Goal: Contribute content: Add original content to the website for others to see

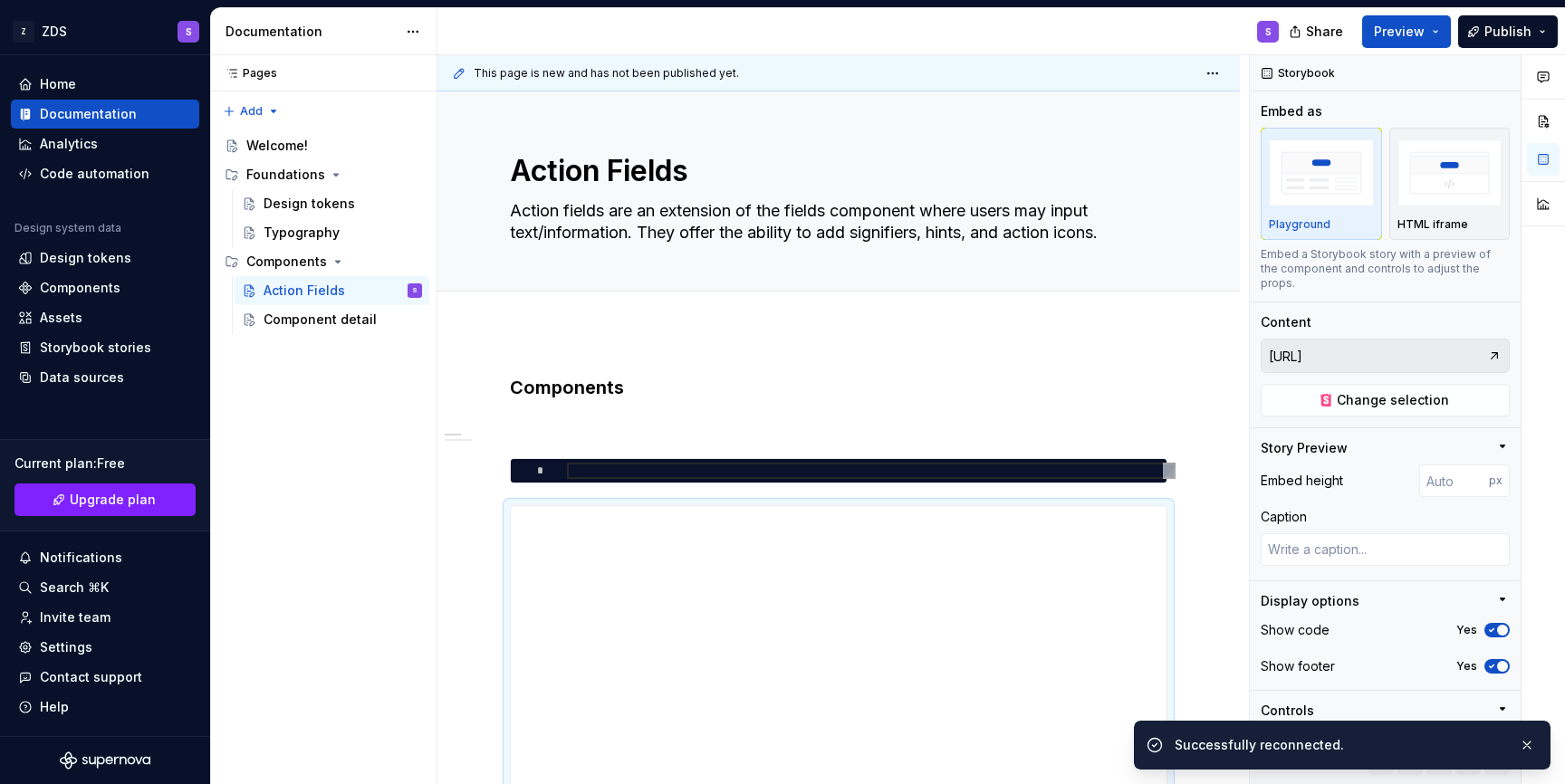
scroll to position [119, 0]
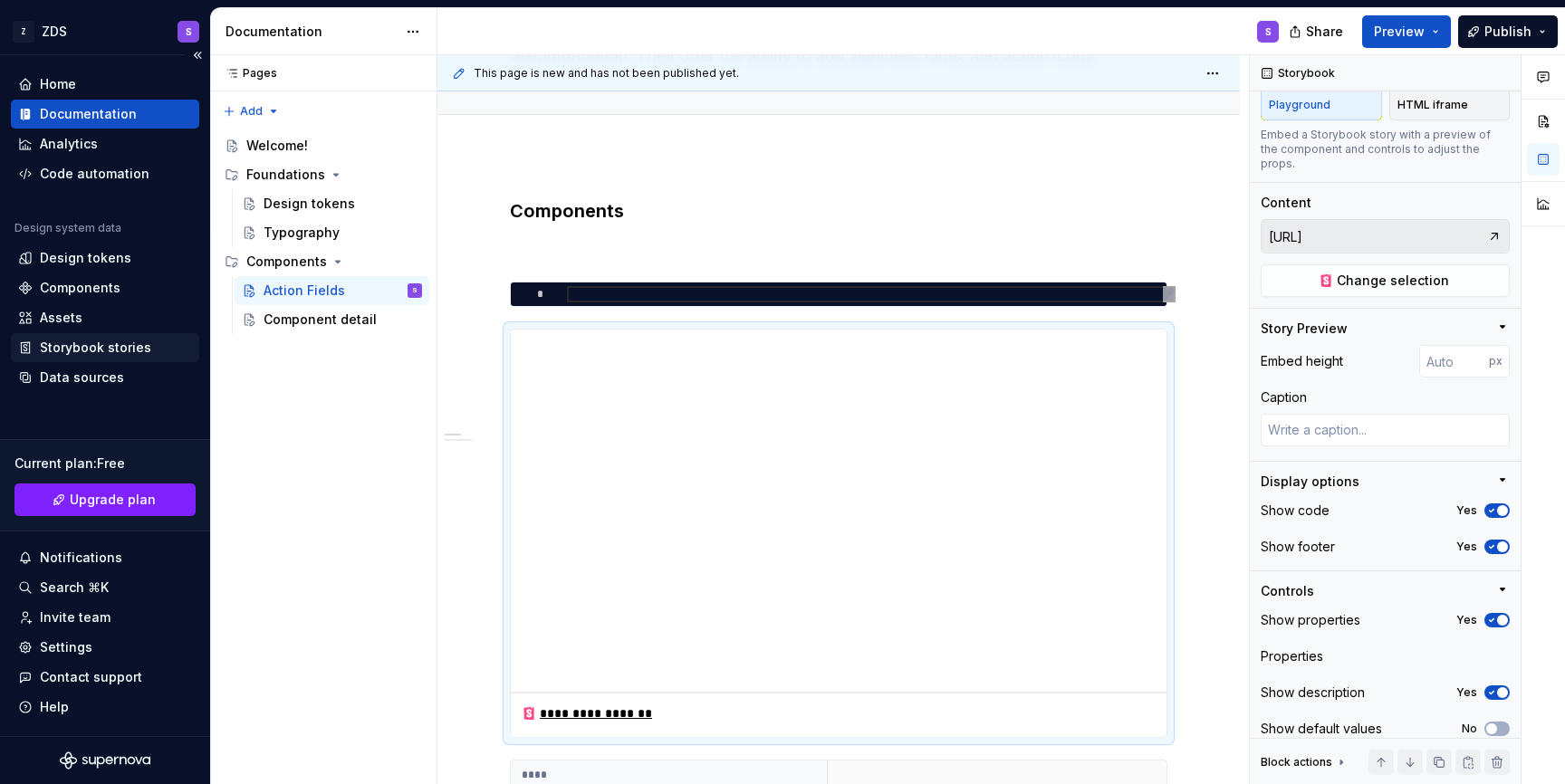
click at [101, 357] on div "Storybook stories" at bounding box center [104, 347] width 188 height 29
type textarea "*"
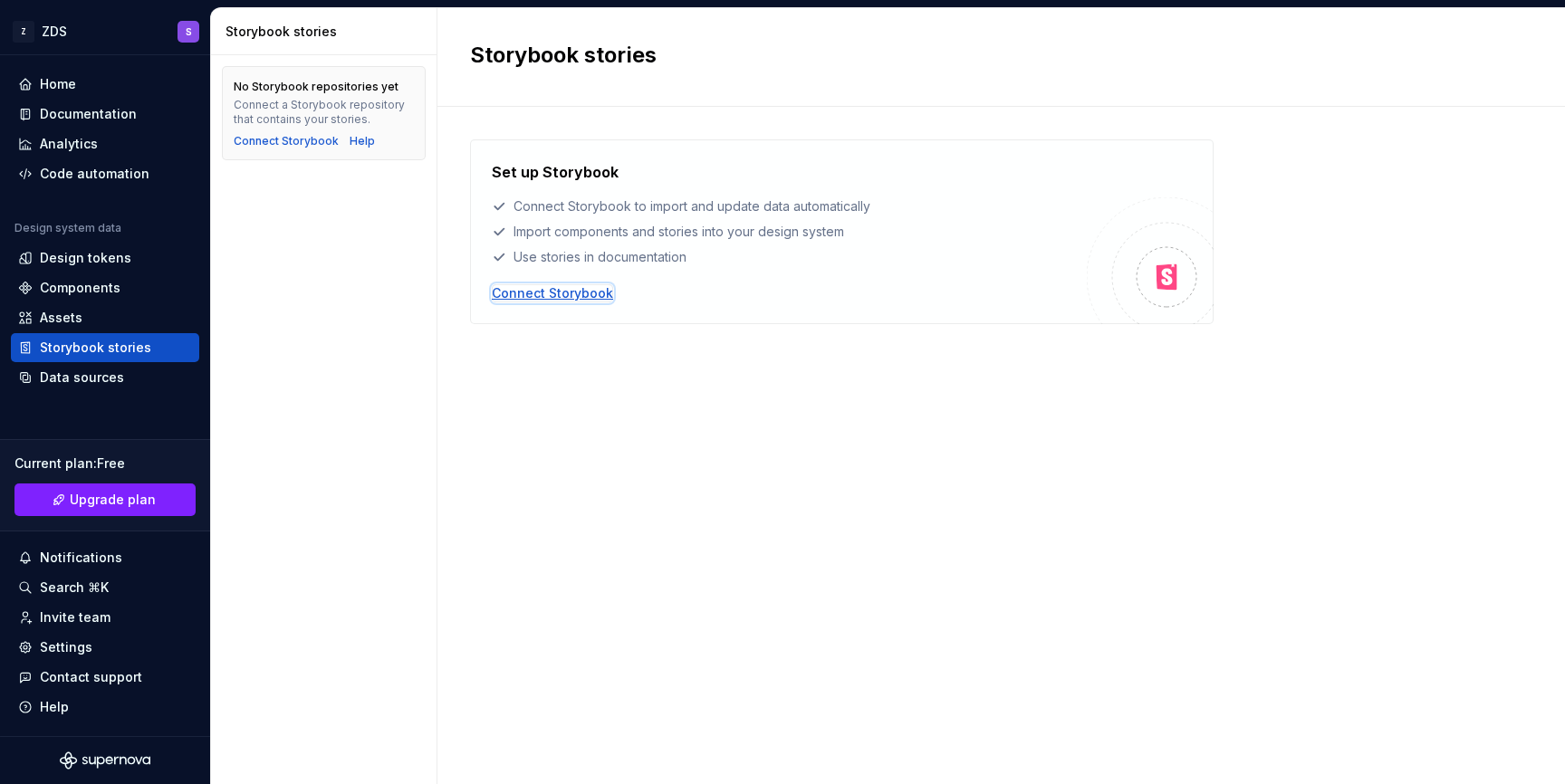
click at [563, 296] on div "Connect Storybook" at bounding box center [552, 293] width 121 height 18
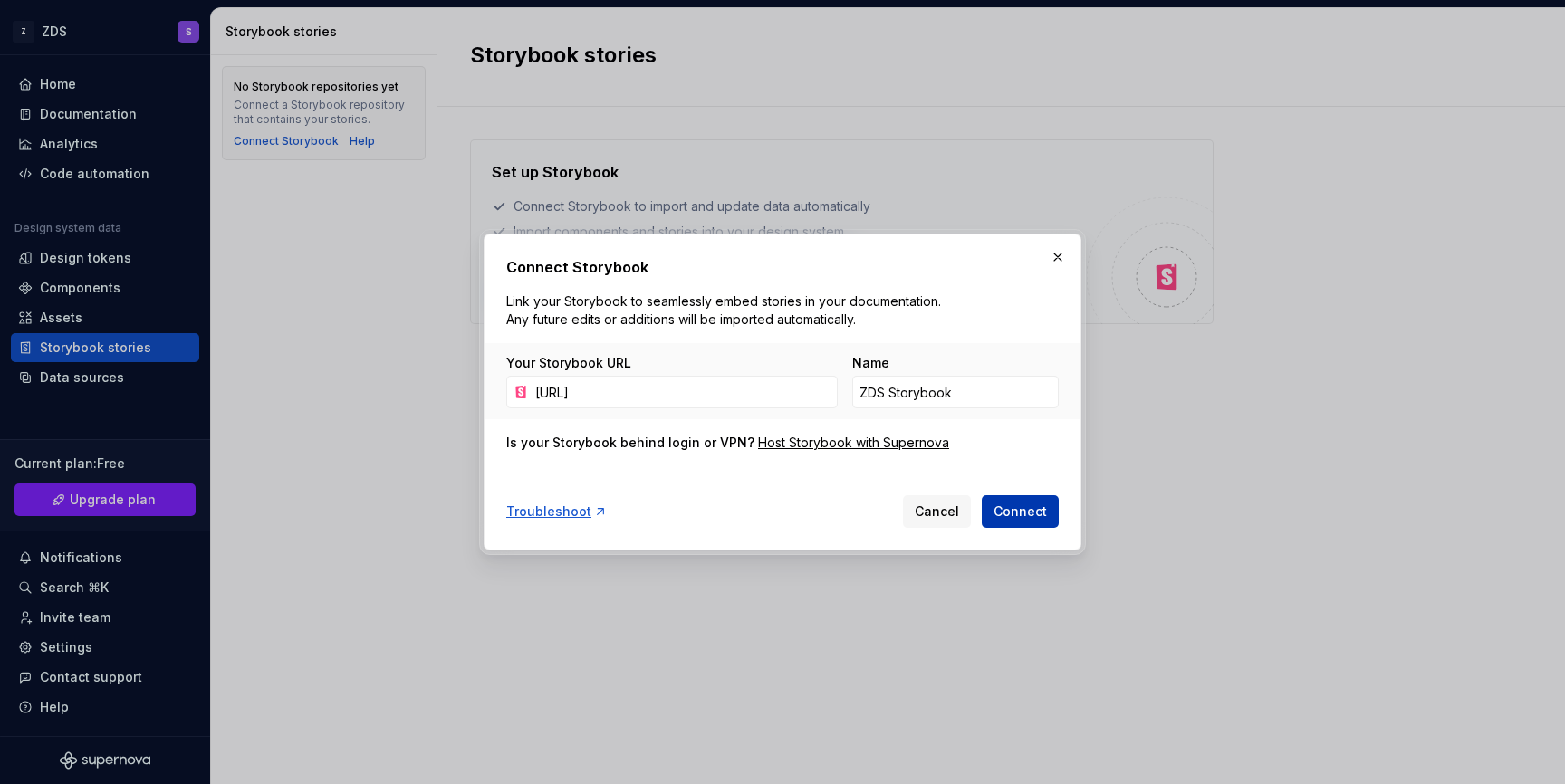
type input "[URL]"
click at [1022, 507] on span "Connect" at bounding box center [1020, 511] width 53 height 18
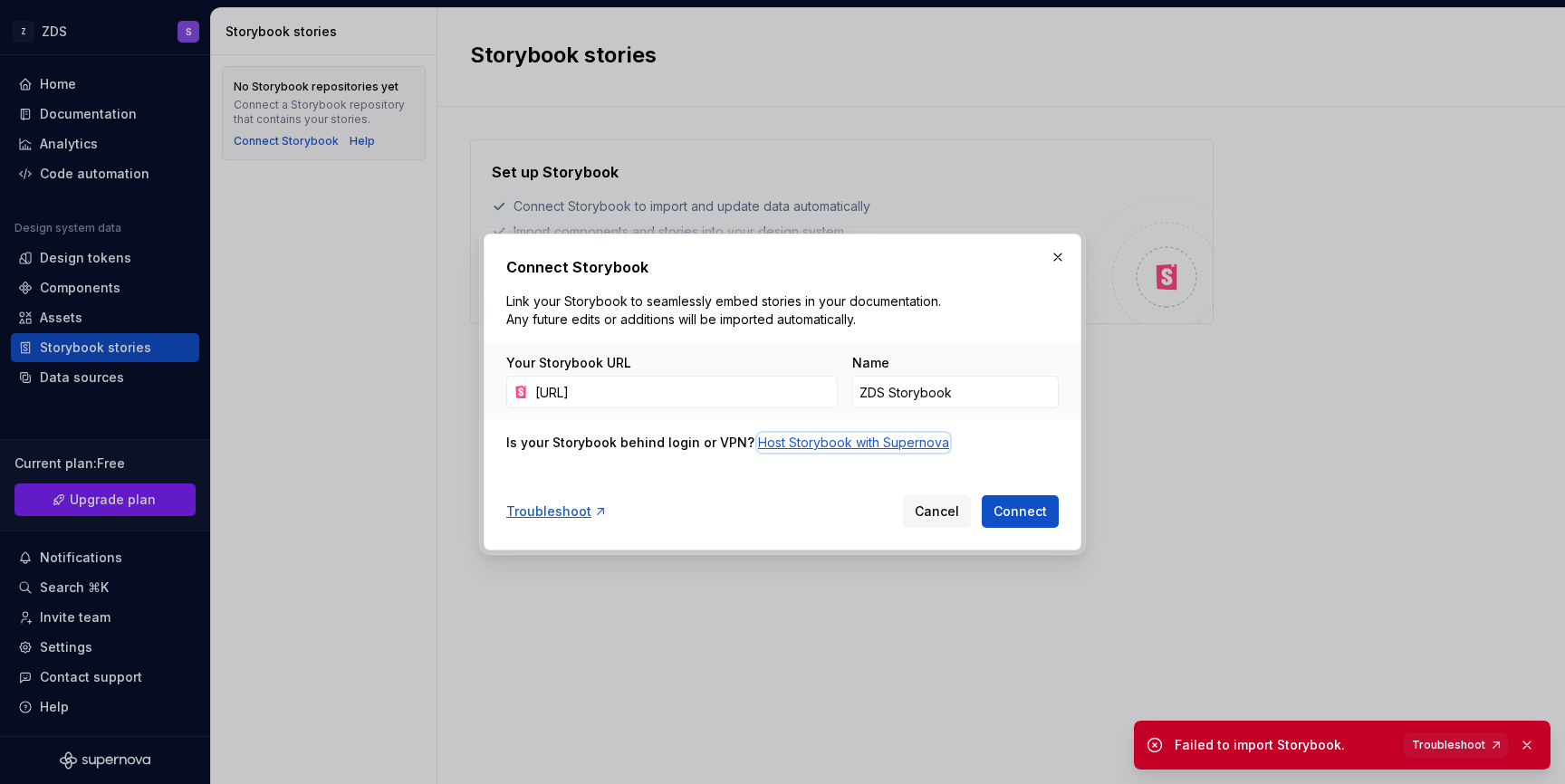
click at [876, 441] on div "Host Storybook with Supernova" at bounding box center [853, 443] width 191 height 18
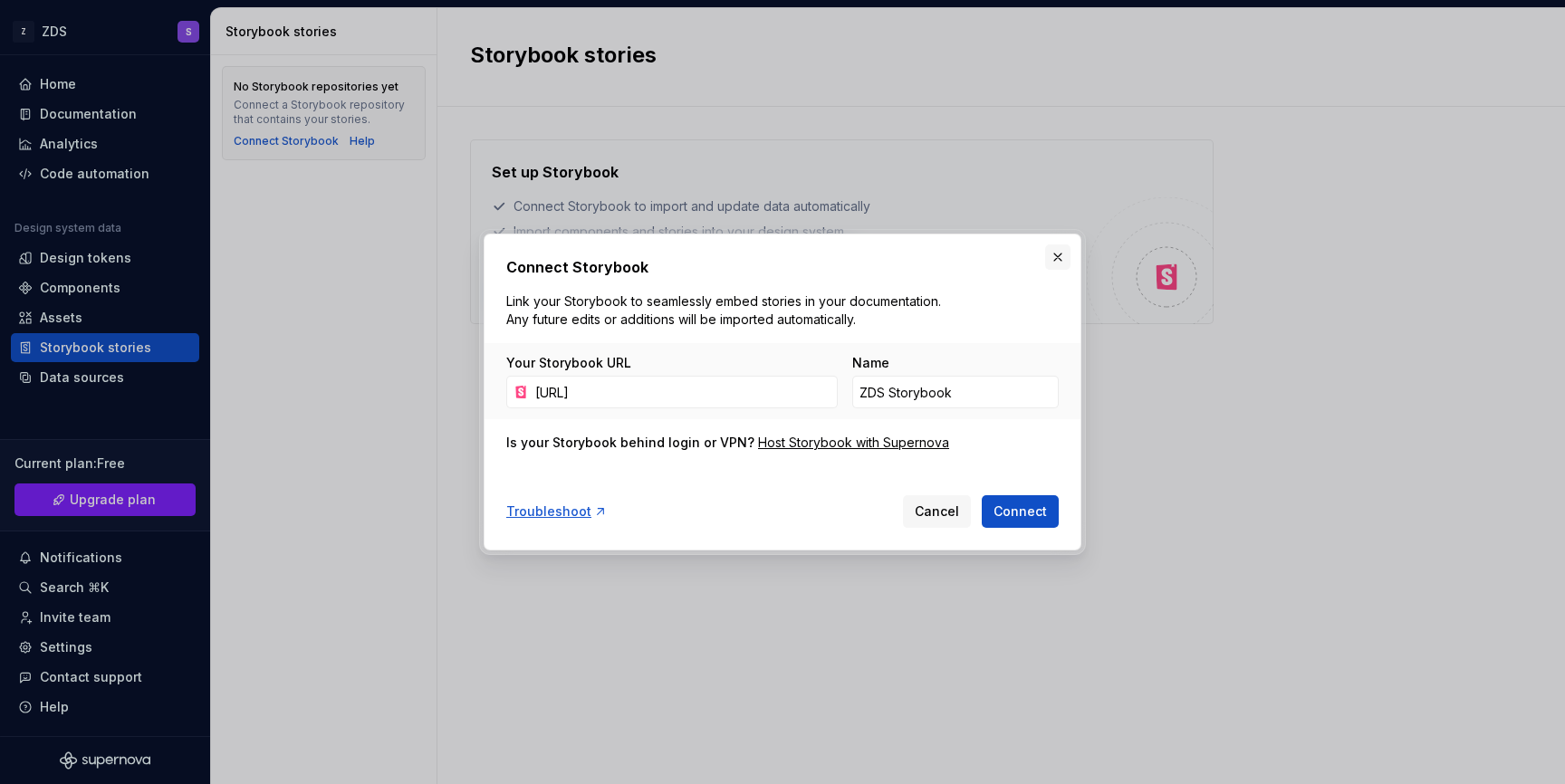
click at [1059, 258] on button "button" at bounding box center [1057, 257] width 26 height 26
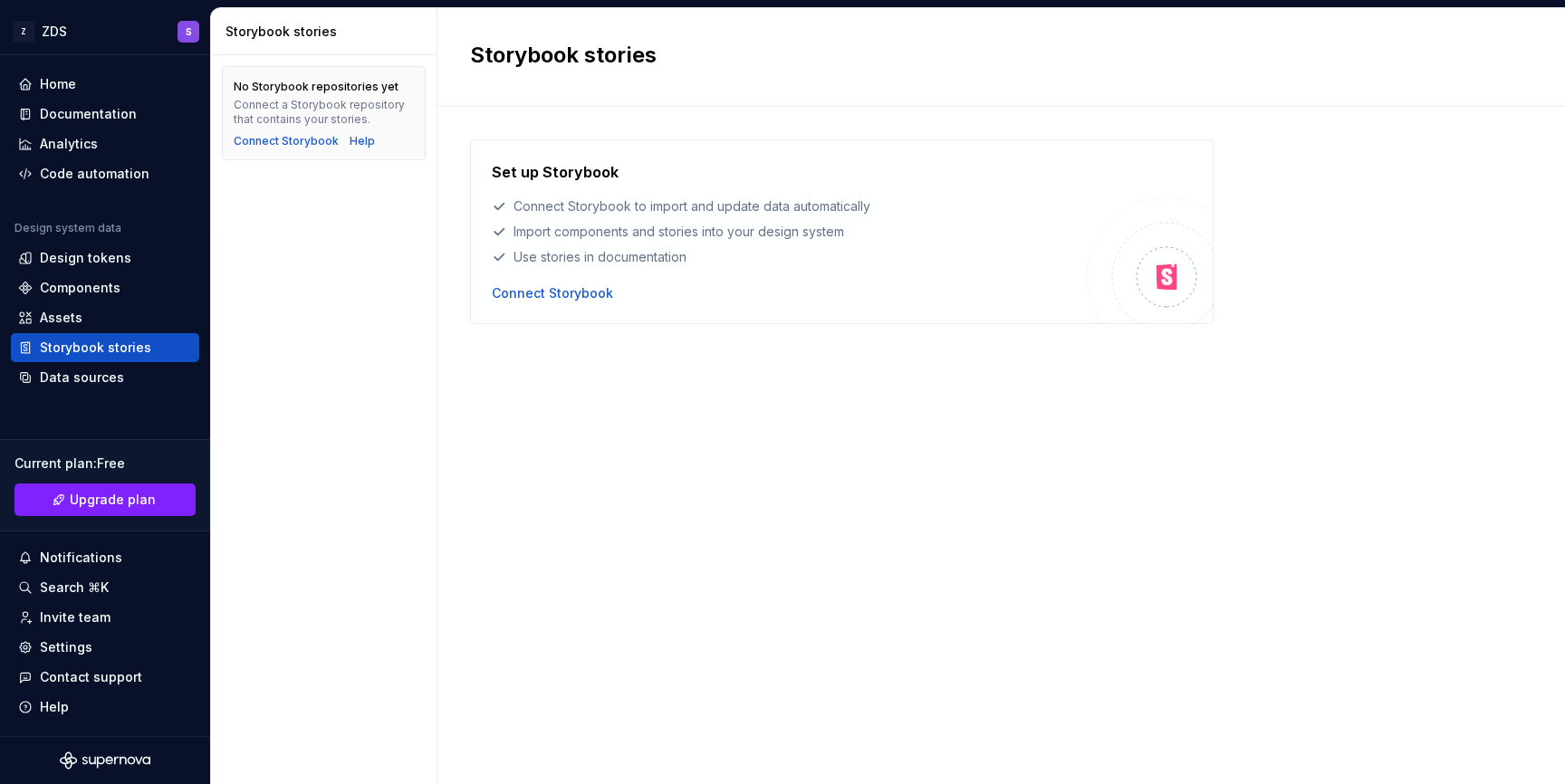
click at [597, 305] on div "Set up Storybook Connect Storybook to import and update data automatically Impo…" at bounding box center [842, 232] width 743 height 185
click at [597, 294] on div "Connect Storybook" at bounding box center [552, 293] width 121 height 18
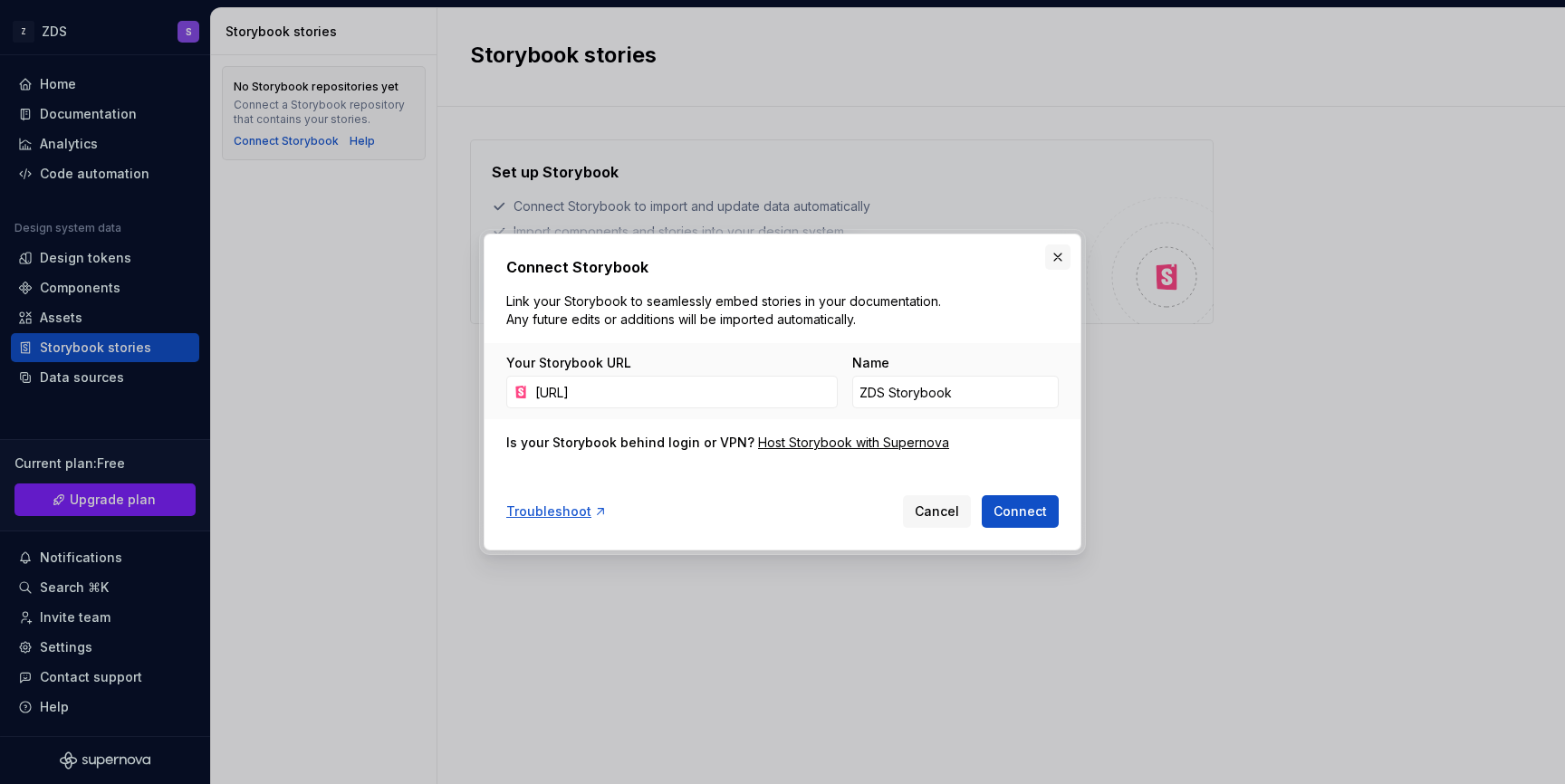
click at [1057, 252] on button "button" at bounding box center [1057, 257] width 26 height 26
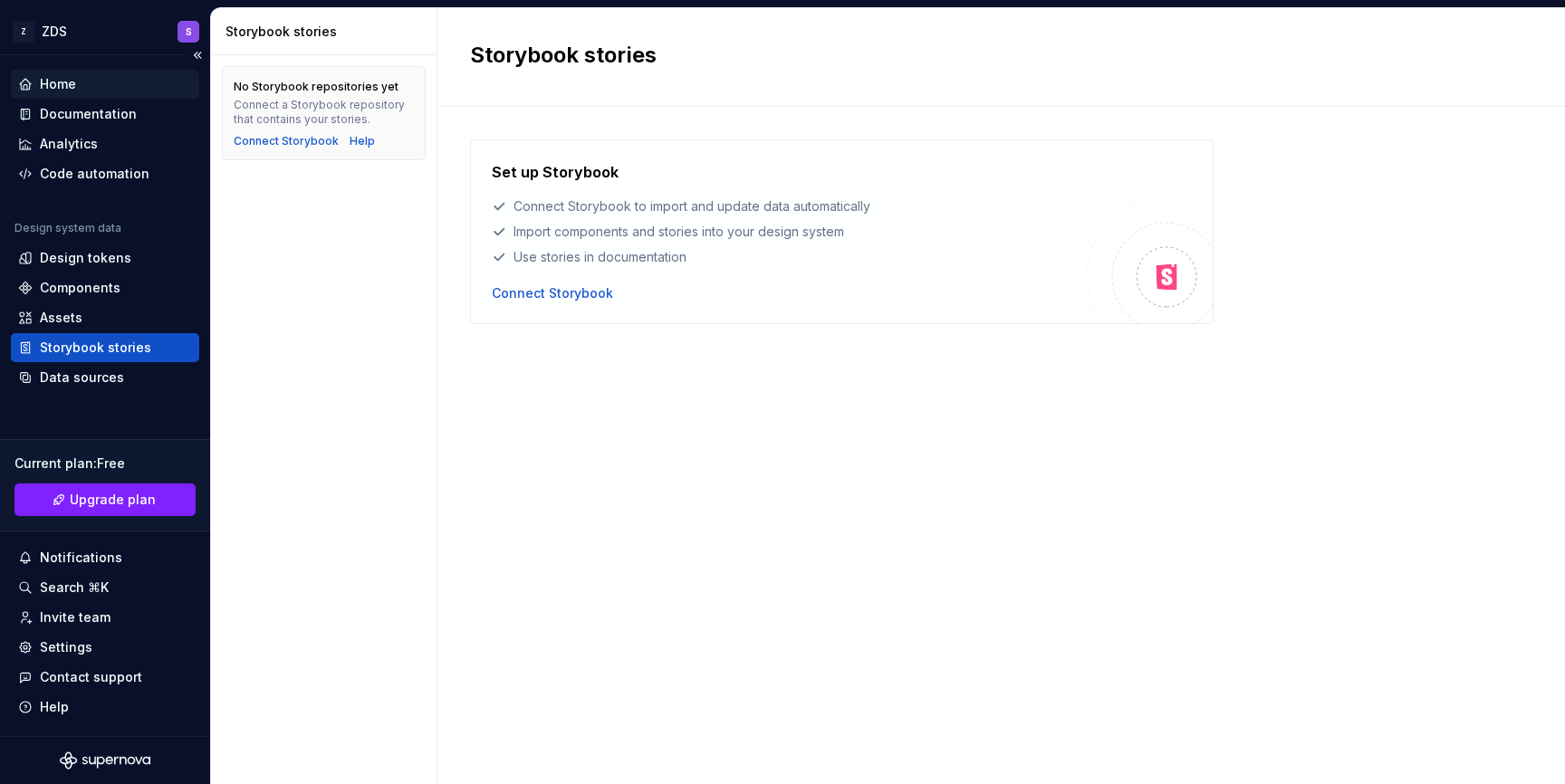
click at [120, 78] on div "Home" at bounding box center [105, 84] width 174 height 18
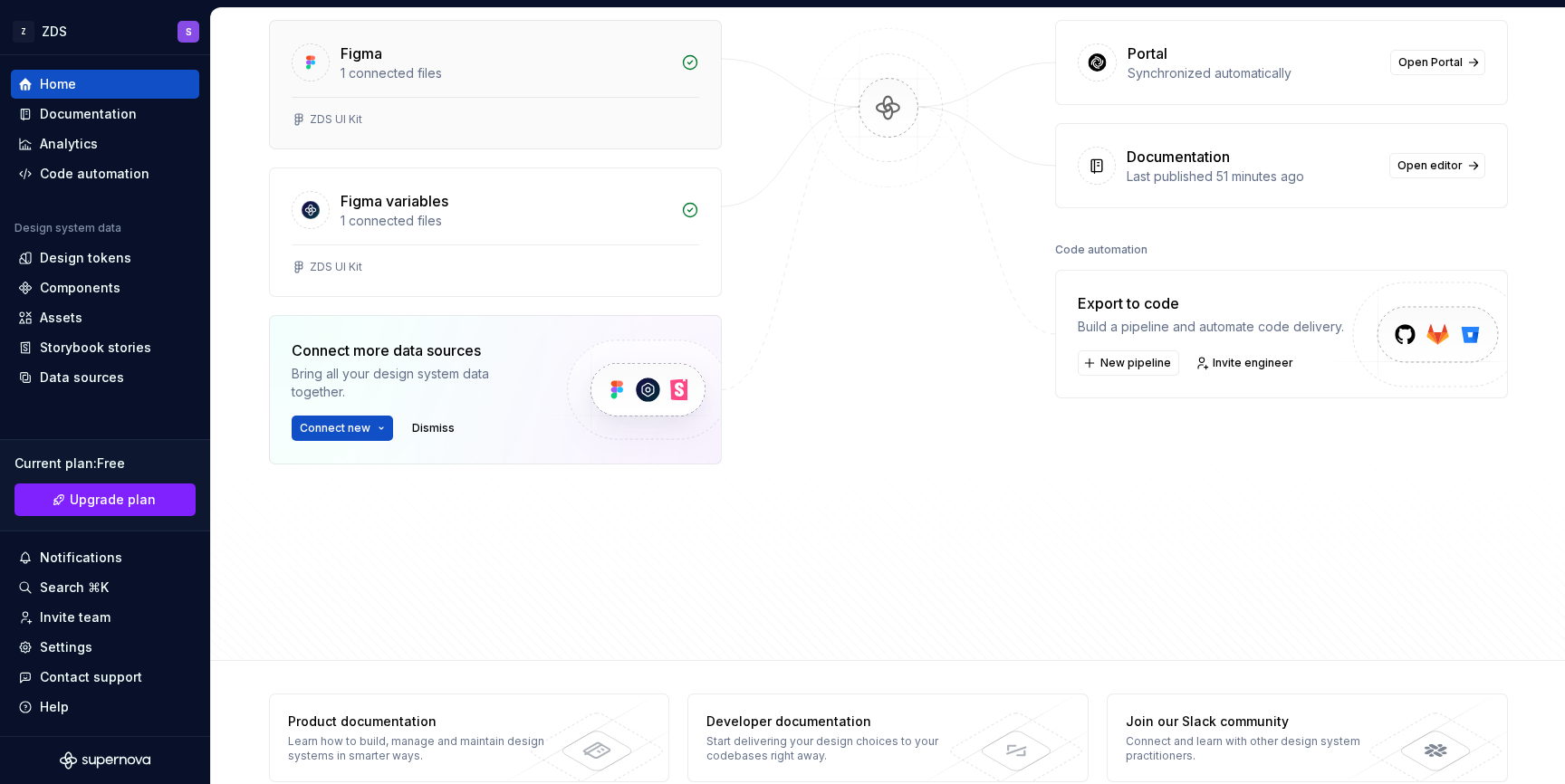
scroll to position [300, 0]
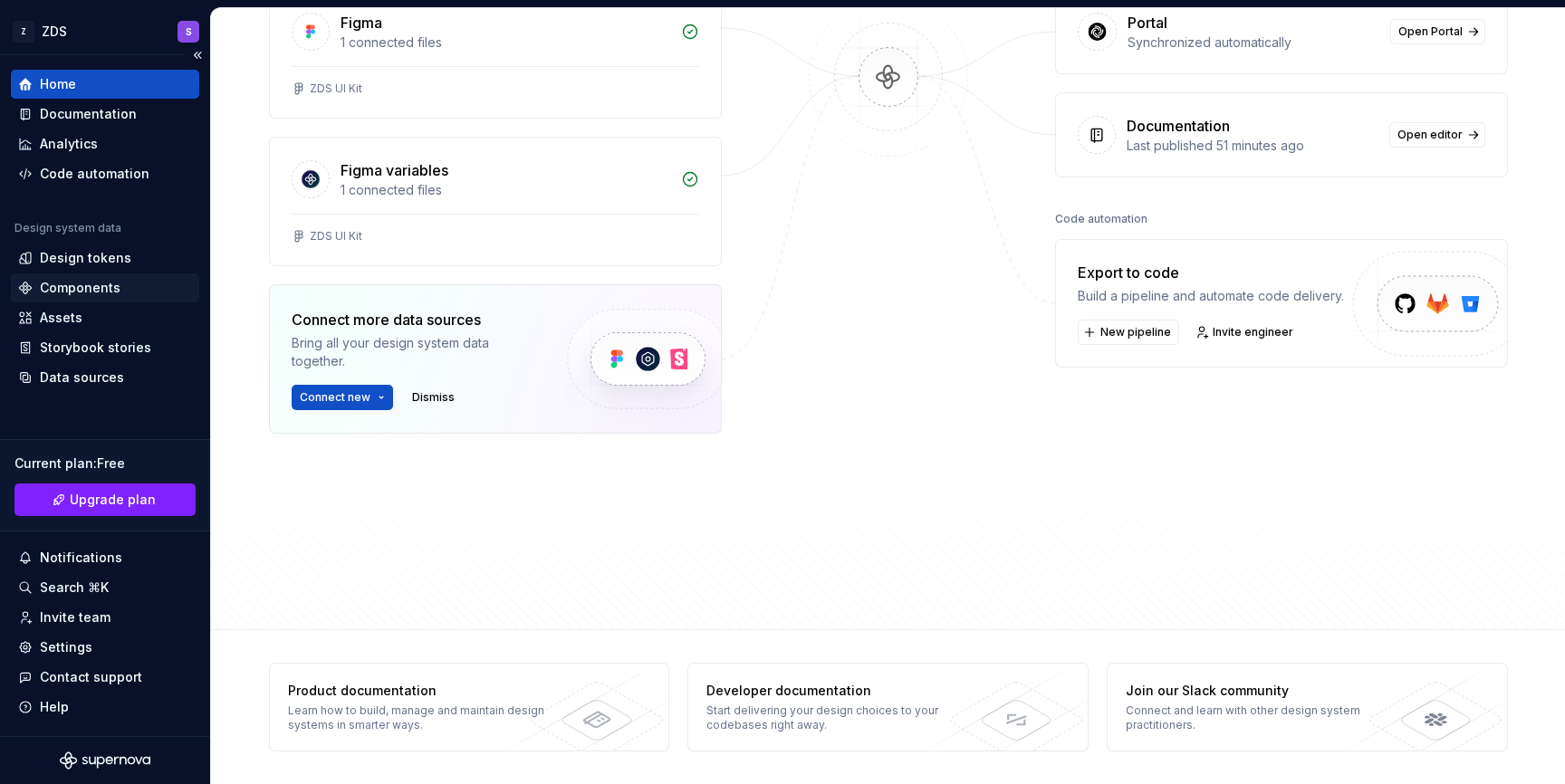
click at [122, 300] on div "Components" at bounding box center [104, 288] width 188 height 29
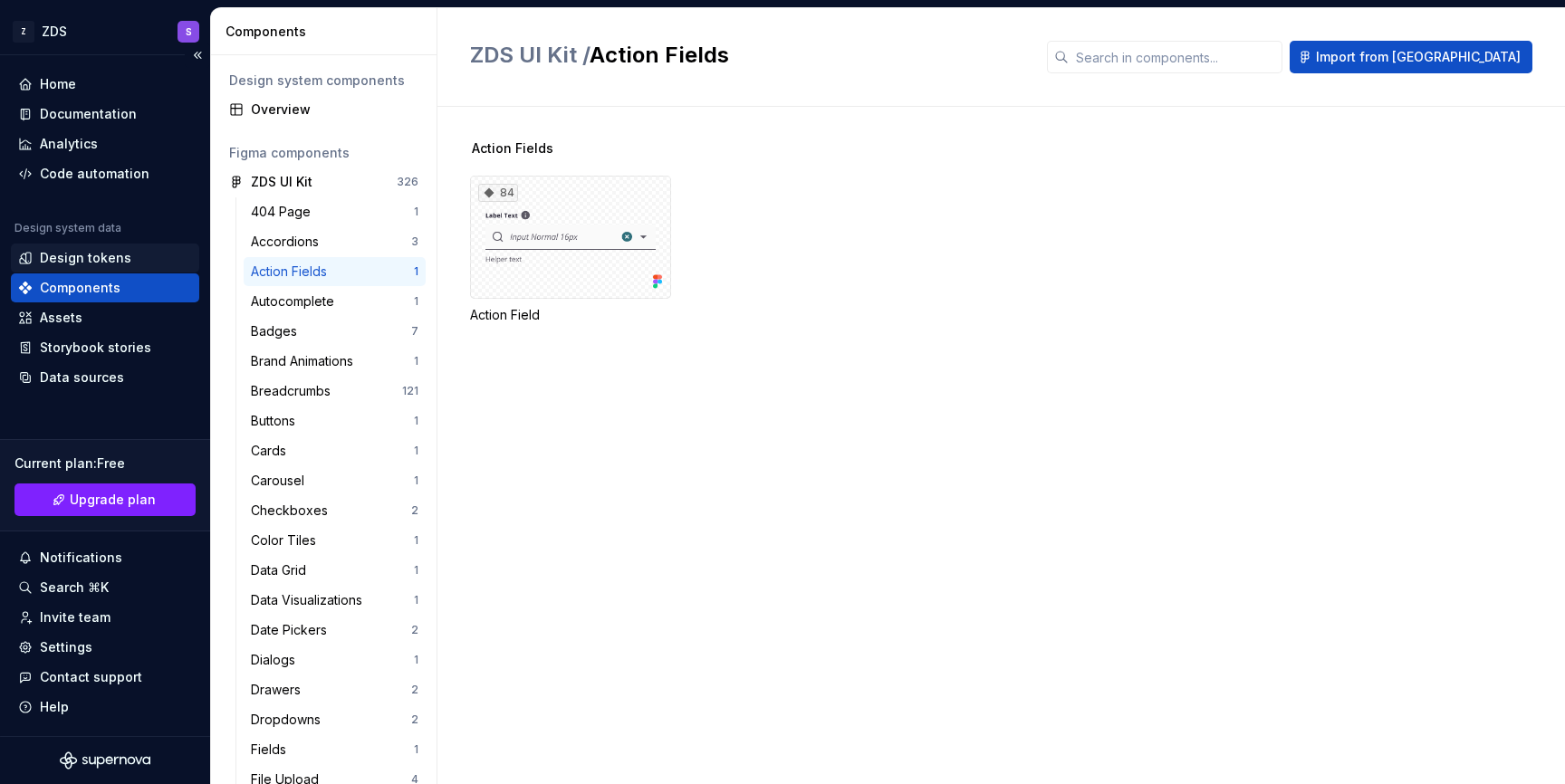
click at [124, 258] on div "Design tokens" at bounding box center [86, 258] width 92 height 18
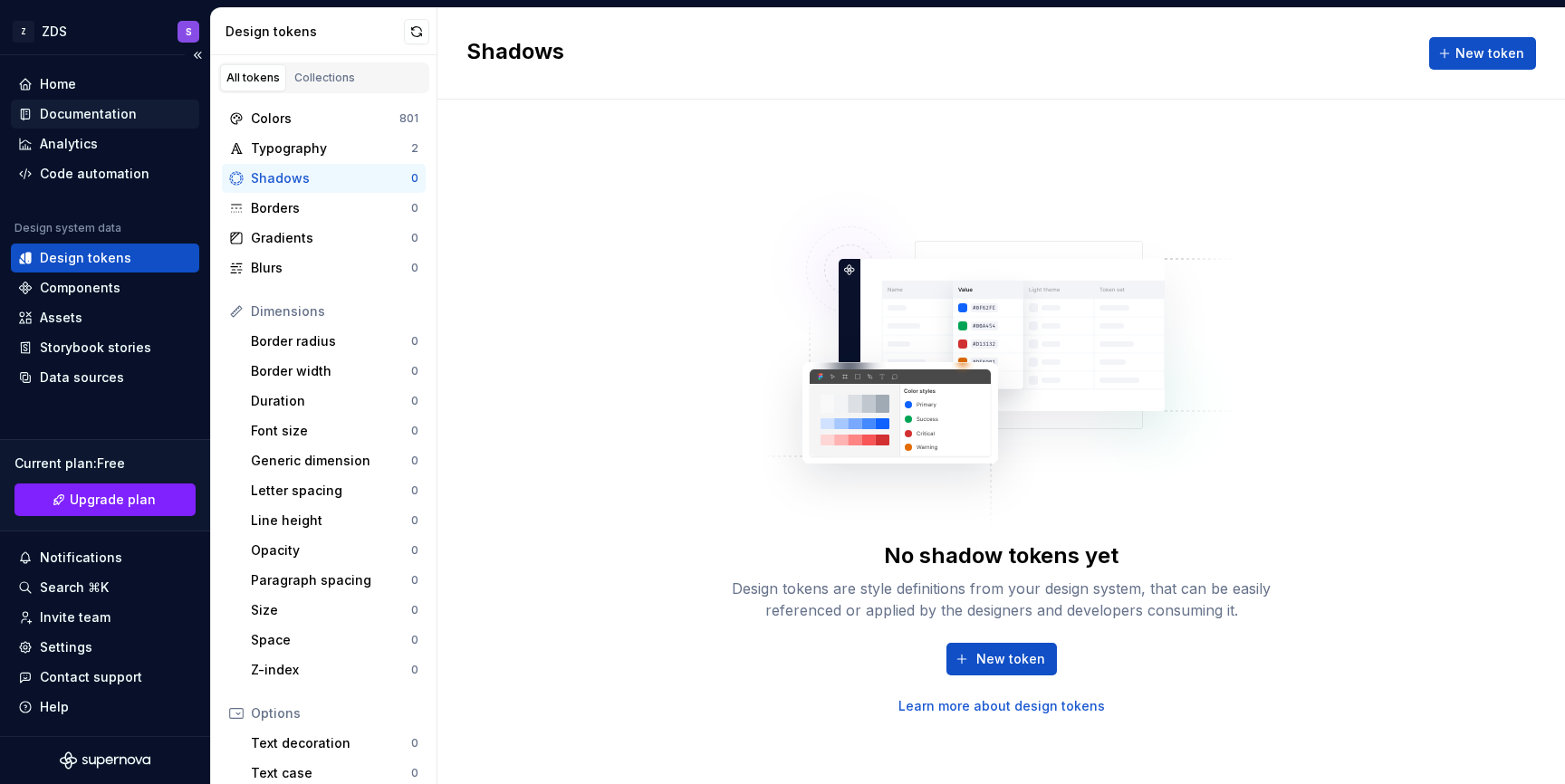
click at [130, 108] on div "Documentation" at bounding box center [89, 113] width 97 height 18
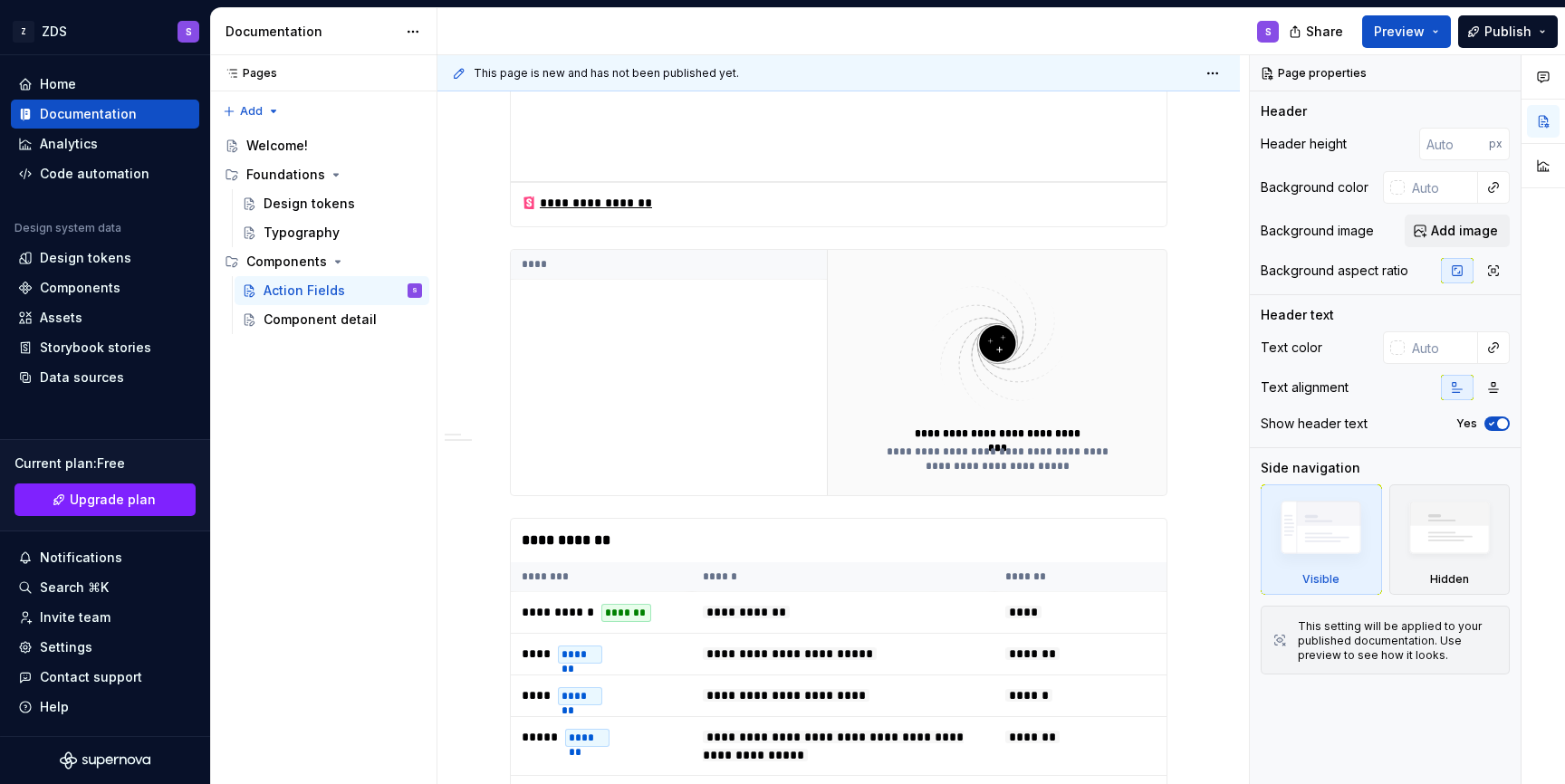
scroll to position [693, 0]
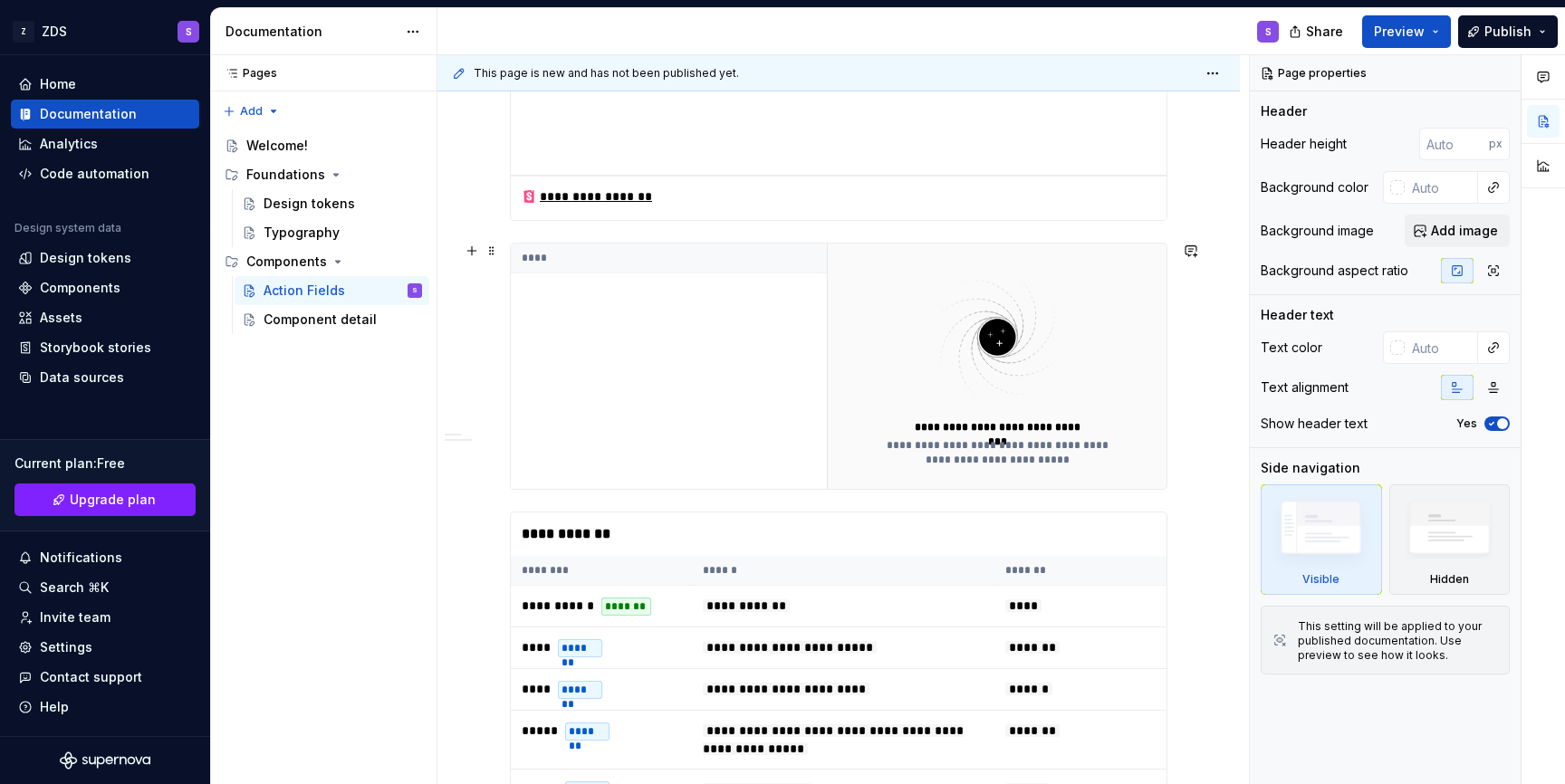
click at [813, 453] on div "****" at bounding box center [668, 365] width 316 height 245
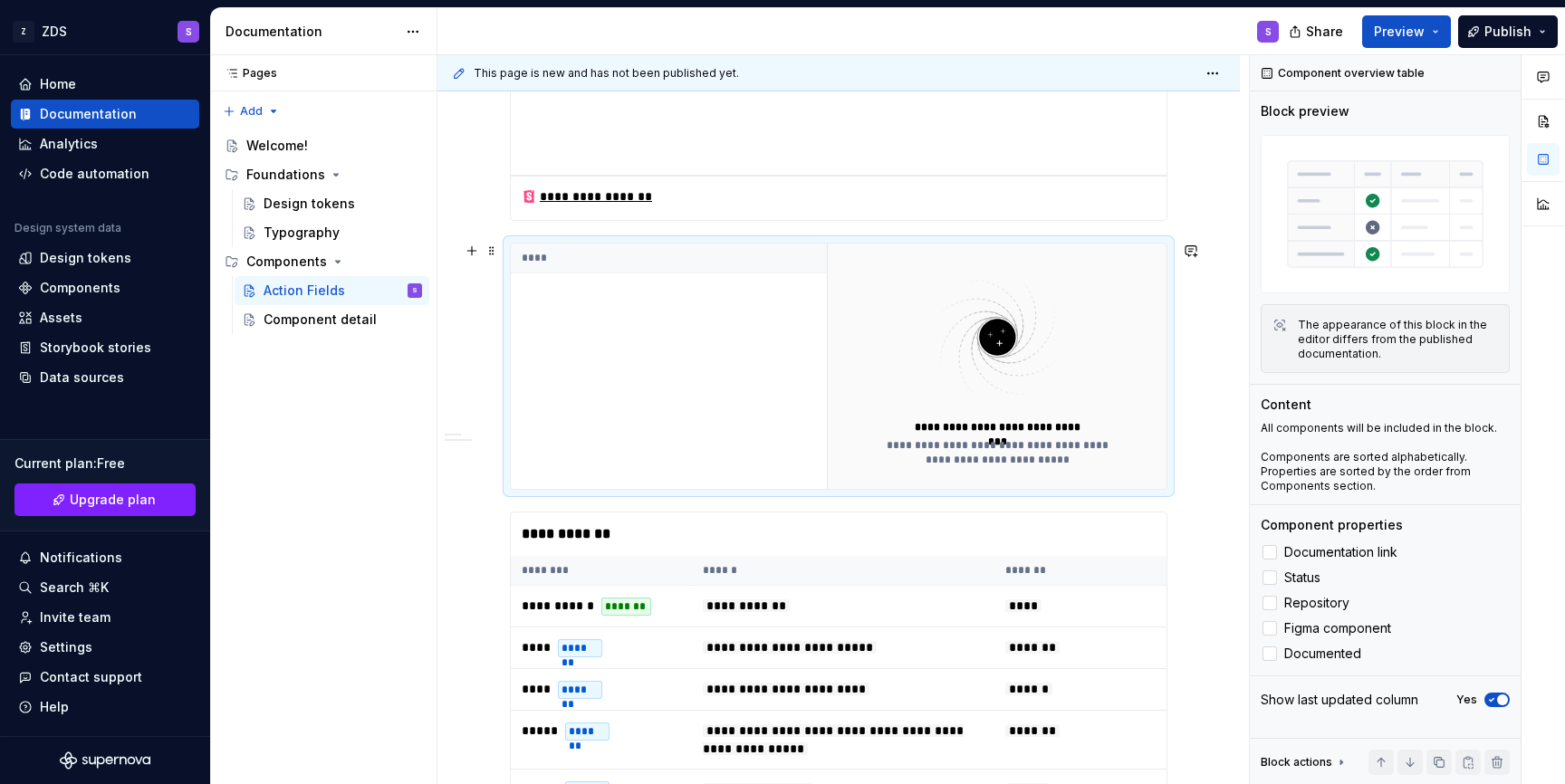
click at [998, 390] on img at bounding box center [997, 337] width 236 height 144
click at [470, 262] on button "button" at bounding box center [471, 251] width 26 height 26
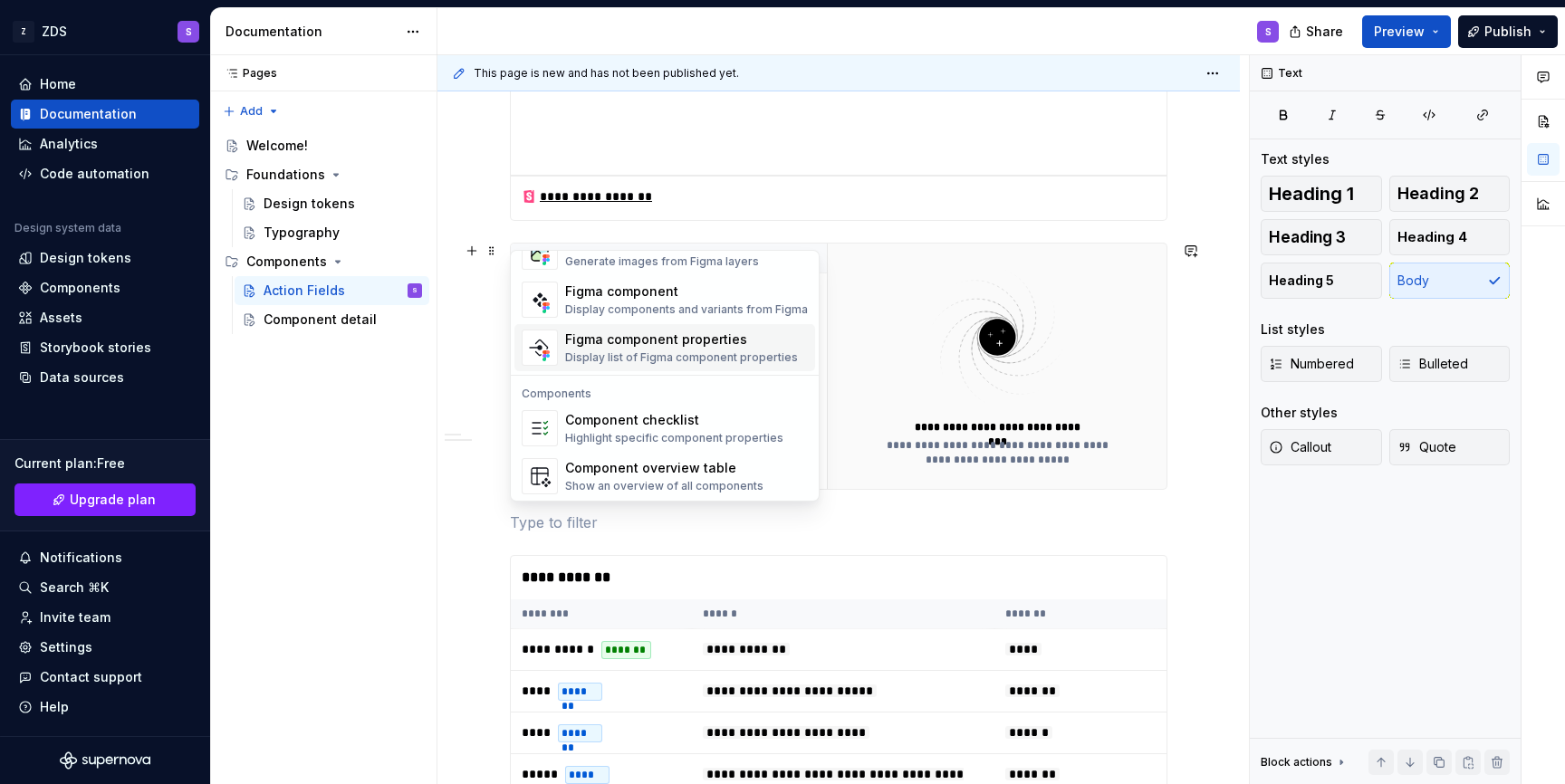
scroll to position [1752, 0]
click at [623, 312] on div "Display components and variants from Figma" at bounding box center [686, 308] width 242 height 14
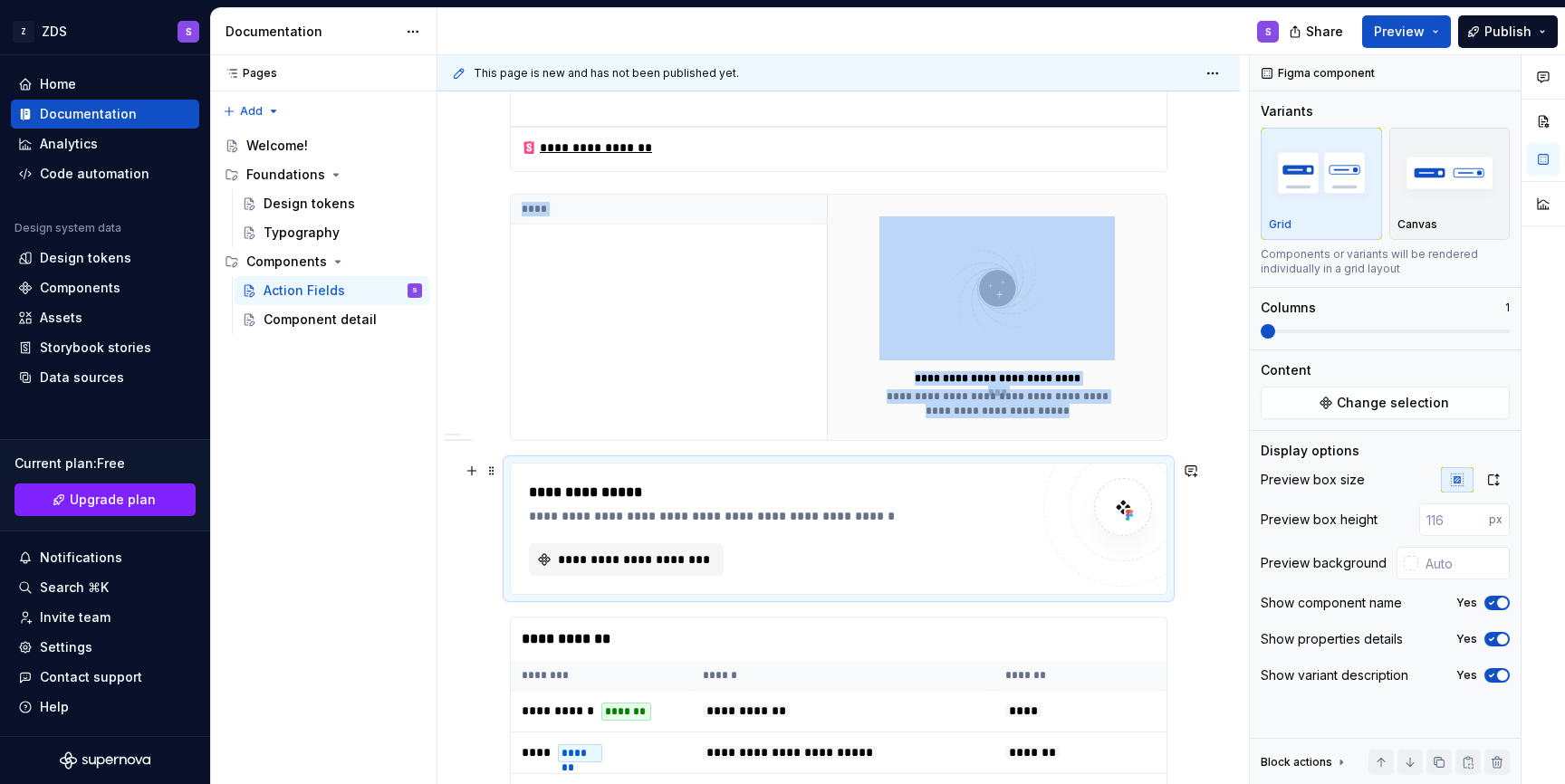
scroll to position [745, 0]
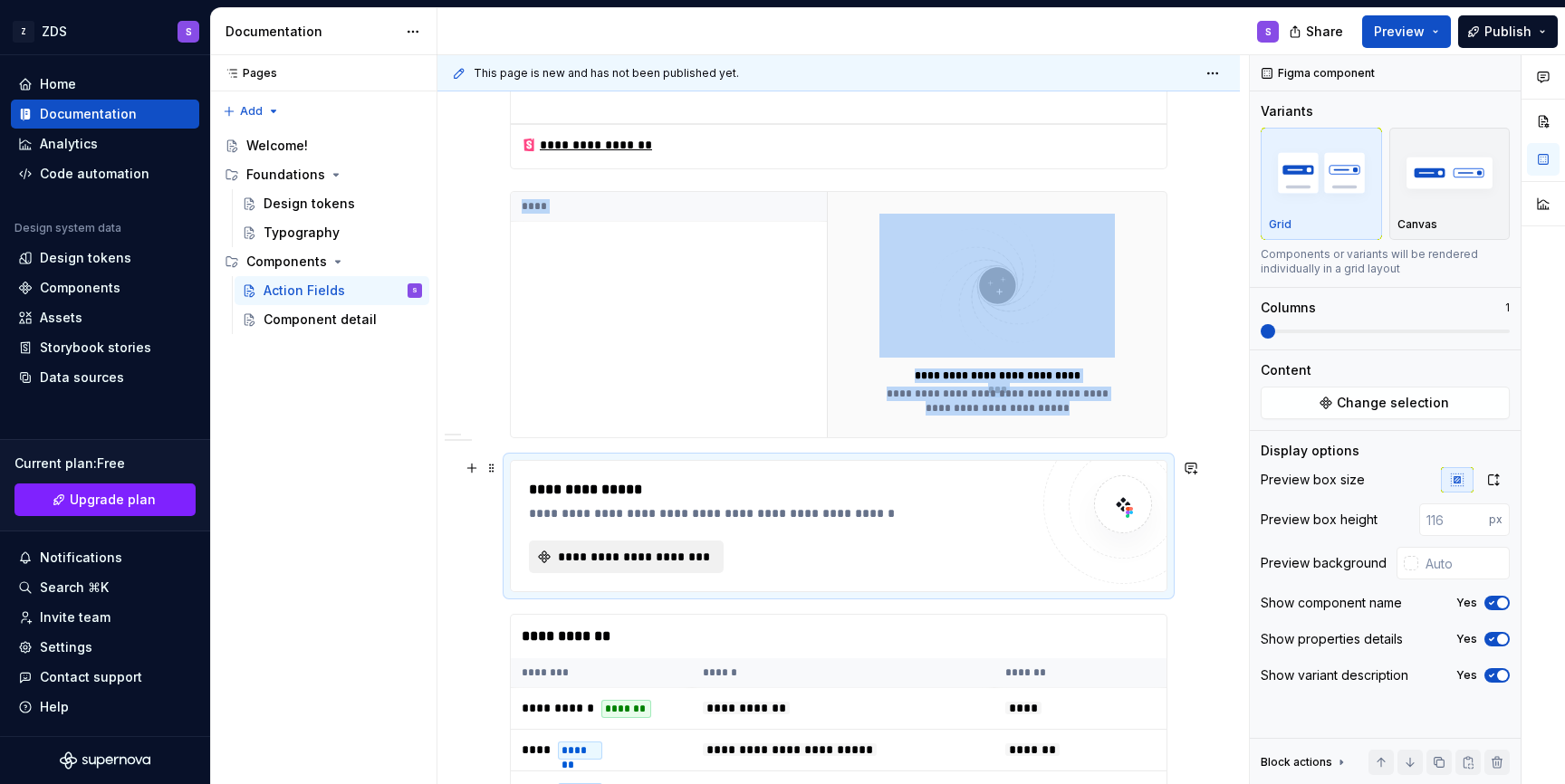
click at [666, 560] on span "**********" at bounding box center [634, 556] width 156 height 18
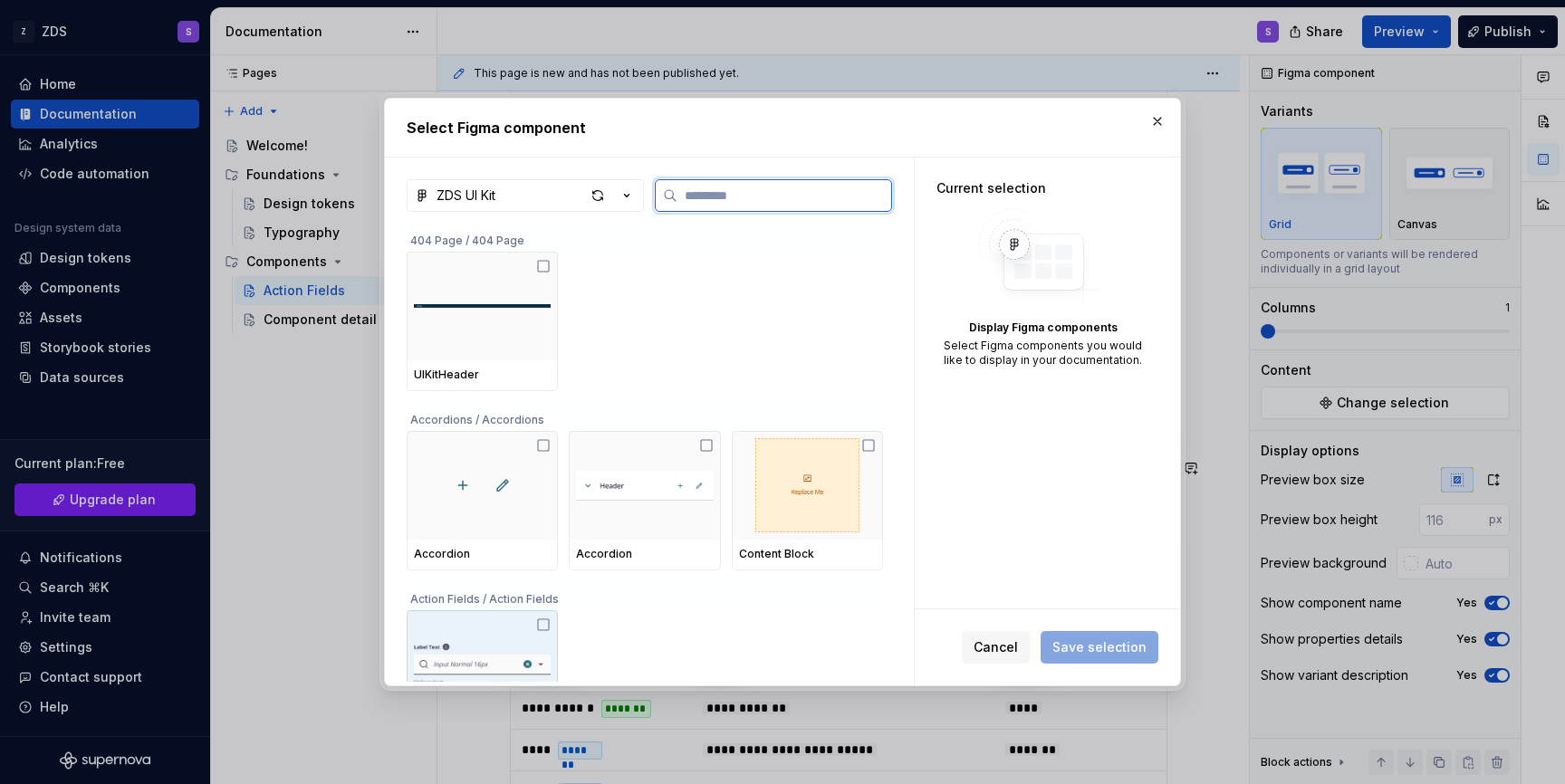
click at [537, 616] on div at bounding box center [482, 665] width 151 height 109
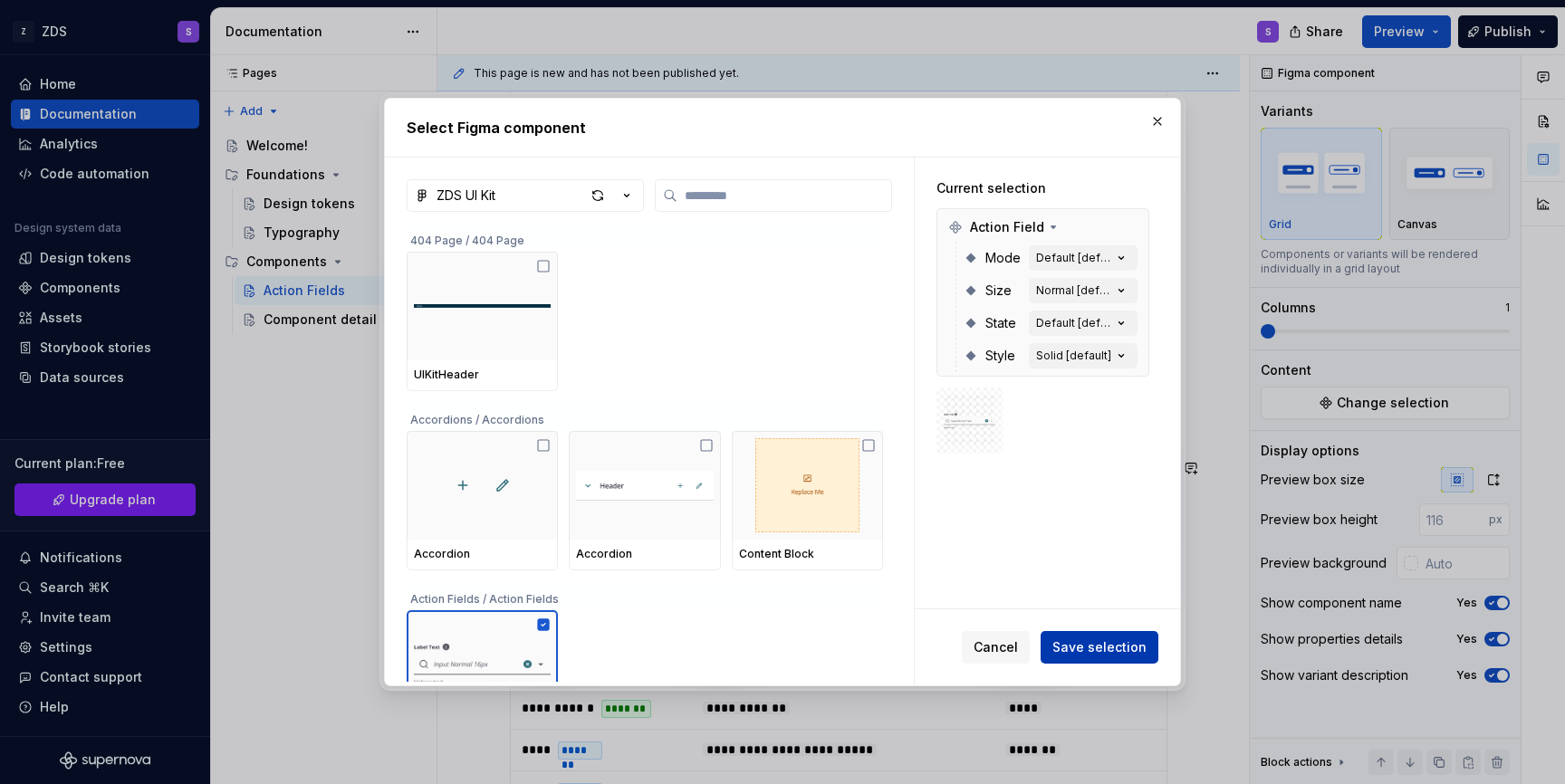
click at [1098, 649] on span "Save selection" at bounding box center [1099, 647] width 94 height 18
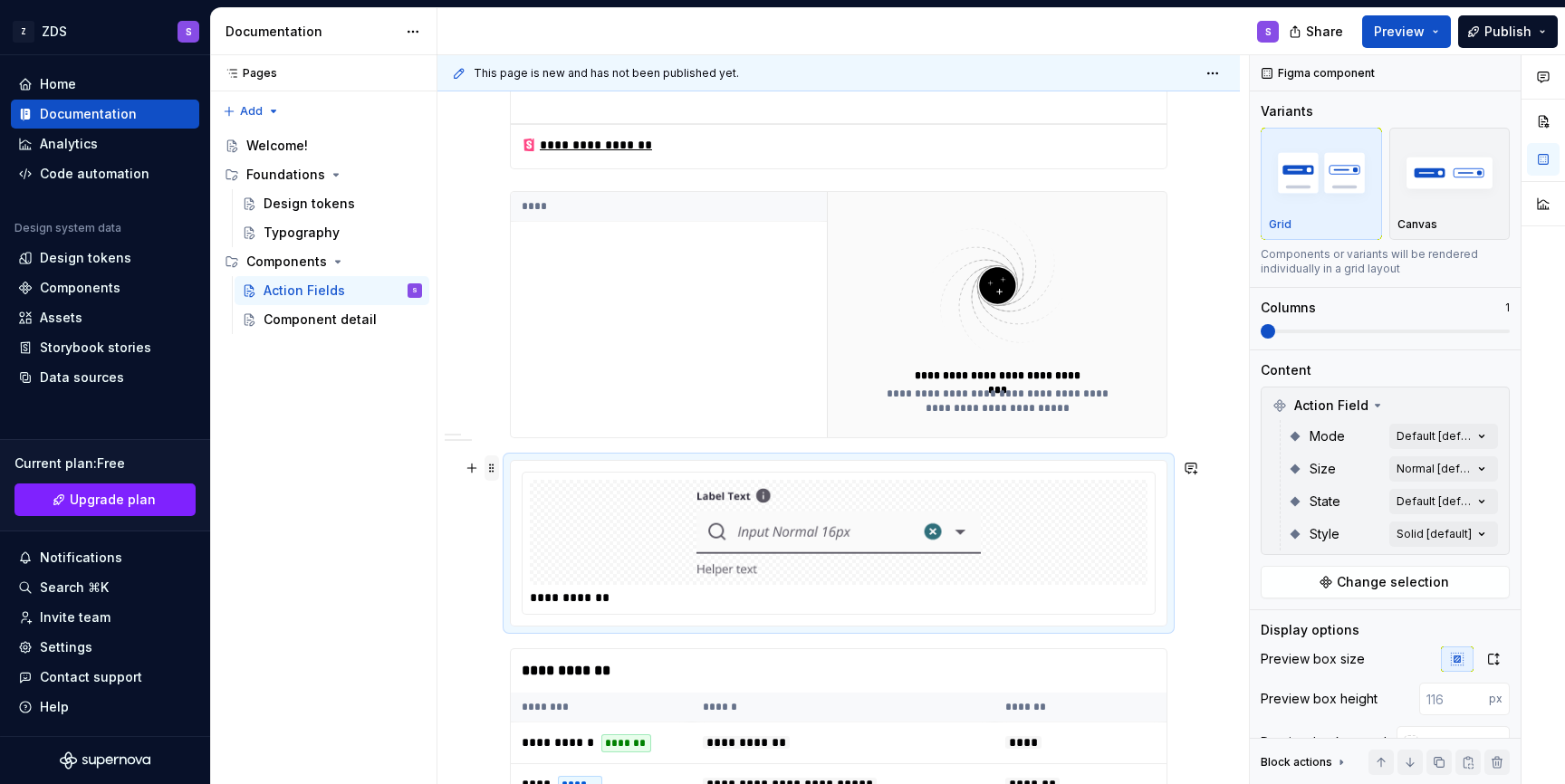
click at [494, 466] on span at bounding box center [491, 467] width 14 height 26
click at [543, 629] on div "Delete" at bounding box center [576, 628] width 117 height 18
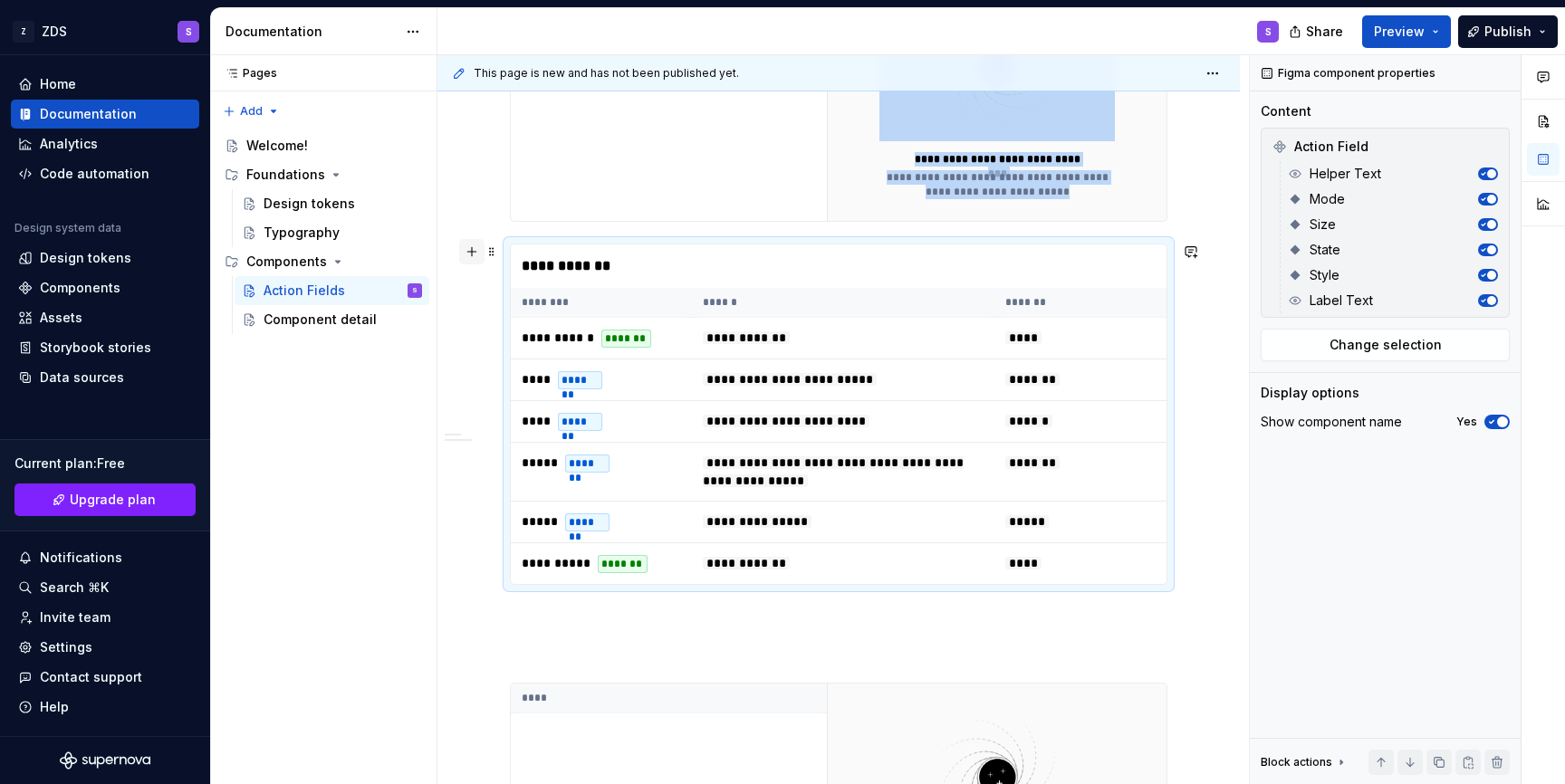
scroll to position [963, 0]
click at [469, 254] on button "button" at bounding box center [471, 250] width 26 height 26
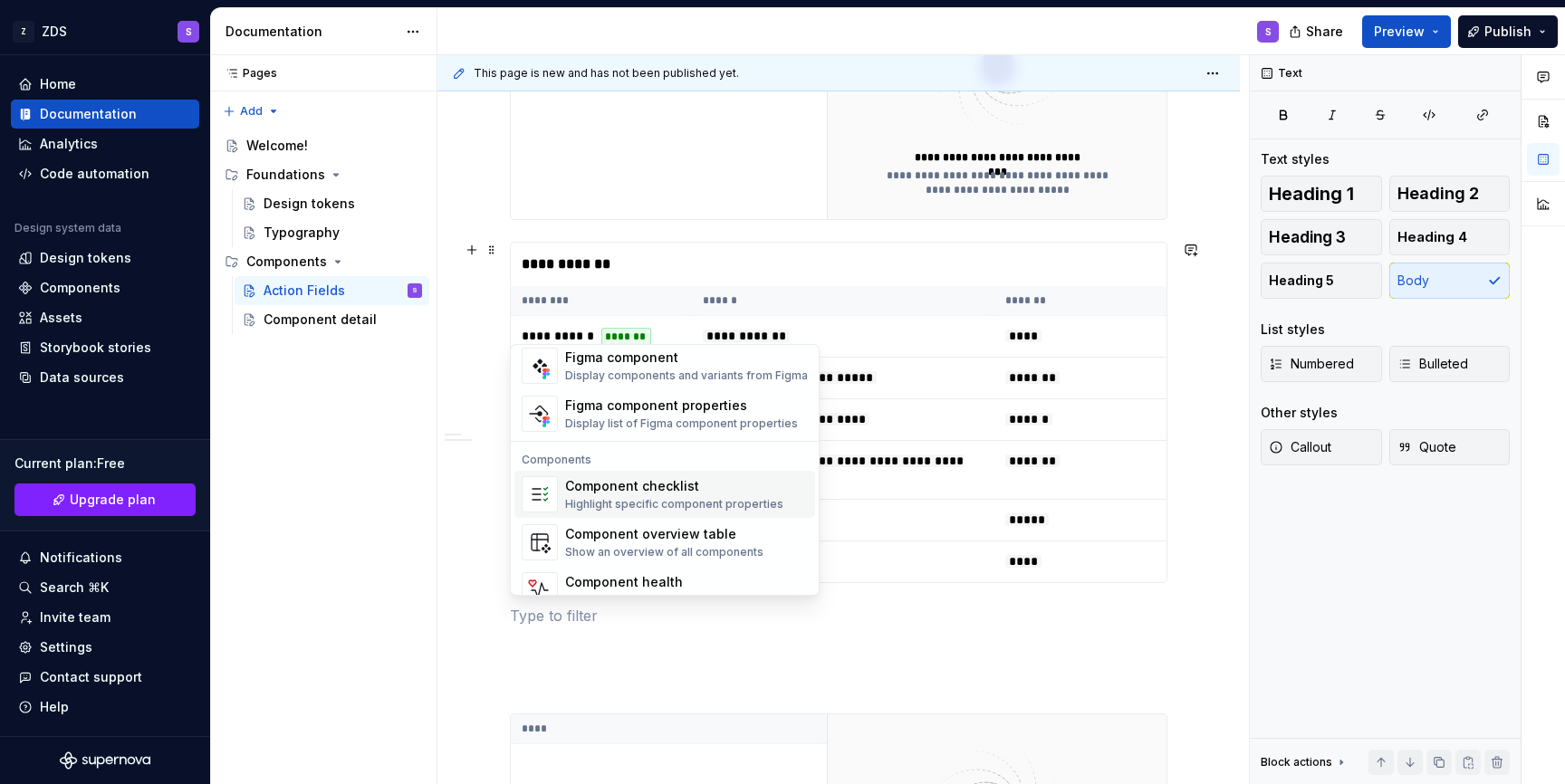
scroll to position [1803, 0]
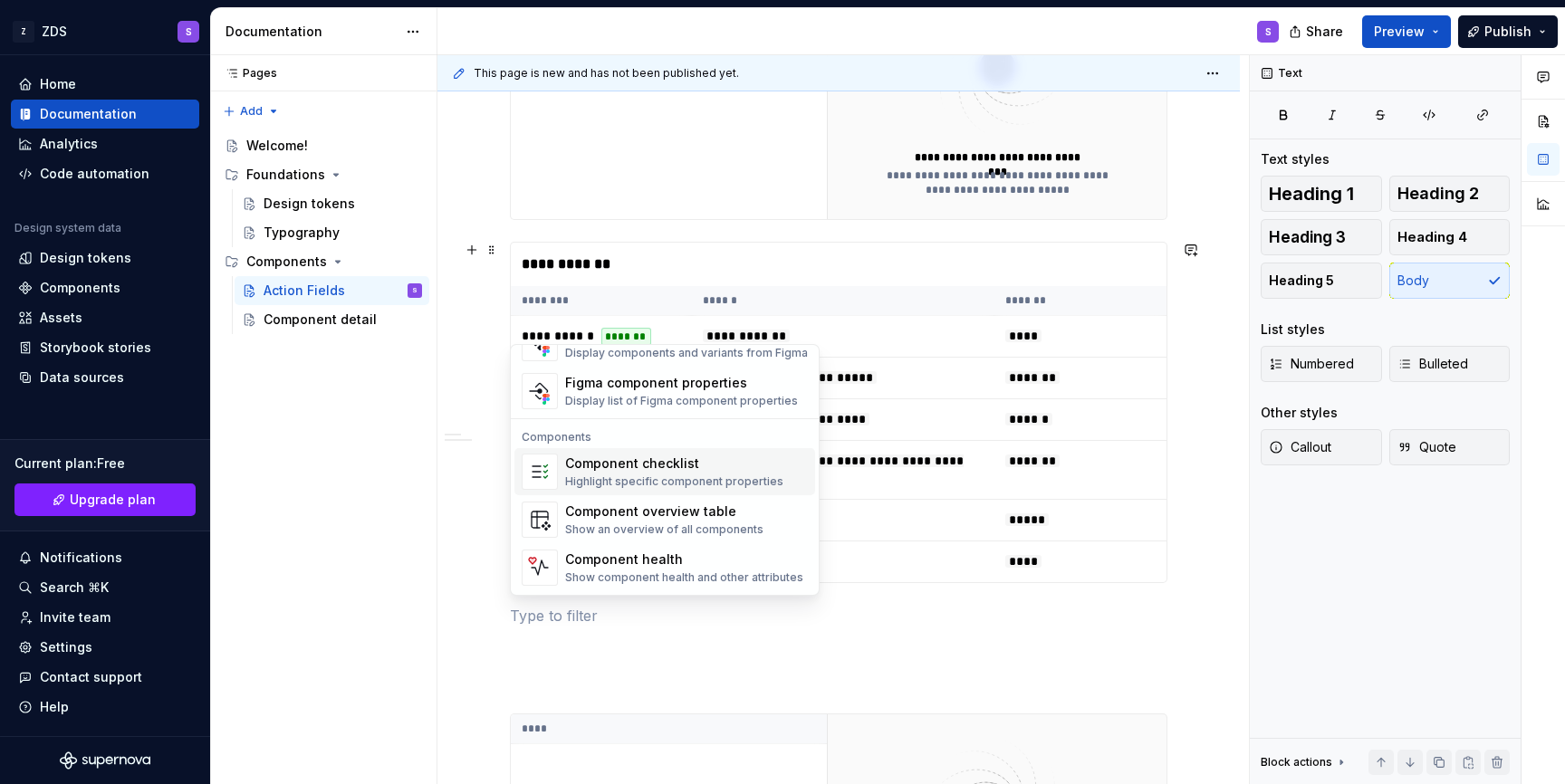
click at [555, 451] on span "Component checklist Highlight specific component properties" at bounding box center [664, 471] width 301 height 47
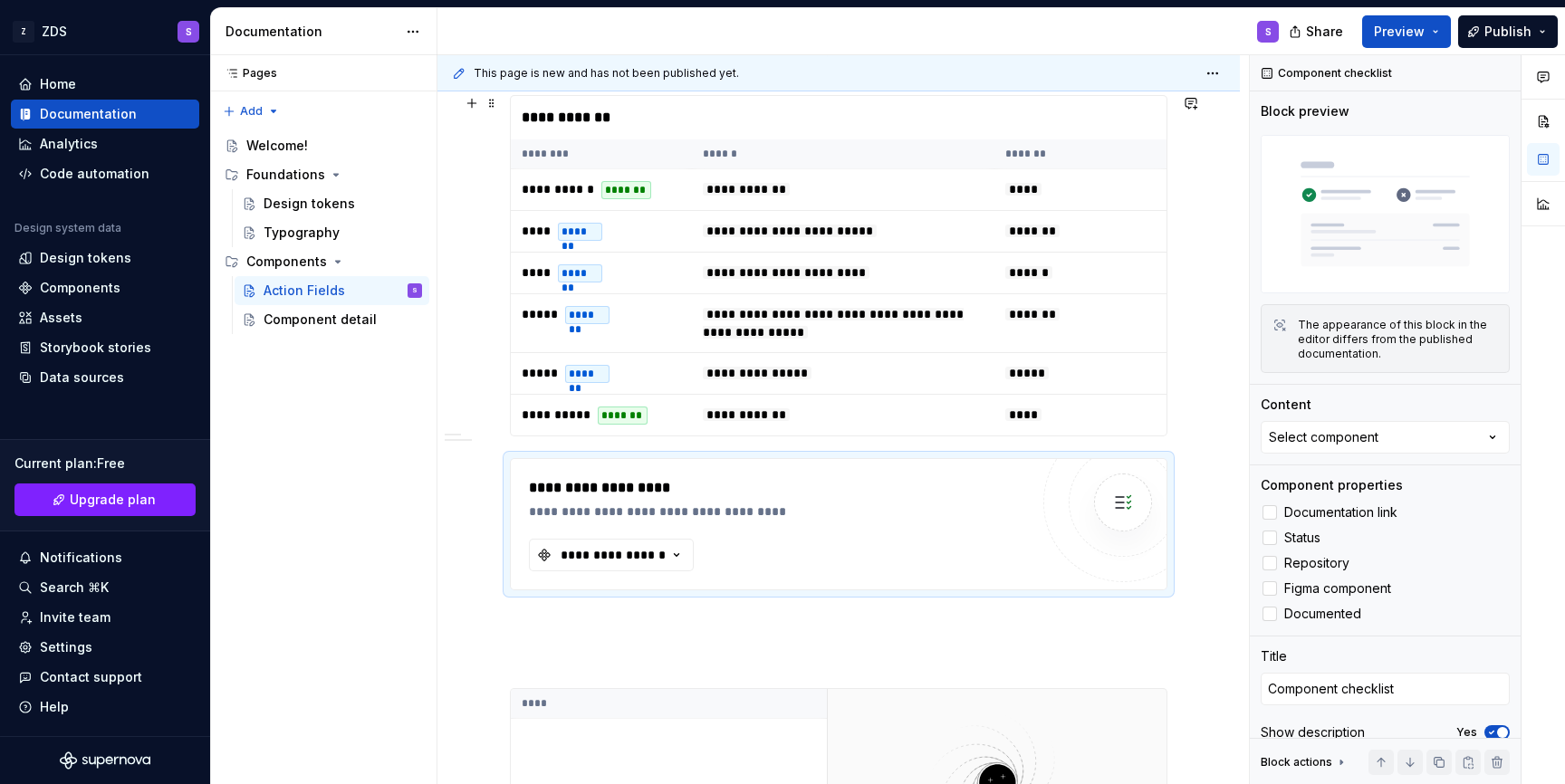
scroll to position [1131, 0]
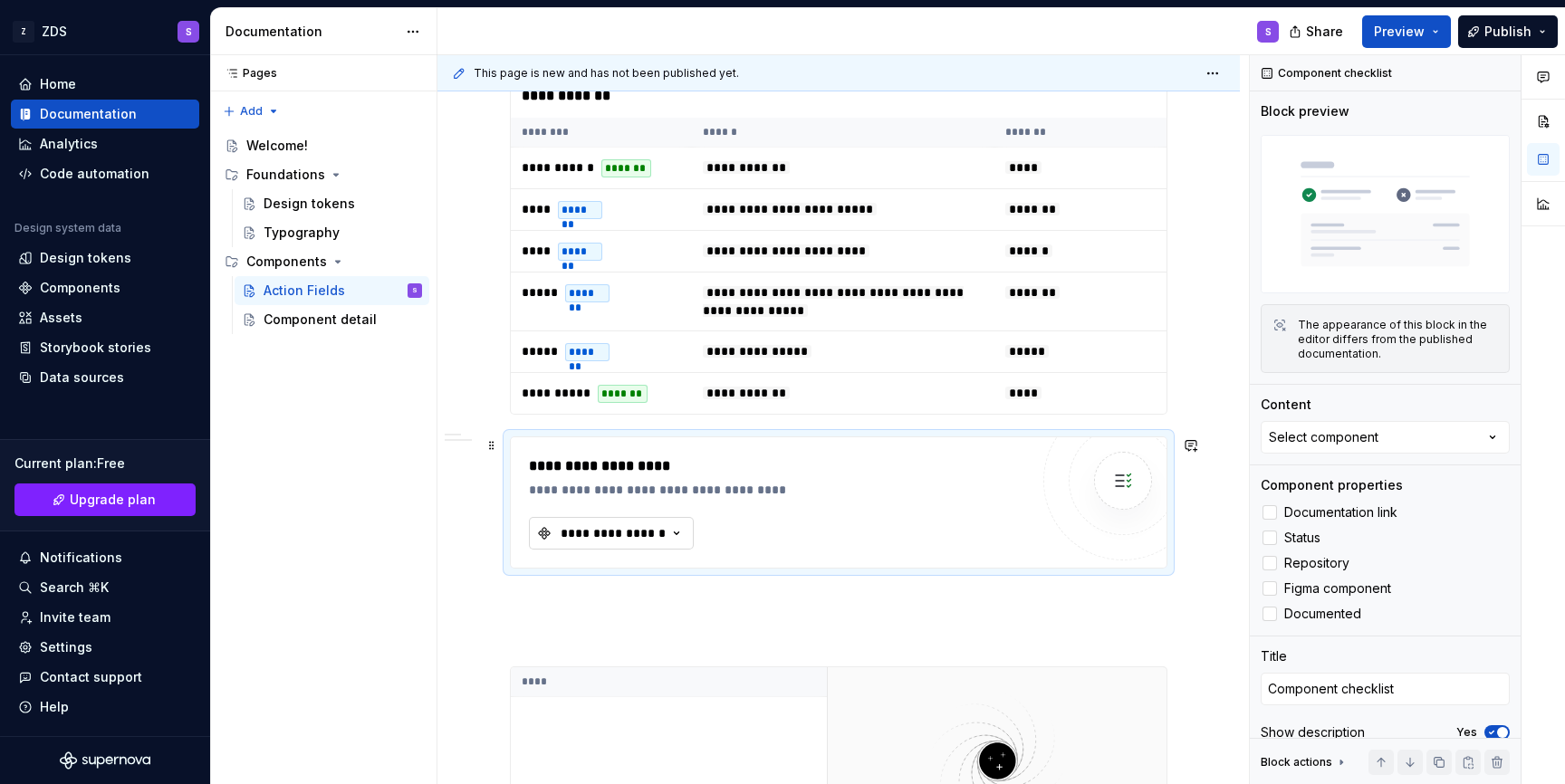
click at [596, 534] on div "**********" at bounding box center [614, 532] width 109 height 18
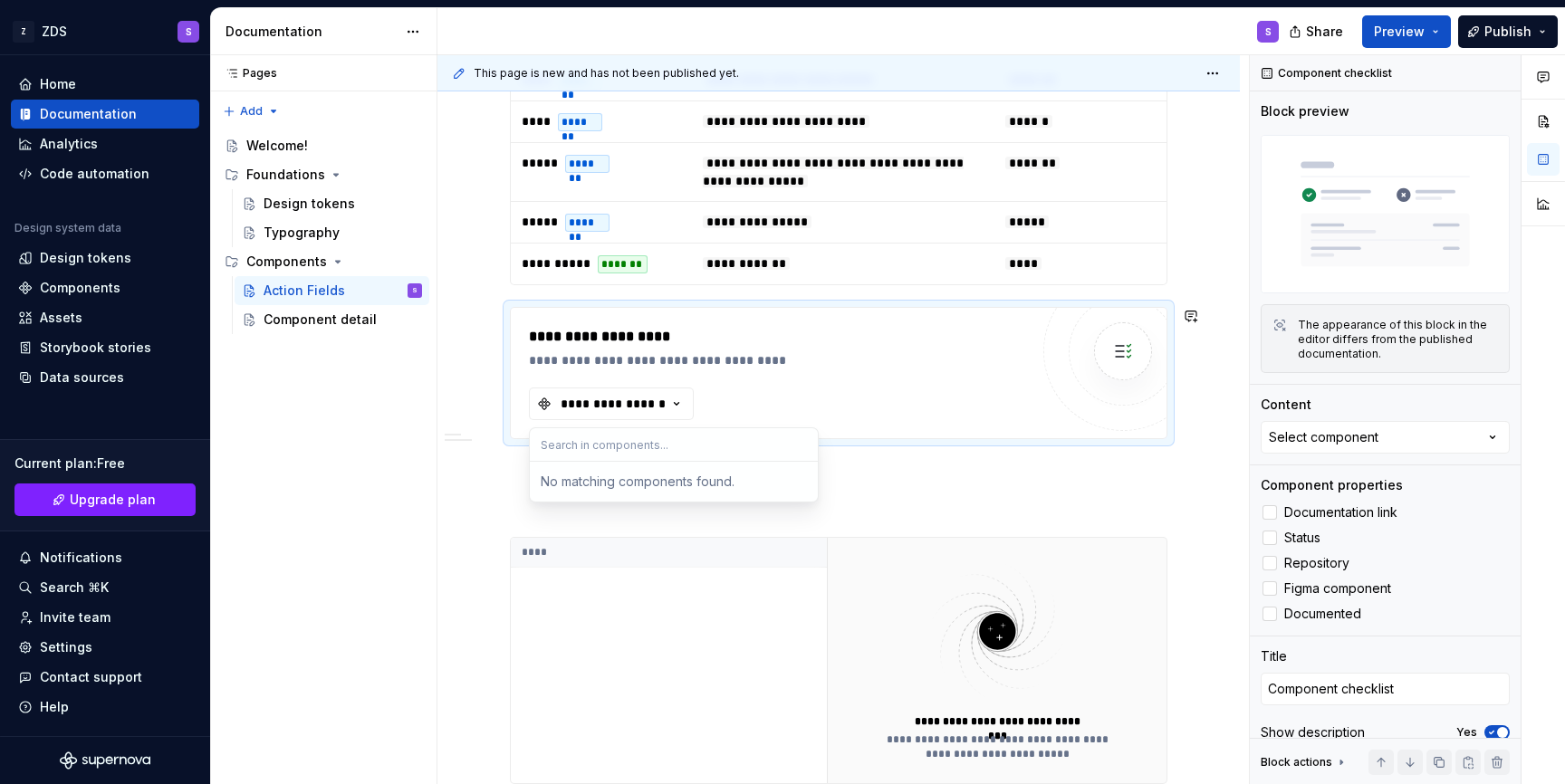
scroll to position [1263, 0]
click at [106, 302] on div "Design system data Design tokens Components Assets Storybook stories Data sourc…" at bounding box center [104, 306] width 188 height 171
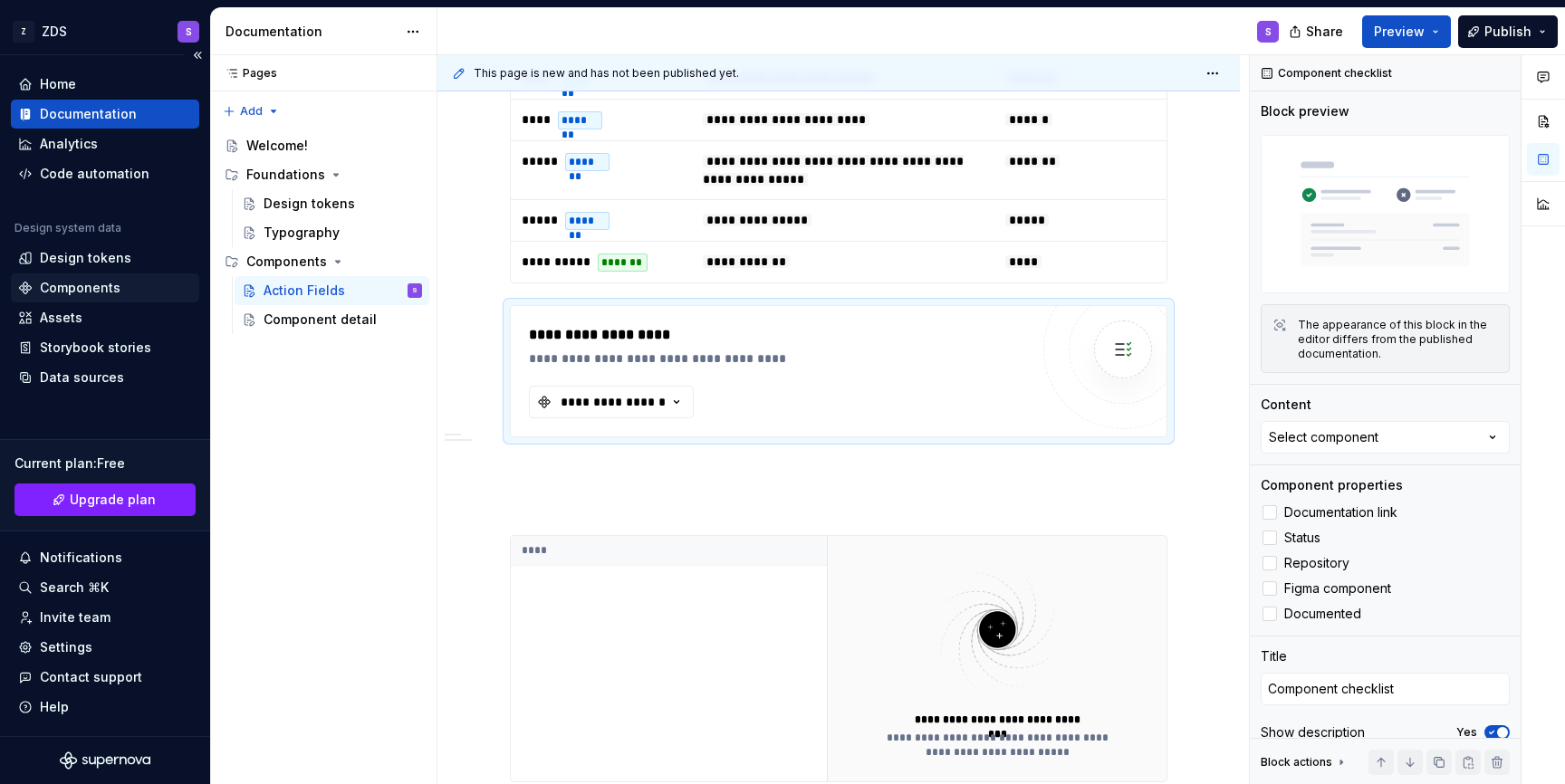
click at [114, 285] on div "Components" at bounding box center [80, 287] width 80 height 18
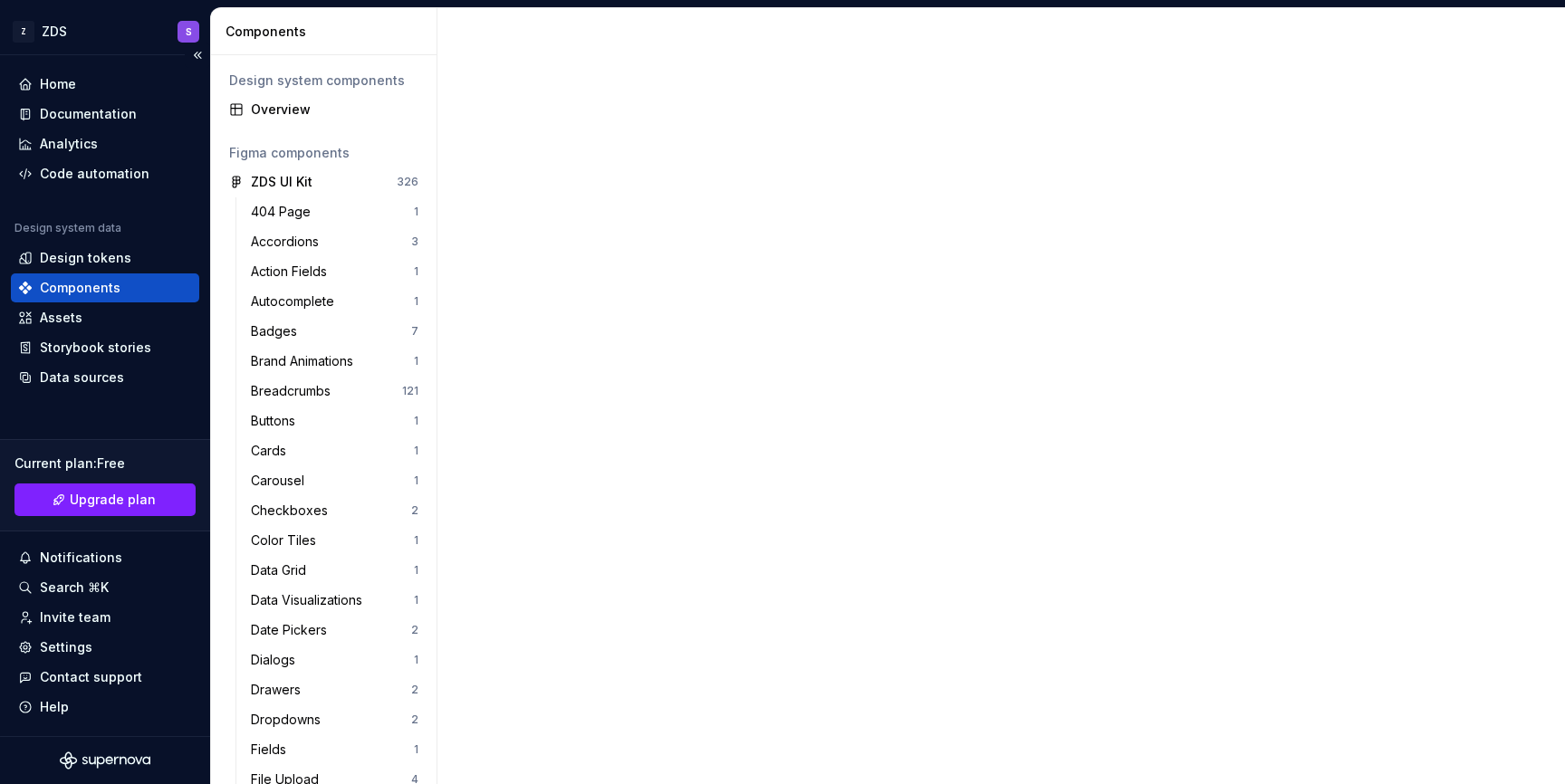
click at [114, 285] on div "Components" at bounding box center [80, 287] width 80 height 18
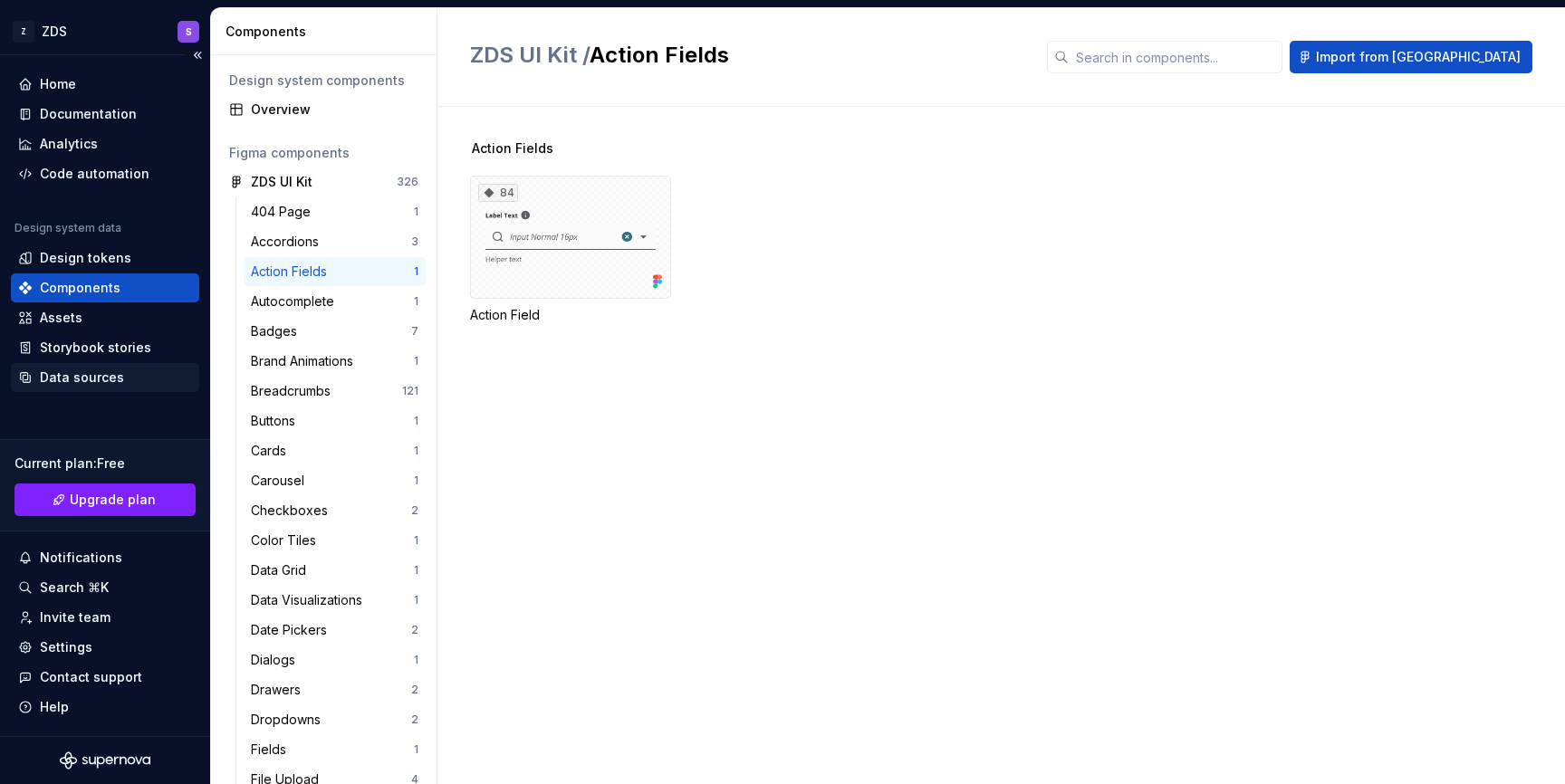
click at [116, 373] on div "Data sources" at bounding box center [82, 377] width 84 height 18
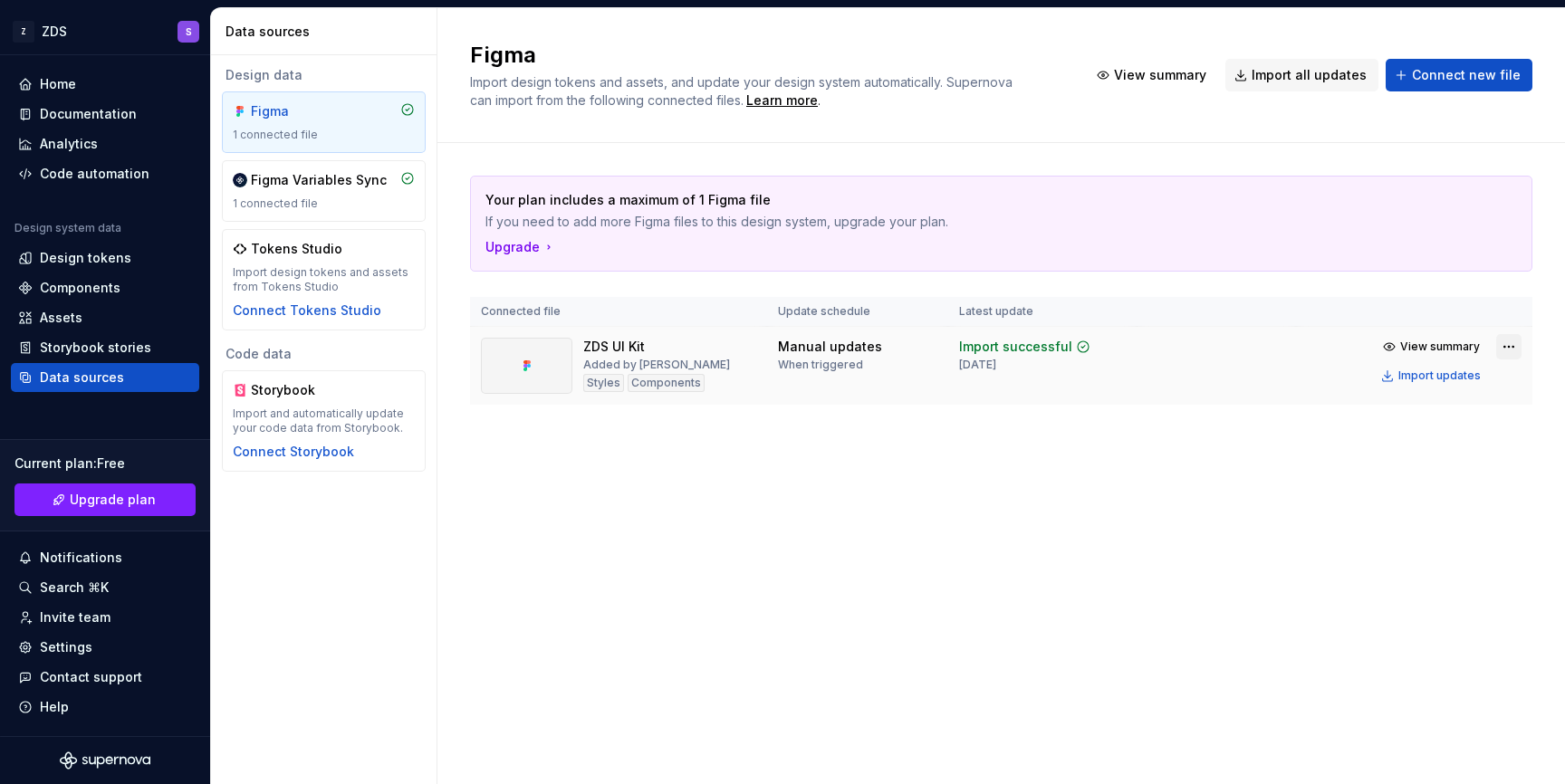
click at [1503, 346] on html "Z ZDS S Home Documentation Analytics Code automation Design system data Design …" at bounding box center [782, 392] width 1565 height 784
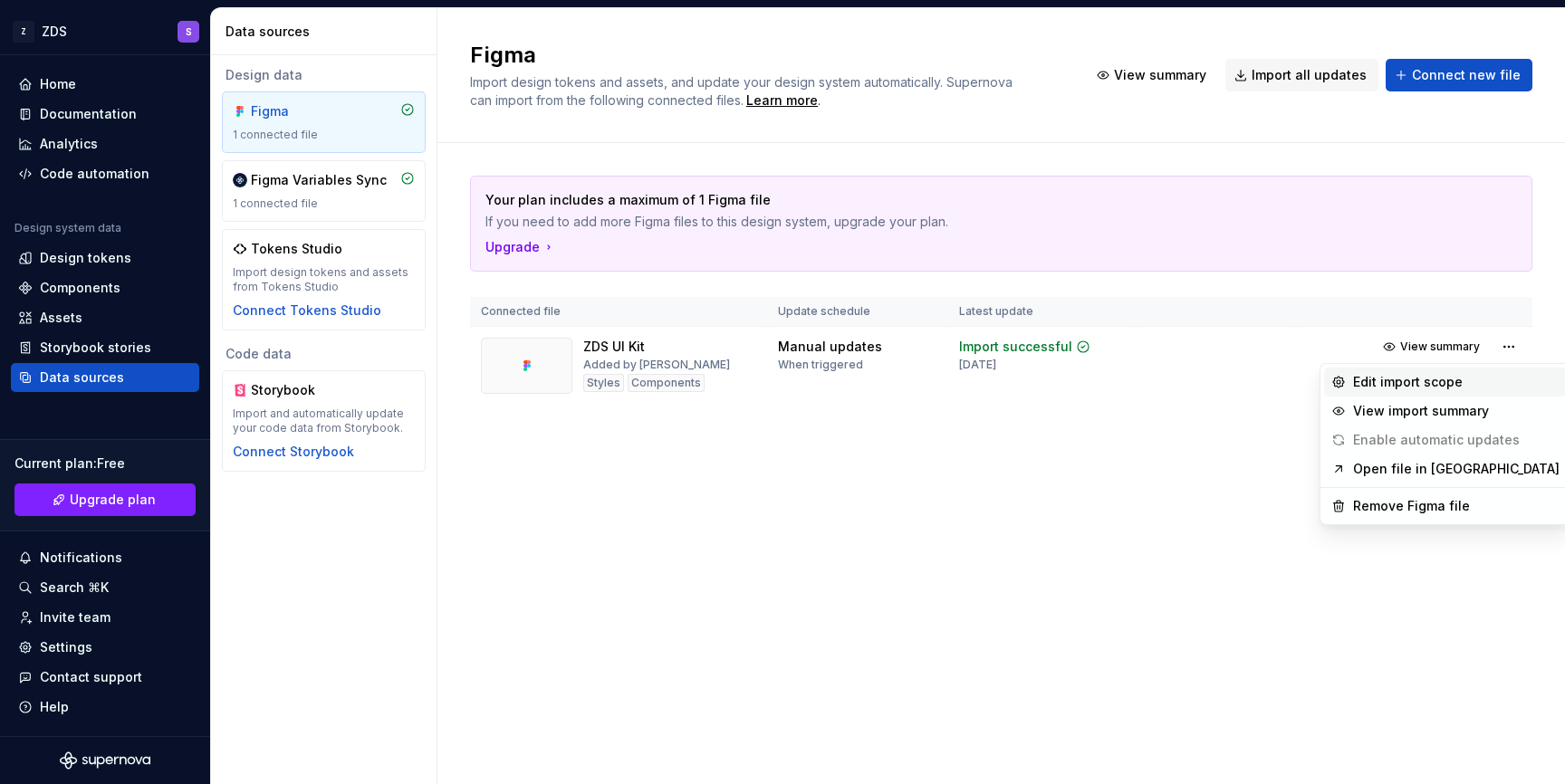
click at [1370, 387] on div "Edit import scope" at bounding box center [1456, 382] width 206 height 18
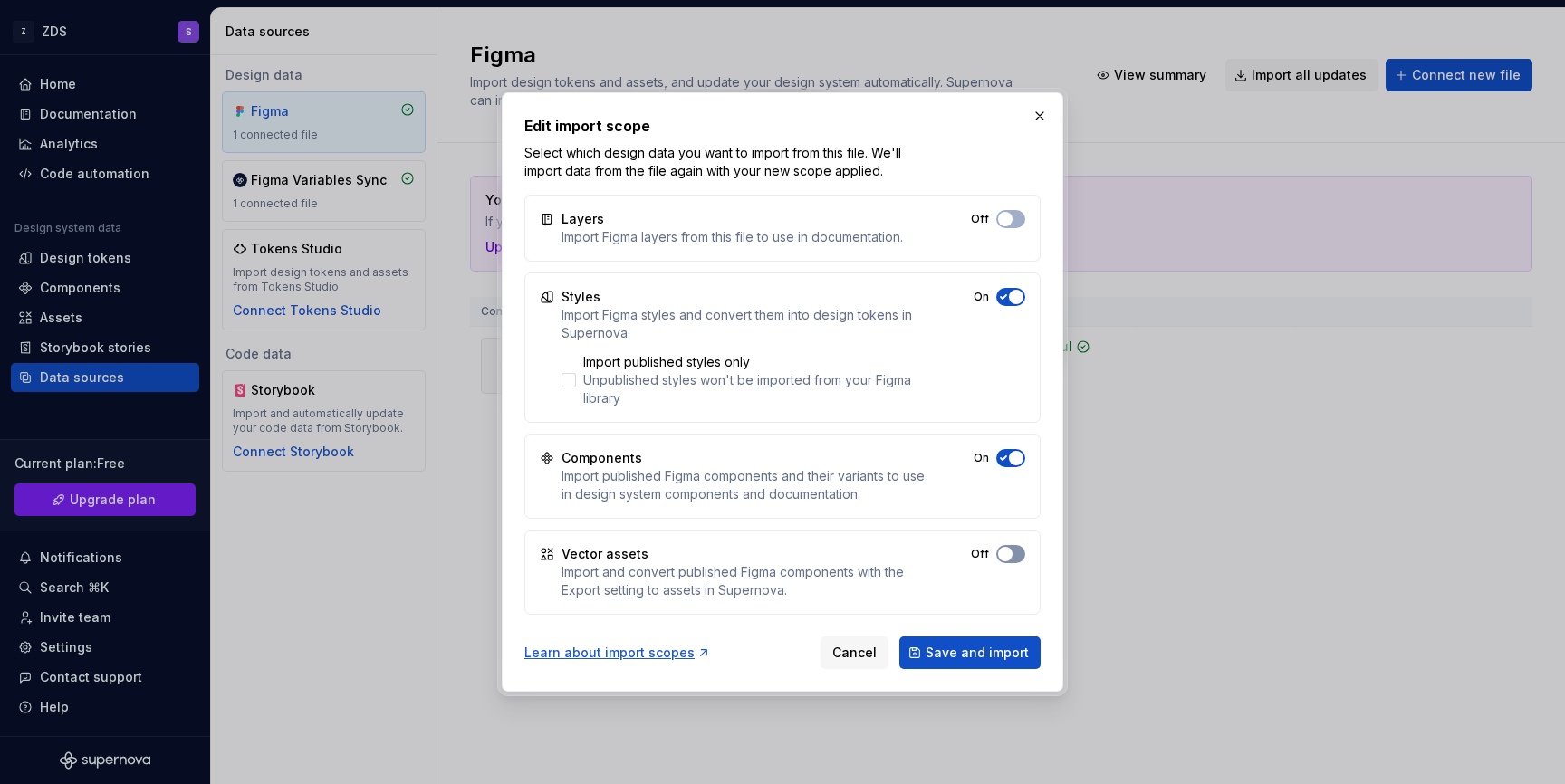
click at [1017, 551] on button "Off" at bounding box center [1011, 553] width 29 height 18
click at [1015, 225] on button "Off" at bounding box center [1011, 218] width 29 height 18
click at [979, 659] on span "Save and import" at bounding box center [977, 652] width 103 height 18
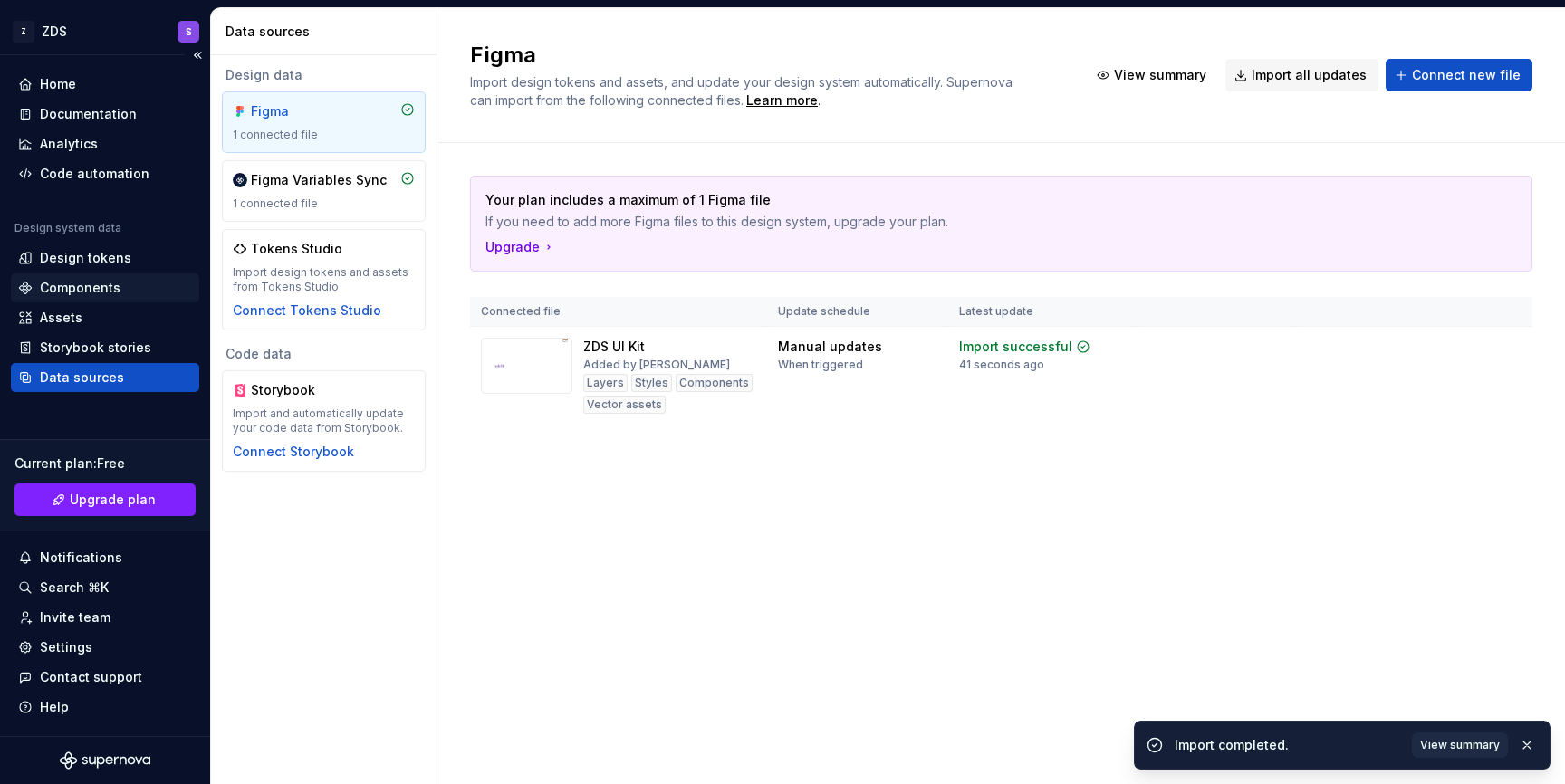
click at [97, 297] on div "Components" at bounding box center [104, 288] width 188 height 29
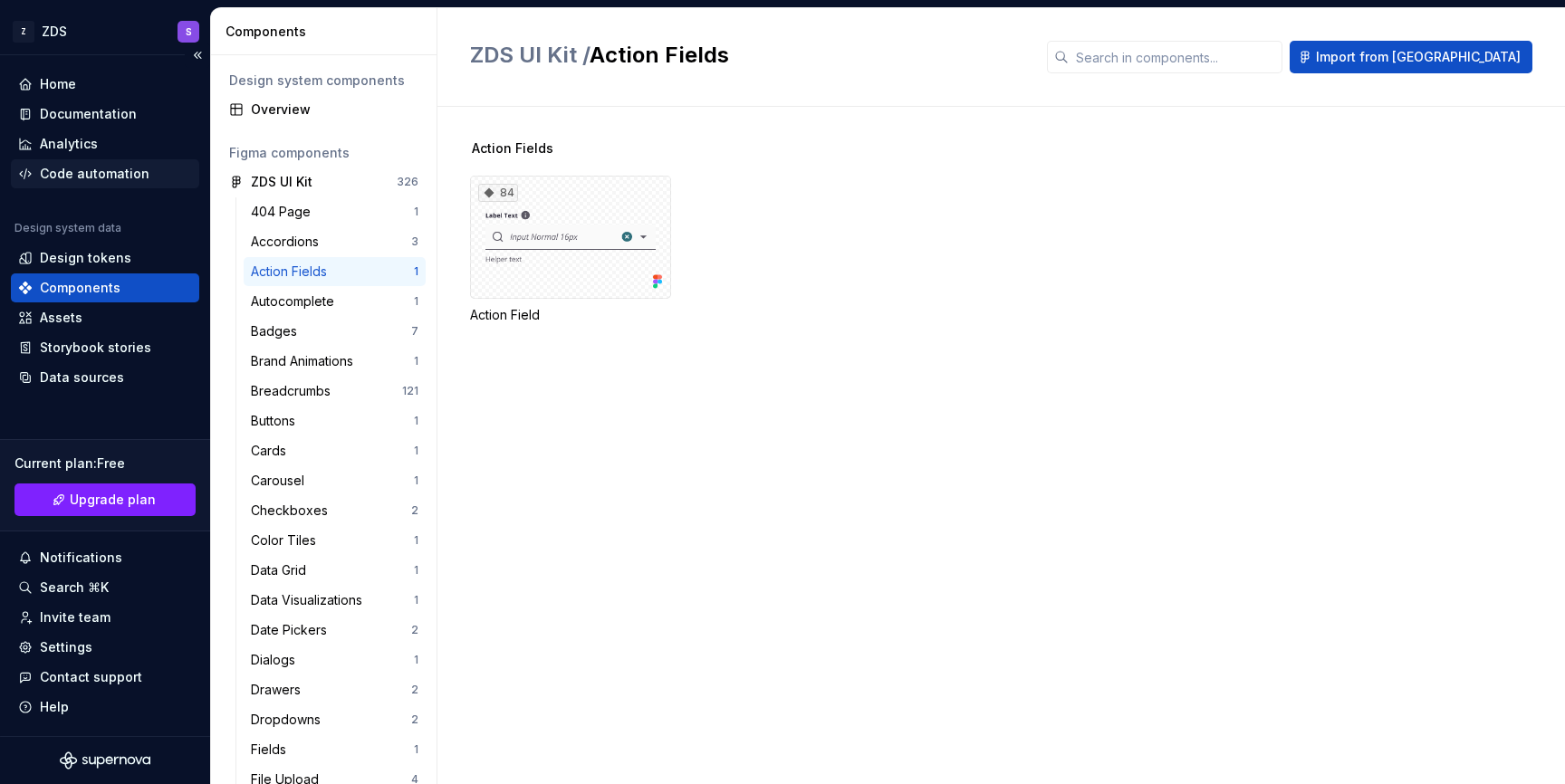
click at [129, 173] on div "Code automation" at bounding box center [94, 174] width 110 height 18
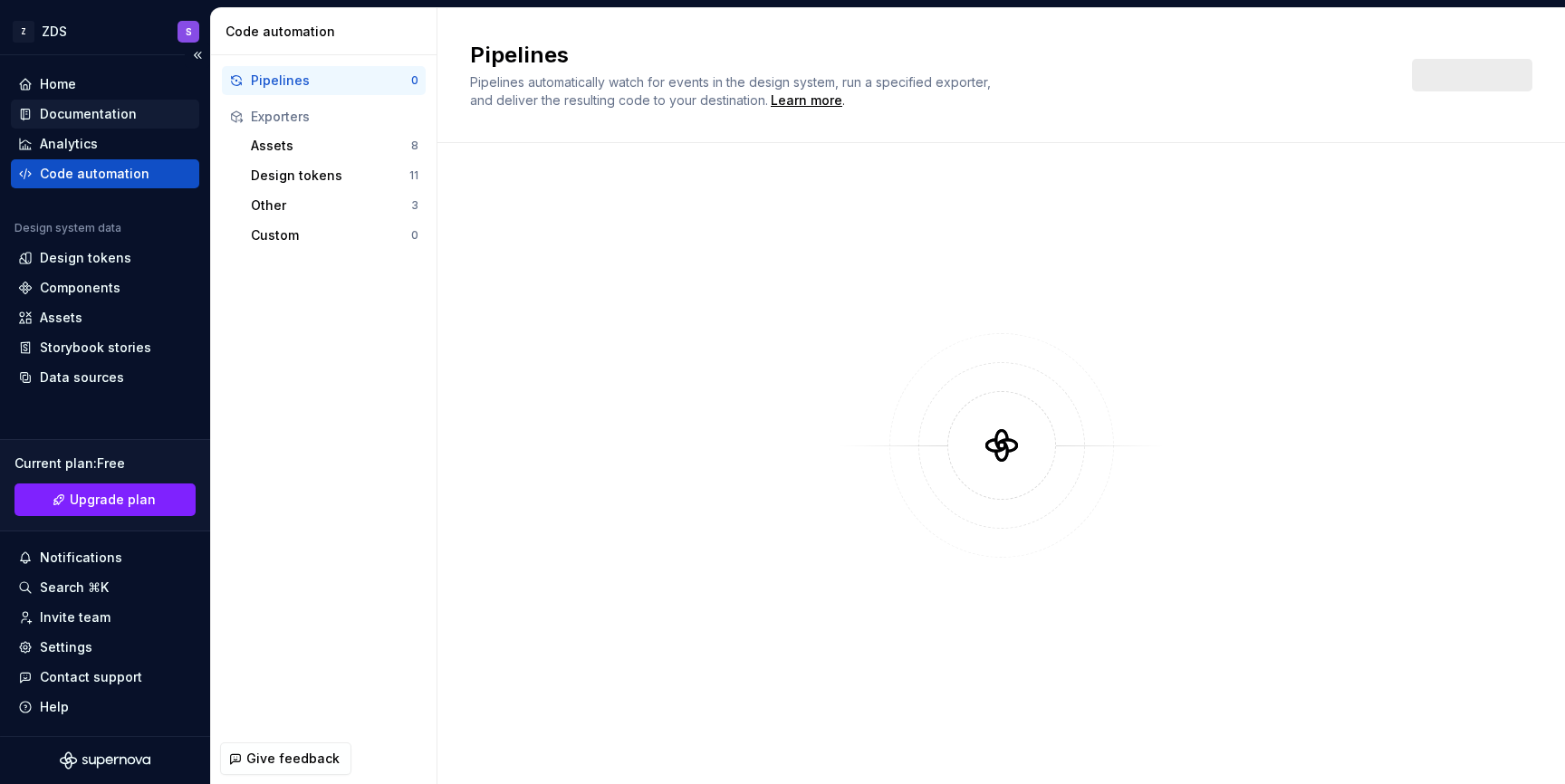
click at [98, 121] on div "Documentation" at bounding box center [89, 113] width 97 height 18
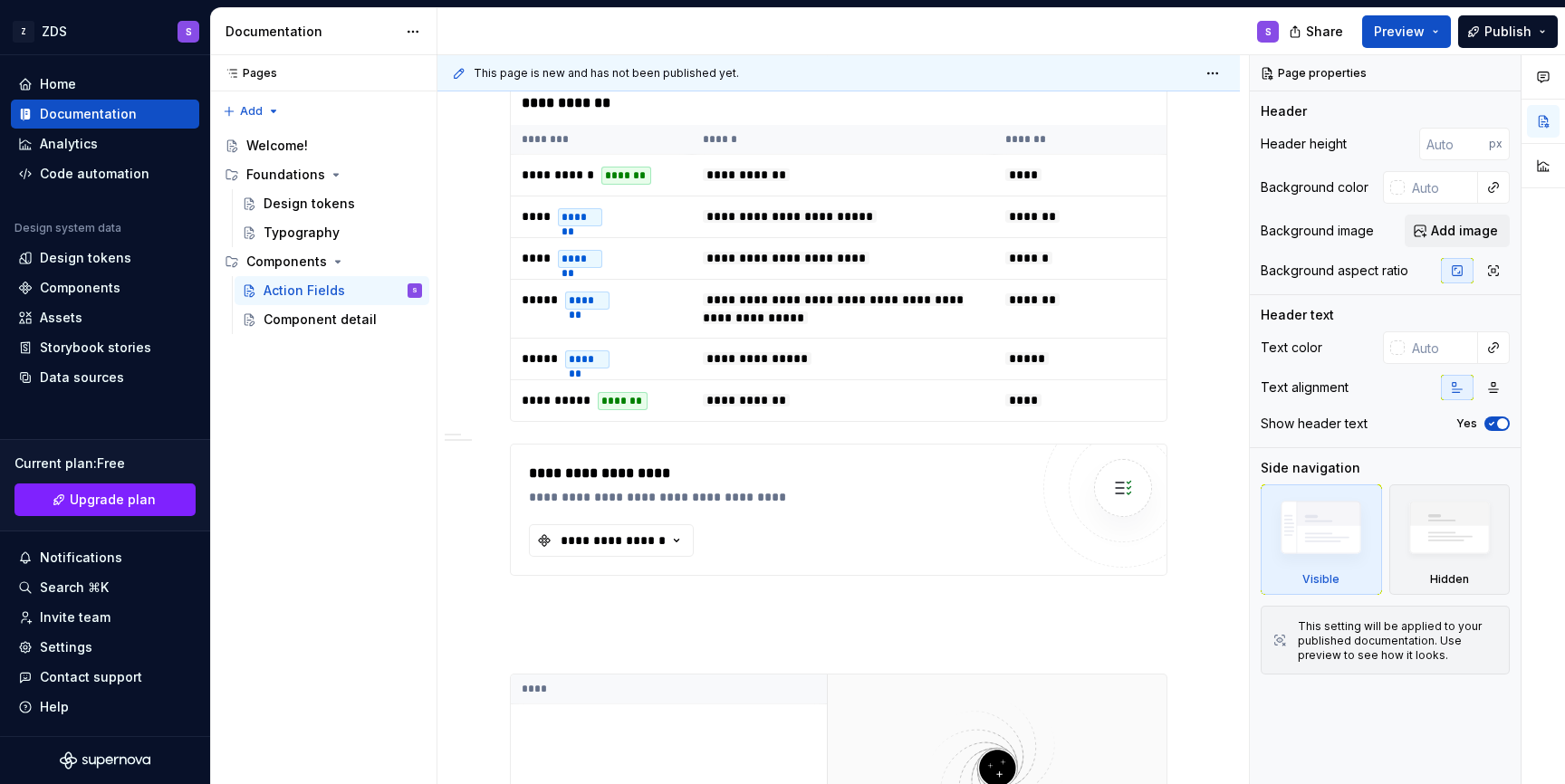
scroll to position [1174, 0]
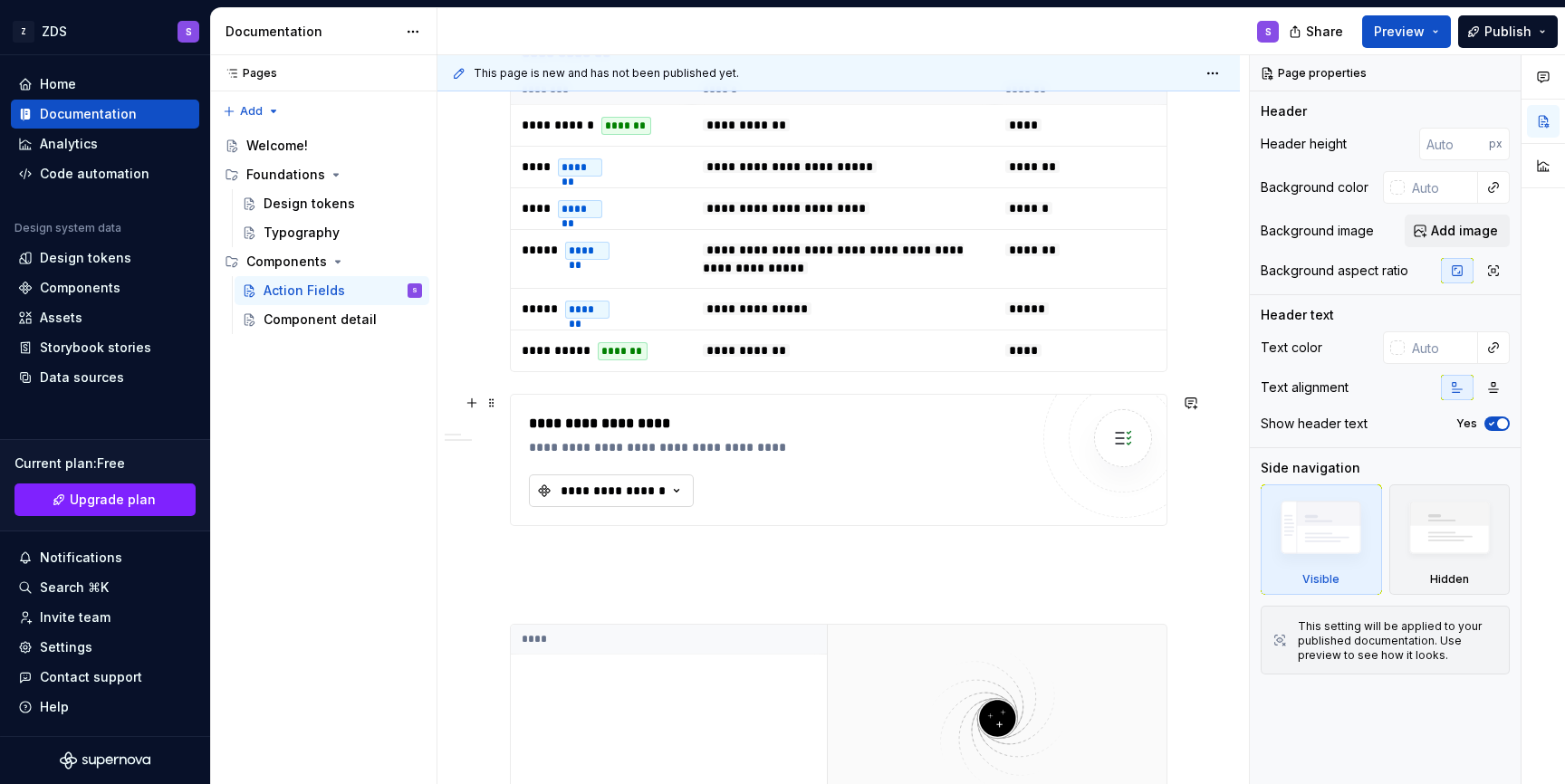
click at [649, 482] on div "**********" at bounding box center [614, 490] width 109 height 18
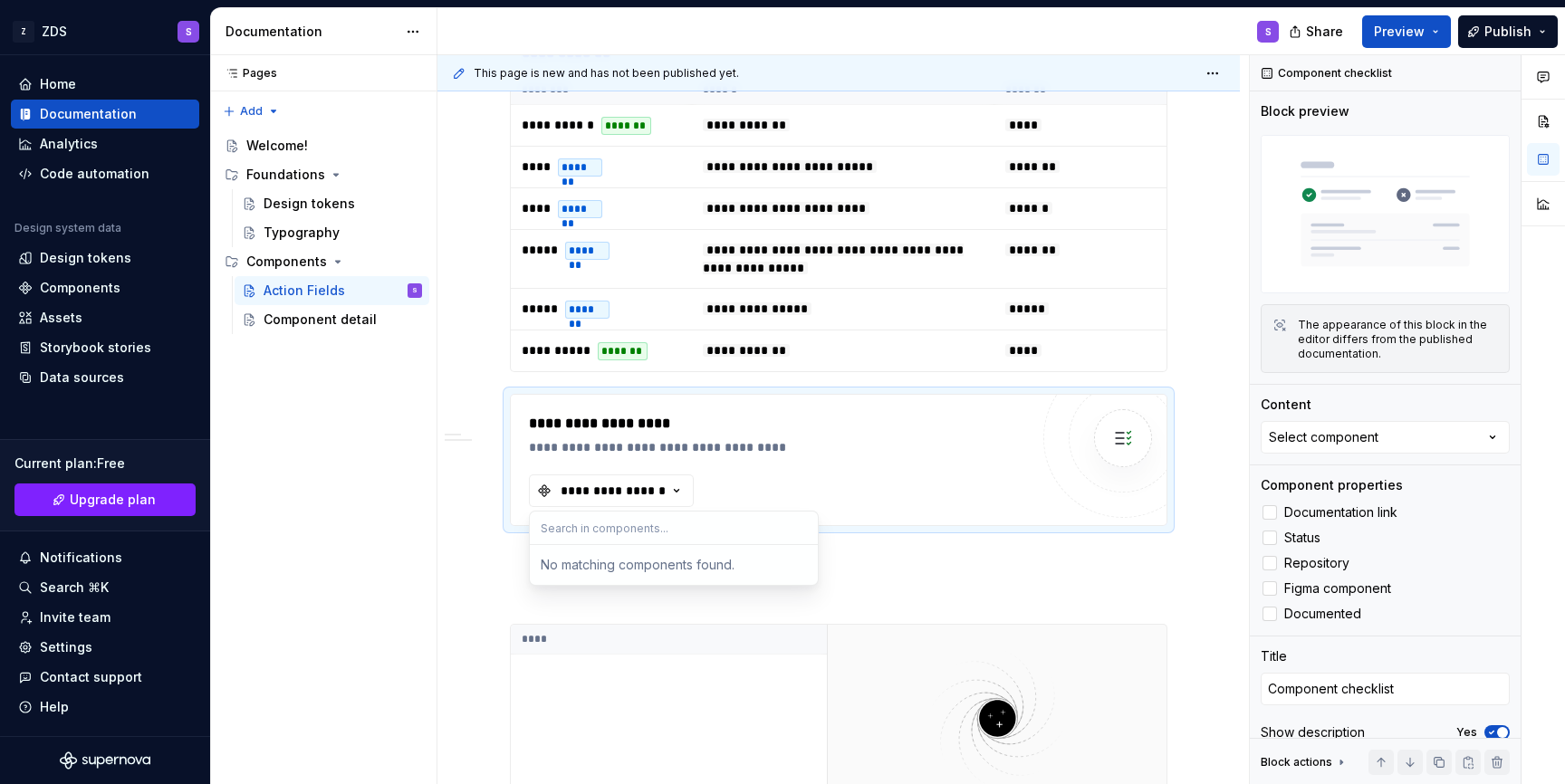
type textarea "*"
click at [79, 292] on div "Components" at bounding box center [80, 287] width 80 height 18
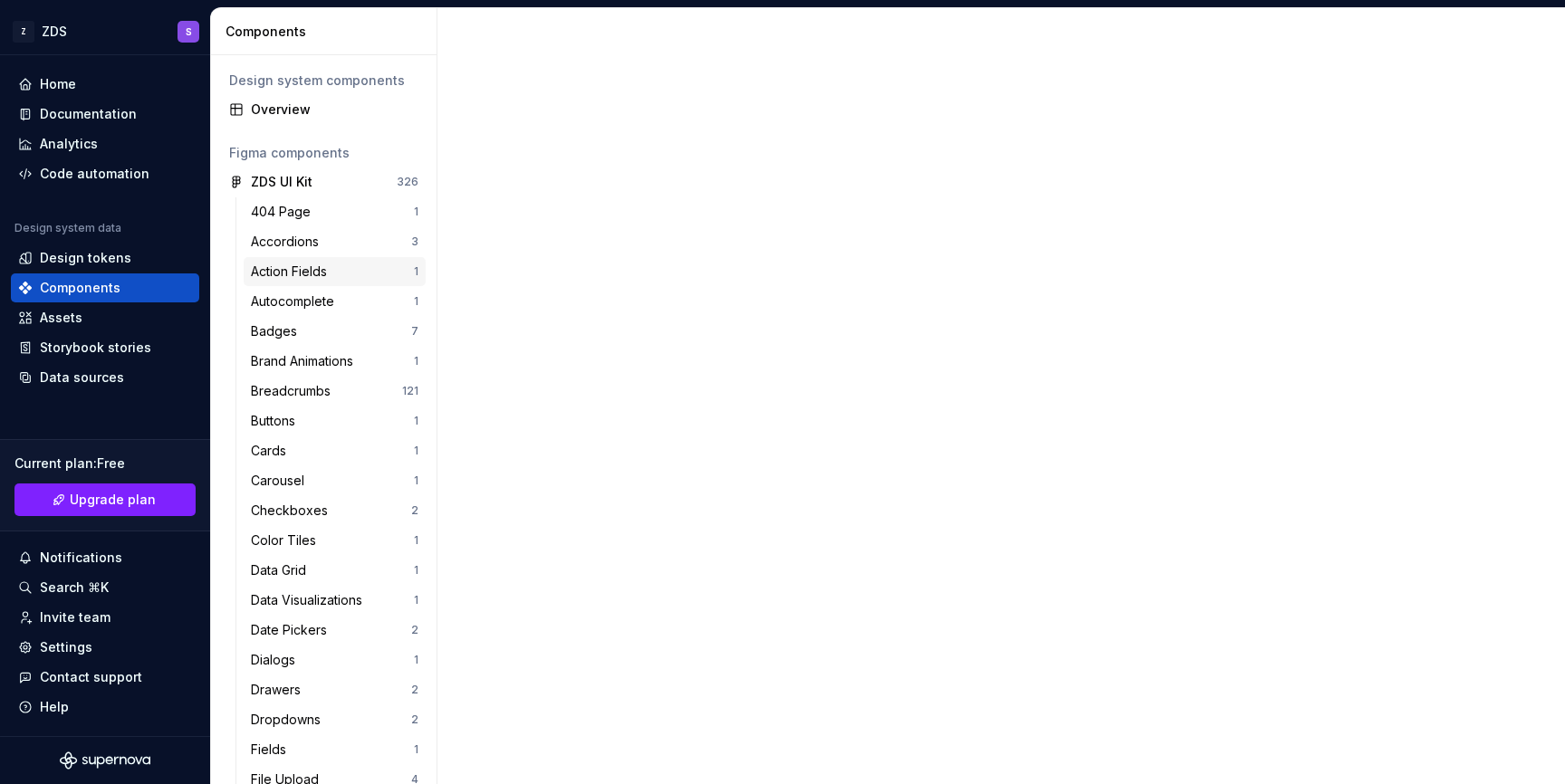
click at [365, 259] on div "Action Fields 1" at bounding box center [334, 272] width 182 height 29
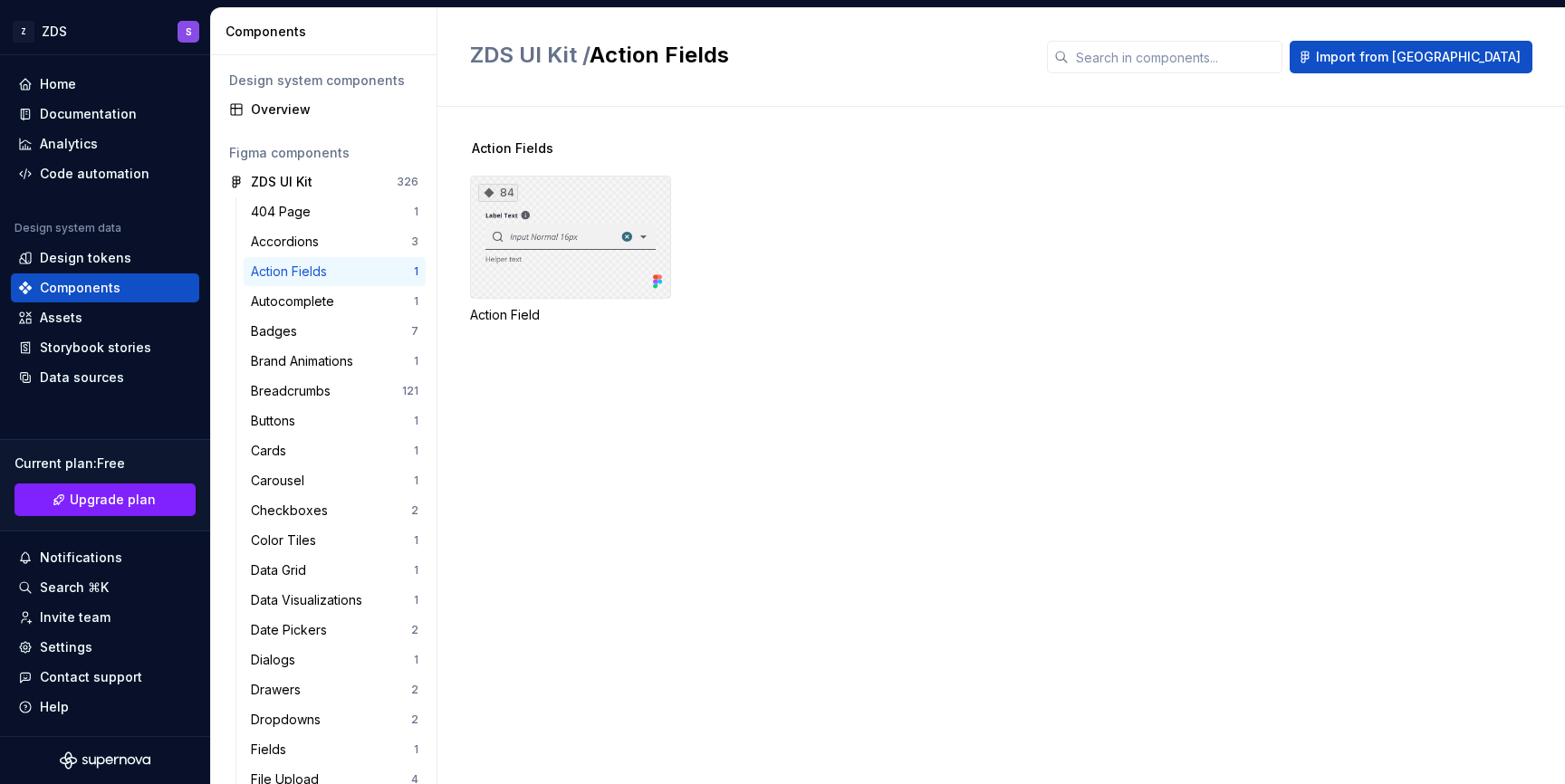
click at [482, 235] on div "84" at bounding box center [571, 237] width 201 height 123
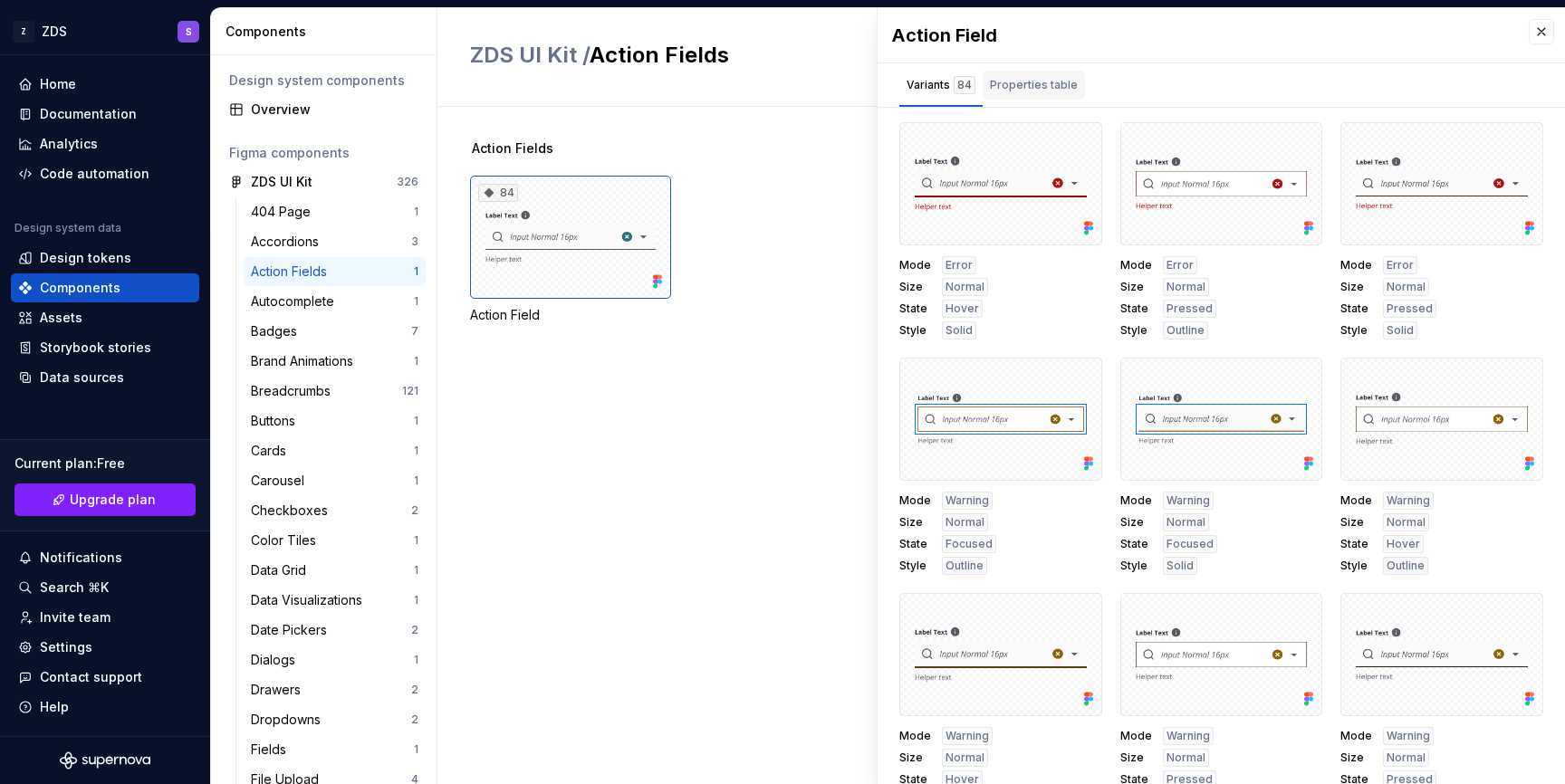
click at [1026, 79] on div "Properties table" at bounding box center [1033, 85] width 88 height 18
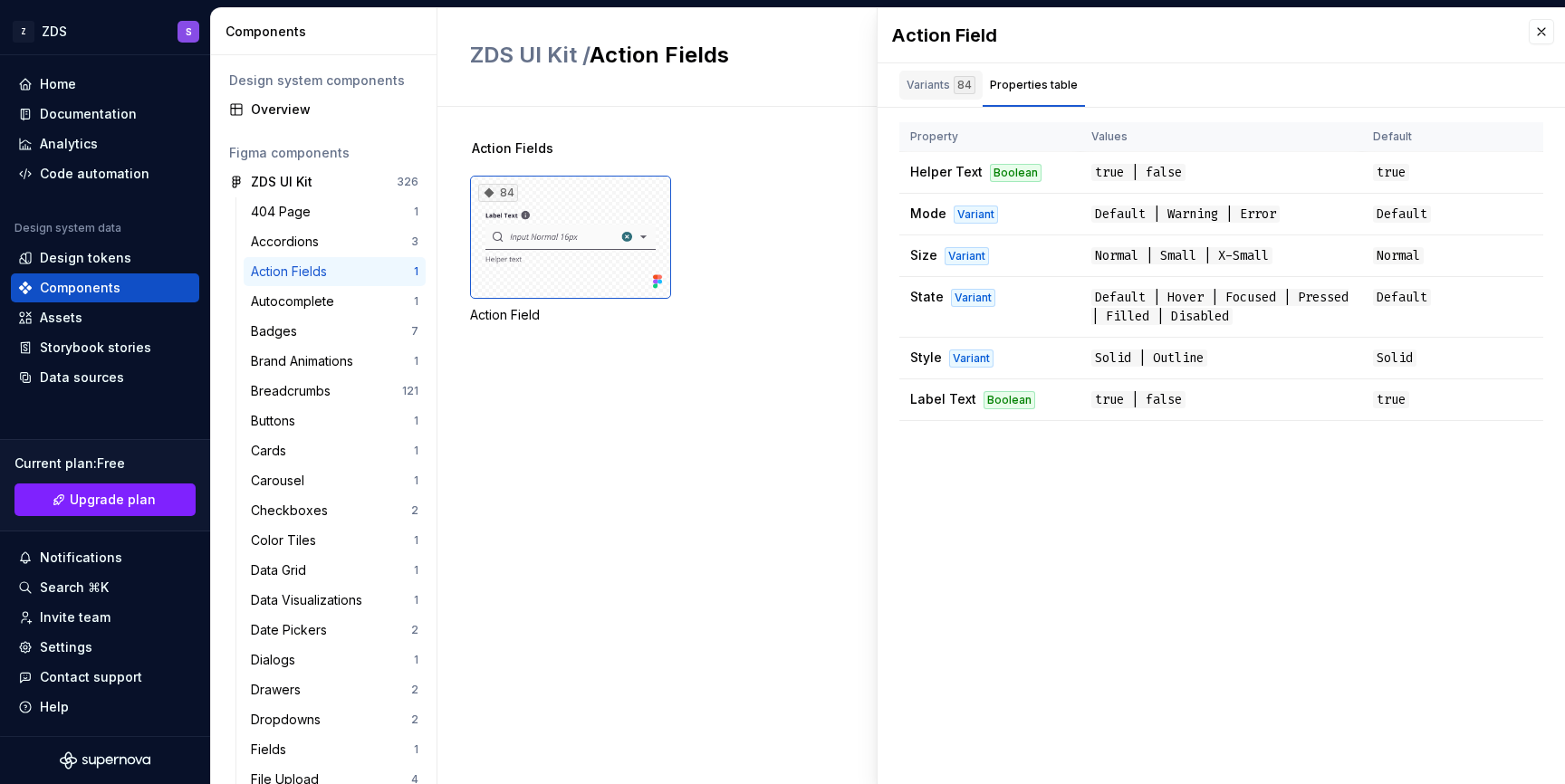
click at [955, 85] on div "84" at bounding box center [964, 85] width 22 height 18
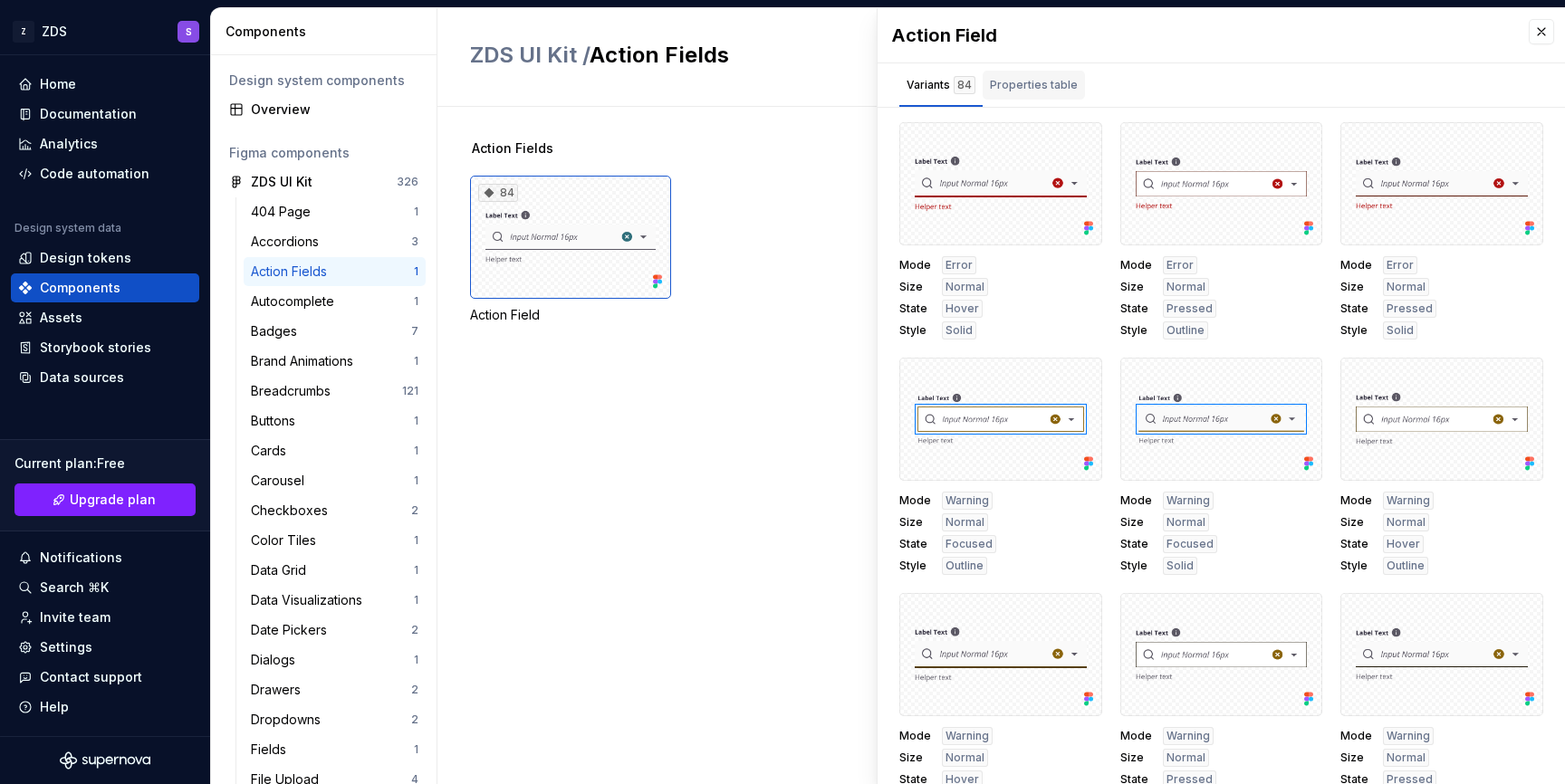
click at [996, 80] on div "Properties table" at bounding box center [1033, 85] width 88 height 18
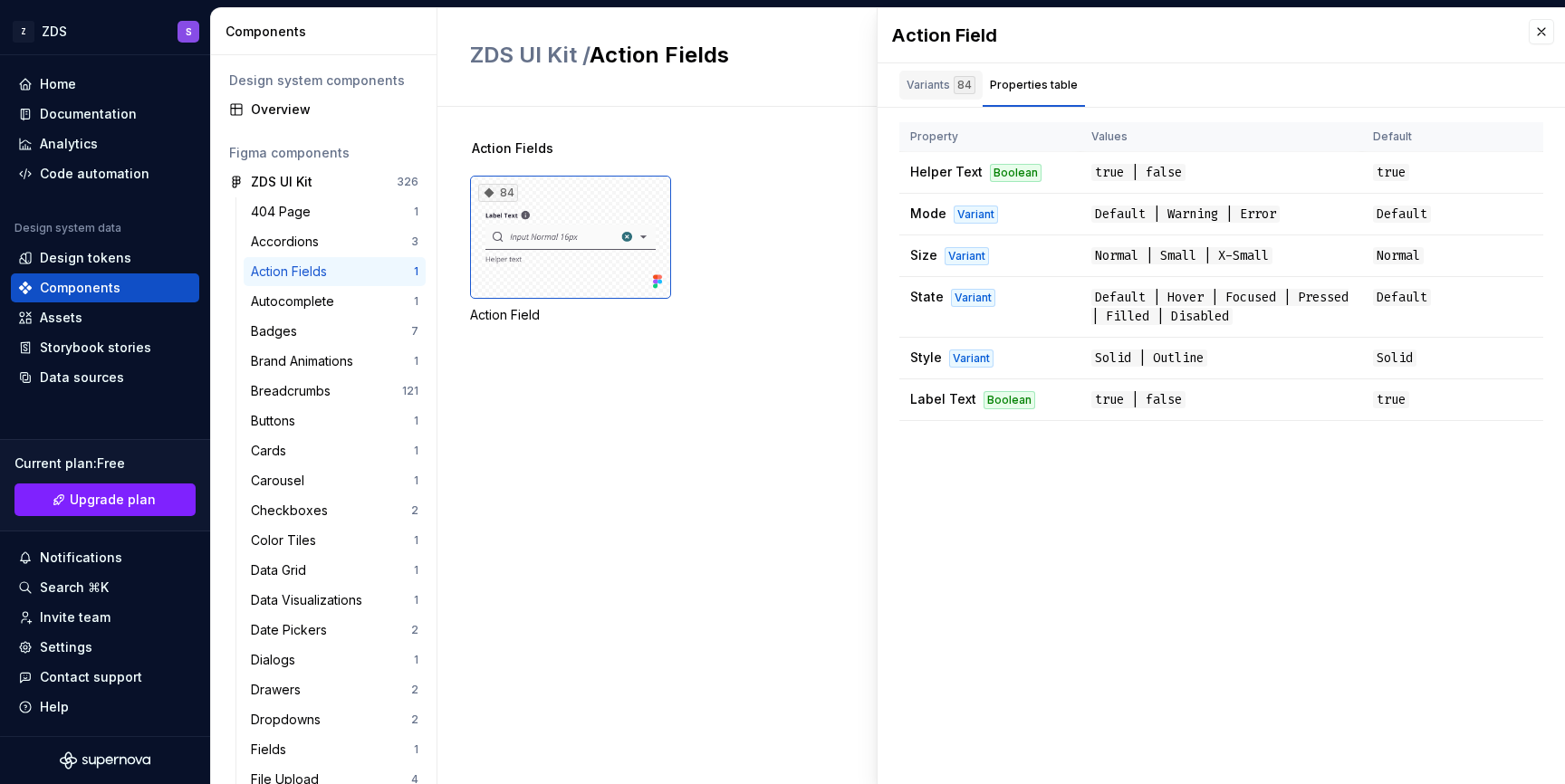
click at [938, 92] on div "Variants 84" at bounding box center [941, 85] width 69 height 18
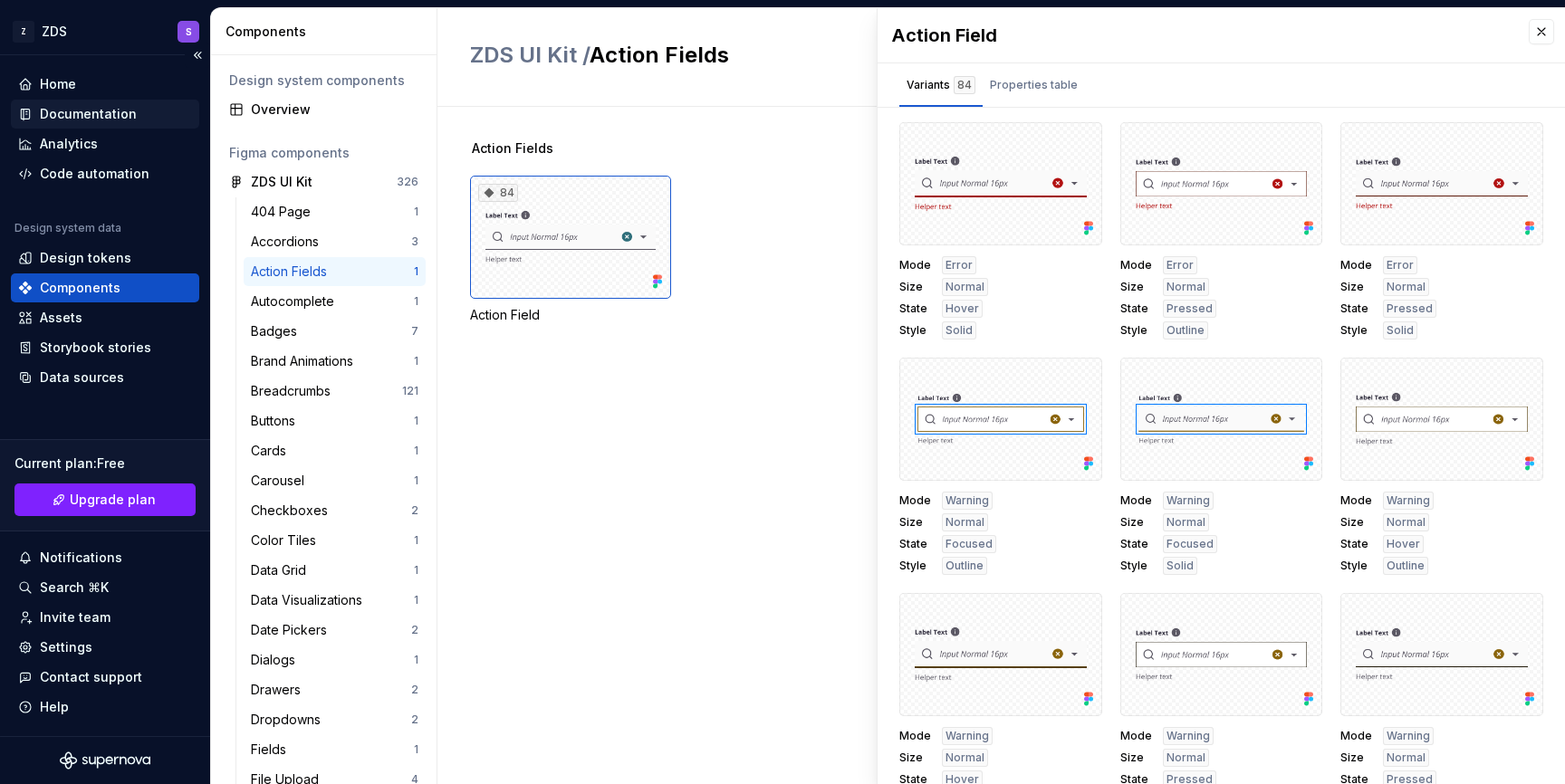
click at [100, 113] on div "Documentation" at bounding box center [89, 113] width 97 height 18
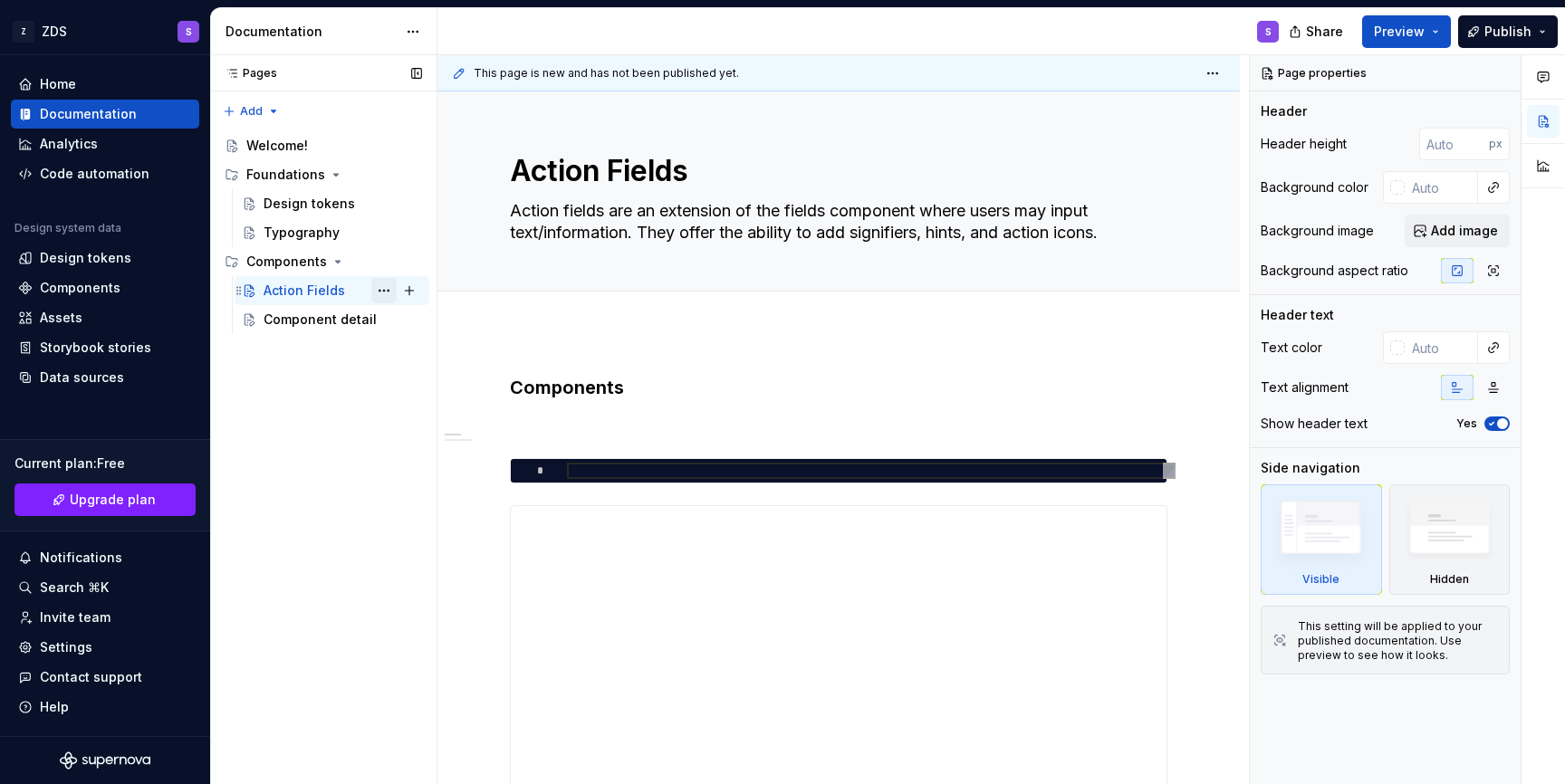
click at [389, 294] on button "Page tree" at bounding box center [384, 290] width 26 height 26
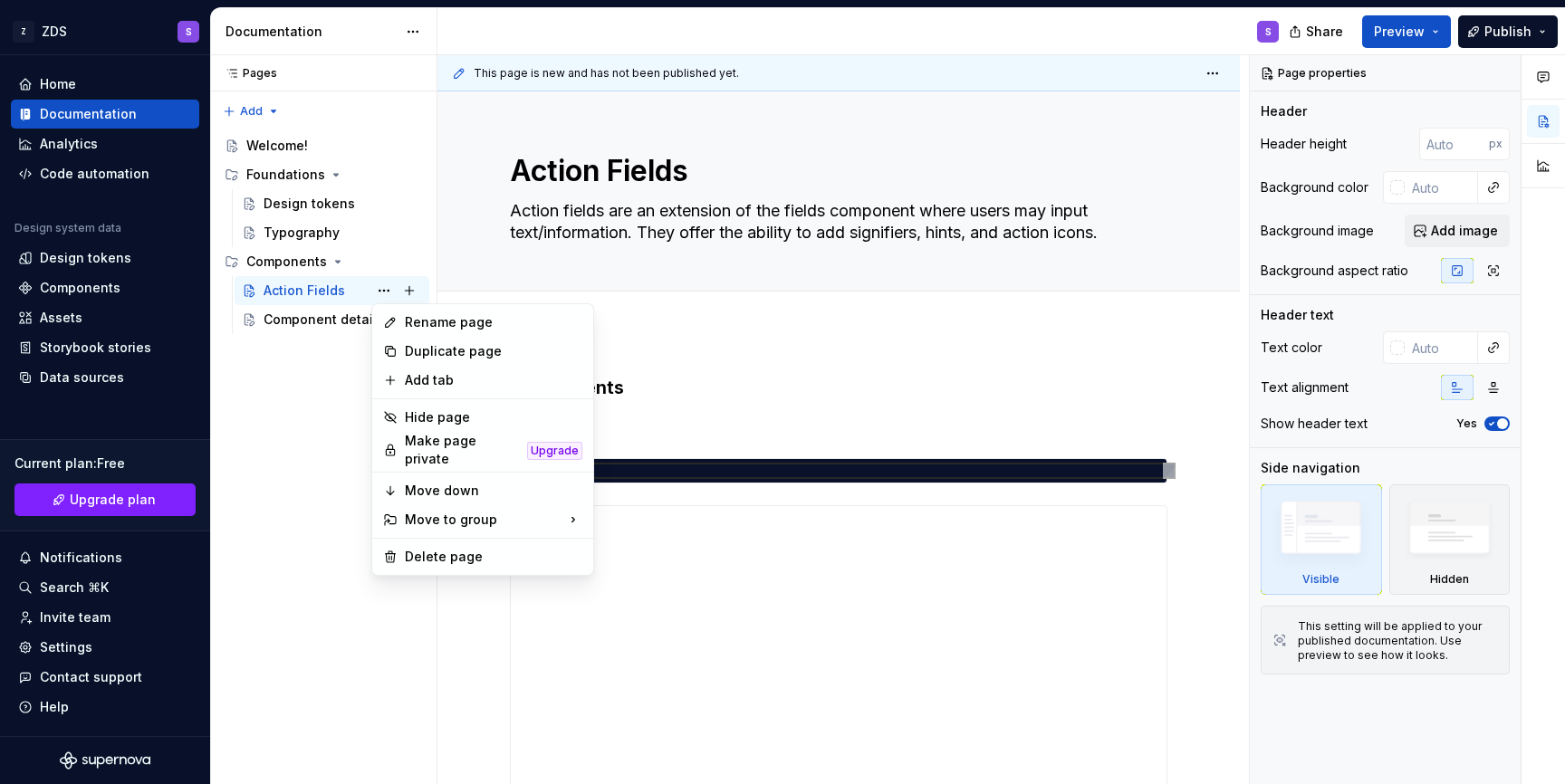
click at [490, 257] on html "Z ZDS S Home Documentation Analytics Code automation Design system data Design …" at bounding box center [782, 392] width 1565 height 784
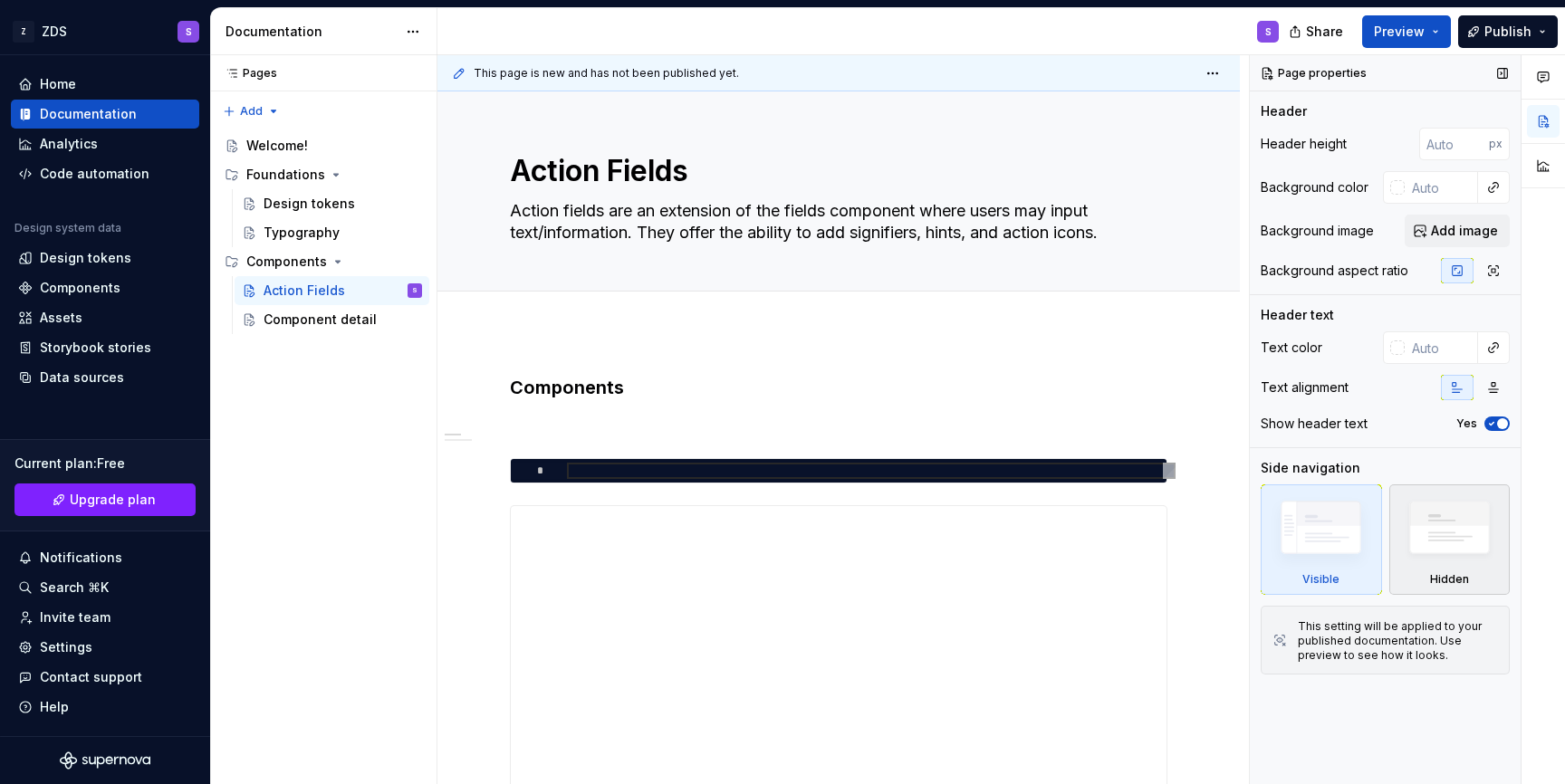
click at [1394, 534] on div "Hidden" at bounding box center [1450, 540] width 121 height 111
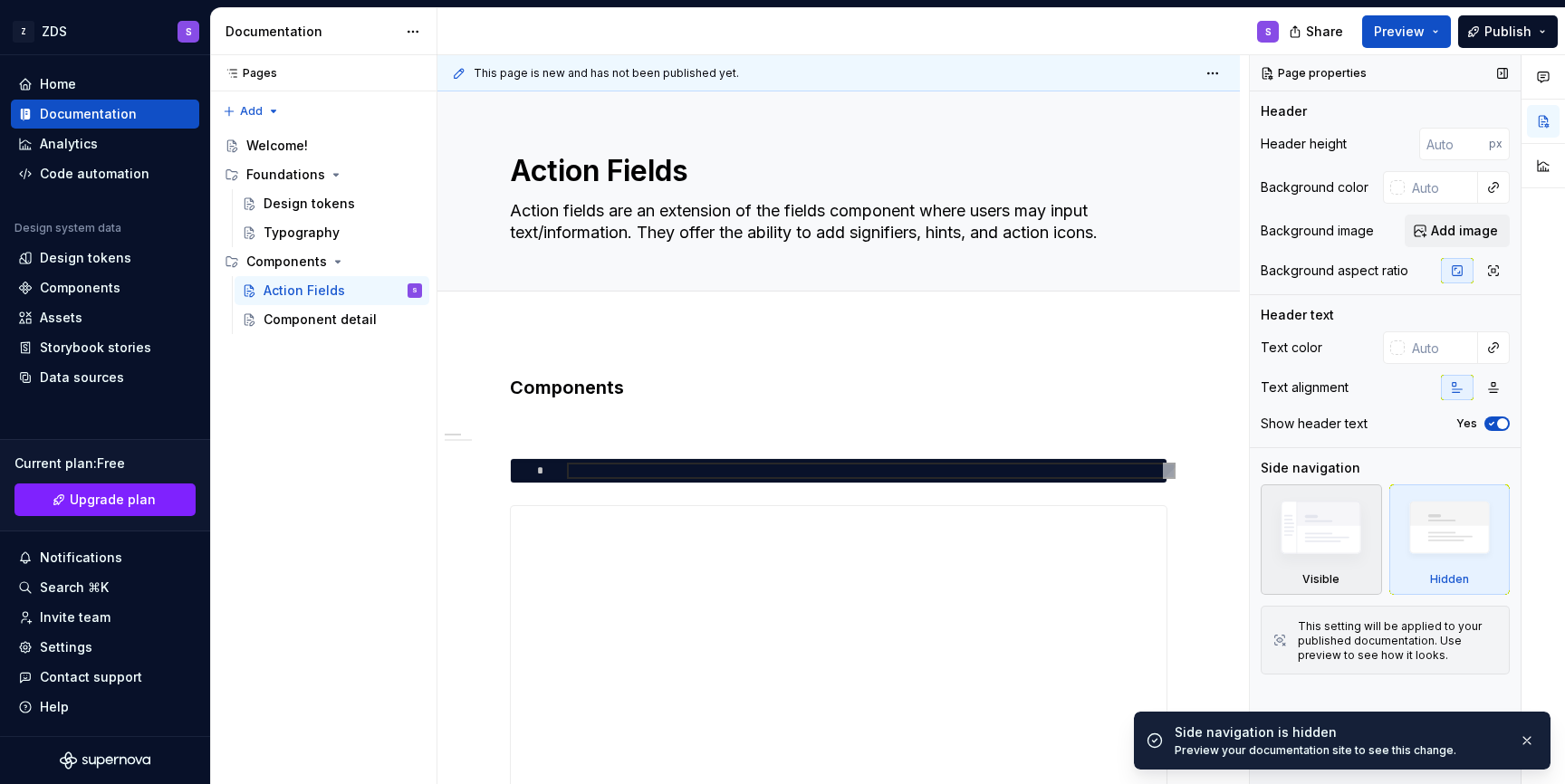
click at [1329, 538] on img at bounding box center [1321, 531] width 104 height 79
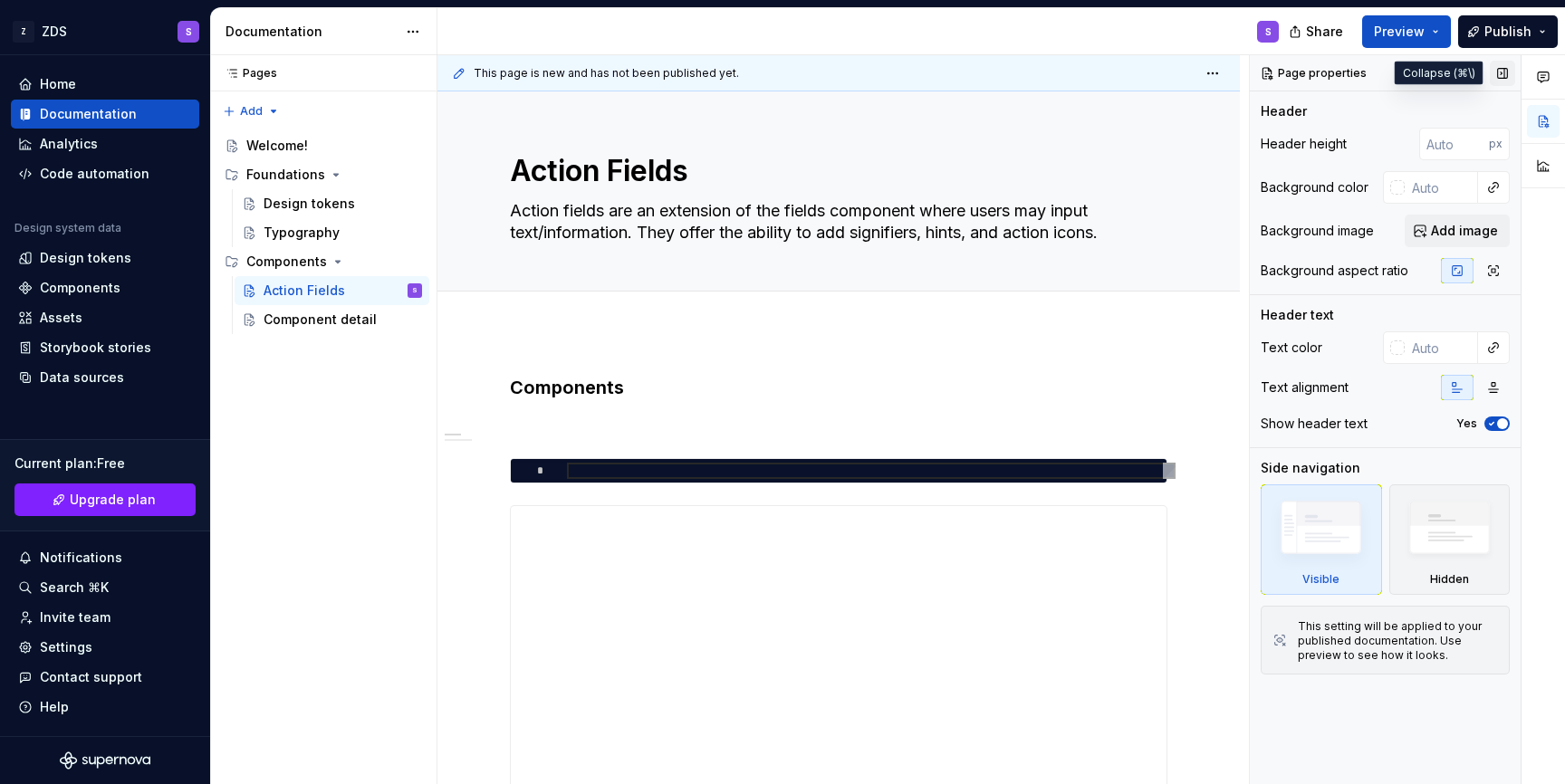
click at [1499, 72] on button "button" at bounding box center [1502, 73] width 26 height 26
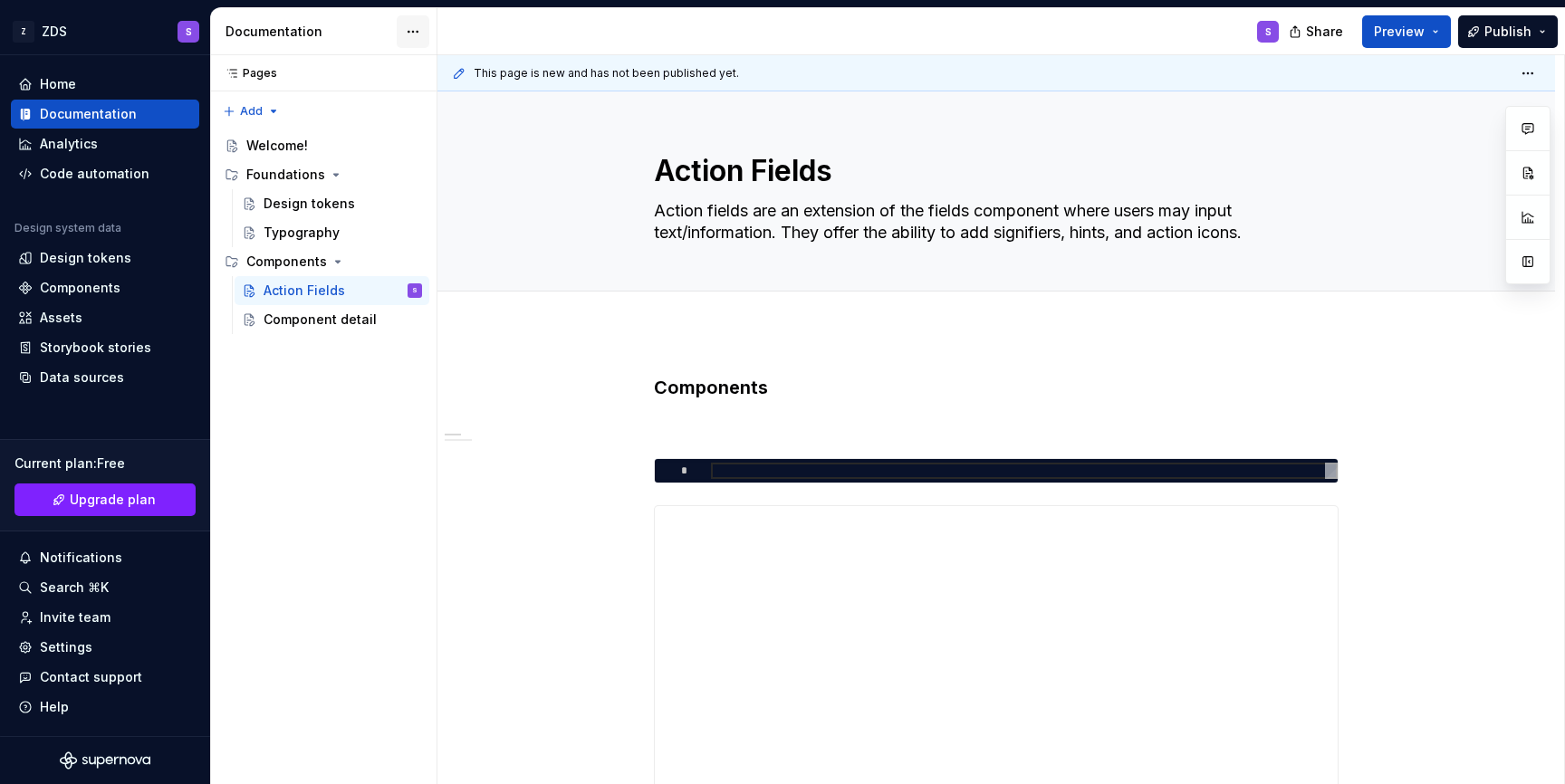
click at [418, 36] on html "Z ZDS S Home Documentation Analytics Code automation Design system data Design …" at bounding box center [782, 392] width 1565 height 784
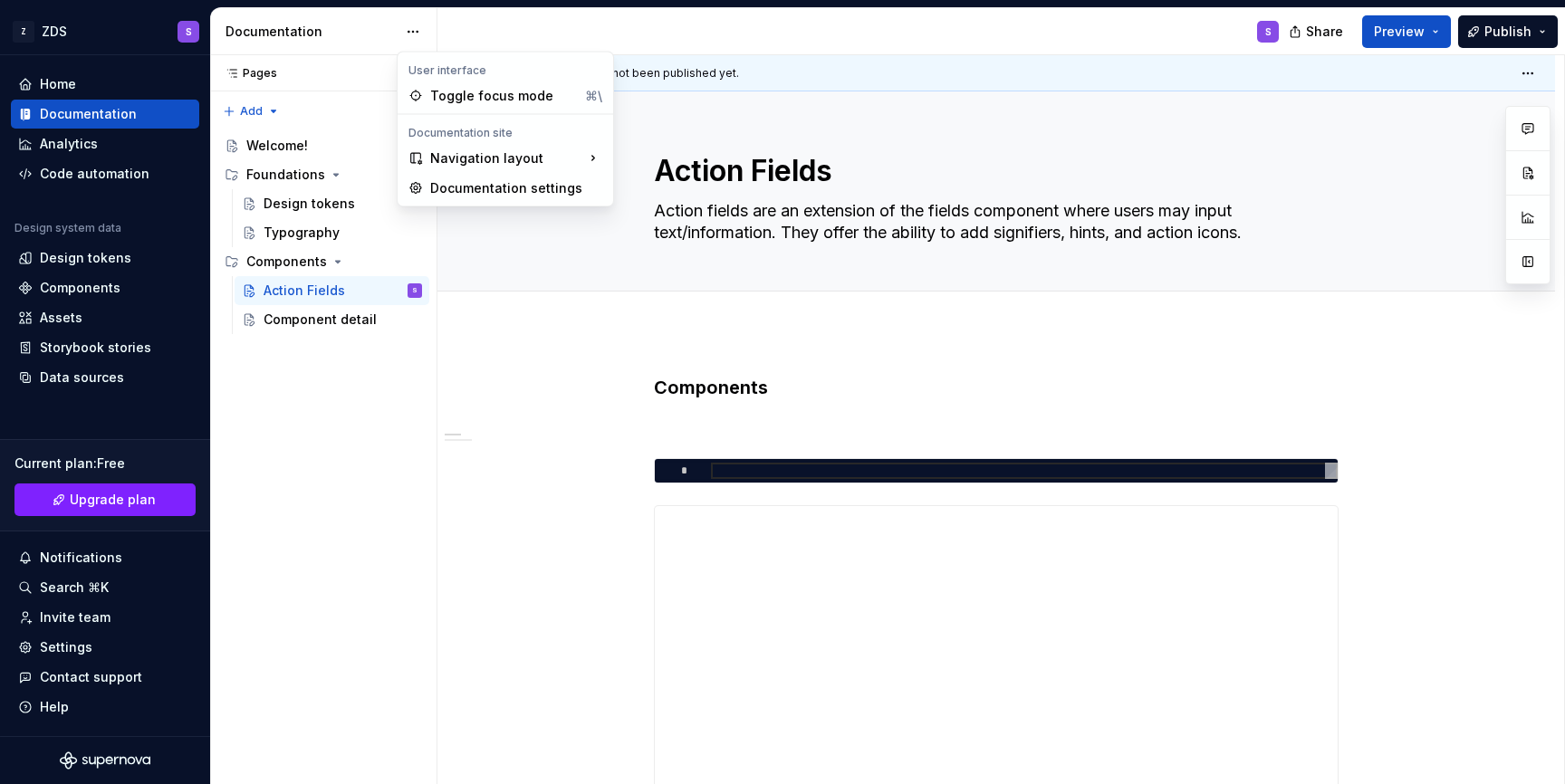
click at [506, 317] on html "Z ZDS S Home Documentation Analytics Code automation Design system data Design …" at bounding box center [782, 392] width 1565 height 784
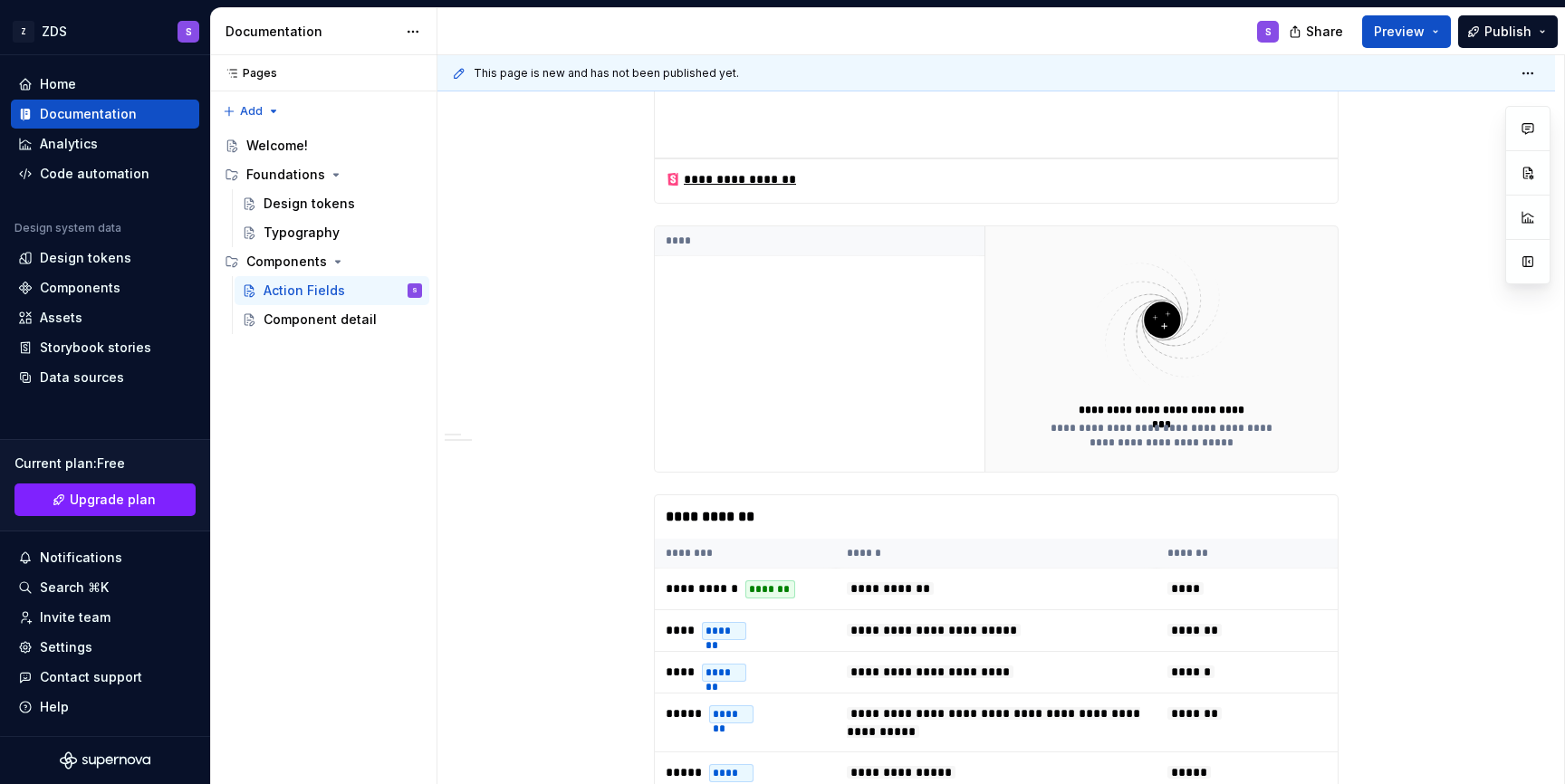
scroll to position [714, 0]
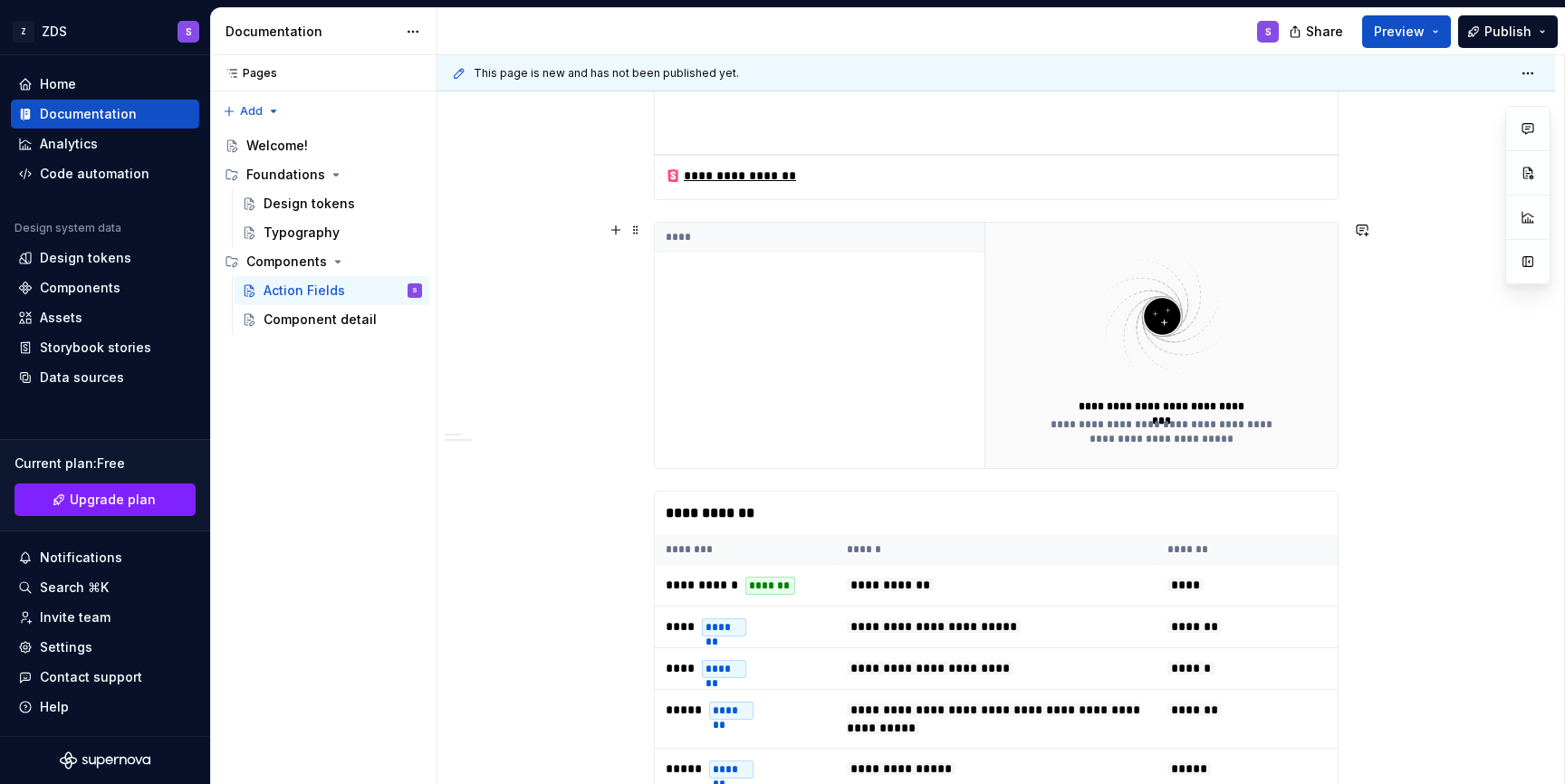
click at [690, 374] on div "****" at bounding box center [819, 344] width 329 height 245
drag, startPoint x: 720, startPoint y: 290, endPoint x: 503, endPoint y: 325, distance: 219.8
click at [503, 325] on div "**********" at bounding box center [995, 745] width 1117 height 2255
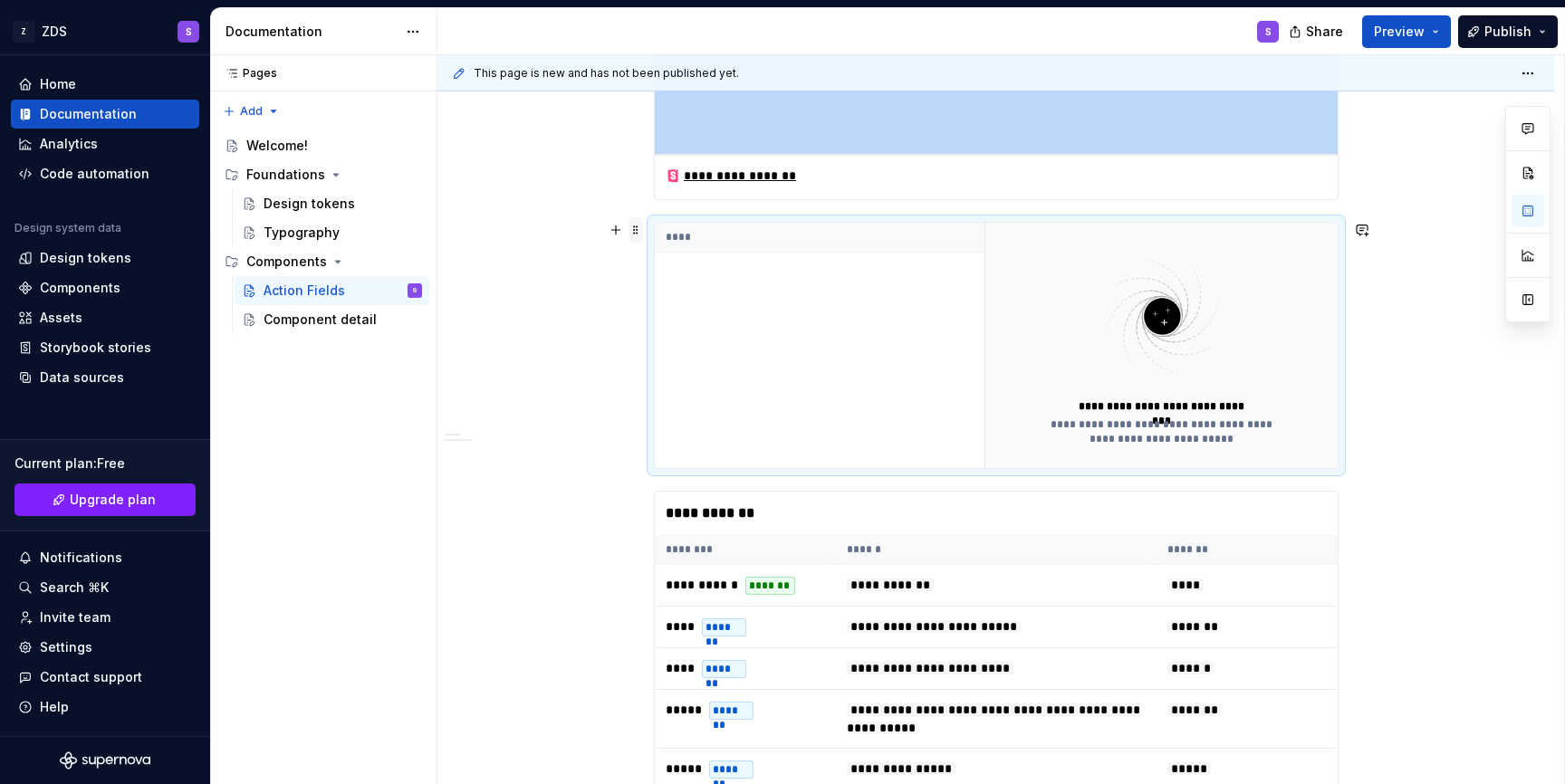
click at [637, 228] on span at bounding box center [636, 230] width 14 height 26
click at [684, 382] on div "Delete" at bounding box center [724, 390] width 117 height 18
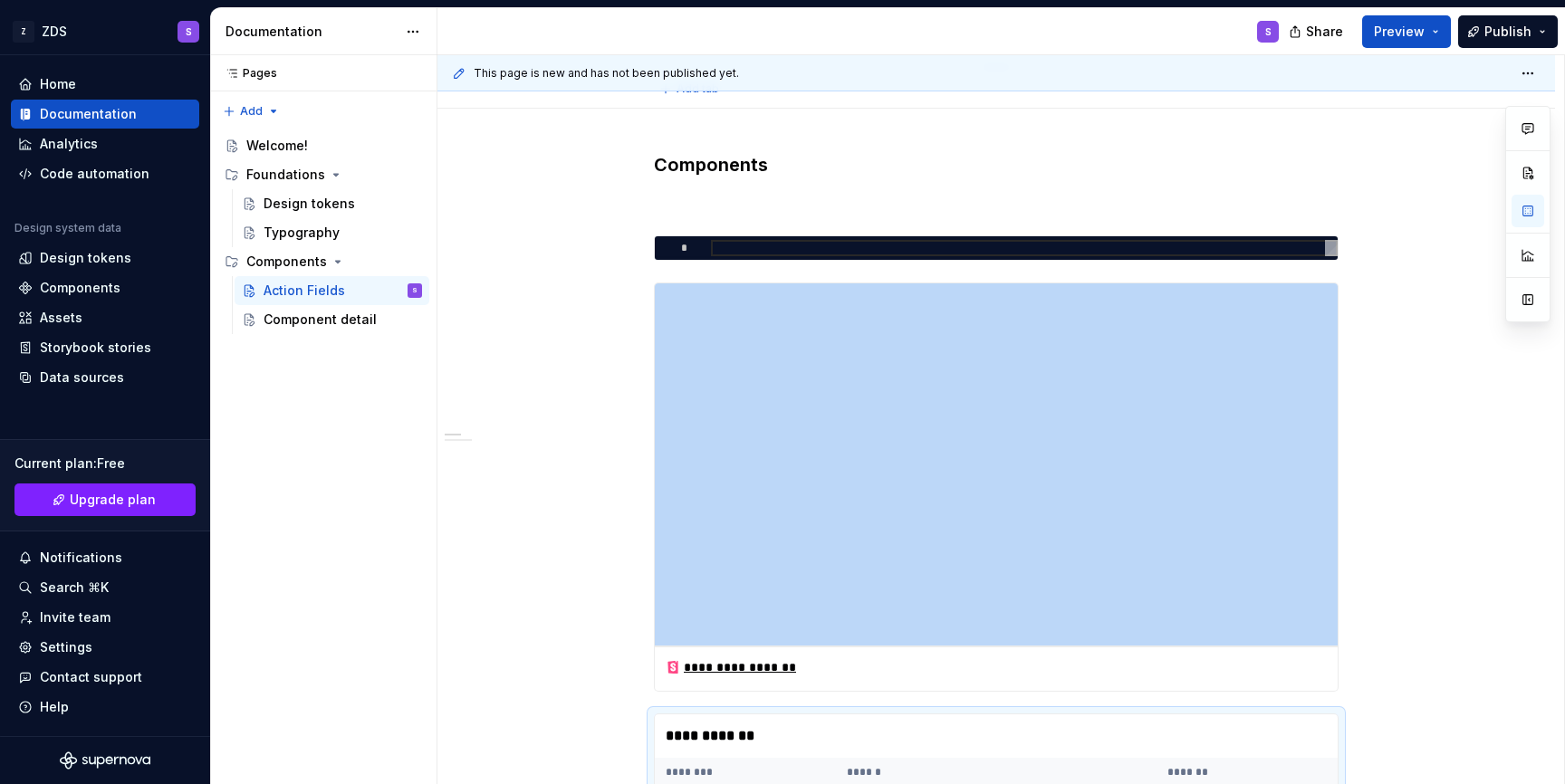
scroll to position [225, 0]
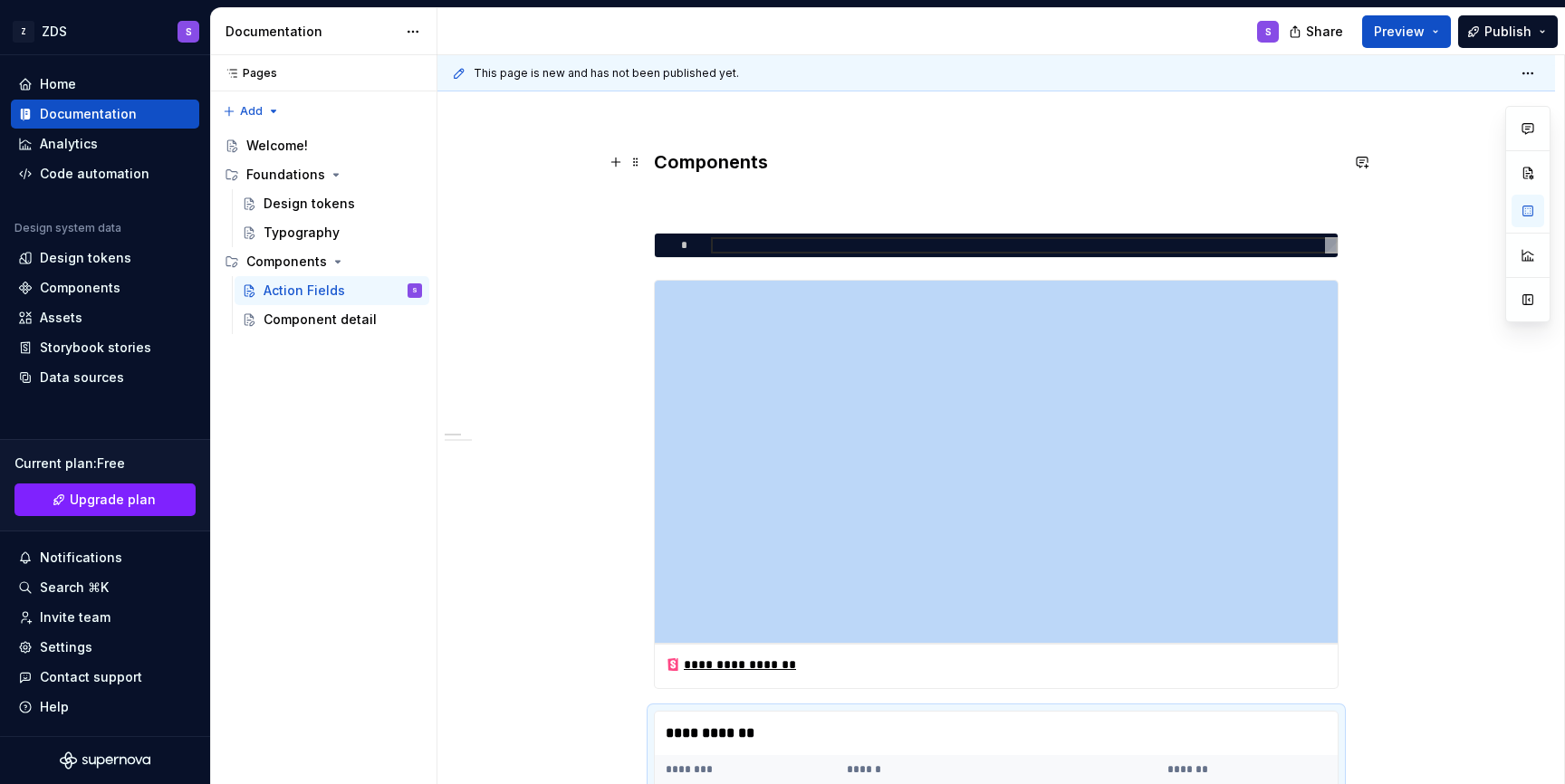
click at [725, 156] on h3 "Components" at bounding box center [995, 162] width 684 height 26
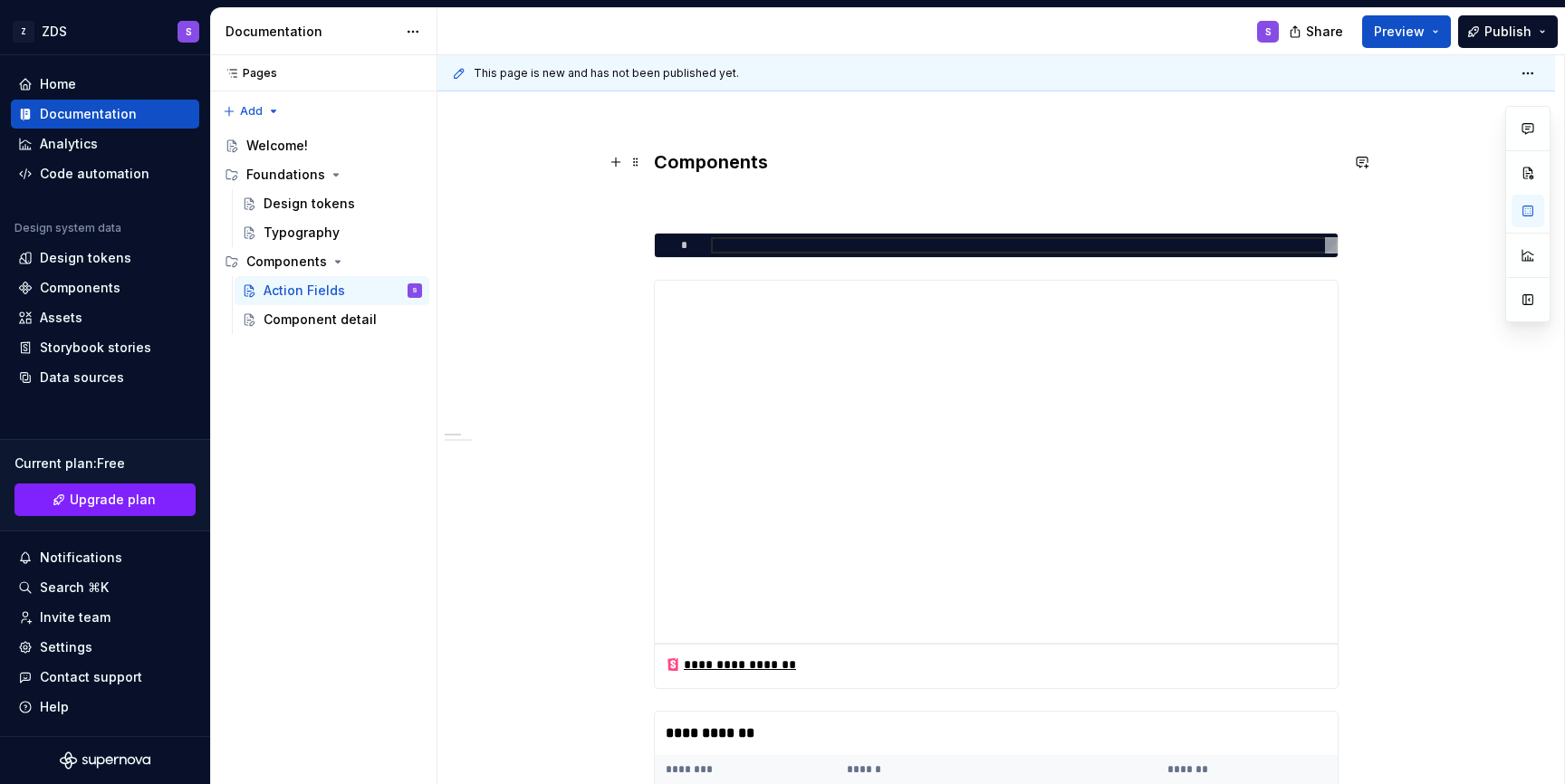
click at [725, 156] on h3 "Components" at bounding box center [995, 162] width 684 height 26
click at [756, 241] on div at bounding box center [1024, 245] width 627 height 16
click at [636, 241] on span at bounding box center [636, 241] width 14 height 26
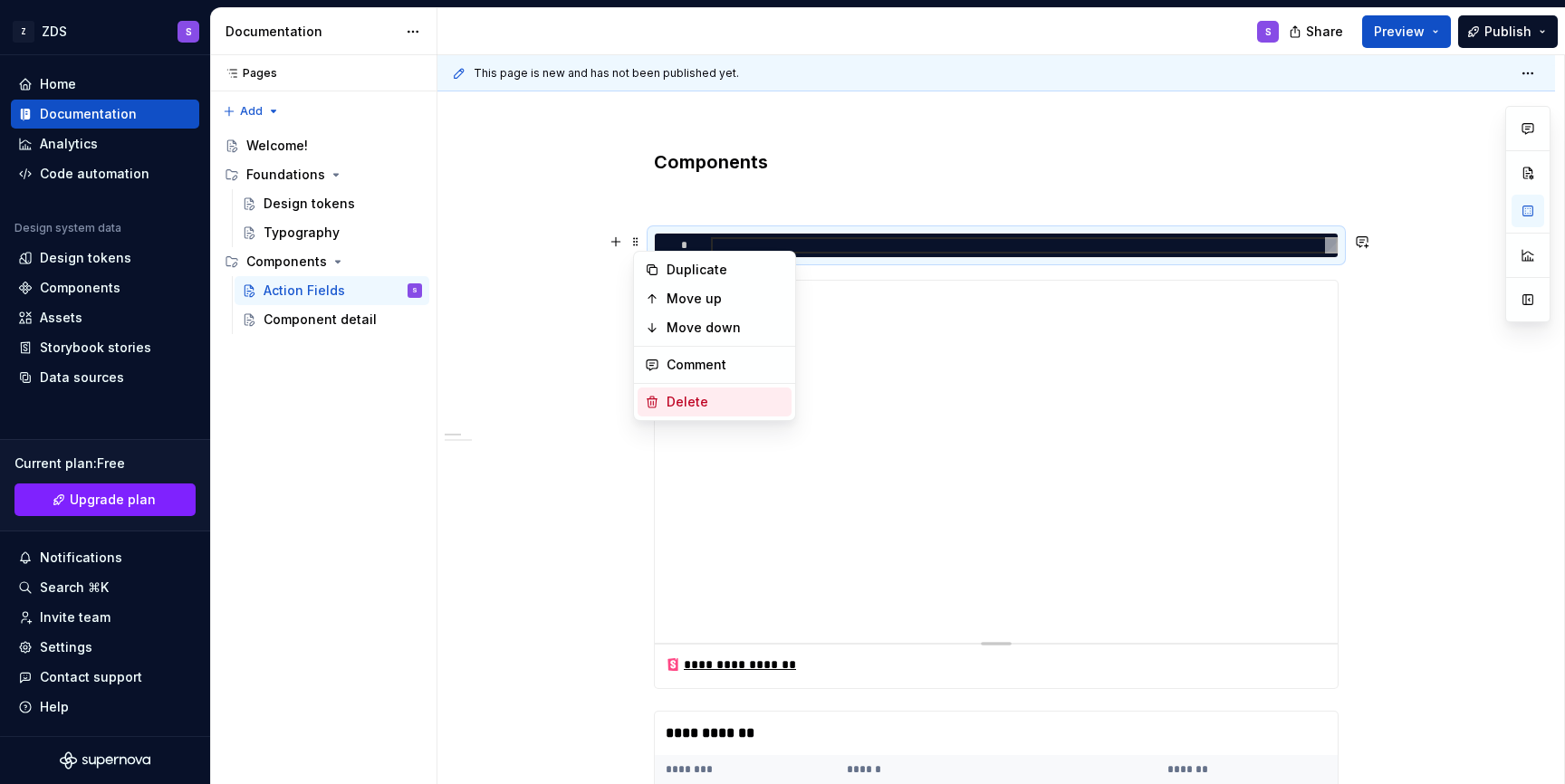
click at [695, 405] on div "Delete" at bounding box center [724, 402] width 117 height 18
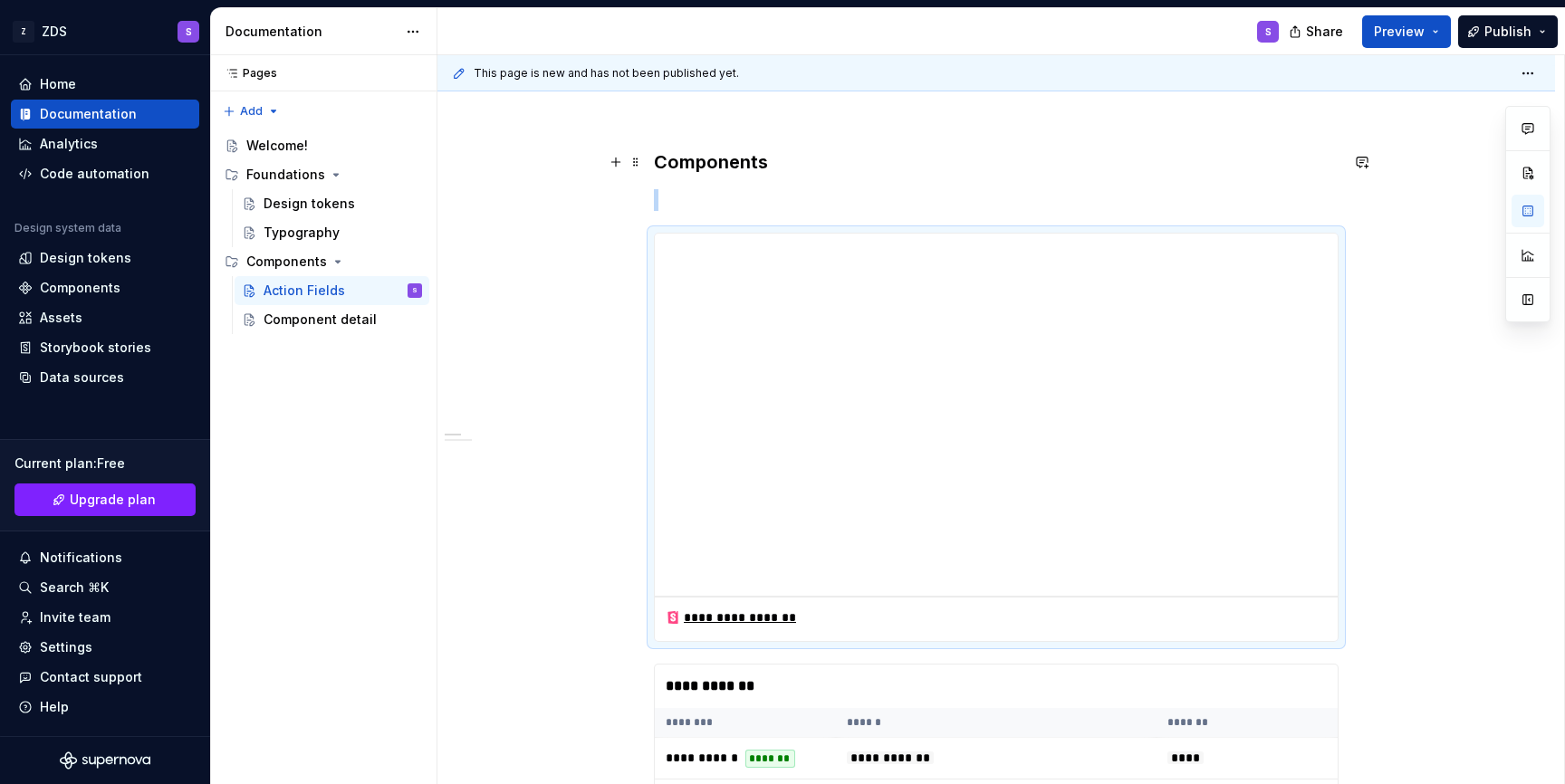
click at [703, 171] on h3 "Components" at bounding box center [995, 162] width 684 height 26
click at [622, 159] on button "button" at bounding box center [616, 162] width 26 height 26
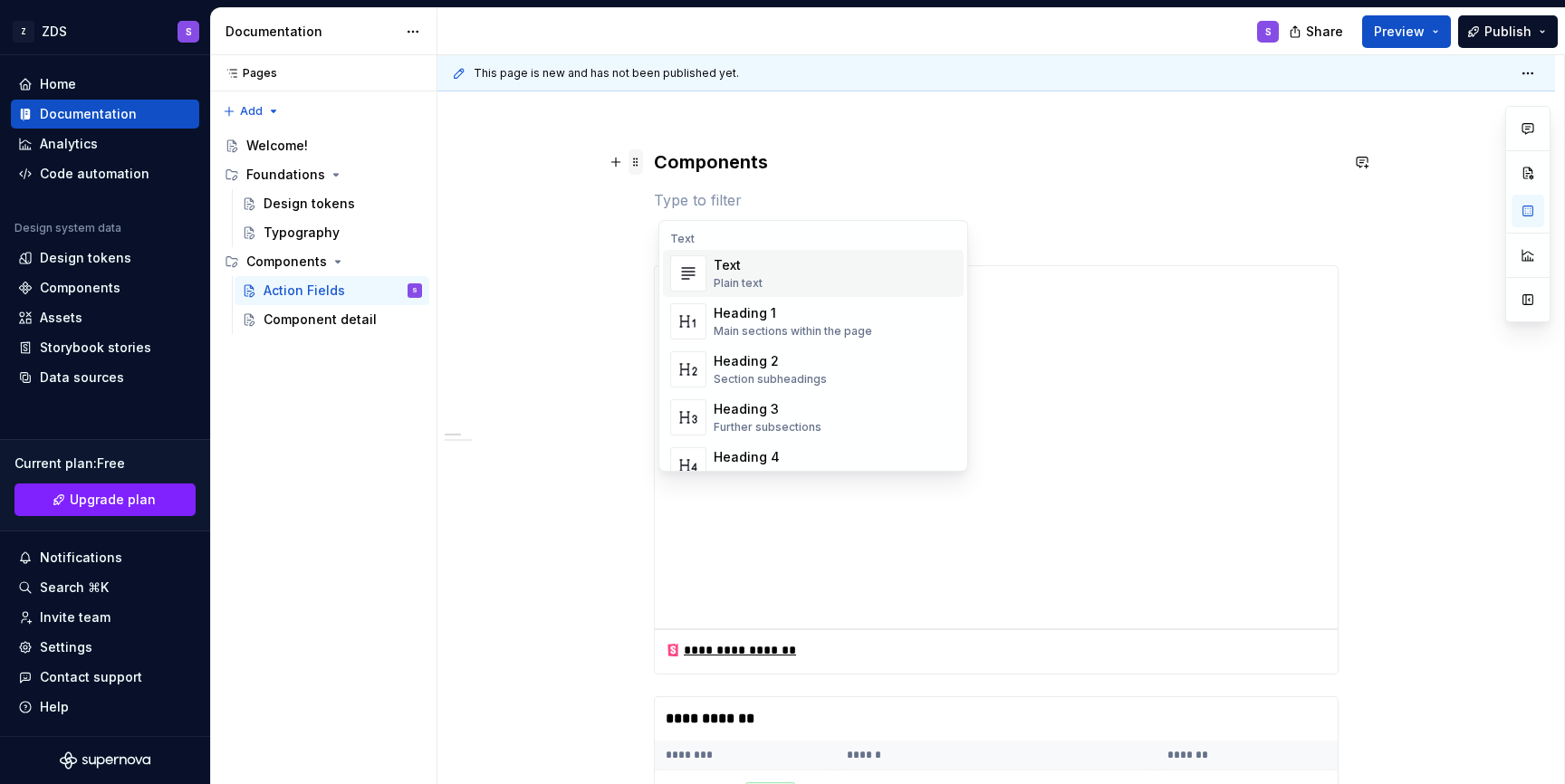
click at [638, 163] on span at bounding box center [636, 162] width 14 height 26
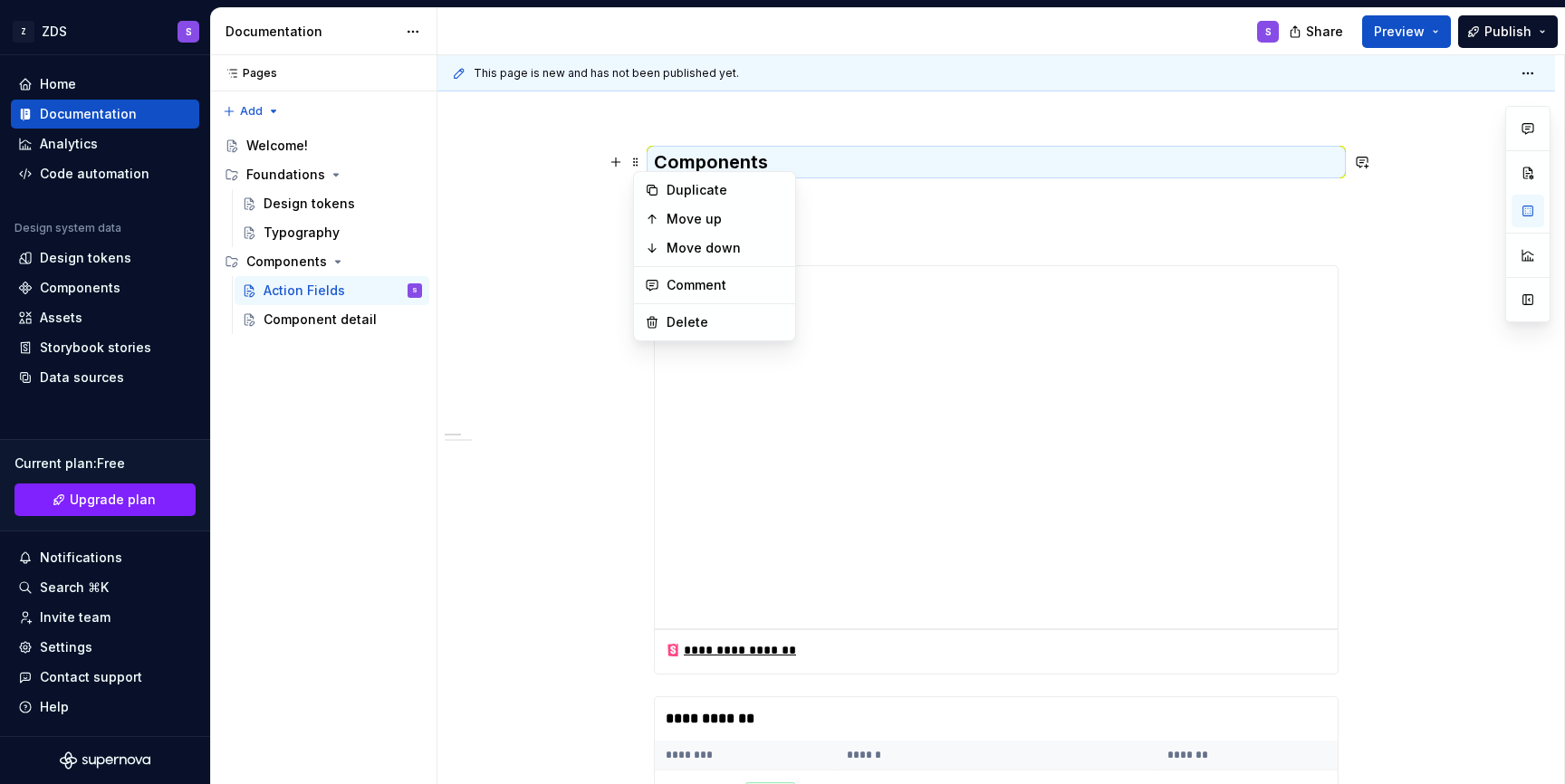
click at [902, 195] on p at bounding box center [995, 199] width 684 height 22
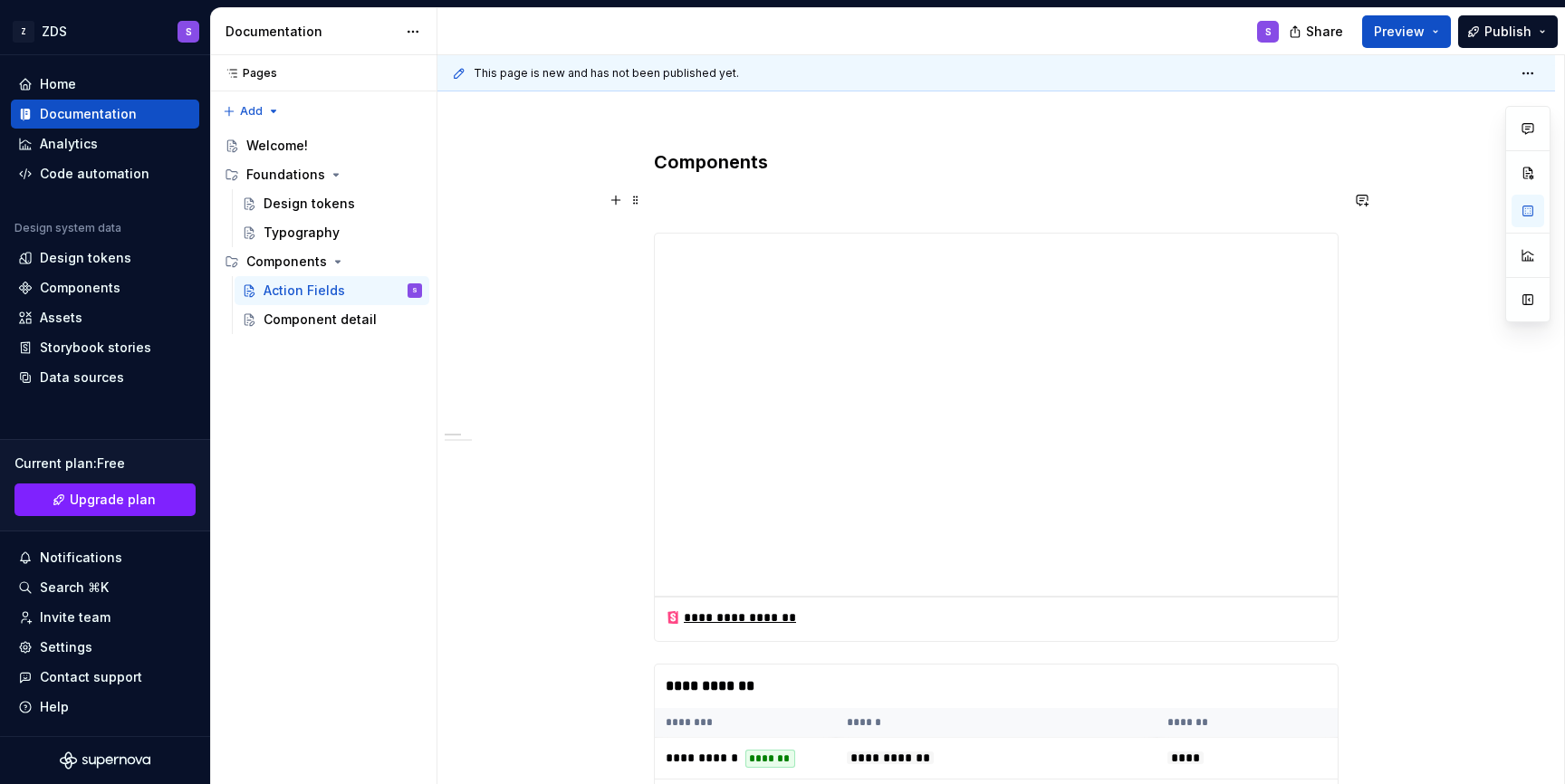
click at [662, 206] on p at bounding box center [995, 199] width 684 height 22
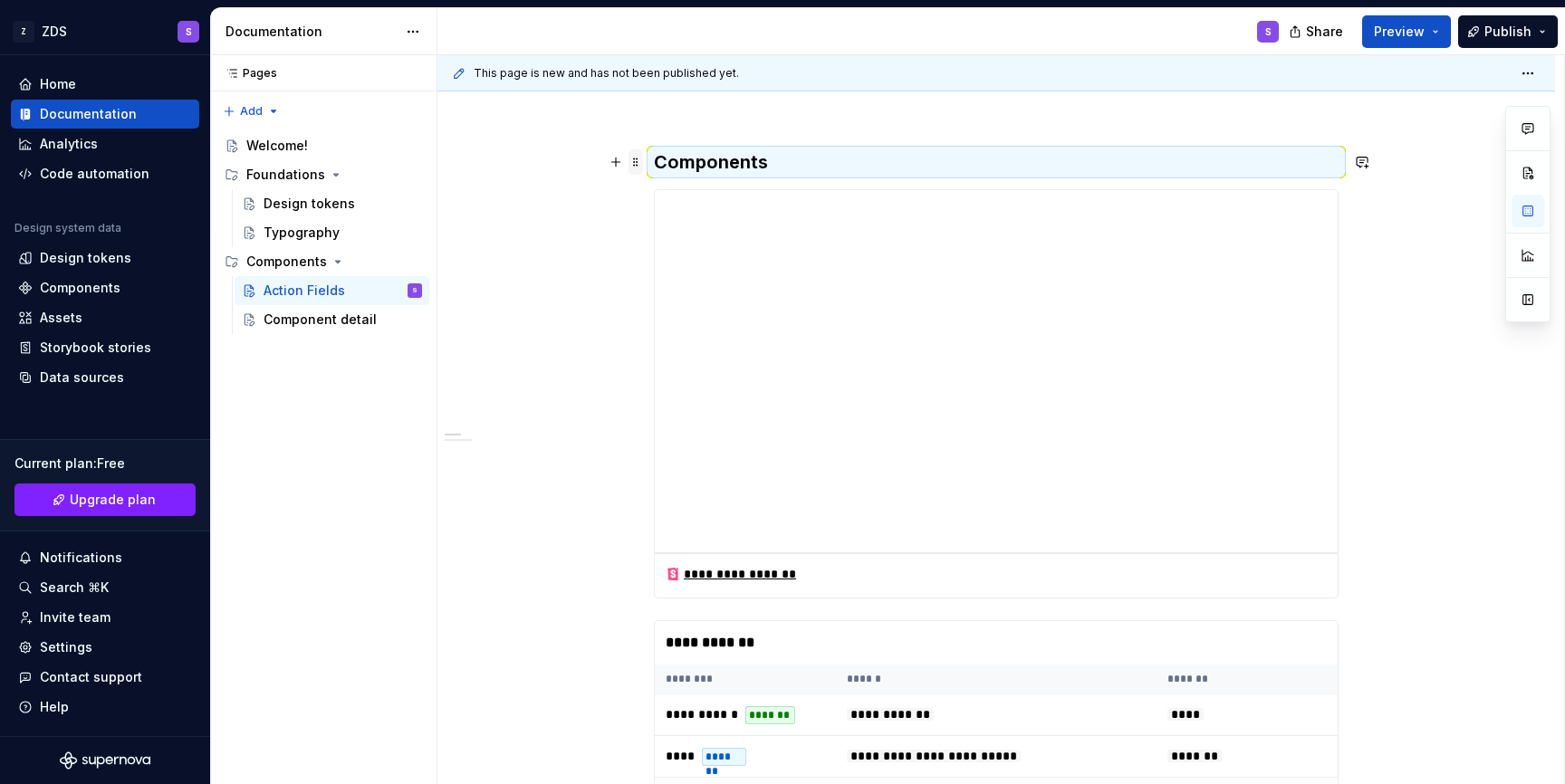
click at [641, 162] on span at bounding box center [636, 162] width 14 height 26
click at [683, 320] on div "Delete" at bounding box center [724, 321] width 117 height 18
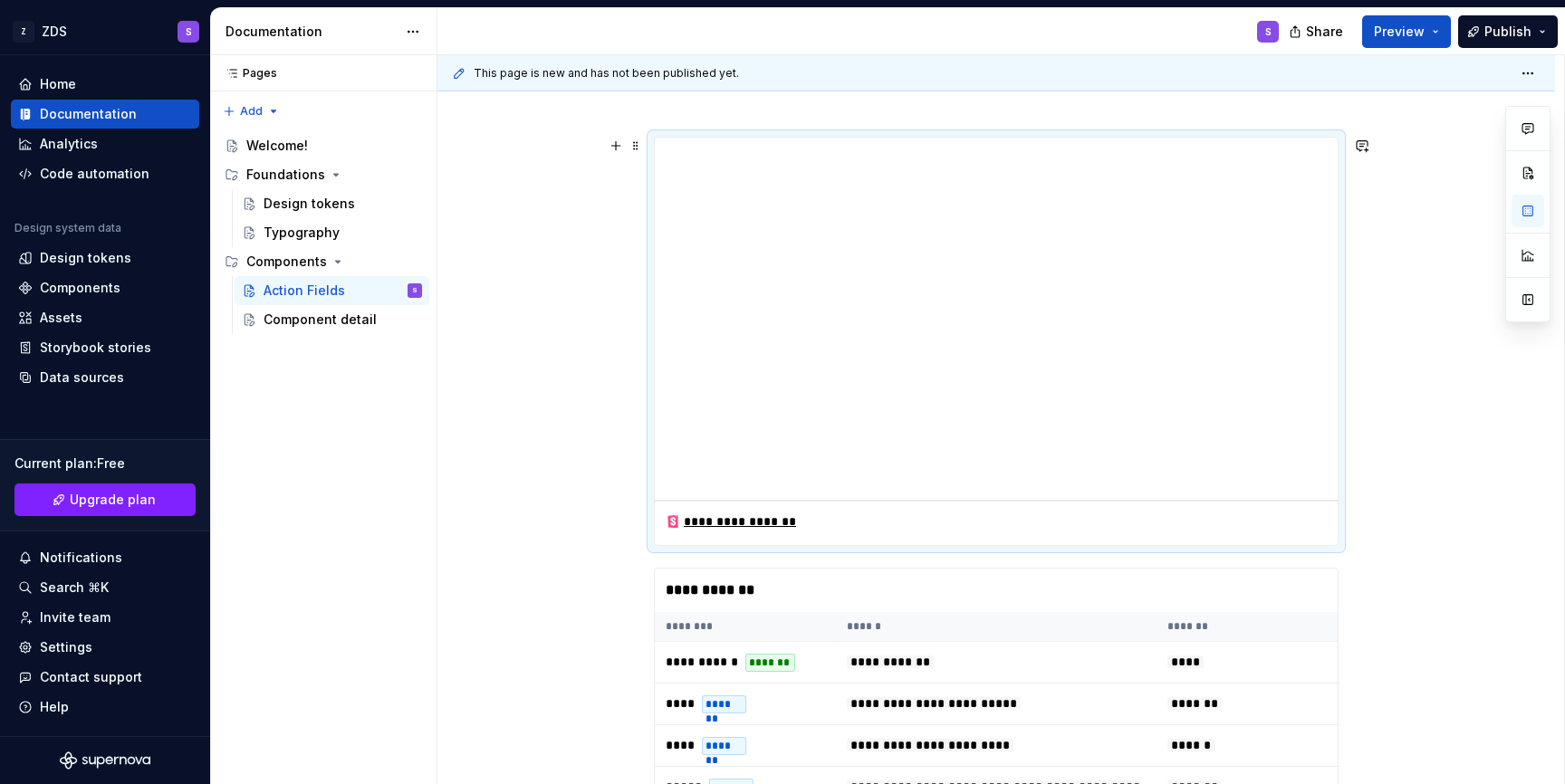
scroll to position [239, 0]
click at [616, 147] on button "button" at bounding box center [616, 144] width 26 height 26
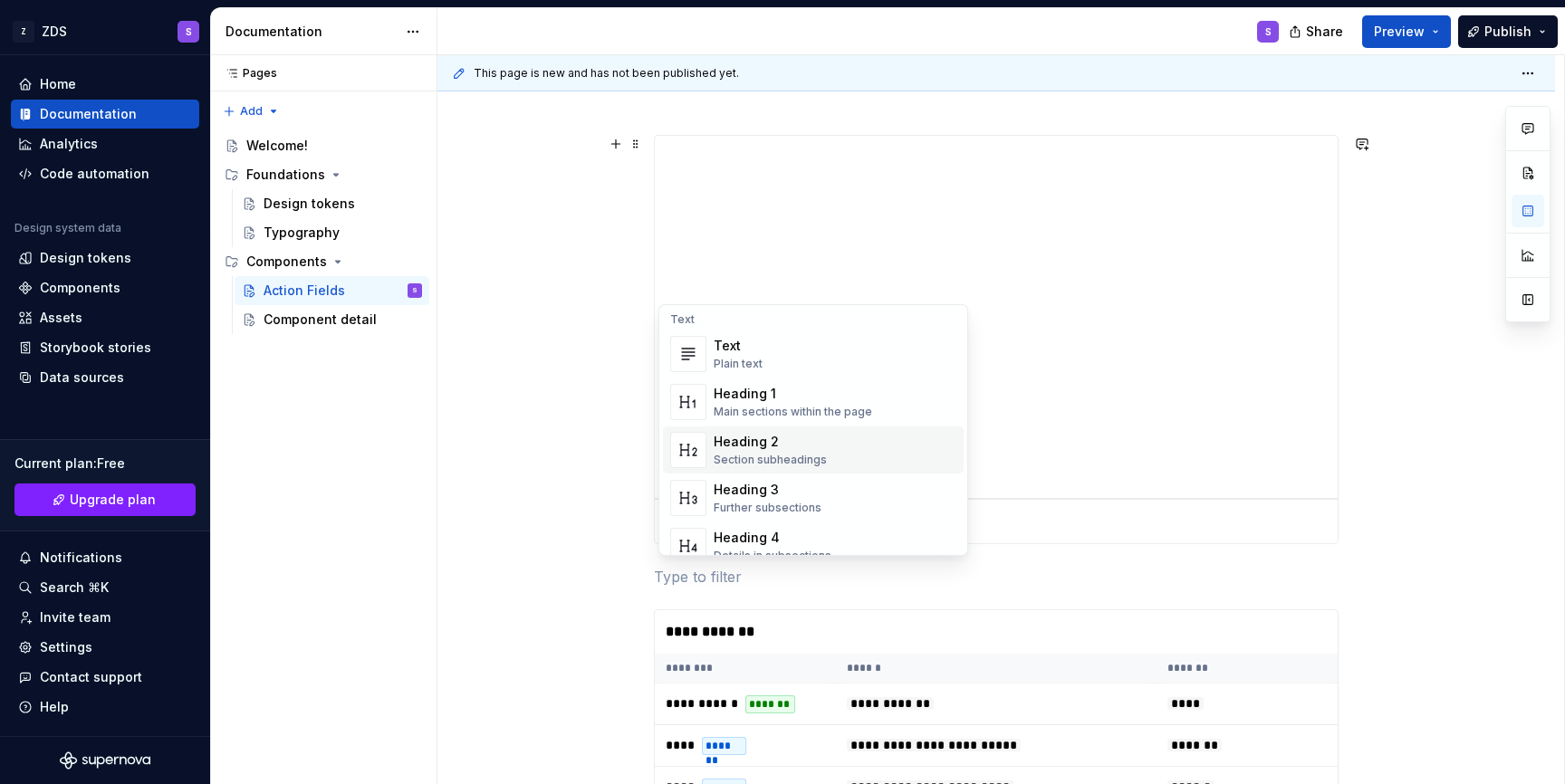
scroll to position [3, 0]
click at [741, 415] on div "Main sections within the page" at bounding box center [793, 412] width 158 height 14
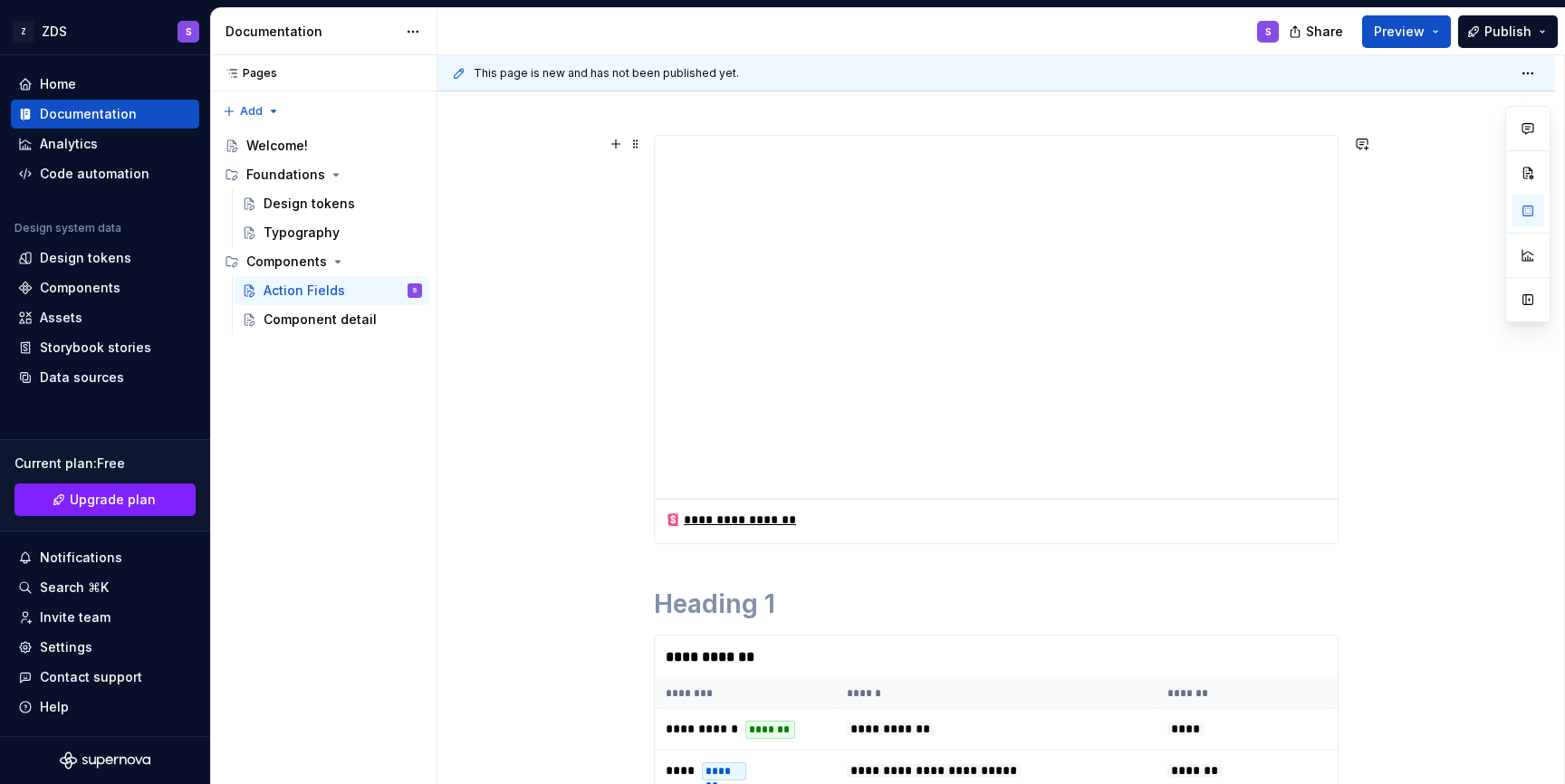
type textarea "*"
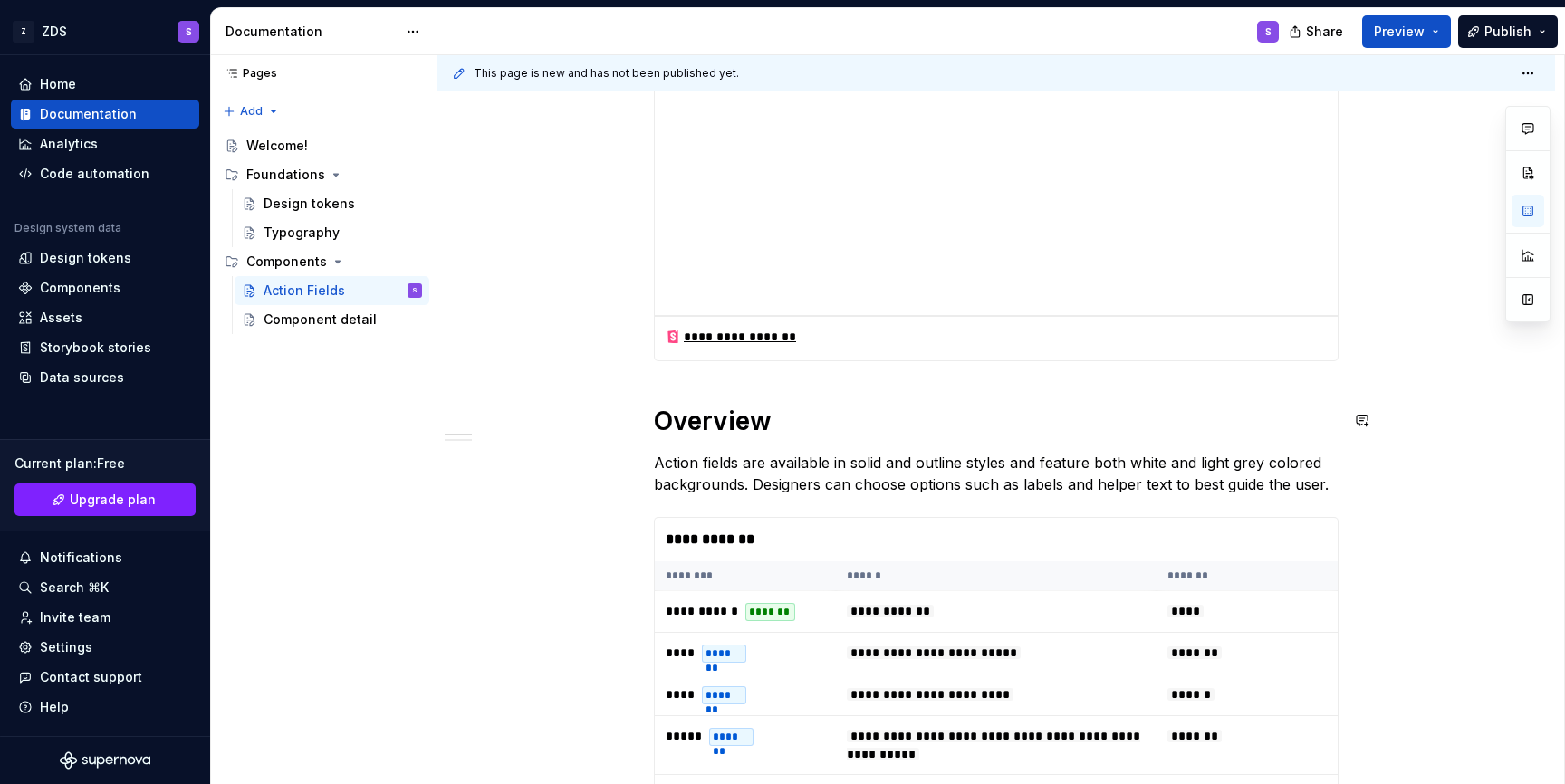
scroll to position [423, 0]
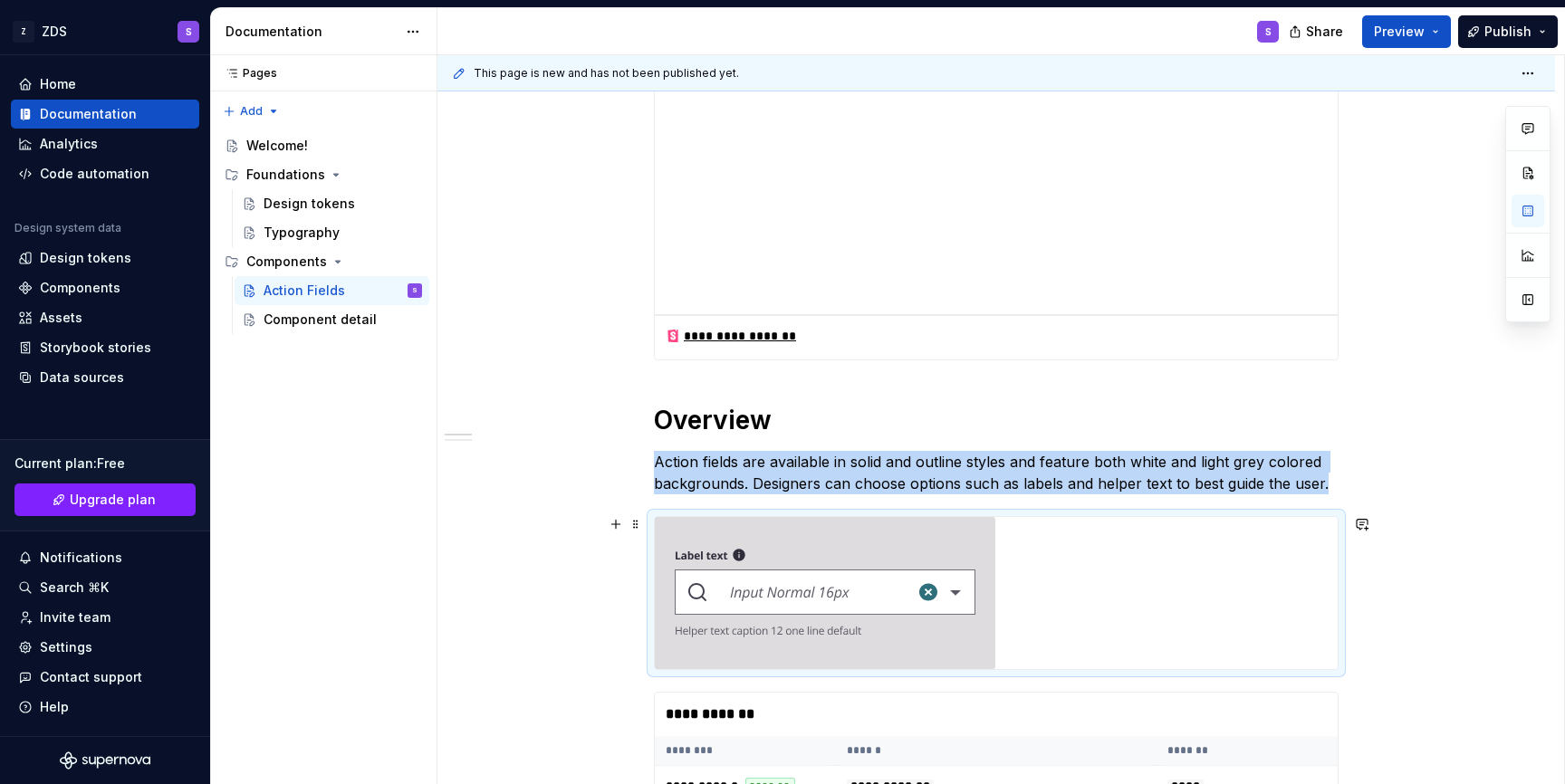
click at [831, 571] on img at bounding box center [824, 592] width 341 height 152
click at [643, 524] on span at bounding box center [636, 524] width 14 height 26
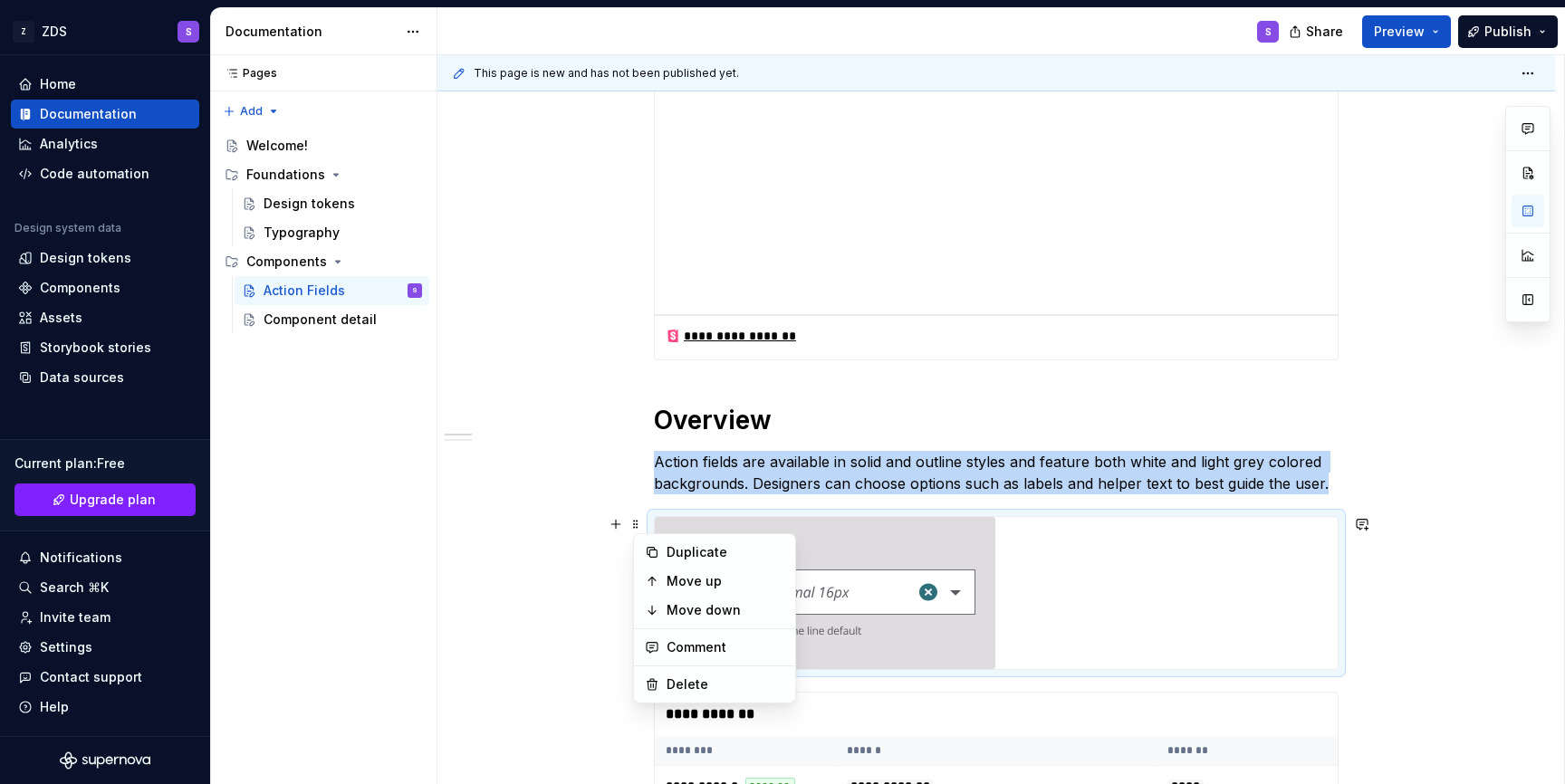
click at [966, 542] on img at bounding box center [824, 592] width 341 height 152
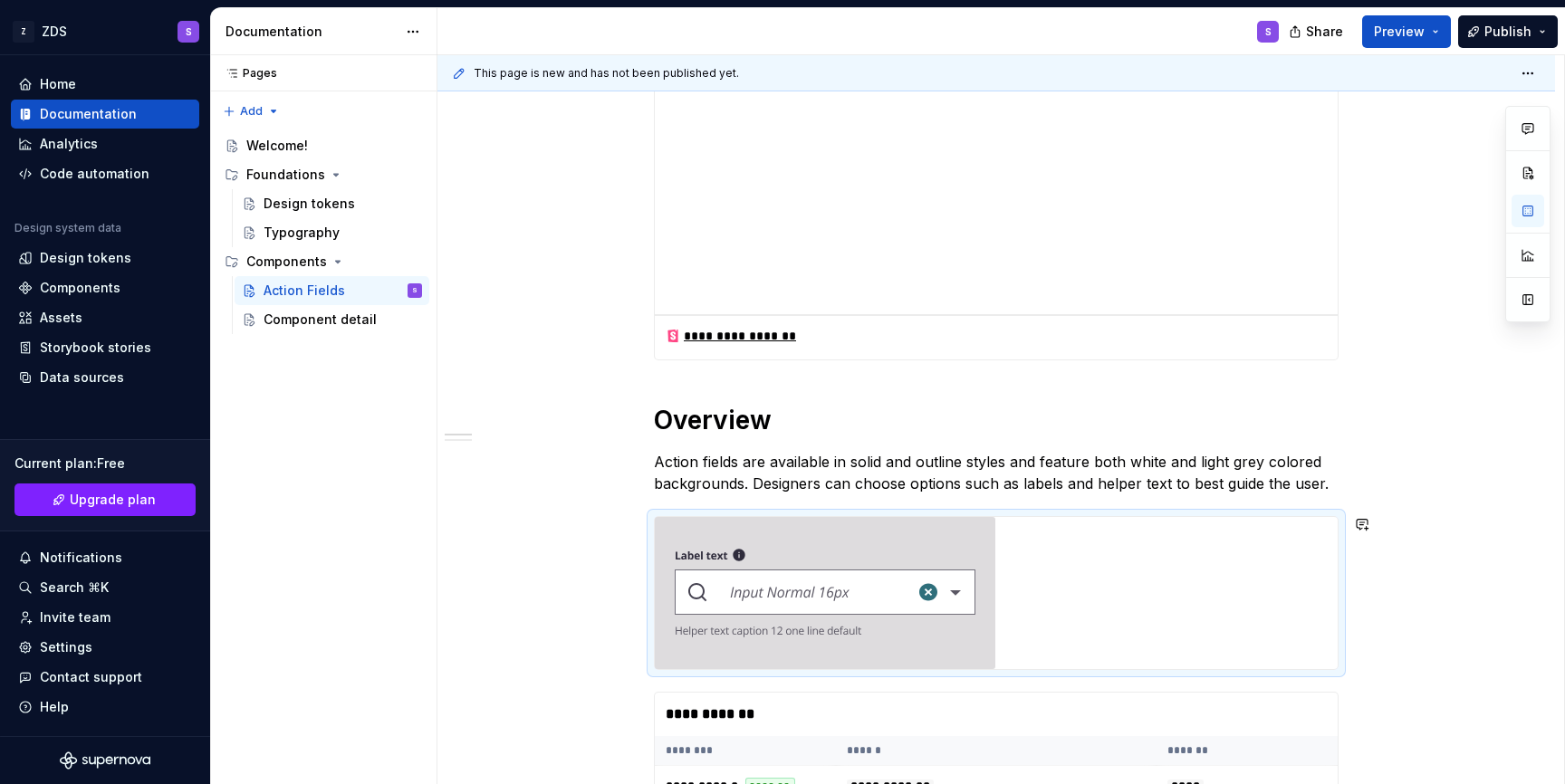
click at [1011, 562] on div at bounding box center [996, 592] width 683 height 152
click at [1008, 692] on div "**********" at bounding box center [996, 714] width 683 height 44
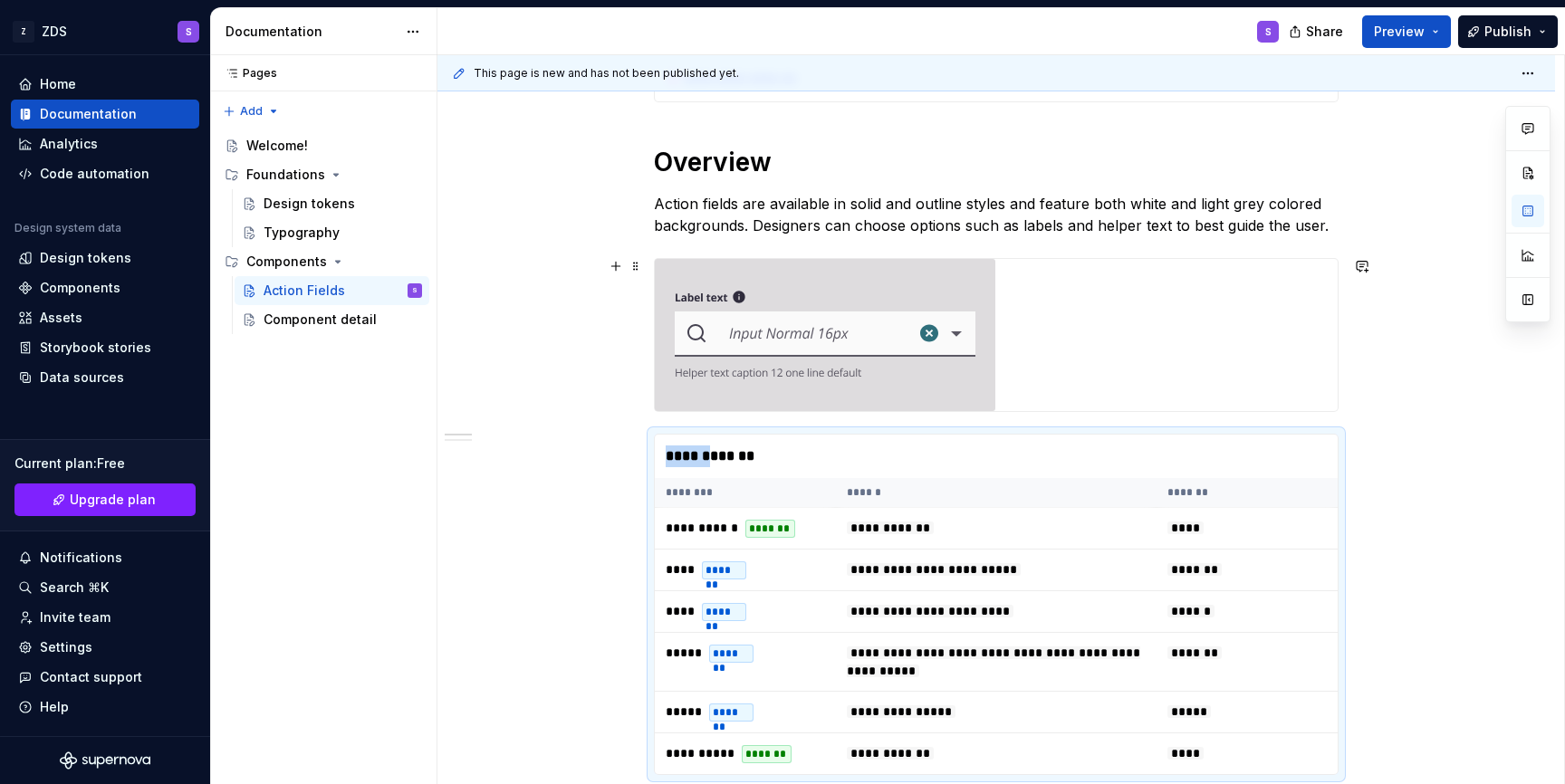
scroll to position [687, 0]
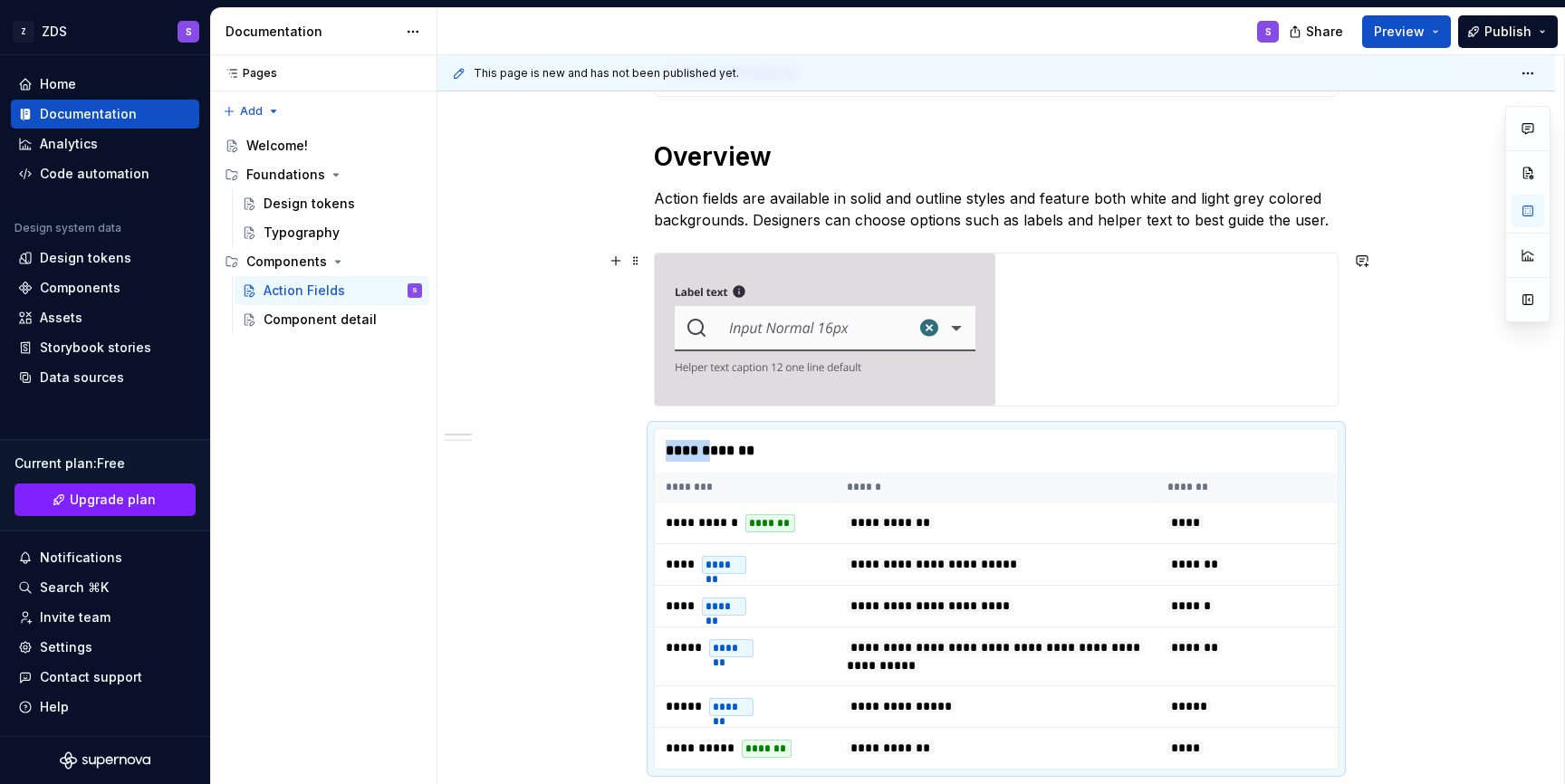
click at [1092, 304] on div at bounding box center [996, 329] width 683 height 152
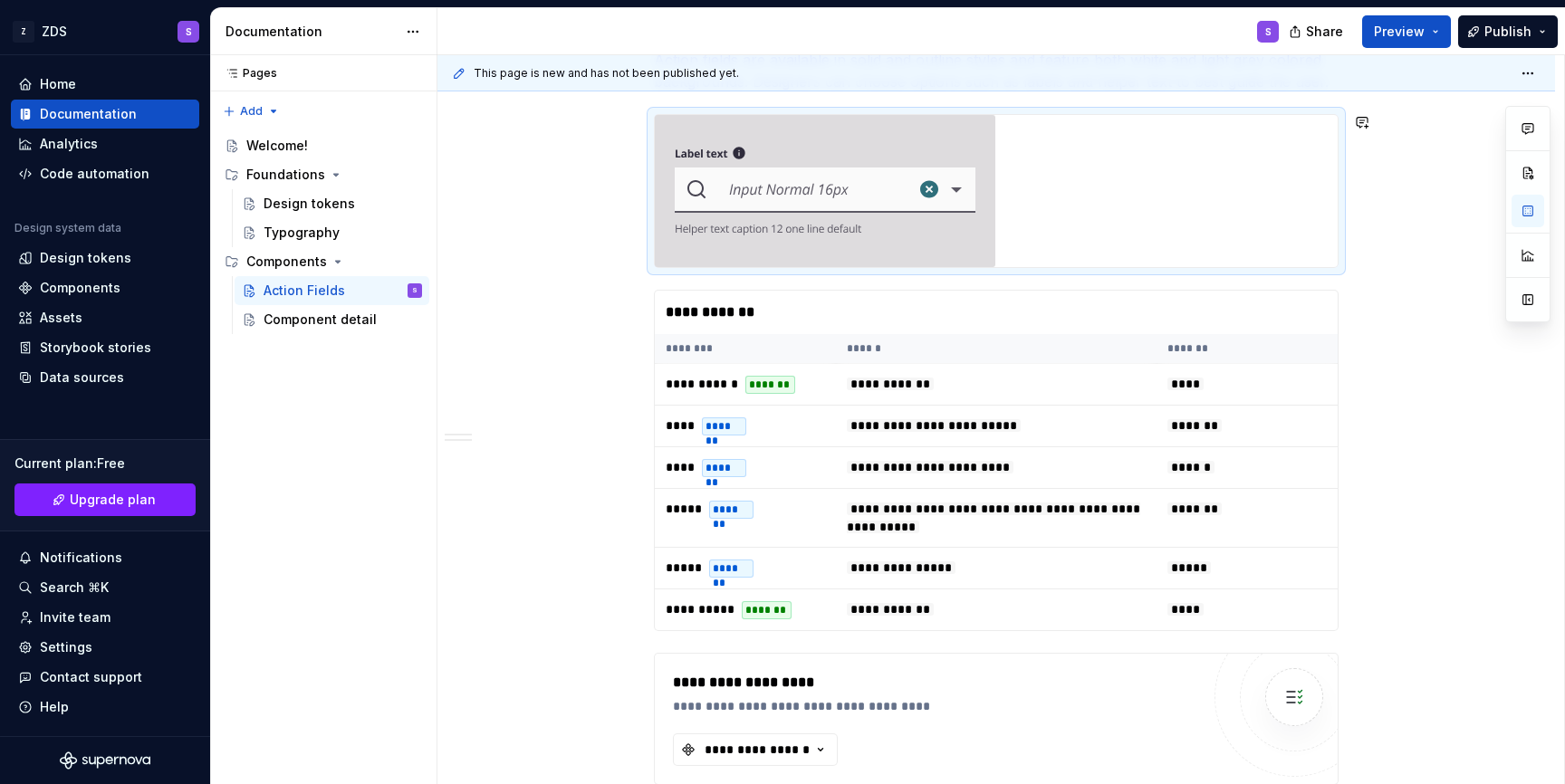
scroll to position [810, 0]
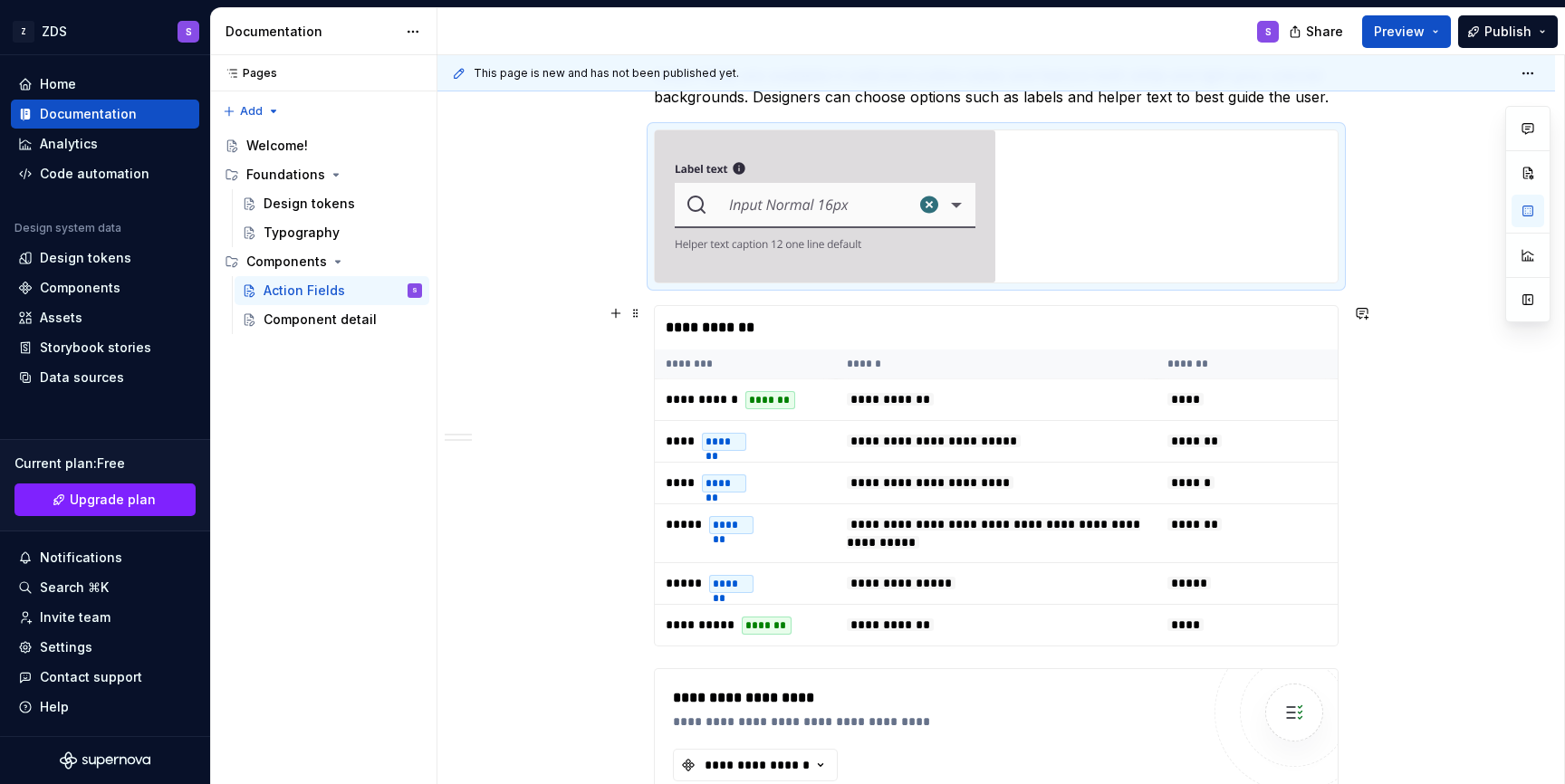
click at [1075, 327] on div "**********" at bounding box center [996, 328] width 683 height 44
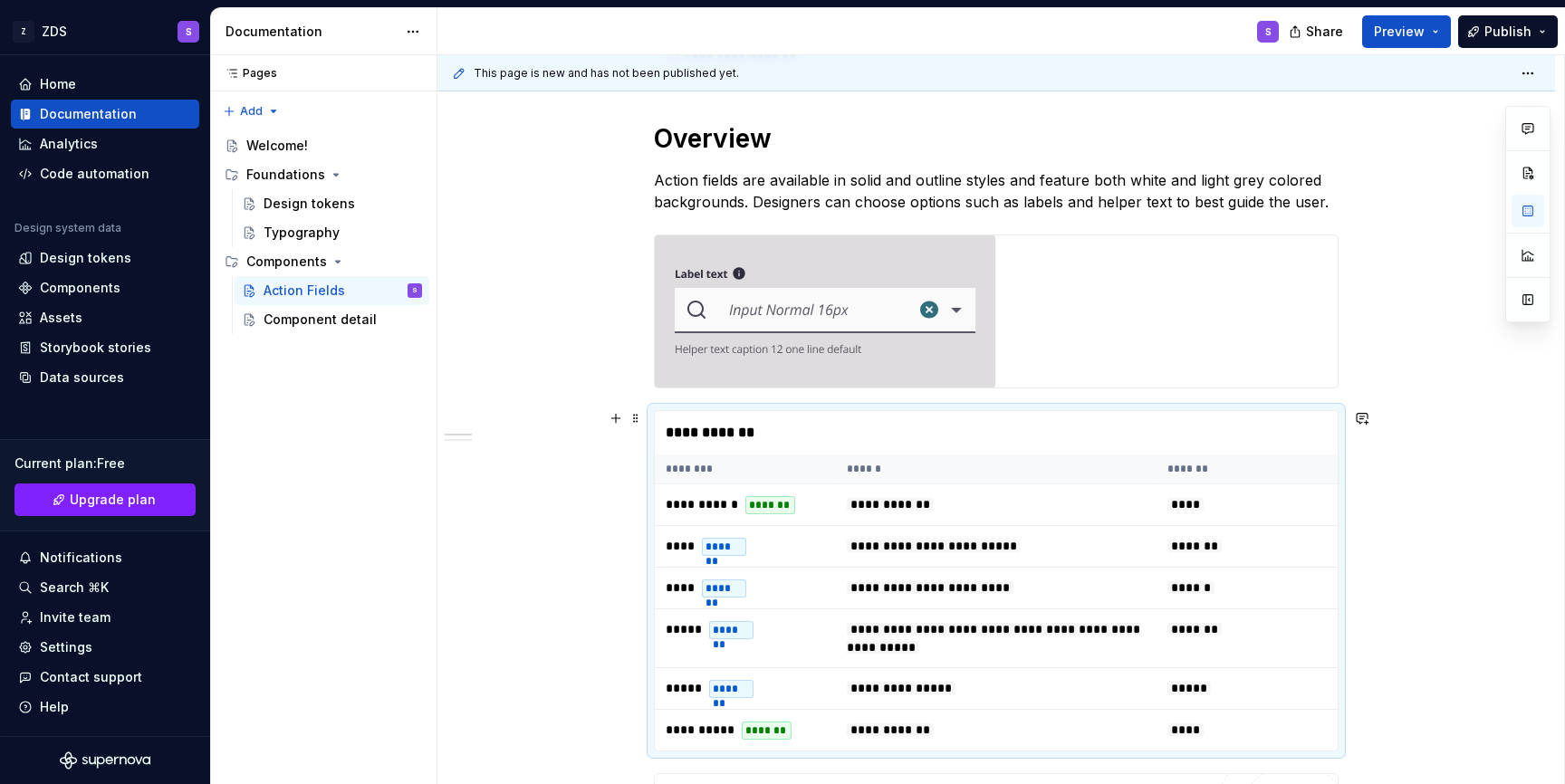
scroll to position [698, 0]
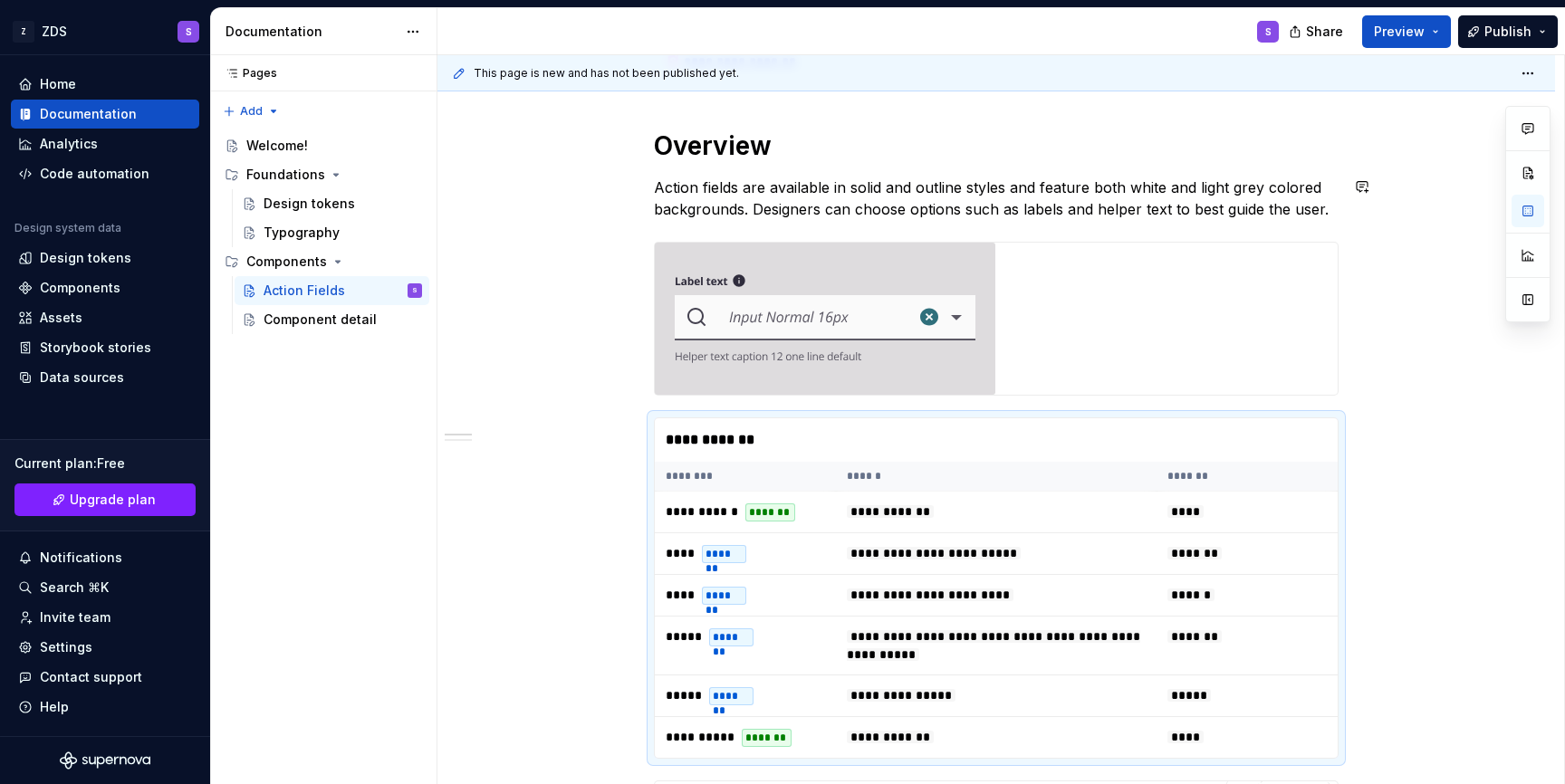
click at [1053, 164] on div "**********" at bounding box center [995, 609] width 684 height 1865
click at [1084, 325] on div at bounding box center [996, 318] width 683 height 152
click at [624, 257] on button "button" at bounding box center [616, 250] width 26 height 26
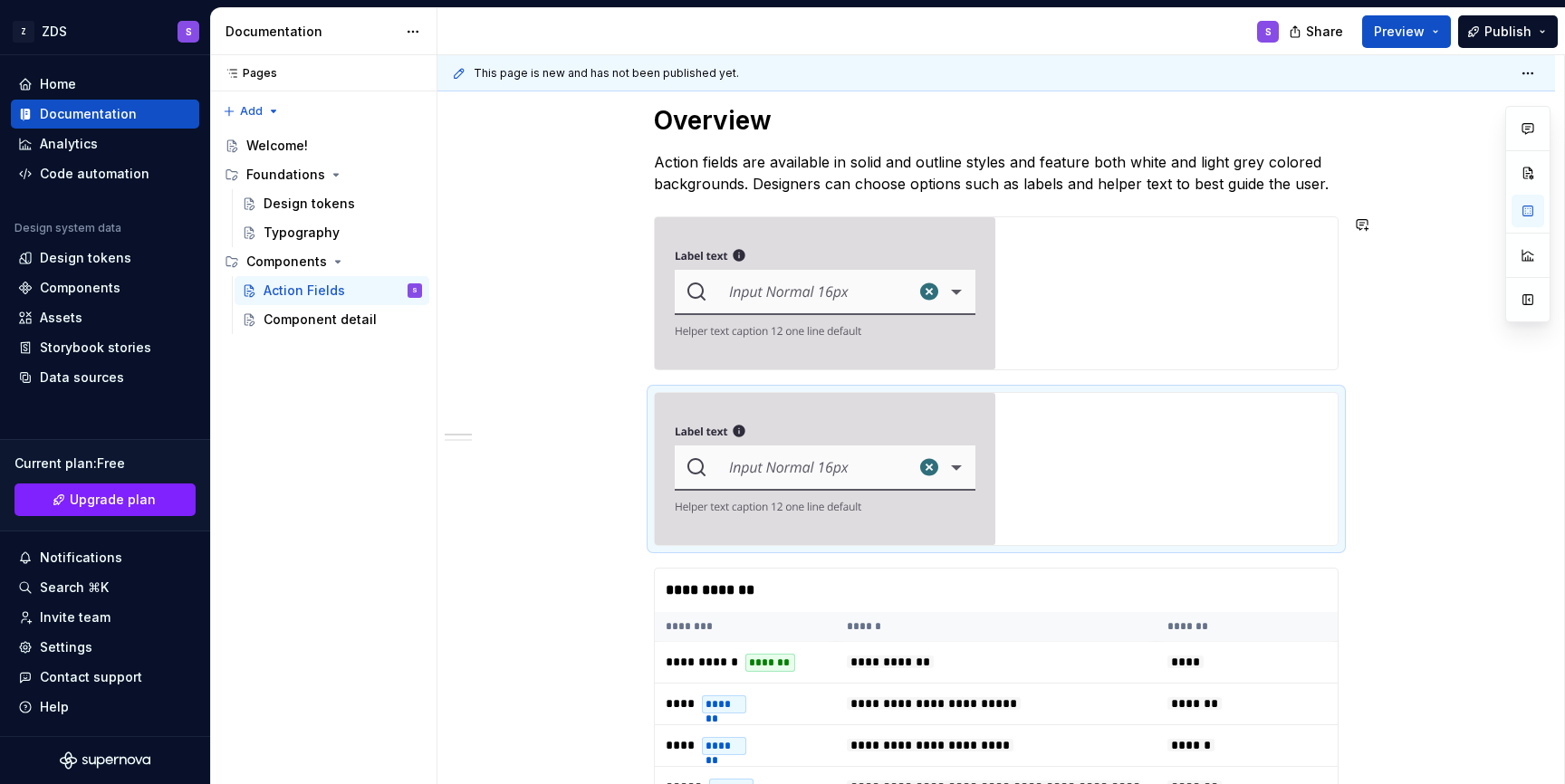
scroll to position [713, 0]
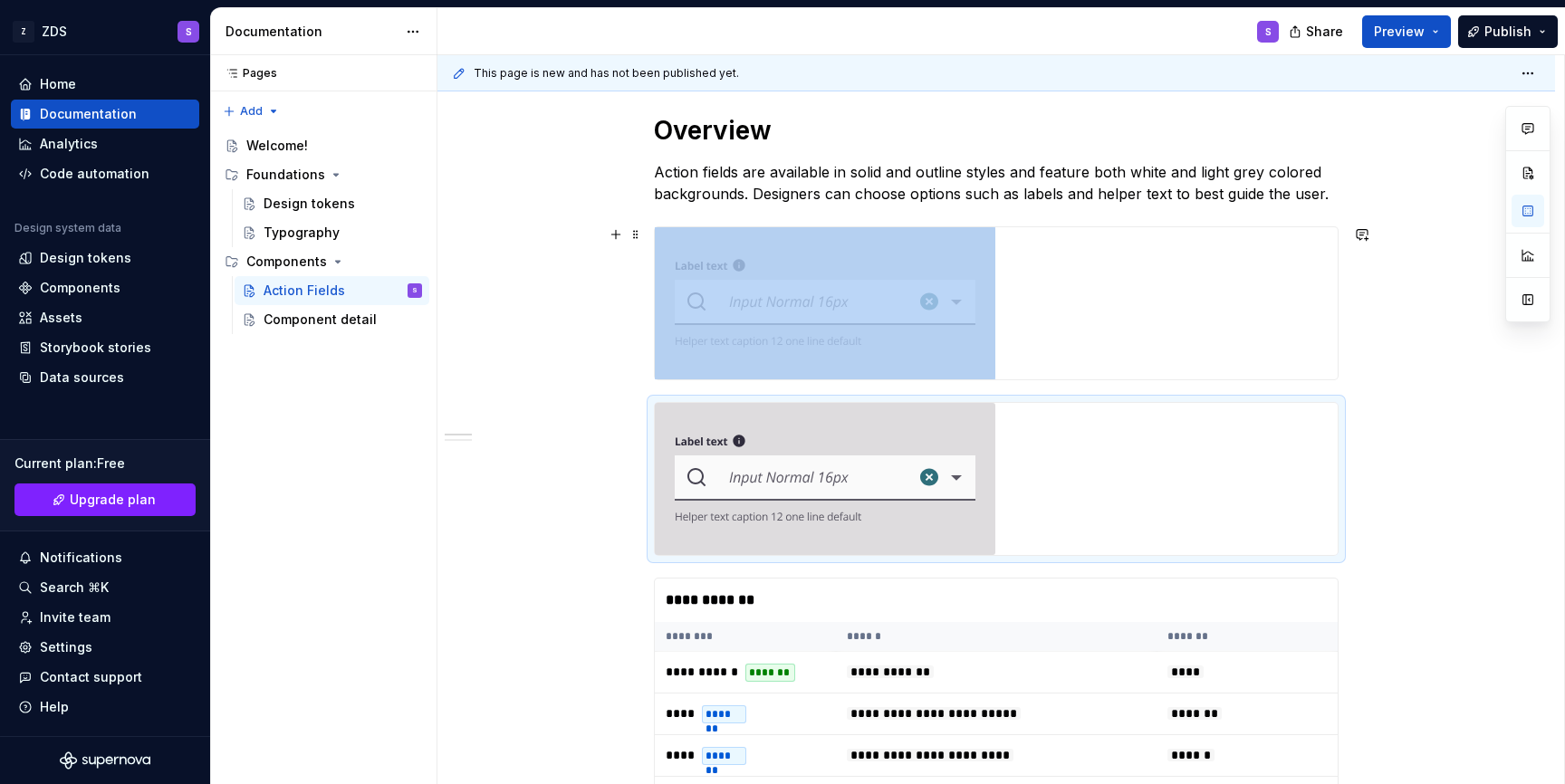
click at [813, 319] on img at bounding box center [824, 302] width 341 height 152
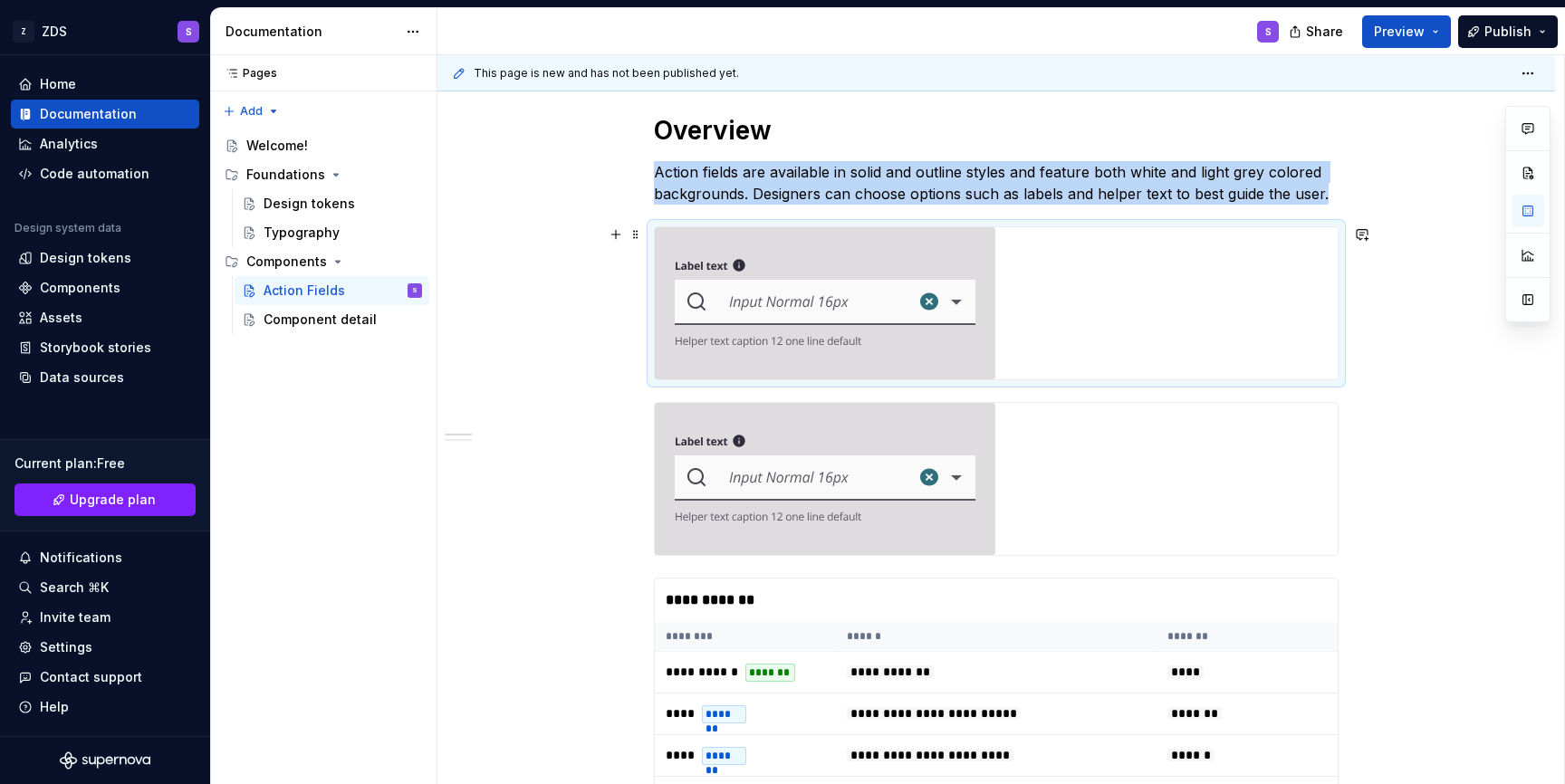
click at [813, 319] on img at bounding box center [824, 302] width 341 height 152
click at [626, 231] on button "button" at bounding box center [616, 235] width 26 height 26
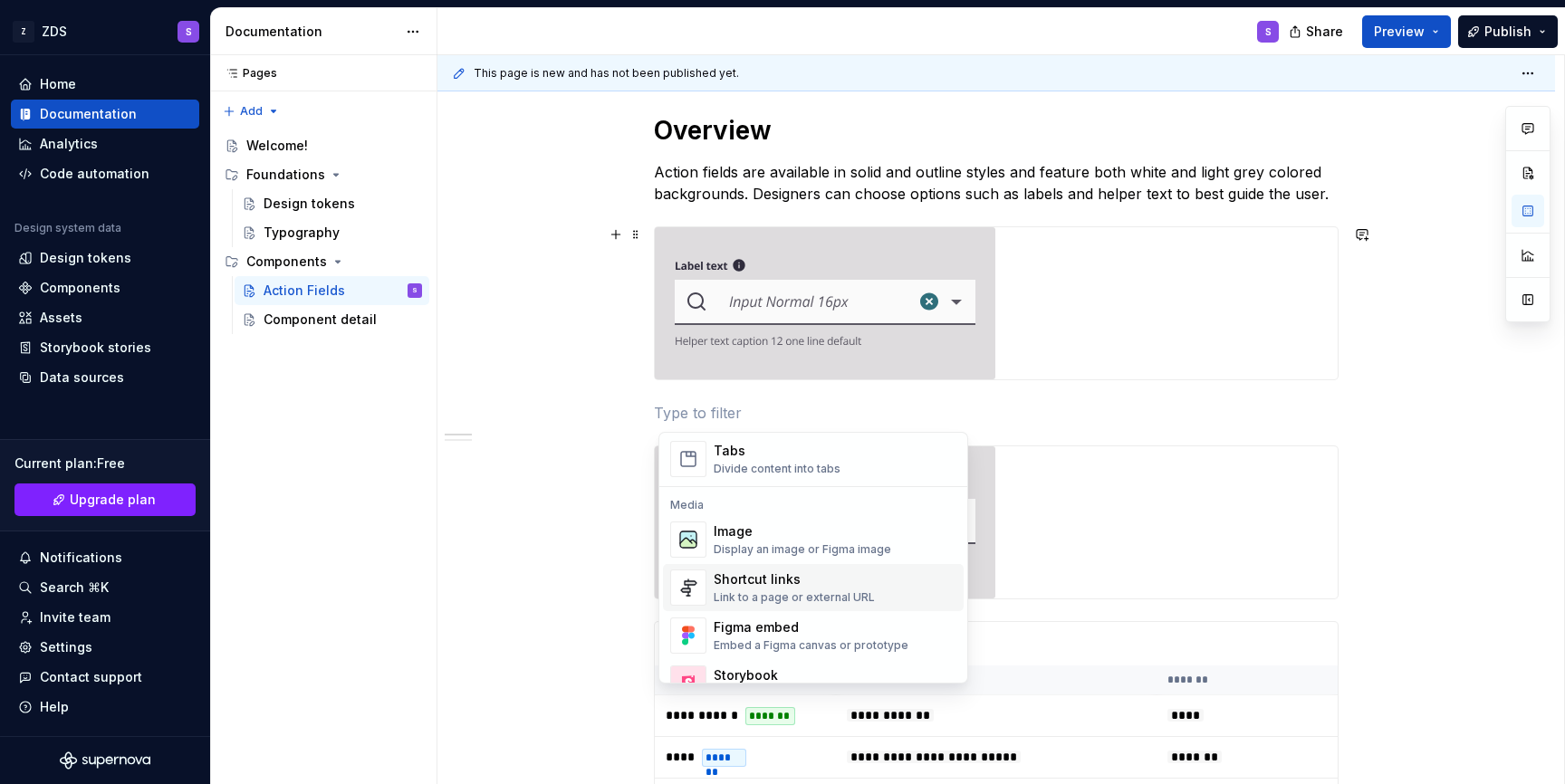
scroll to position [737, 0]
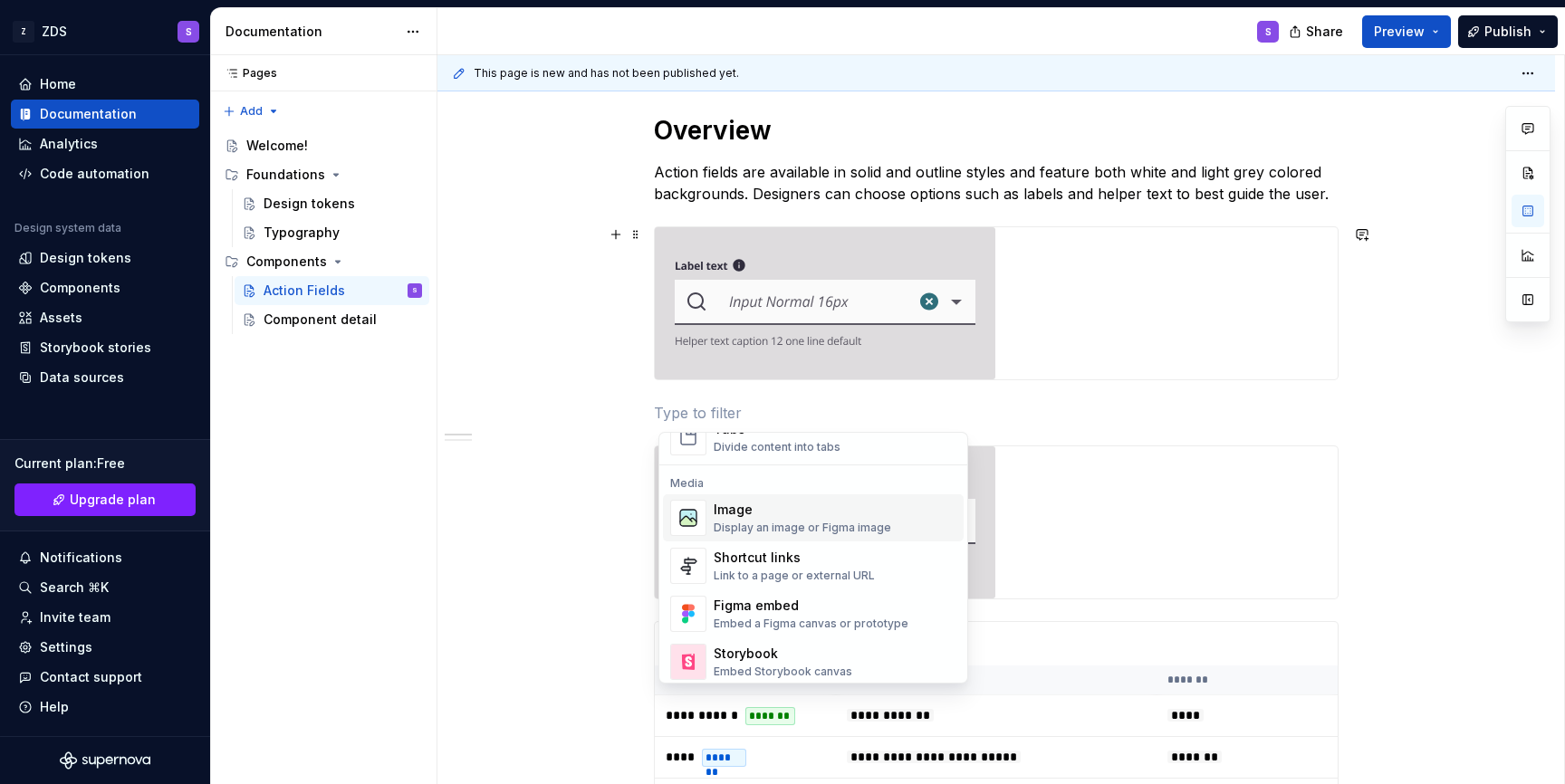
click at [761, 529] on div "Display an image or Figma image" at bounding box center [803, 527] width 177 height 14
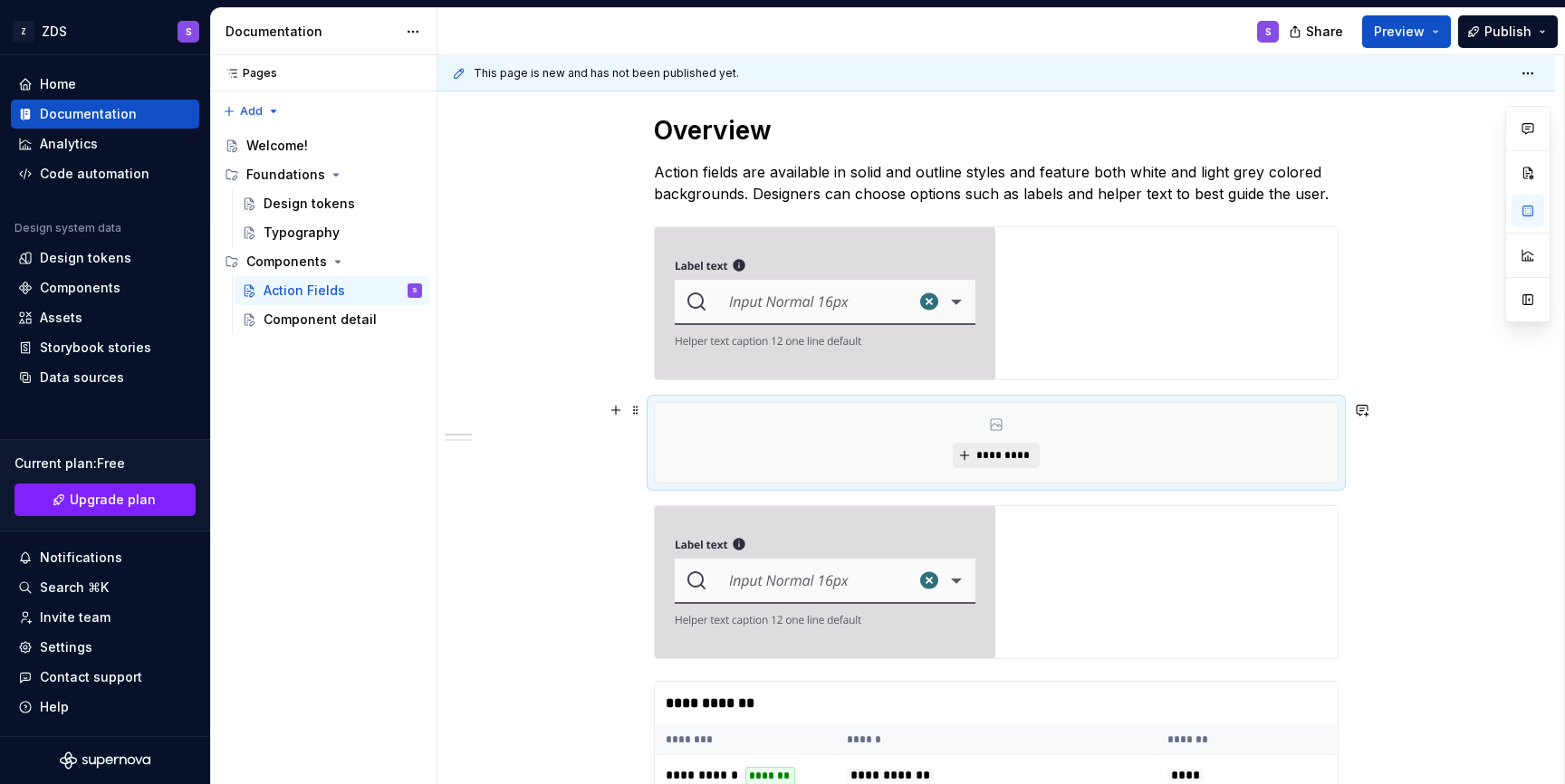
click at [967, 462] on button "*********" at bounding box center [995, 455] width 86 height 26
click at [981, 454] on span "*********" at bounding box center [1003, 455] width 55 height 14
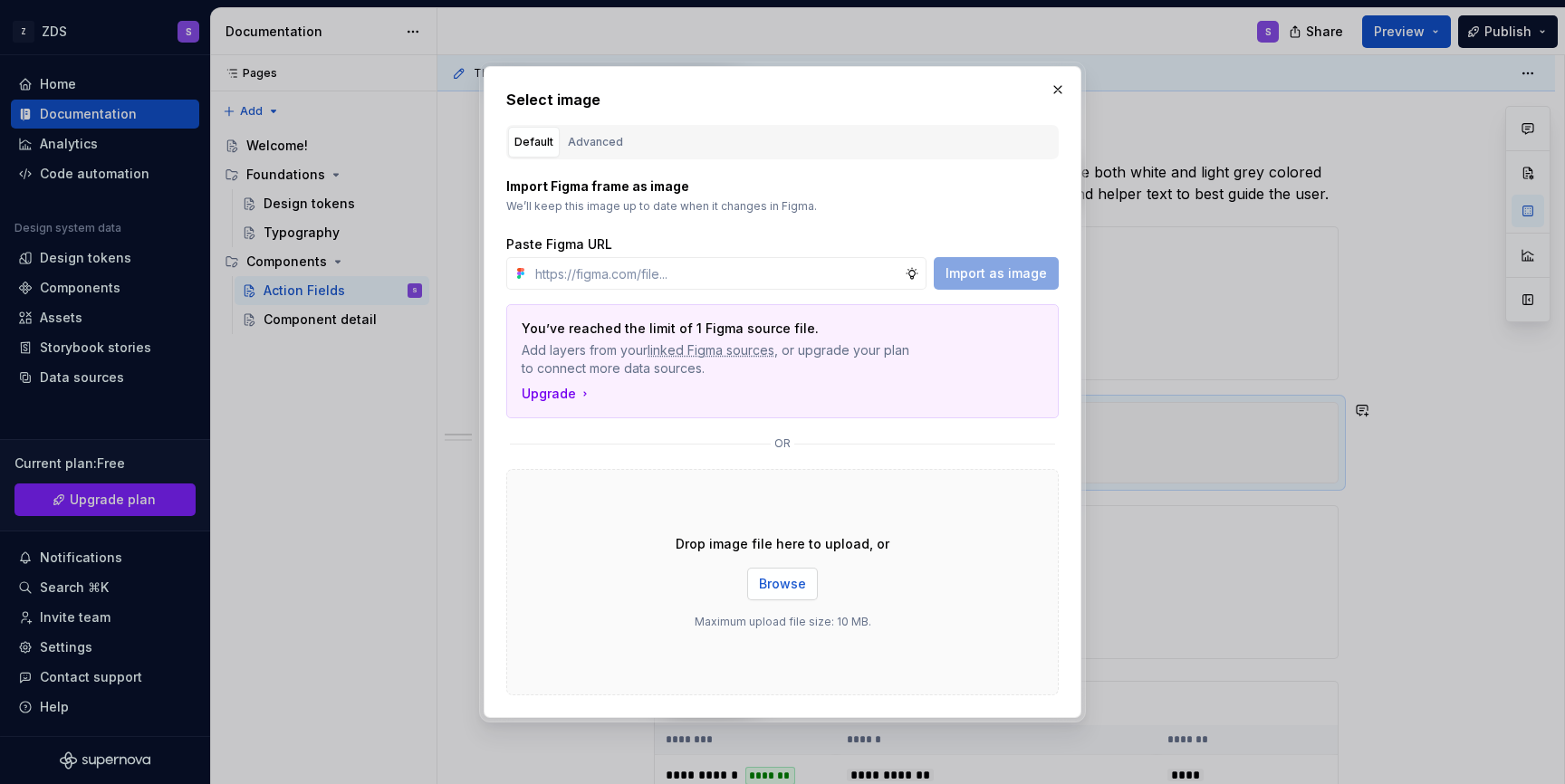
click at [774, 577] on span "Browse" at bounding box center [782, 584] width 47 height 18
click at [773, 582] on span "Browse" at bounding box center [782, 584] width 47 height 18
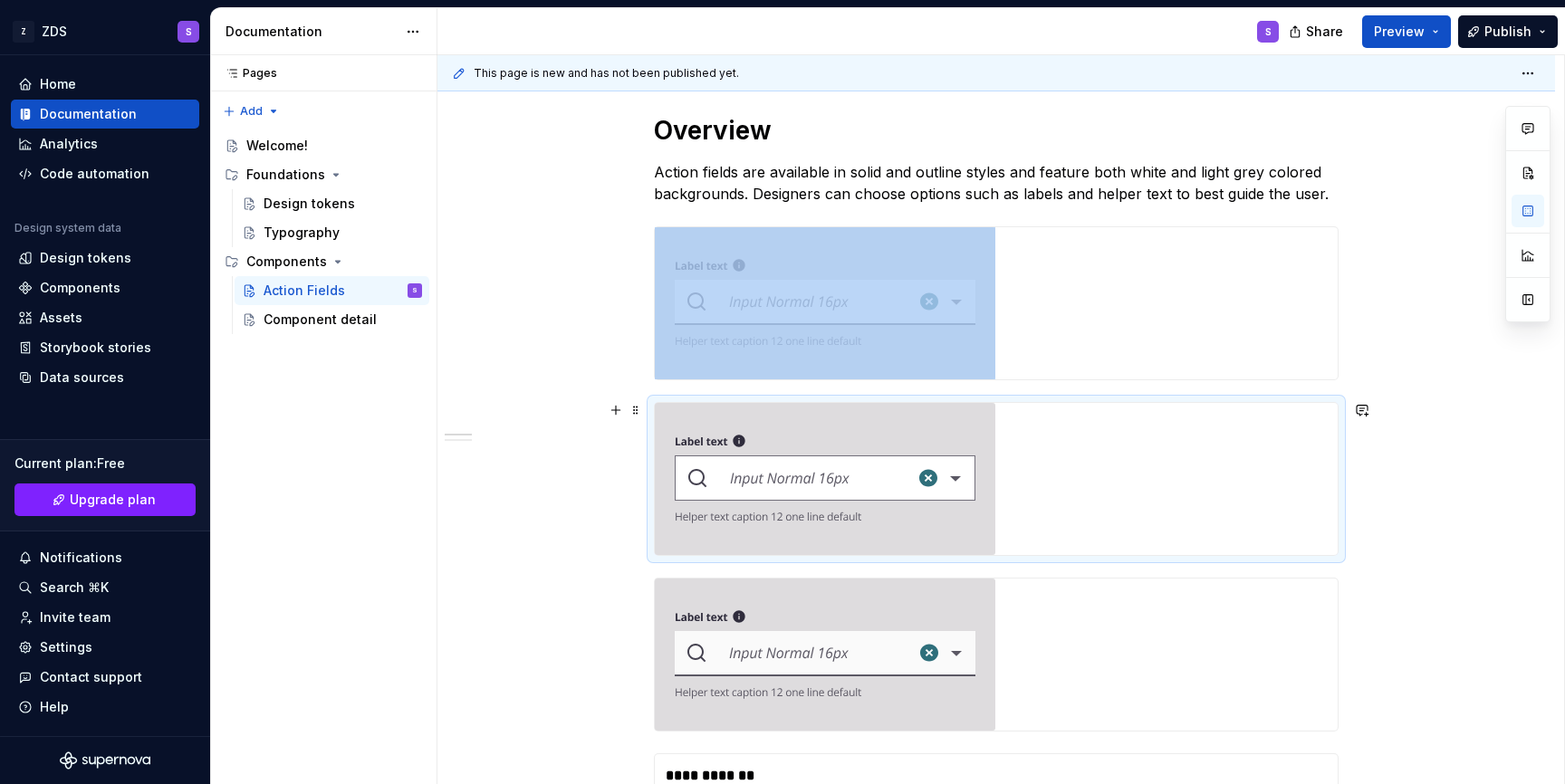
click at [1033, 505] on div at bounding box center [996, 478] width 683 height 152
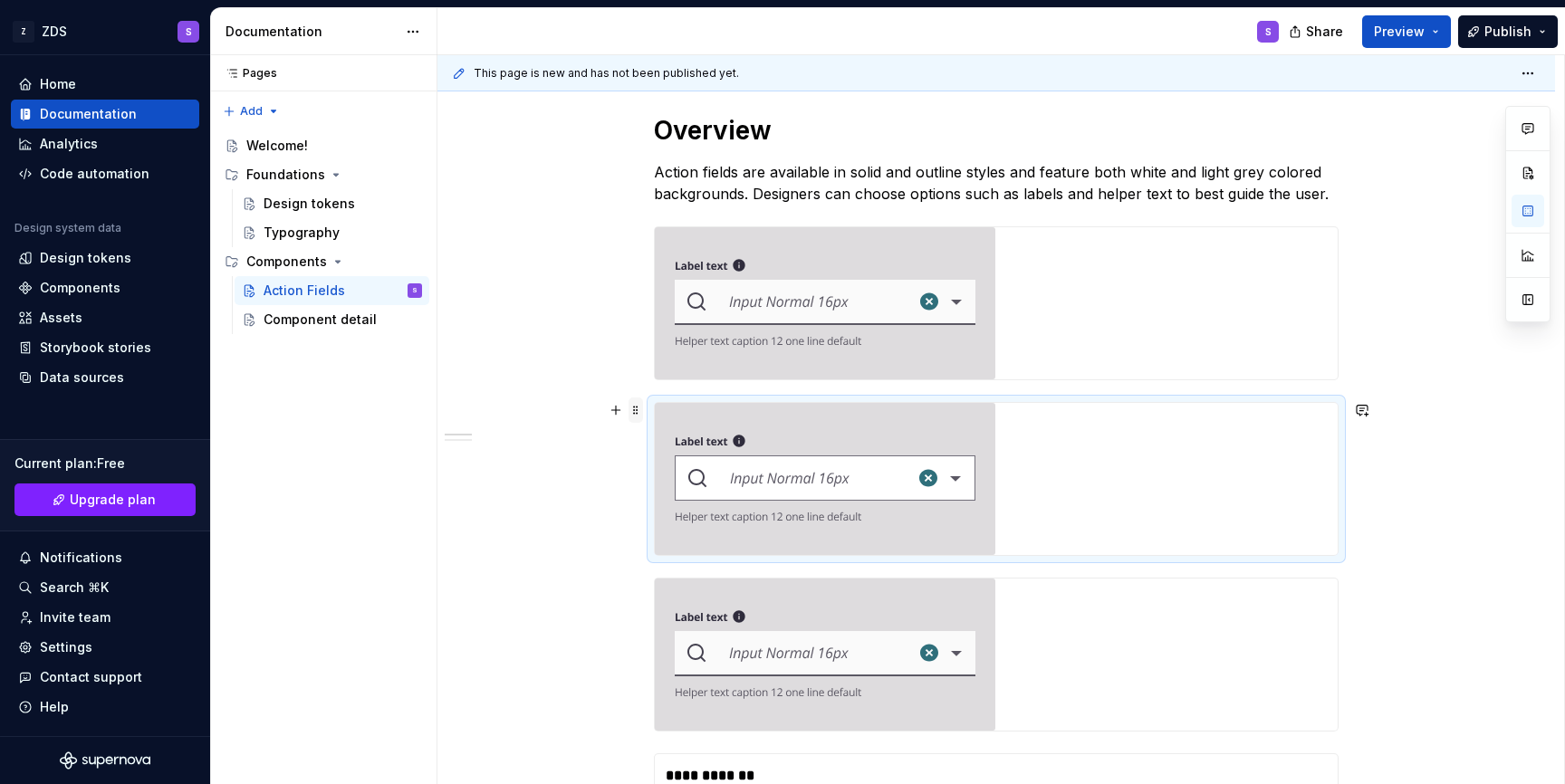
click at [636, 410] on span at bounding box center [636, 410] width 14 height 26
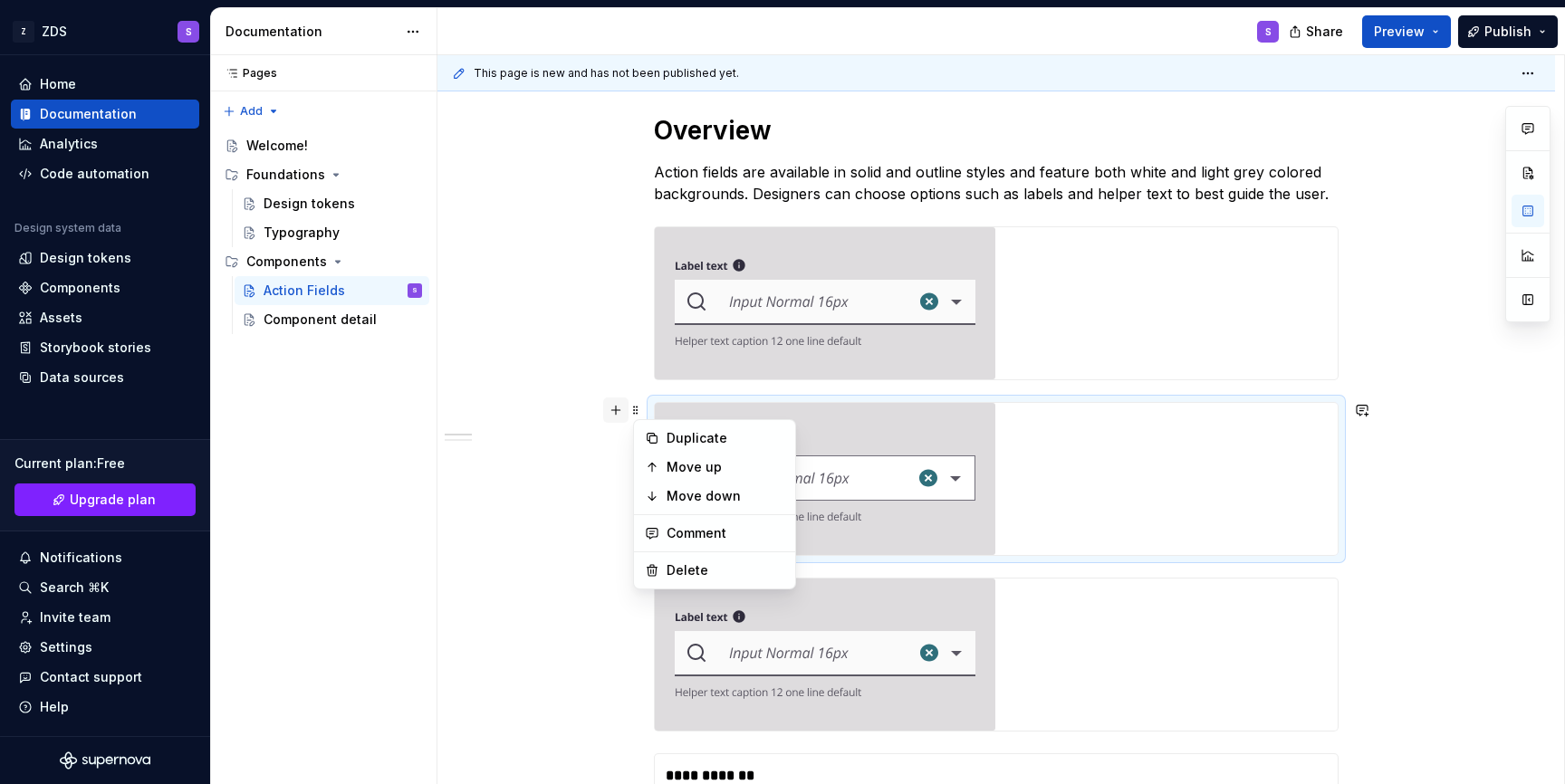
click at [618, 413] on button "button" at bounding box center [616, 410] width 26 height 26
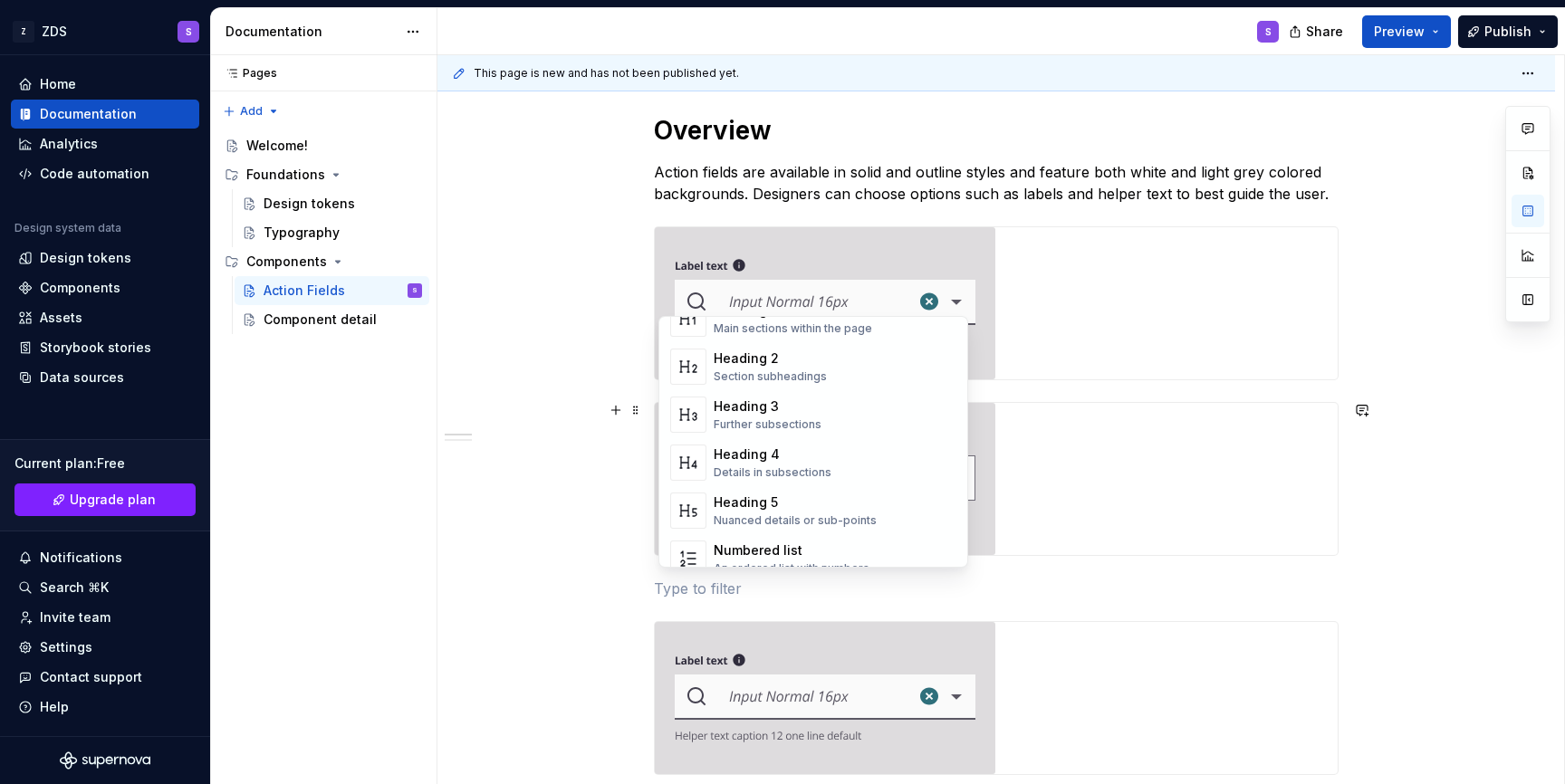
scroll to position [97, 0]
click at [695, 511] on img "Suggestions" at bounding box center [688, 511] width 34 height 36
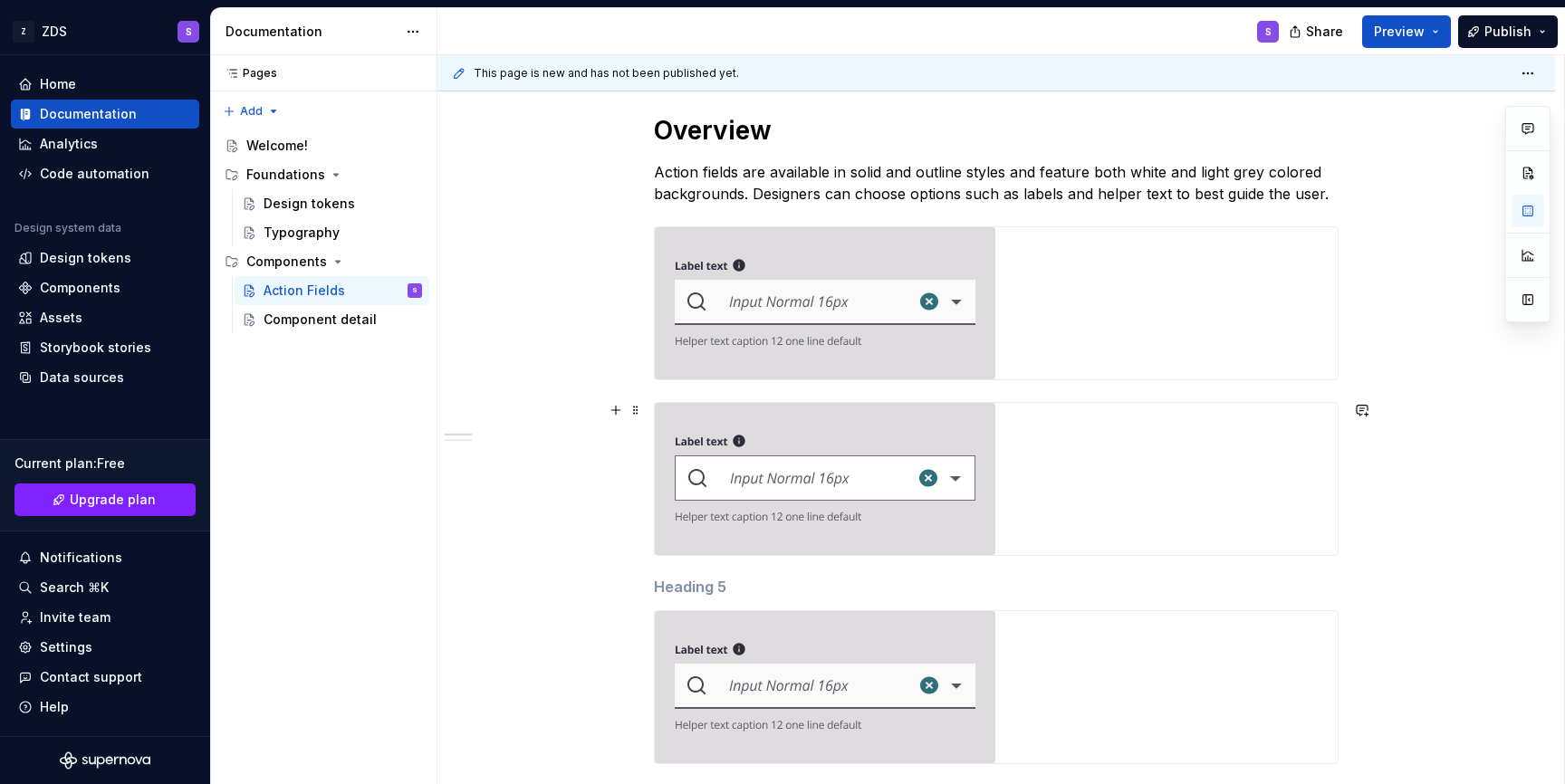
click at [677, 435] on img at bounding box center [824, 478] width 341 height 152
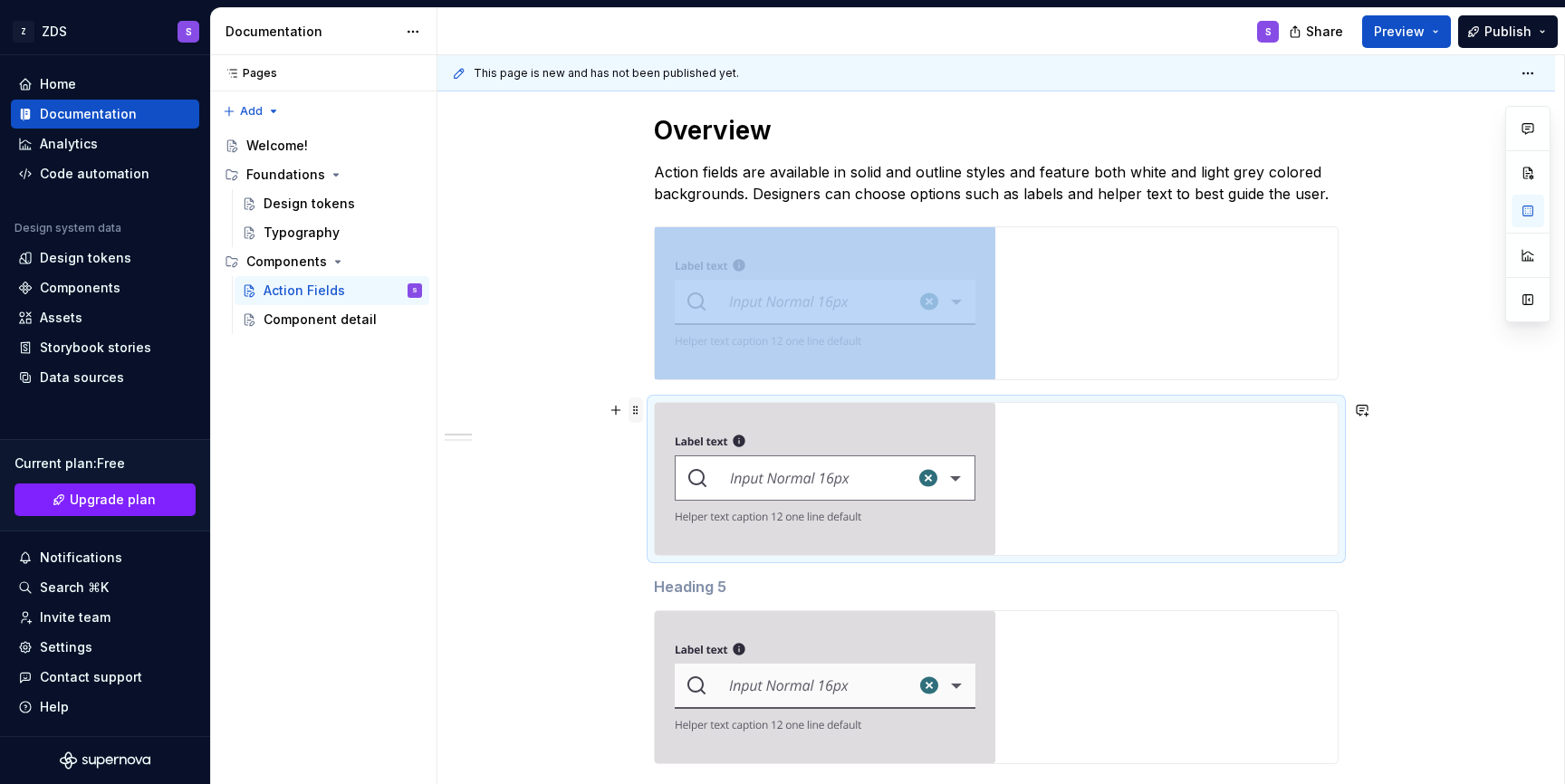
click at [636, 412] on span at bounding box center [636, 410] width 14 height 26
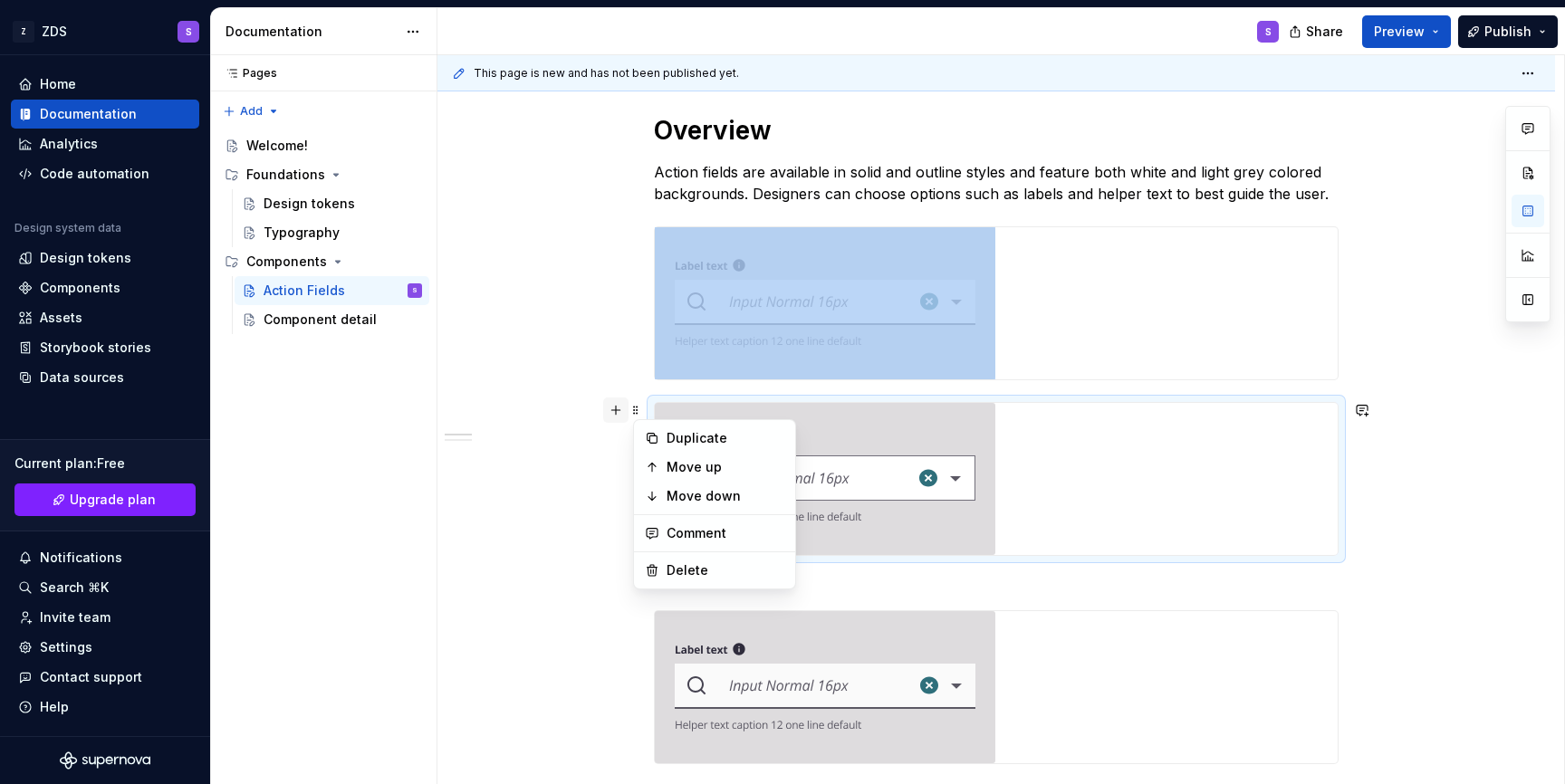
click at [618, 405] on button "button" at bounding box center [616, 410] width 26 height 26
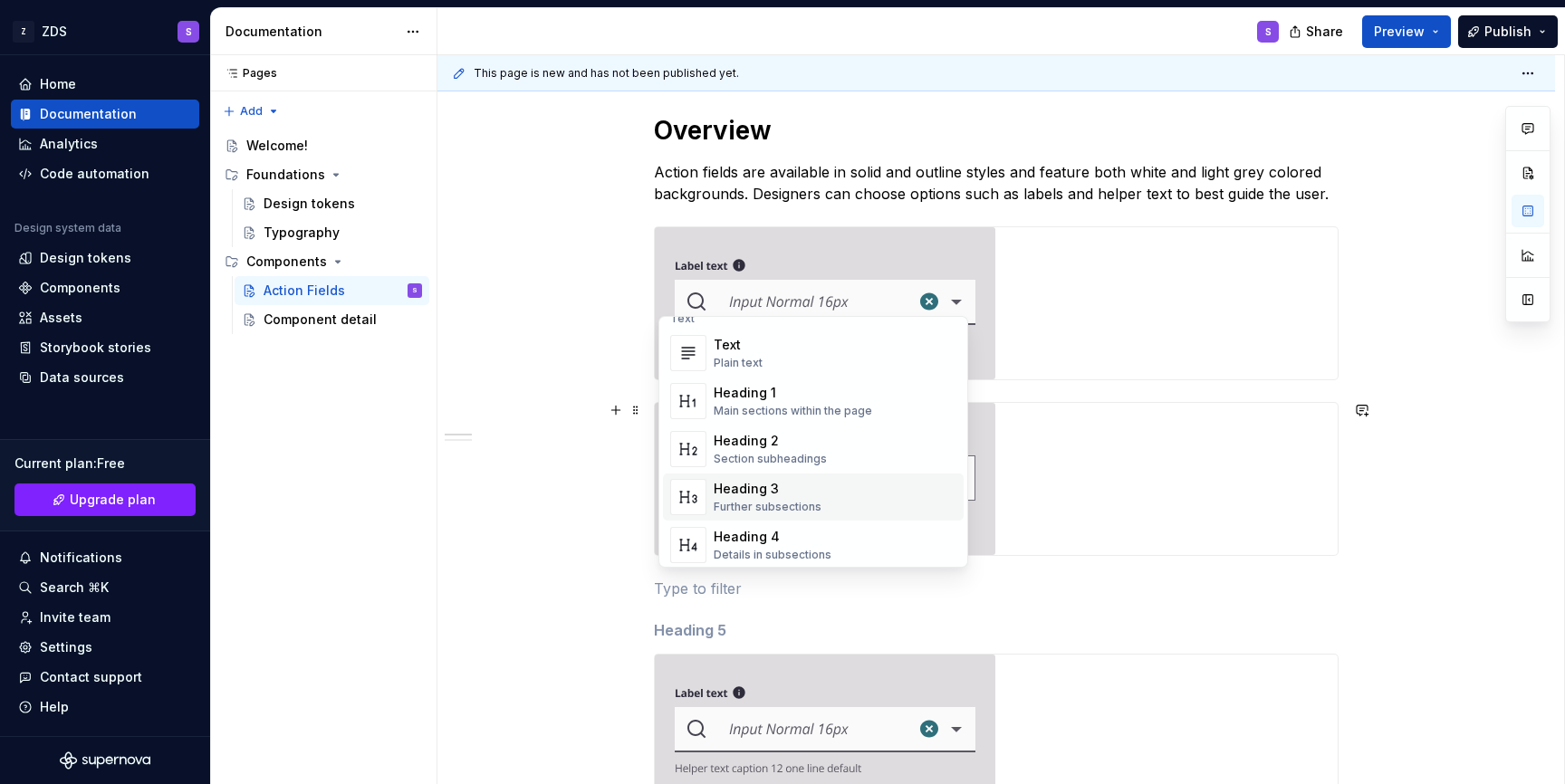
scroll to position [0, 0]
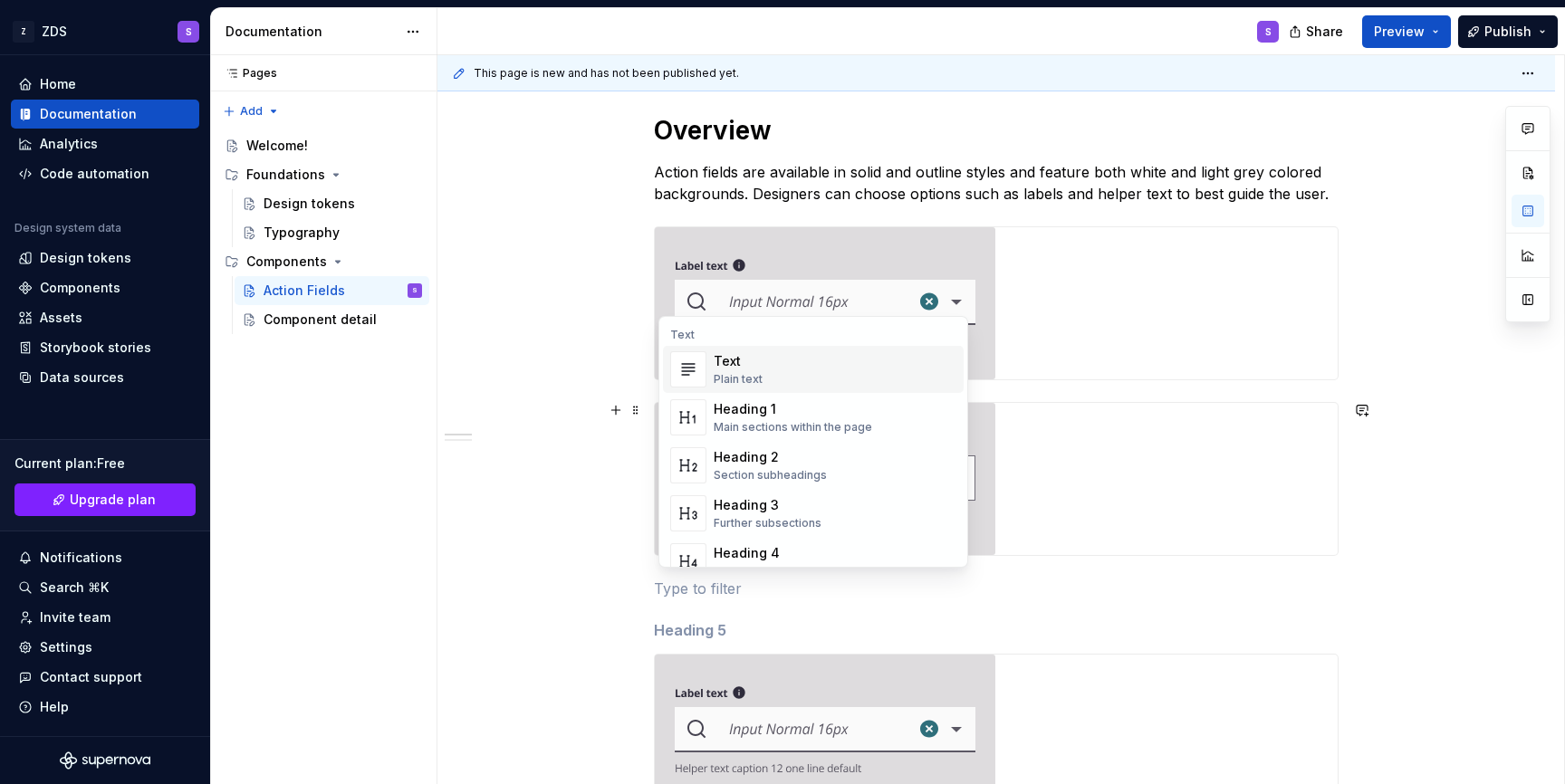
click at [774, 377] on div "Text Plain text" at bounding box center [835, 369] width 242 height 36
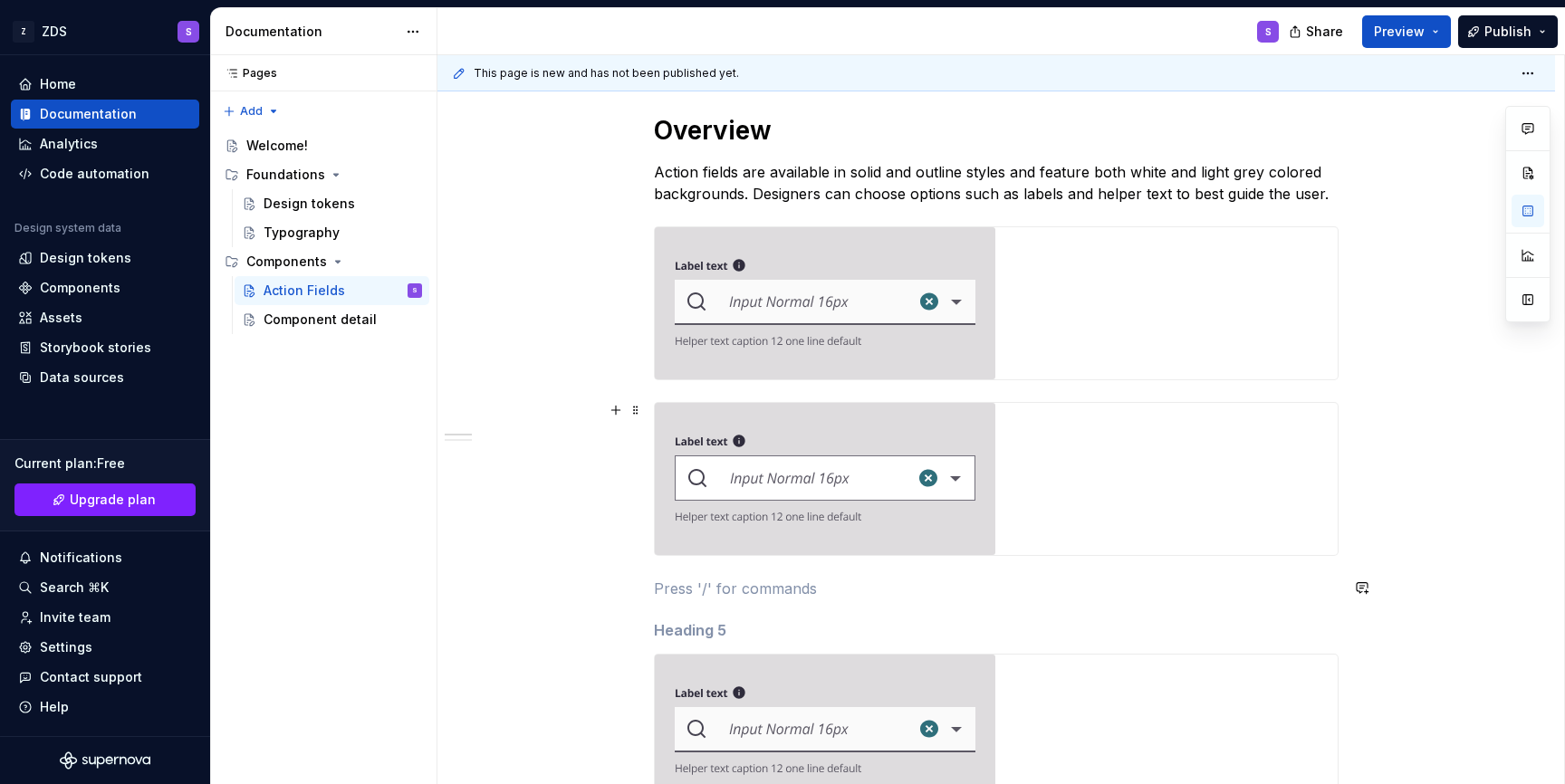
click at [990, 536] on img at bounding box center [824, 478] width 341 height 152
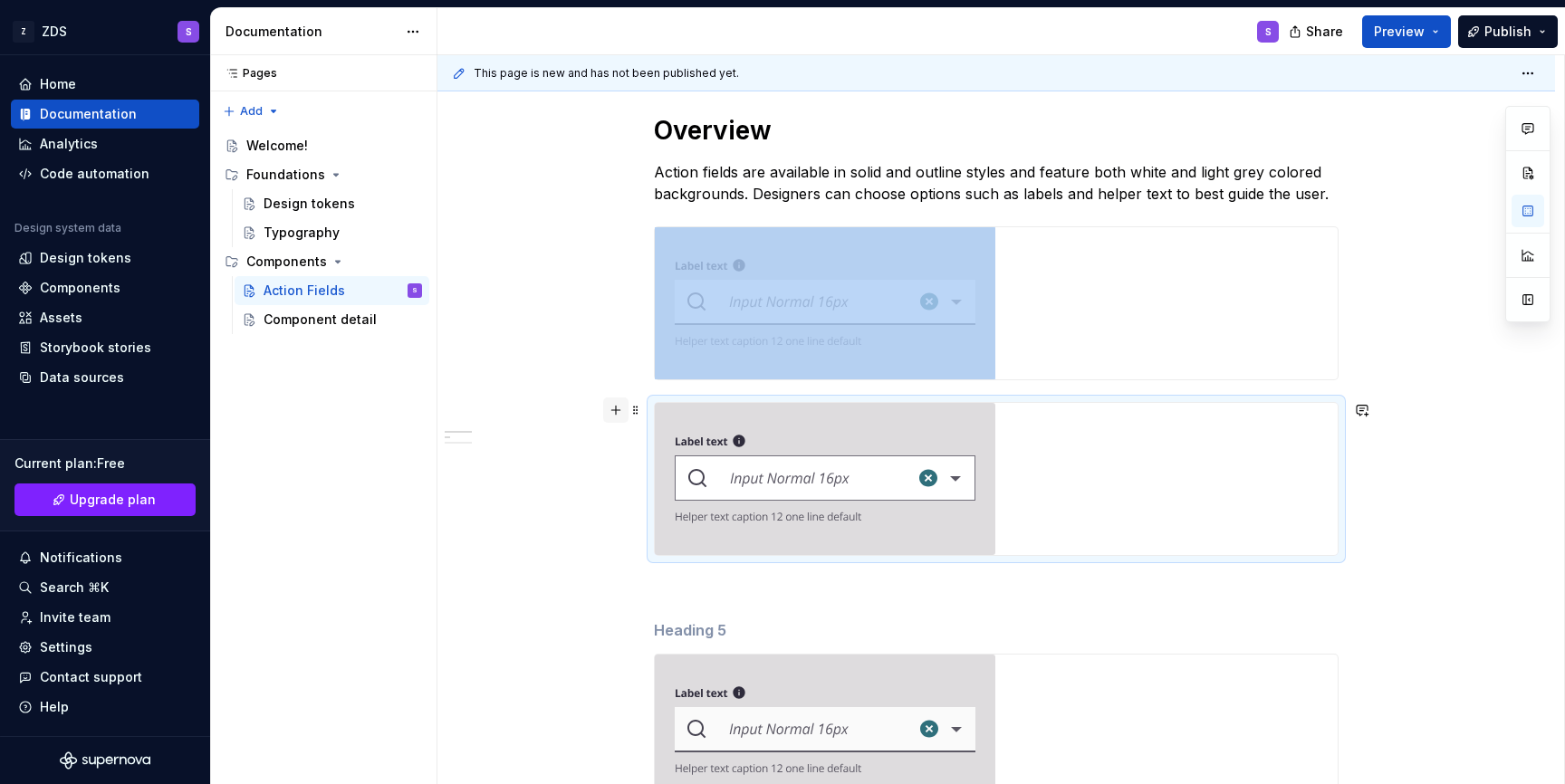
click at [620, 418] on button "button" at bounding box center [616, 410] width 26 height 26
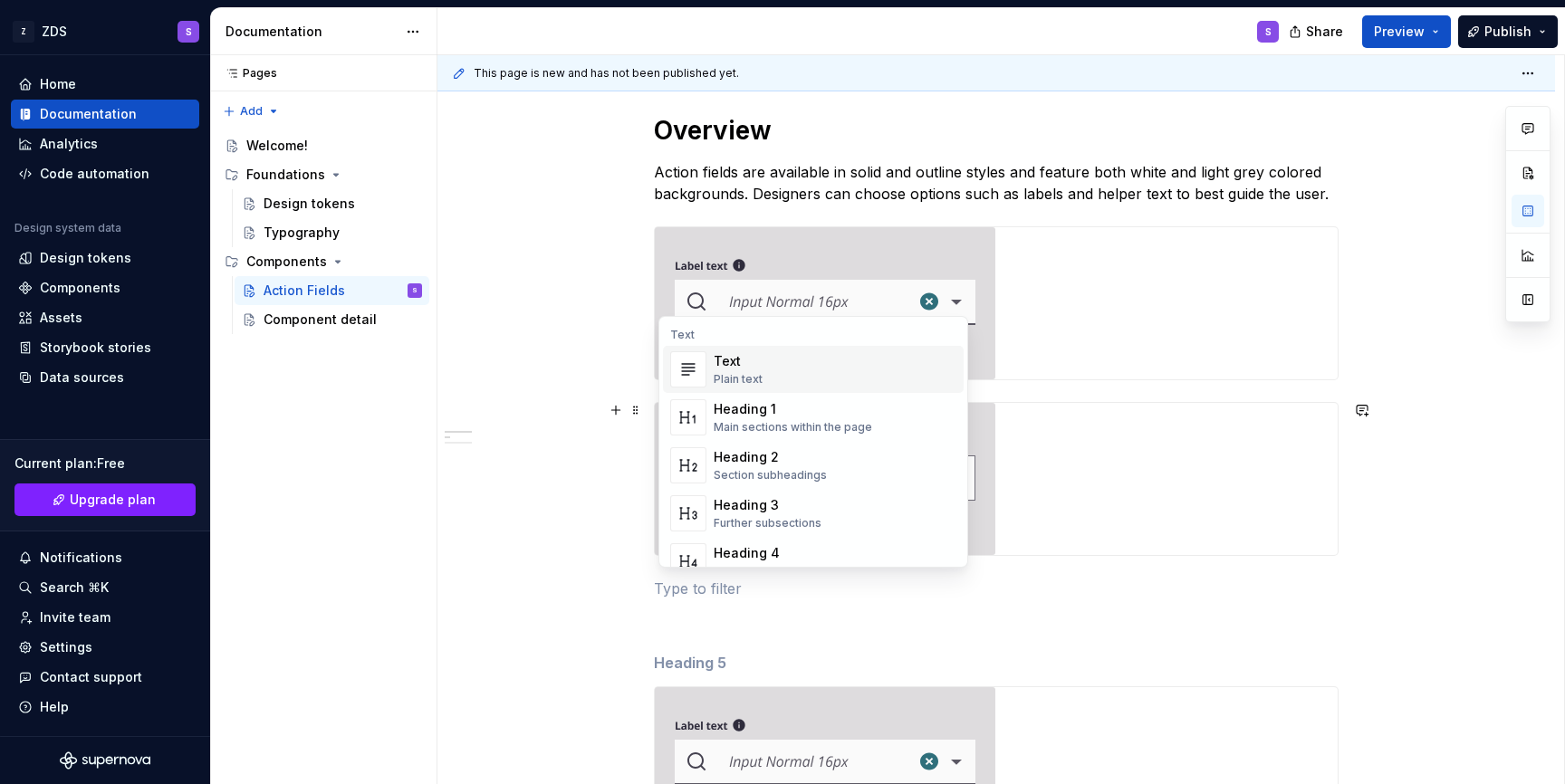
click at [720, 372] on div "Plain text" at bounding box center [738, 379] width 49 height 14
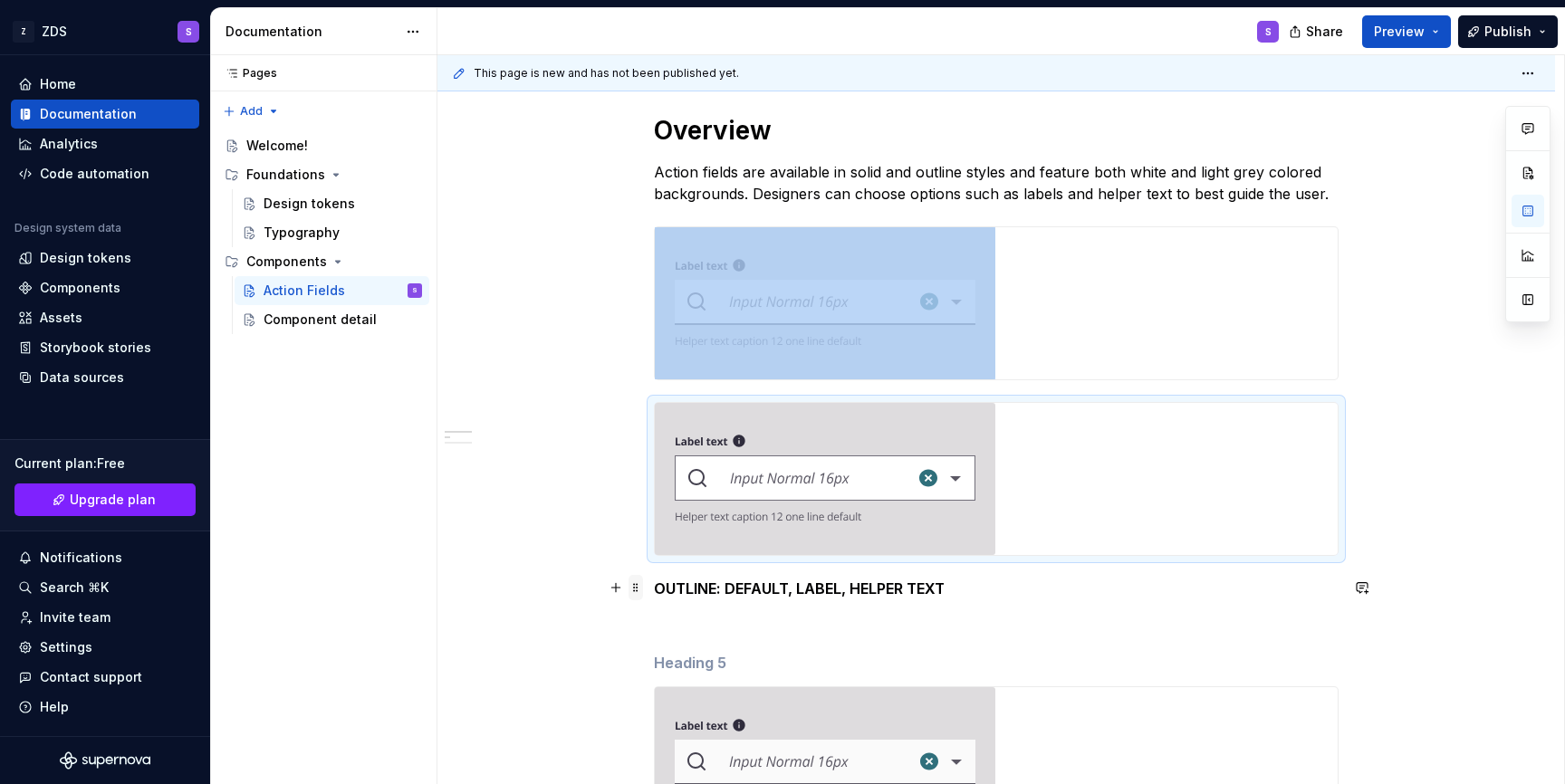
click at [632, 593] on span at bounding box center [636, 588] width 14 height 26
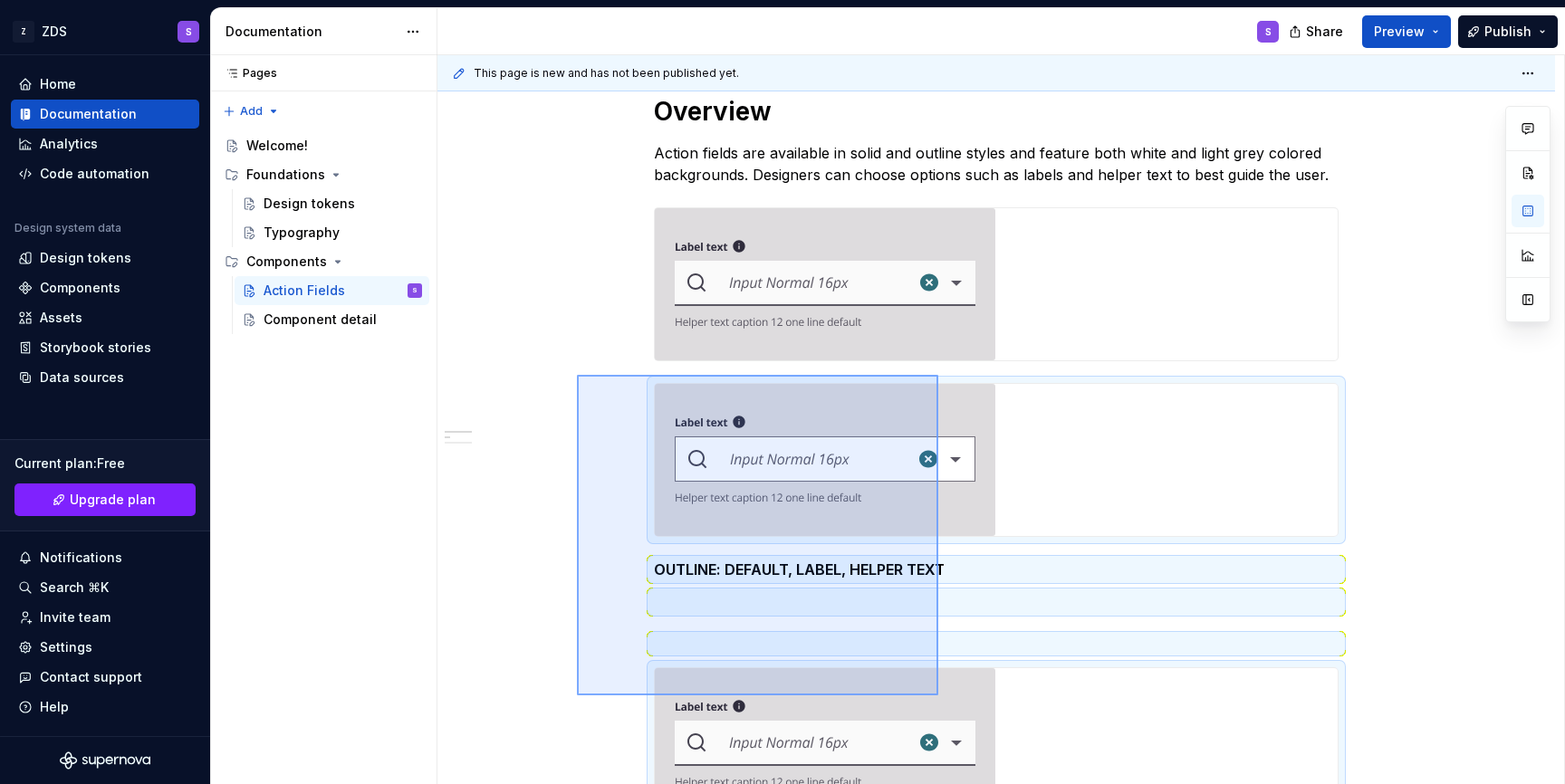
scroll to position [737, 0]
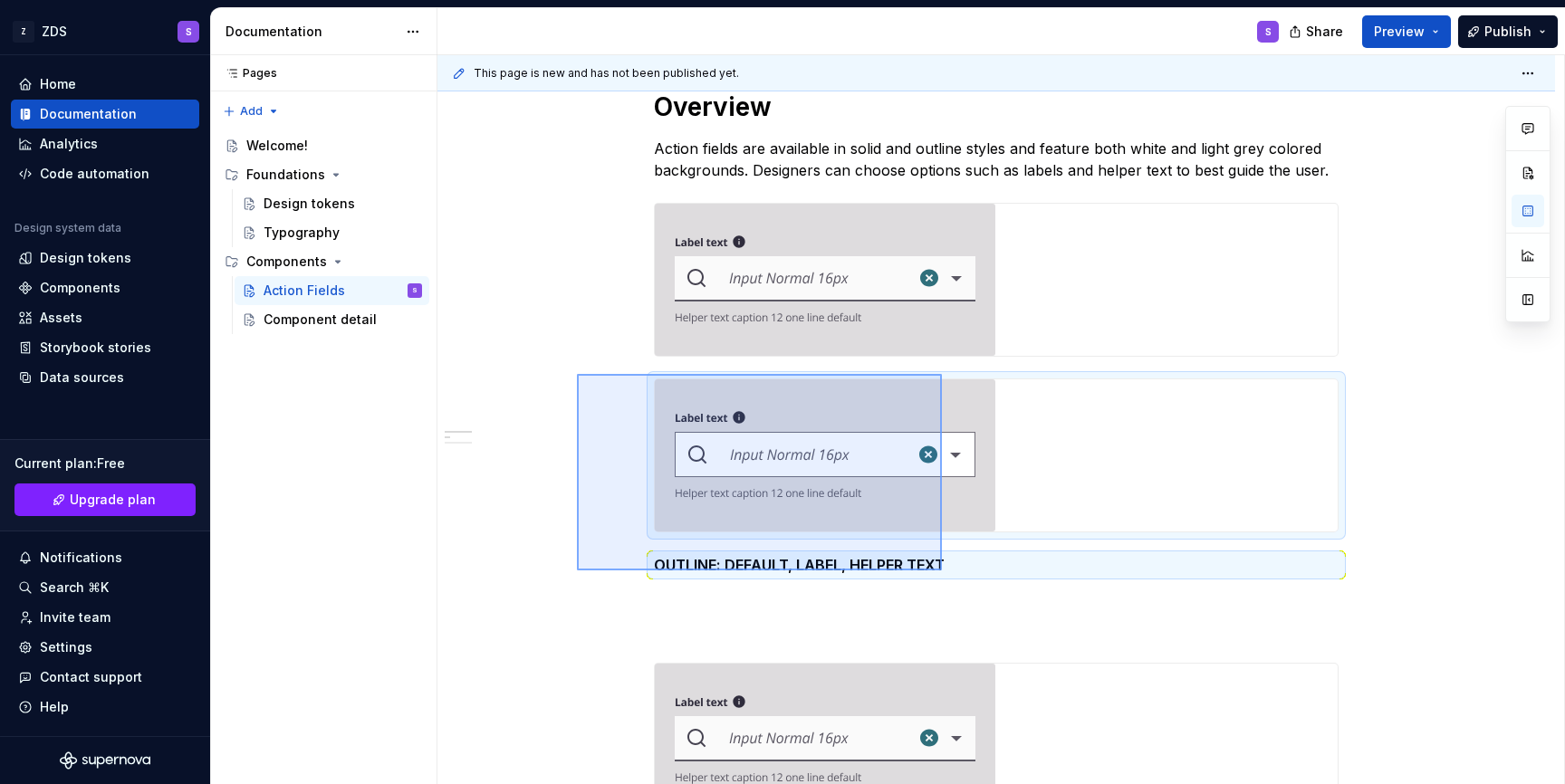
drag, startPoint x: 577, startPoint y: 398, endPoint x: 942, endPoint y: 570, distance: 403.5
click at [942, 570] on div "**********" at bounding box center [1000, 420] width 1127 height 730
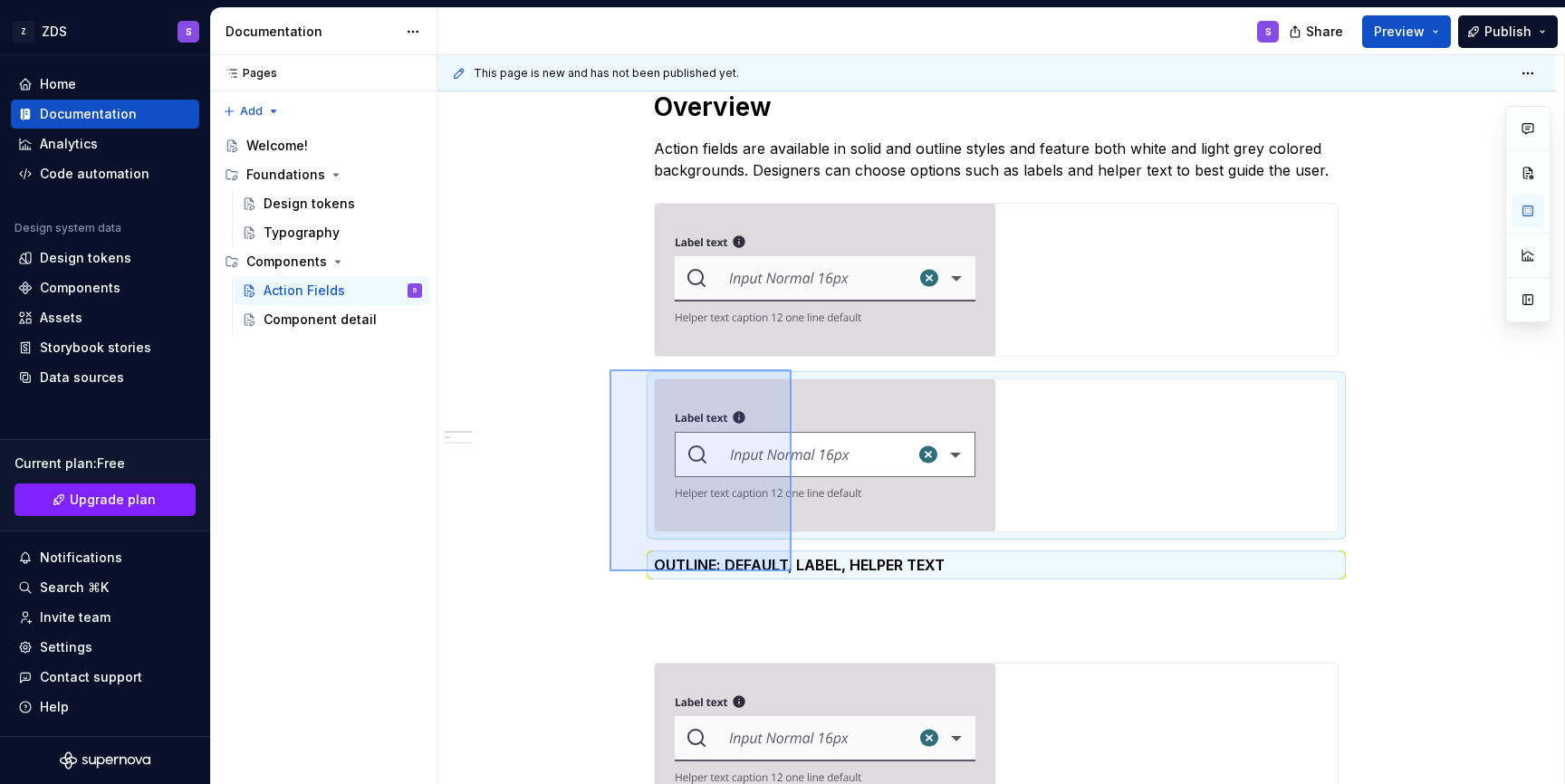
drag, startPoint x: 610, startPoint y: 369, endPoint x: 791, endPoint y: 571, distance: 271.2
click at [791, 571] on div "**********" at bounding box center [1000, 420] width 1127 height 730
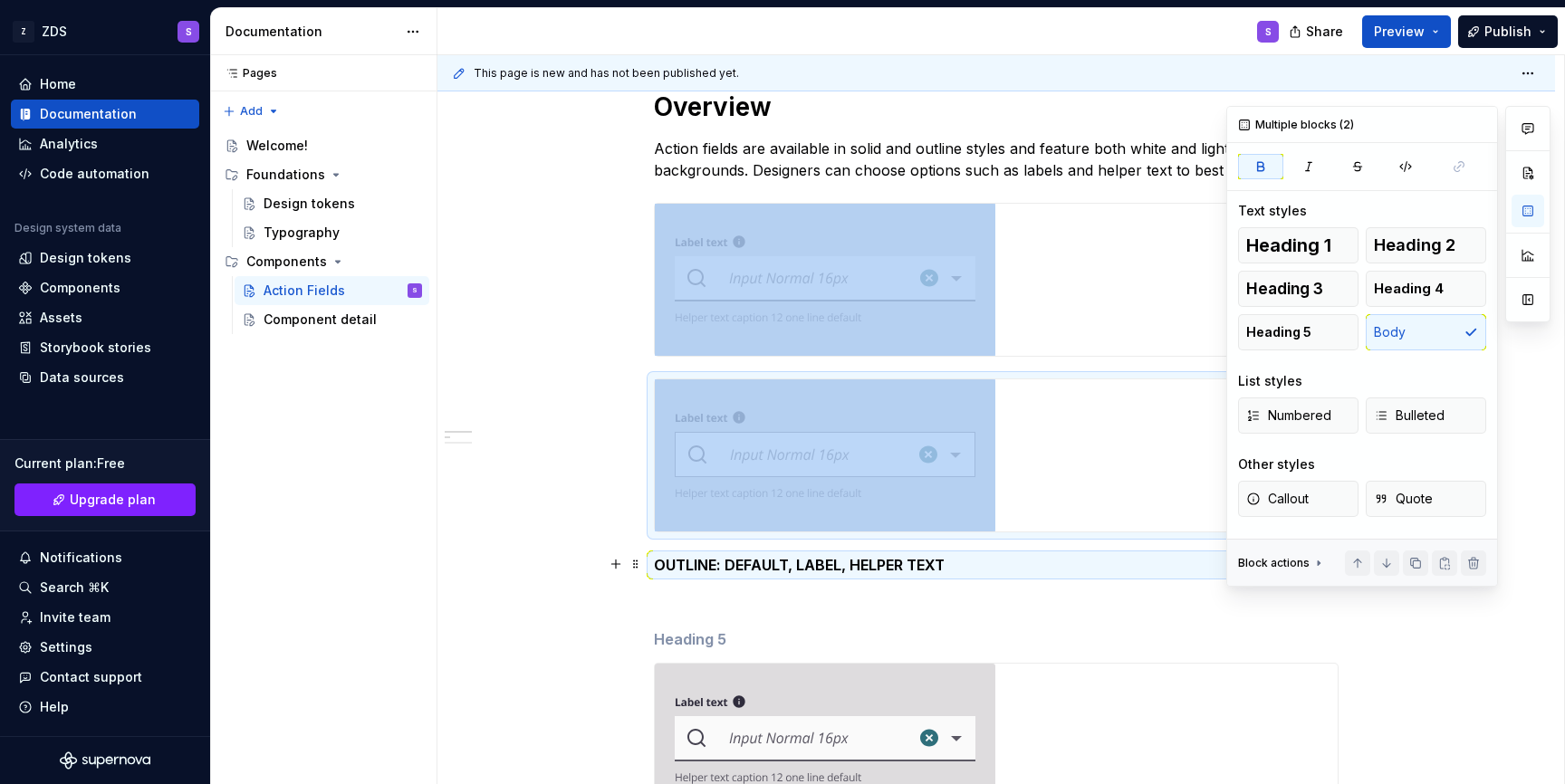
click at [1318, 564] on icon at bounding box center [1318, 563] width 14 height 14
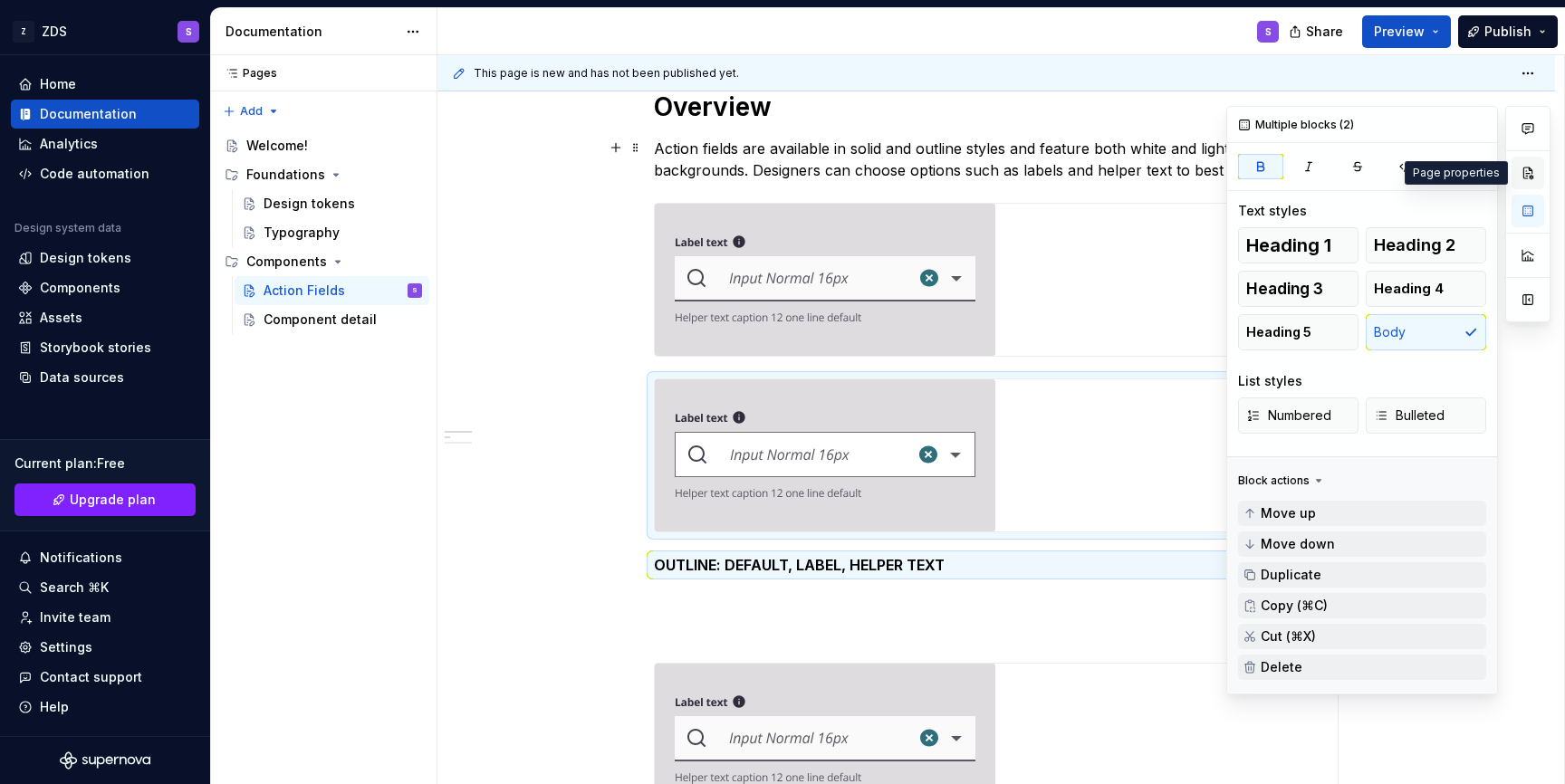
click at [1530, 162] on button "button" at bounding box center [1528, 173] width 32 height 32
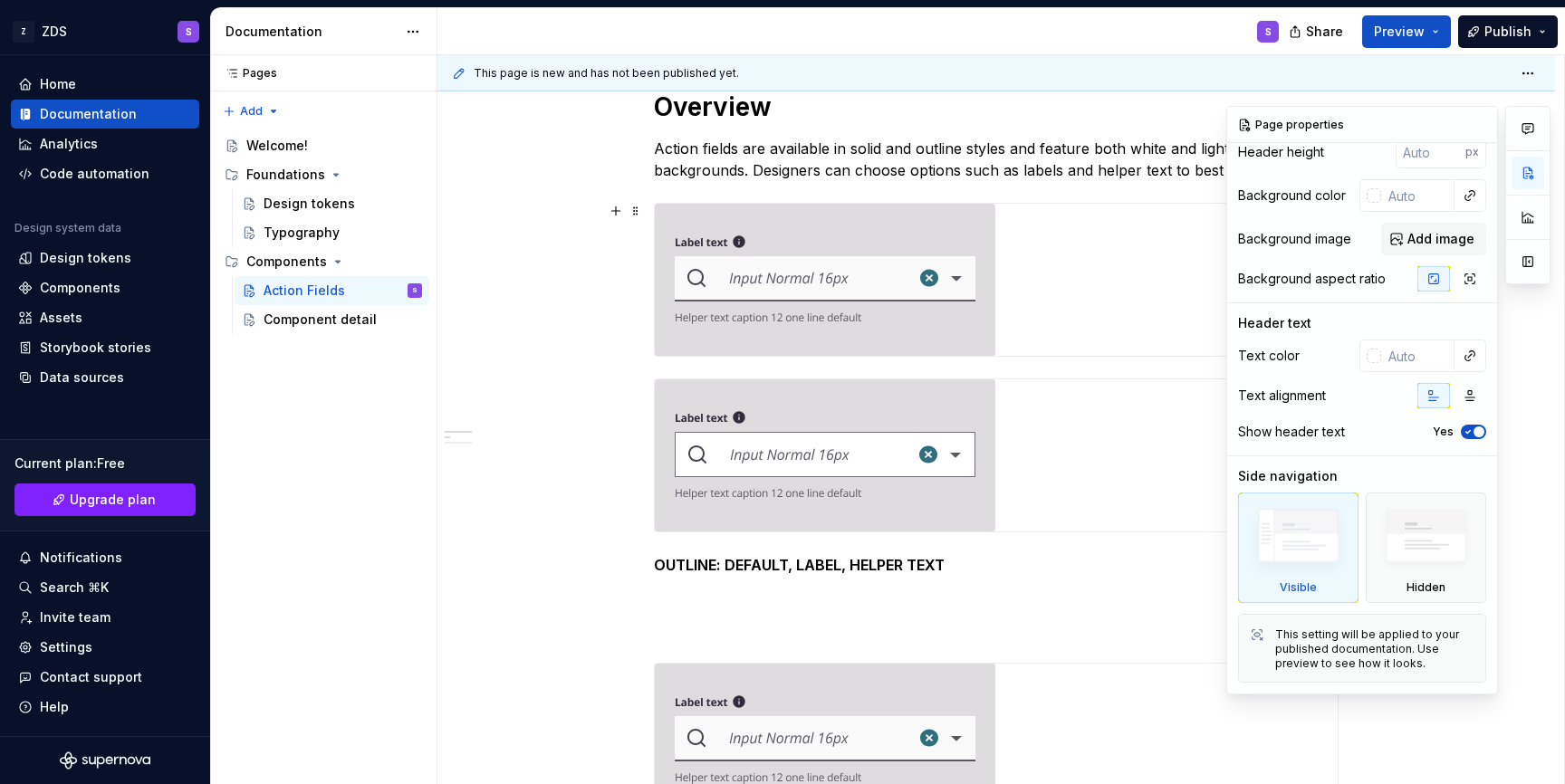
scroll to position [0, 0]
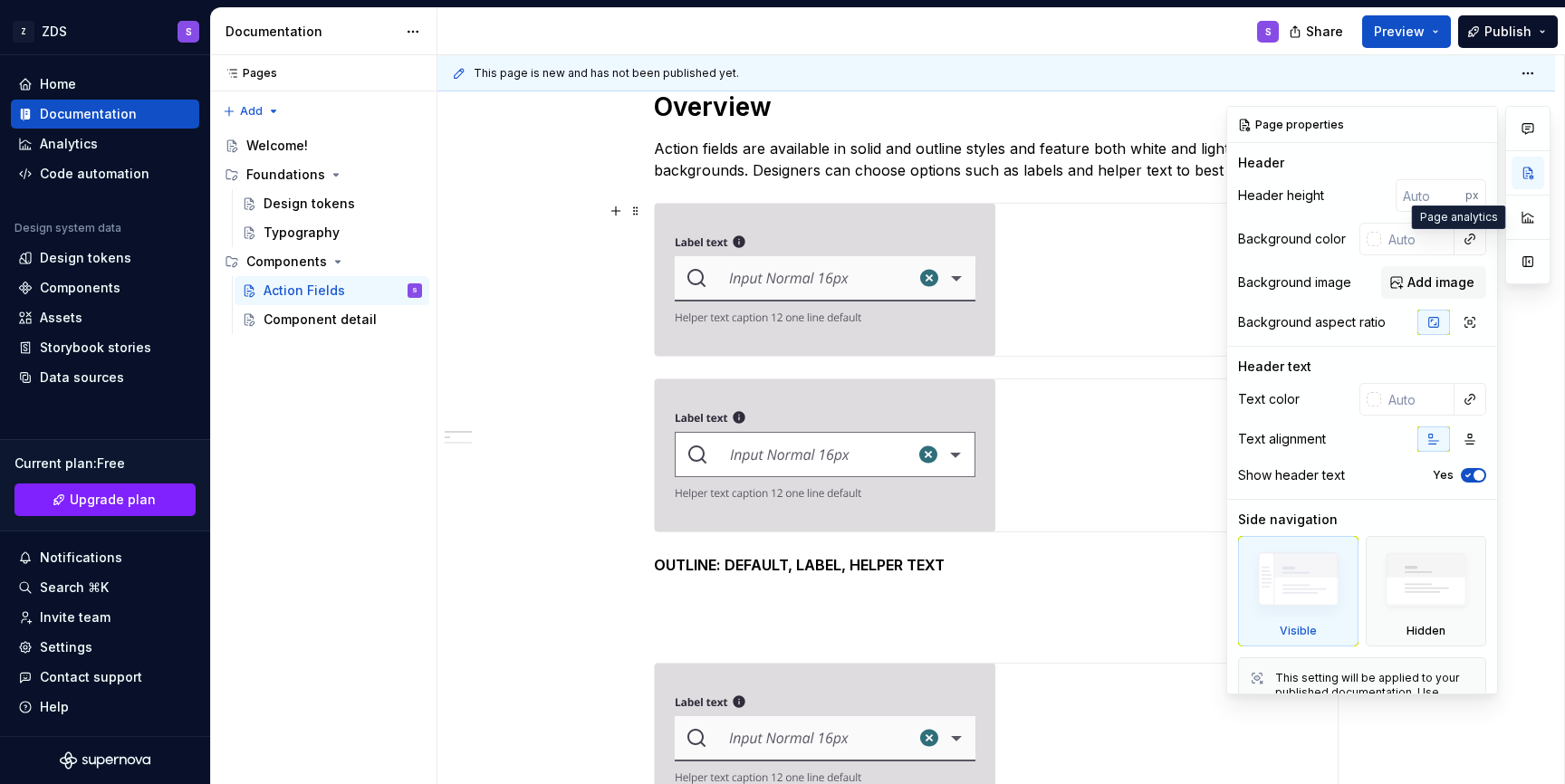
type textarea "*"
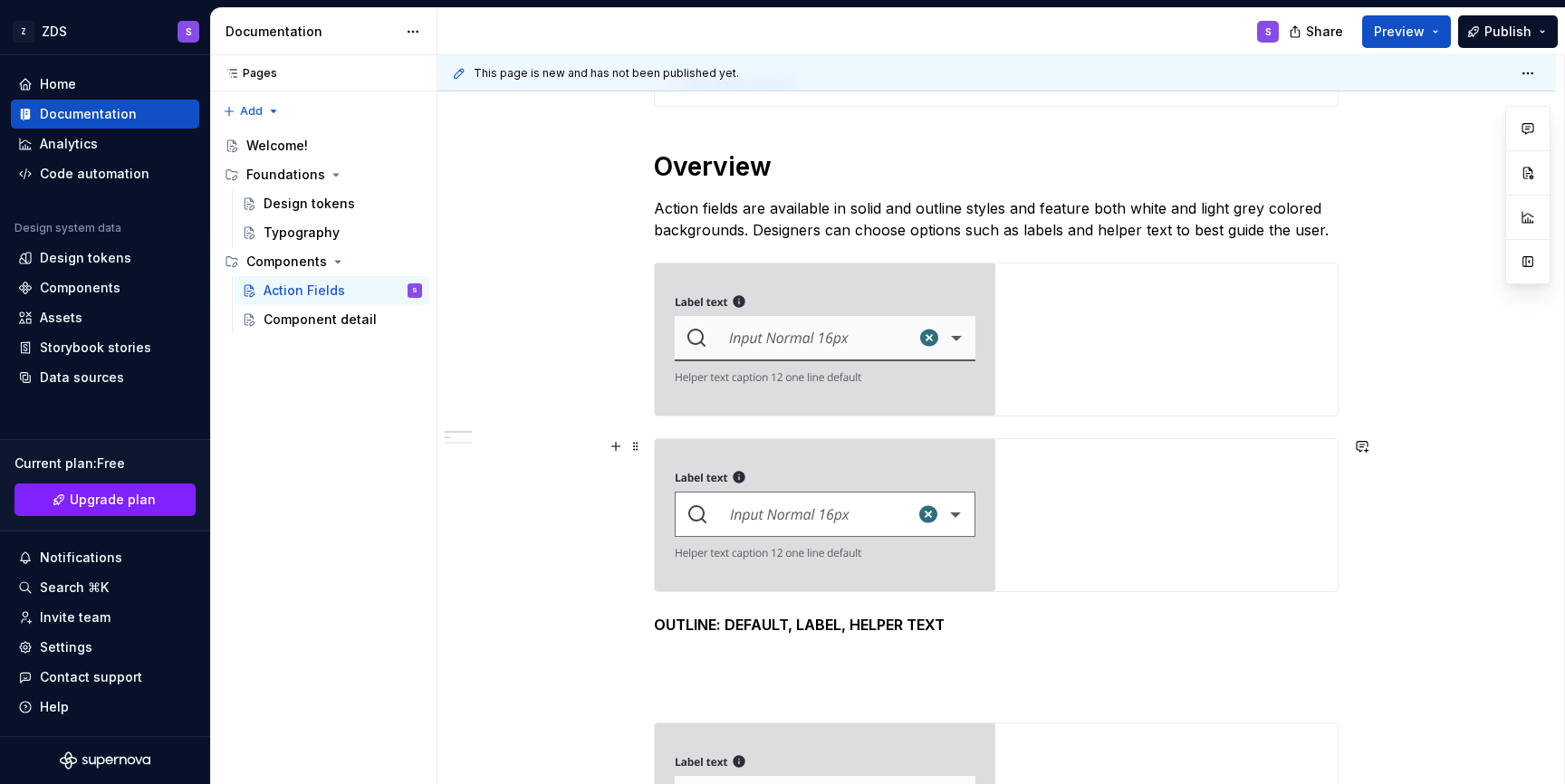
scroll to position [681, 0]
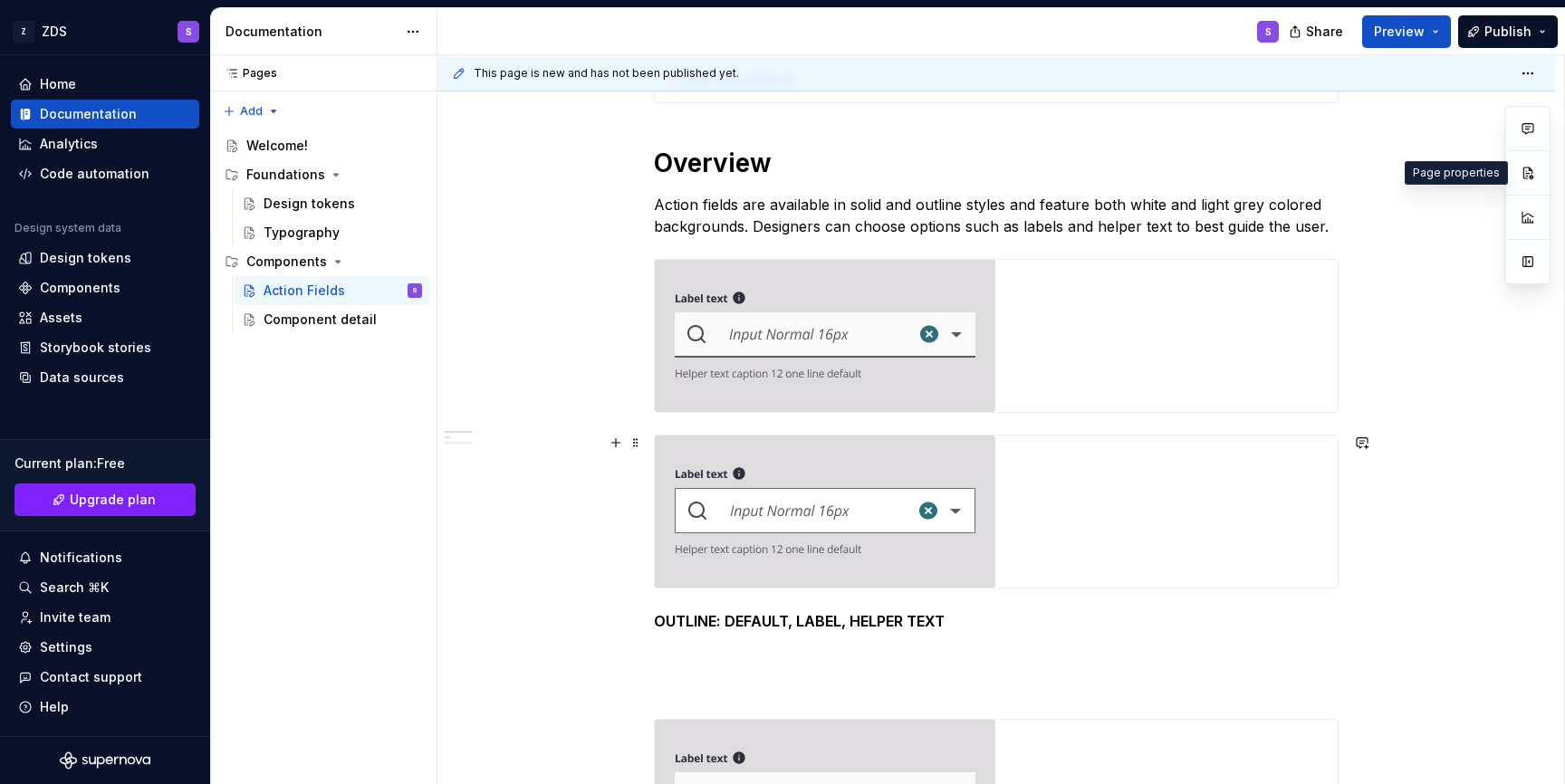
click at [767, 509] on img at bounding box center [824, 510] width 341 height 152
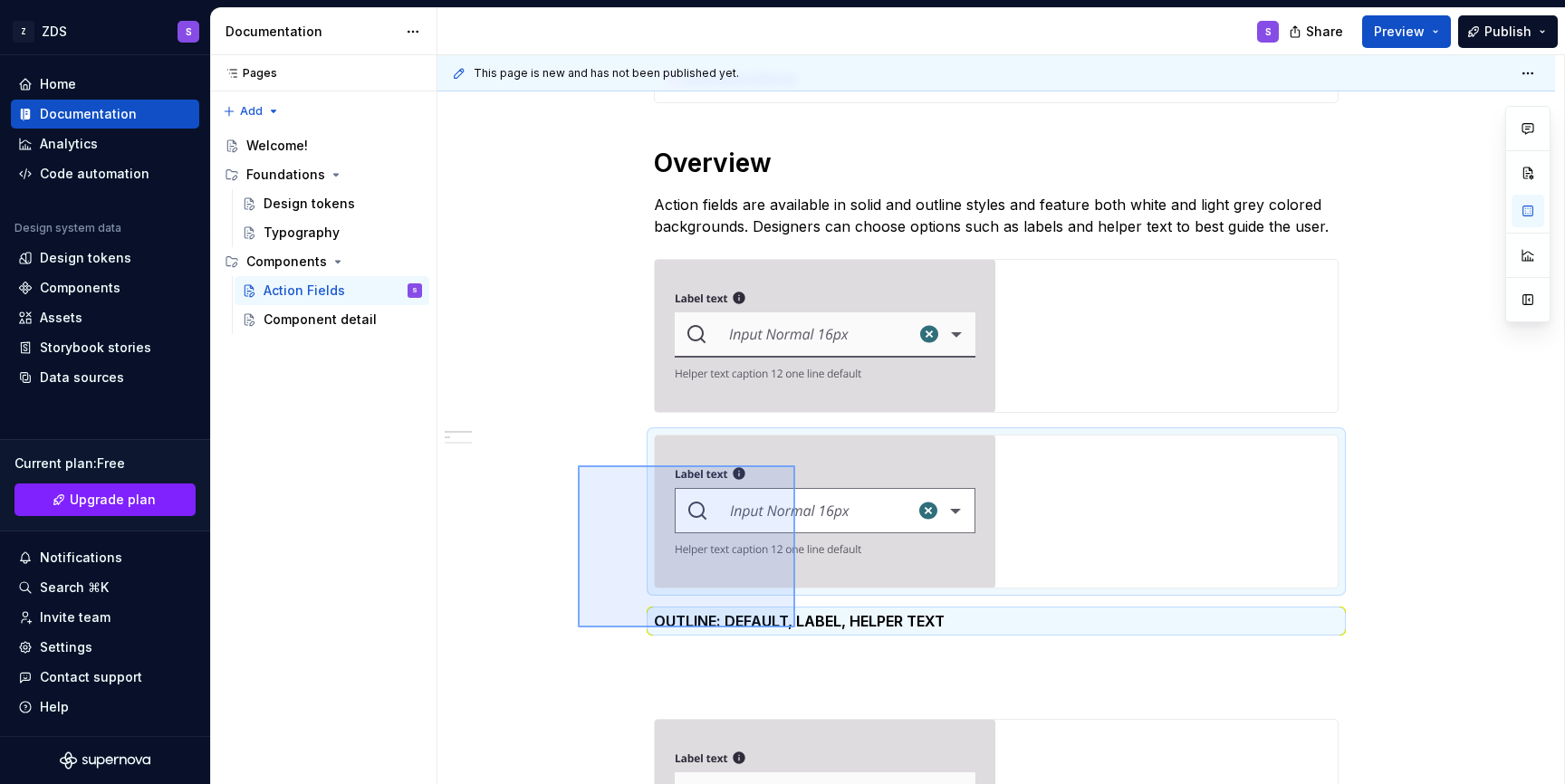
drag, startPoint x: 577, startPoint y: 465, endPoint x: 795, endPoint y: 628, distance: 272.2
click at [795, 628] on div "**********" at bounding box center [1000, 420] width 1127 height 730
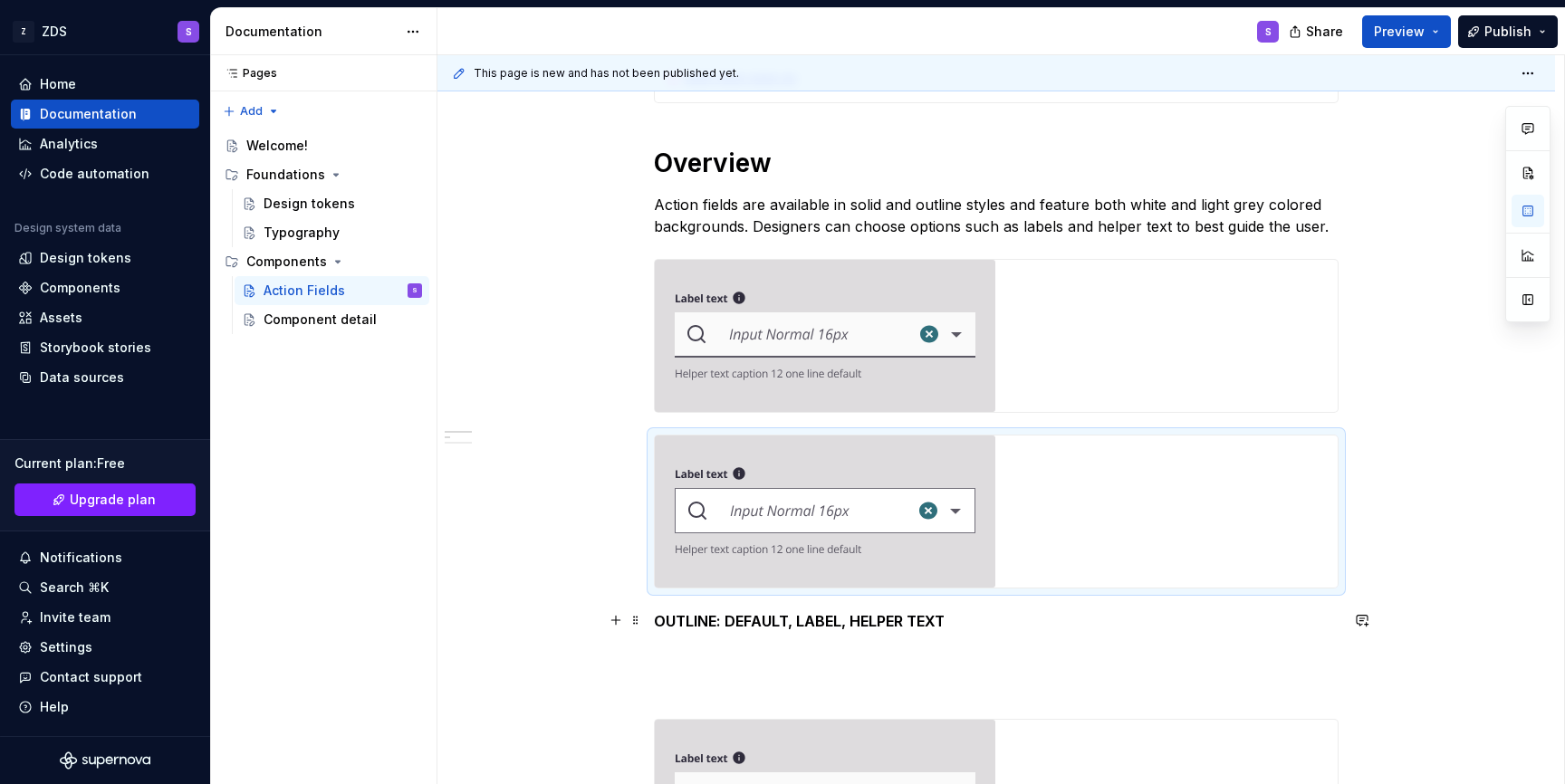
click at [815, 618] on strong "OUTLINE: DEFAULT, LABEL, HELPER TEXT" at bounding box center [799, 621] width 291 height 18
click at [641, 624] on span at bounding box center [636, 620] width 14 height 26
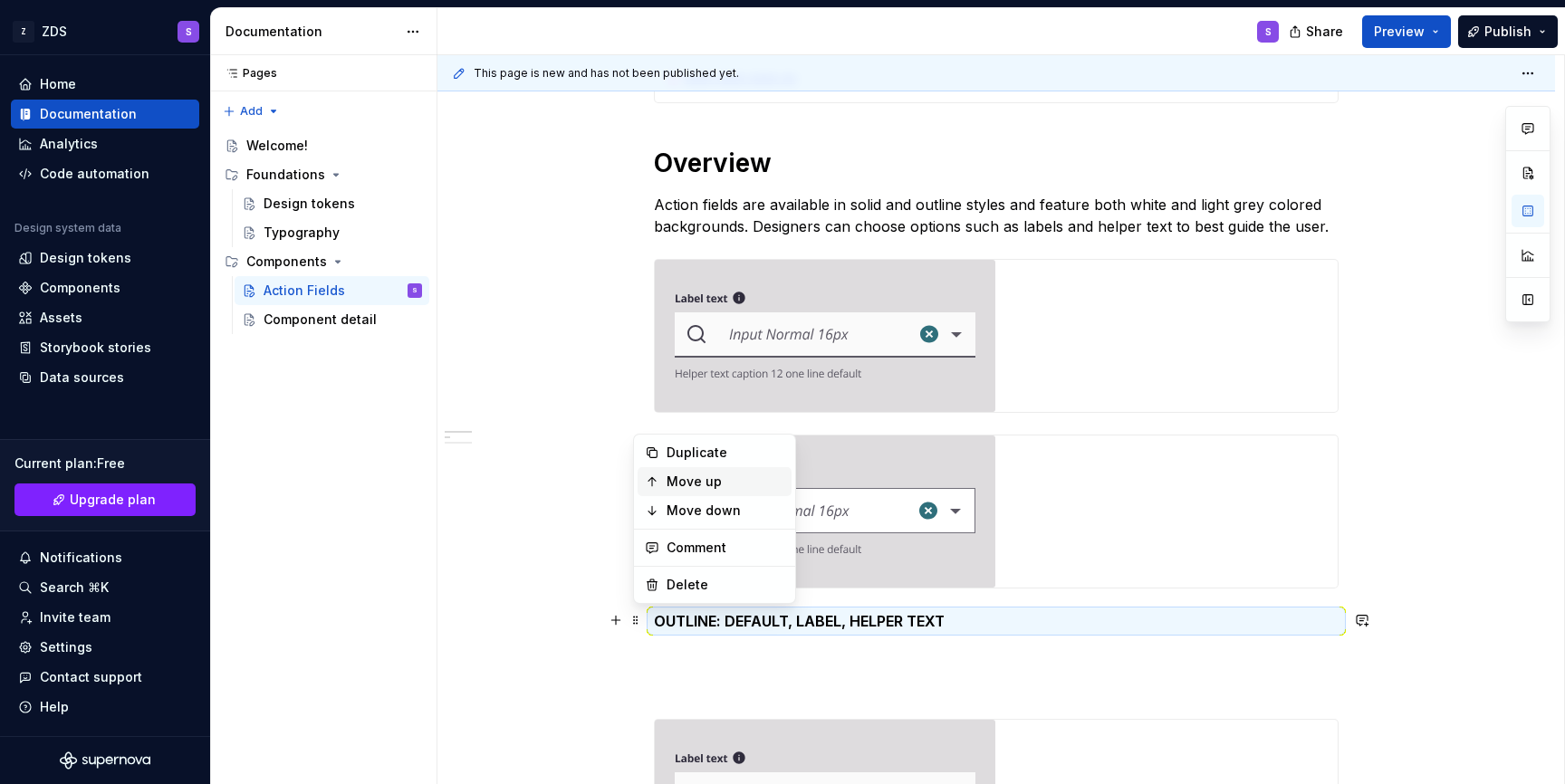
click at [698, 484] on div "Move up" at bounding box center [724, 481] width 117 height 18
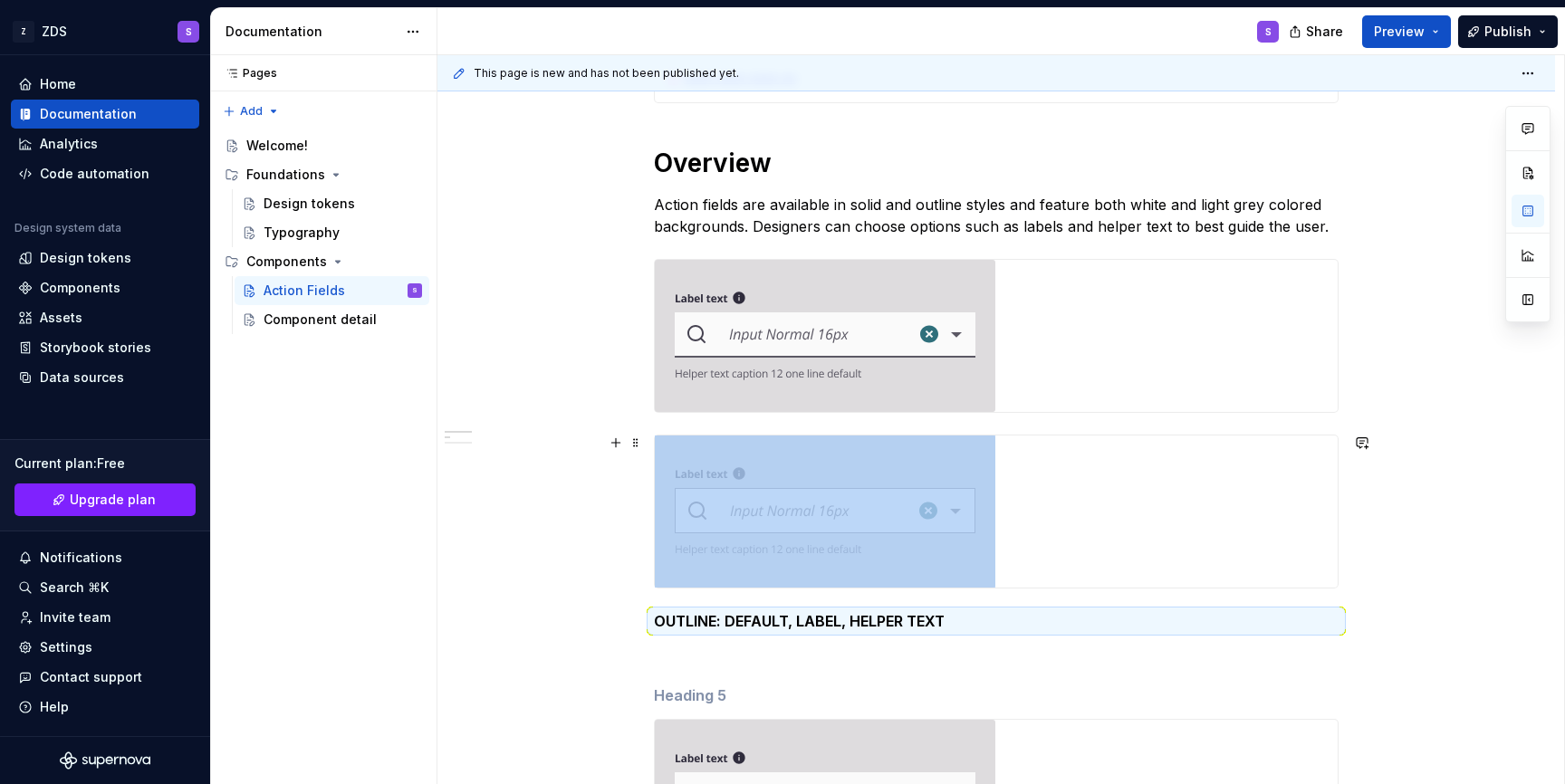
click at [955, 557] on img at bounding box center [824, 510] width 341 height 152
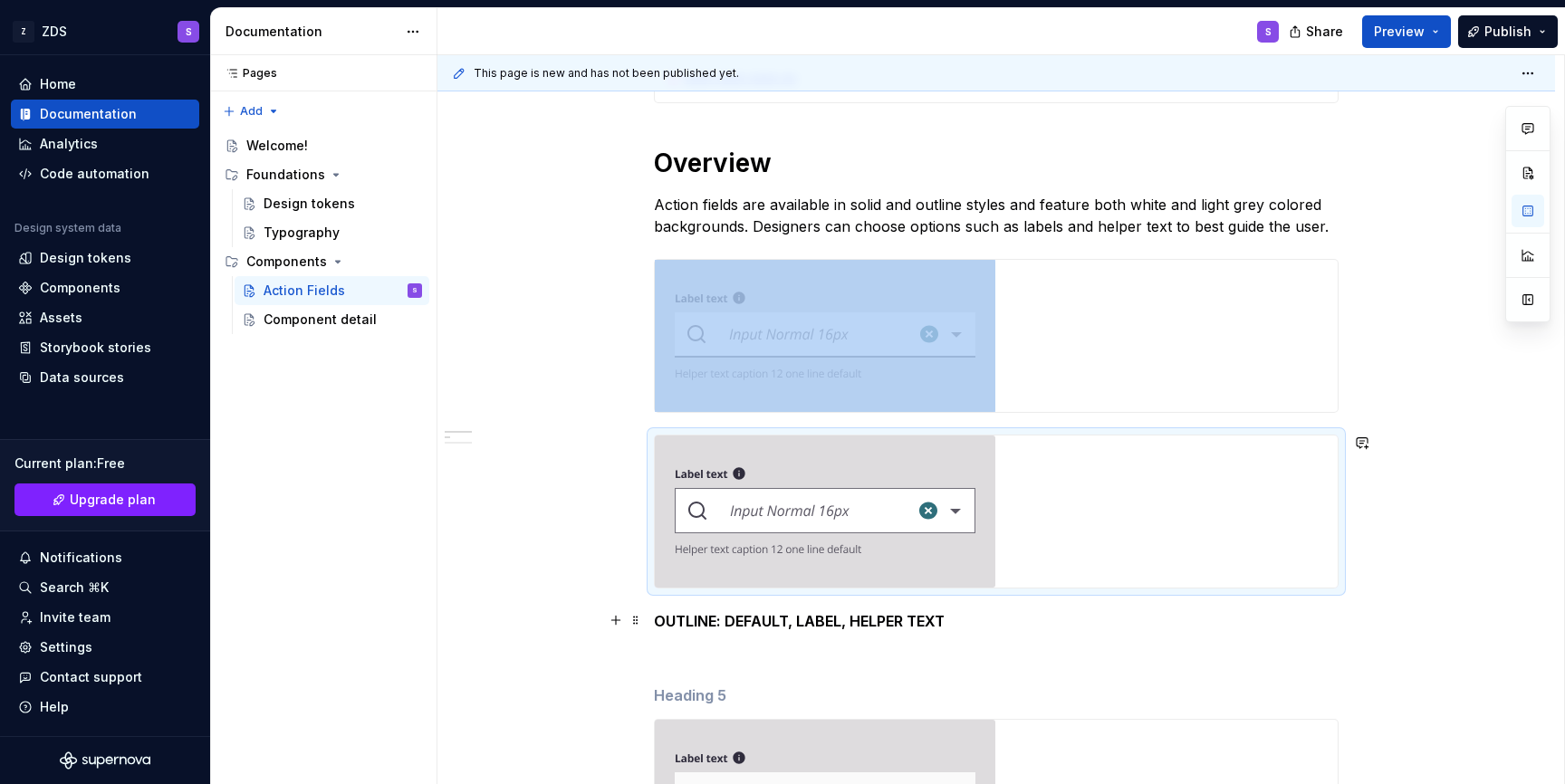
click at [1315, 612] on p "OUTLINE: DEFAULT, LABEL, HELPER TEXT" at bounding box center [995, 621] width 684 height 22
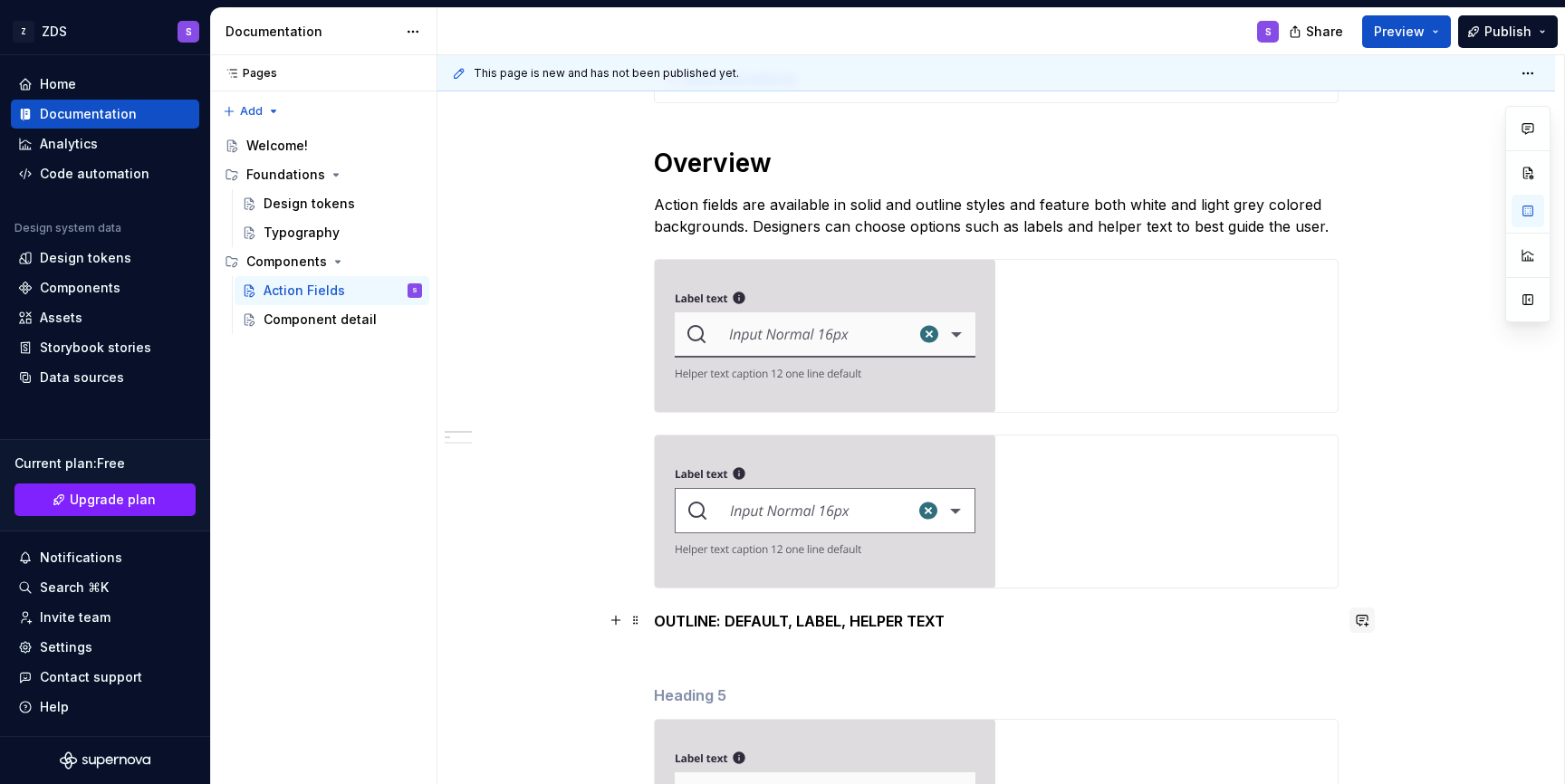
click at [1375, 615] on button "button" at bounding box center [1362, 620] width 26 height 26
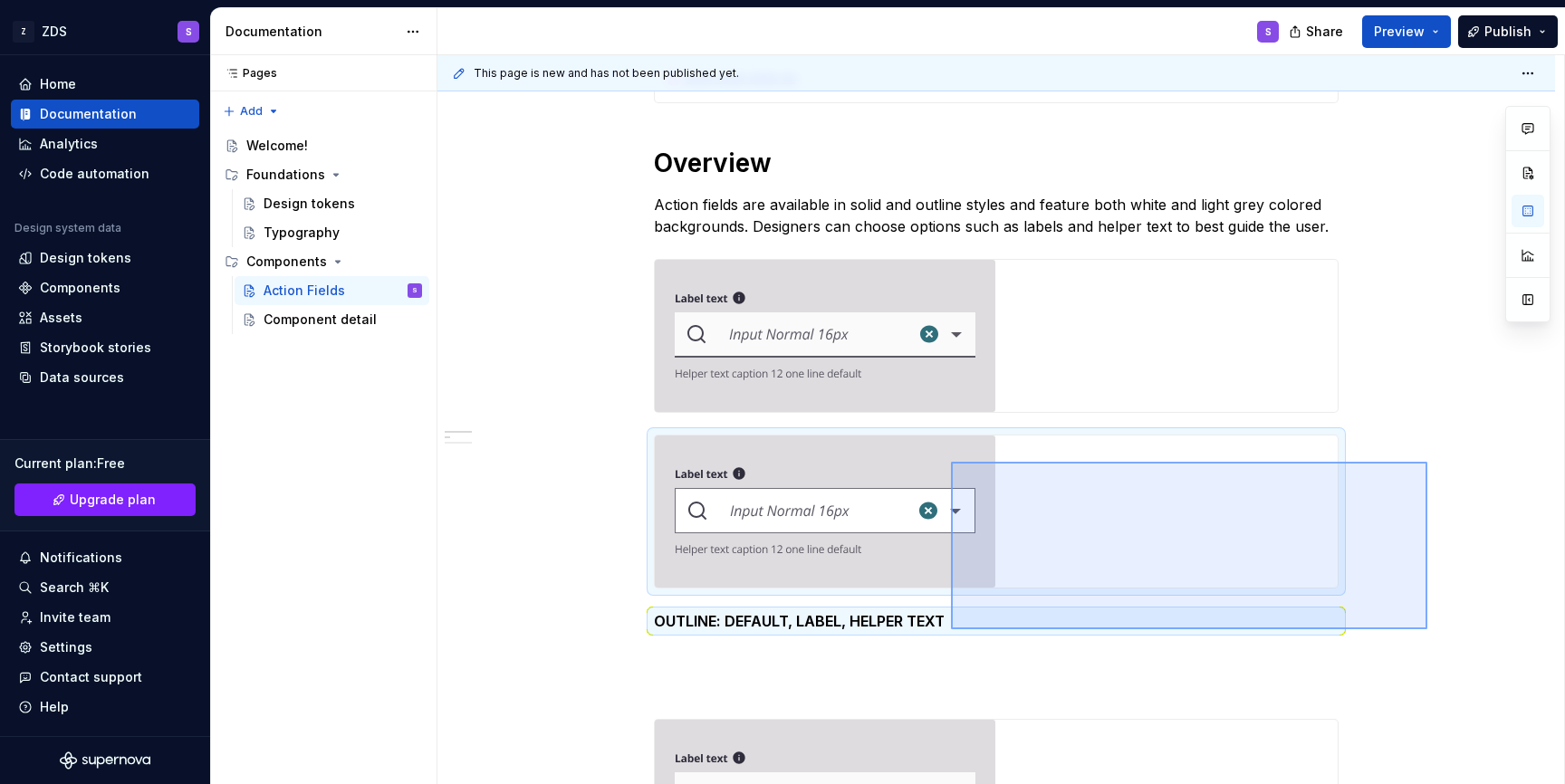
drag, startPoint x: 1428, startPoint y: 629, endPoint x: 950, endPoint y: 462, distance: 506.3
click at [950, 462] on div "**********" at bounding box center [1000, 420] width 1127 height 730
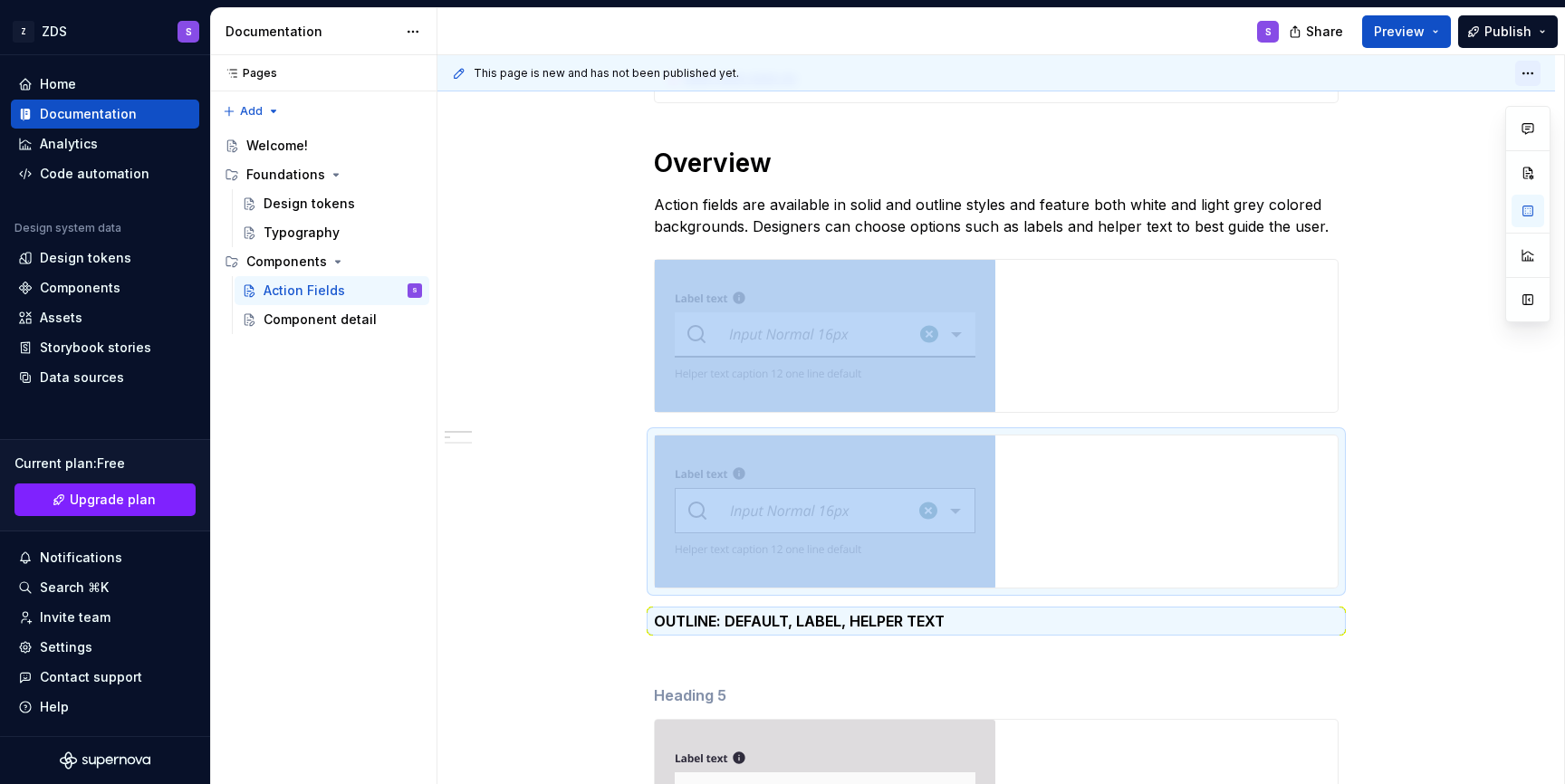
click at [1537, 68] on html "Z ZDS S Home Documentation Analytics Code automation Design system data Design …" at bounding box center [782, 392] width 1565 height 784
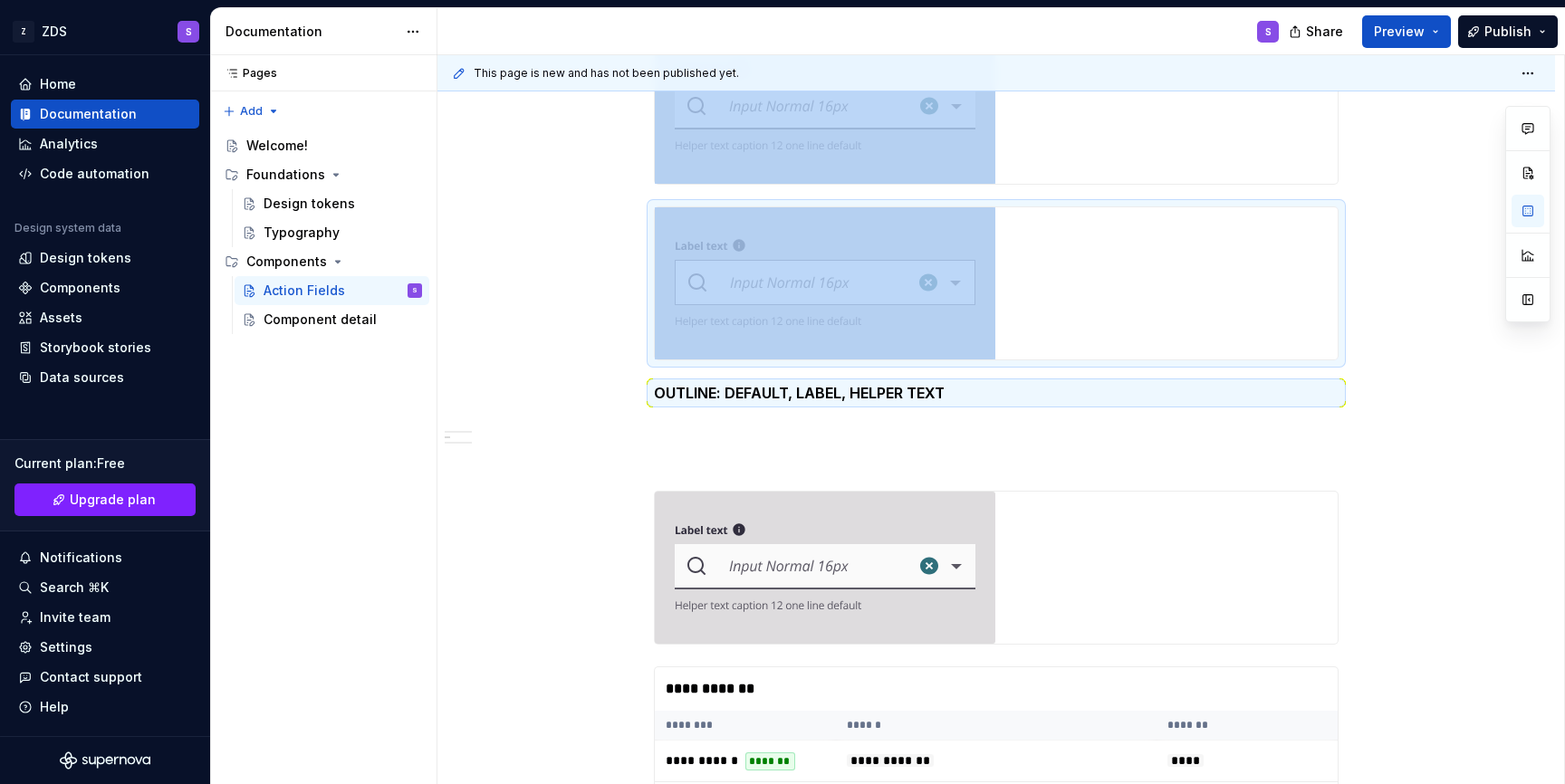
scroll to position [903, 0]
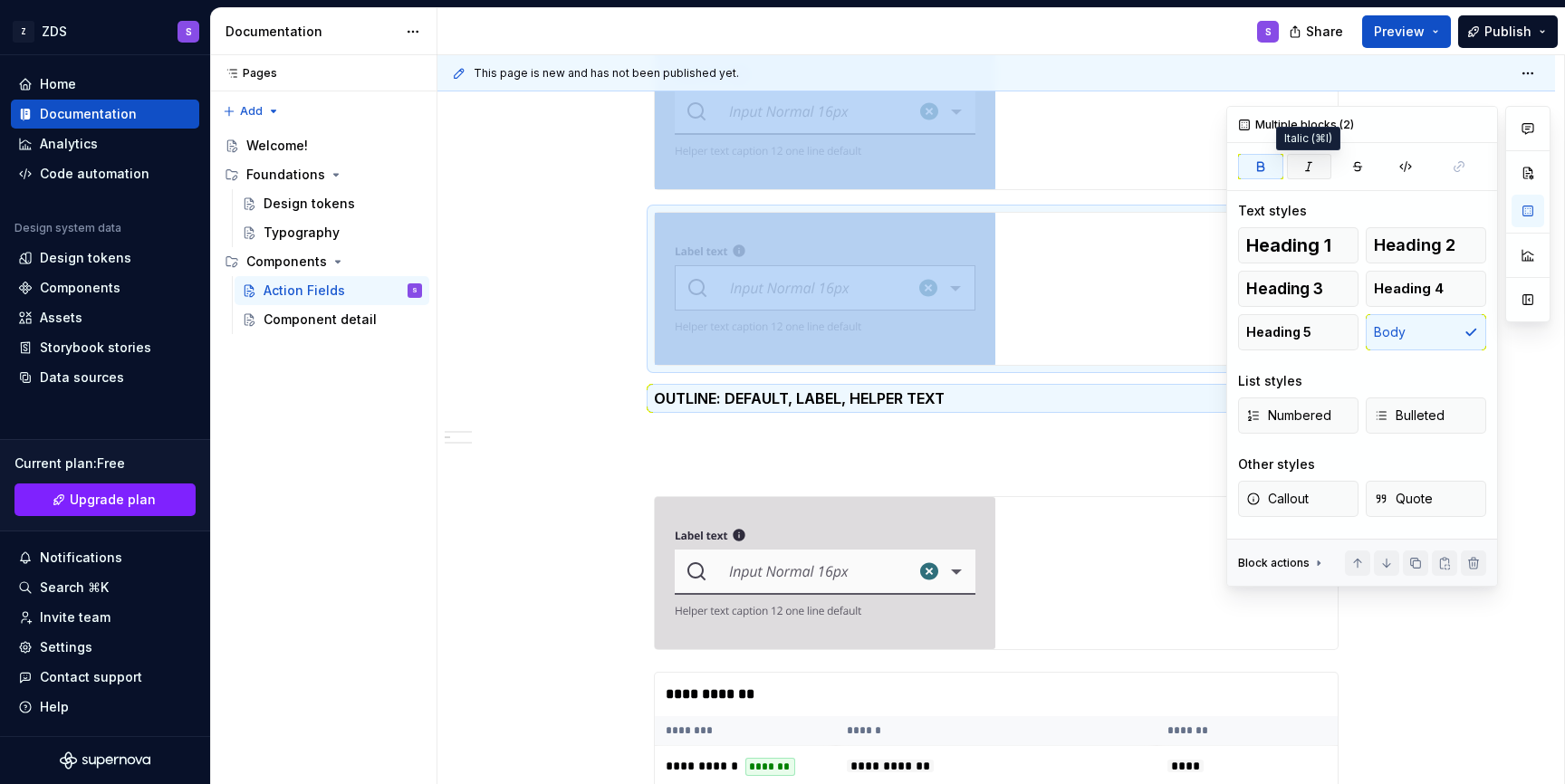
click at [1303, 157] on button "button" at bounding box center [1309, 166] width 45 height 26
click at [1309, 162] on icon "button" at bounding box center [1309, 166] width 7 height 9
click at [1256, 176] on button "button" at bounding box center [1260, 166] width 45 height 26
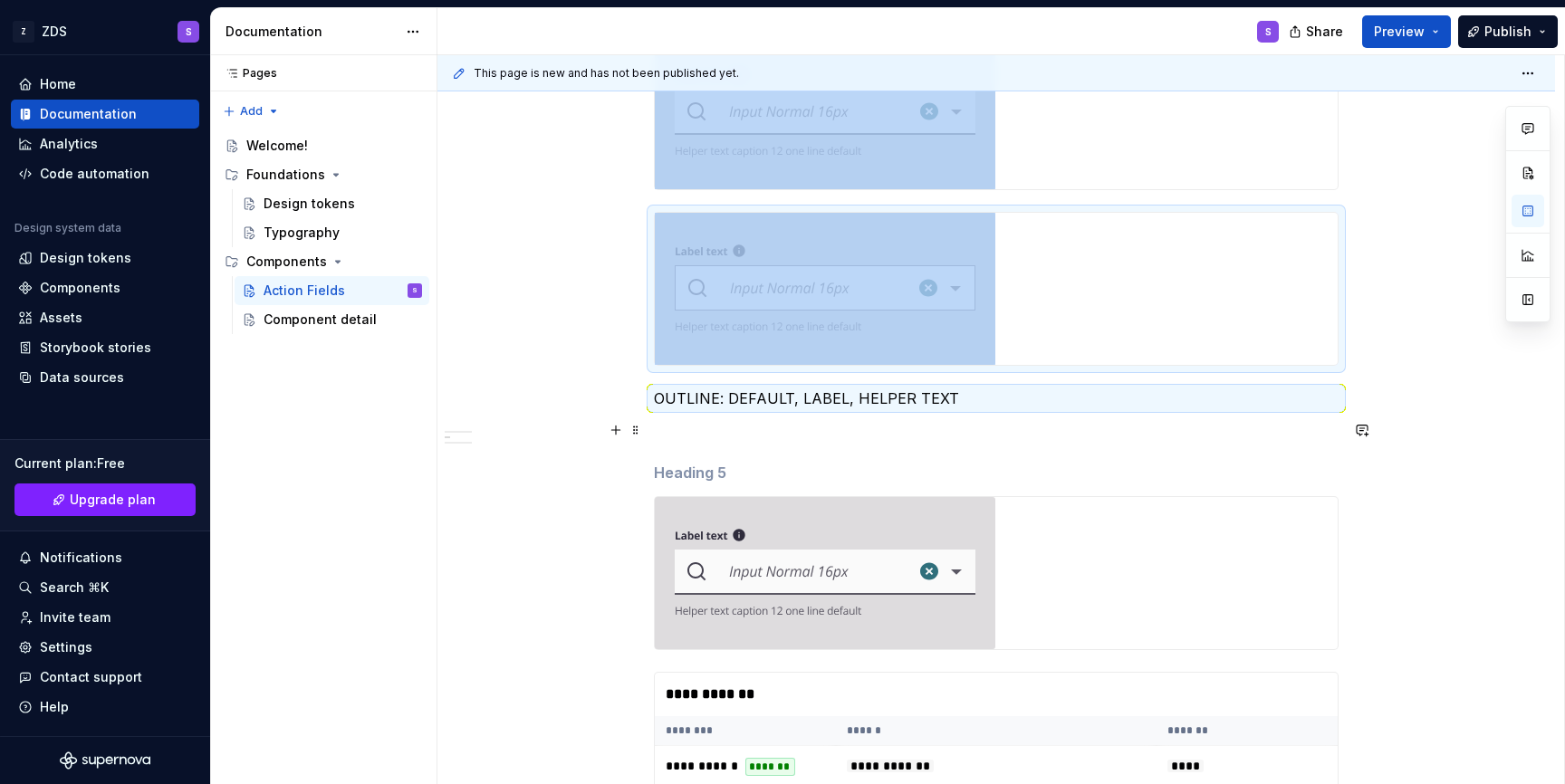
click at [1090, 423] on p at bounding box center [995, 430] width 684 height 22
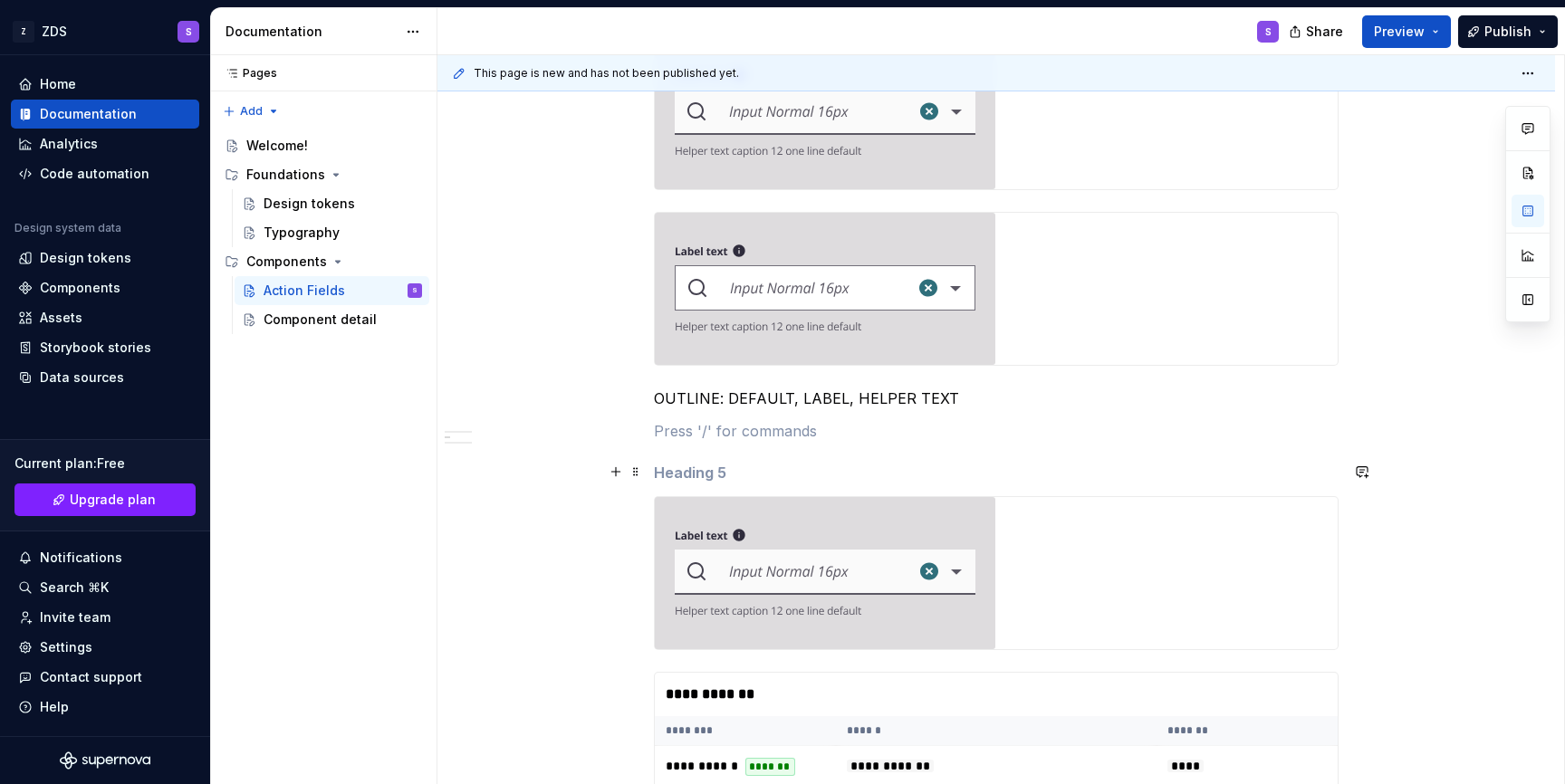
click at [1195, 510] on div at bounding box center [996, 572] width 683 height 152
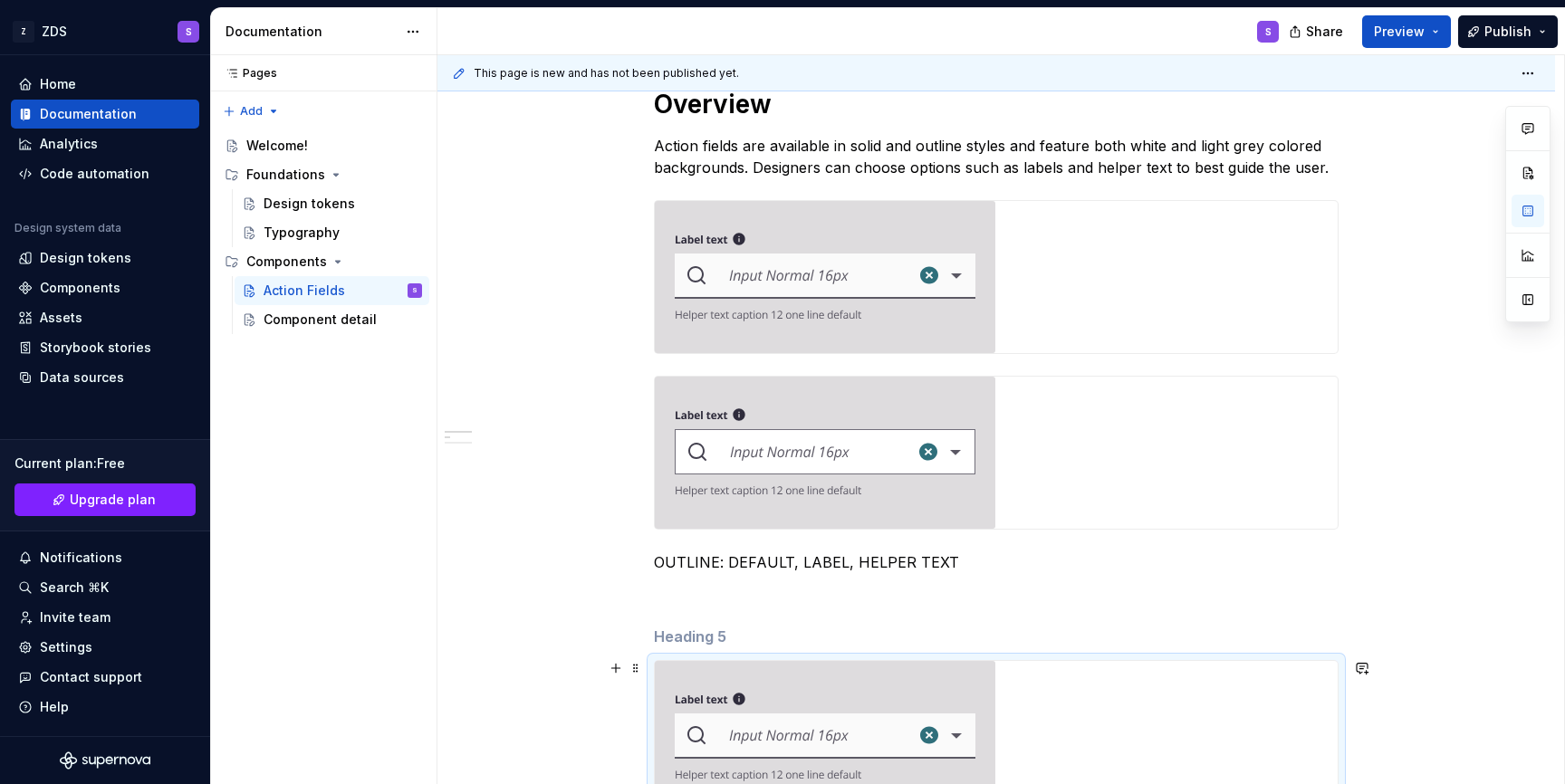
scroll to position [714, 0]
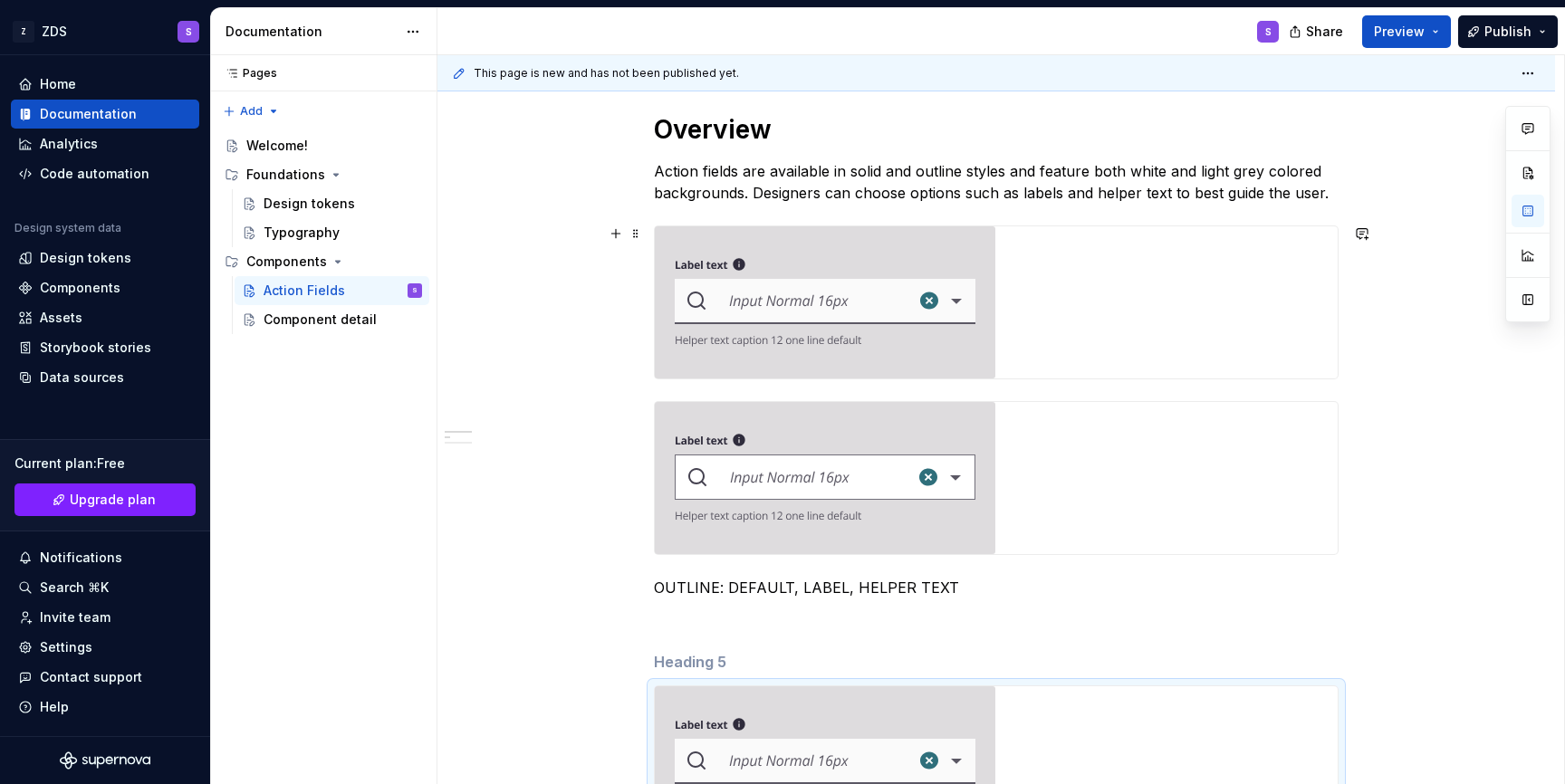
click at [1096, 239] on div at bounding box center [996, 301] width 683 height 152
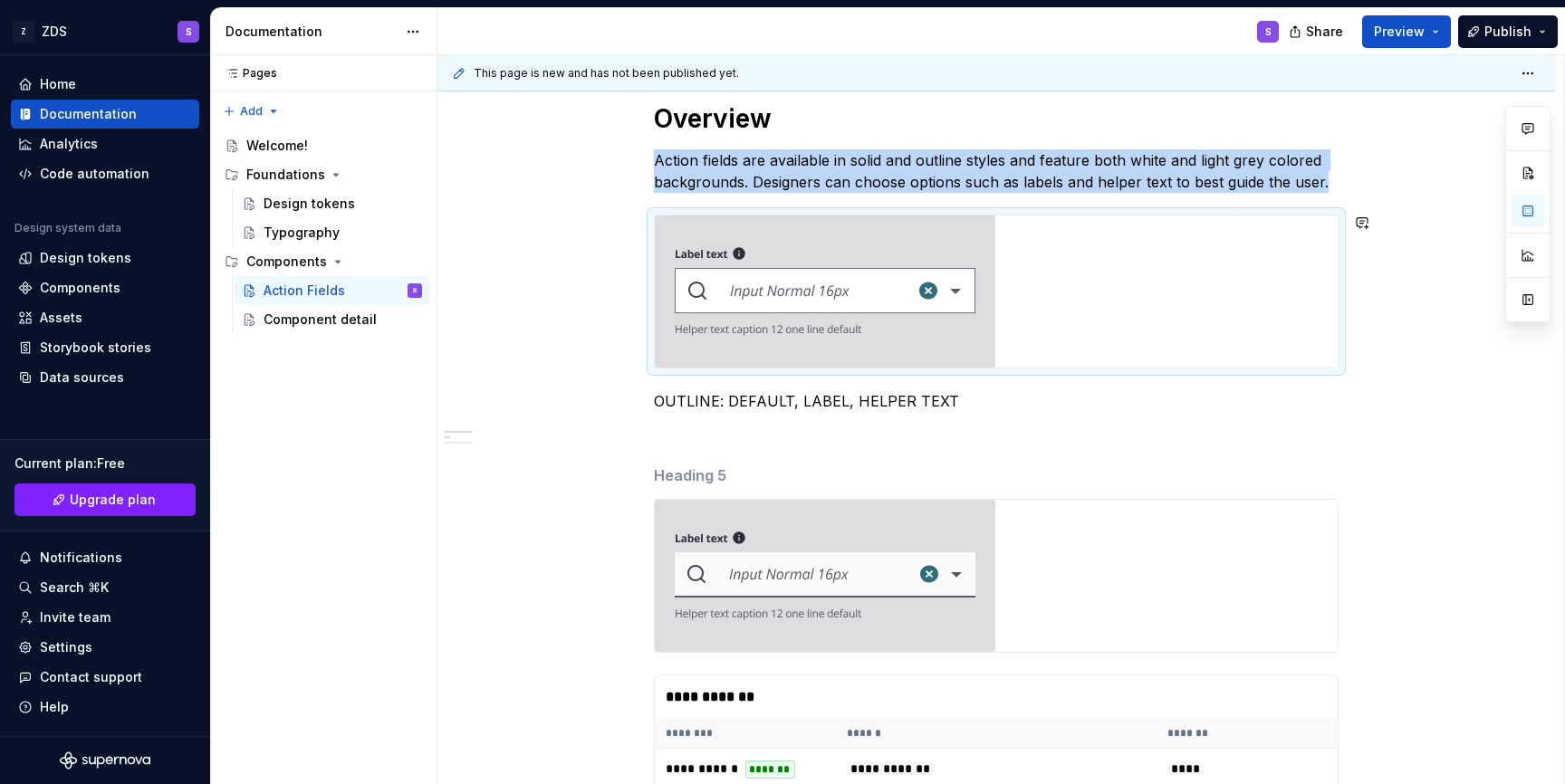
scroll to position [753, 0]
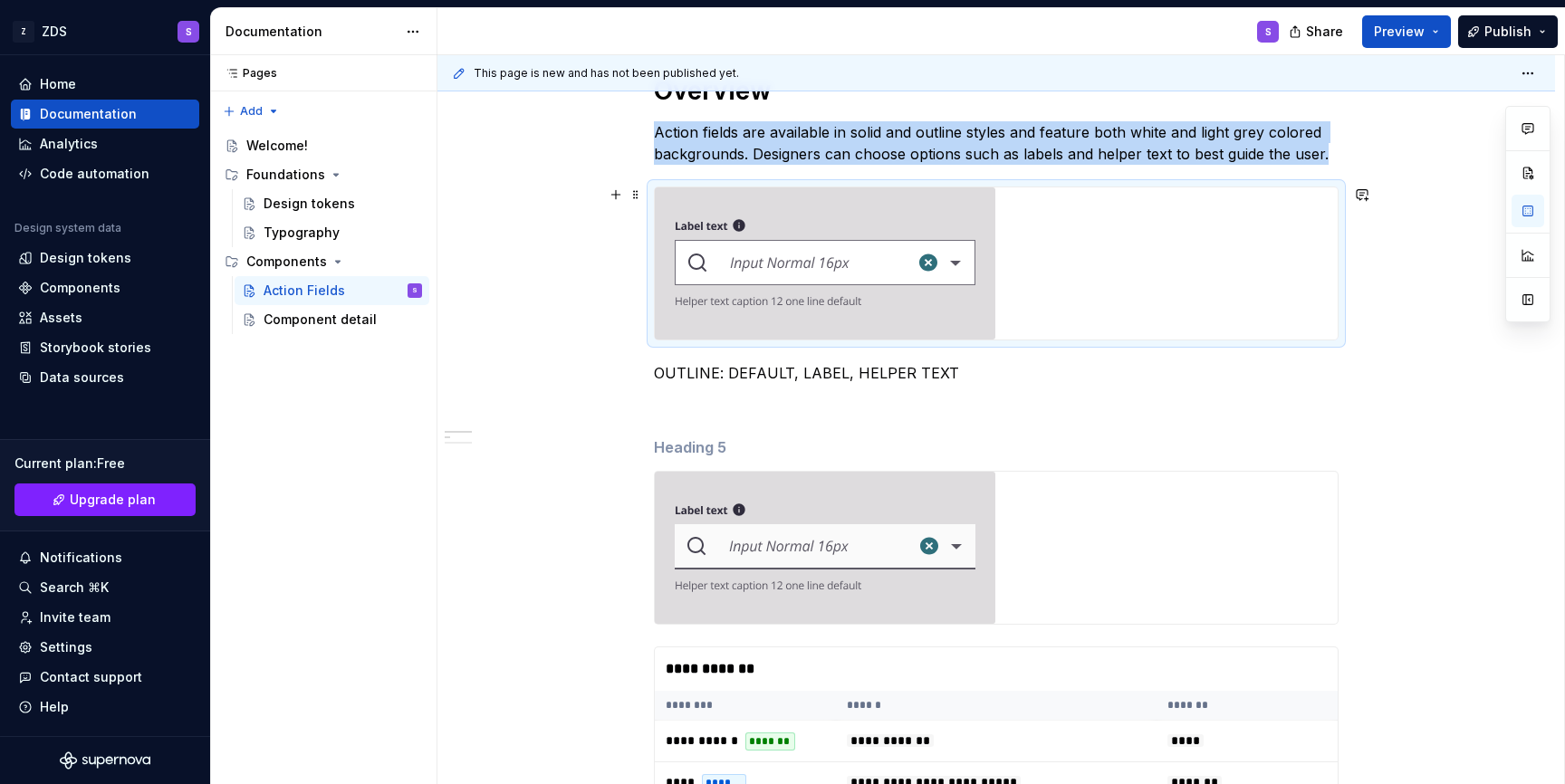
click at [709, 281] on img at bounding box center [824, 262] width 341 height 152
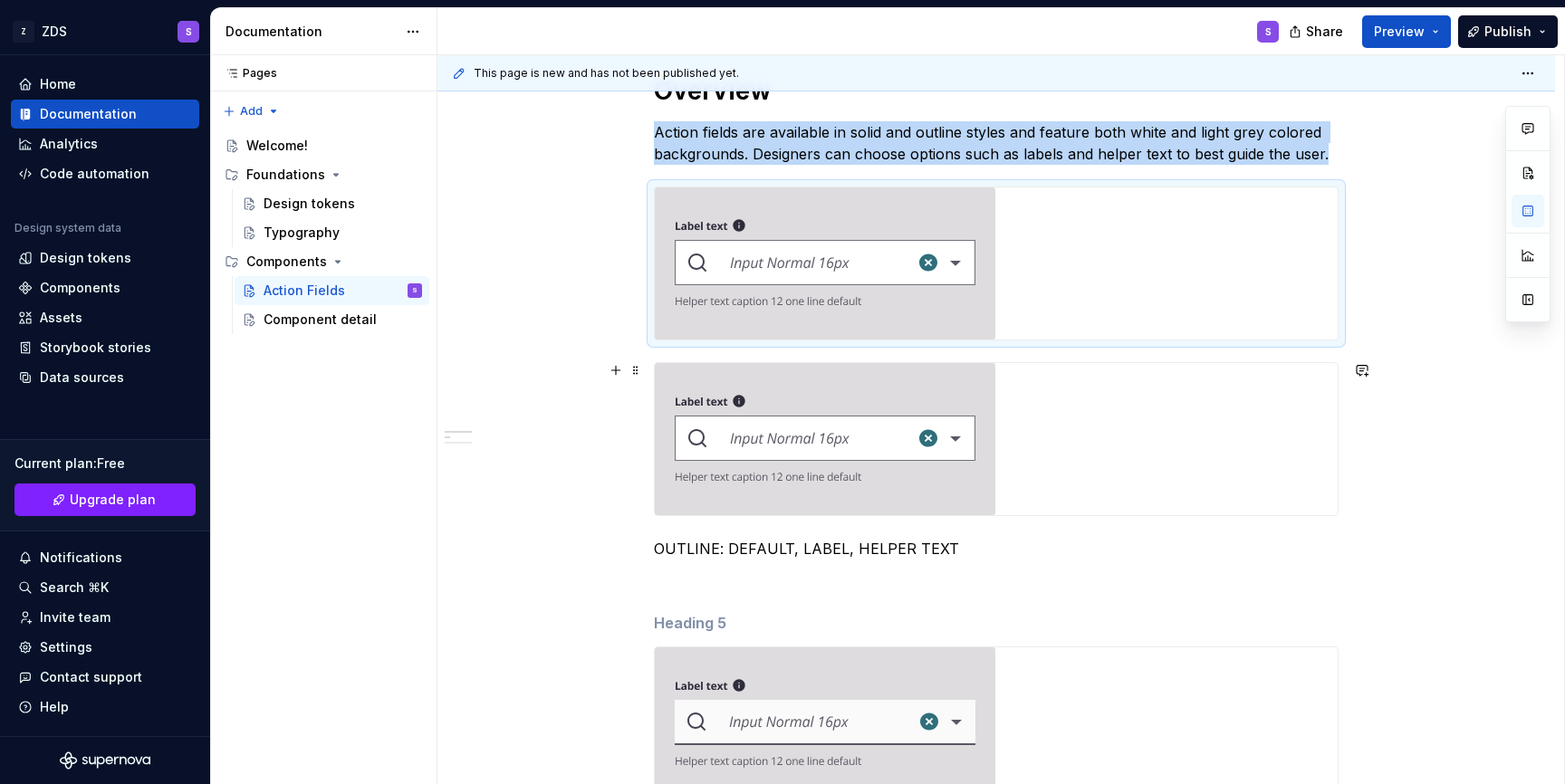
click at [757, 443] on img at bounding box center [824, 439] width 341 height 152
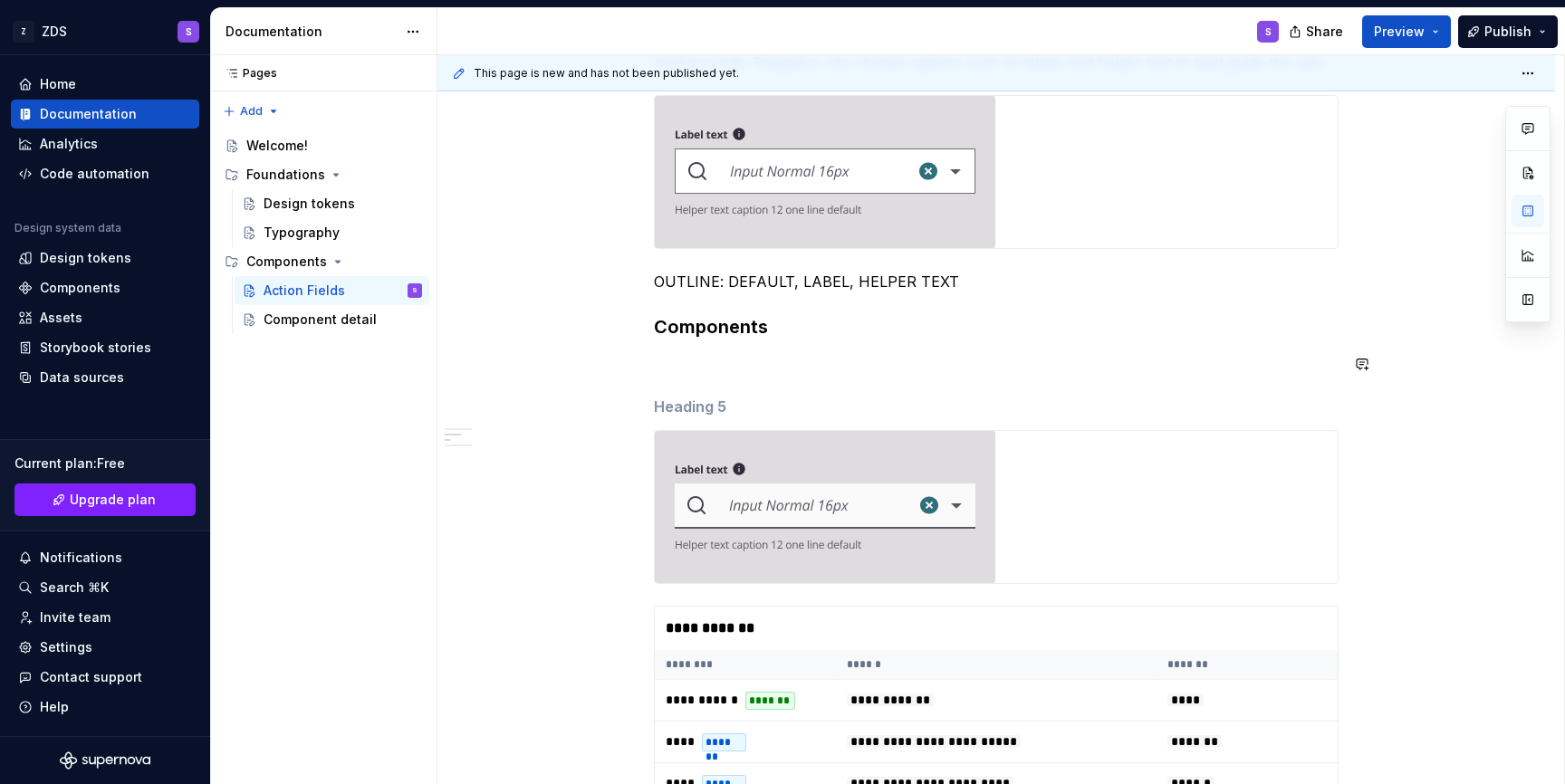
scroll to position [846, 0]
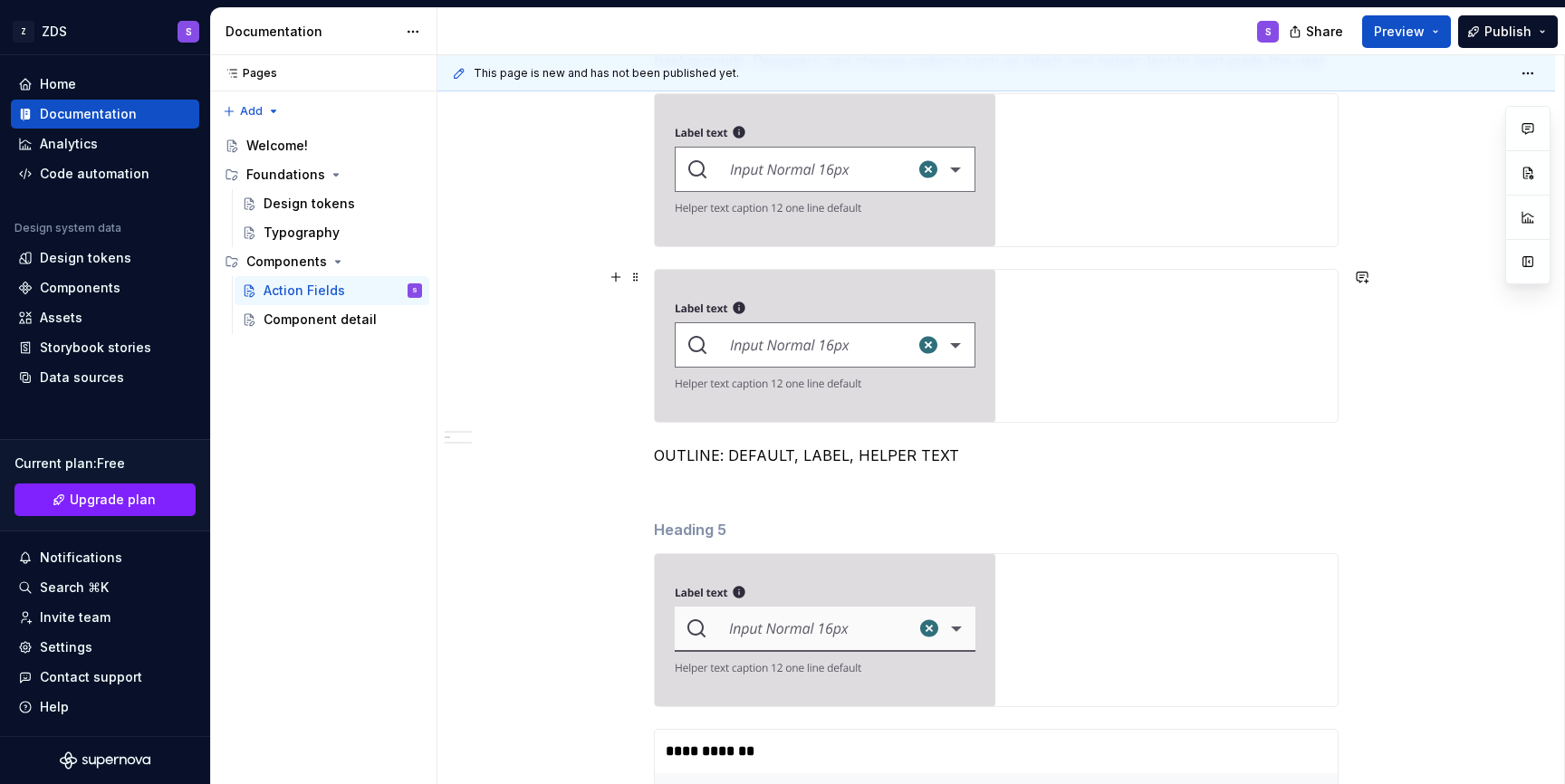
click at [743, 269] on div at bounding box center [995, 345] width 684 height 154
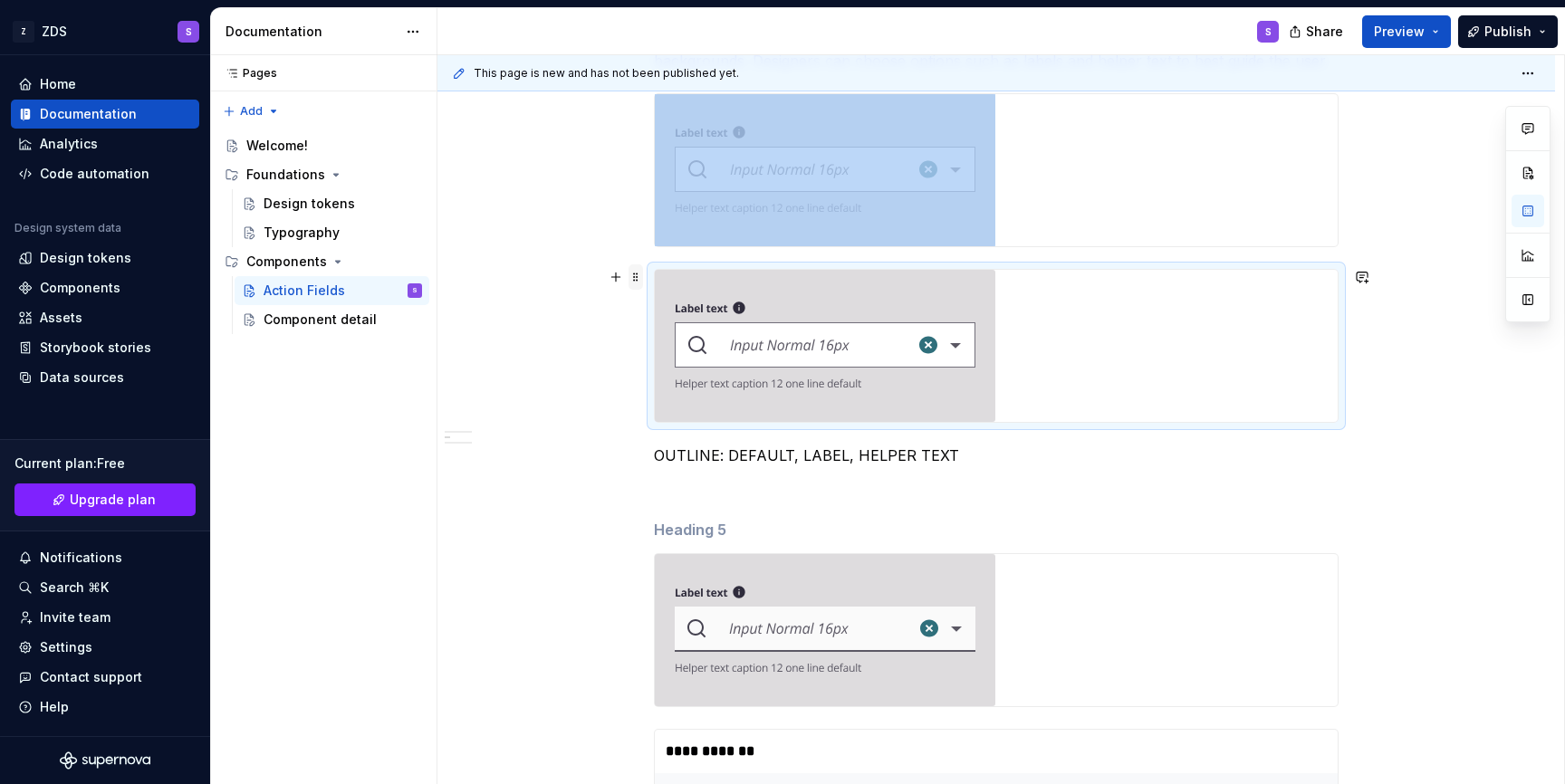
click at [643, 277] on span at bounding box center [636, 277] width 14 height 26
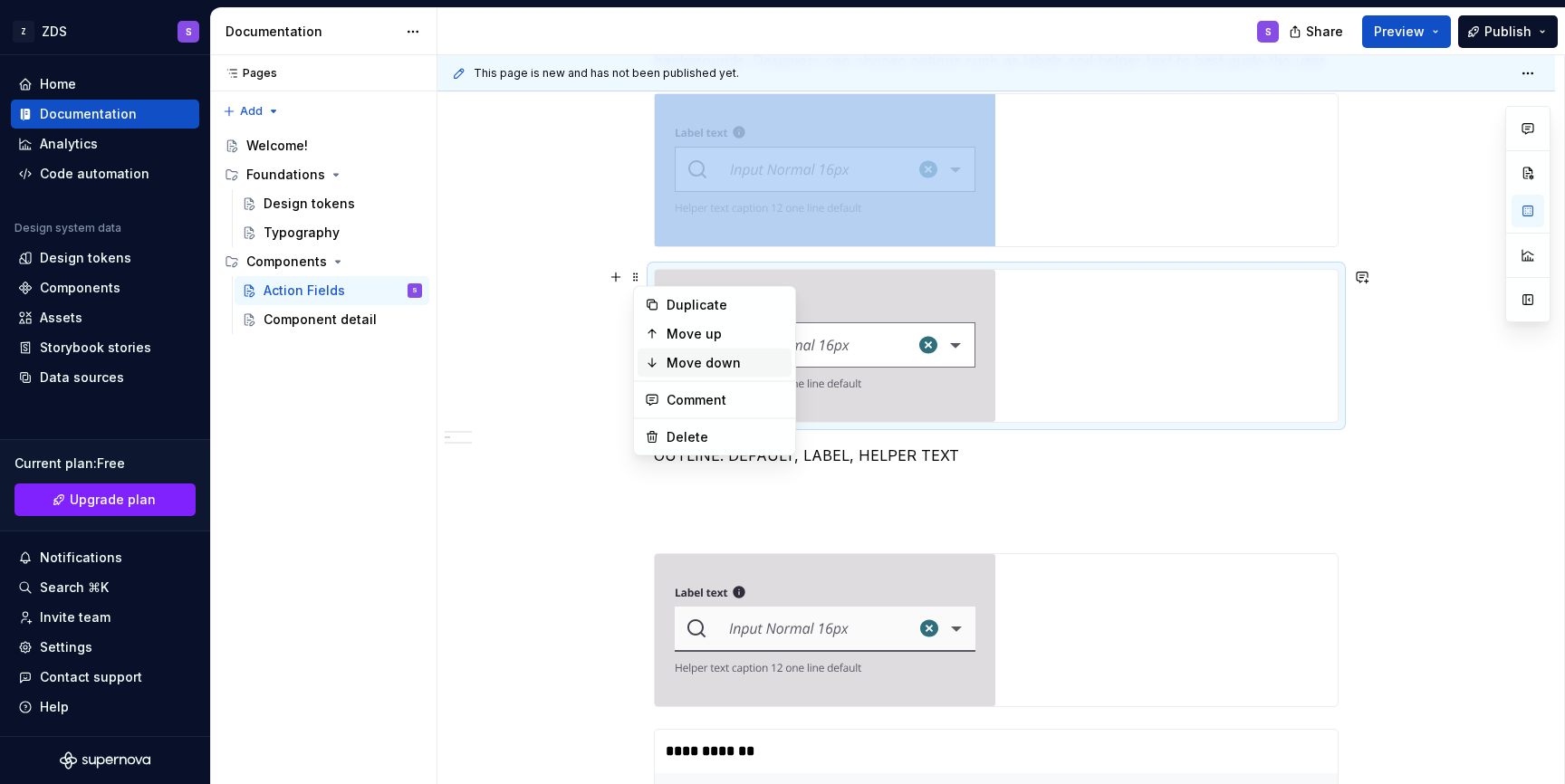
click at [687, 369] on div "Move down" at bounding box center [724, 362] width 117 height 18
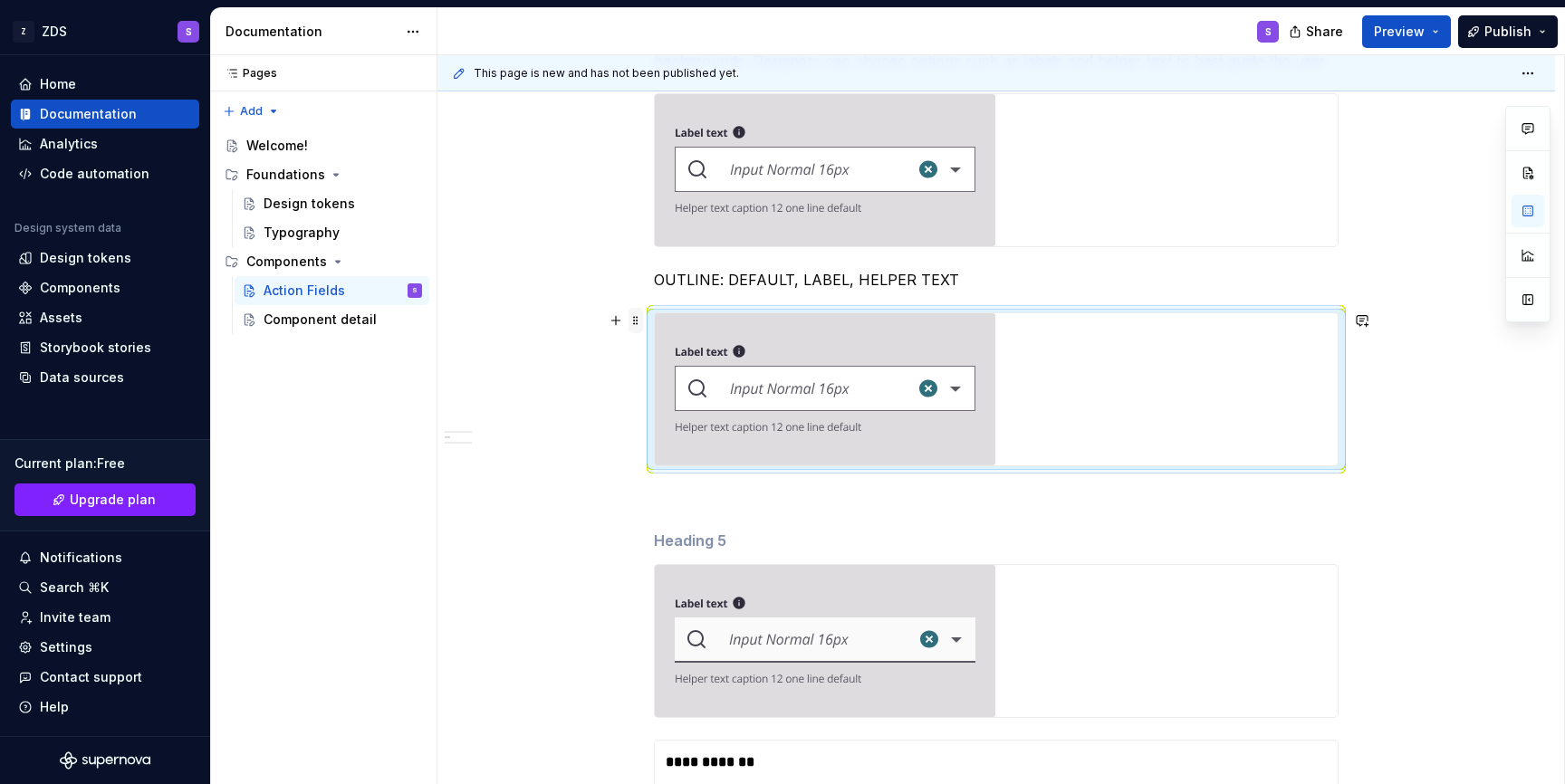
click at [641, 321] on span at bounding box center [636, 320] width 14 height 26
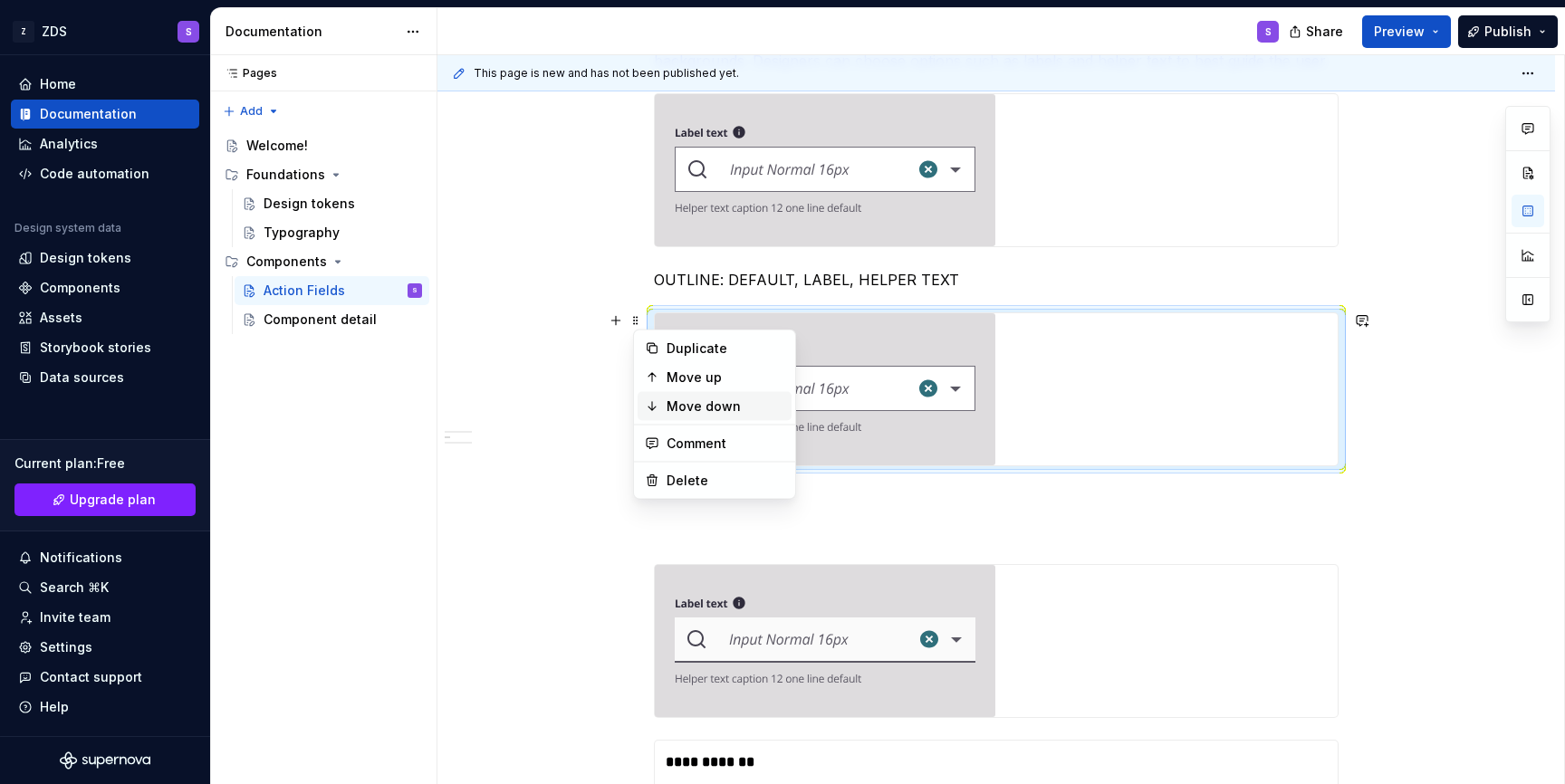
click at [663, 415] on div "Move down" at bounding box center [714, 406] width 154 height 29
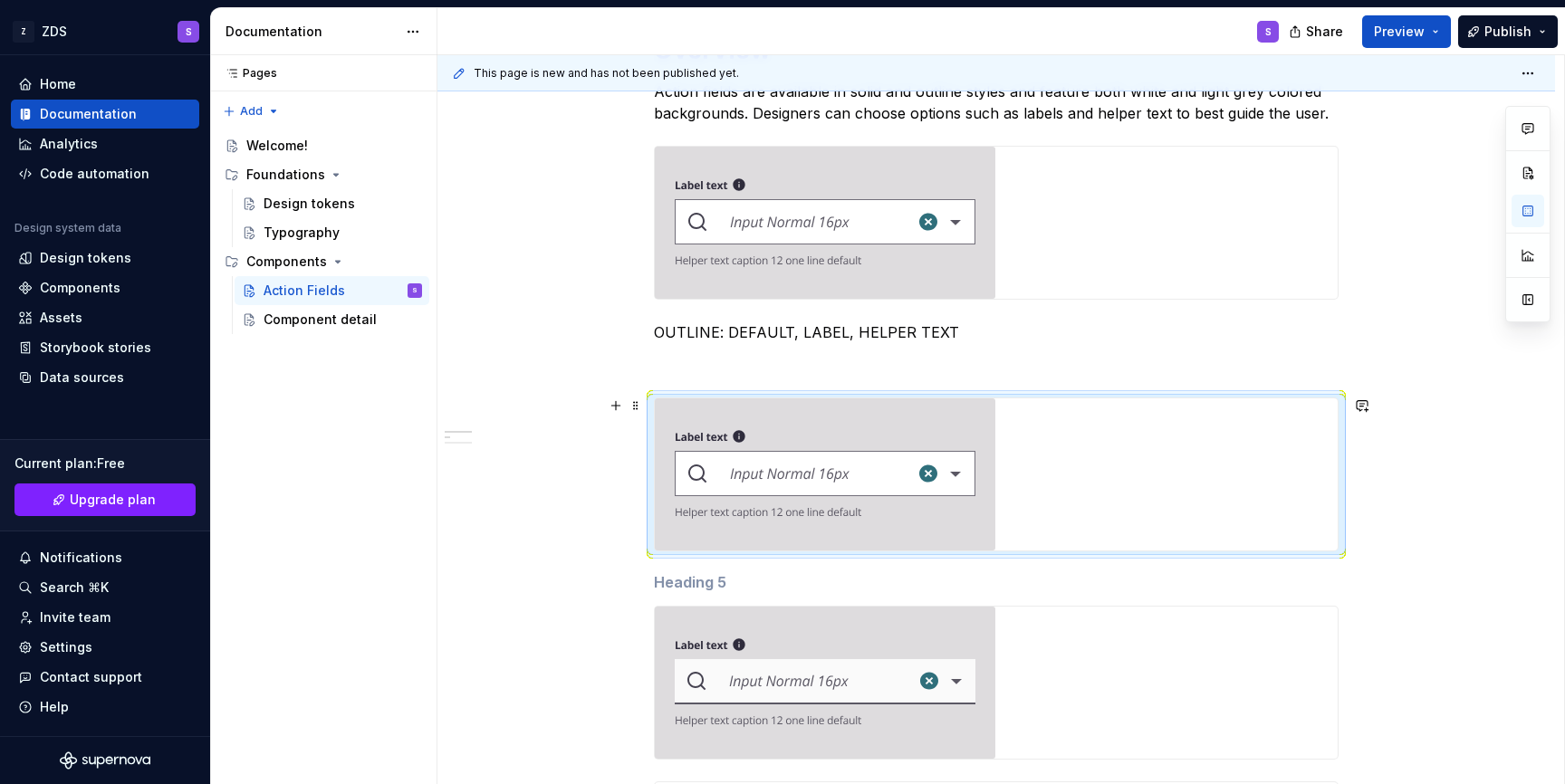
scroll to position [791, 0]
click at [861, 491] on img at bounding box center [824, 476] width 341 height 152
click at [638, 408] on span at bounding box center [636, 408] width 14 height 26
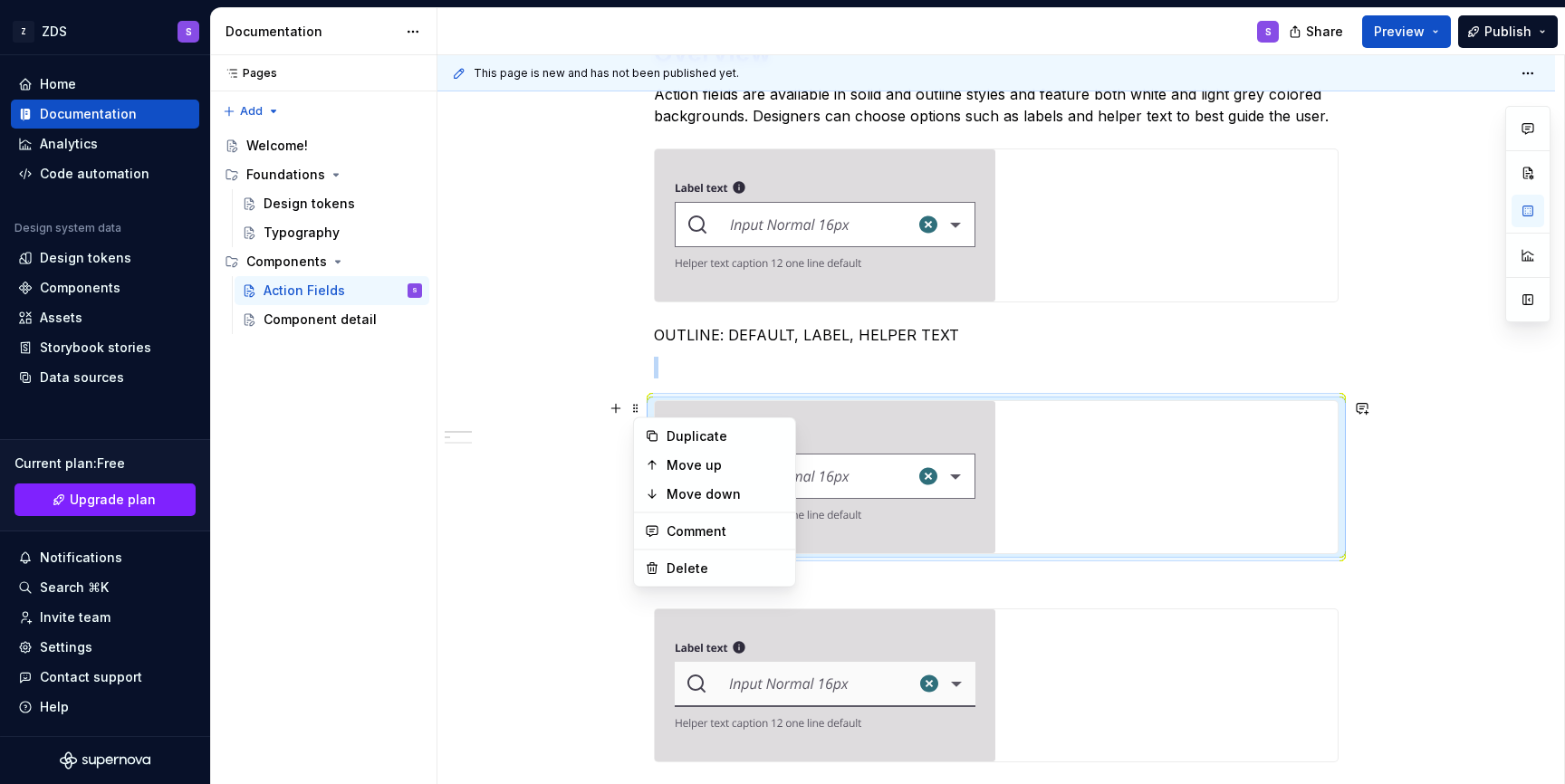
click at [803, 482] on img at bounding box center [824, 476] width 341 height 152
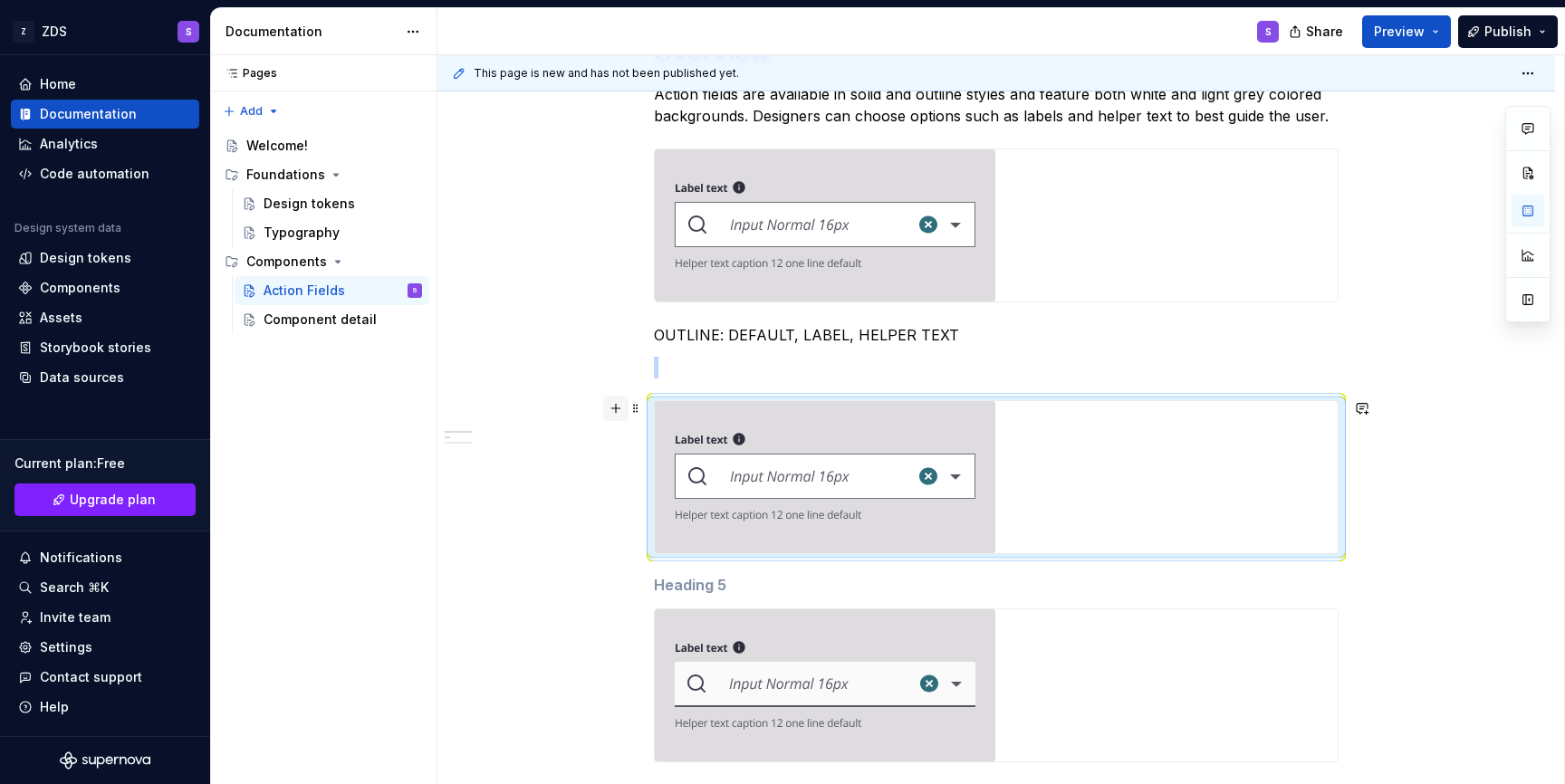
click at [619, 414] on button "button" at bounding box center [616, 408] width 26 height 26
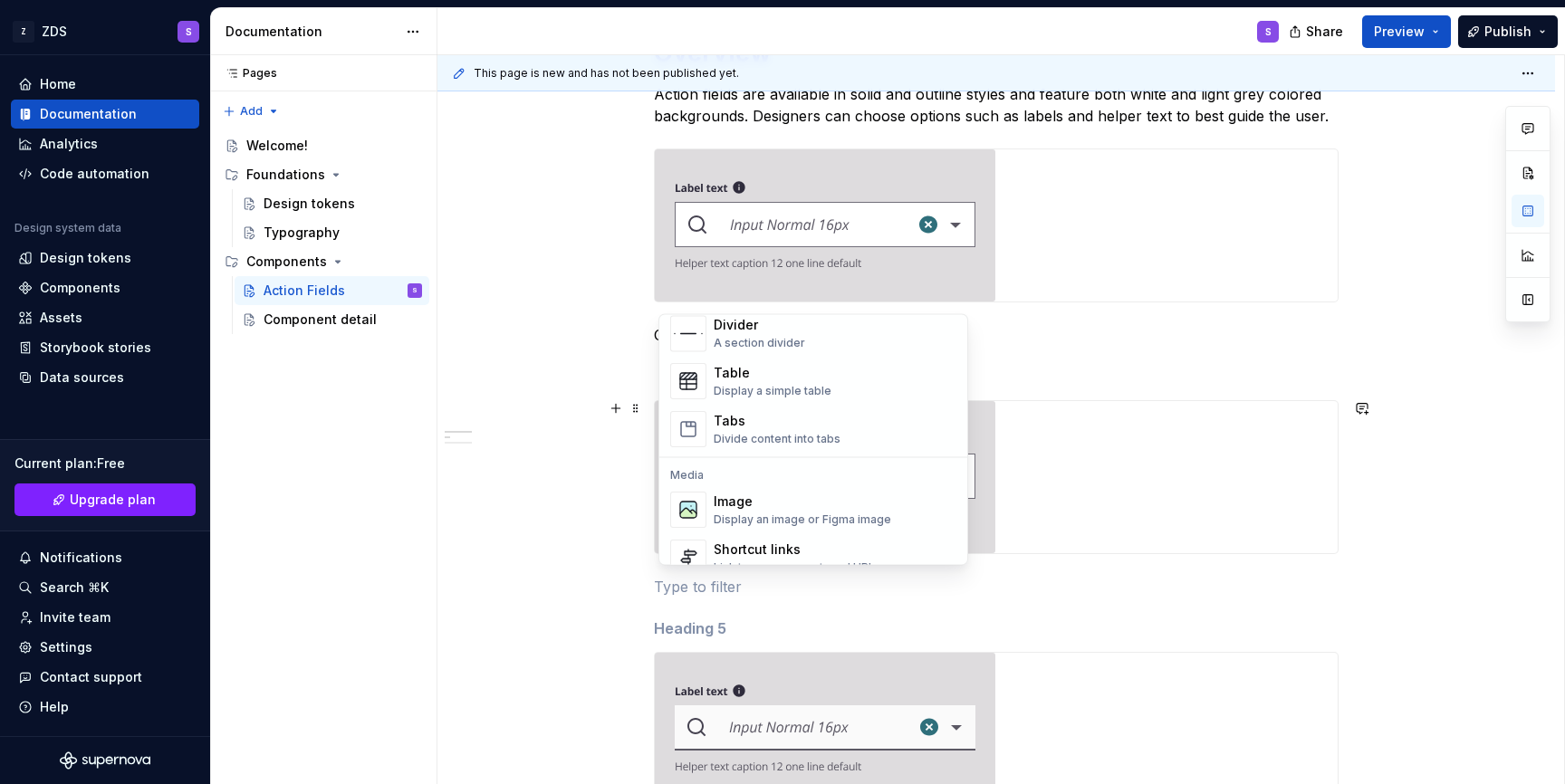
scroll to position [633, 0]
click at [766, 506] on div "Display an image or Figma image" at bounding box center [803, 513] width 177 height 14
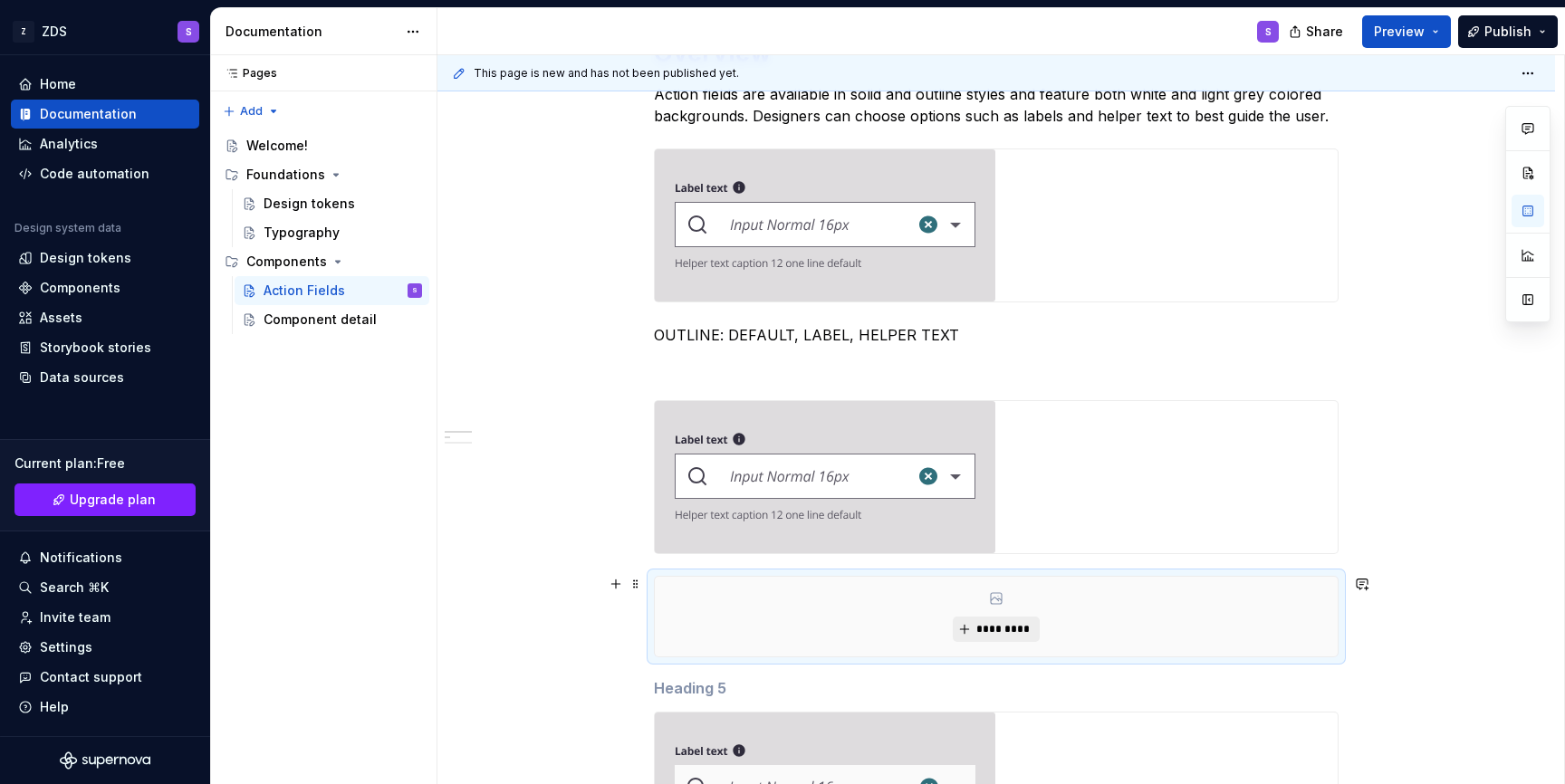
click at [981, 623] on span "*********" at bounding box center [1003, 629] width 55 height 14
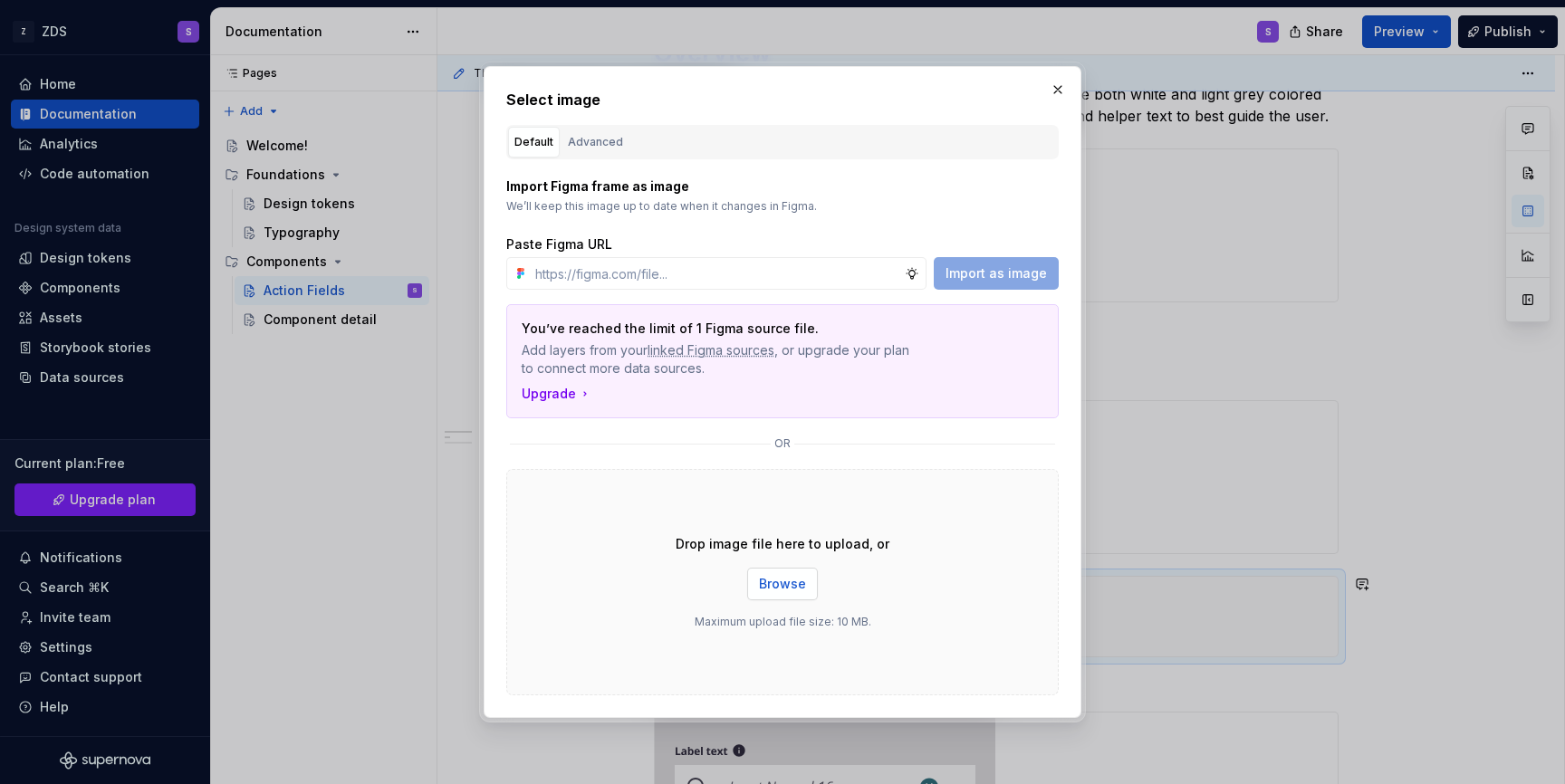
click at [780, 589] on span "Browse" at bounding box center [782, 584] width 47 height 18
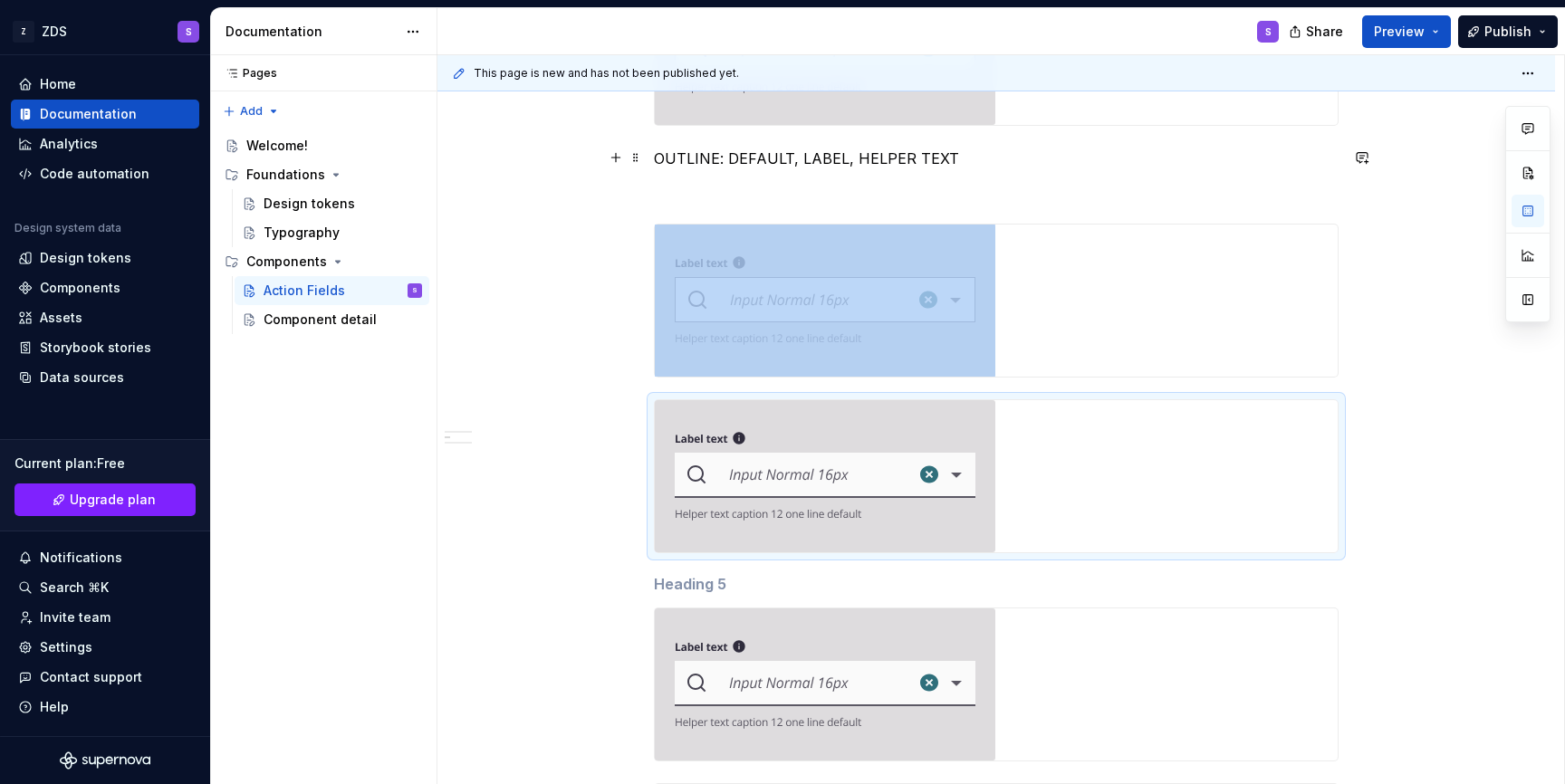
scroll to position [971, 0]
click at [640, 616] on span at bounding box center [636, 611] width 14 height 26
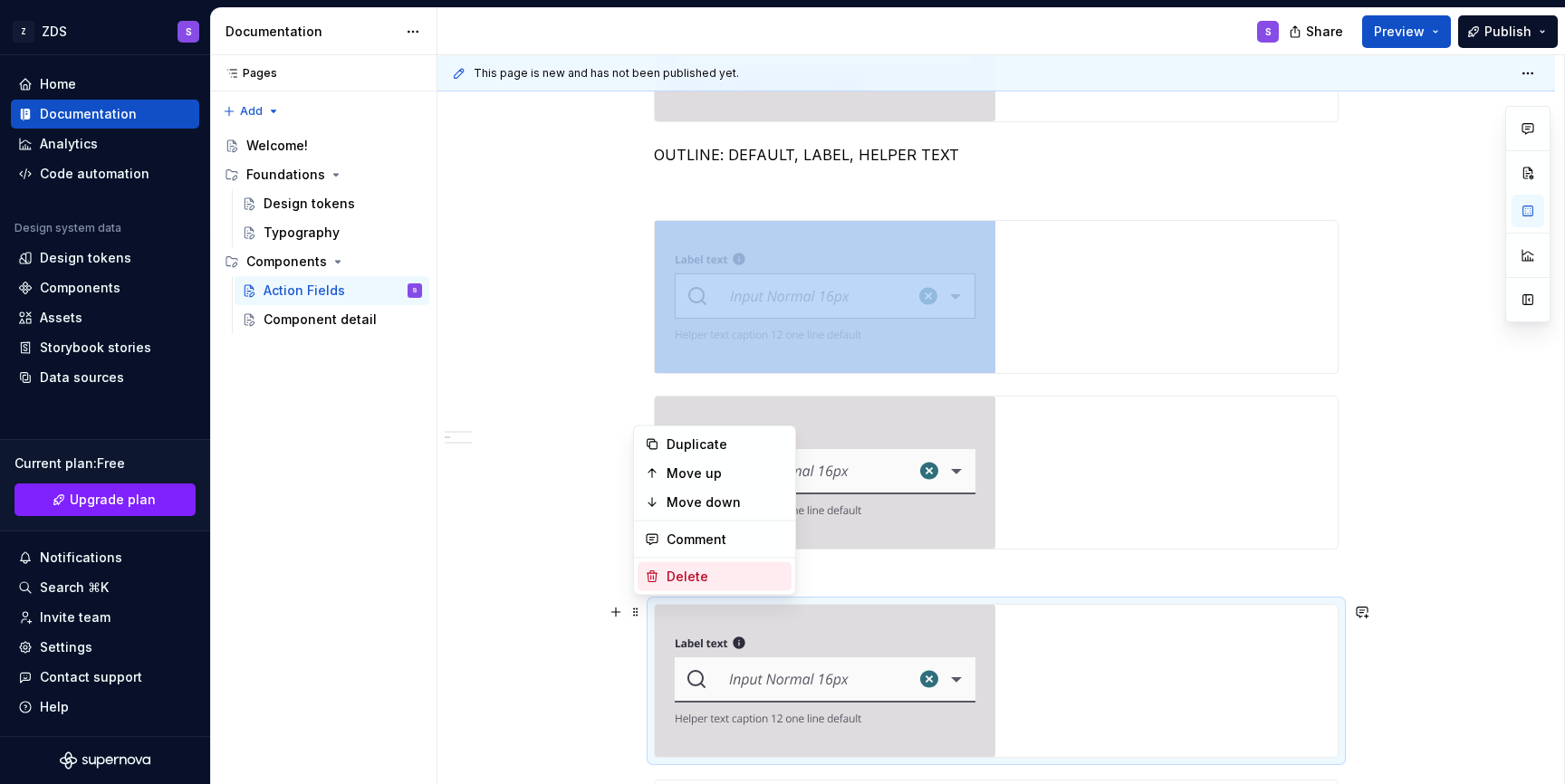
click at [673, 574] on div "Delete" at bounding box center [724, 576] width 117 height 18
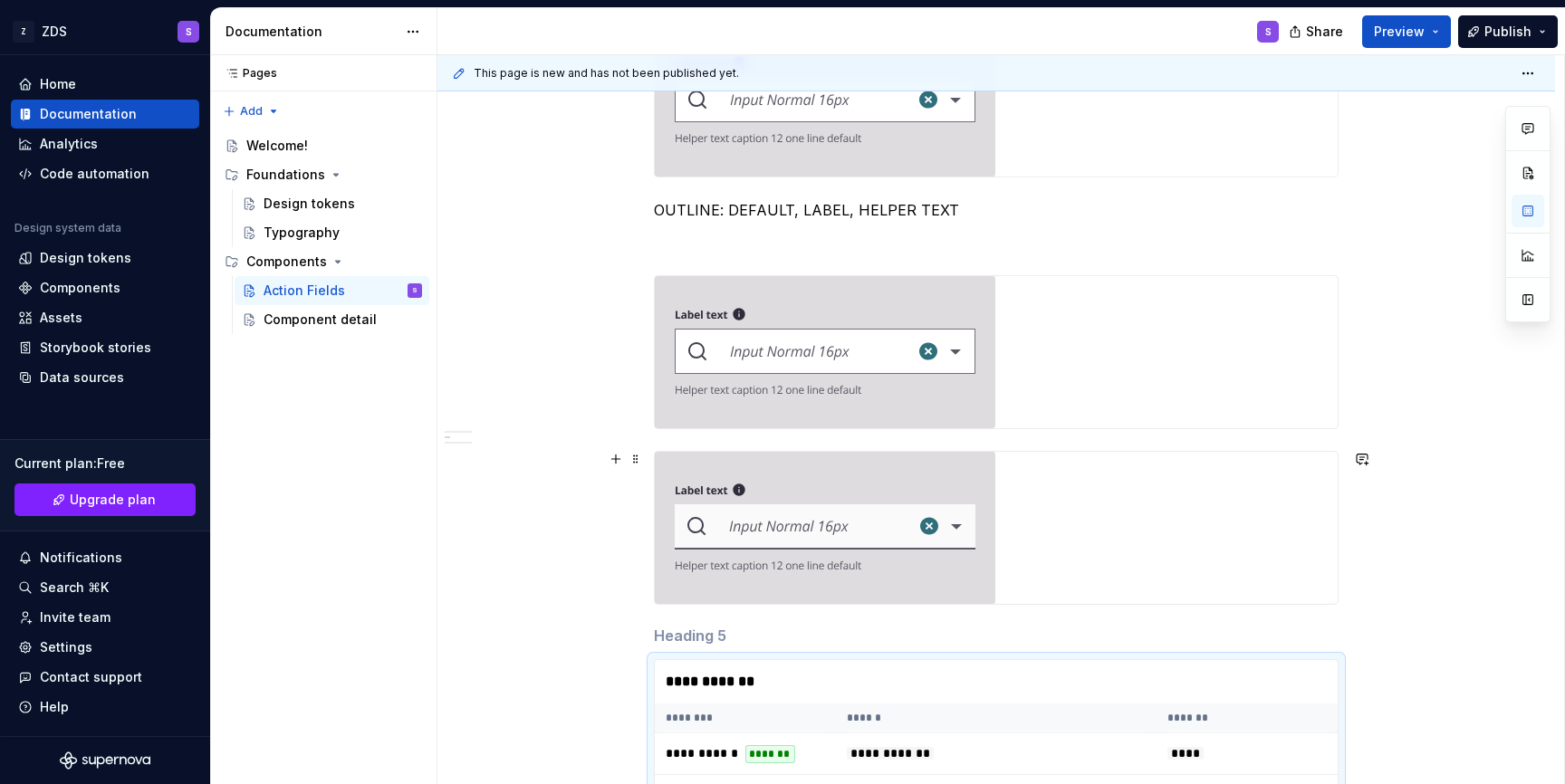
scroll to position [899, 0]
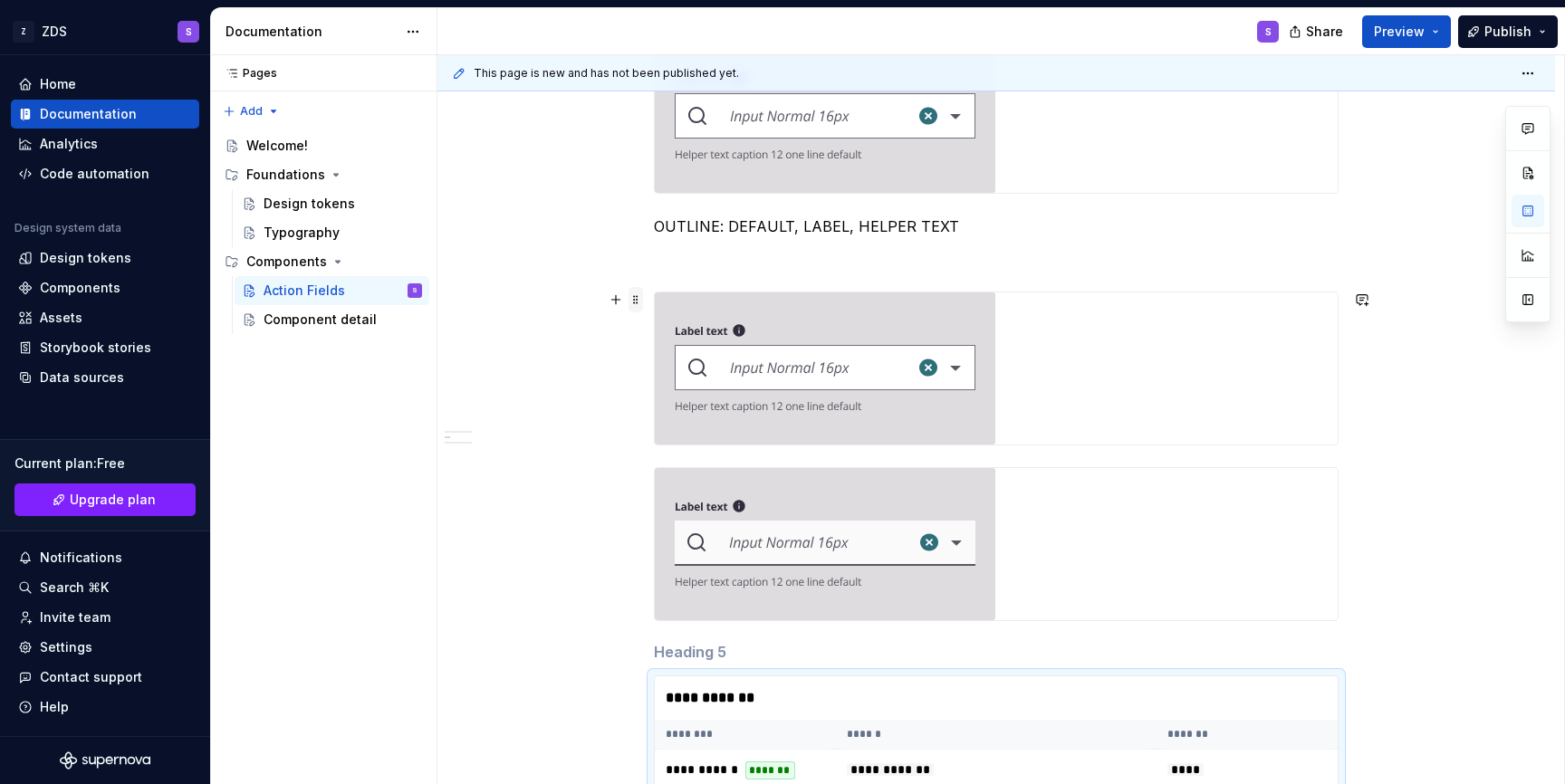
click at [638, 310] on span at bounding box center [636, 299] width 14 height 26
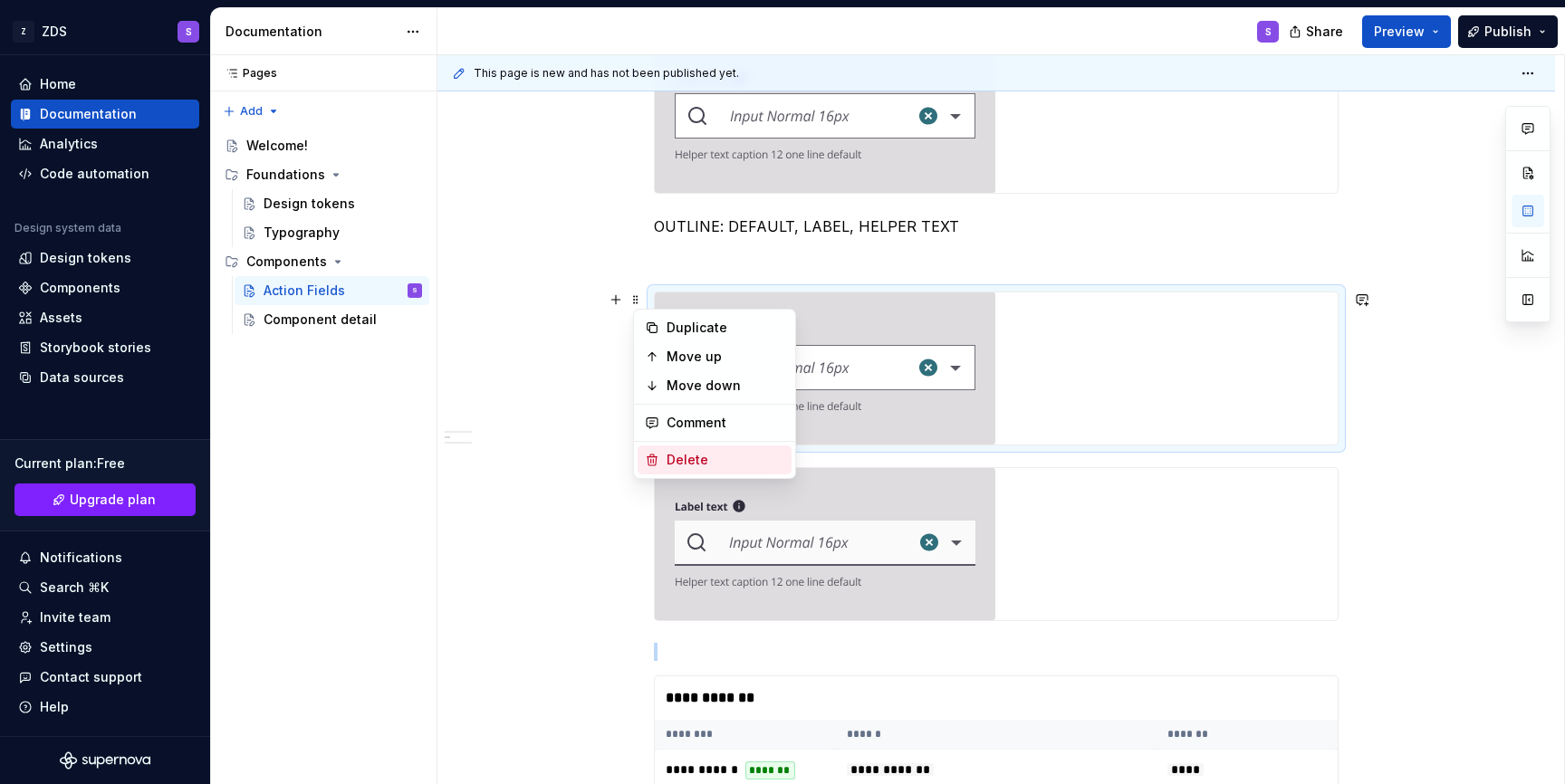
click at [653, 451] on div "Delete" at bounding box center [714, 460] width 154 height 29
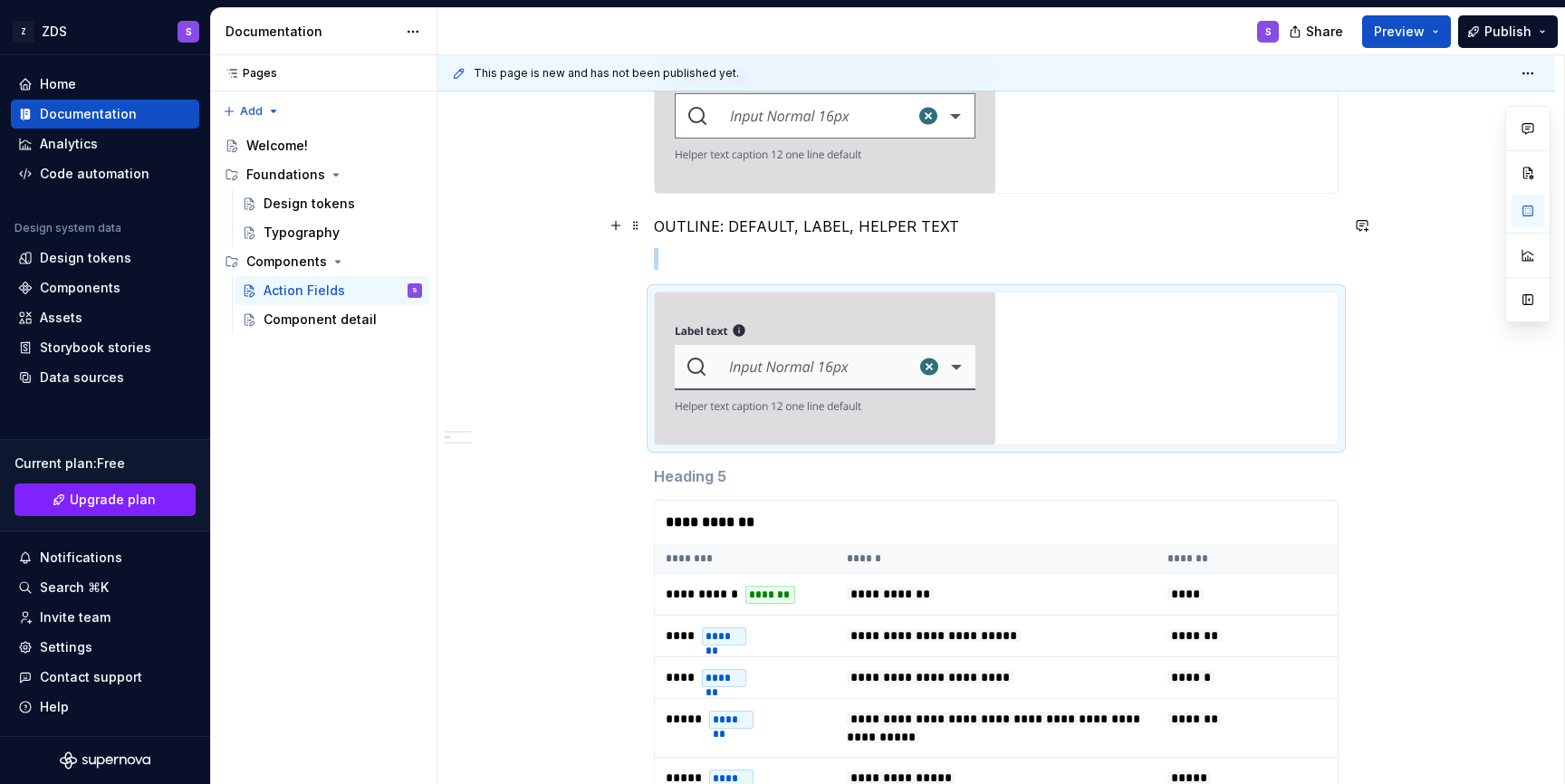
click at [802, 229] on p "OUTLINE: DEFAULT, LABEL, HELPER TEXT" at bounding box center [995, 226] width 684 height 22
click at [643, 230] on span at bounding box center [636, 225] width 14 height 26
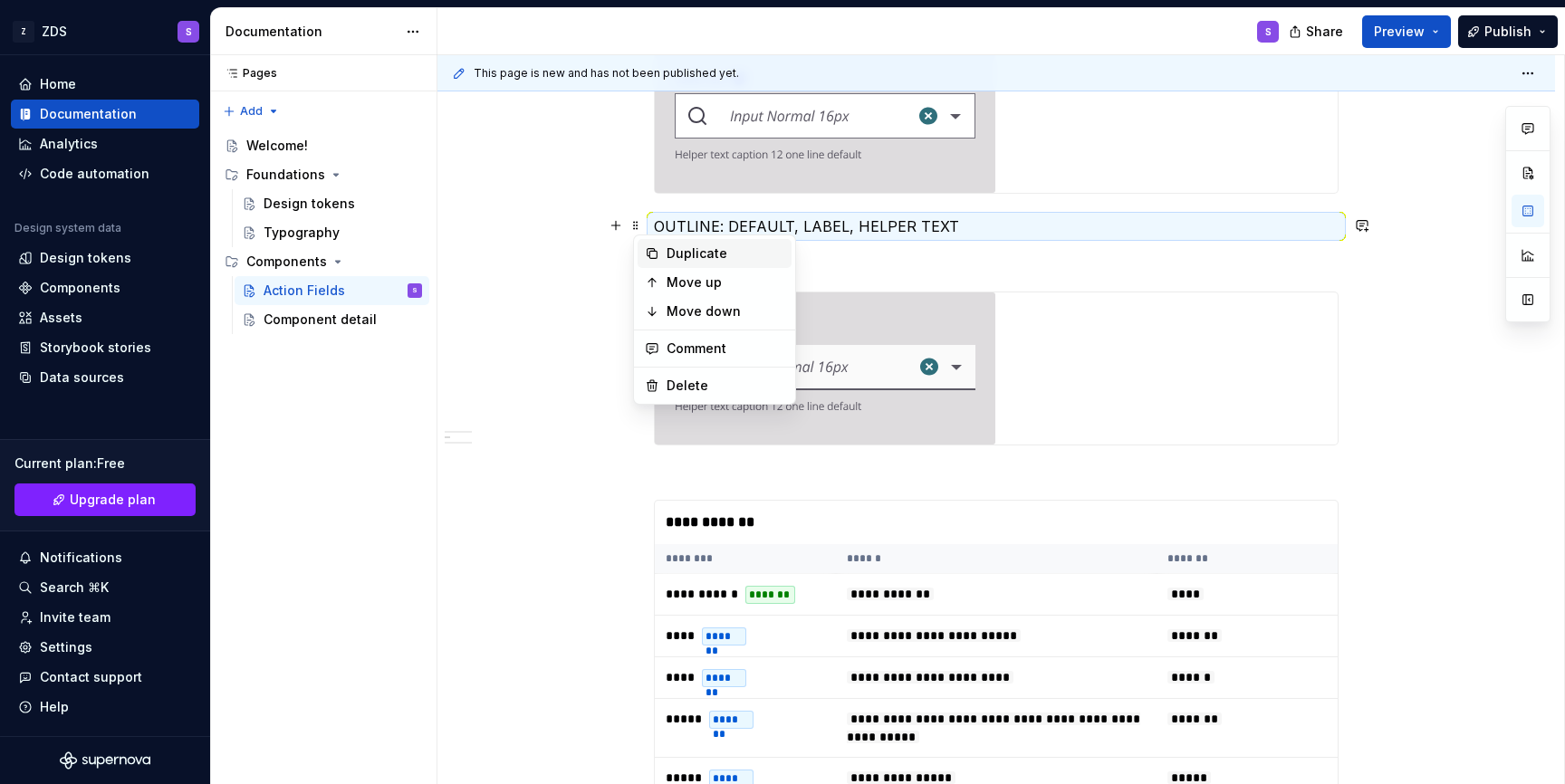
click at [676, 258] on div "Duplicate" at bounding box center [724, 253] width 117 height 18
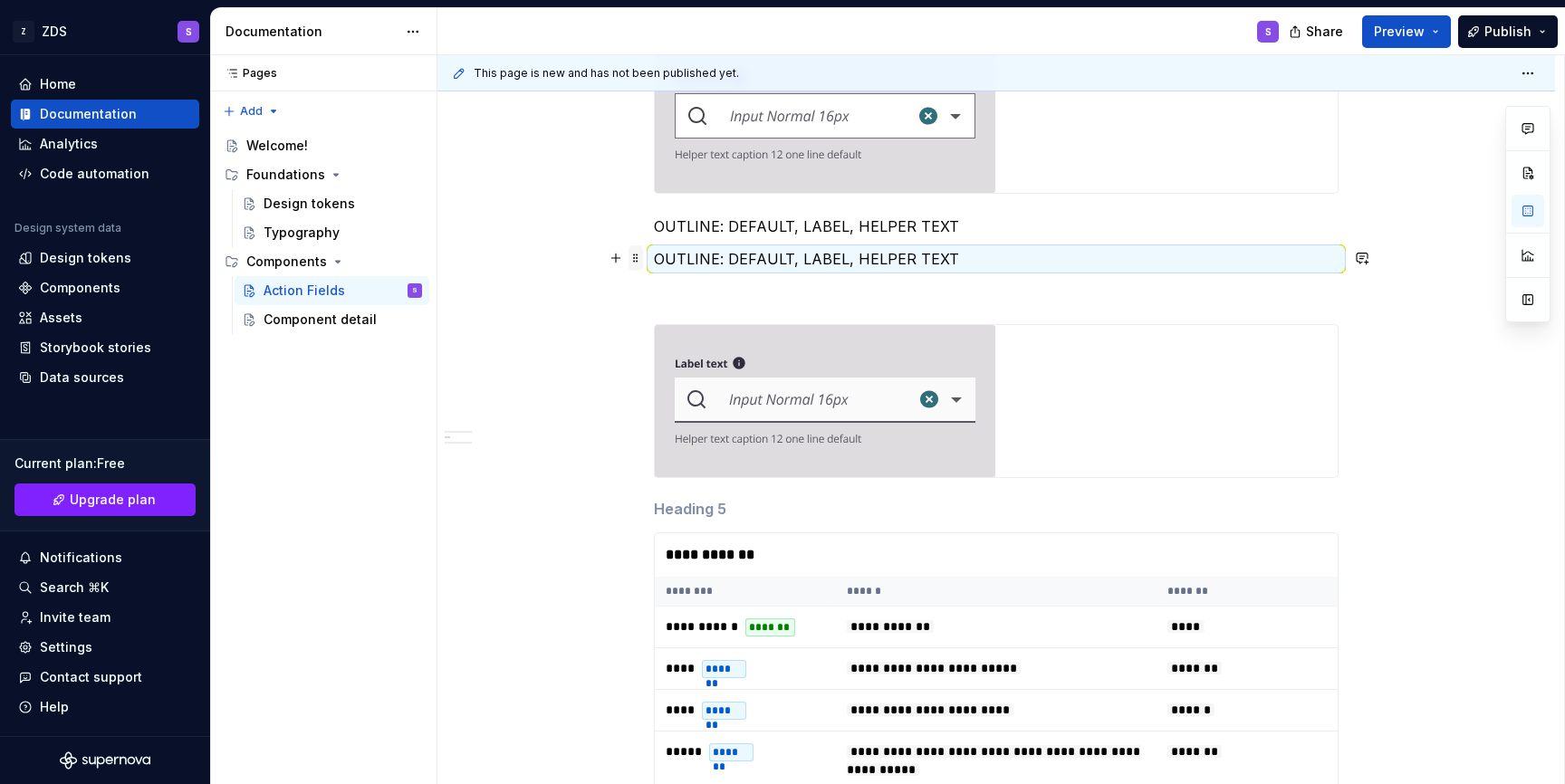
click at [643, 258] on span at bounding box center [636, 258] width 14 height 26
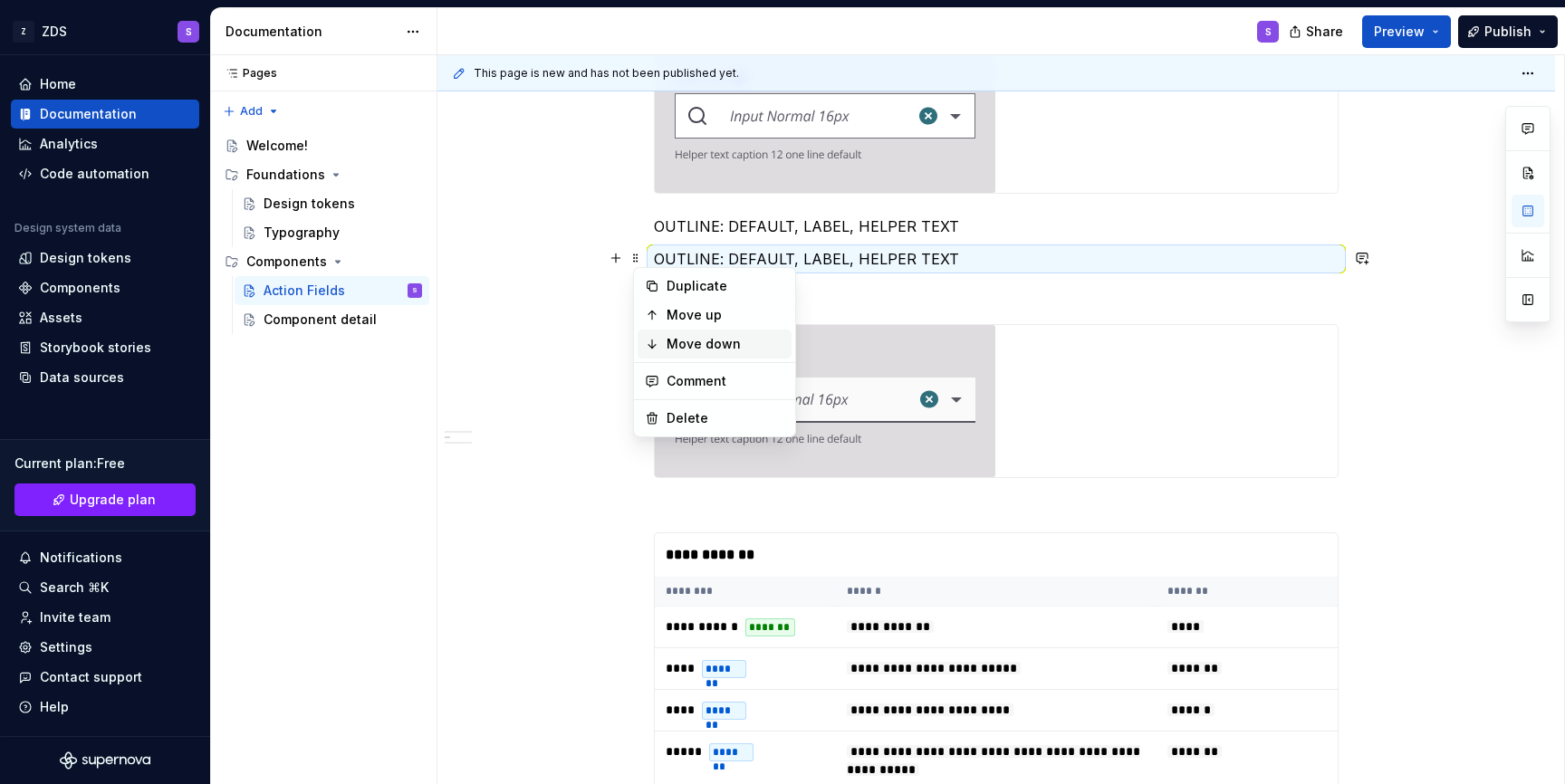
click at [657, 338] on icon at bounding box center [652, 343] width 14 height 14
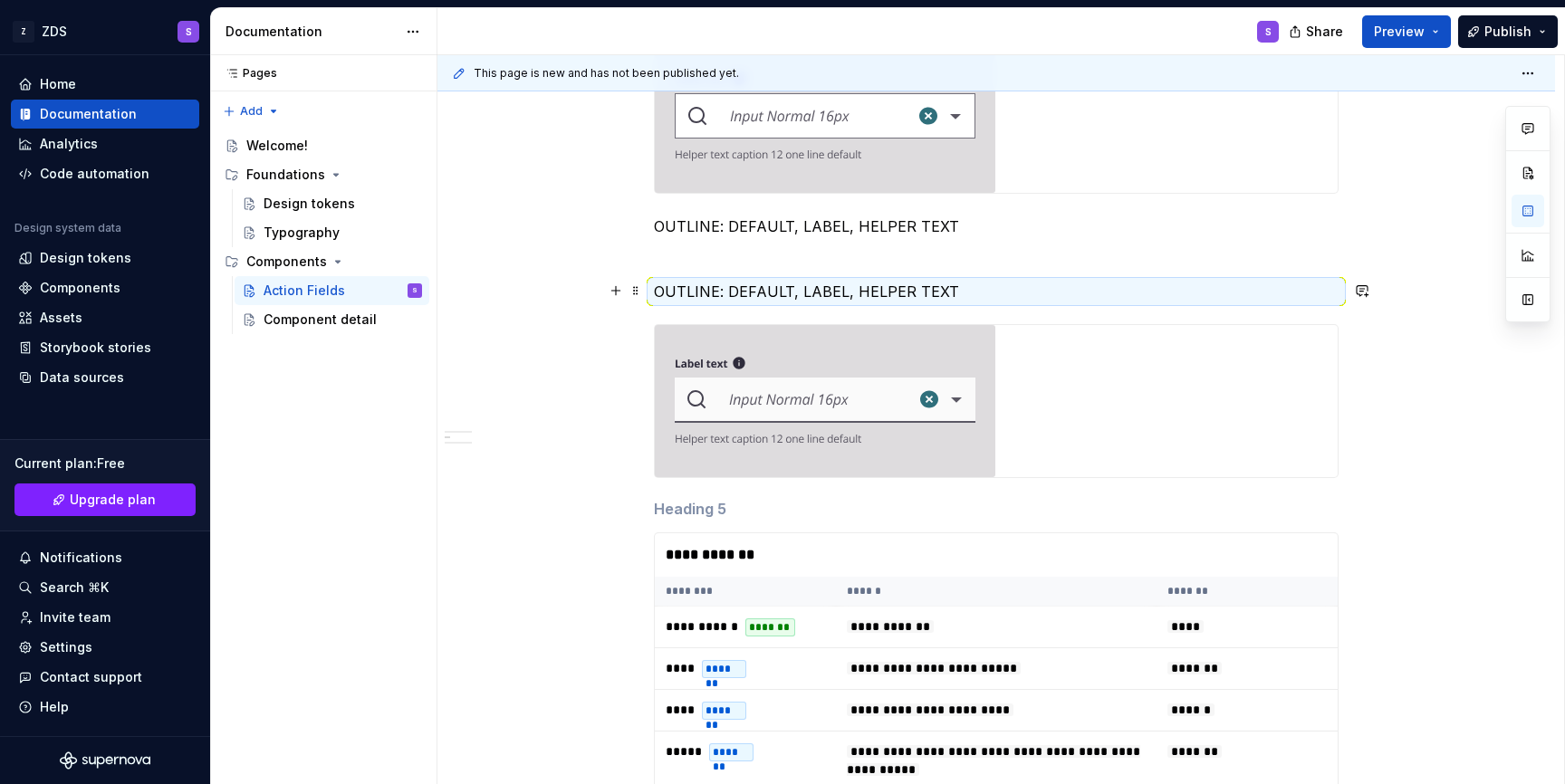
click at [639, 293] on span at bounding box center [636, 290] width 14 height 26
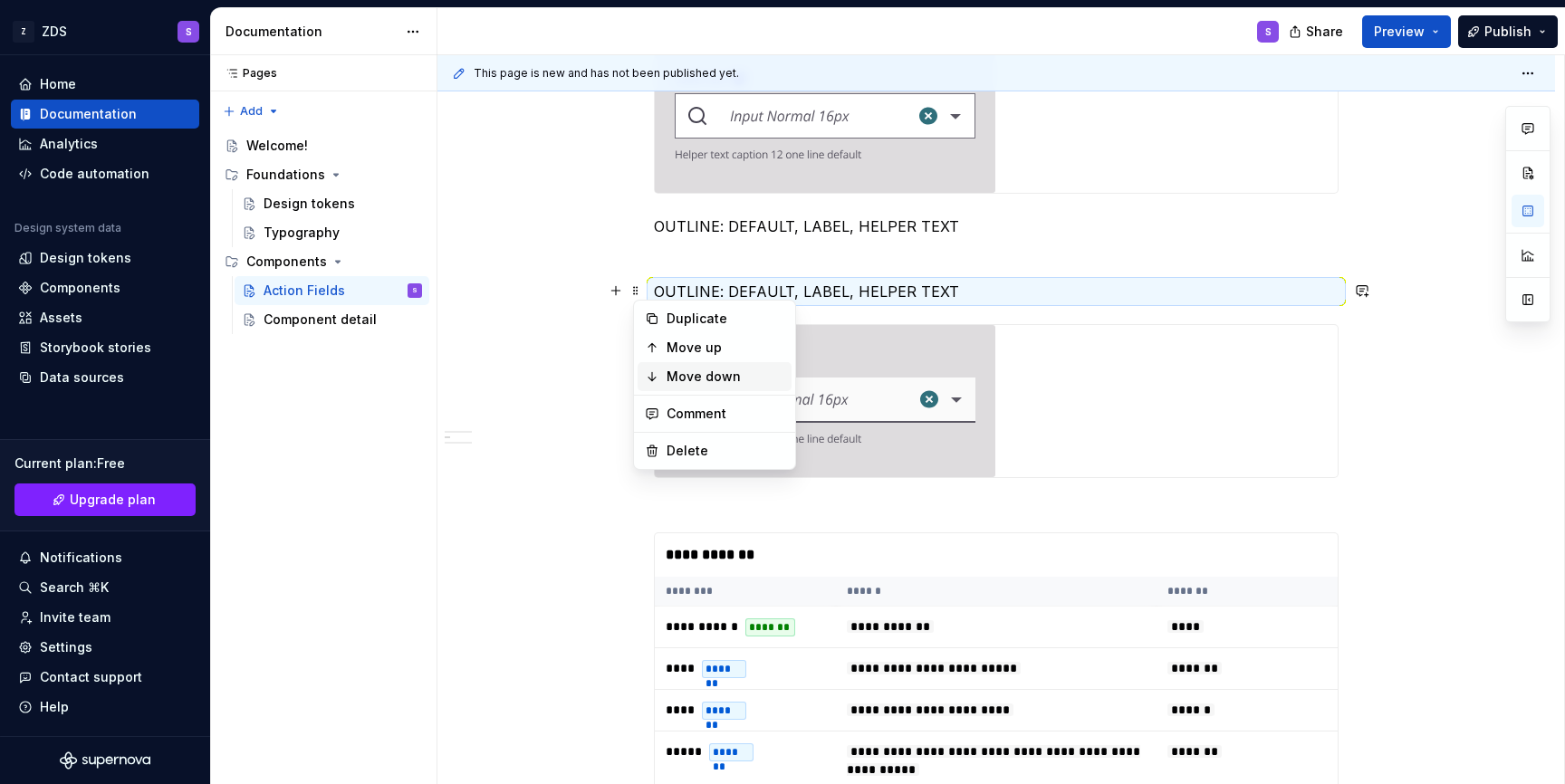
click at [662, 372] on div "Move down" at bounding box center [714, 377] width 154 height 29
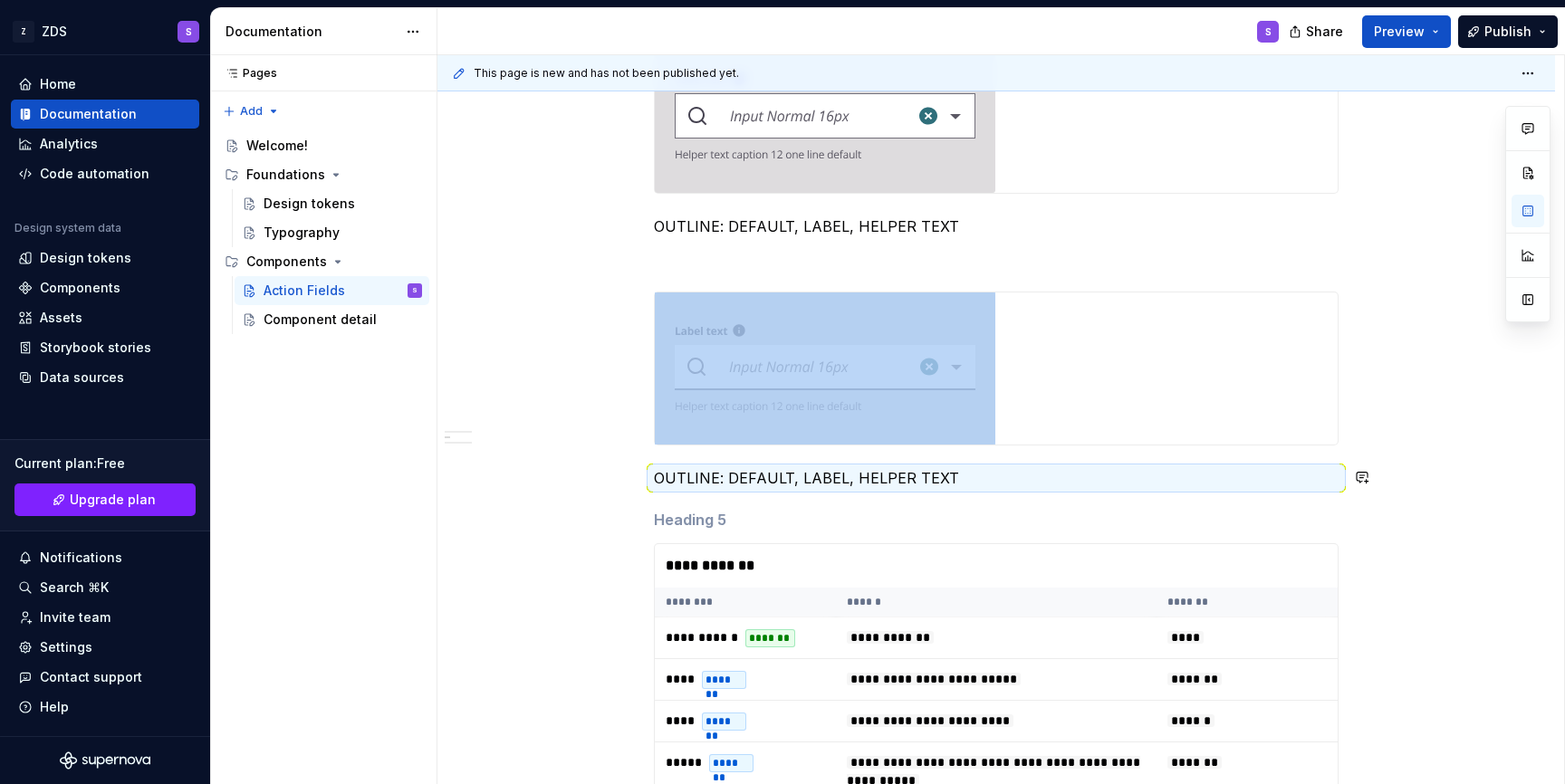
click at [685, 473] on p "OUTLINE: DEFAULT, LABEL, HELPER TEXT" at bounding box center [995, 478] width 684 height 22
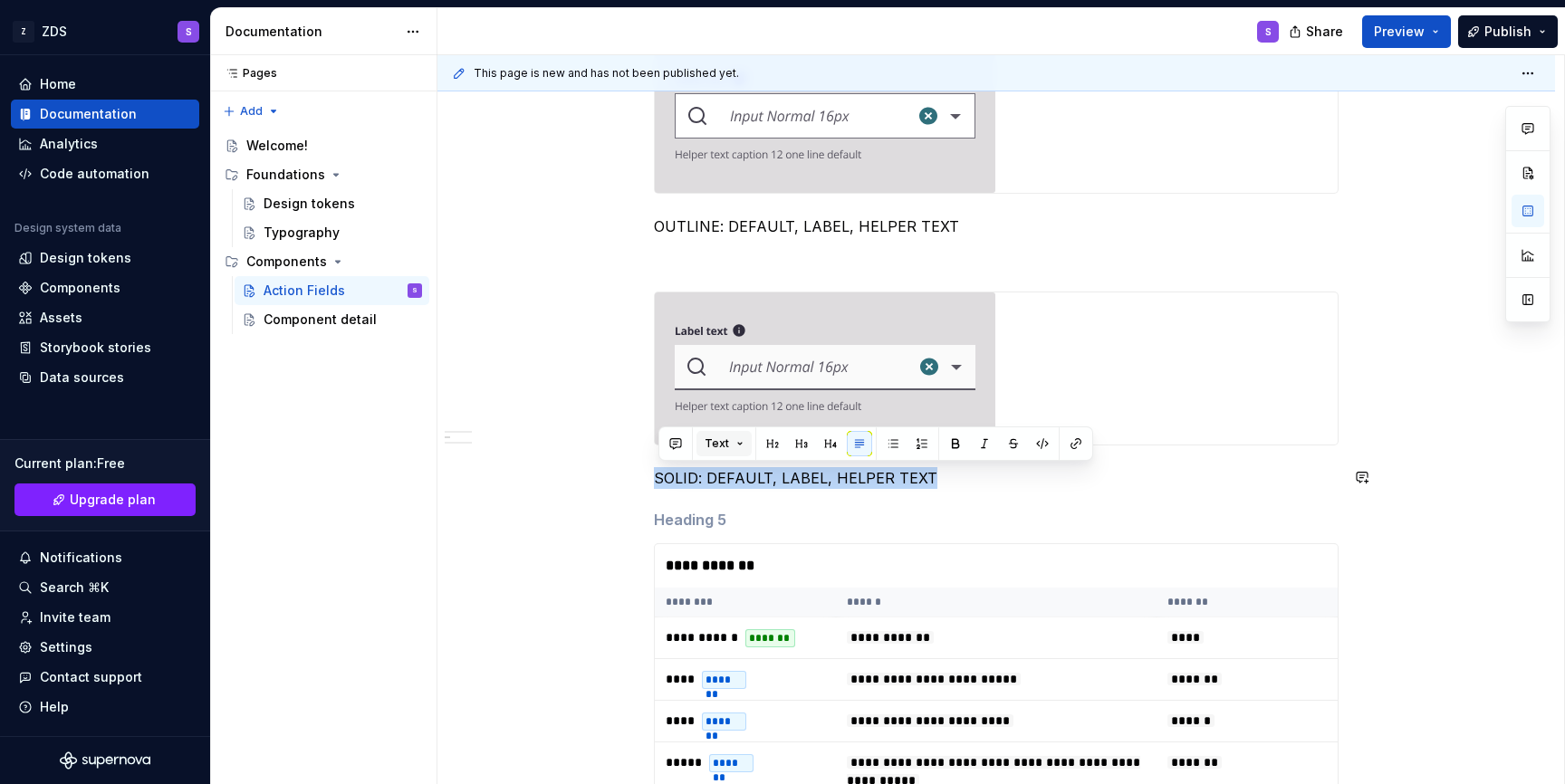
click at [740, 444] on button "Text" at bounding box center [724, 444] width 55 height 26
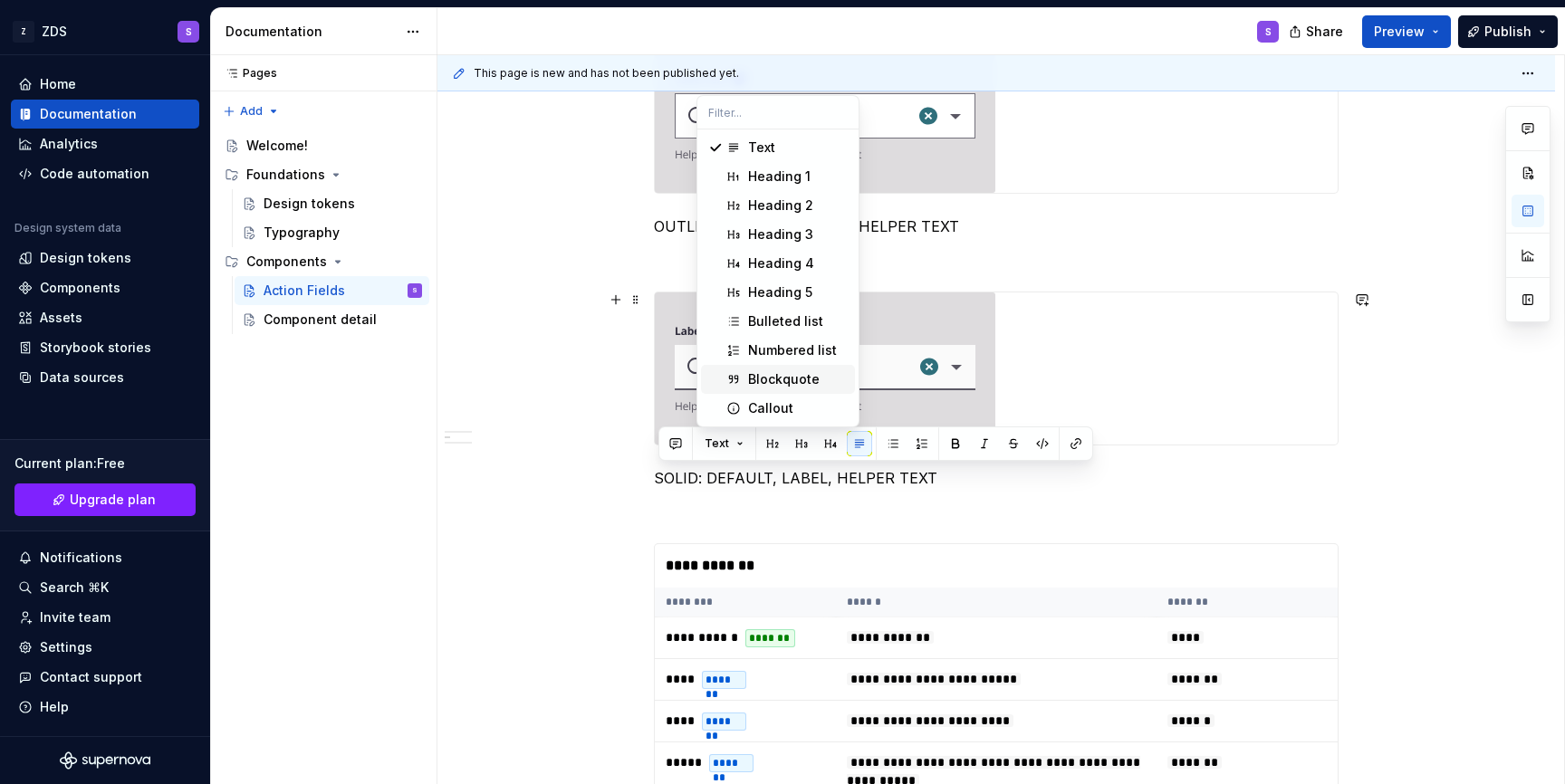
click at [785, 383] on div "Blockquote" at bounding box center [783, 379] width 72 height 18
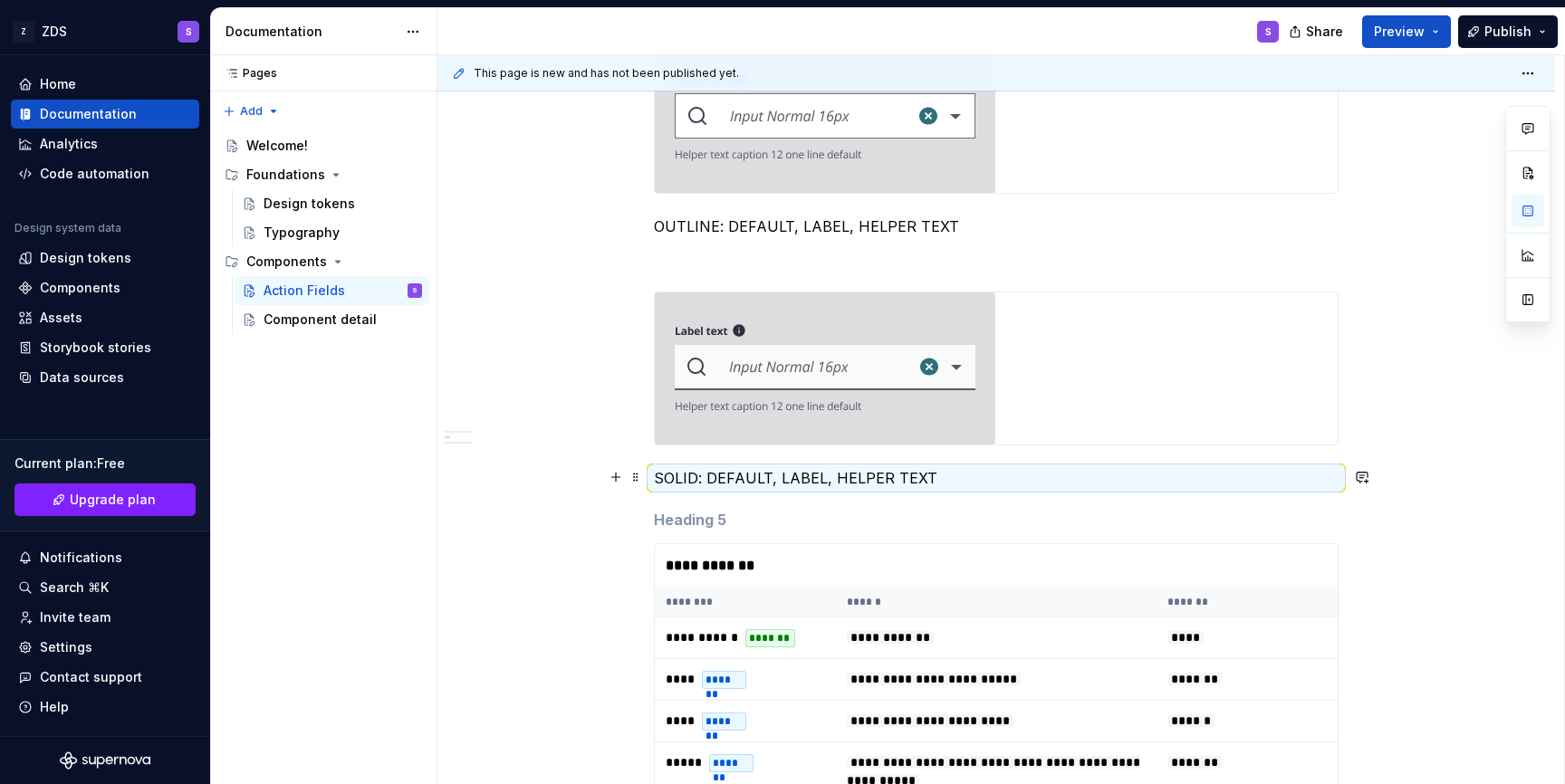
click at [681, 481] on p "SOLID: DEFAULT, LABEL, HELPER TEXT" at bounding box center [995, 478] width 684 height 22
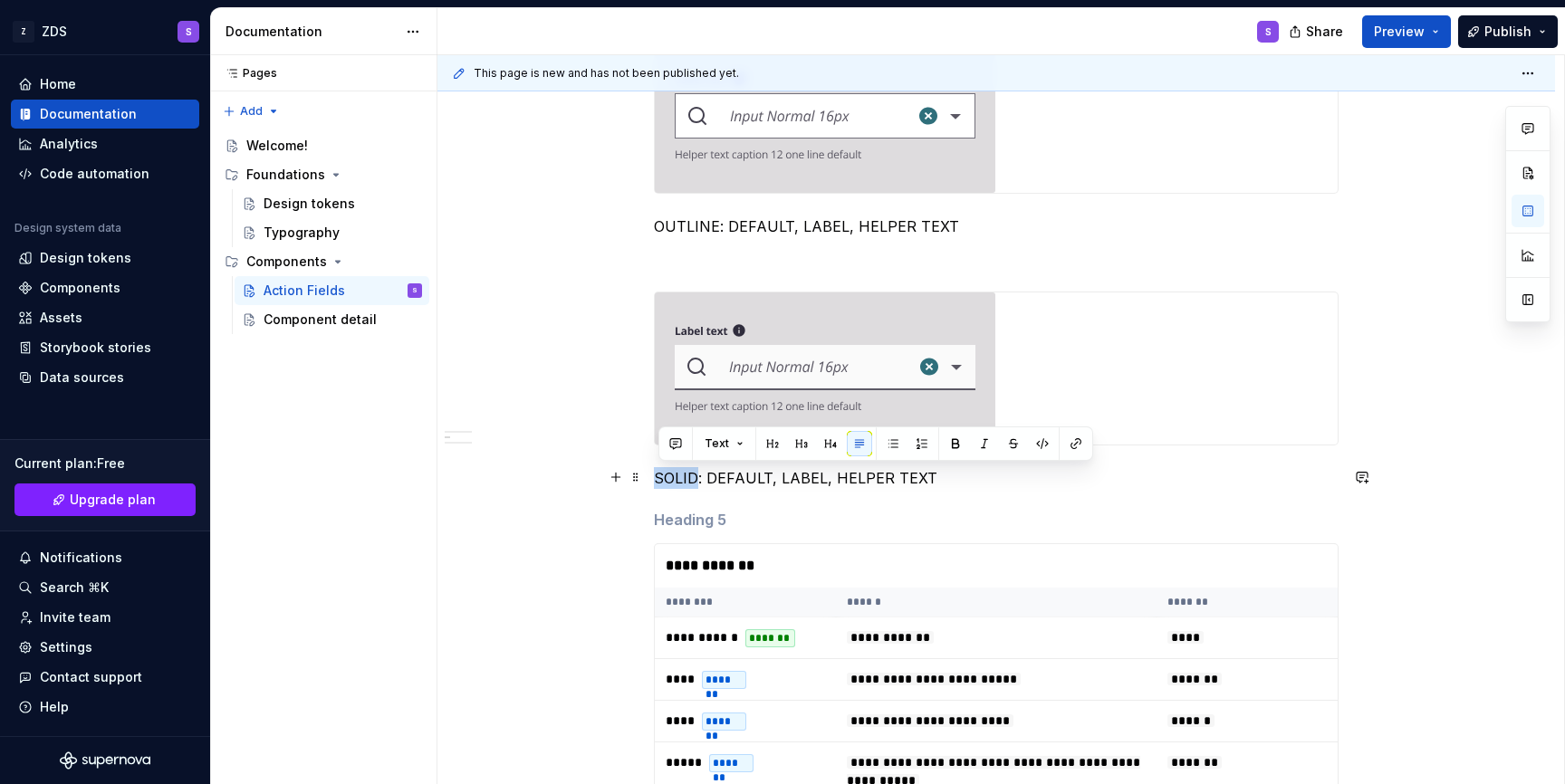
click at [681, 481] on p "SOLID: DEFAULT, LABEL, HELPER TEXT" at bounding box center [995, 478] width 684 height 22
click at [738, 442] on button "Text" at bounding box center [724, 444] width 55 height 26
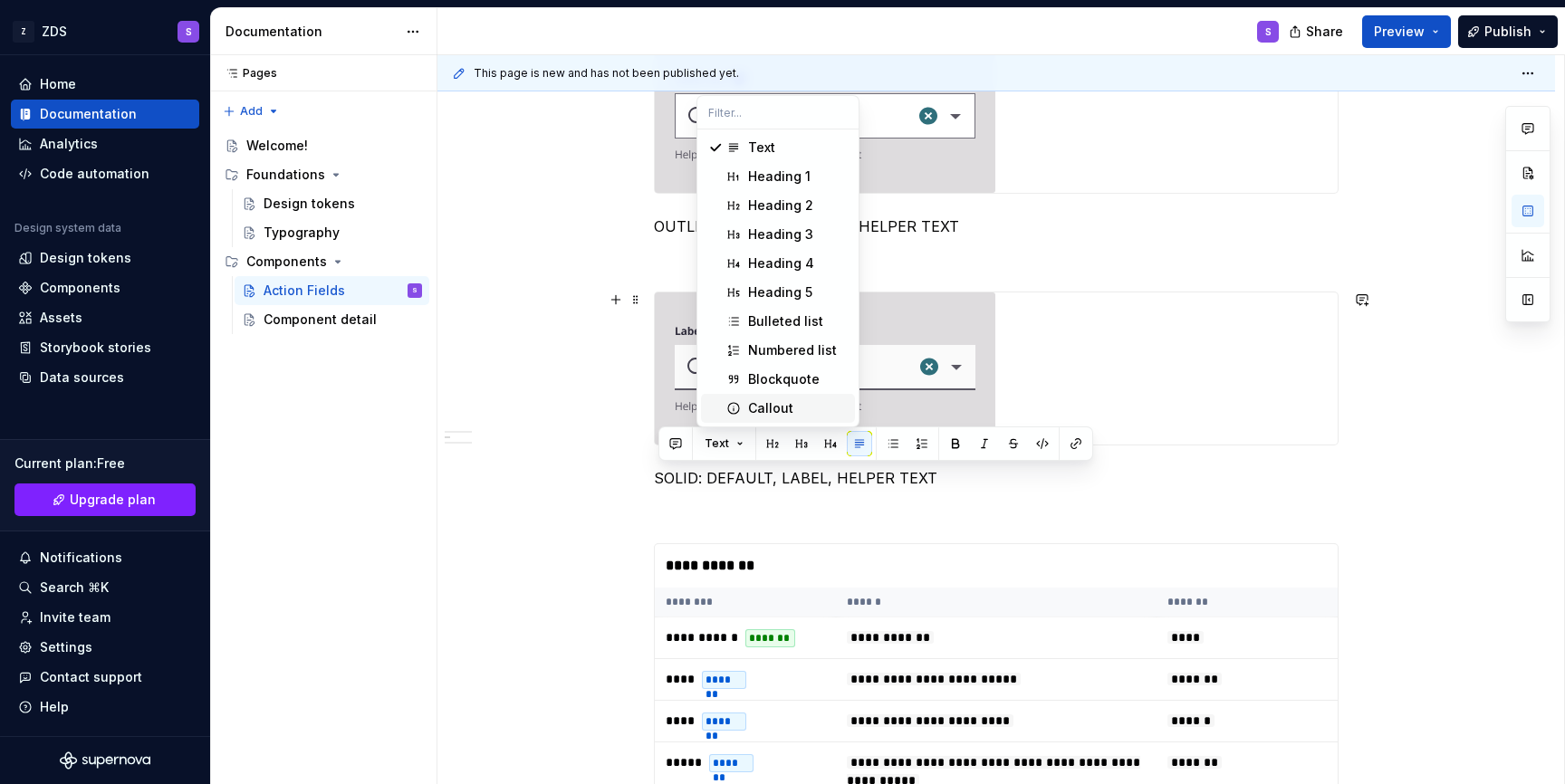
click at [755, 407] on div "Callout" at bounding box center [770, 408] width 45 height 18
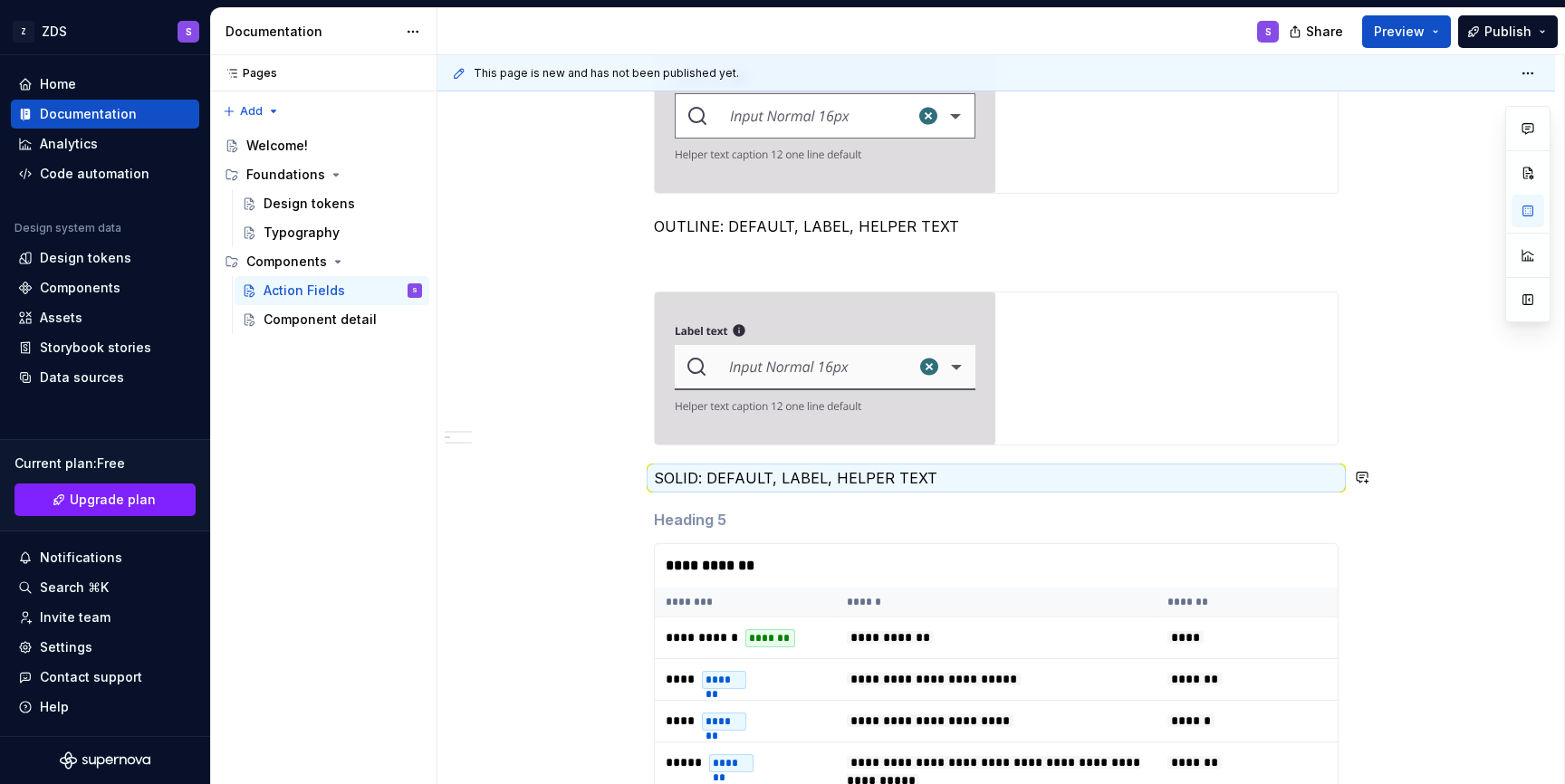
click at [843, 493] on div "**********" at bounding box center [995, 571] width 684 height 2193
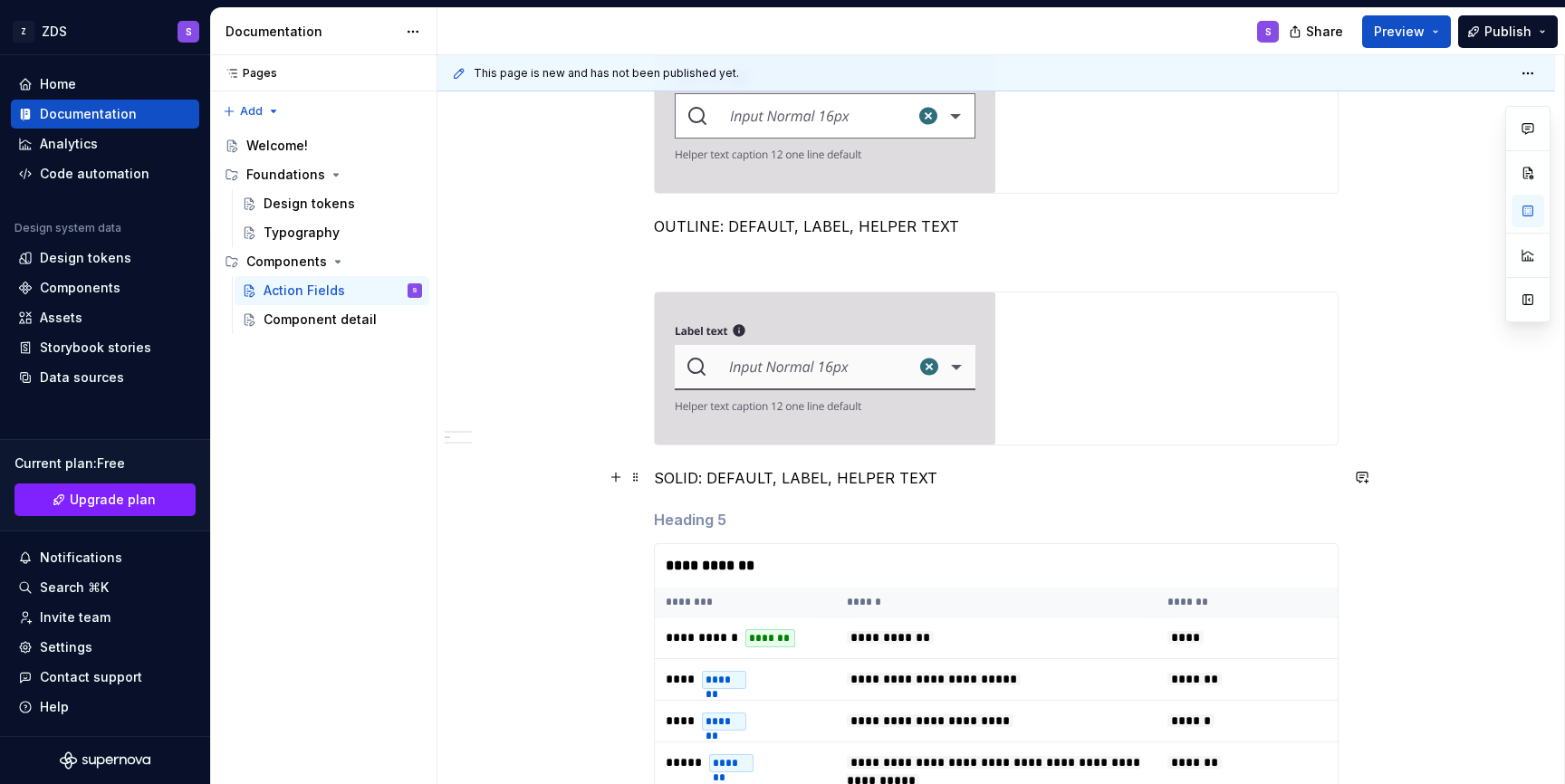
click at [845, 470] on p "SOLID: DEFAULT, LABEL, HELPER TEXT" at bounding box center [995, 478] width 684 height 22
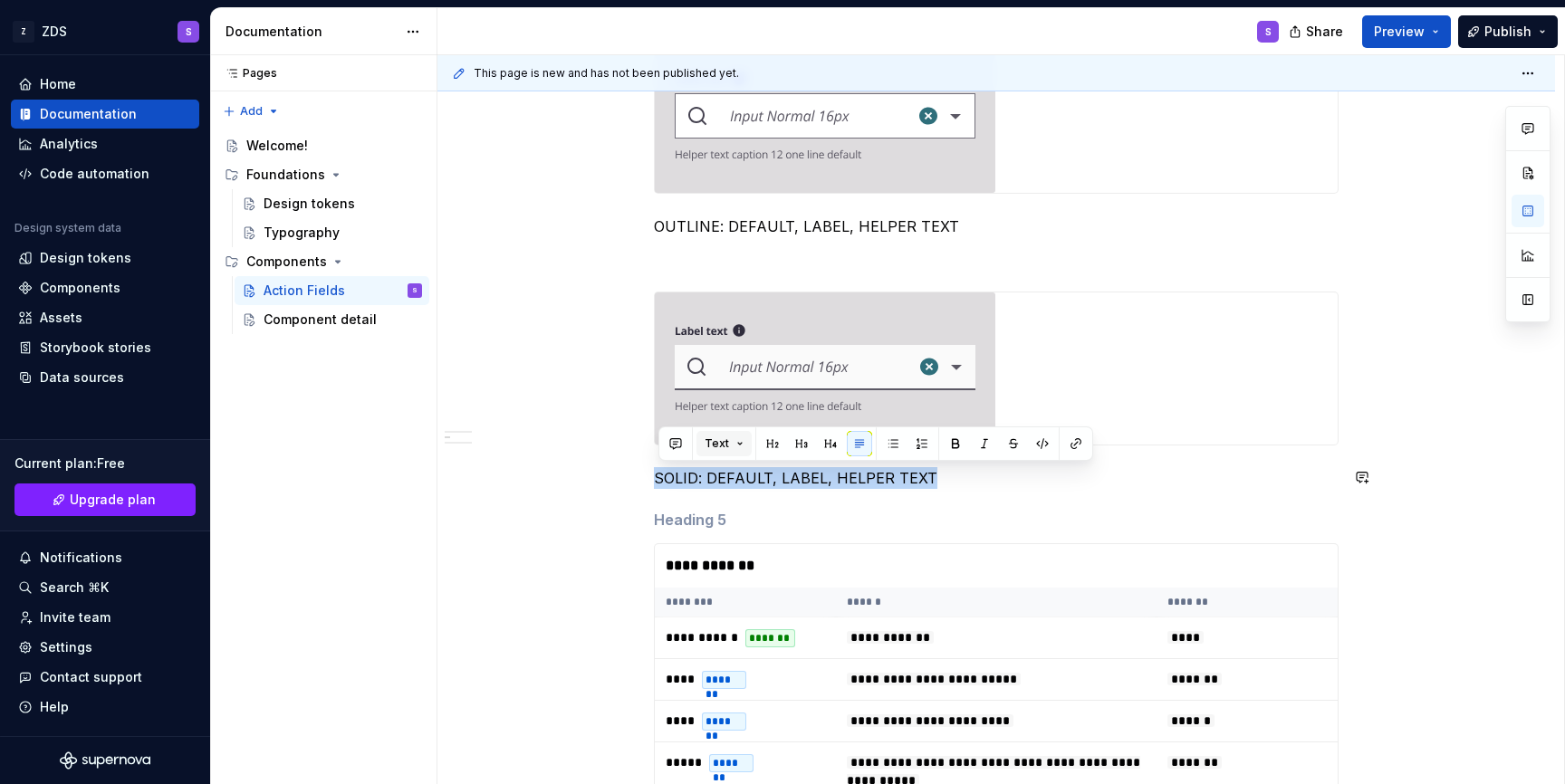
click at [725, 444] on span "Text" at bounding box center [717, 443] width 25 height 14
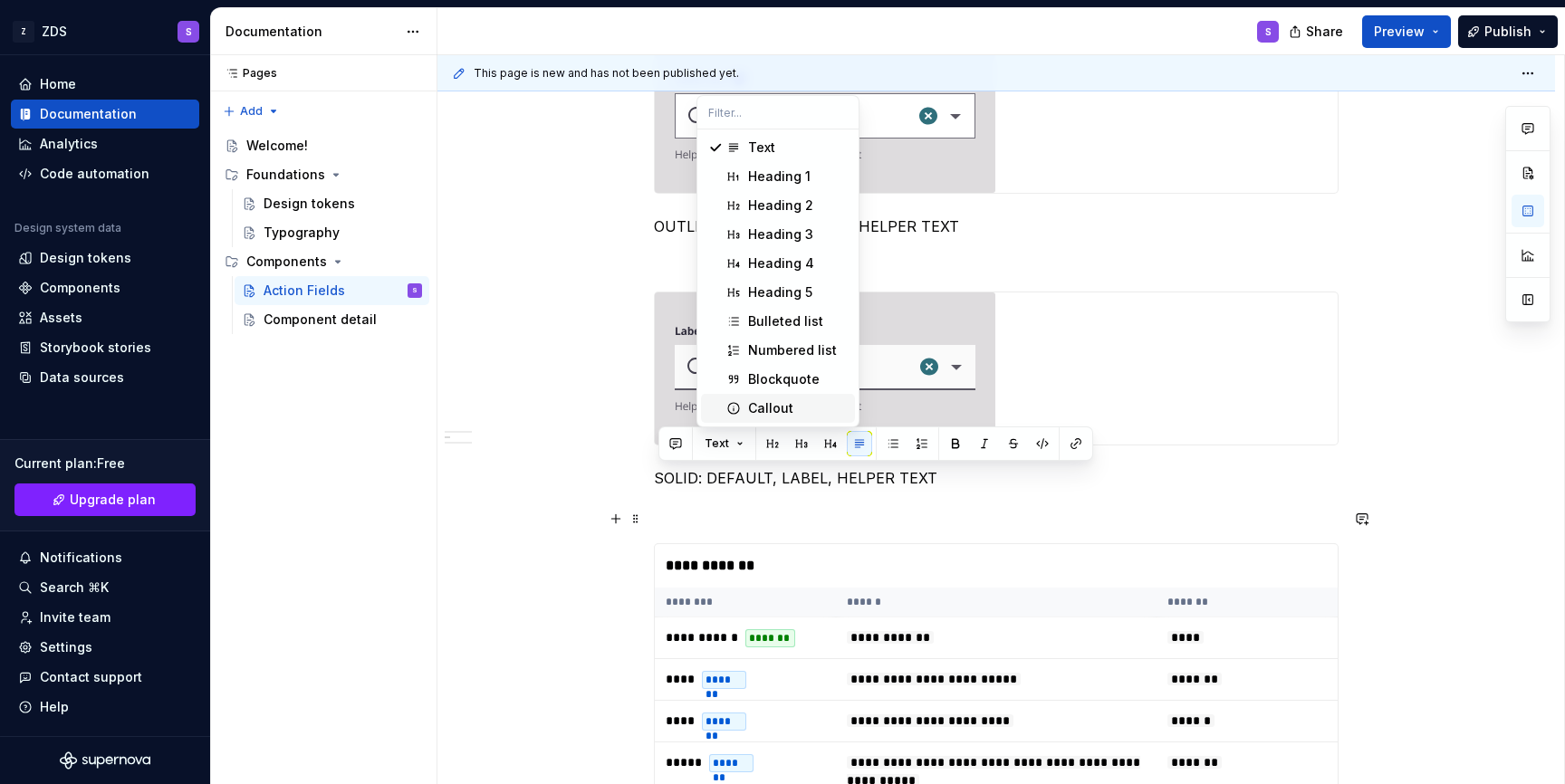
click at [991, 522] on h5 at bounding box center [995, 519] width 684 height 18
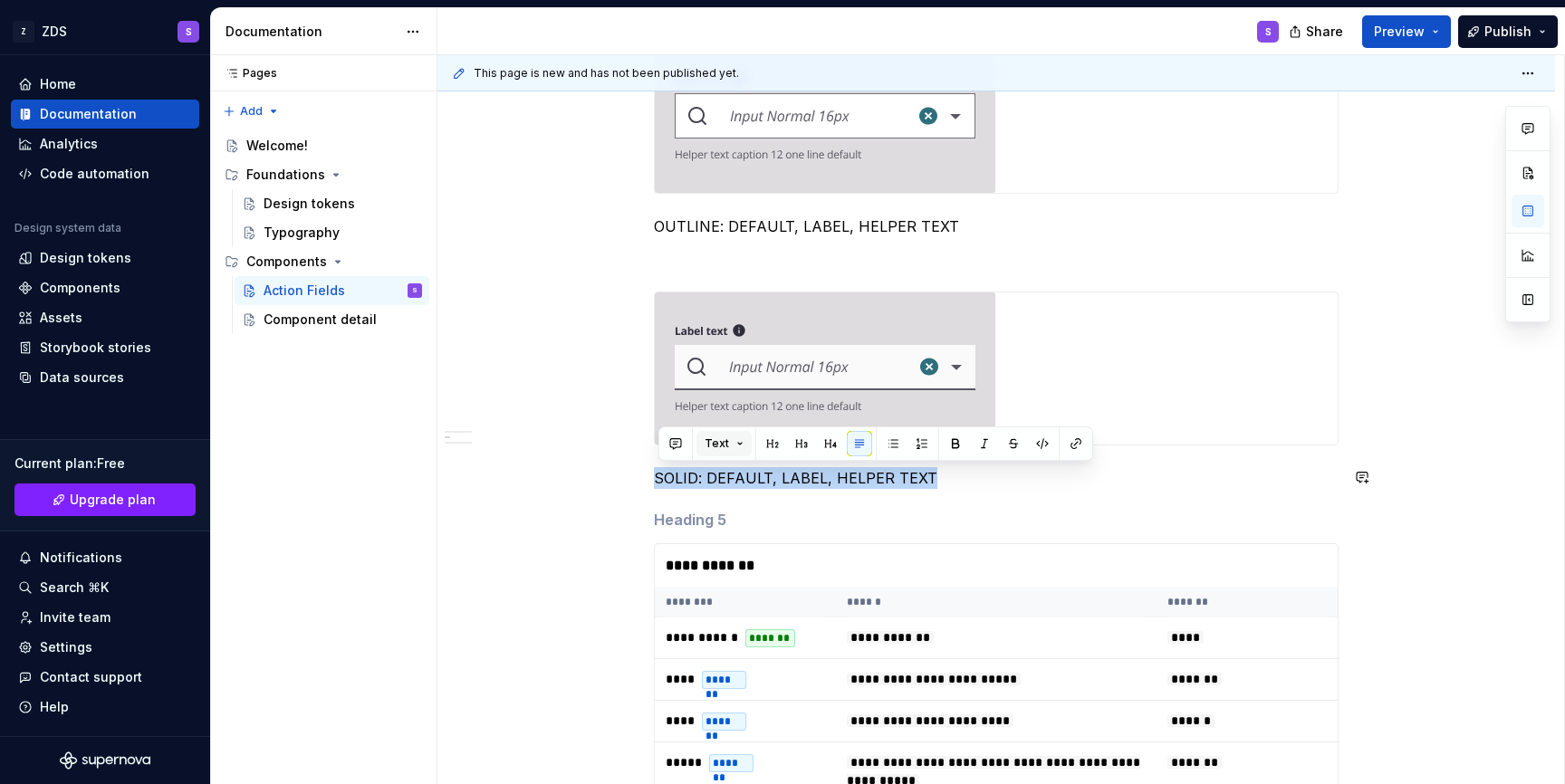
click at [732, 444] on button "Text" at bounding box center [724, 444] width 55 height 26
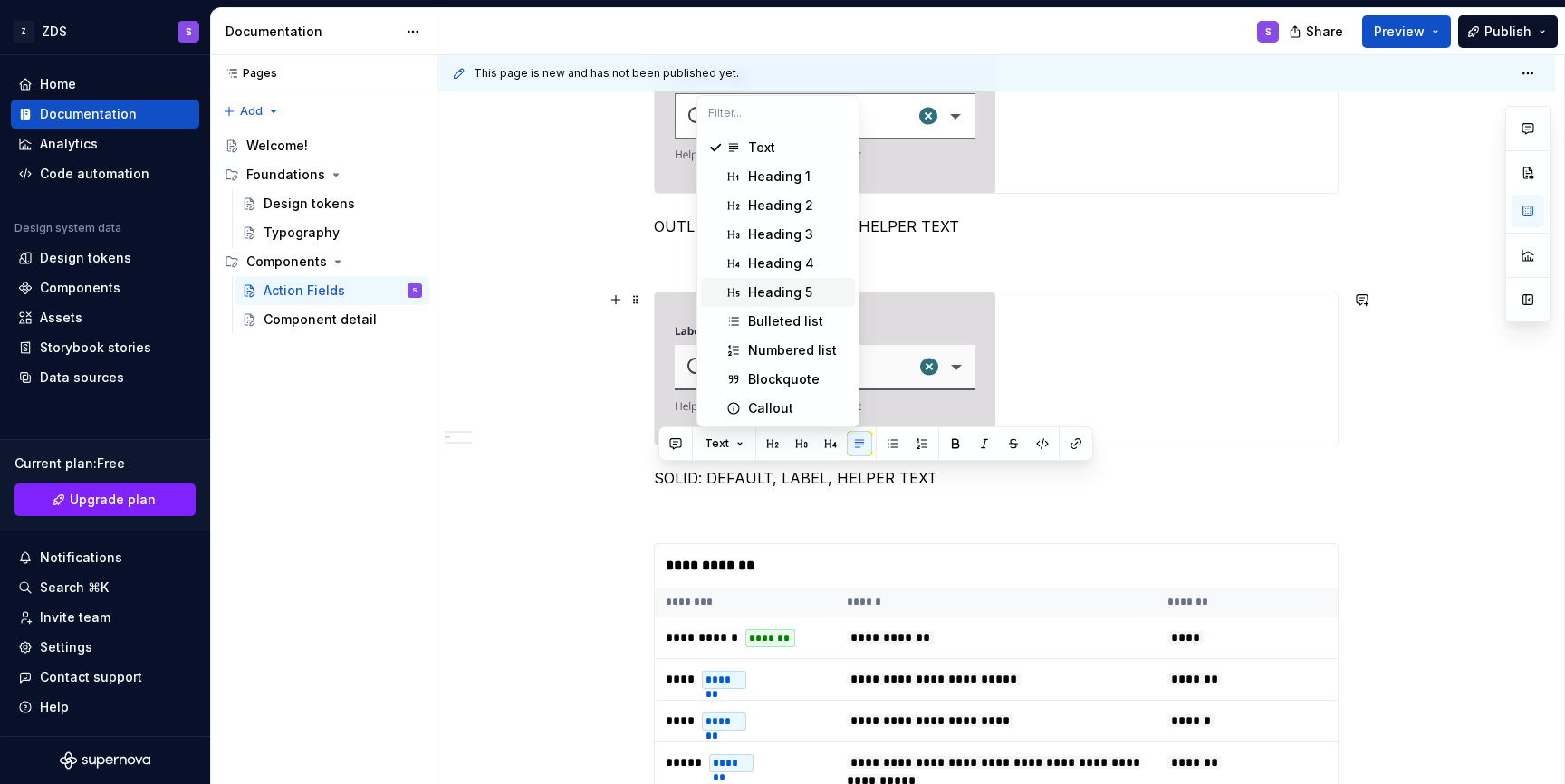
click at [759, 296] on div "Heading 5" at bounding box center [780, 292] width 64 height 18
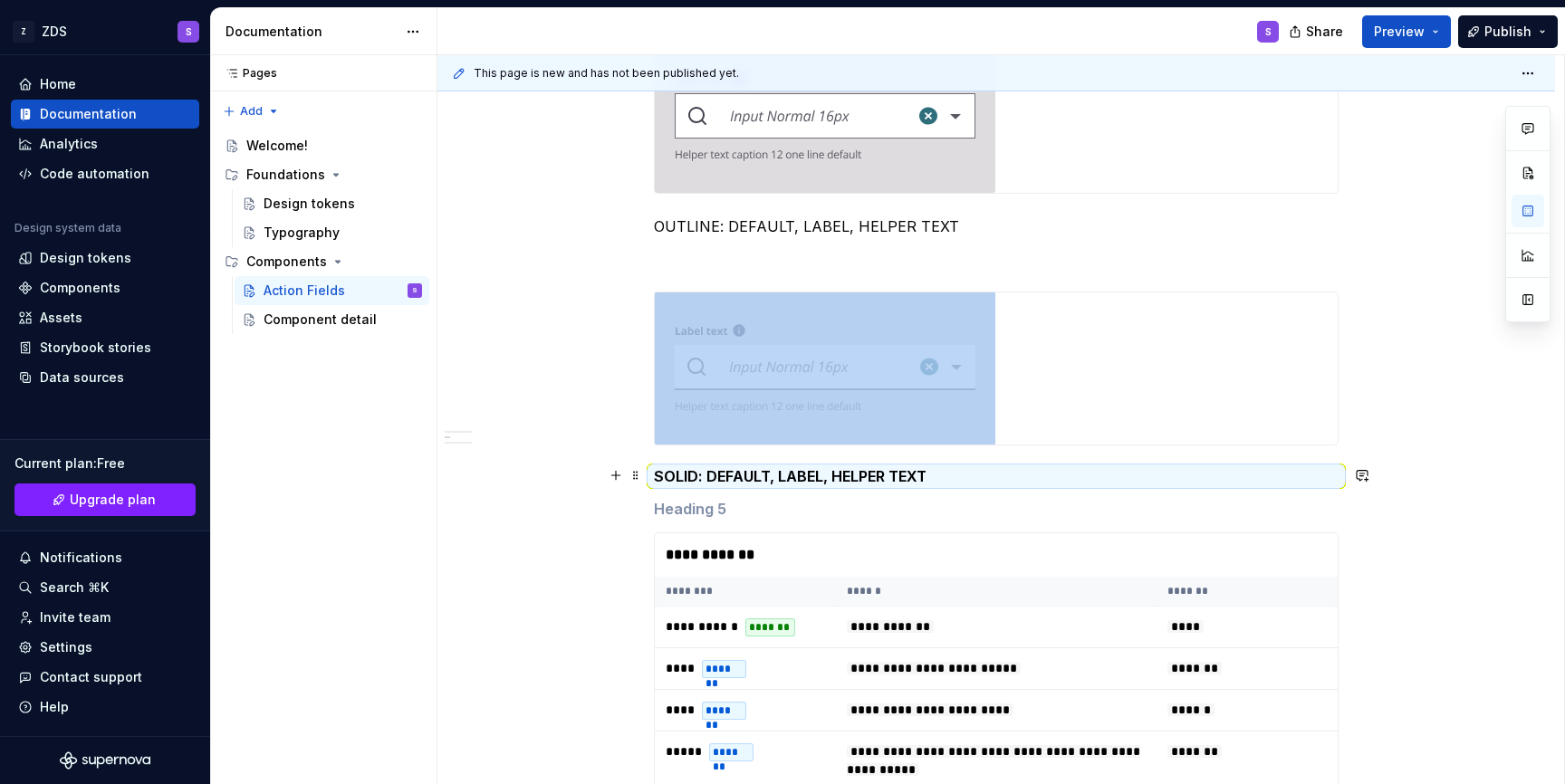
click at [766, 481] on h5 "SOLID: DEFAULT, LABEL, HELPER TEXT" at bounding box center [995, 476] width 684 height 18
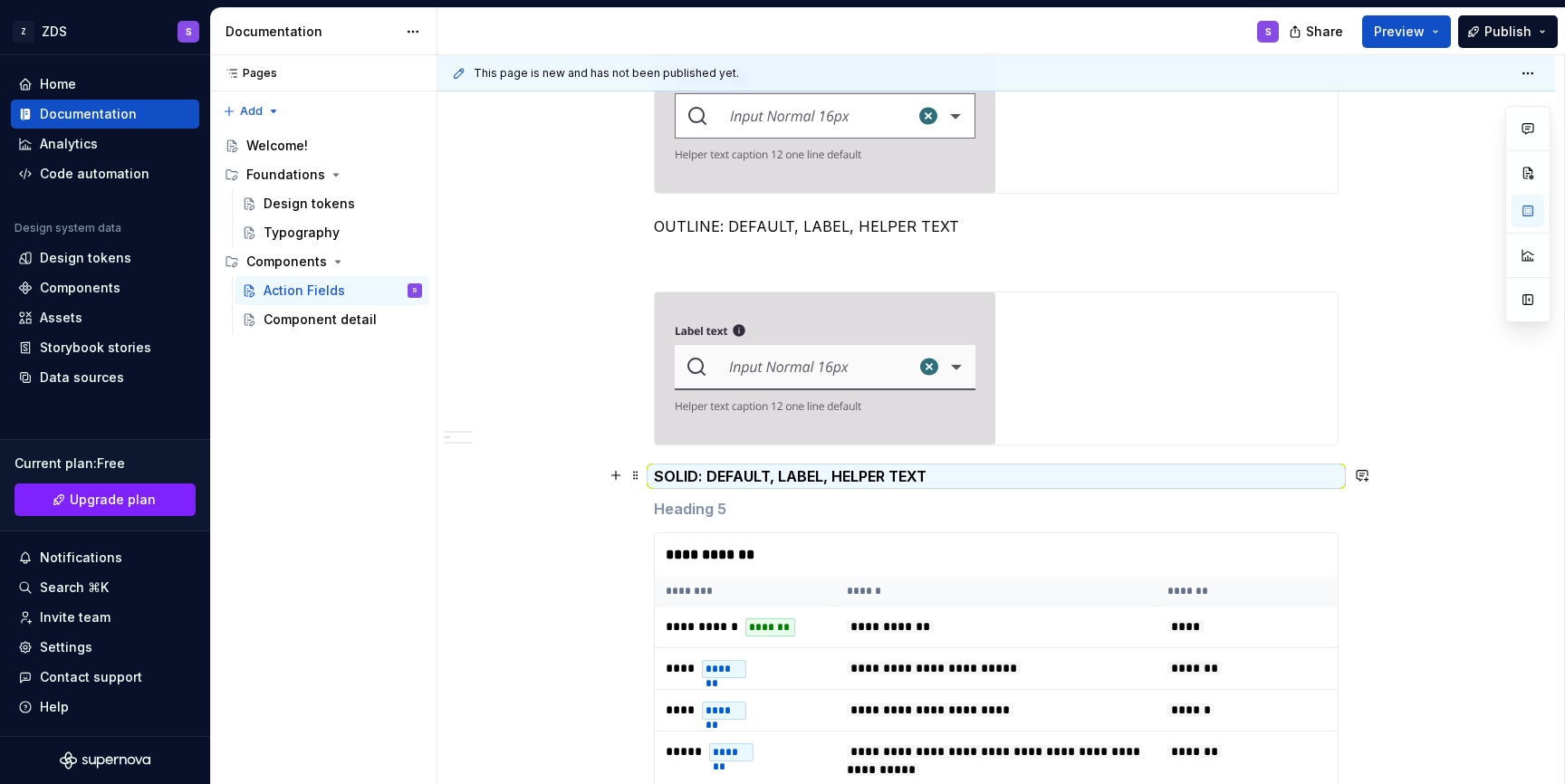
click at [766, 481] on h5 "SOLID: DEFAULT, LABEL, HELPER TEXT" at bounding box center [995, 476] width 684 height 18
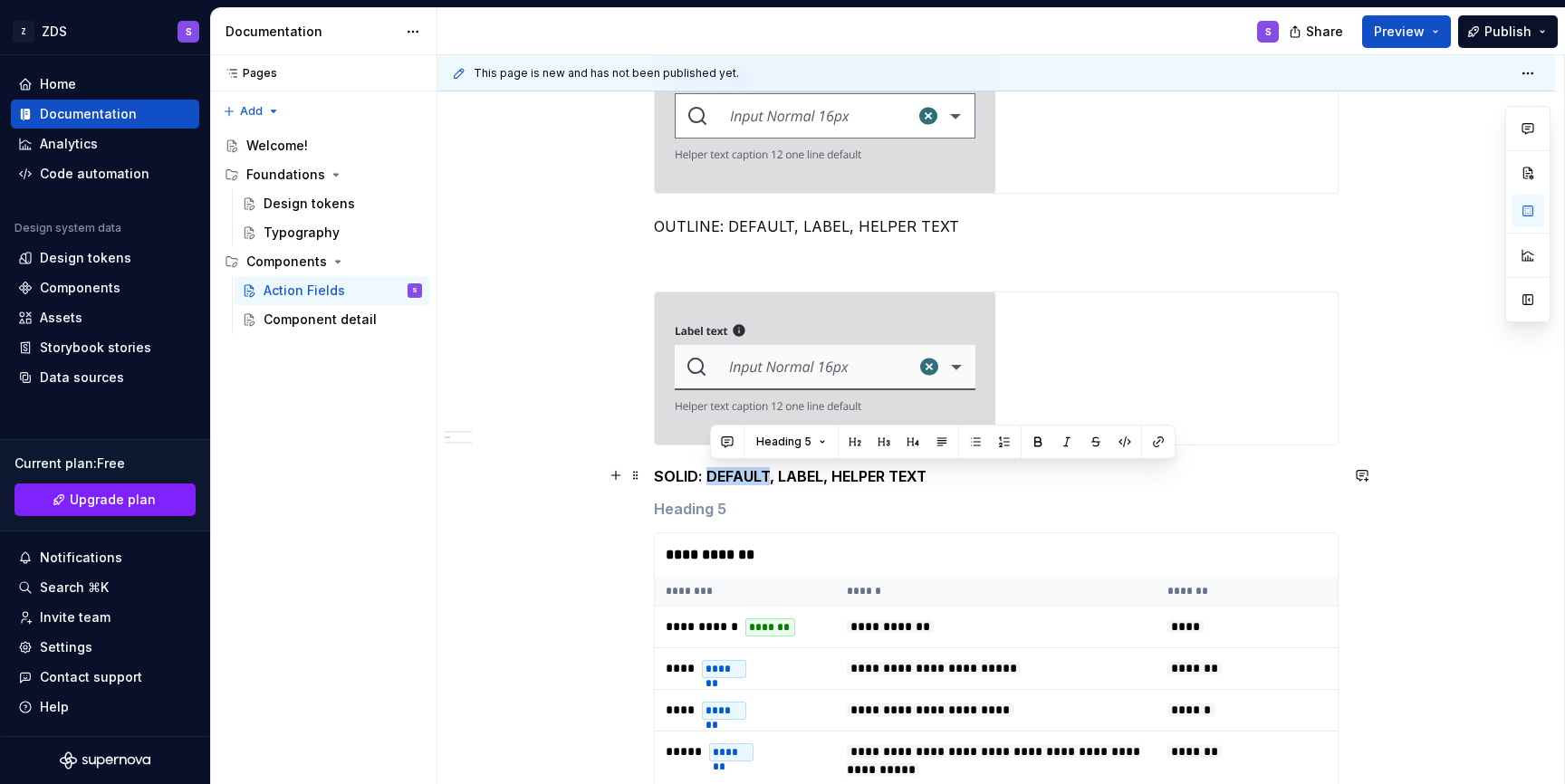
click at [766, 481] on h5 "SOLID: DEFAULT, LABEL, HELPER TEXT" at bounding box center [995, 476] width 684 height 18
click at [977, 442] on button "button" at bounding box center [986, 442] width 26 height 26
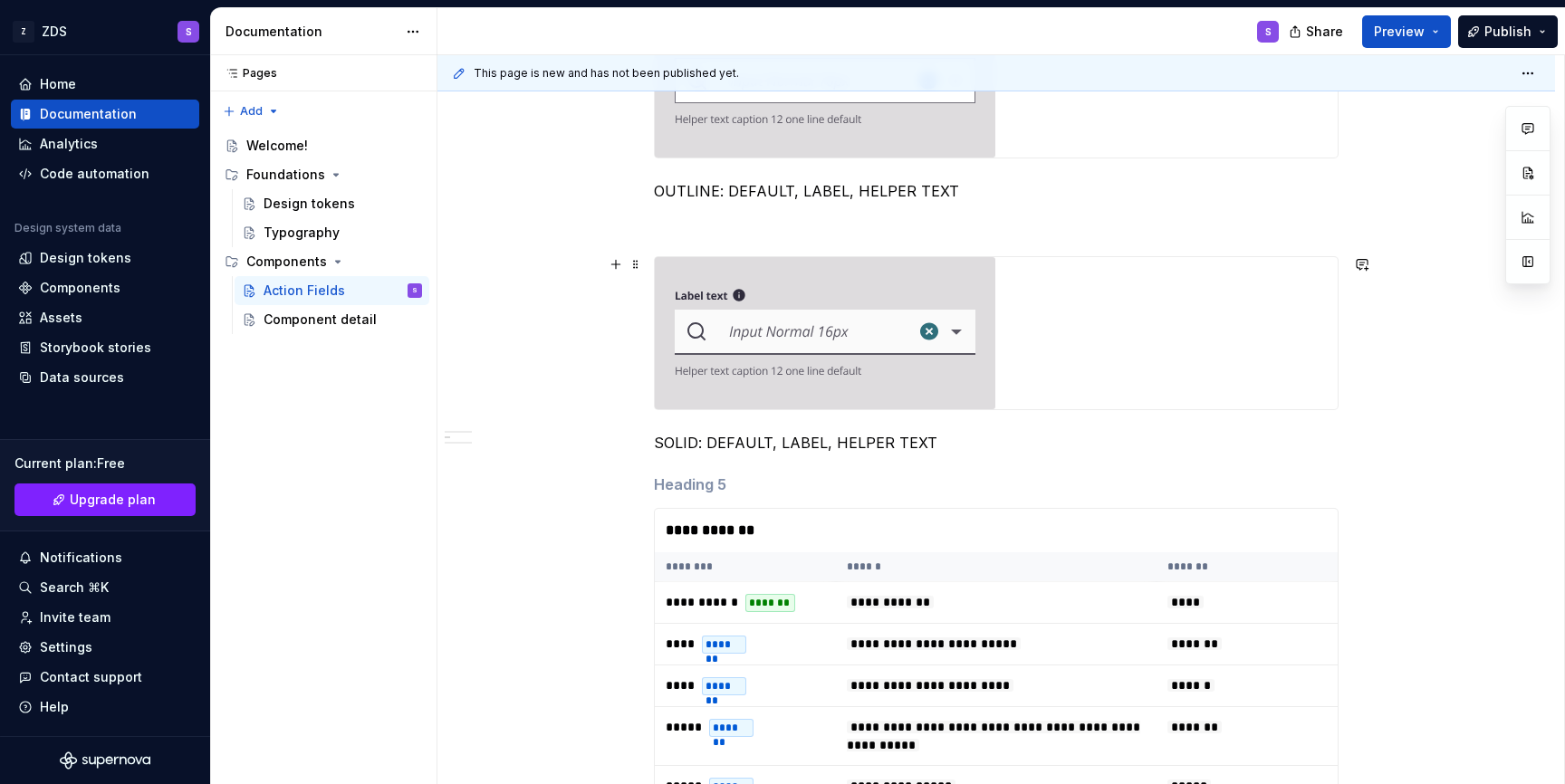
scroll to position [965, 0]
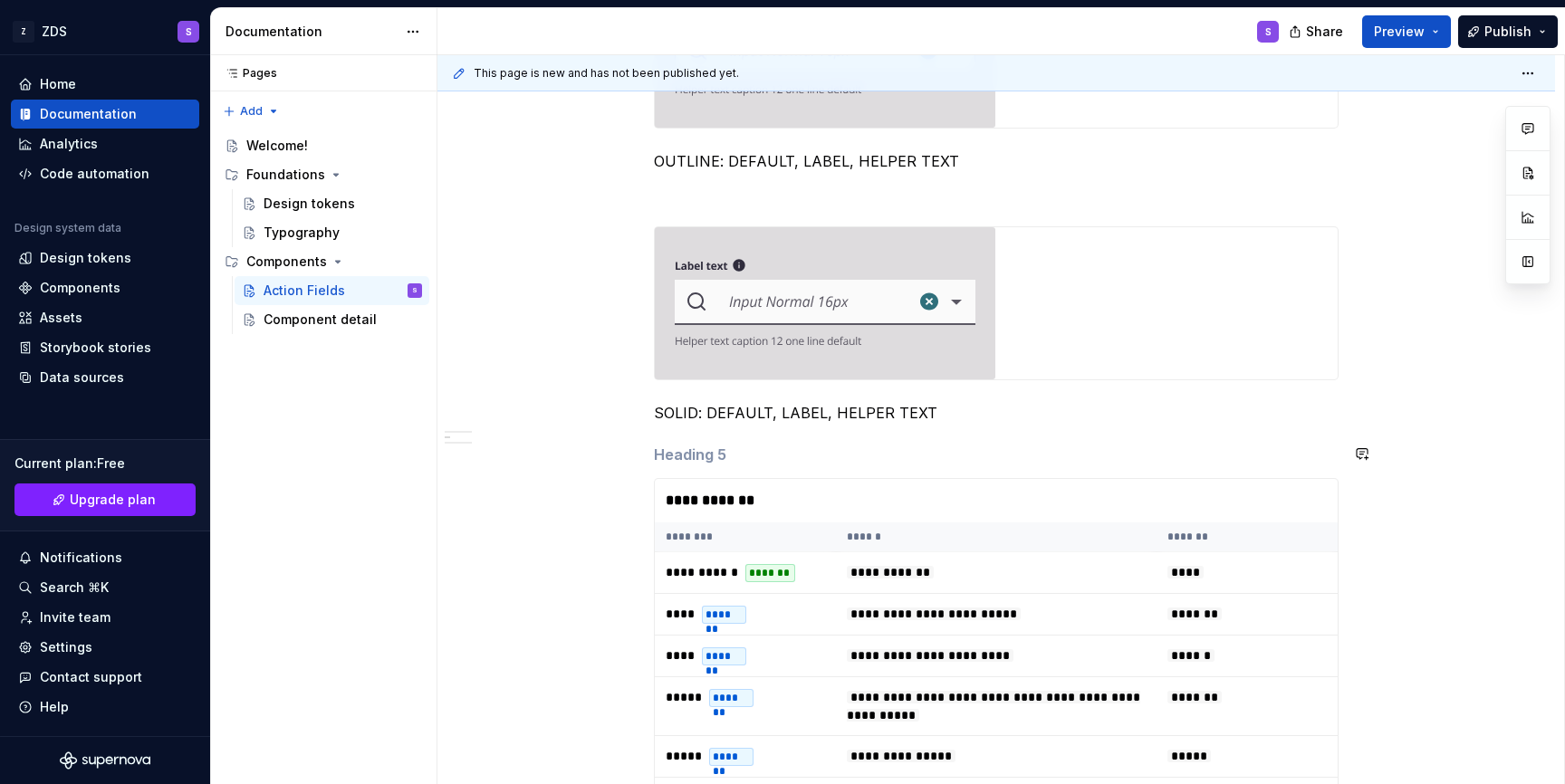
click at [923, 426] on div "**********" at bounding box center [995, 505] width 684 height 2193
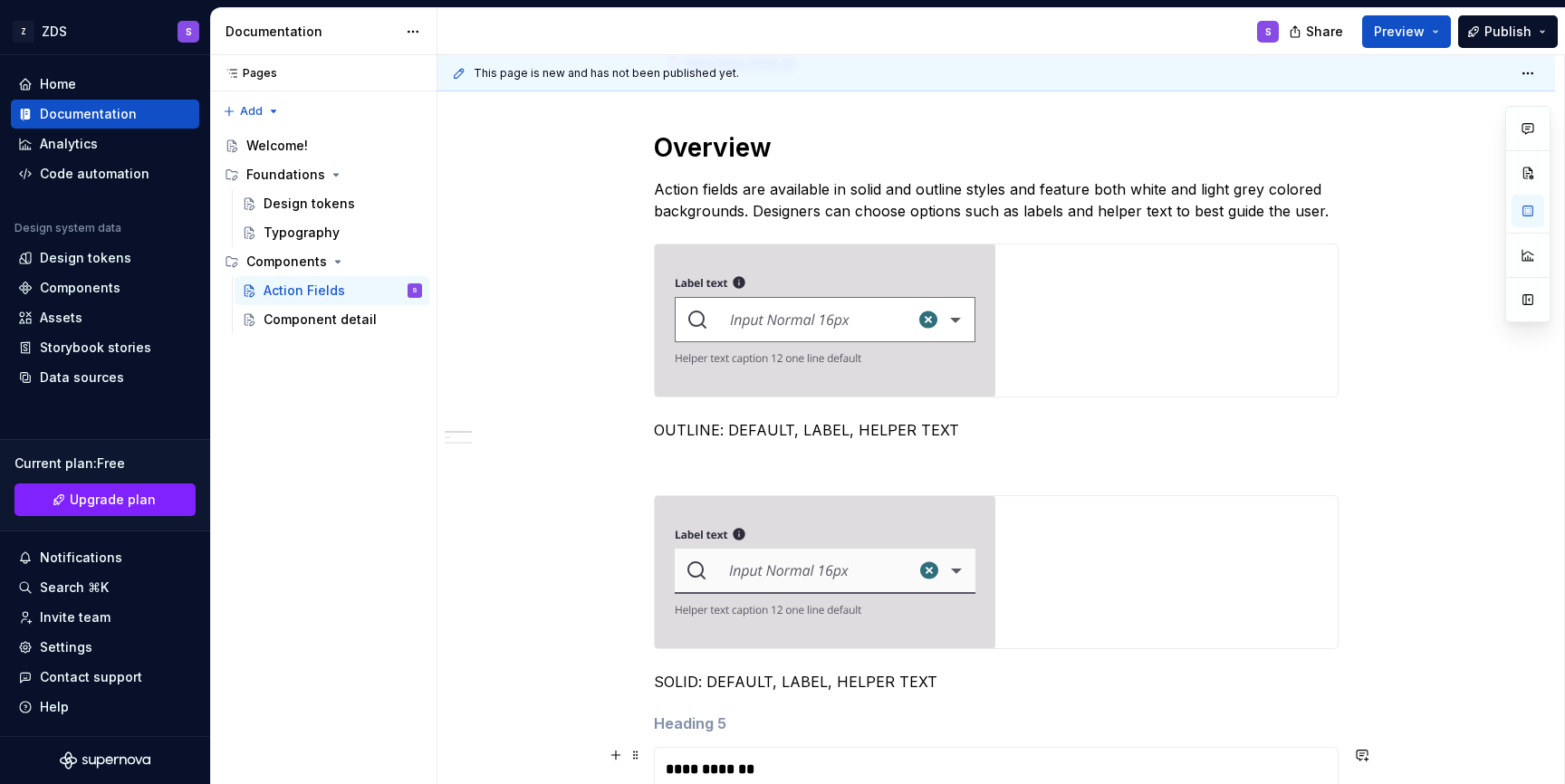
scroll to position [716, 0]
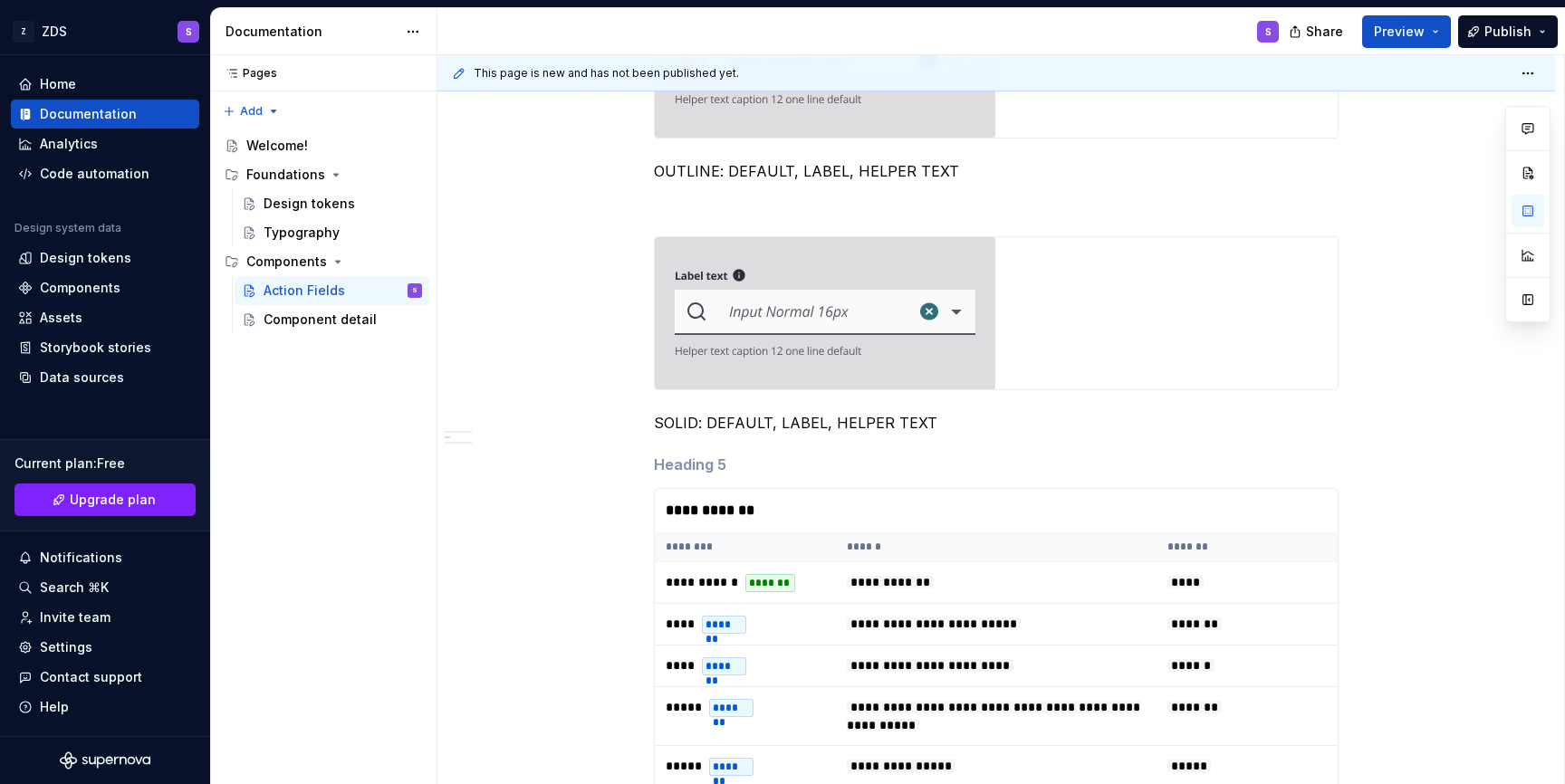
scroll to position [971, 0]
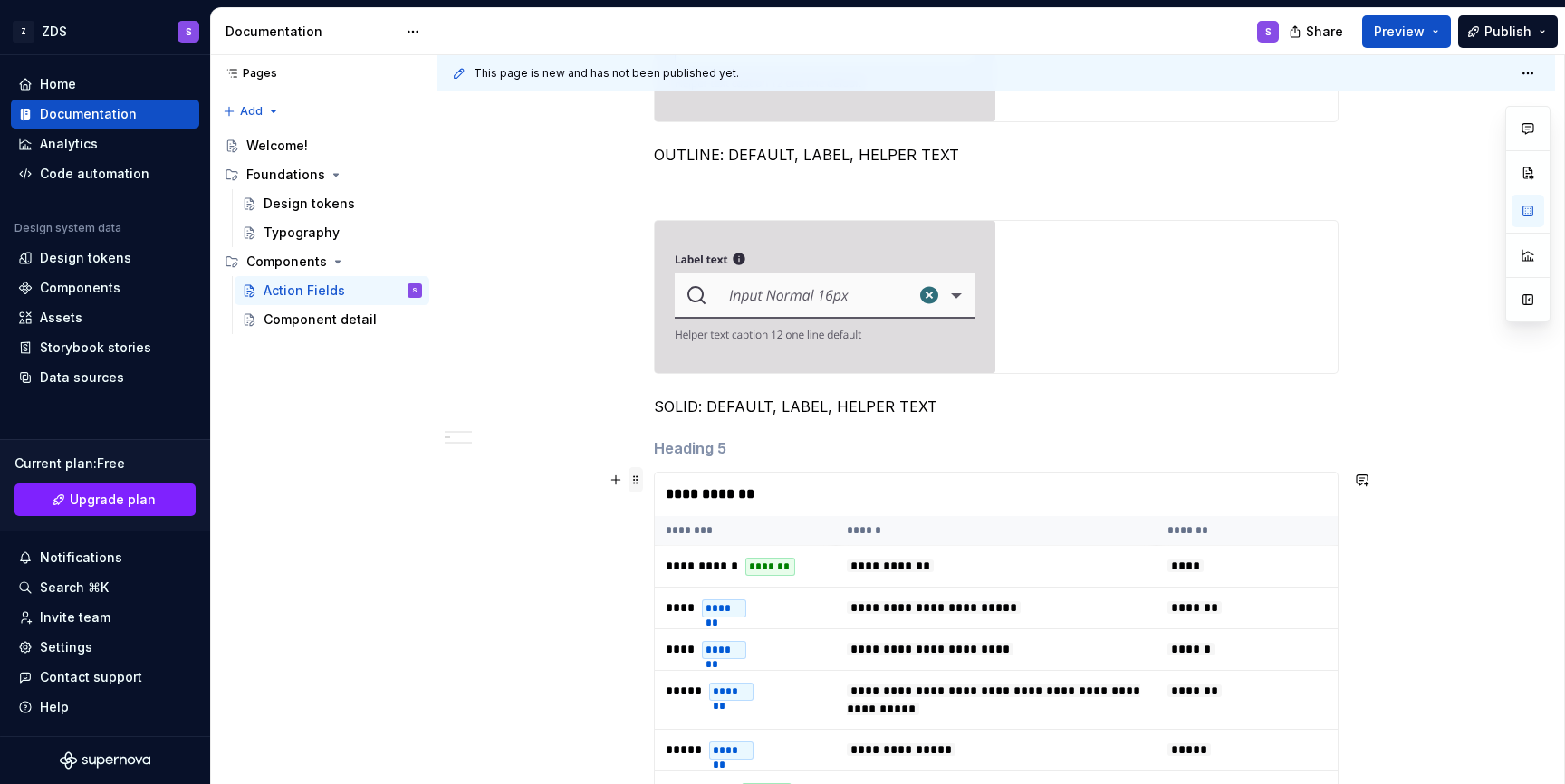
click at [639, 483] on span at bounding box center [636, 480] width 14 height 26
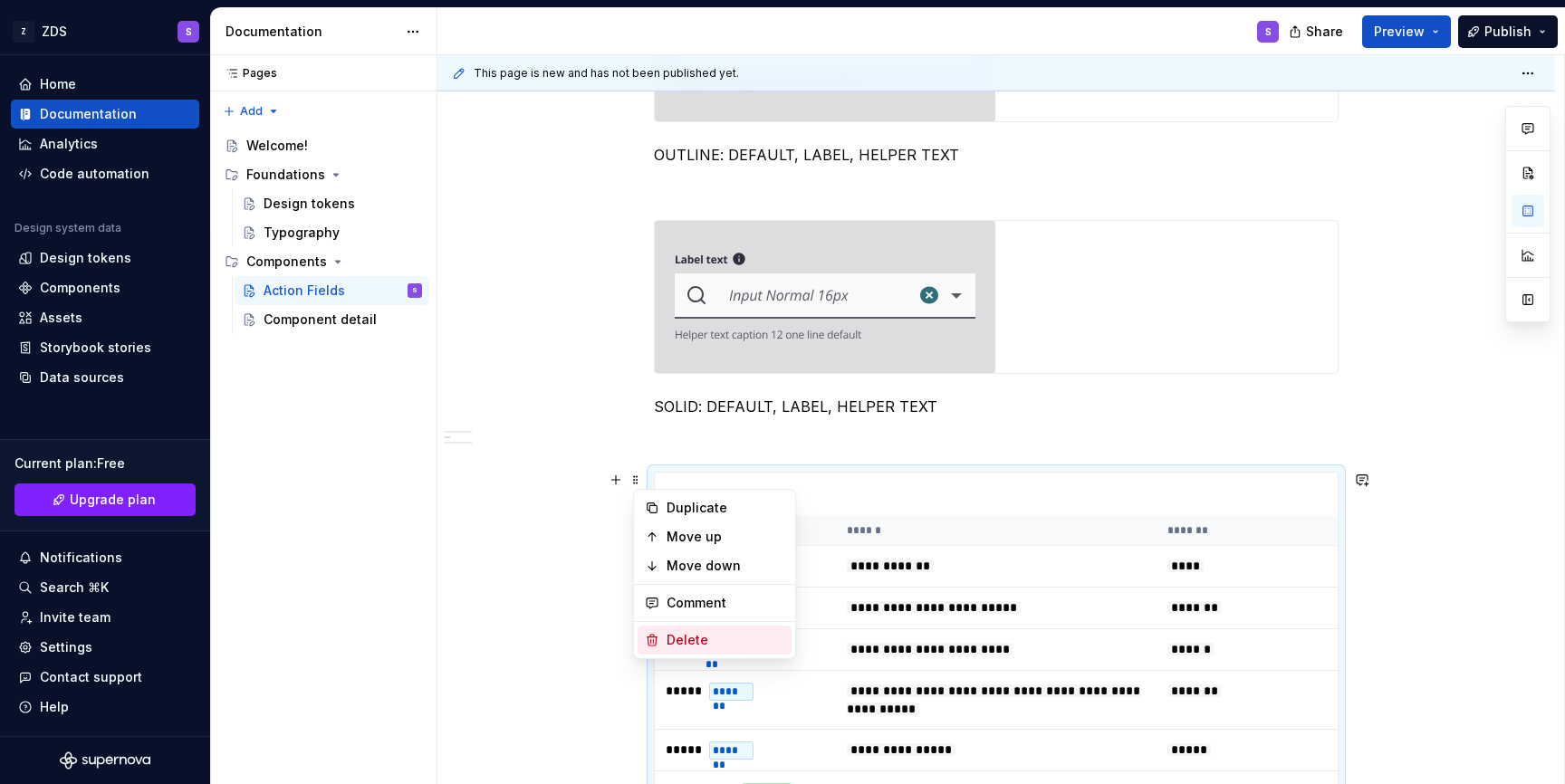
click at [692, 634] on div "Delete" at bounding box center [724, 639] width 117 height 18
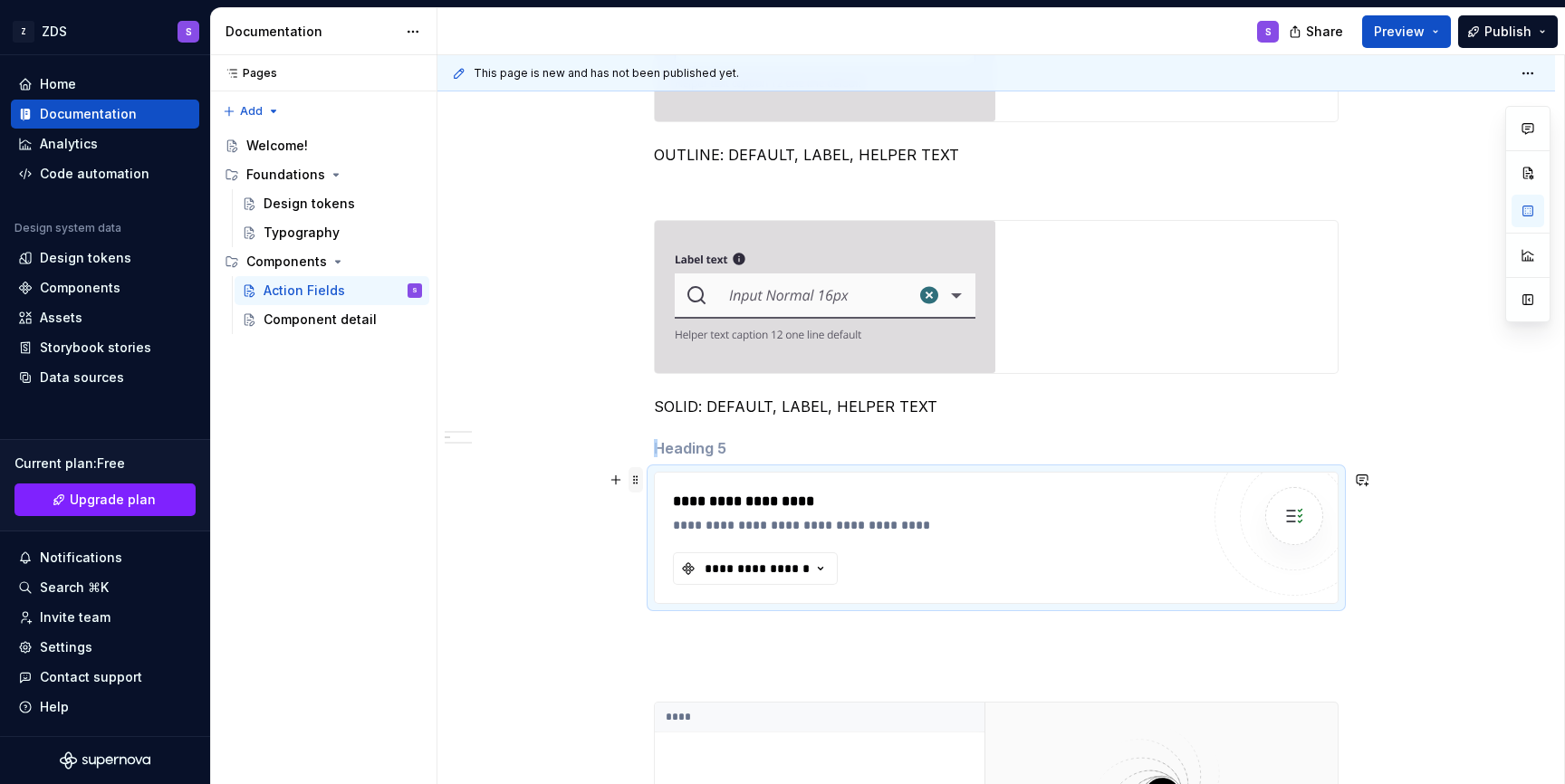
click at [643, 485] on span at bounding box center [636, 480] width 14 height 26
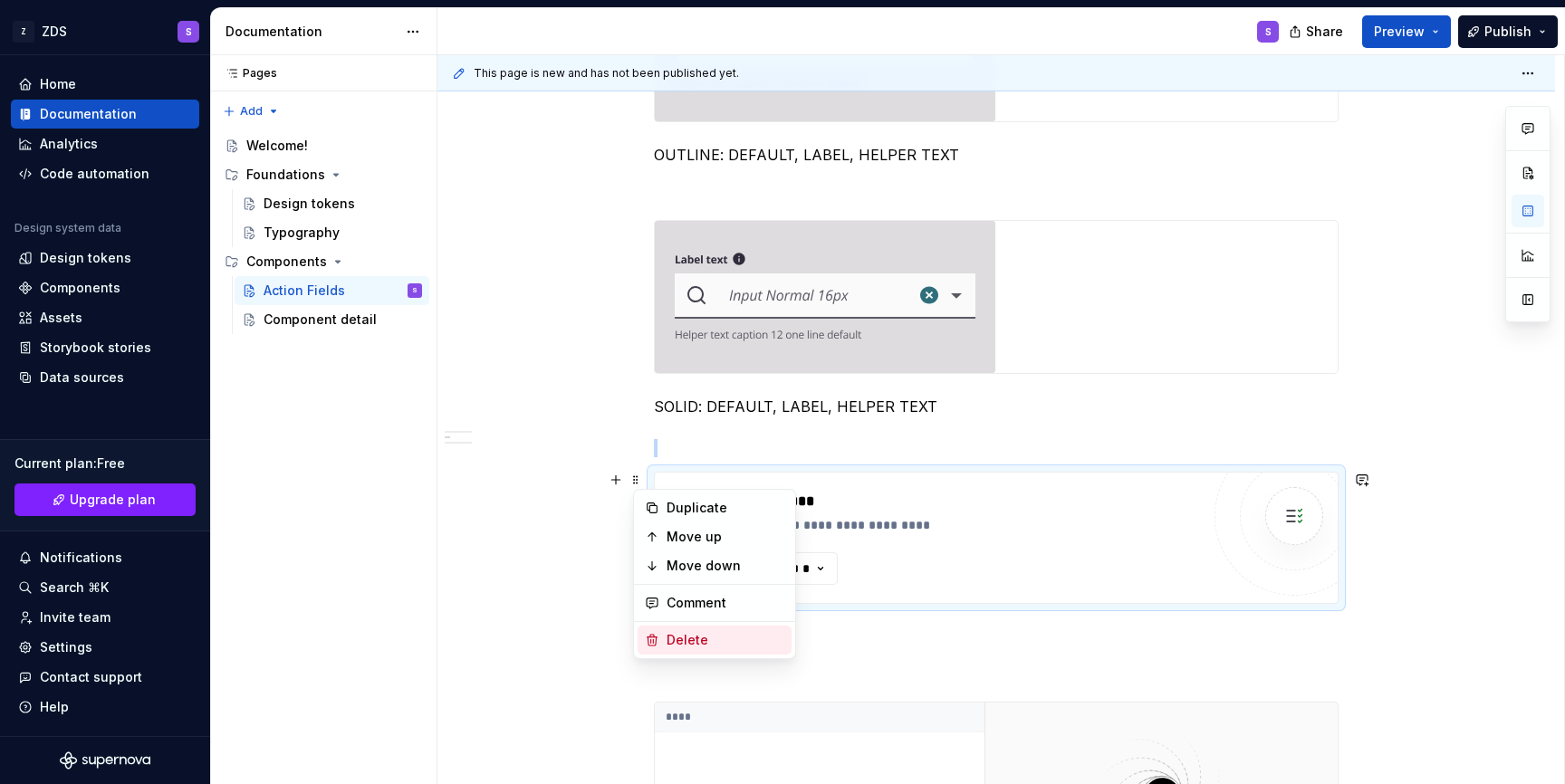
click at [681, 649] on div "Delete" at bounding box center [724, 639] width 117 height 18
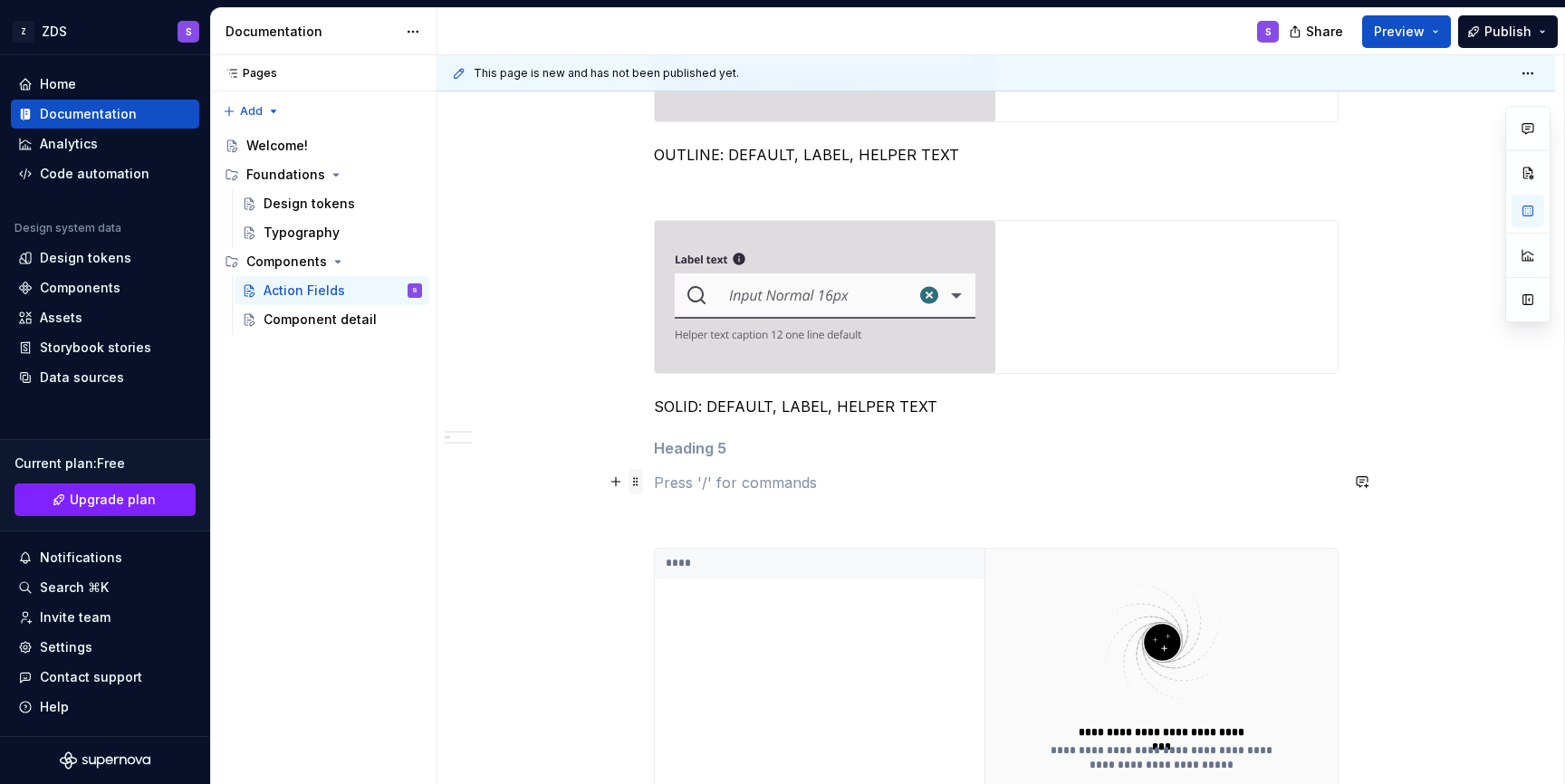
click at [642, 485] on span at bounding box center [636, 482] width 14 height 26
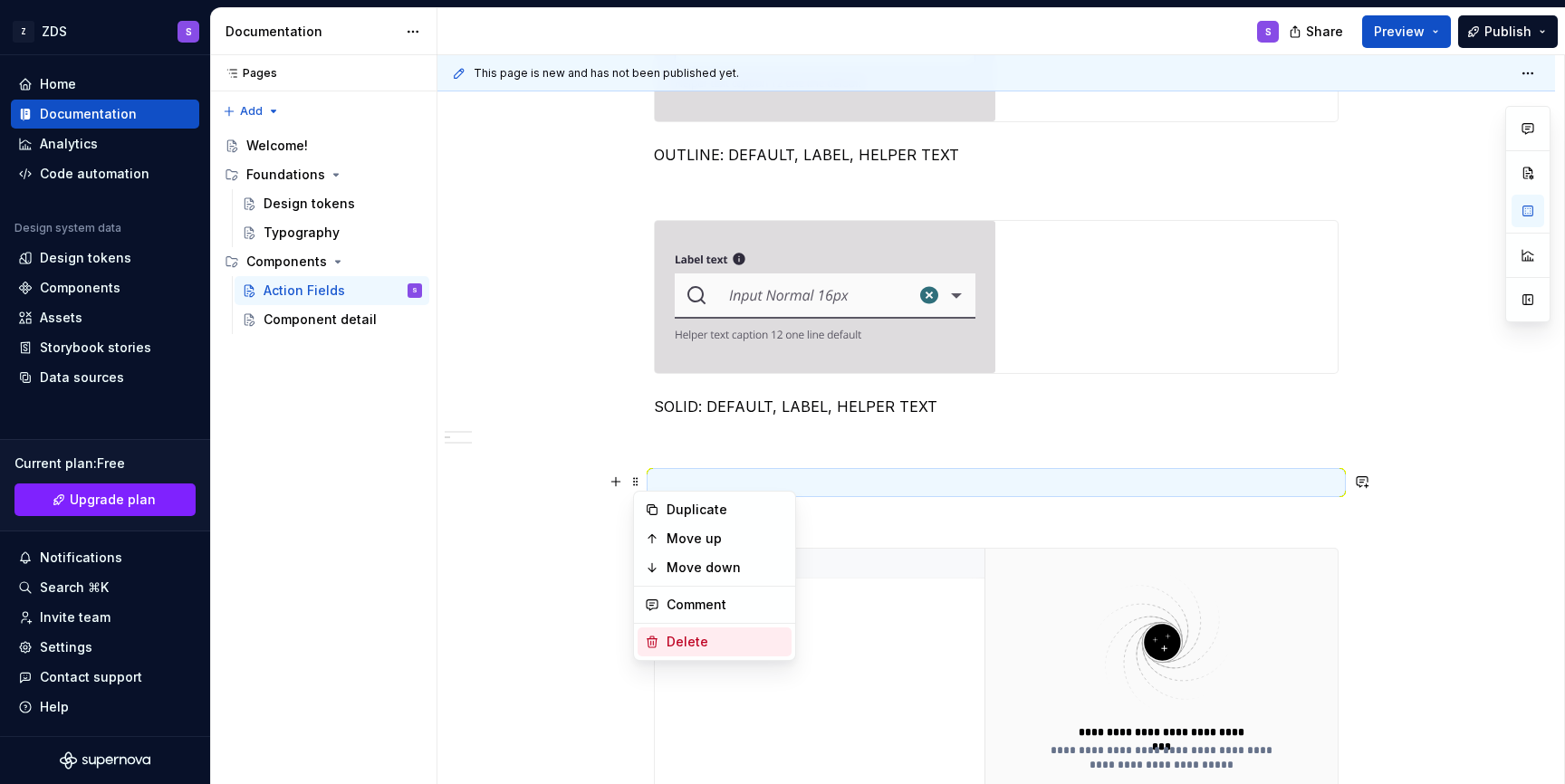
click at [684, 635] on div "Delete" at bounding box center [724, 641] width 117 height 18
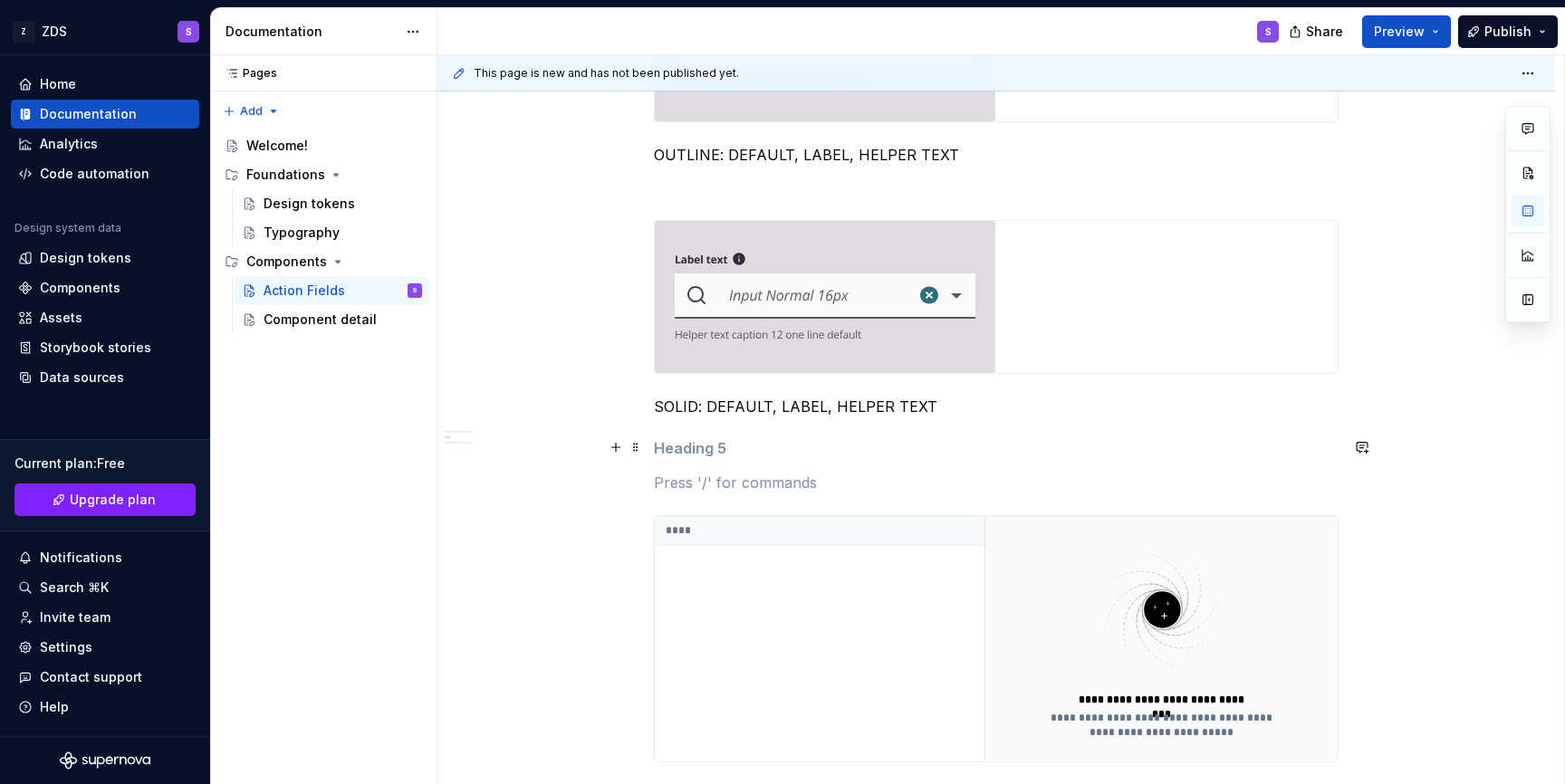
click at [640, 446] on span at bounding box center [636, 447] width 14 height 26
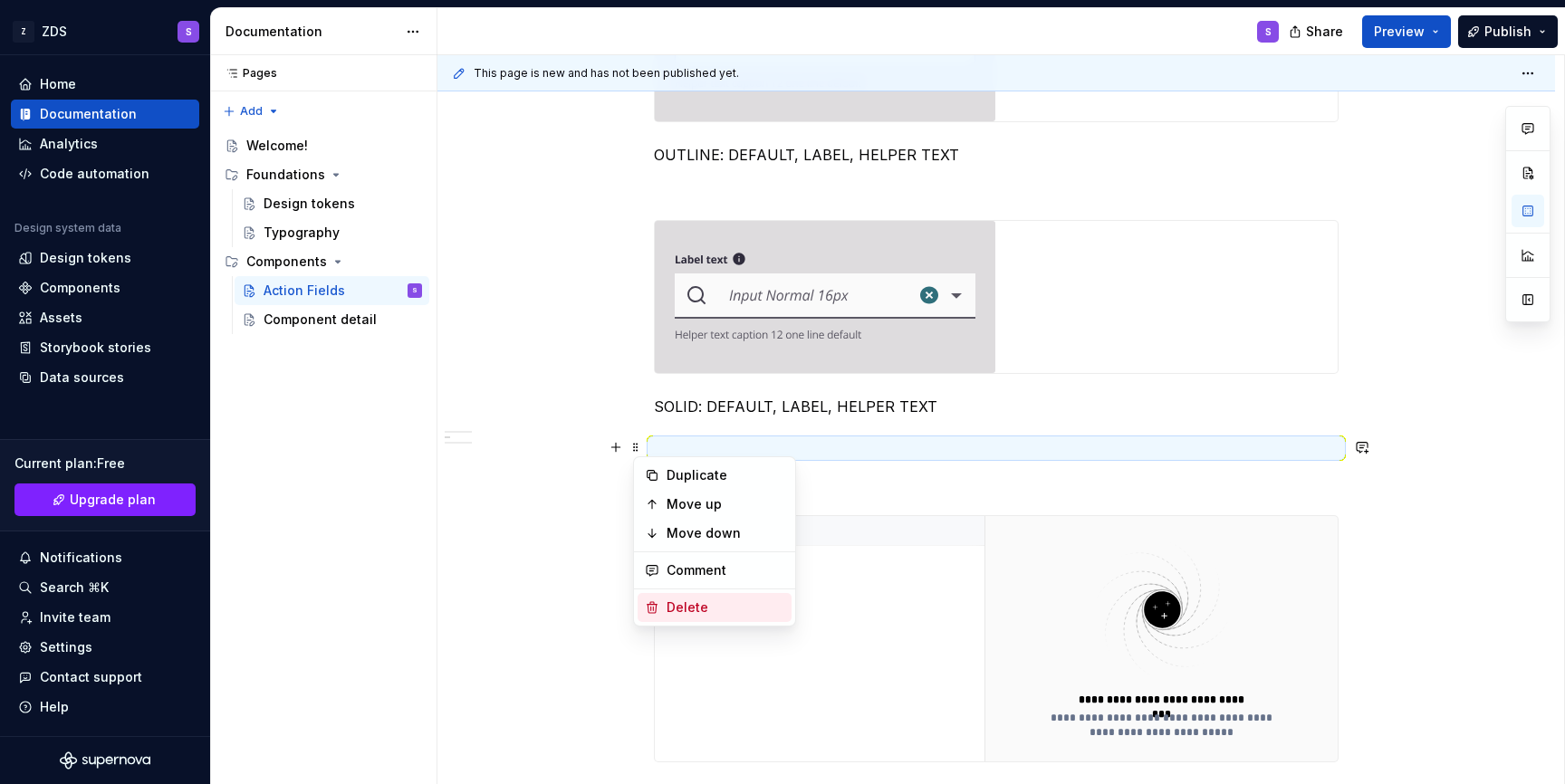
click at [669, 600] on div "Delete" at bounding box center [724, 607] width 117 height 18
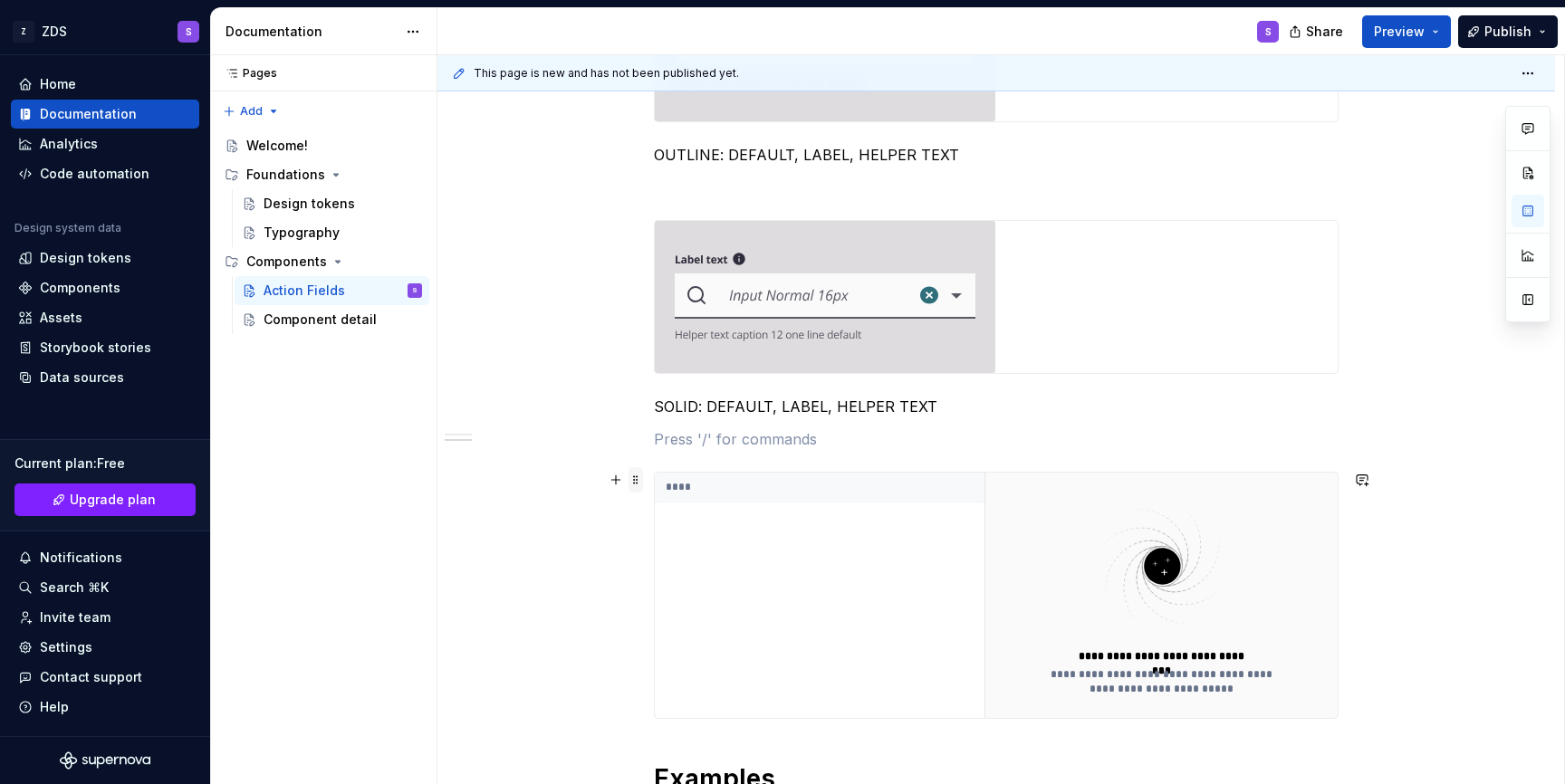
click at [641, 478] on span at bounding box center [636, 480] width 14 height 26
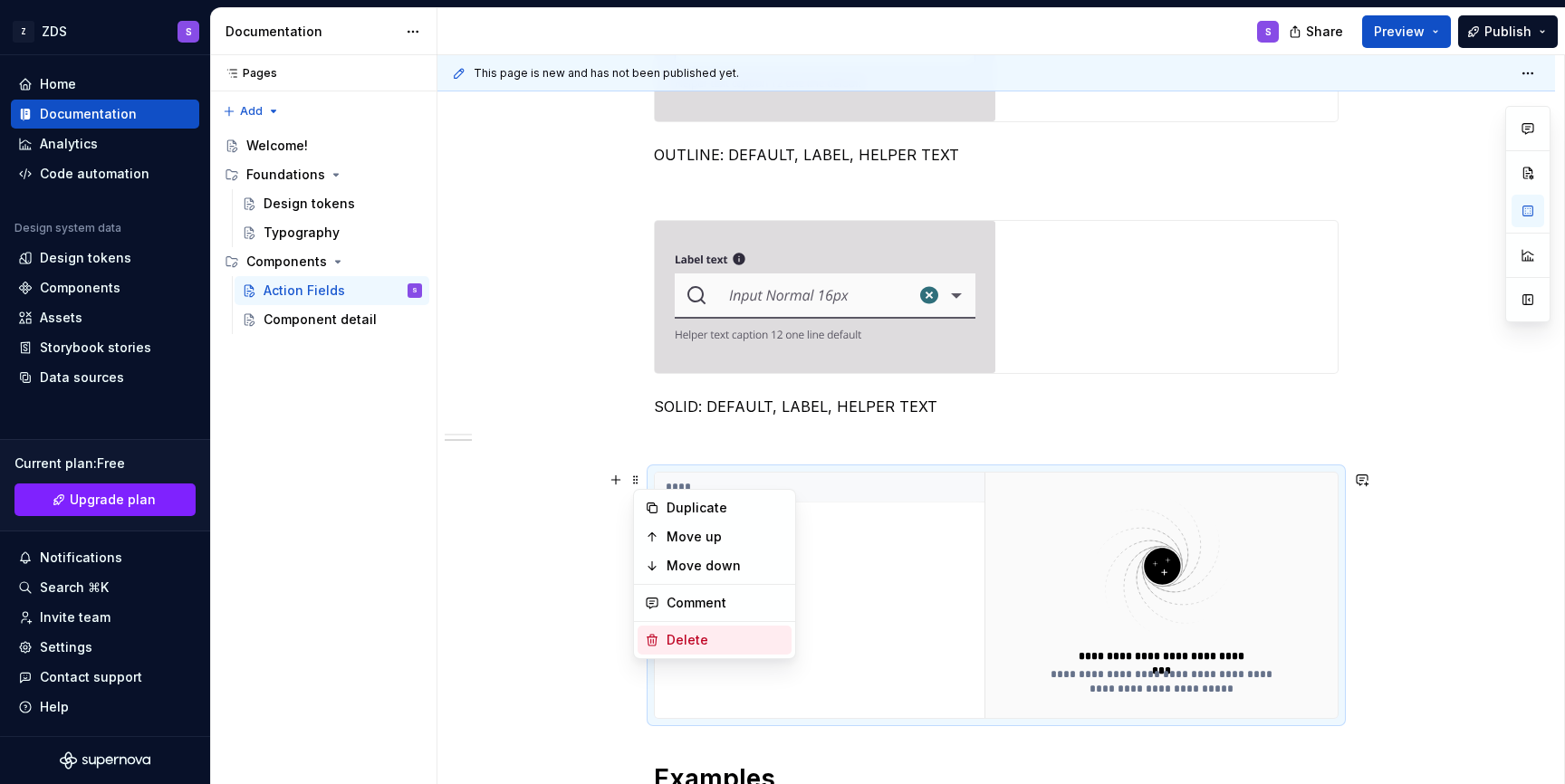
click at [675, 629] on div "Delete" at bounding box center [714, 640] width 154 height 29
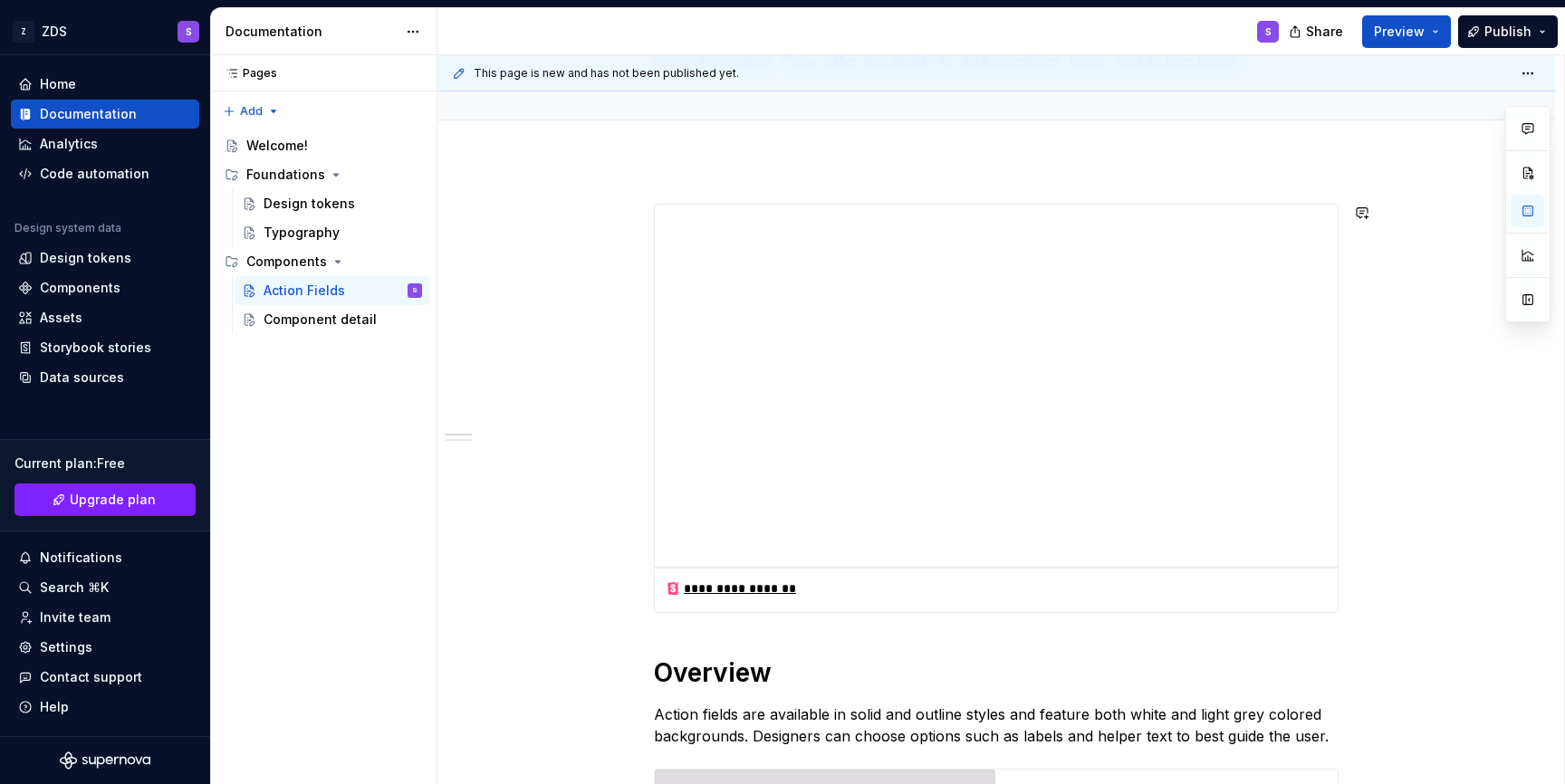
scroll to position [131, 0]
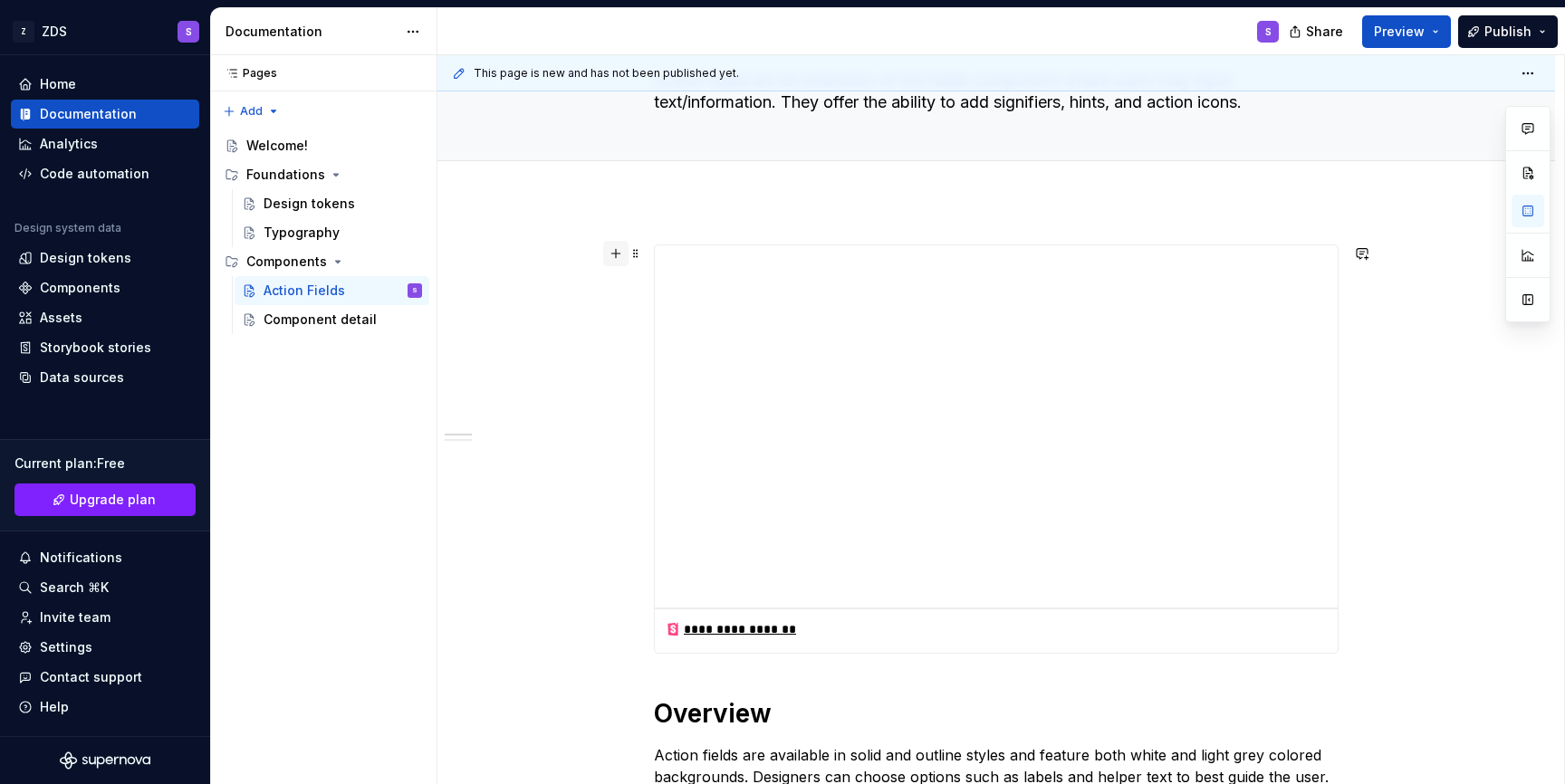
click at [622, 255] on button "button" at bounding box center [616, 253] width 26 height 26
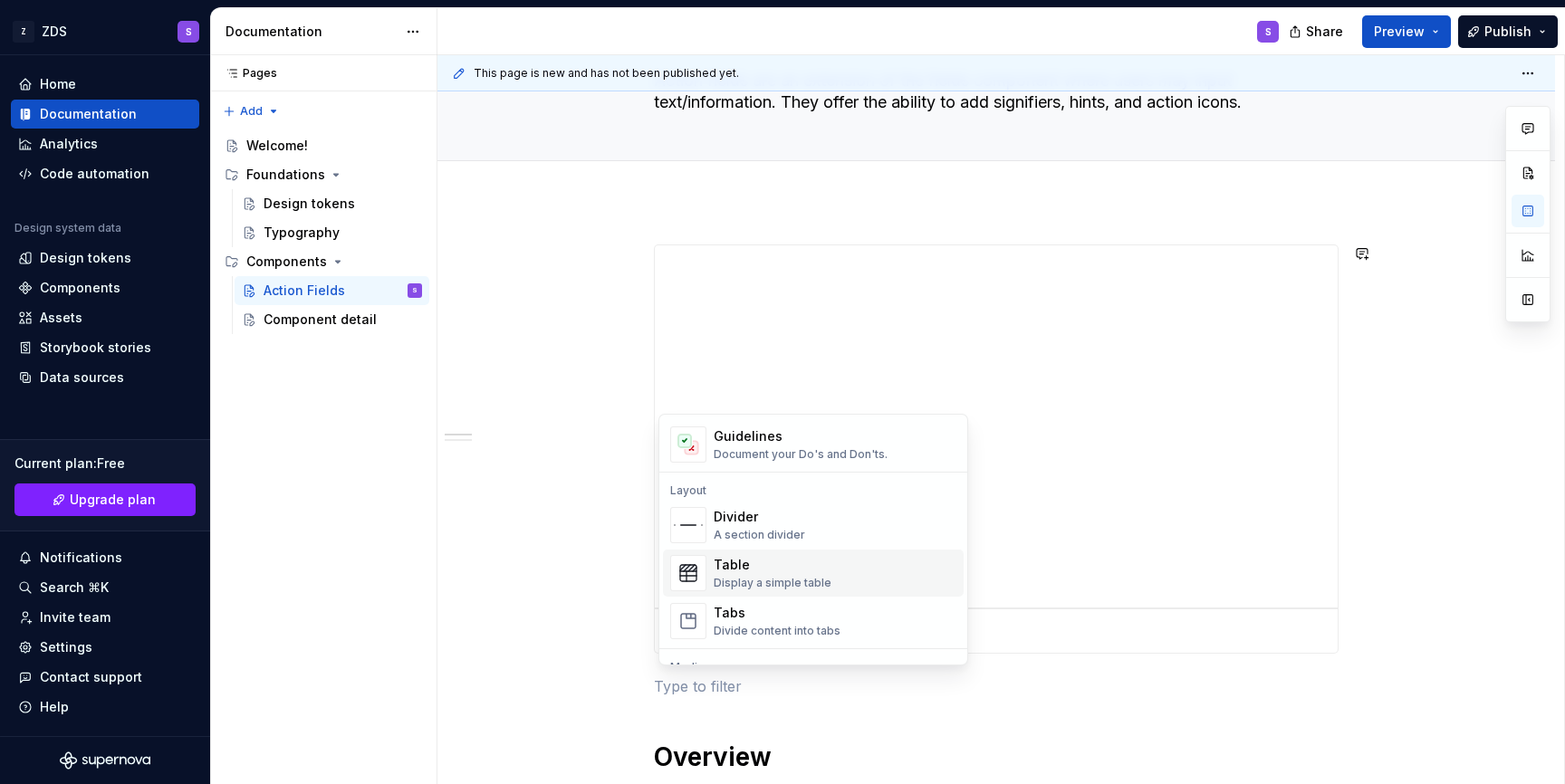
scroll to position [540, 0]
click at [782, 524] on div "A section divider" at bounding box center [760, 530] width 92 height 14
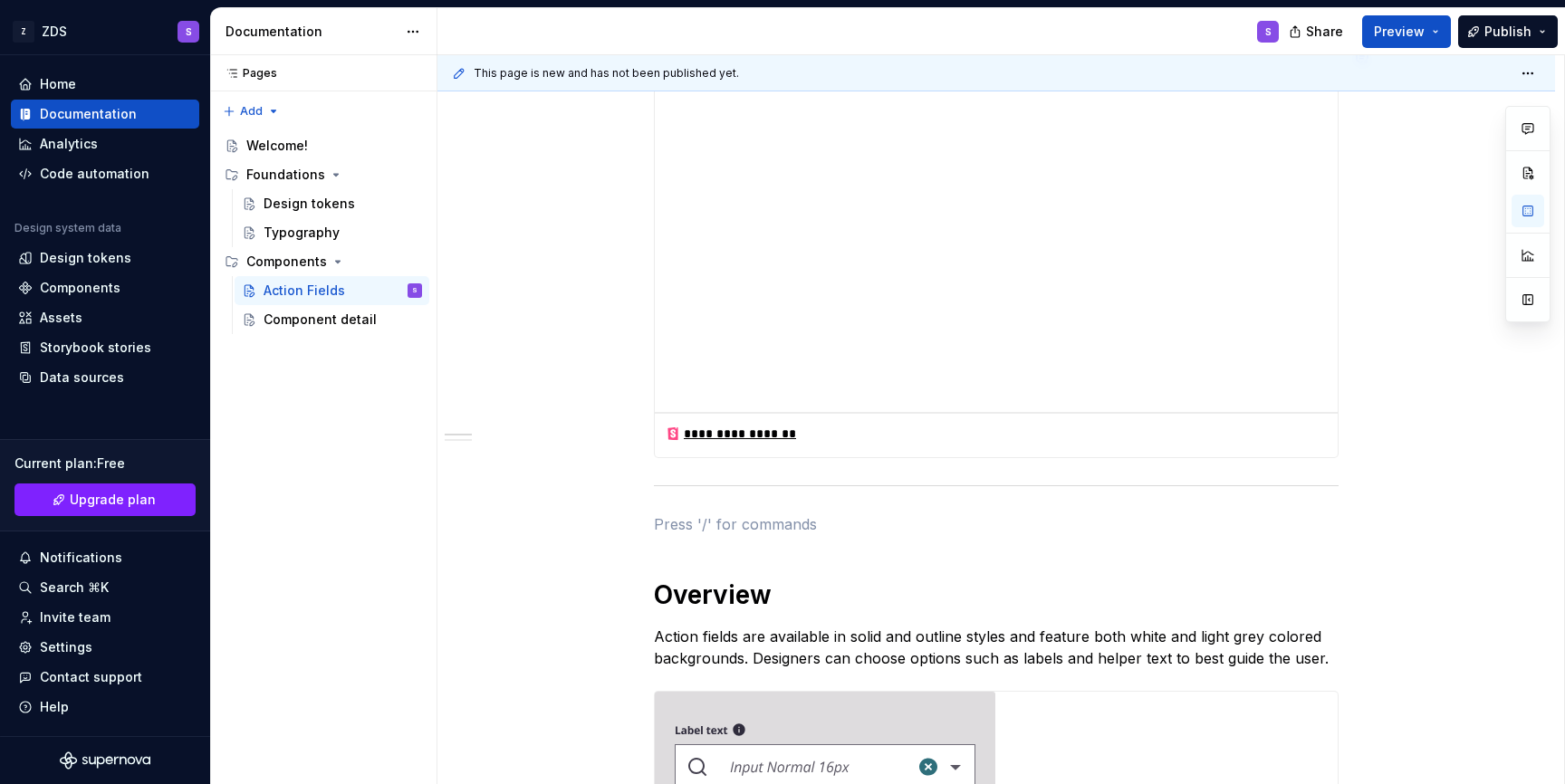
scroll to position [328, 0]
click at [640, 520] on span at bounding box center [636, 521] width 14 height 26
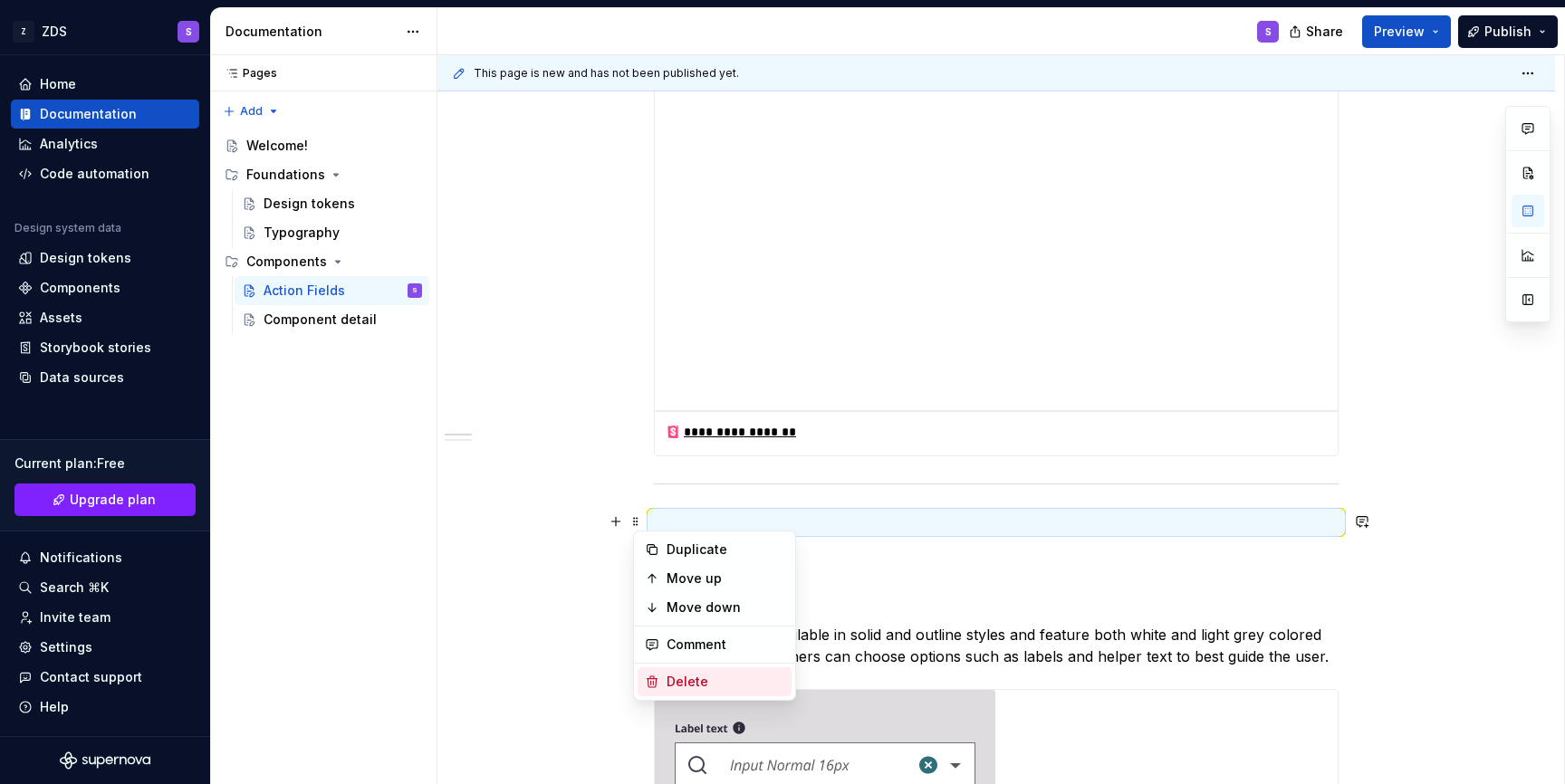
click at [682, 683] on div "Delete" at bounding box center [724, 681] width 117 height 18
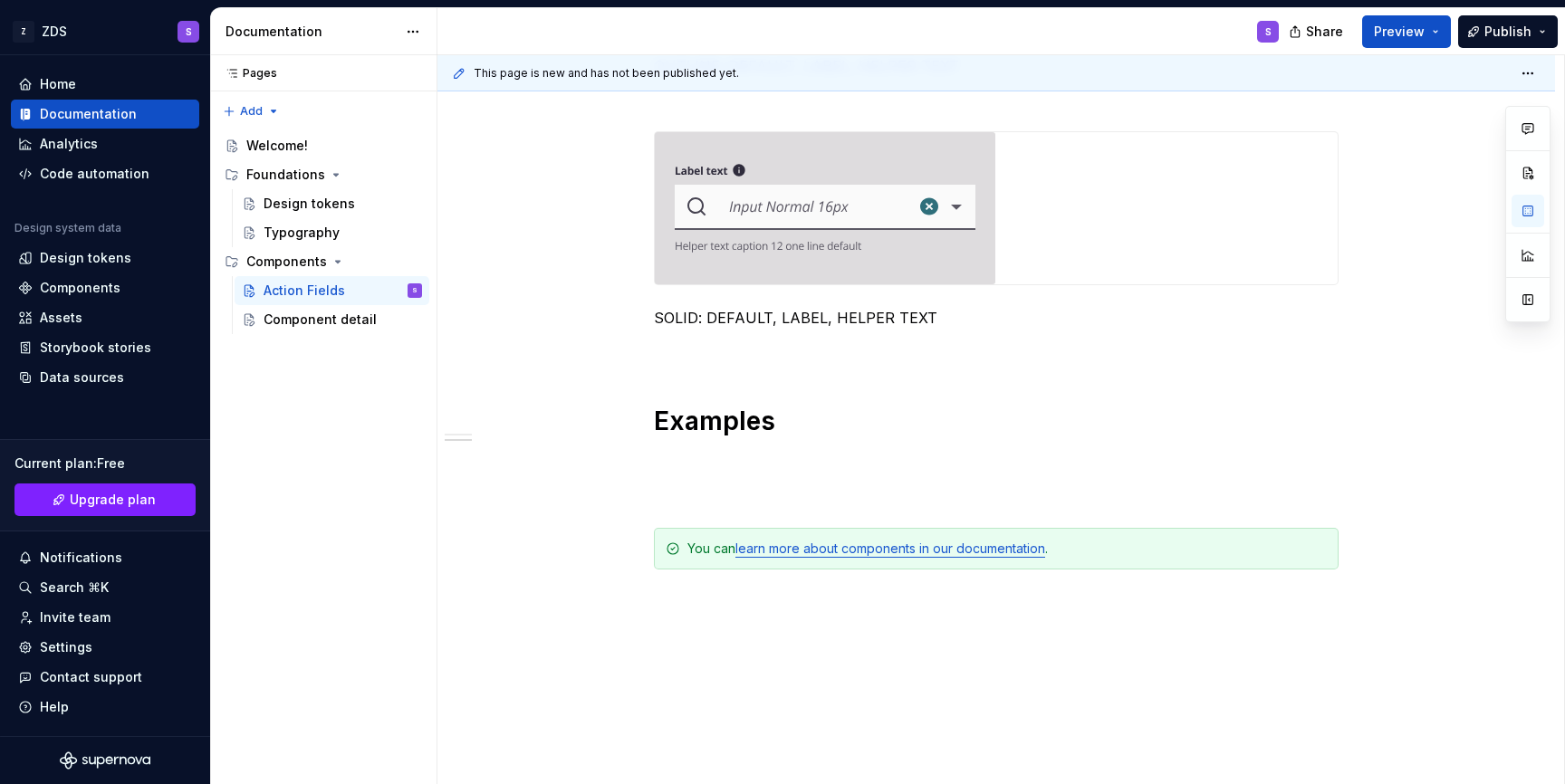
scroll to position [1085, 0]
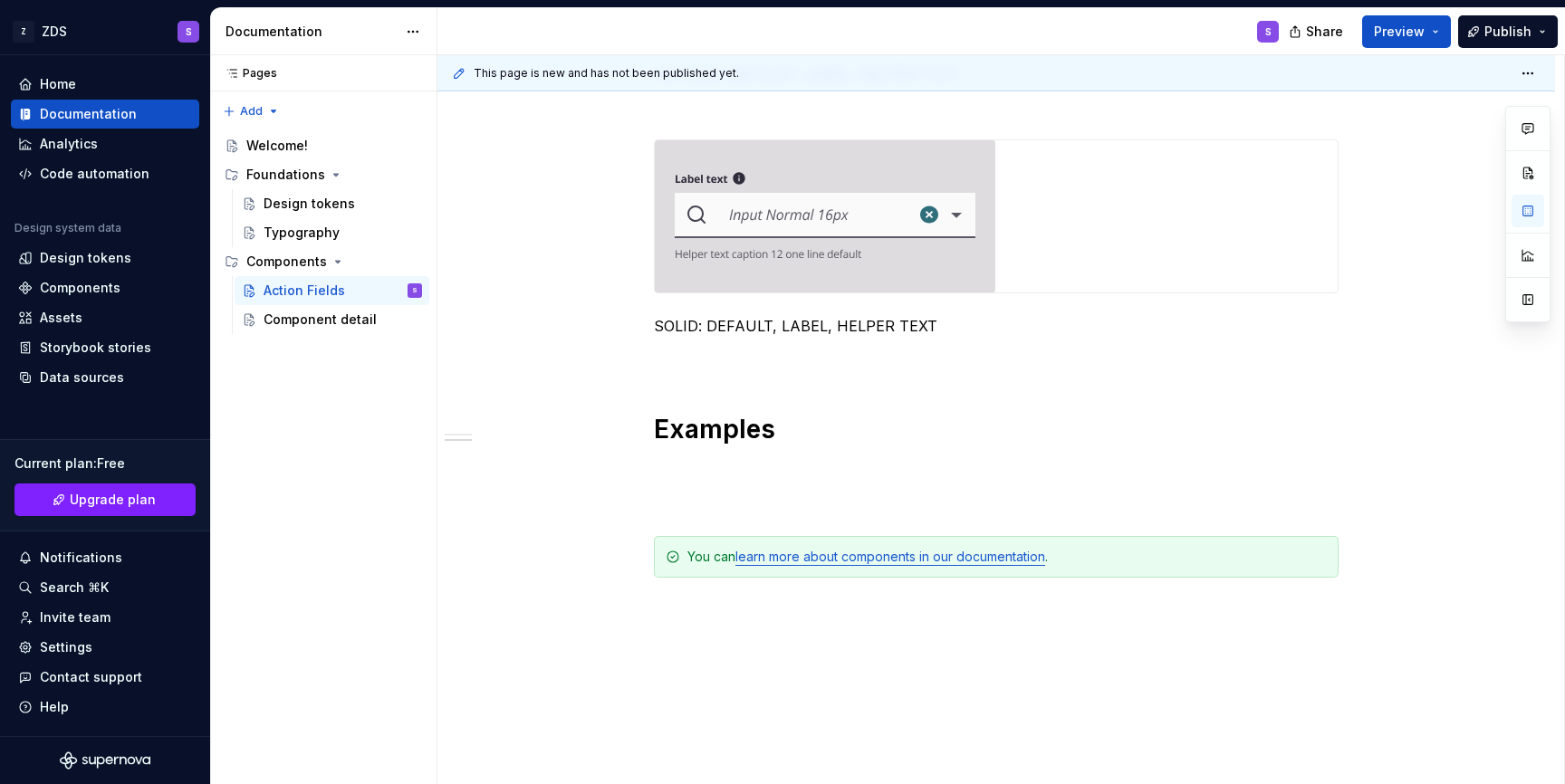
click at [629, 374] on div "**********" at bounding box center [995, 77] width 1117 height 1664
click at [656, 380] on div "**********" at bounding box center [995, 77] width 1117 height 1664
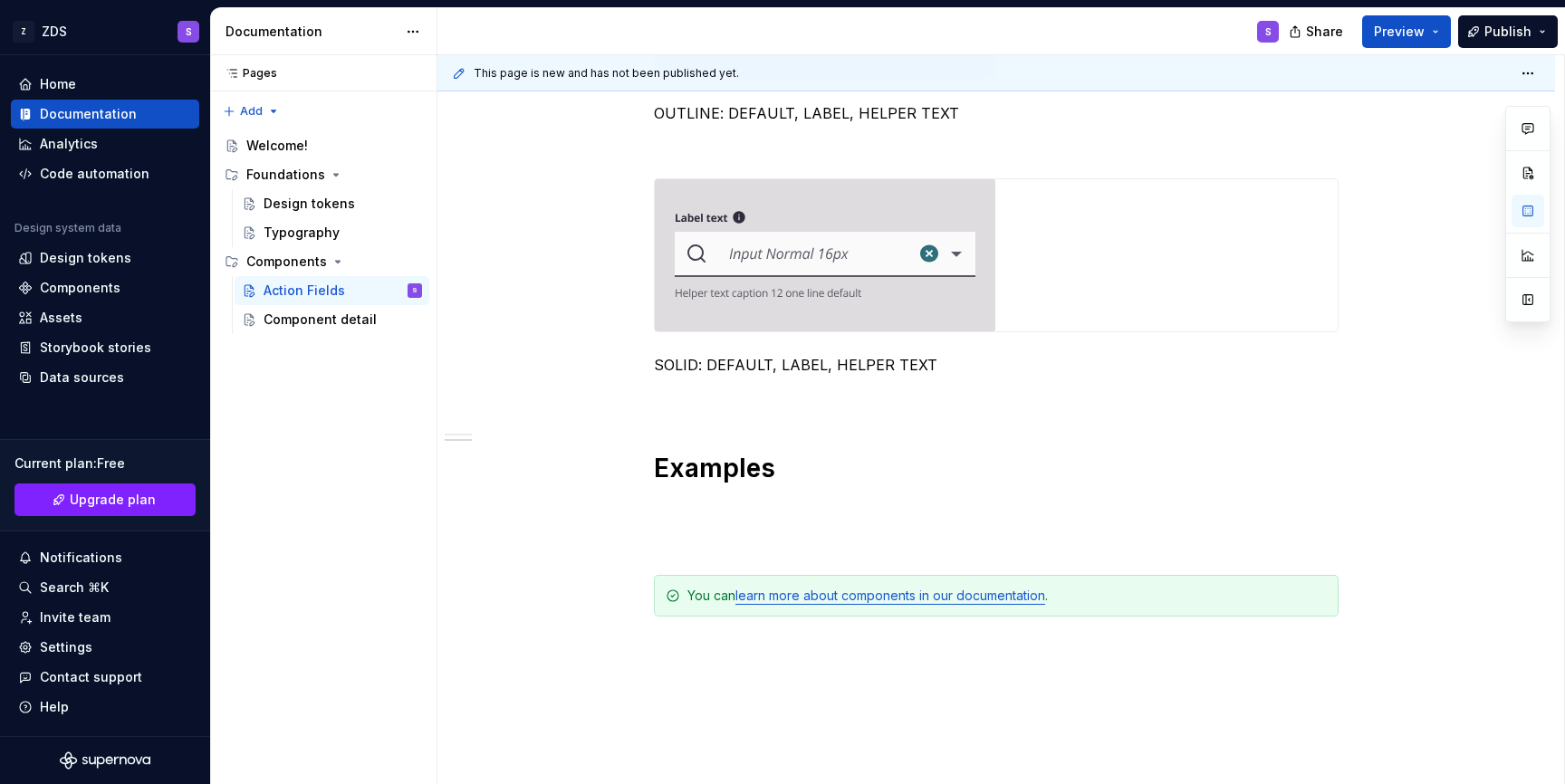
scroll to position [1039, 0]
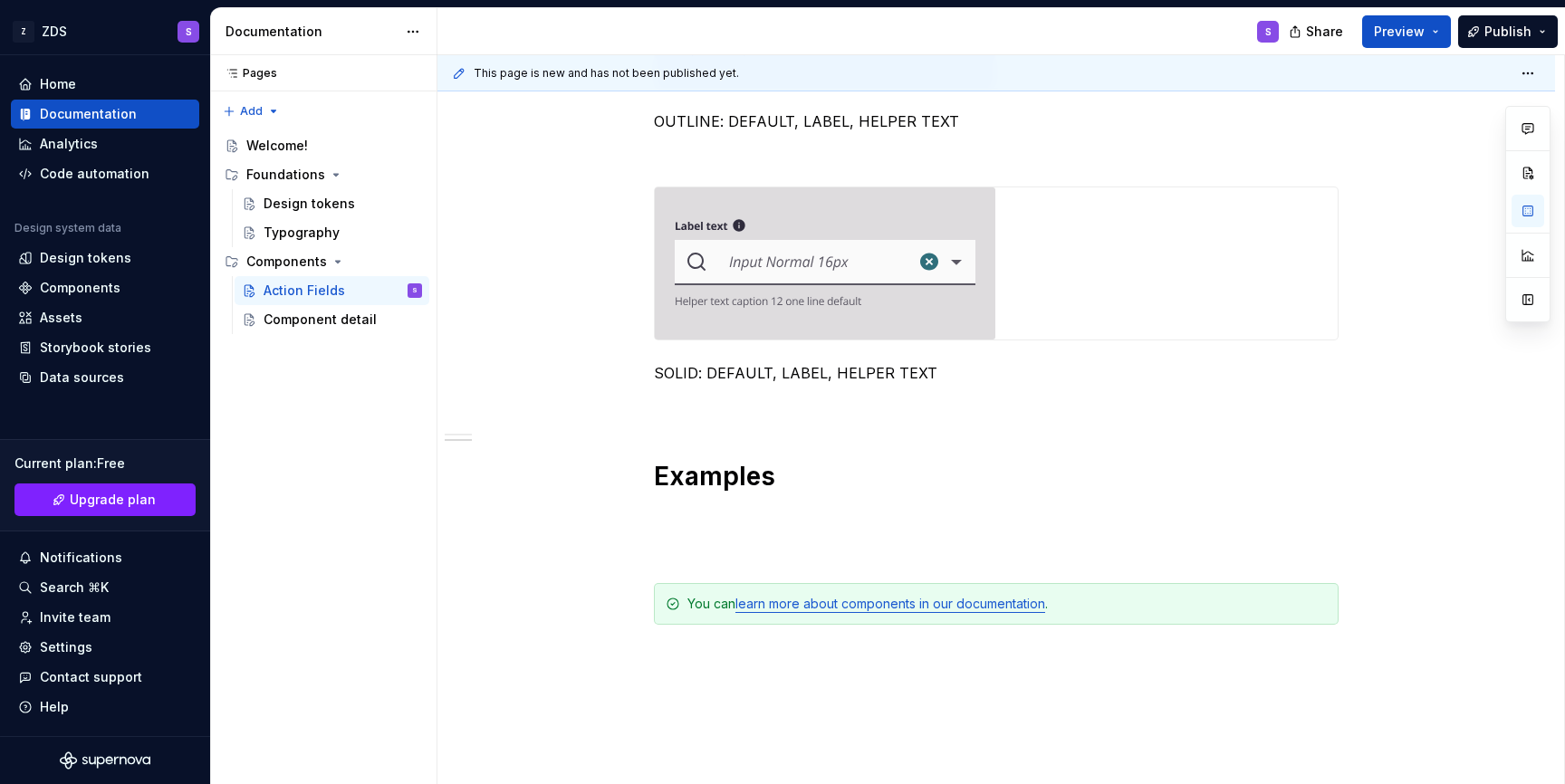
click at [656, 380] on div "**********" at bounding box center [995, 125] width 1117 height 1664
click at [637, 406] on span at bounding box center [636, 404] width 14 height 26
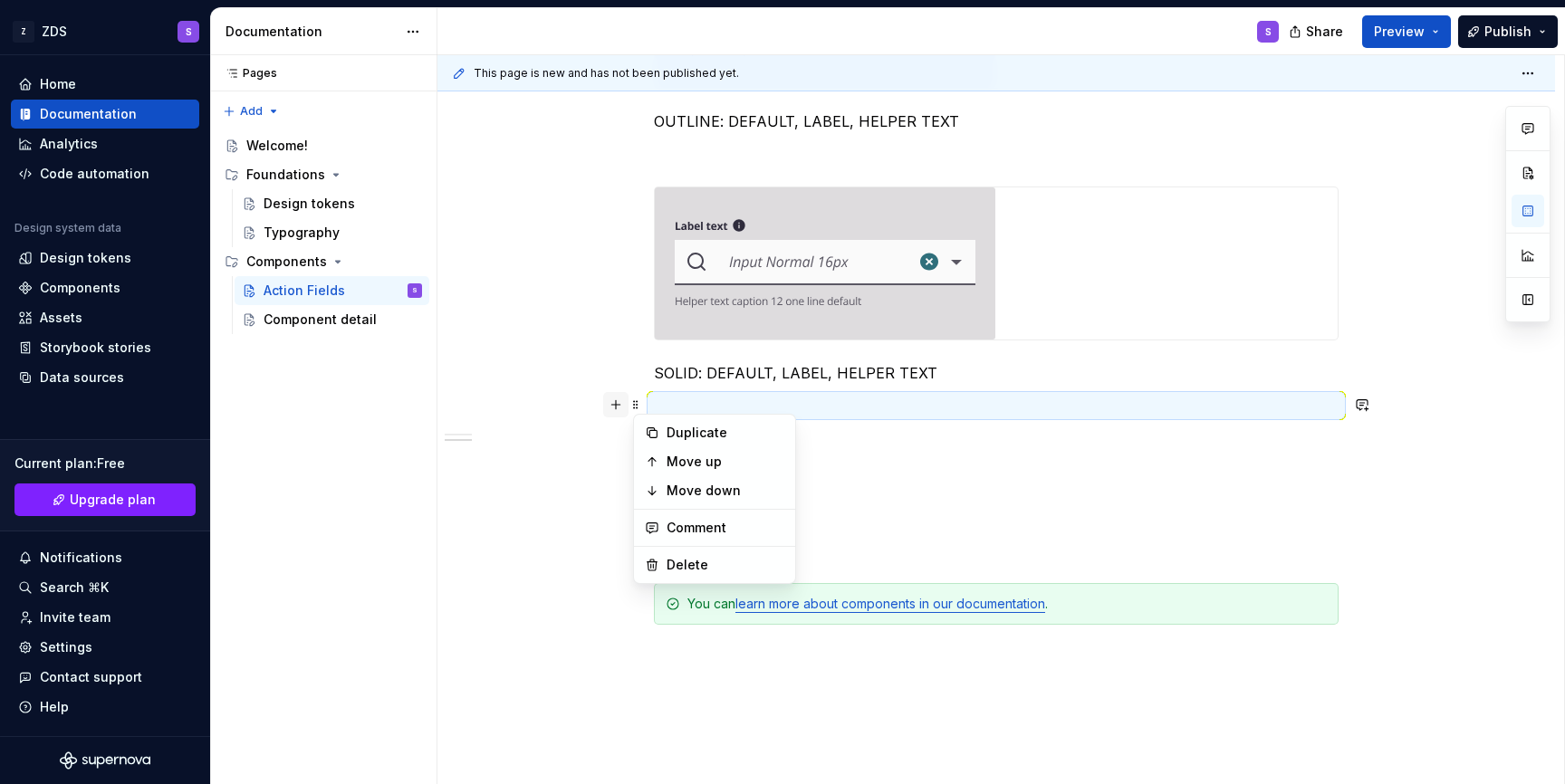
click at [625, 408] on button "button" at bounding box center [616, 404] width 26 height 26
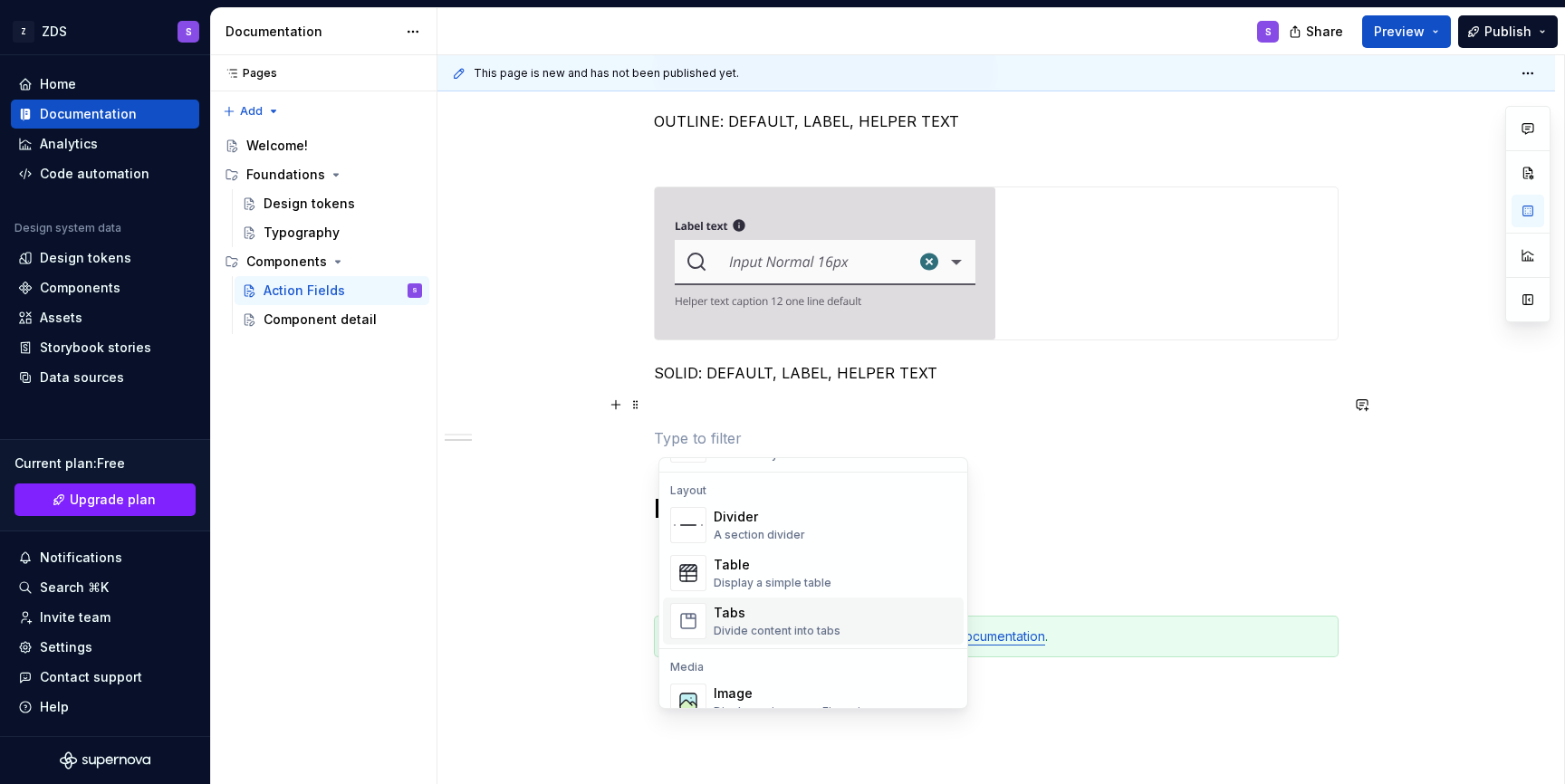
scroll to position [544, 0]
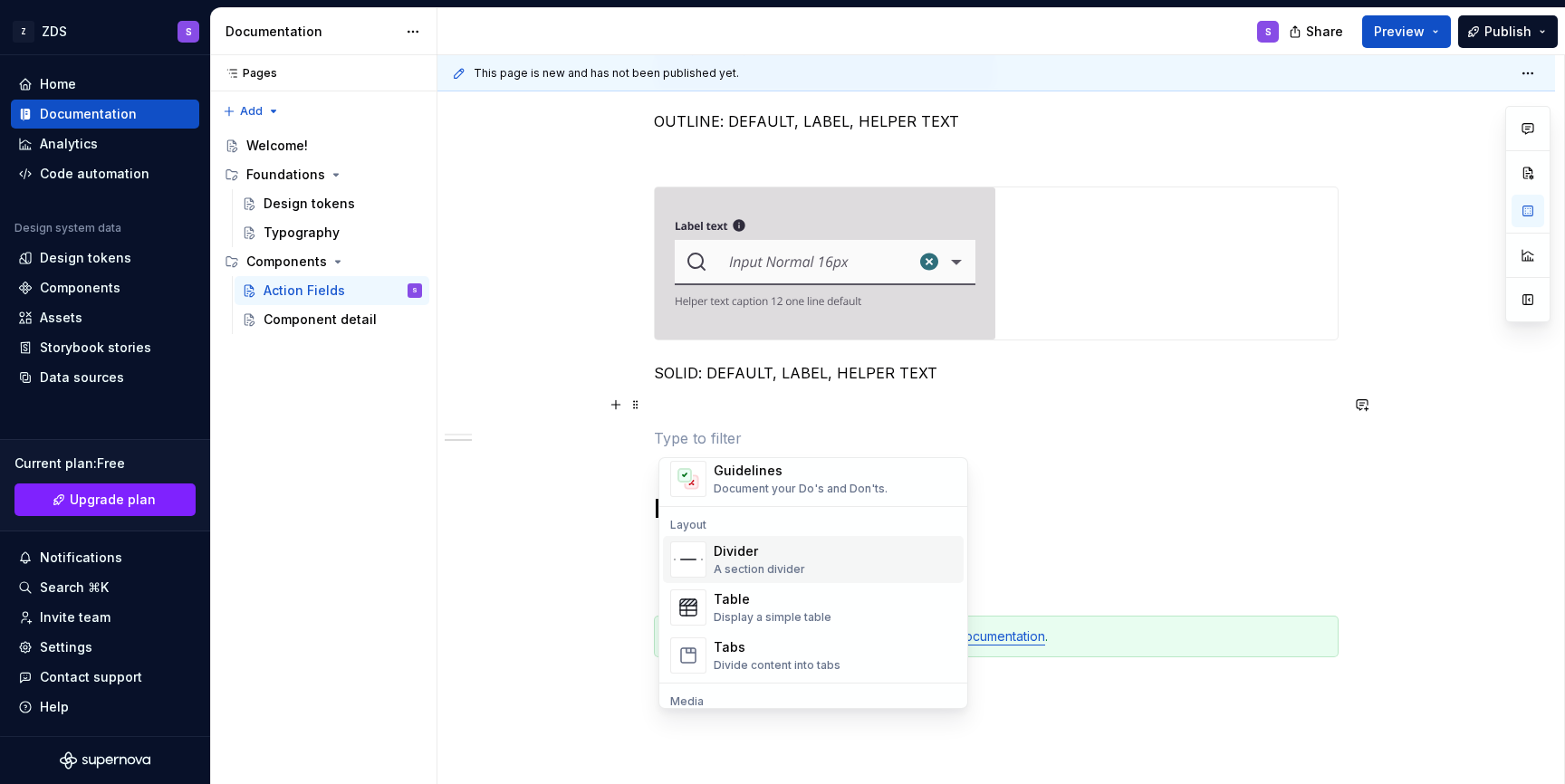
click at [795, 553] on div "Divider" at bounding box center [760, 550] width 92 height 18
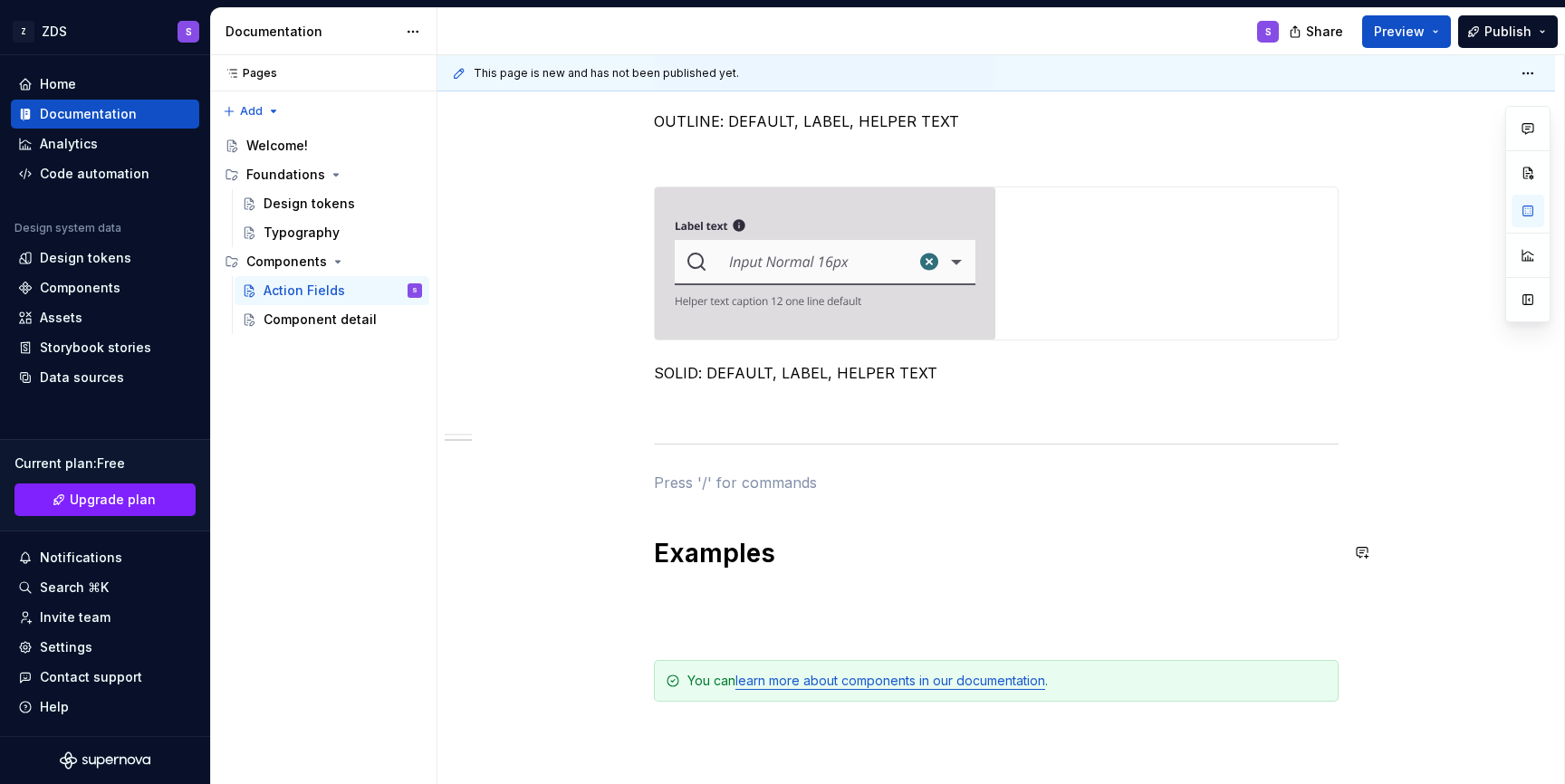
click at [591, 506] on div "**********" at bounding box center [995, 164] width 1117 height 1742
click at [650, 494] on div "**********" at bounding box center [995, 164] width 1117 height 1742
click at [651, 478] on div "**********" at bounding box center [995, 164] width 1117 height 1742
click at [643, 484] on span at bounding box center [636, 482] width 14 height 26
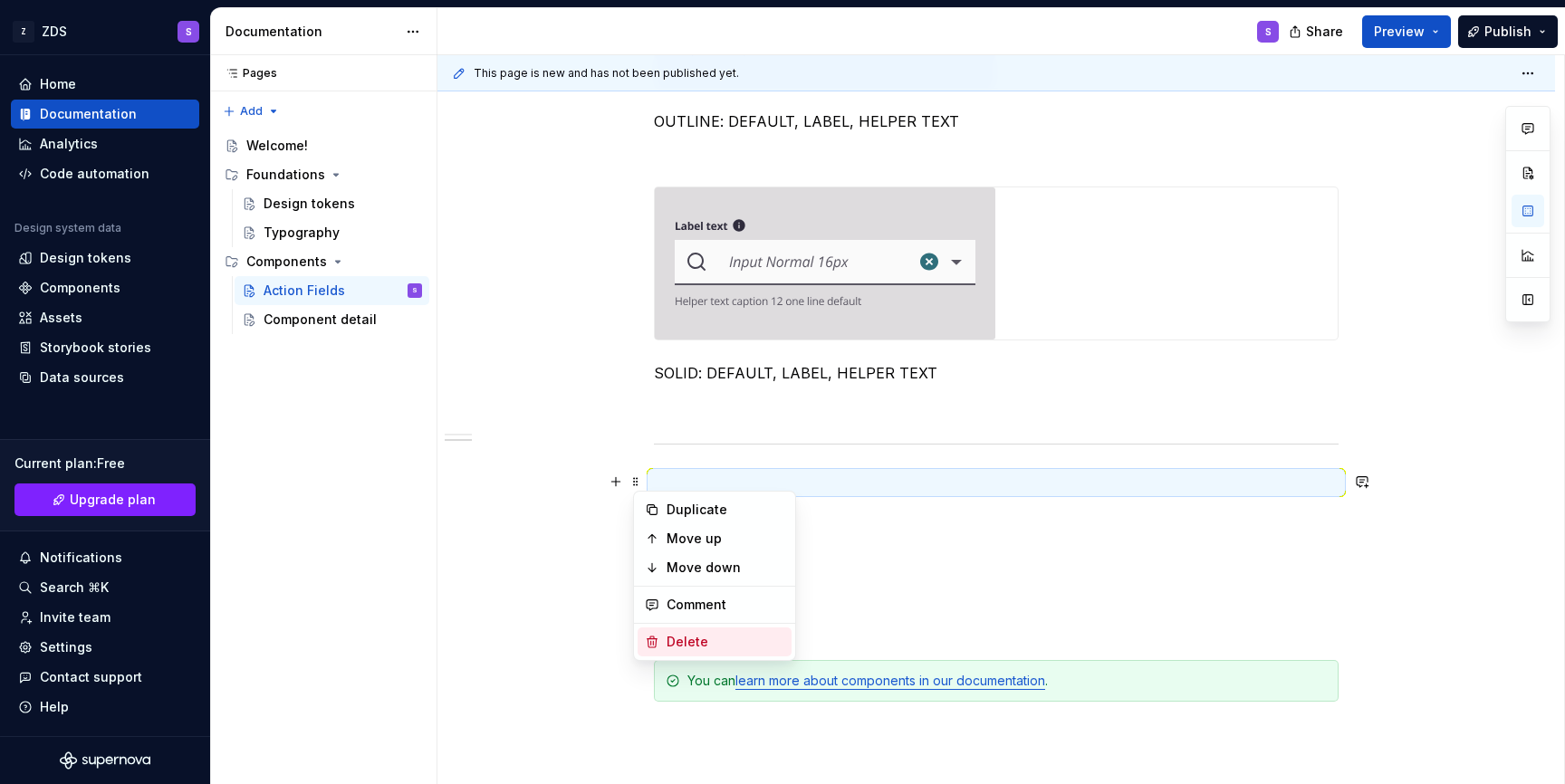
click at [695, 637] on div "Delete" at bounding box center [724, 641] width 117 height 18
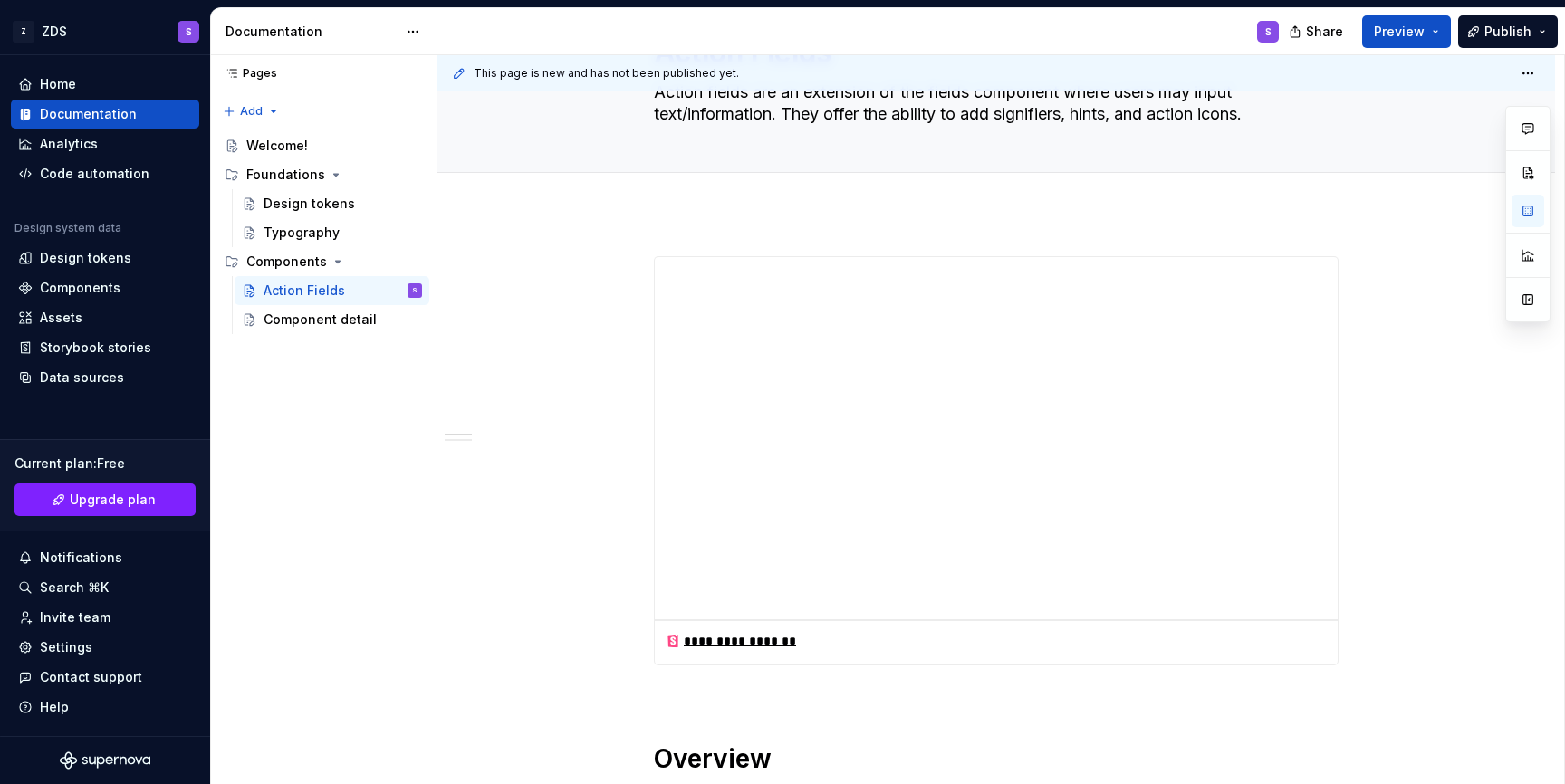
scroll to position [0, 0]
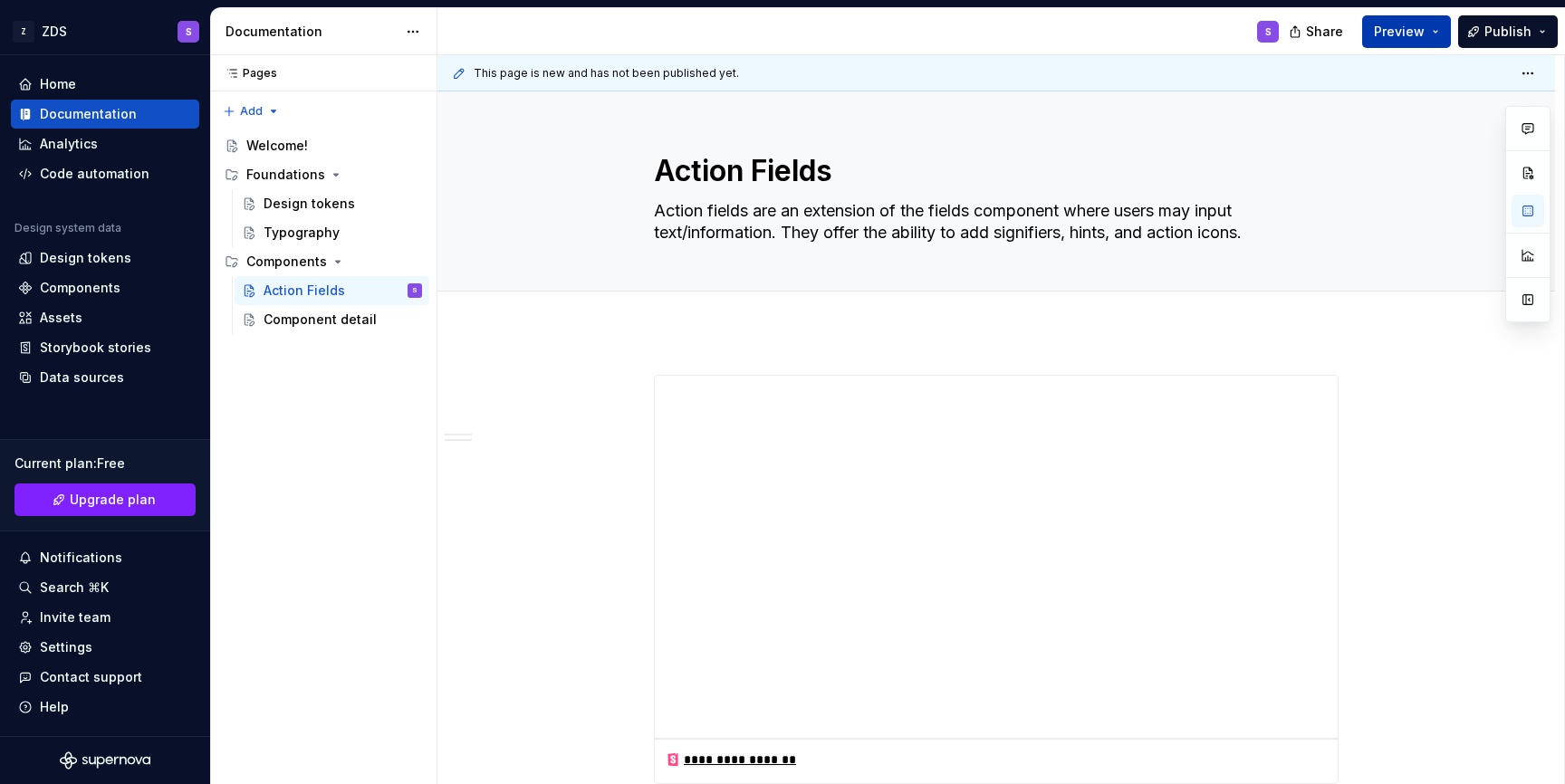
click at [1438, 44] on button "Preview" at bounding box center [1406, 31] width 89 height 32
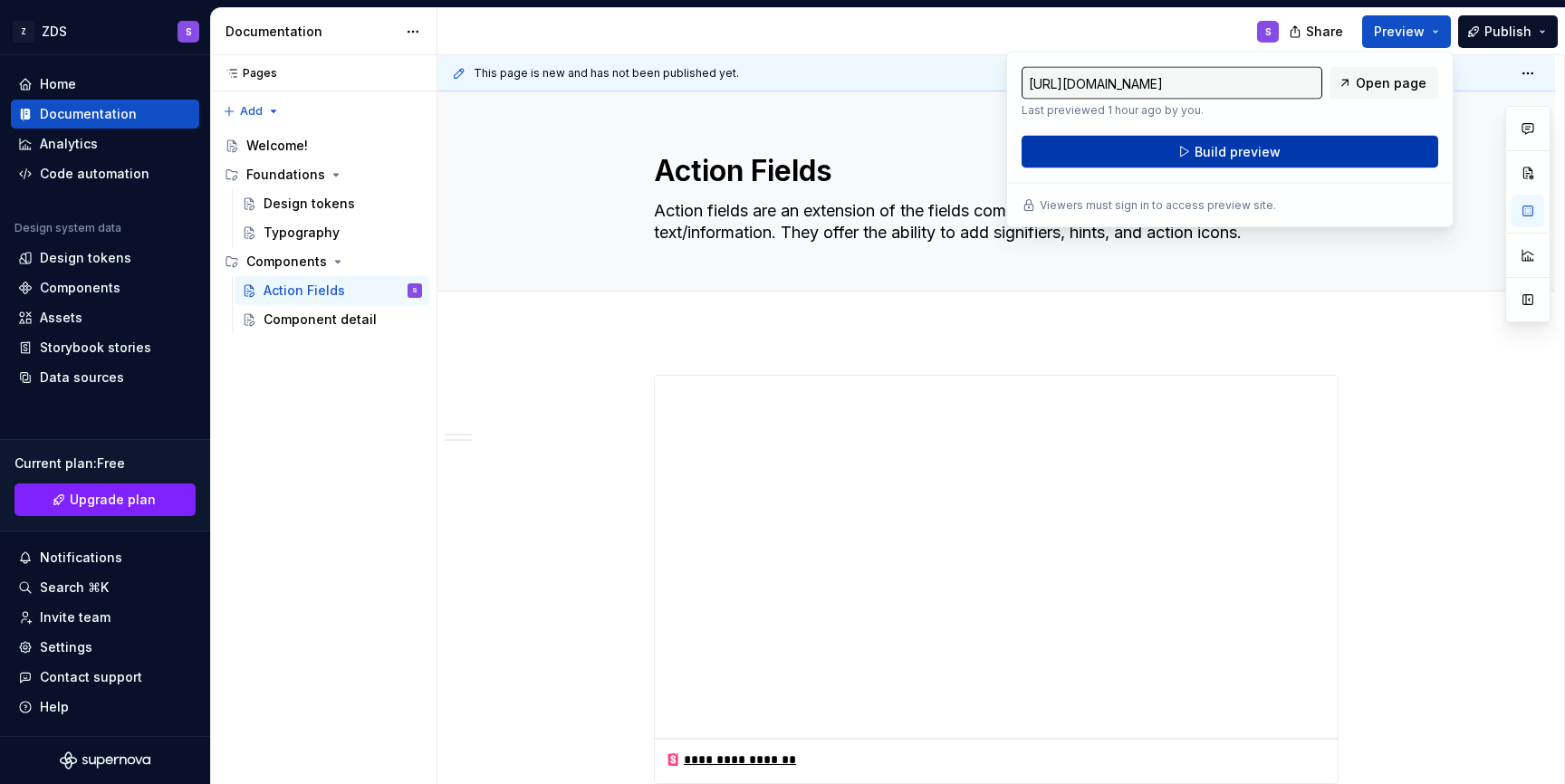
click at [1362, 142] on button "Build preview" at bounding box center [1230, 152] width 417 height 32
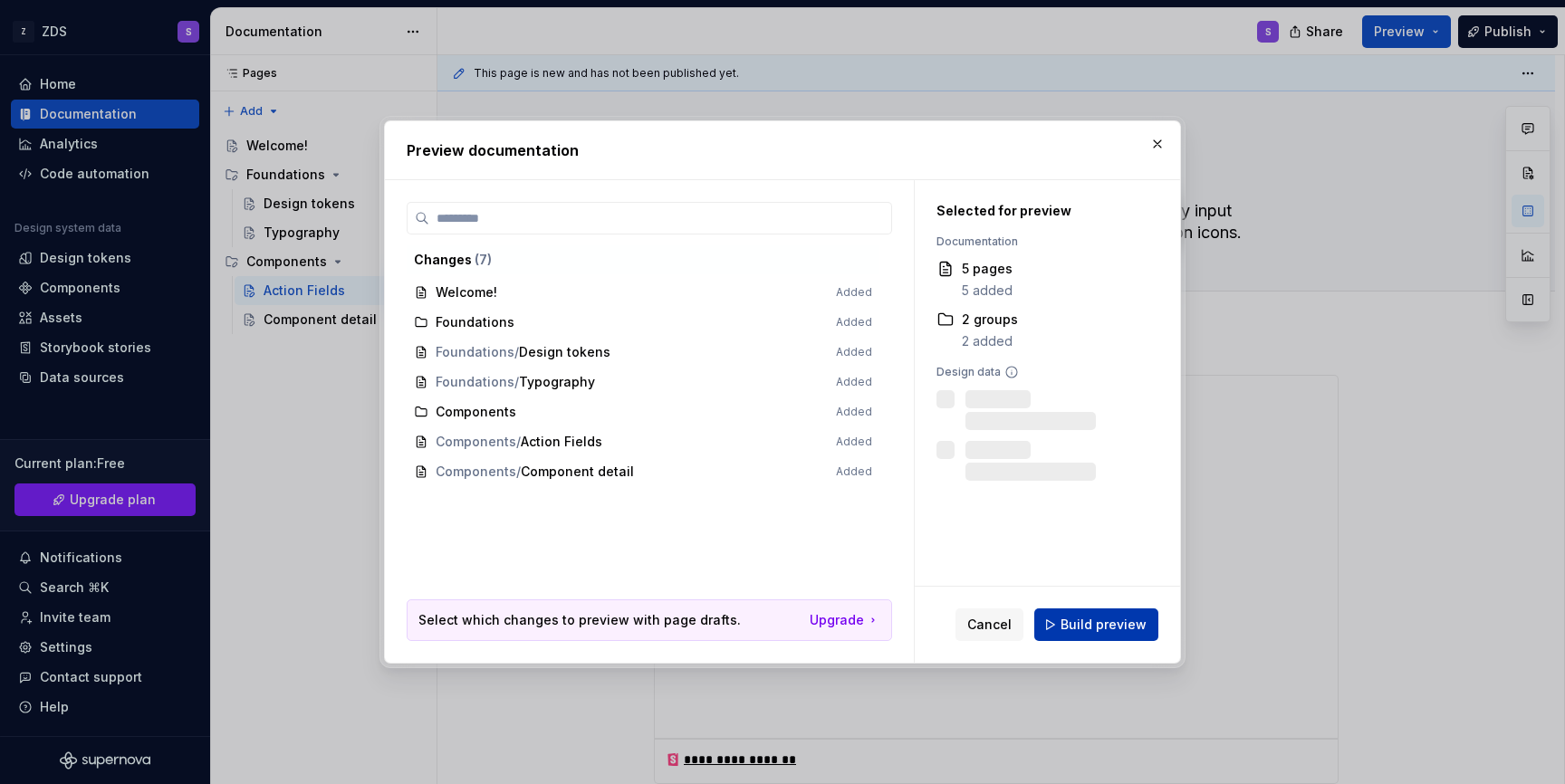
click at [1100, 635] on button "Build preview" at bounding box center [1096, 625] width 124 height 32
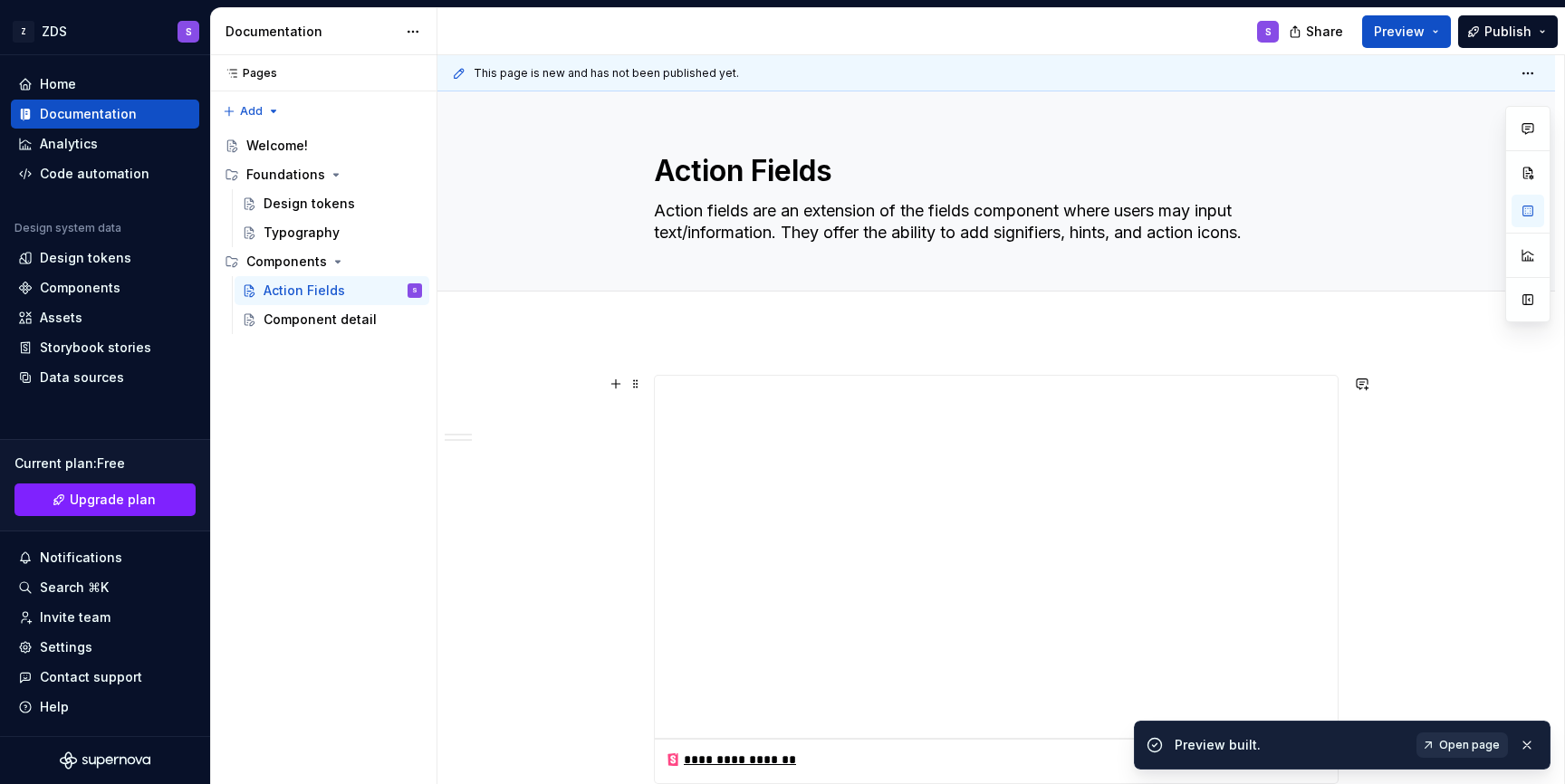
click at [1465, 743] on span "Open page" at bounding box center [1470, 744] width 61 height 14
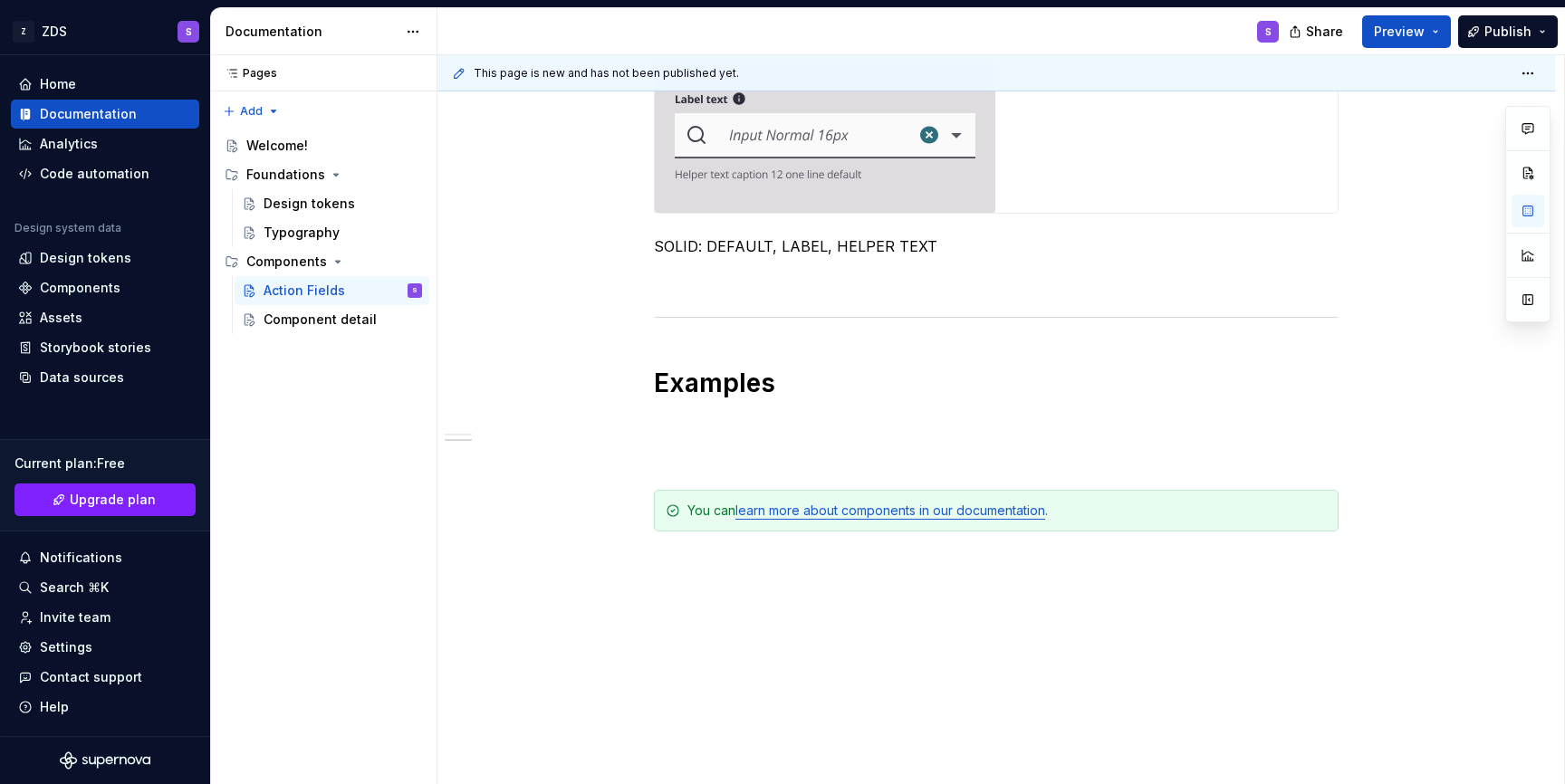
scroll to position [1200, 0]
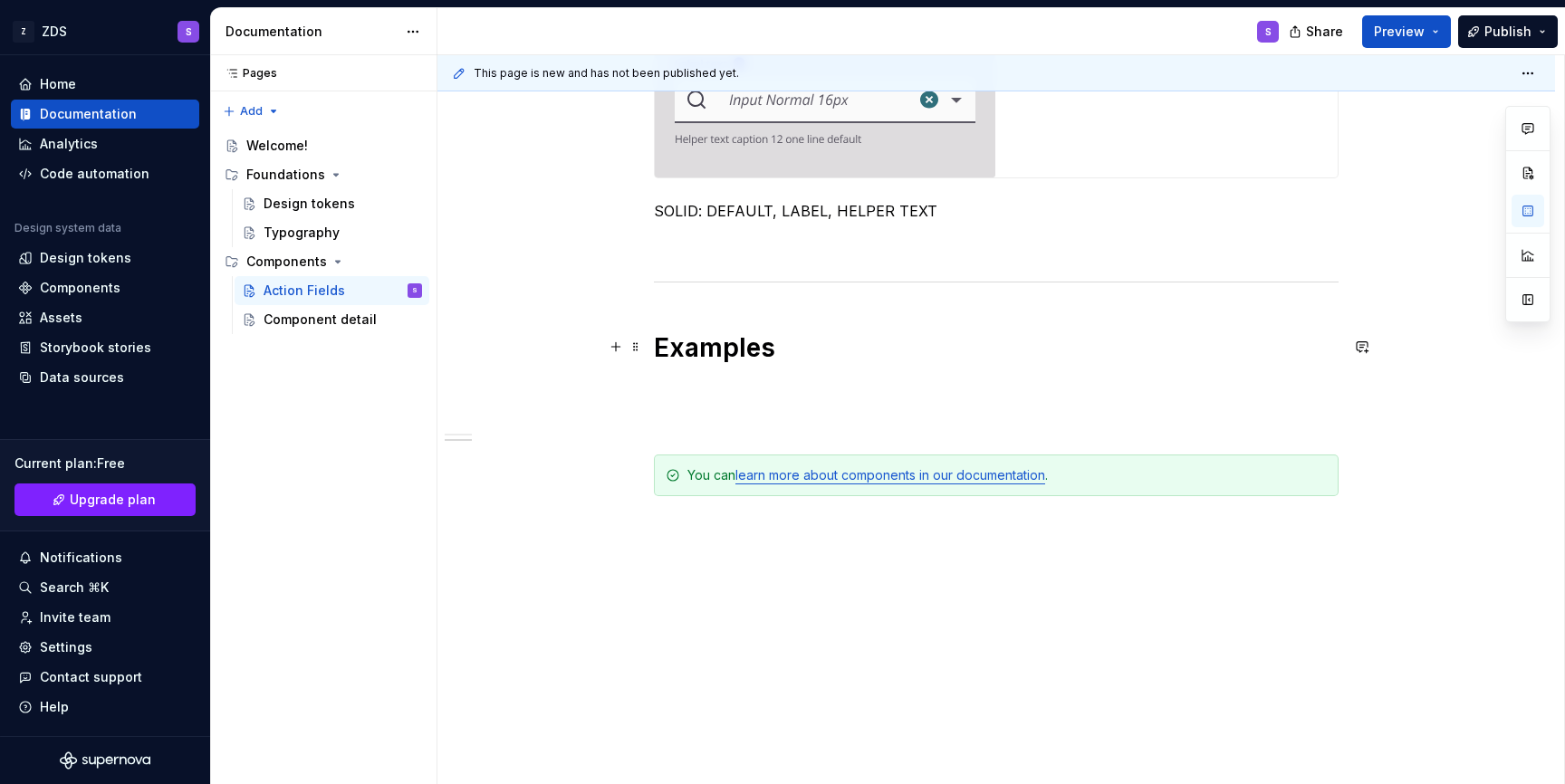
click at [707, 338] on h1 "Examples" at bounding box center [995, 347] width 684 height 32
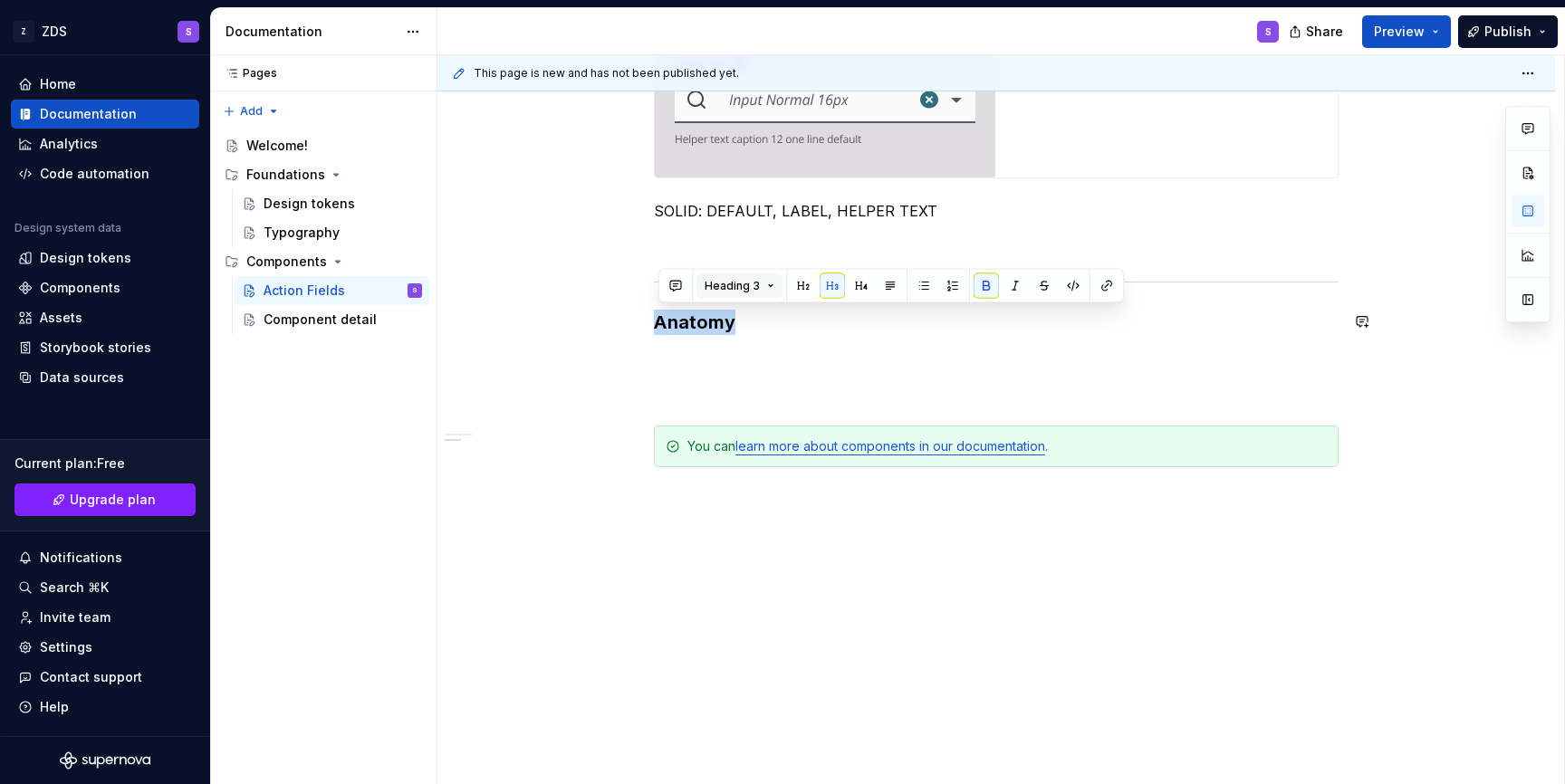
click at [749, 285] on span "Heading 3" at bounding box center [732, 285] width 55 height 14
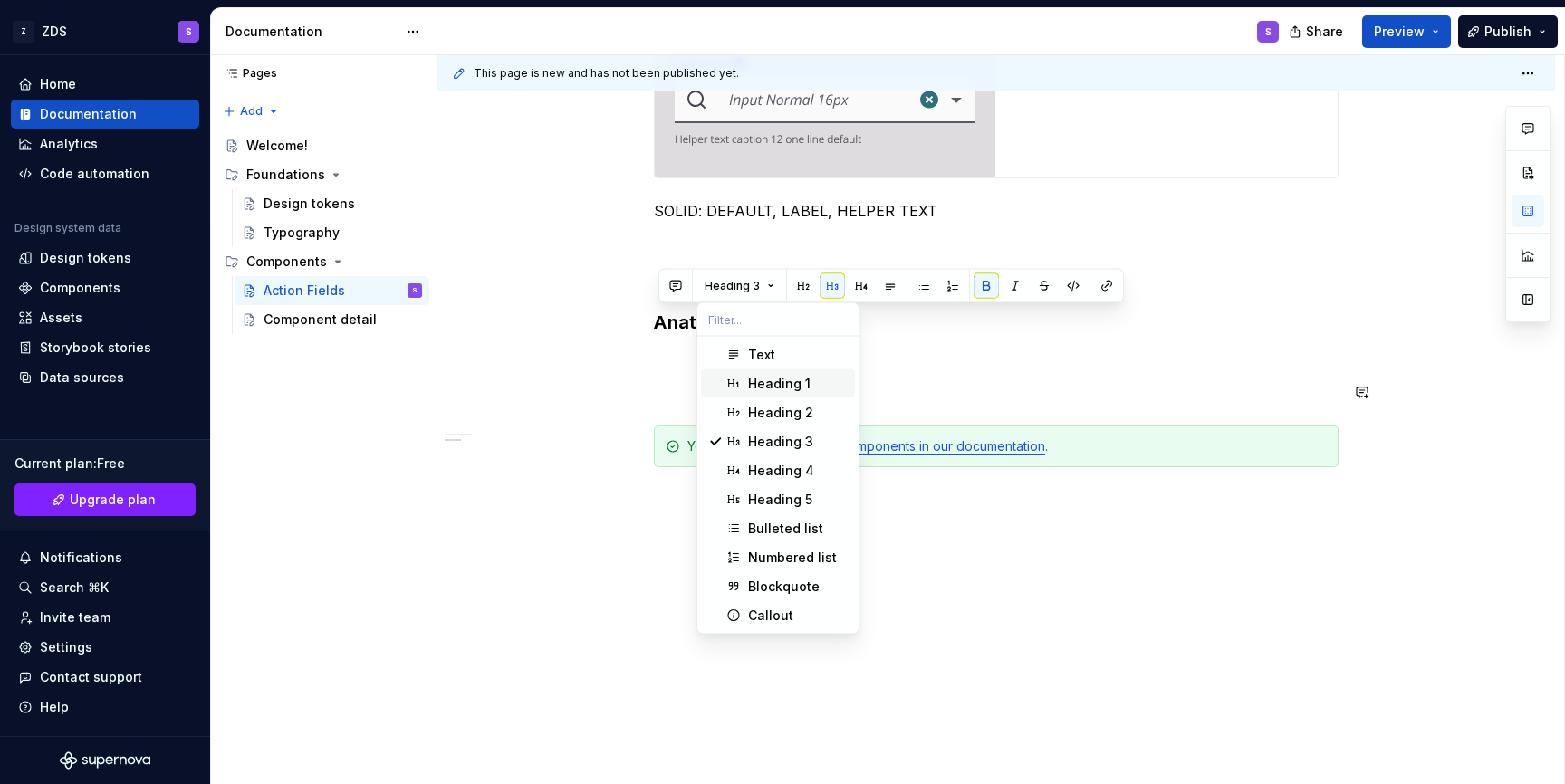
click at [755, 378] on div "Heading 1" at bounding box center [779, 383] width 62 height 18
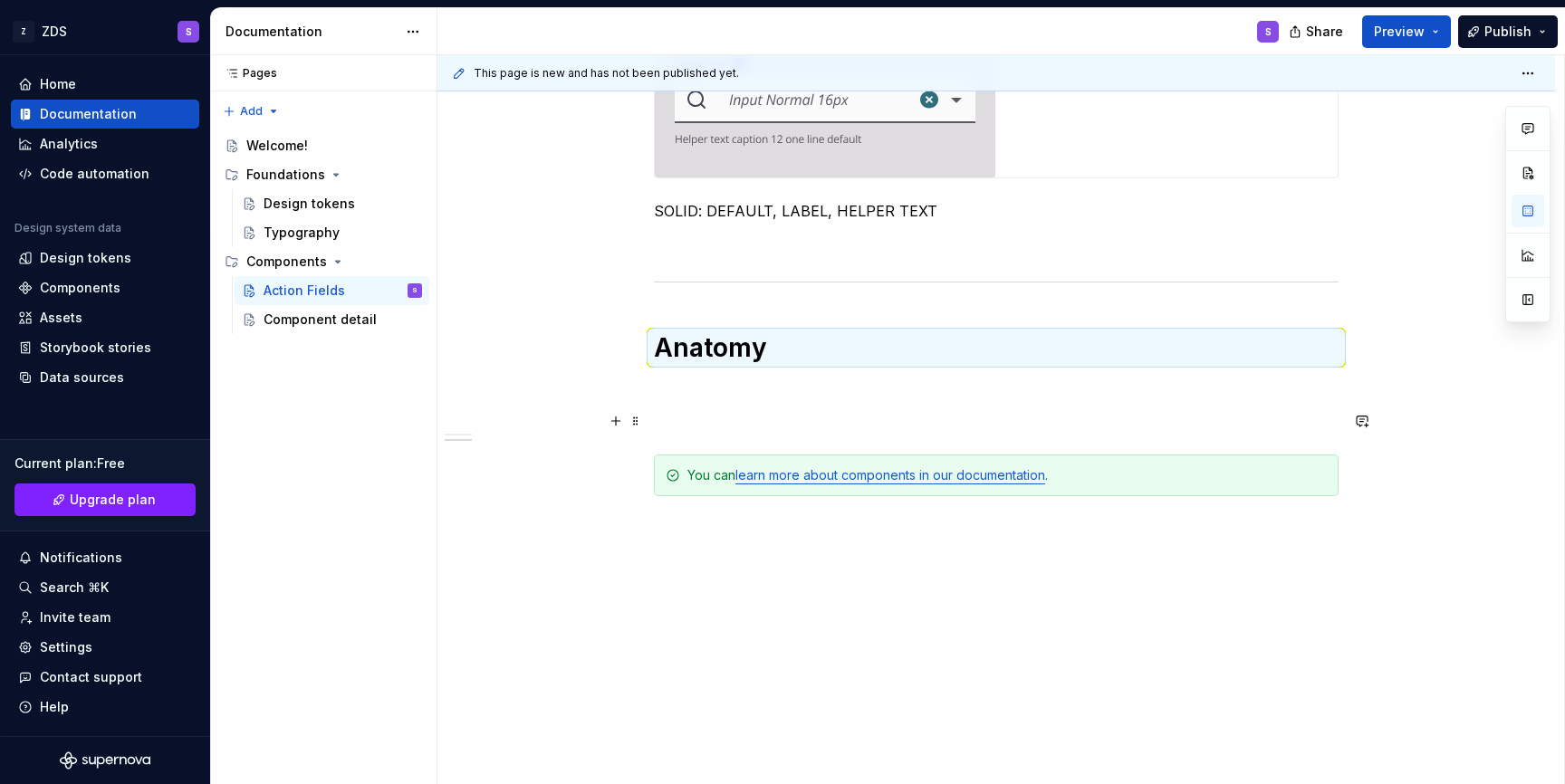
click at [780, 428] on p at bounding box center [995, 422] width 684 height 22
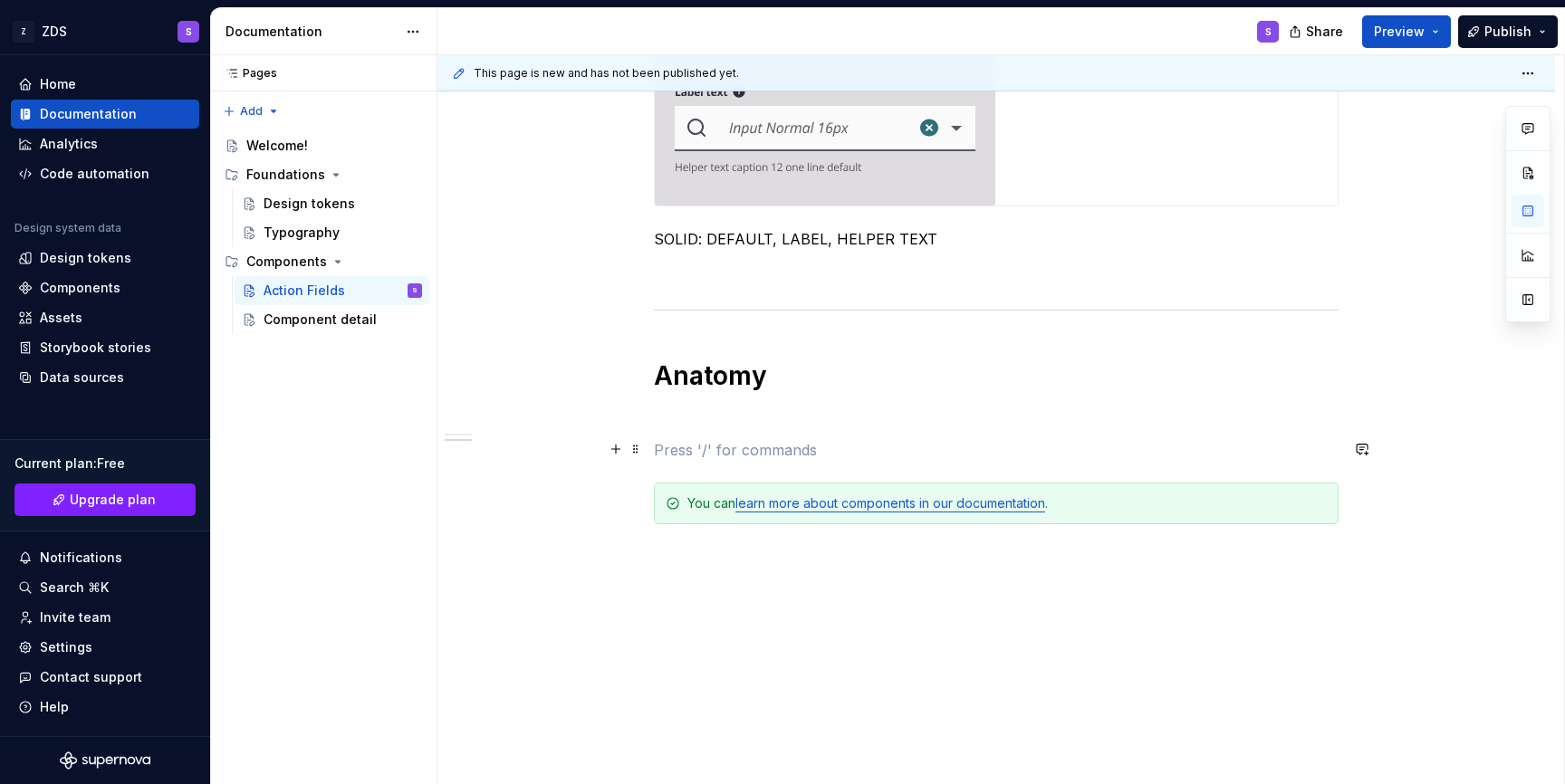
scroll to position [1203, 0]
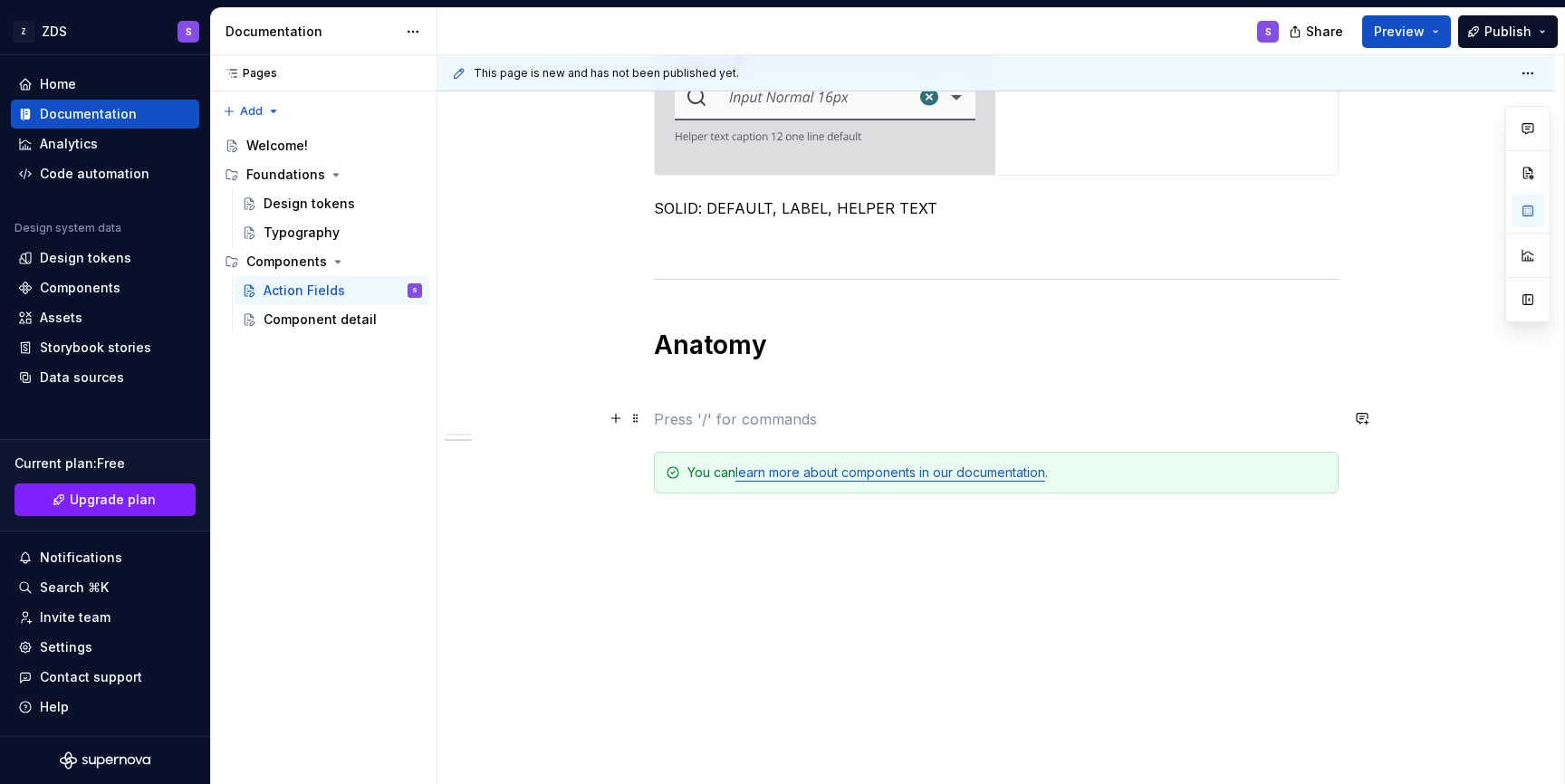
click at [741, 382] on p at bounding box center [995, 386] width 684 height 22
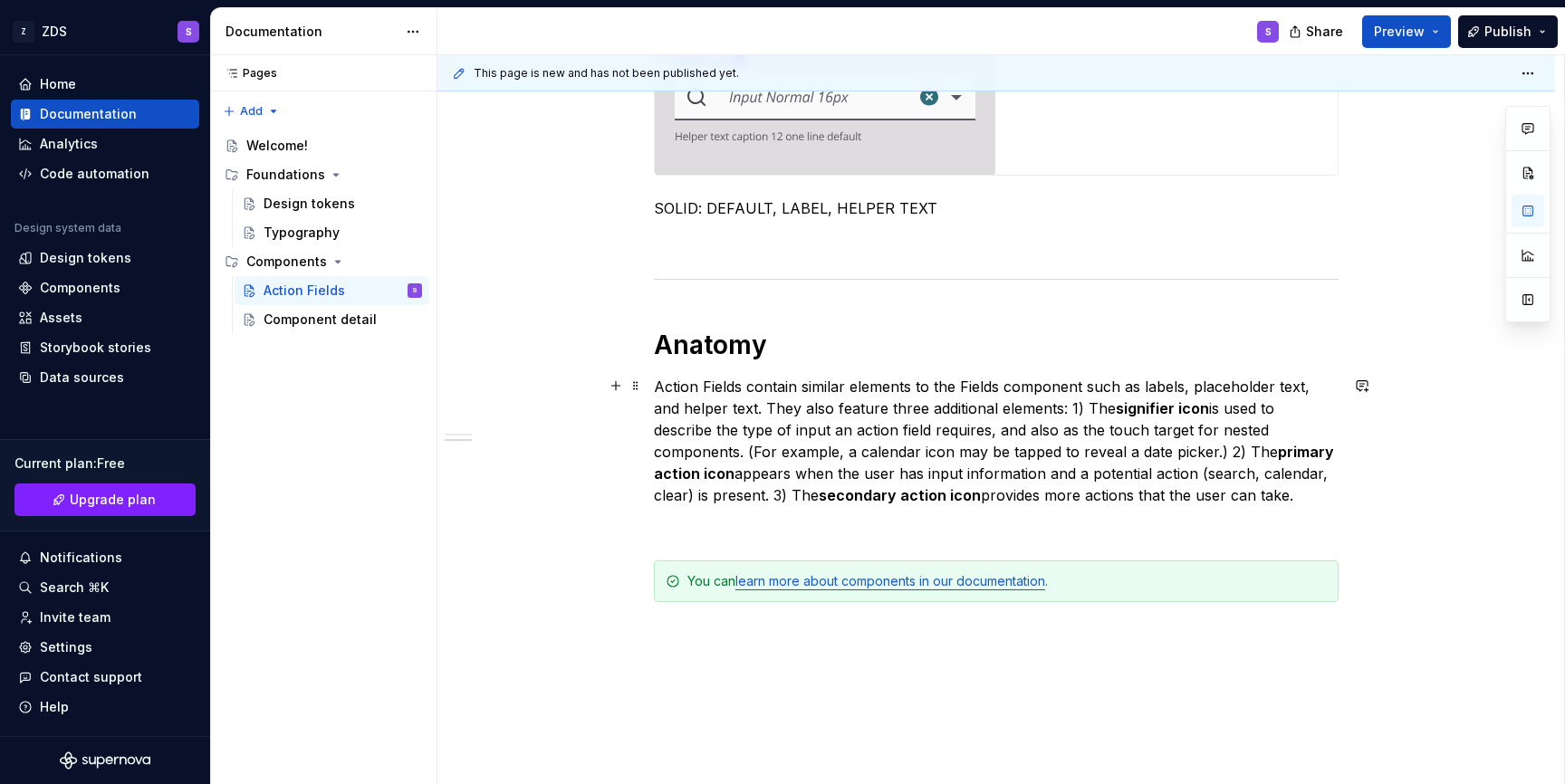
click at [1075, 413] on p "Action Fields contain similar elements to the Fields component such as labels, …" at bounding box center [995, 441] width 684 height 131
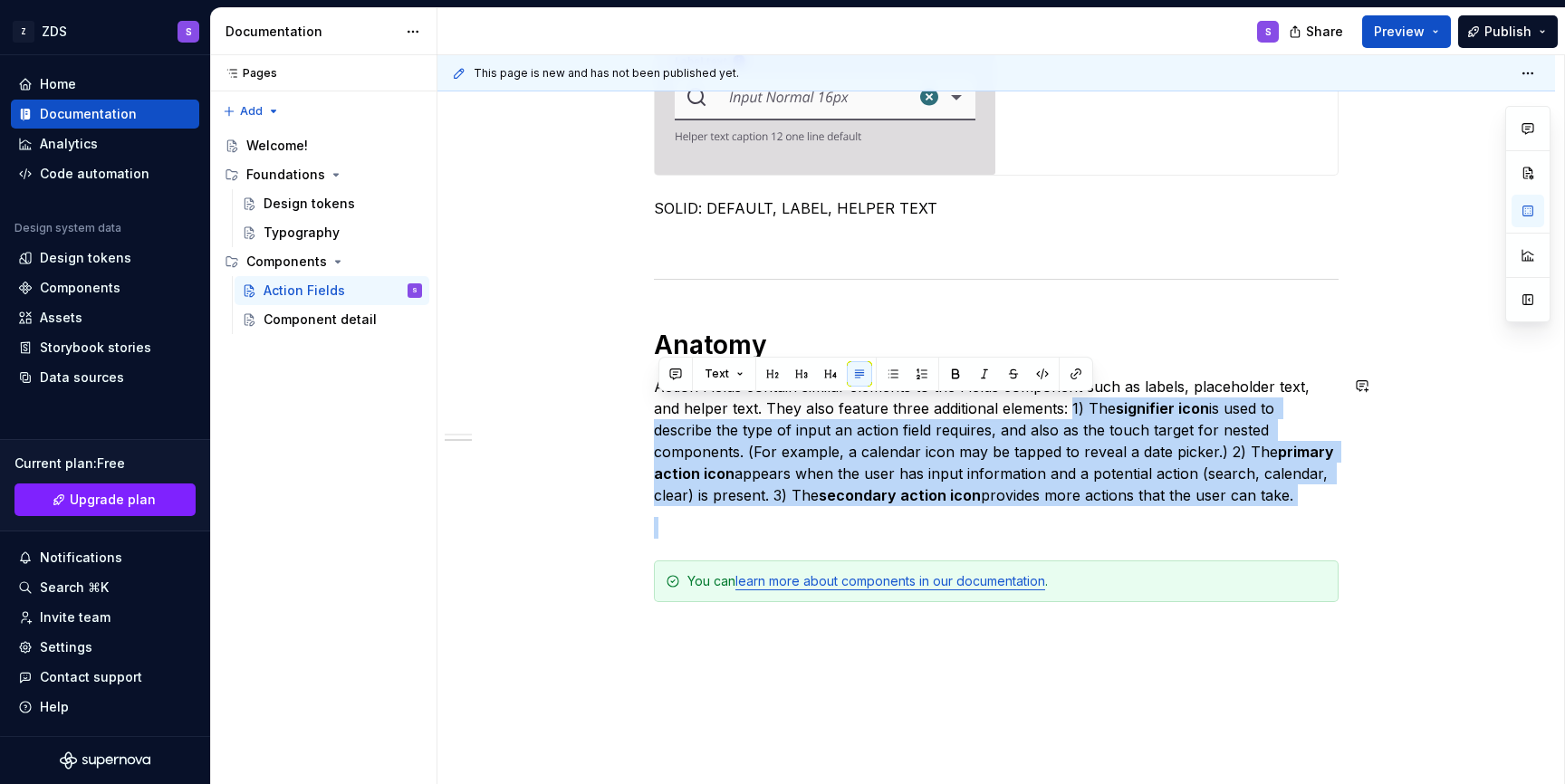
drag, startPoint x: 1075, startPoint y: 413, endPoint x: 1356, endPoint y: 509, distance: 296.9
click at [1356, 509] on div "**********" at bounding box center [995, 31] width 1117 height 1806
click at [916, 382] on button "button" at bounding box center [922, 374] width 26 height 26
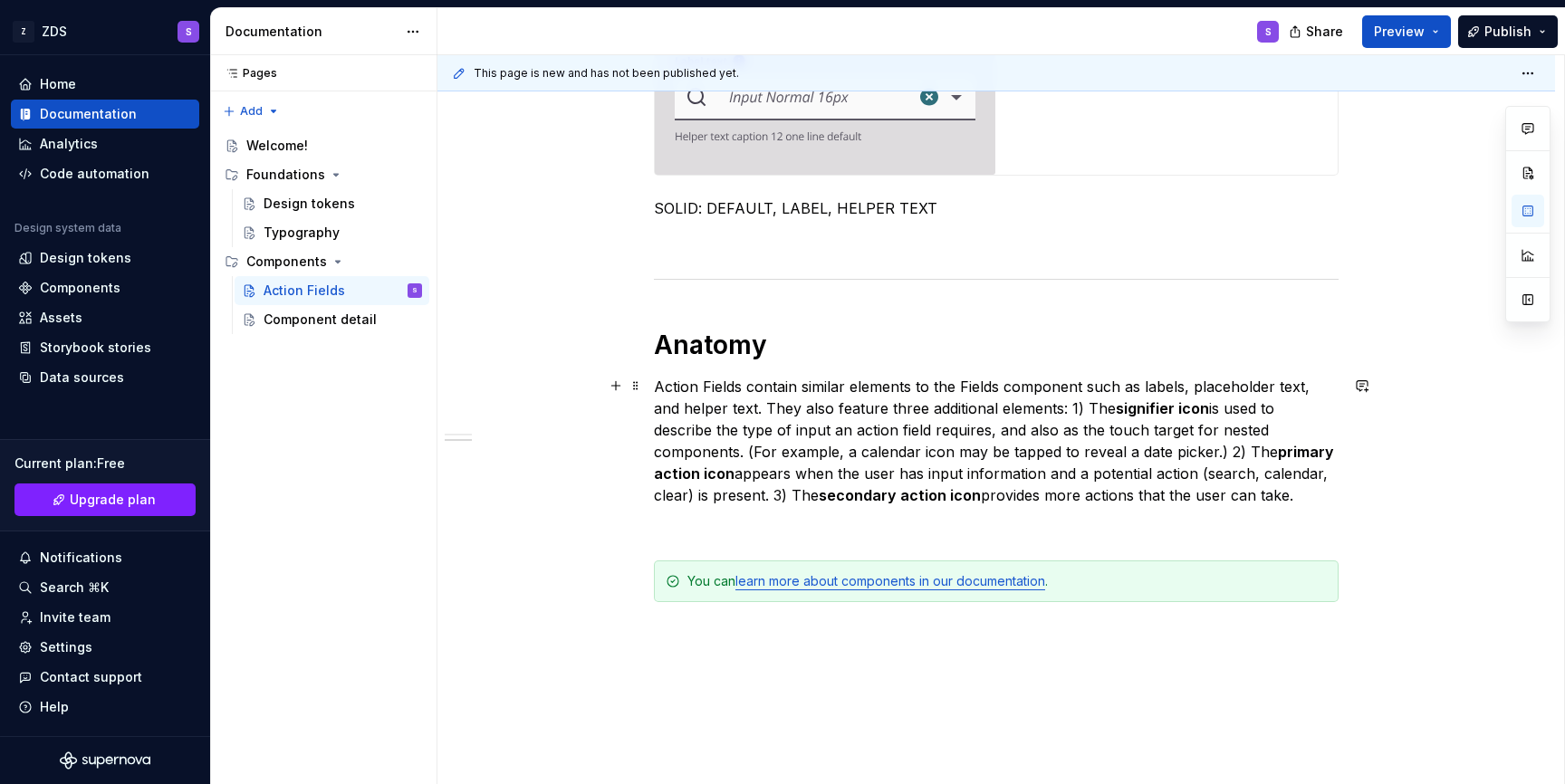
click at [1093, 404] on p "Action Fields contain similar elements to the Fields component such as labels, …" at bounding box center [995, 441] width 684 height 131
click at [1070, 404] on p "Action Fields contain similar elements to the Fields component such as labels, …" at bounding box center [995, 441] width 684 height 131
click at [1071, 405] on p "Action Fields contain similar elements to the Fields component such as labels, …" at bounding box center [995, 441] width 684 height 131
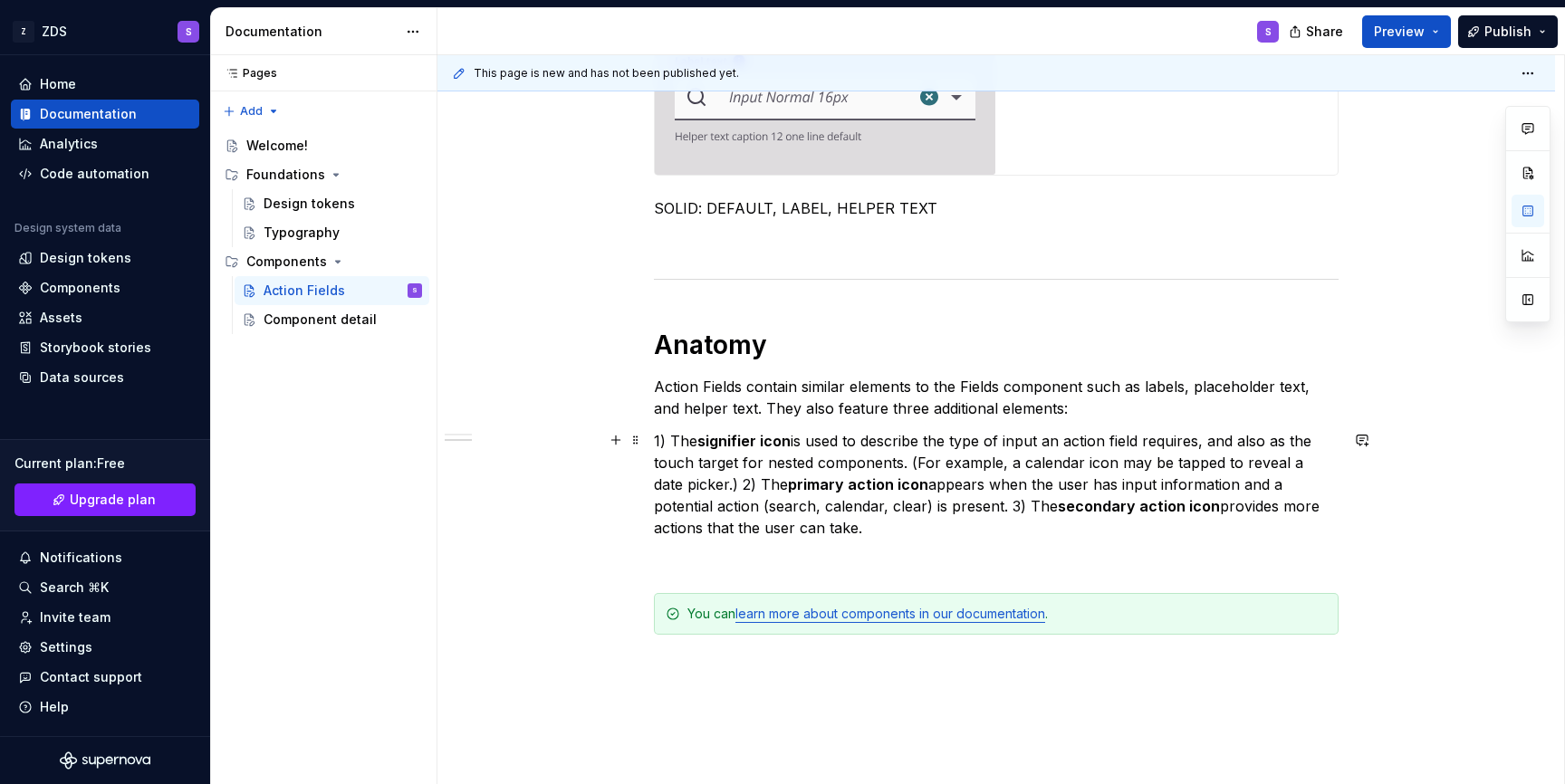
click at [717, 485] on p "1) The signifier icon is used to describe the type of input an action field req…" at bounding box center [995, 485] width 684 height 109
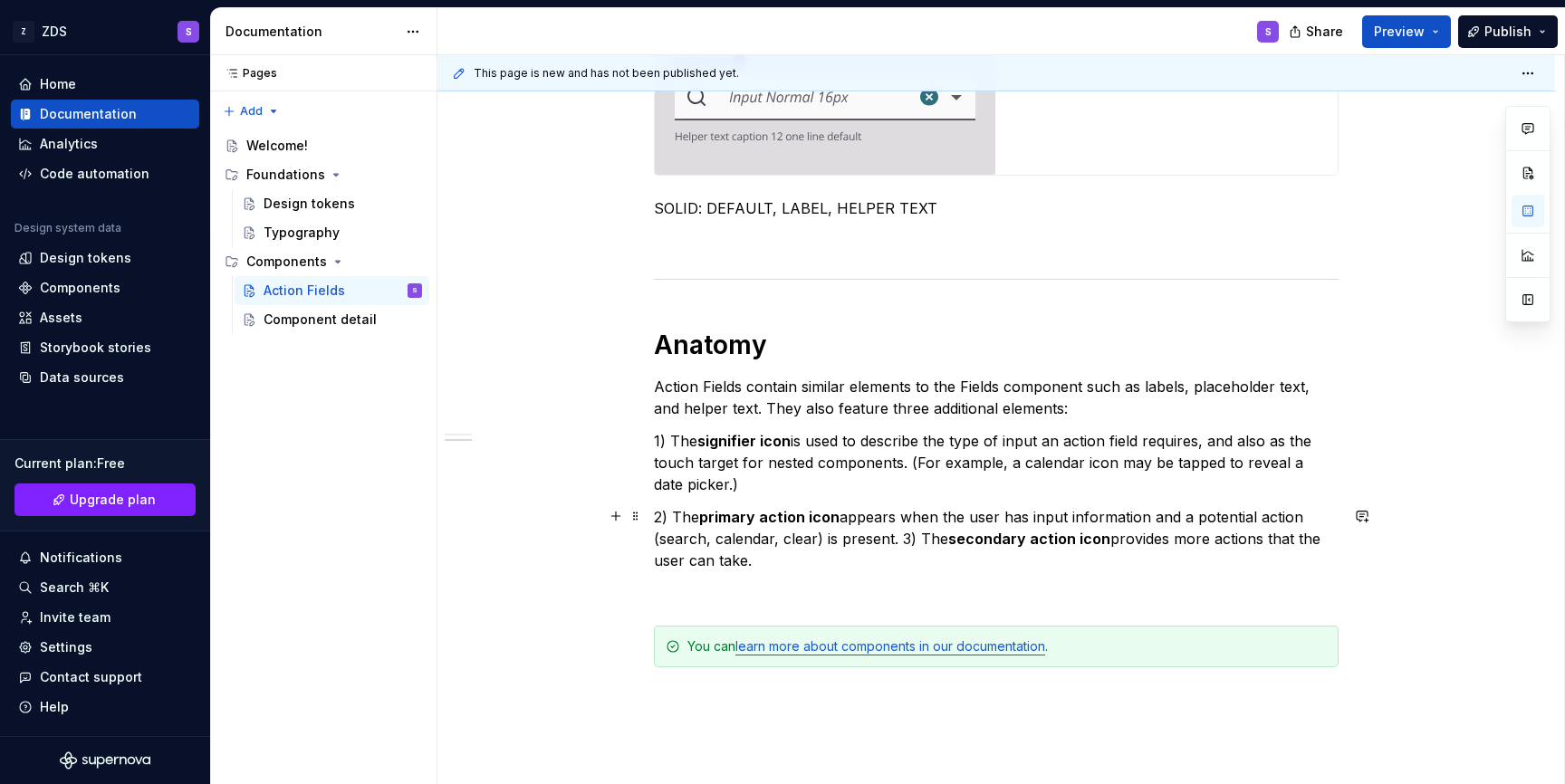
click at [908, 541] on p "2) The primary action icon appears when the user has input information and a po…" at bounding box center [995, 539] width 684 height 65
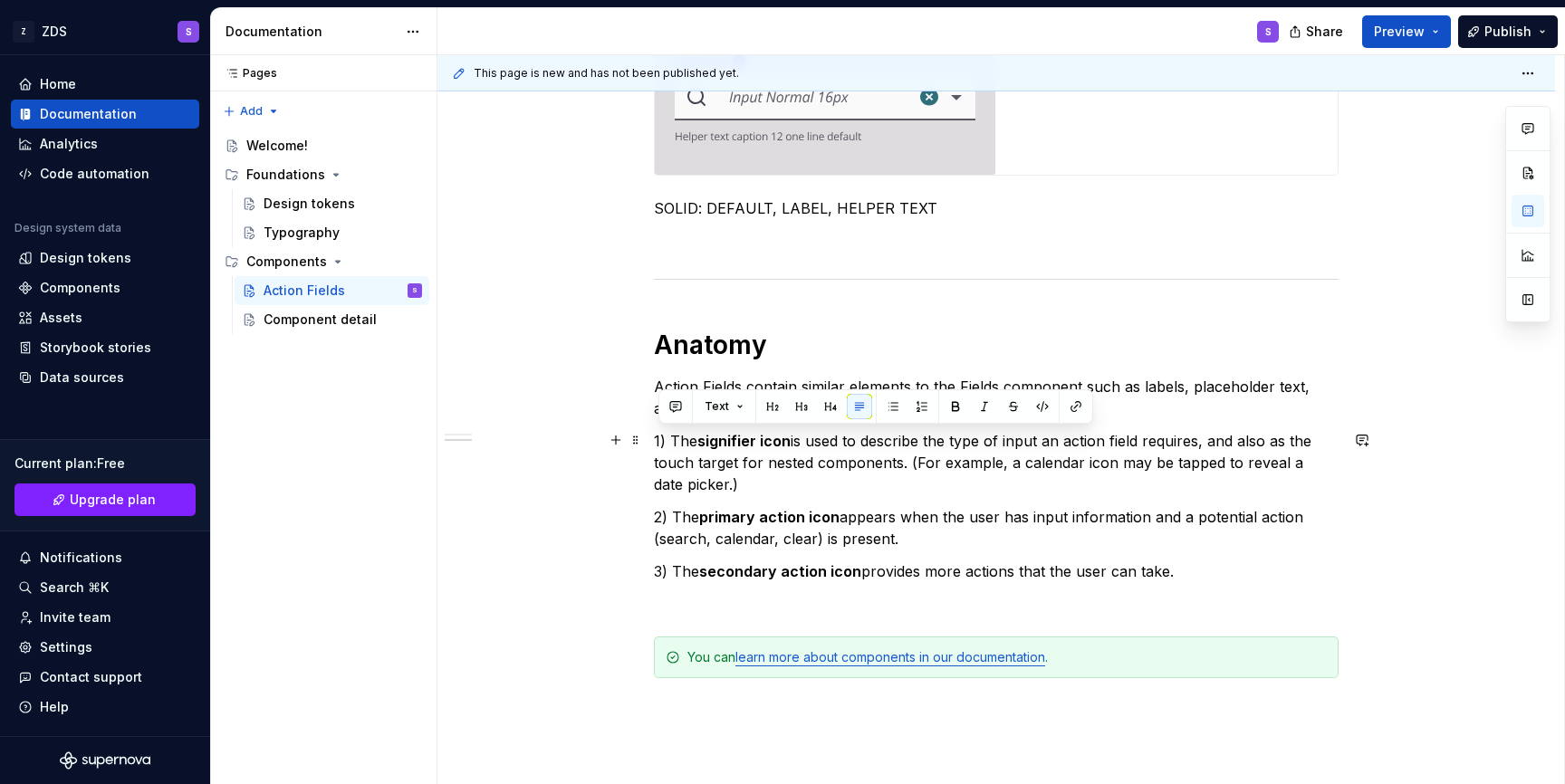
drag, startPoint x: 1192, startPoint y: 573, endPoint x: 649, endPoint y: 434, distance: 560.5
click at [649, 434] on div "**********" at bounding box center [995, 70] width 1117 height 1883
click at [917, 413] on button "button" at bounding box center [922, 406] width 26 height 26
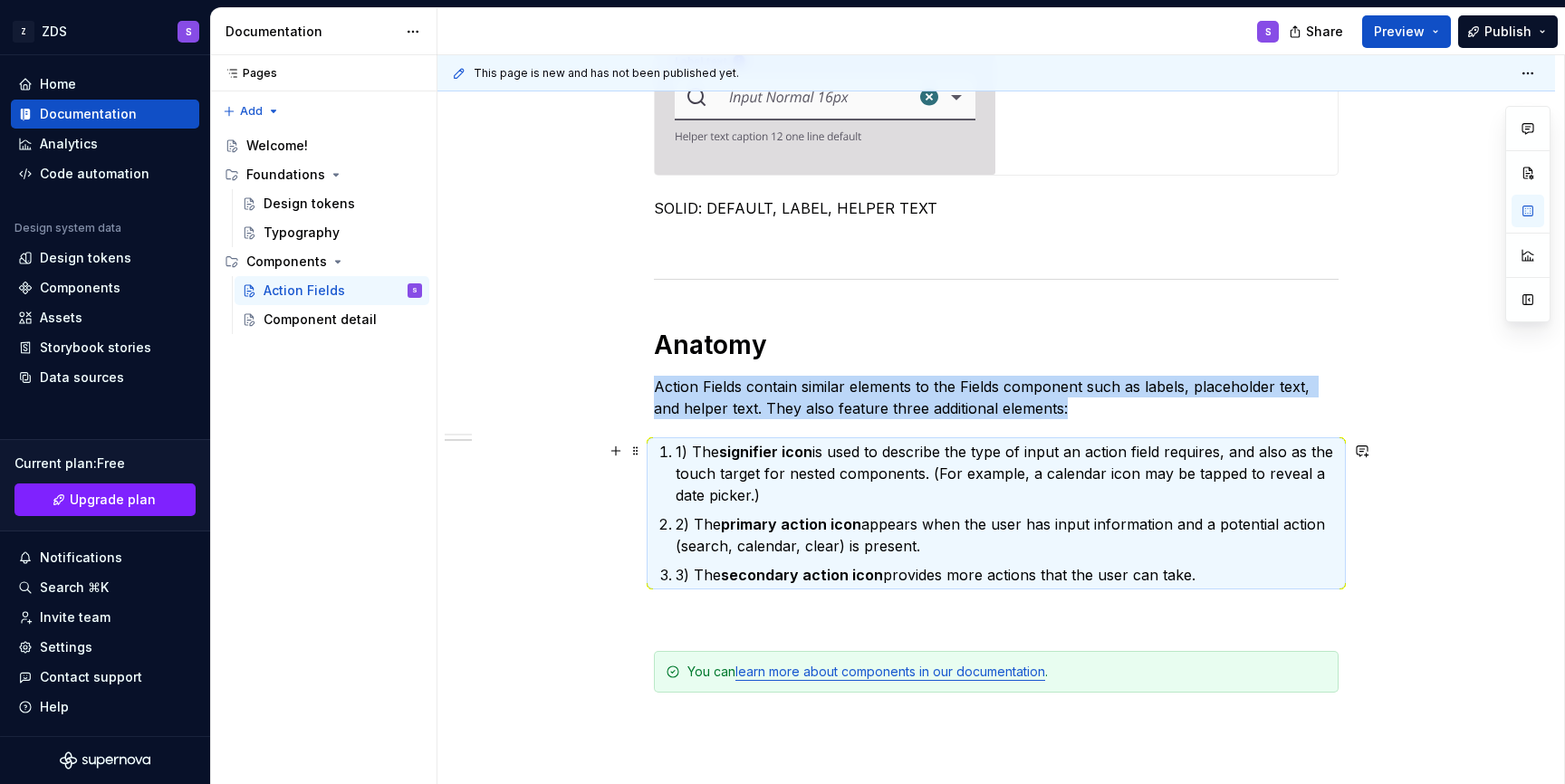
click at [696, 453] on p "1) The signifier icon is used to describe the type of input an action field req…" at bounding box center [1007, 473] width 663 height 65
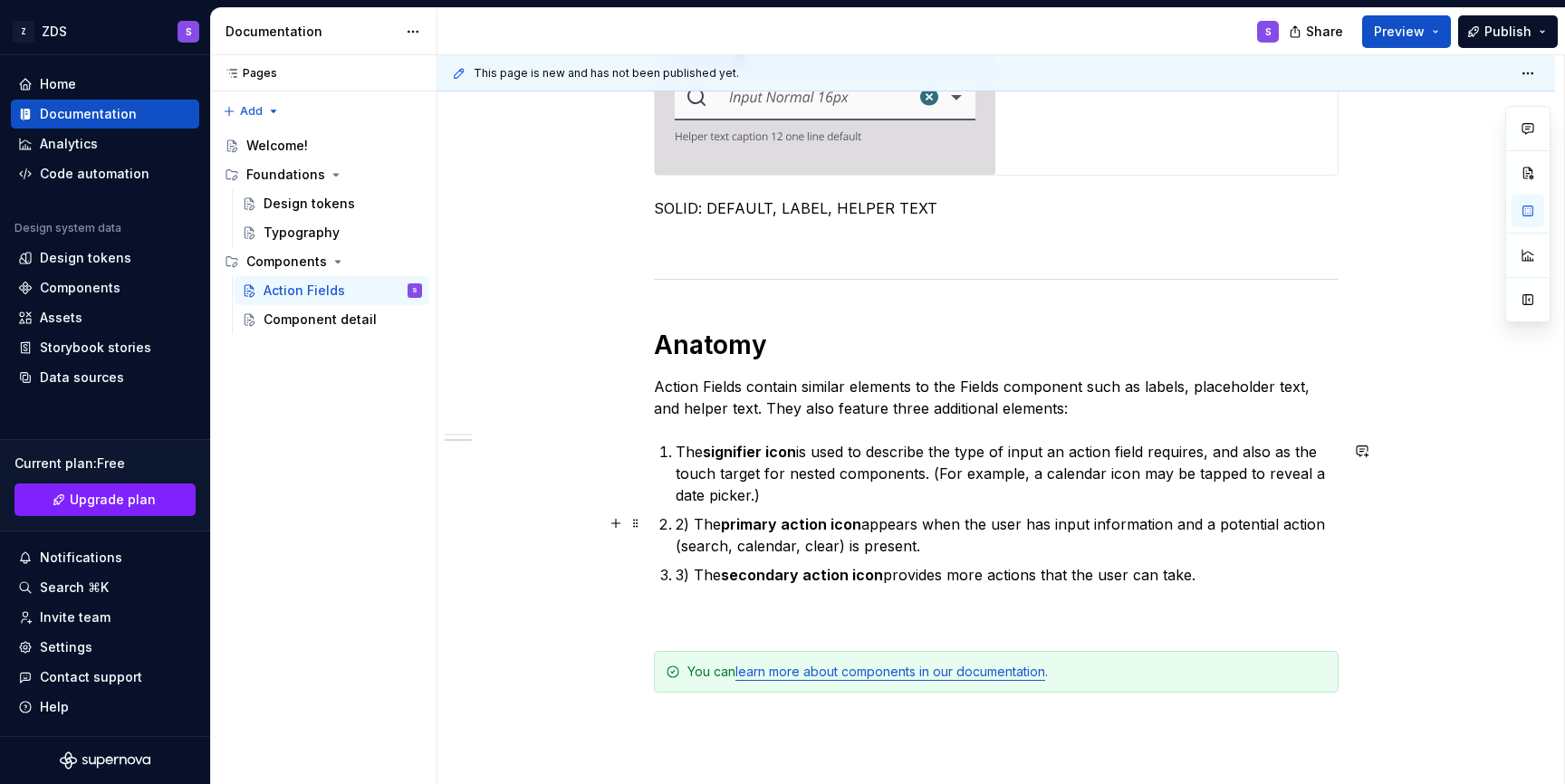
click at [704, 526] on p "2) The primary action icon appears when the user has input information and a po…" at bounding box center [1007, 535] width 663 height 44
click at [702, 577] on p "3) The secondary action icon provides more actions that the user can take." at bounding box center [1007, 574] width 663 height 22
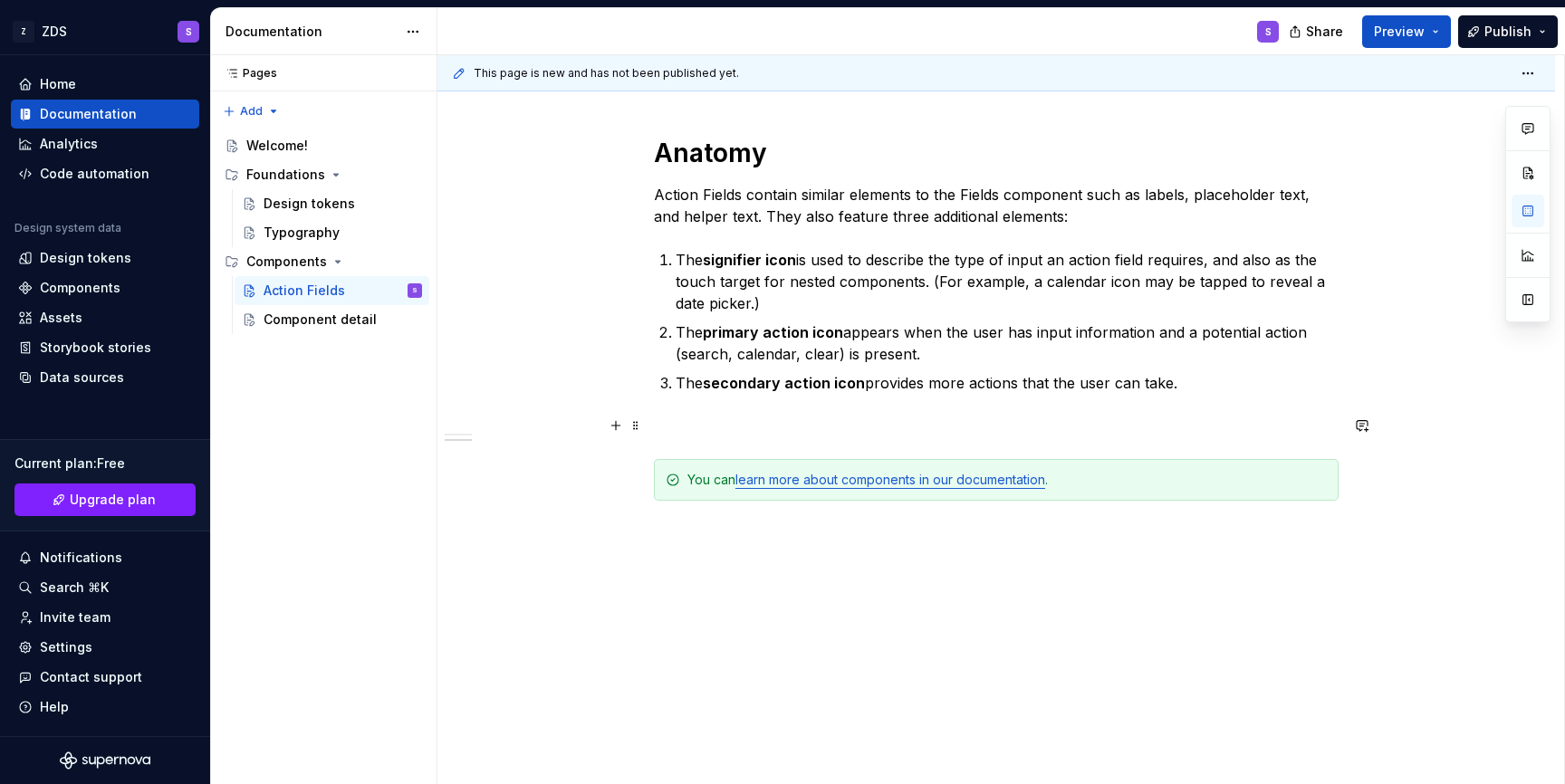
scroll to position [1395, 0]
click at [636, 479] on span at bounding box center [636, 478] width 14 height 26
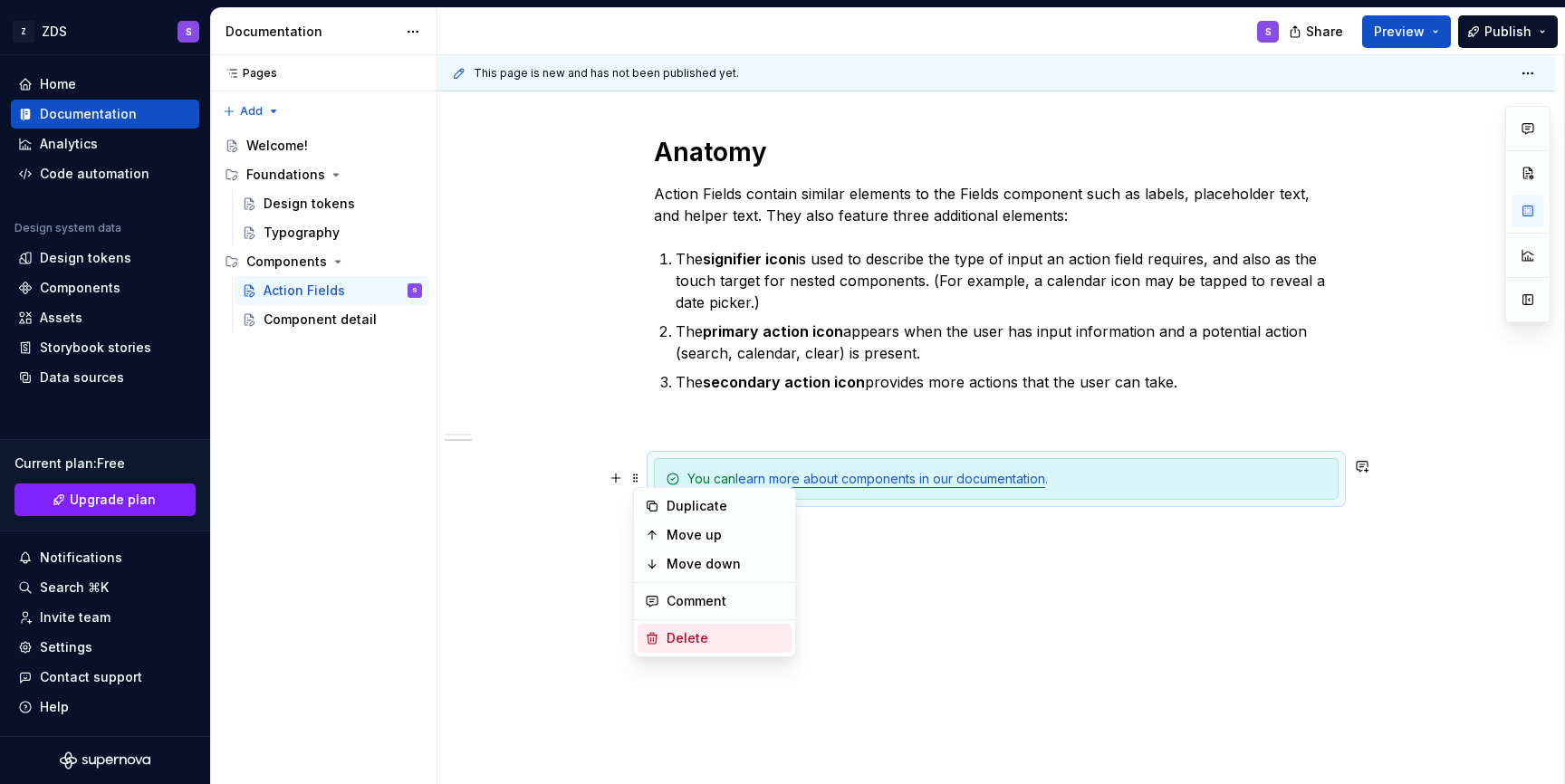
click at [702, 632] on div "Delete" at bounding box center [724, 638] width 117 height 18
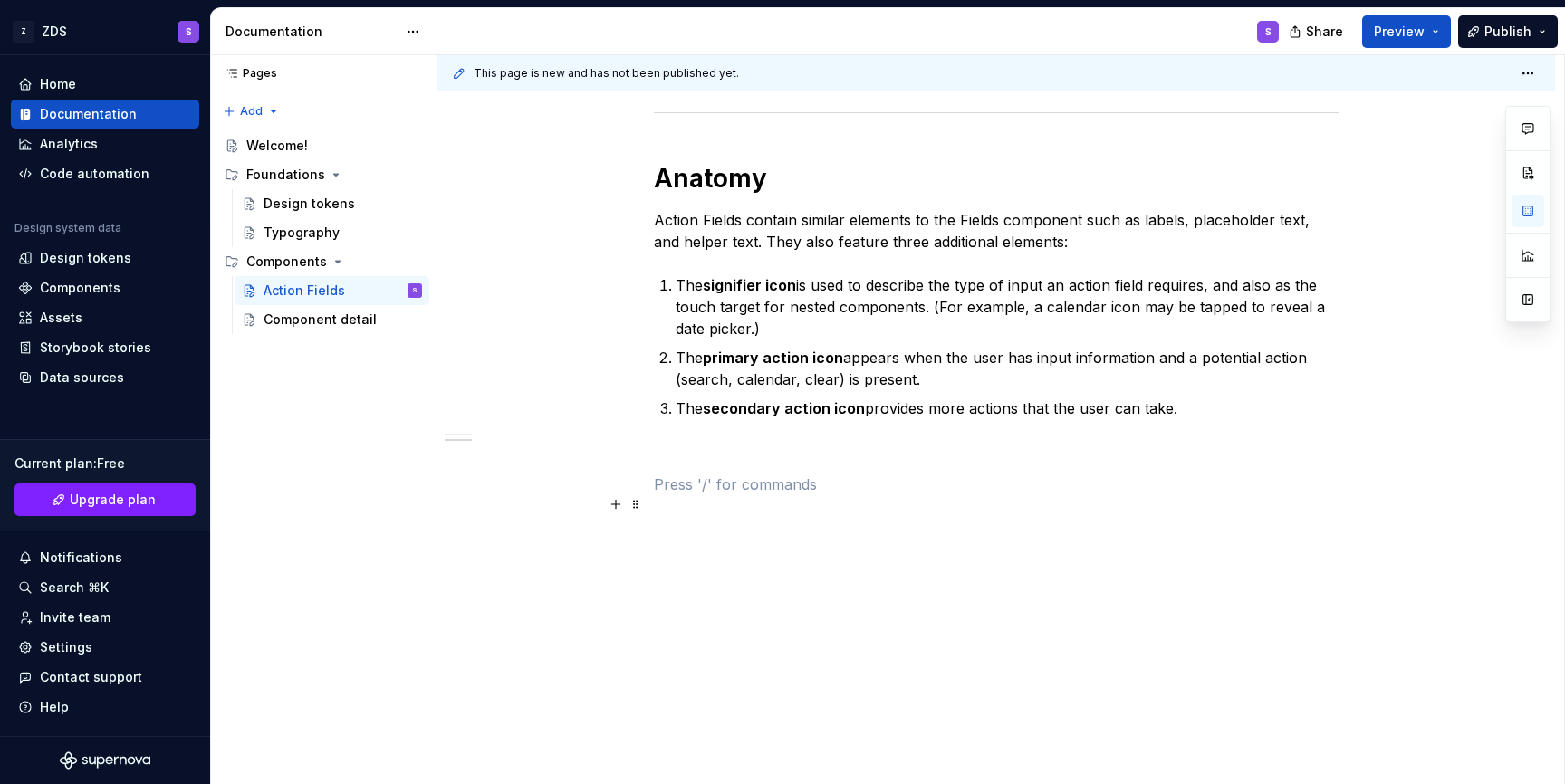
scroll to position [1369, 0]
click at [637, 453] on span at bounding box center [636, 451] width 14 height 26
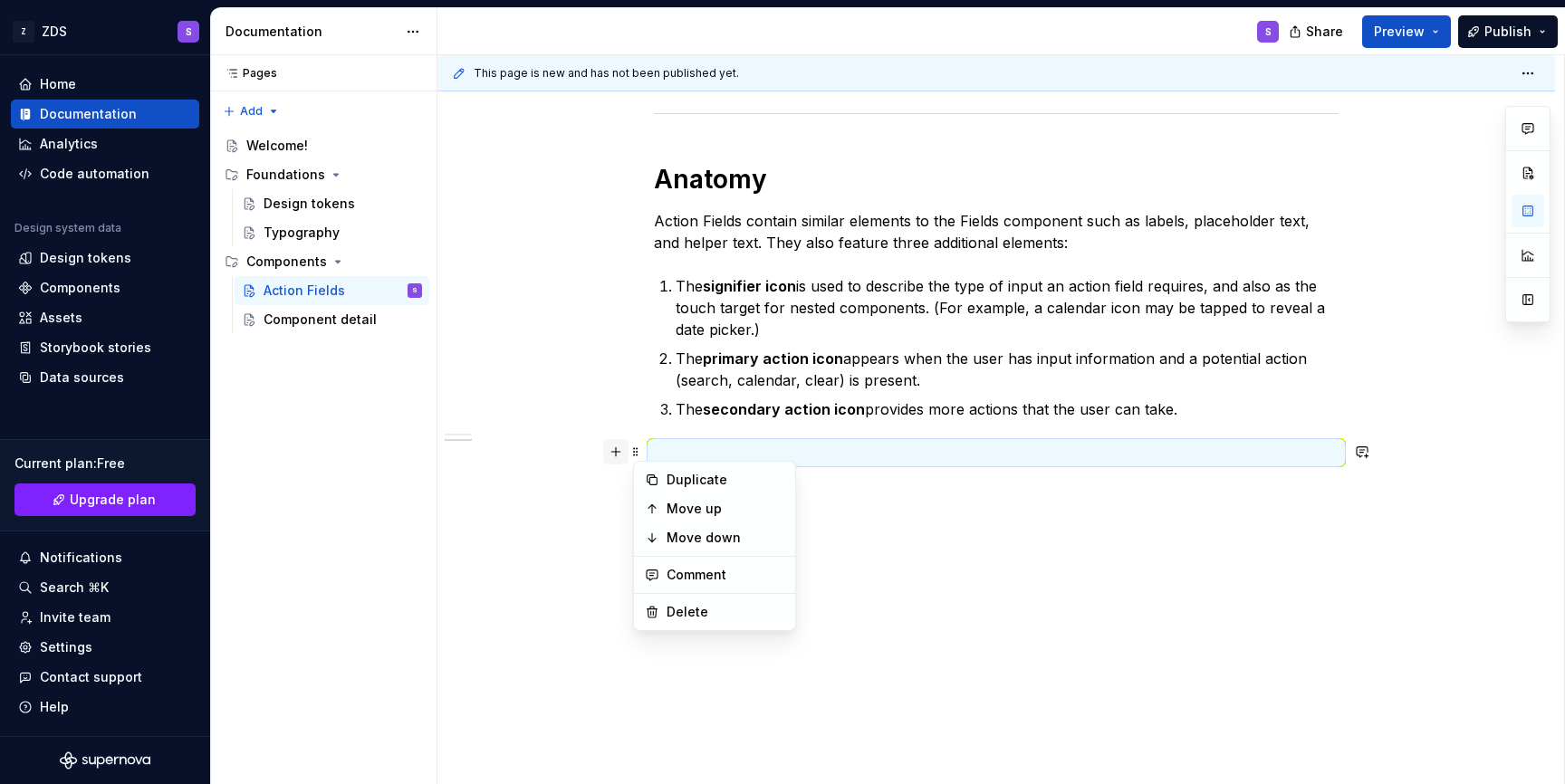
click at [623, 456] on button "button" at bounding box center [616, 451] width 26 height 26
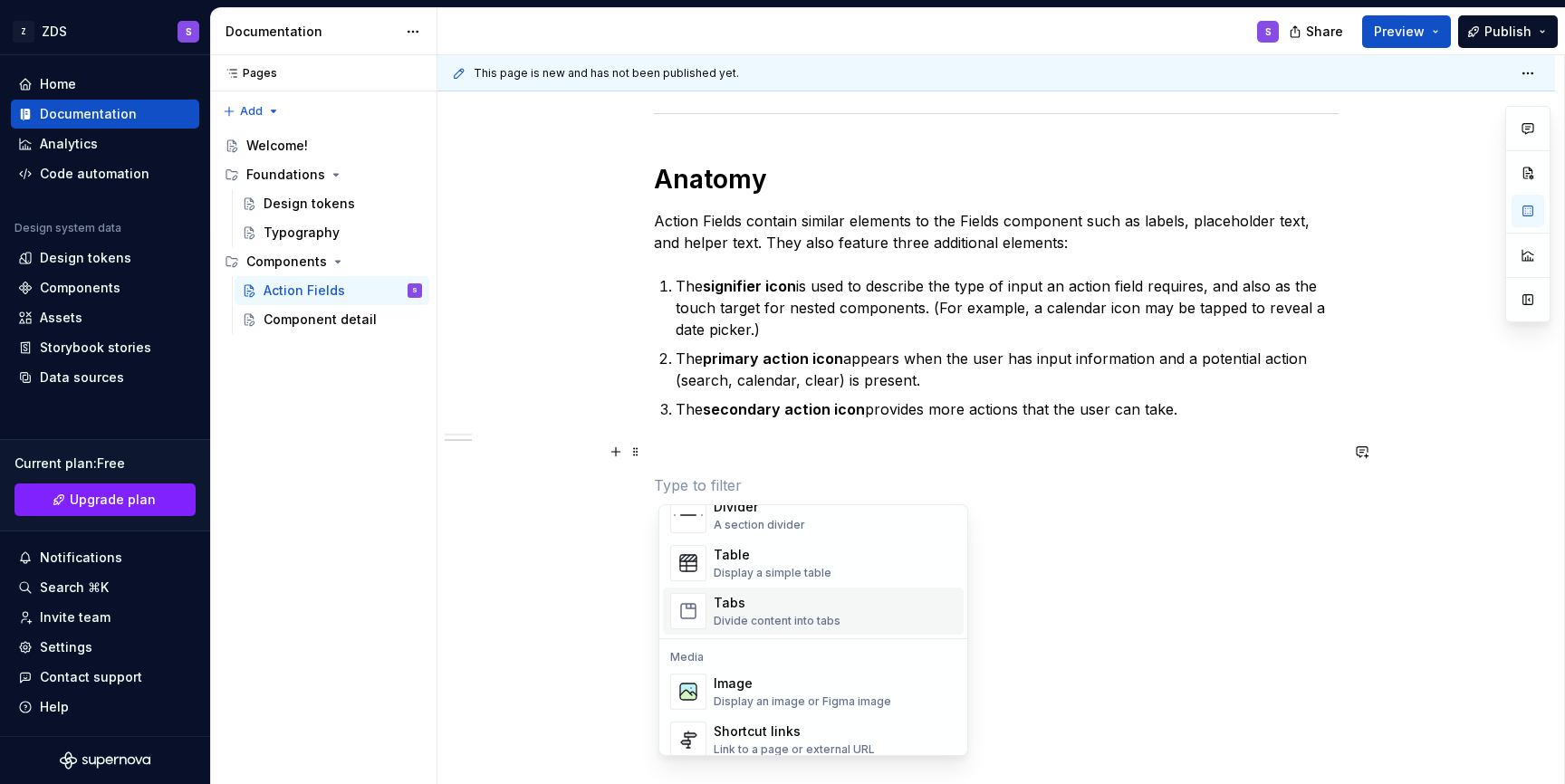
scroll to position [669, 0]
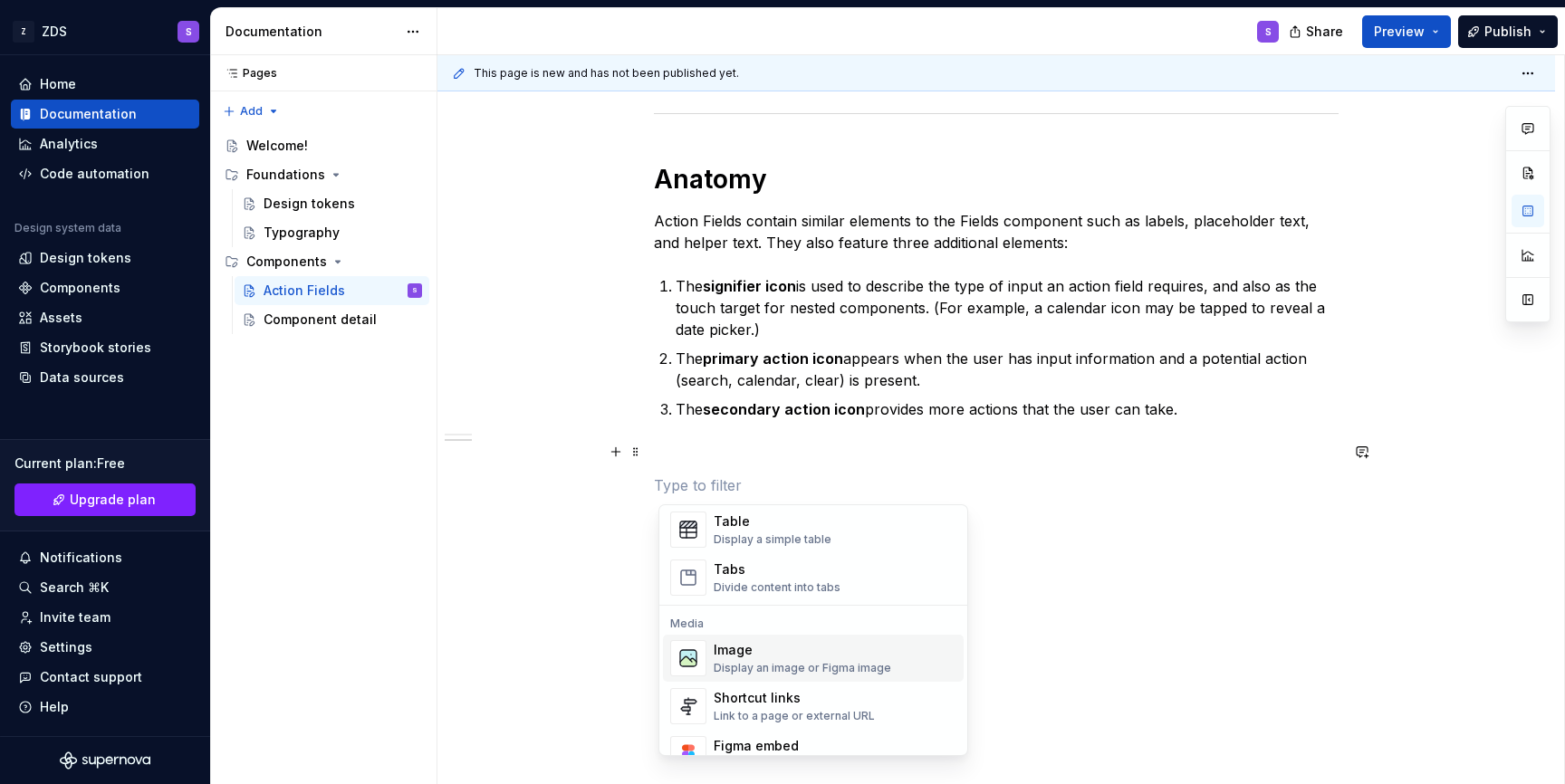
click at [789, 673] on div "Display an image or Figma image" at bounding box center [803, 668] width 177 height 14
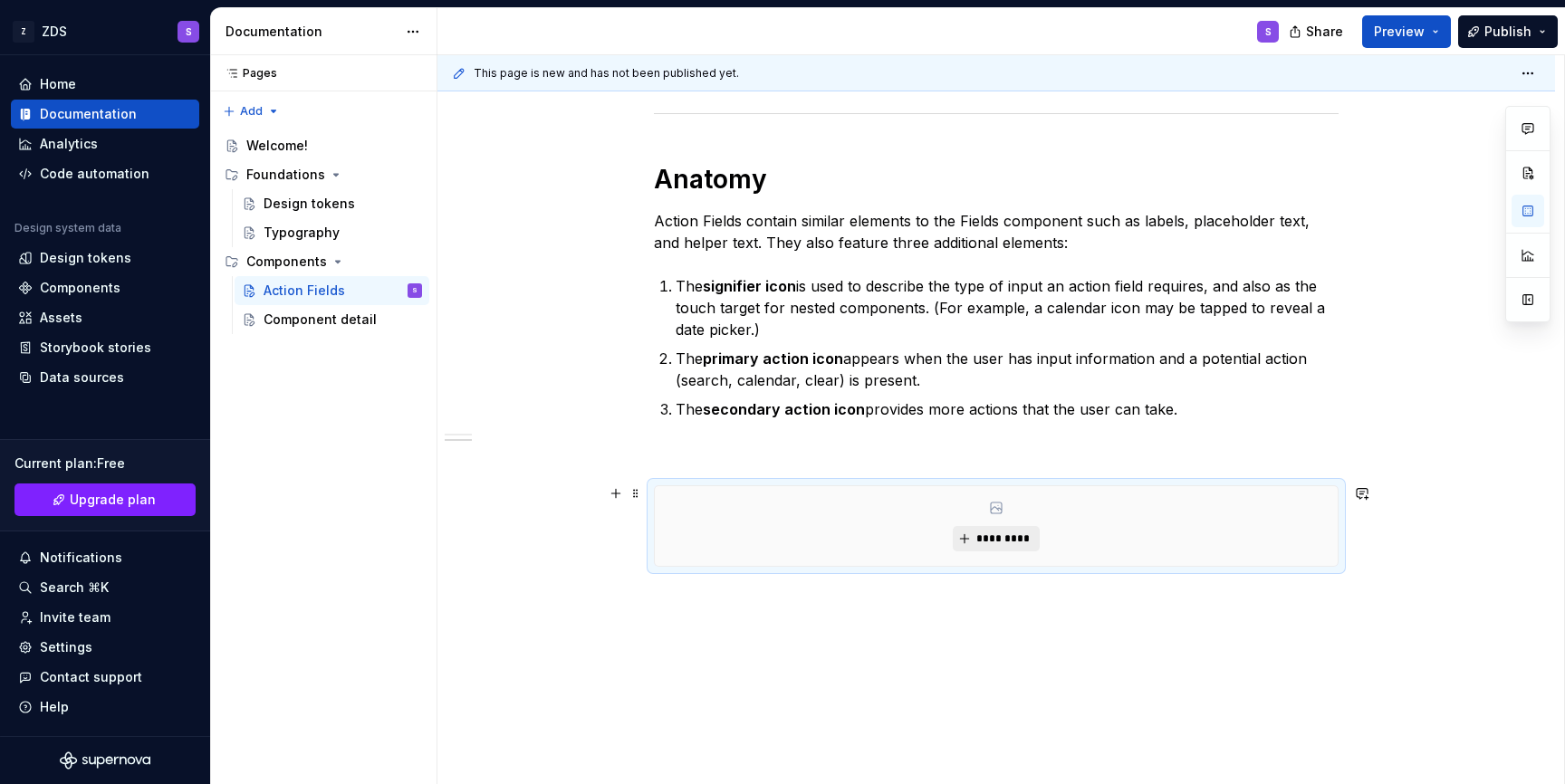
click at [972, 538] on button "*********" at bounding box center [995, 538] width 86 height 26
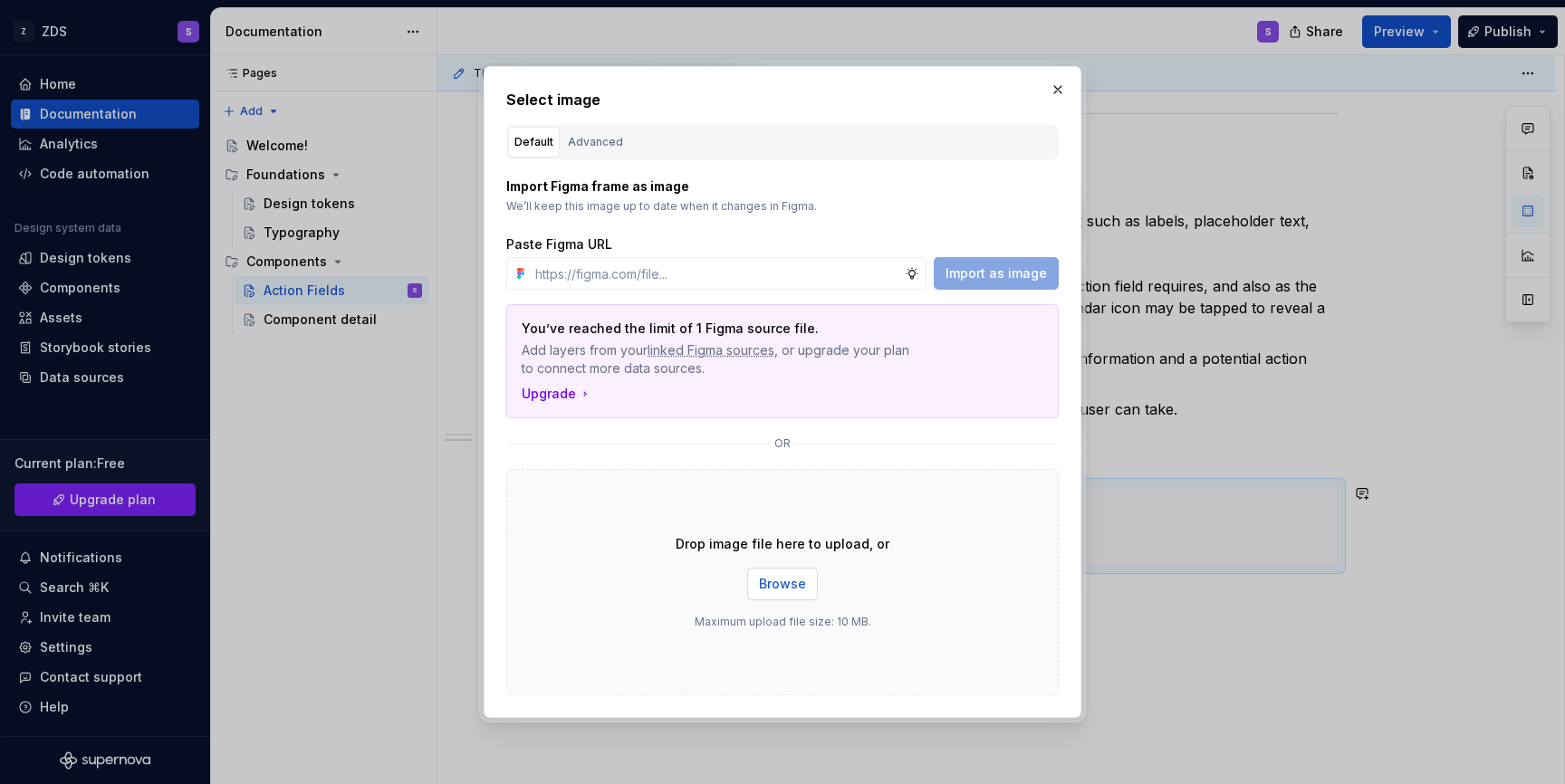
click at [771, 594] on button "Browse" at bounding box center [782, 584] width 71 height 32
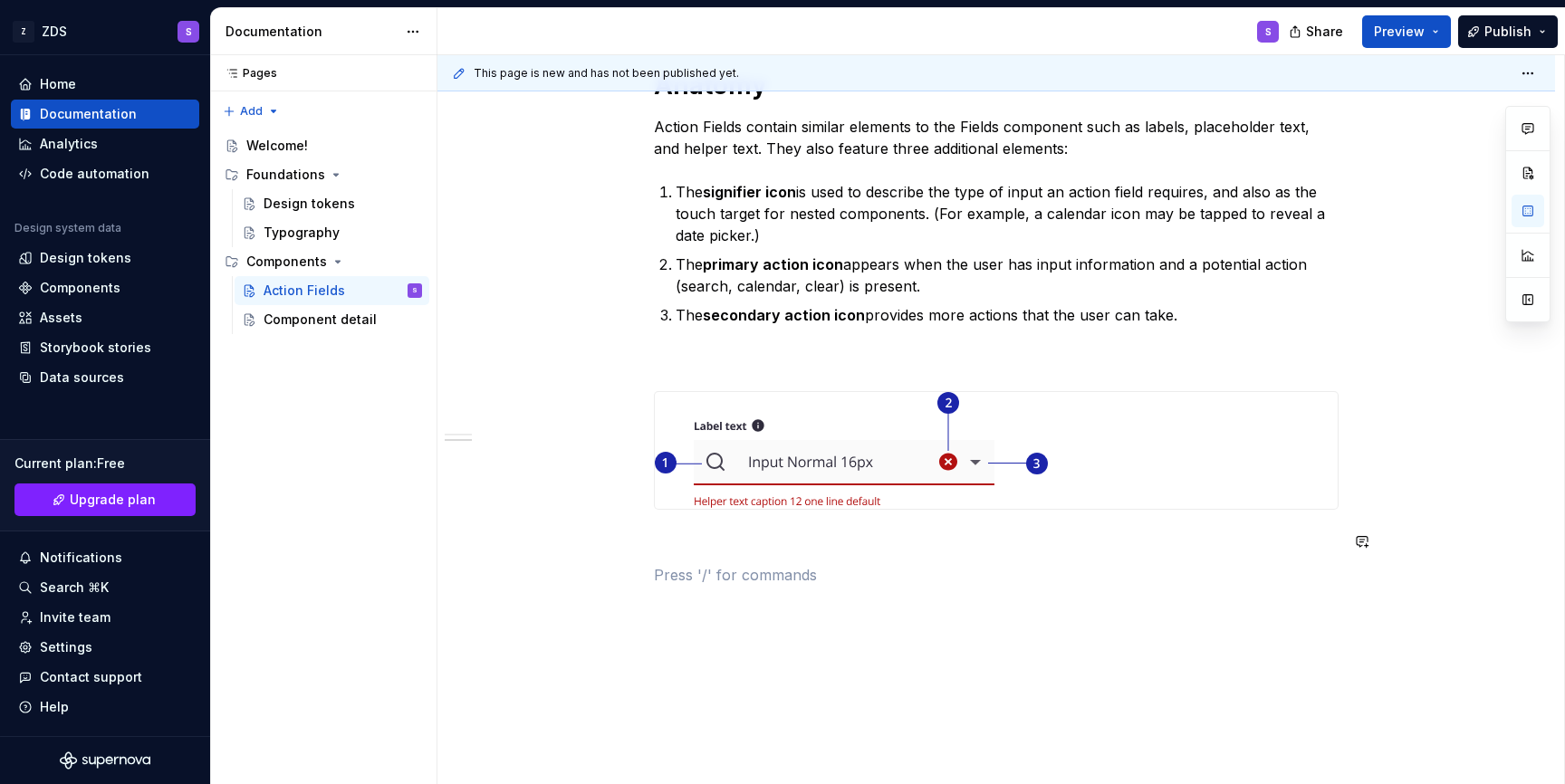
scroll to position [1466, 0]
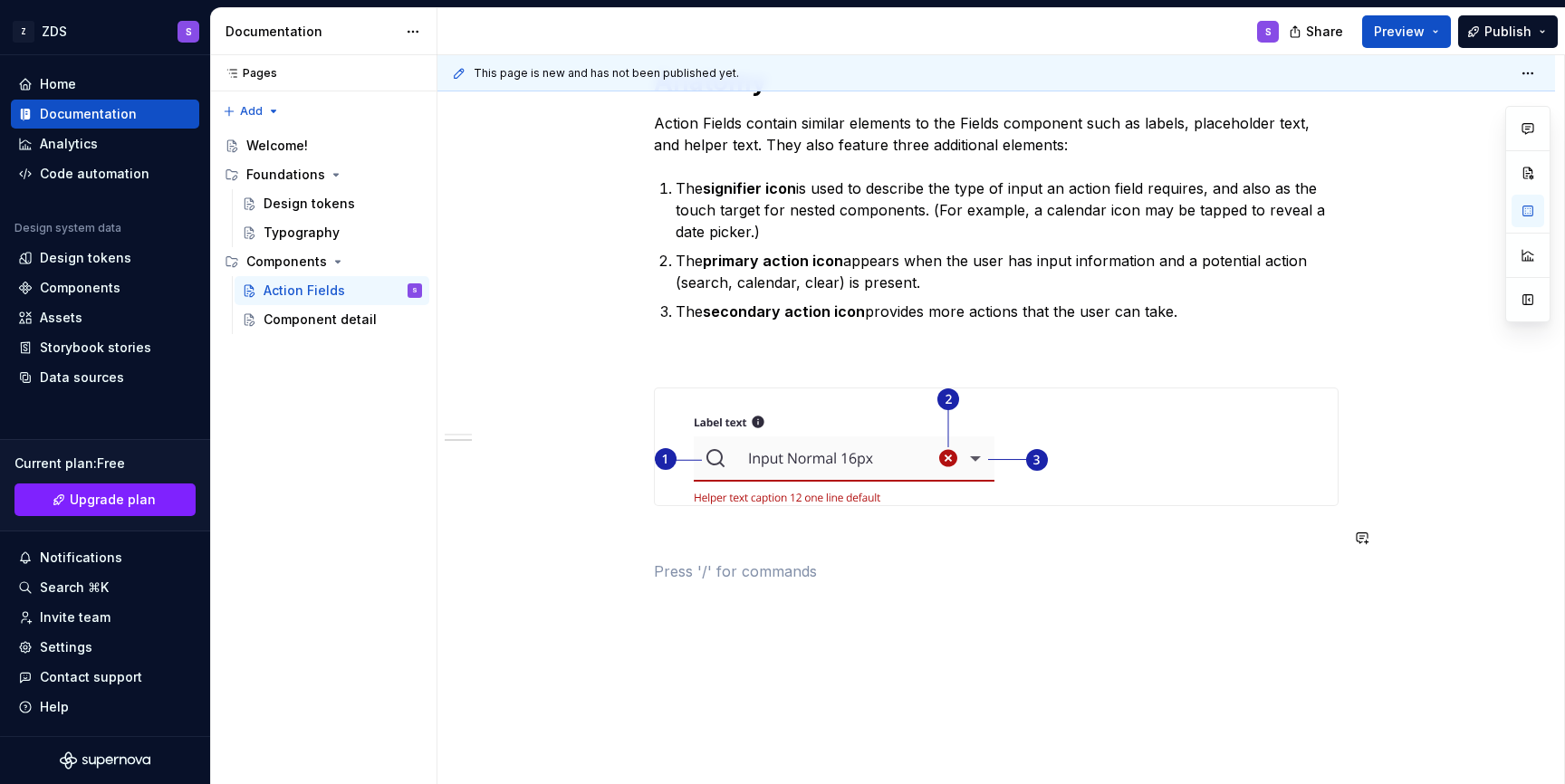
click at [738, 528] on p at bounding box center [995, 538] width 684 height 22
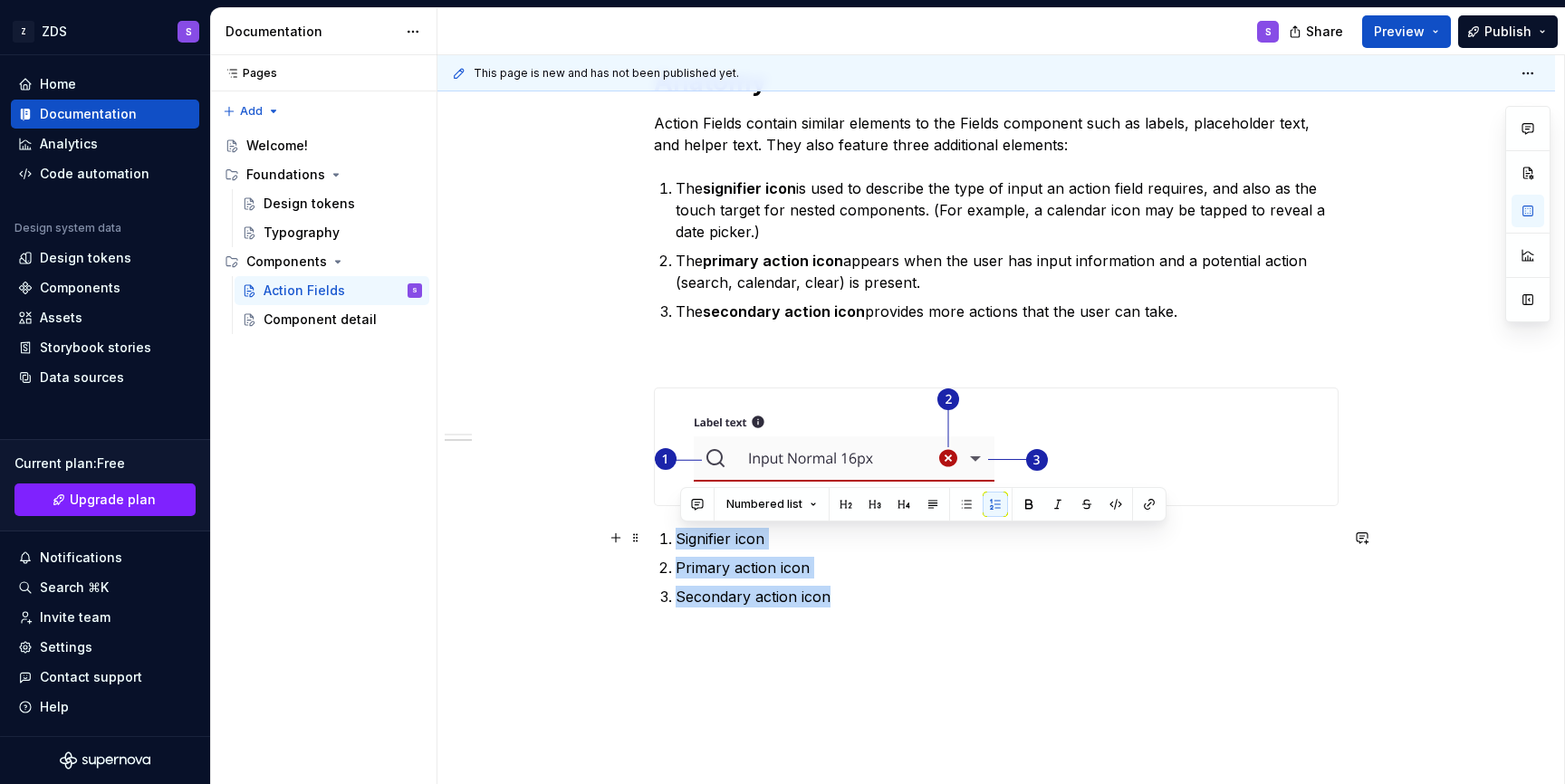
drag, startPoint x: 870, startPoint y: 594, endPoint x: 675, endPoint y: 537, distance: 203.2
click at [676, 537] on ol "Signifier icon Primary action icon Secondary action icon" at bounding box center [1007, 567] width 663 height 80
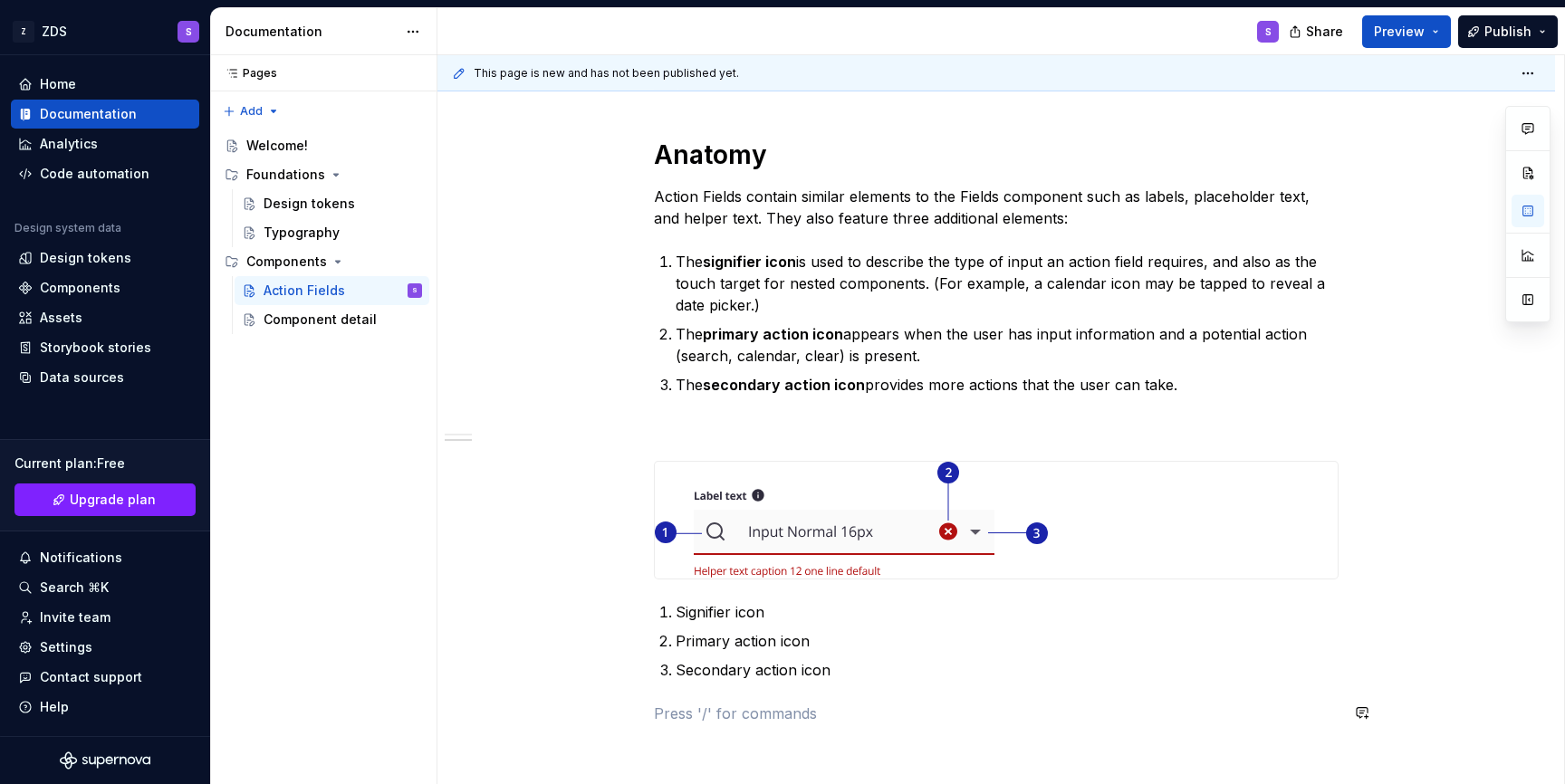
scroll to position [1432, 0]
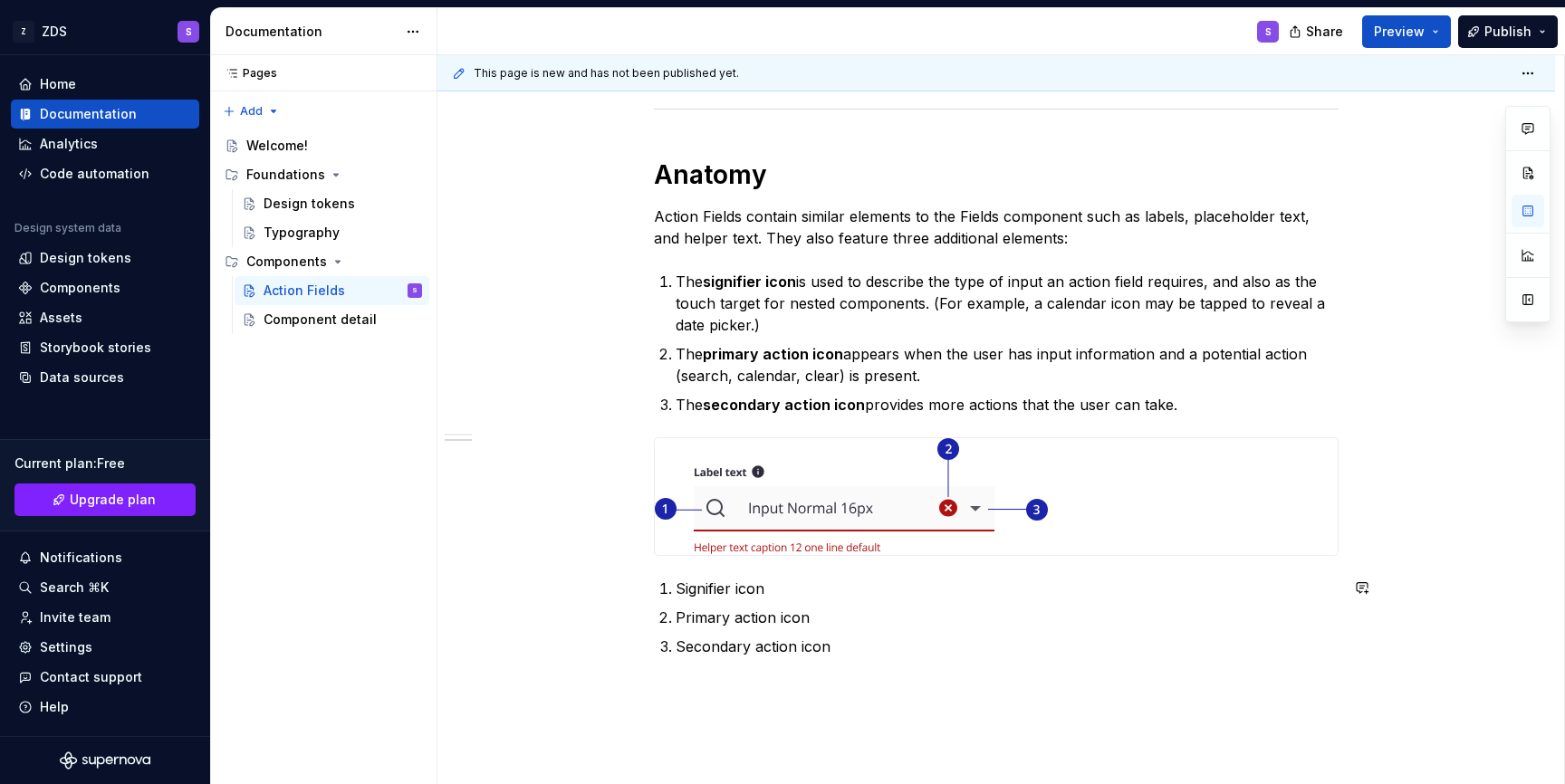
scroll to position [1354, 0]
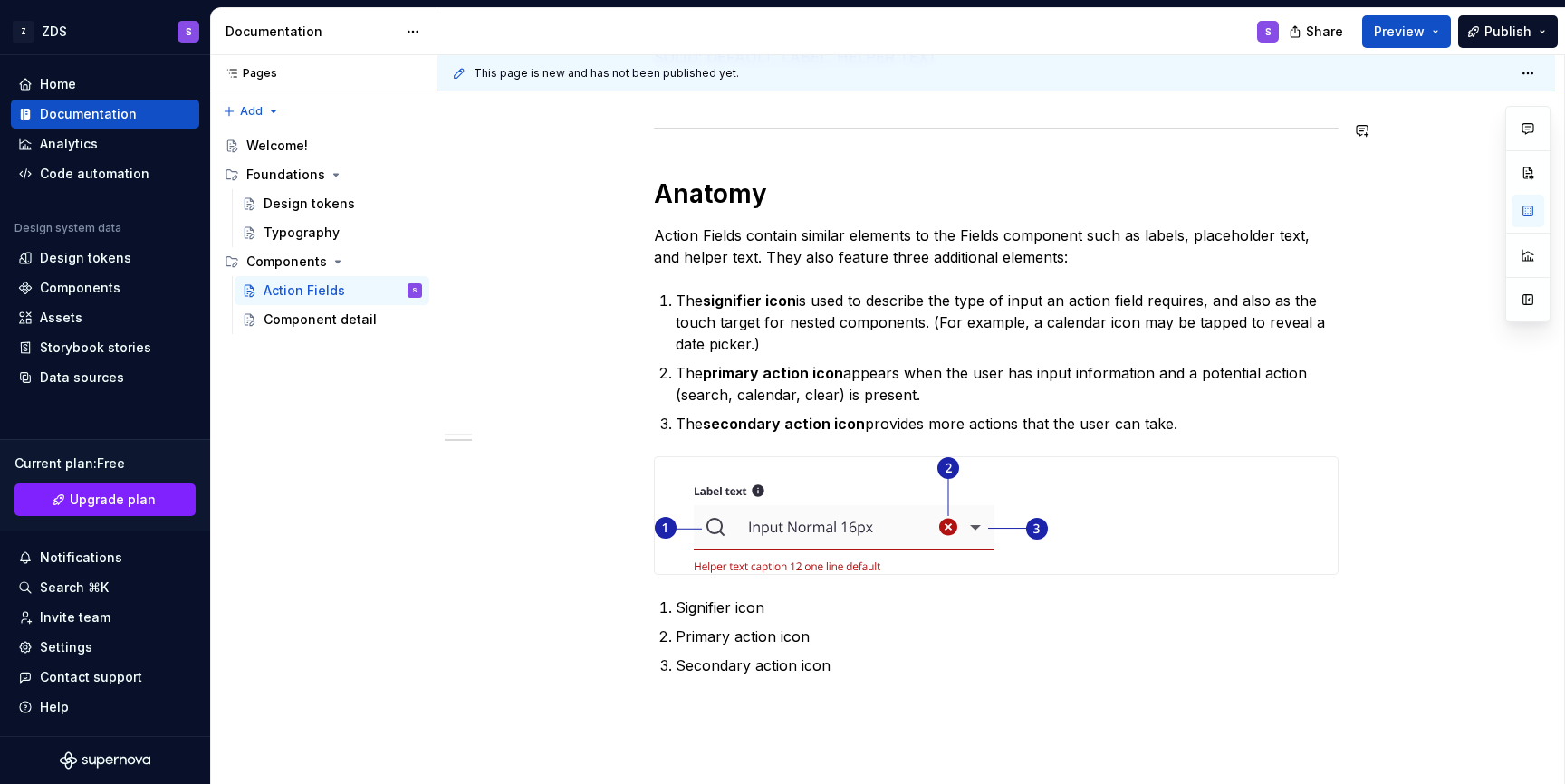
click at [636, 128] on span at bounding box center [636, 130] width 14 height 26
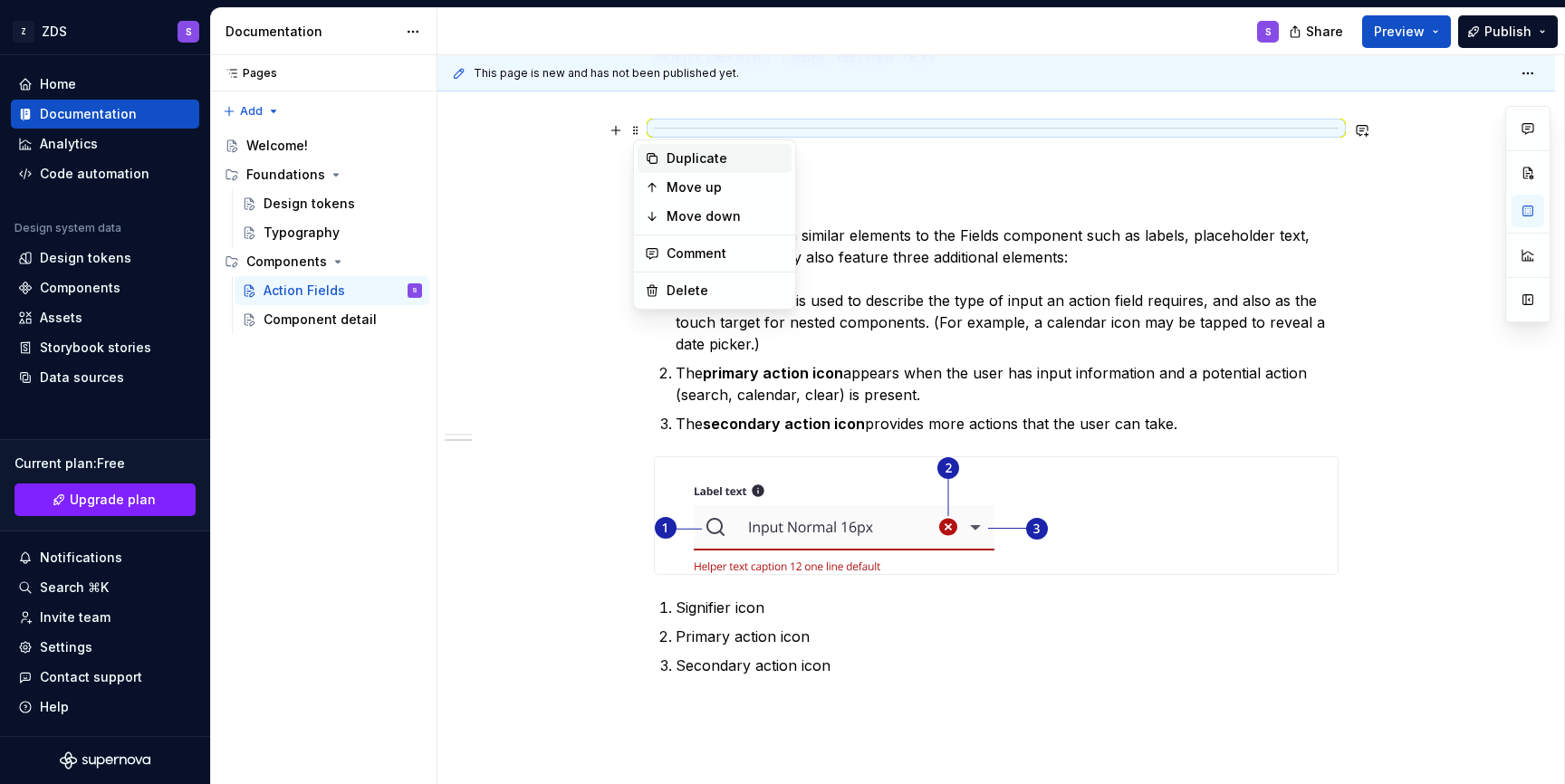
click at [659, 155] on div "Duplicate" at bounding box center [714, 158] width 154 height 29
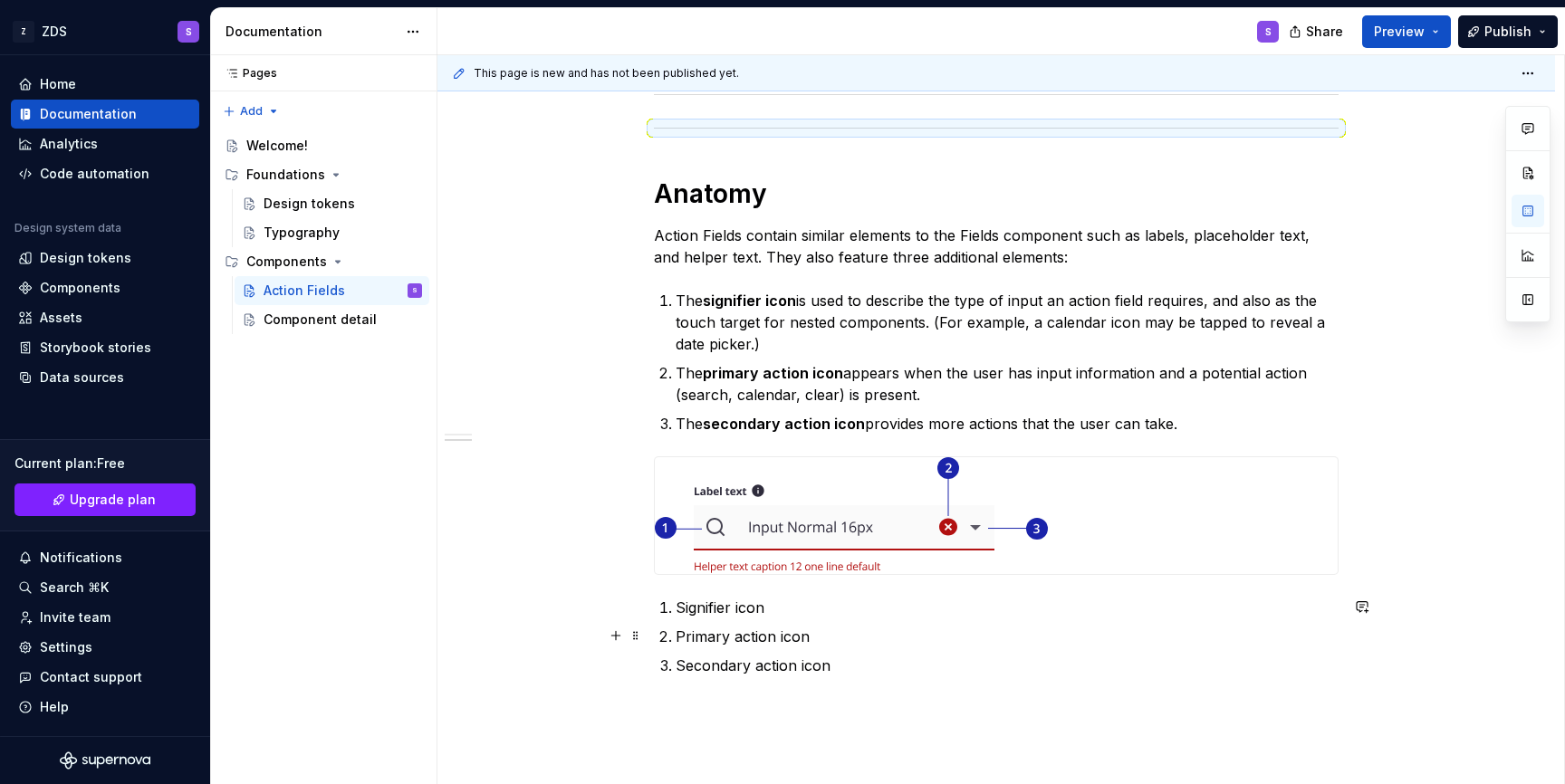
drag, startPoint x: 645, startPoint y: 134, endPoint x: 658, endPoint y: 628, distance: 494.2
click at [643, 130] on span at bounding box center [636, 130] width 14 height 26
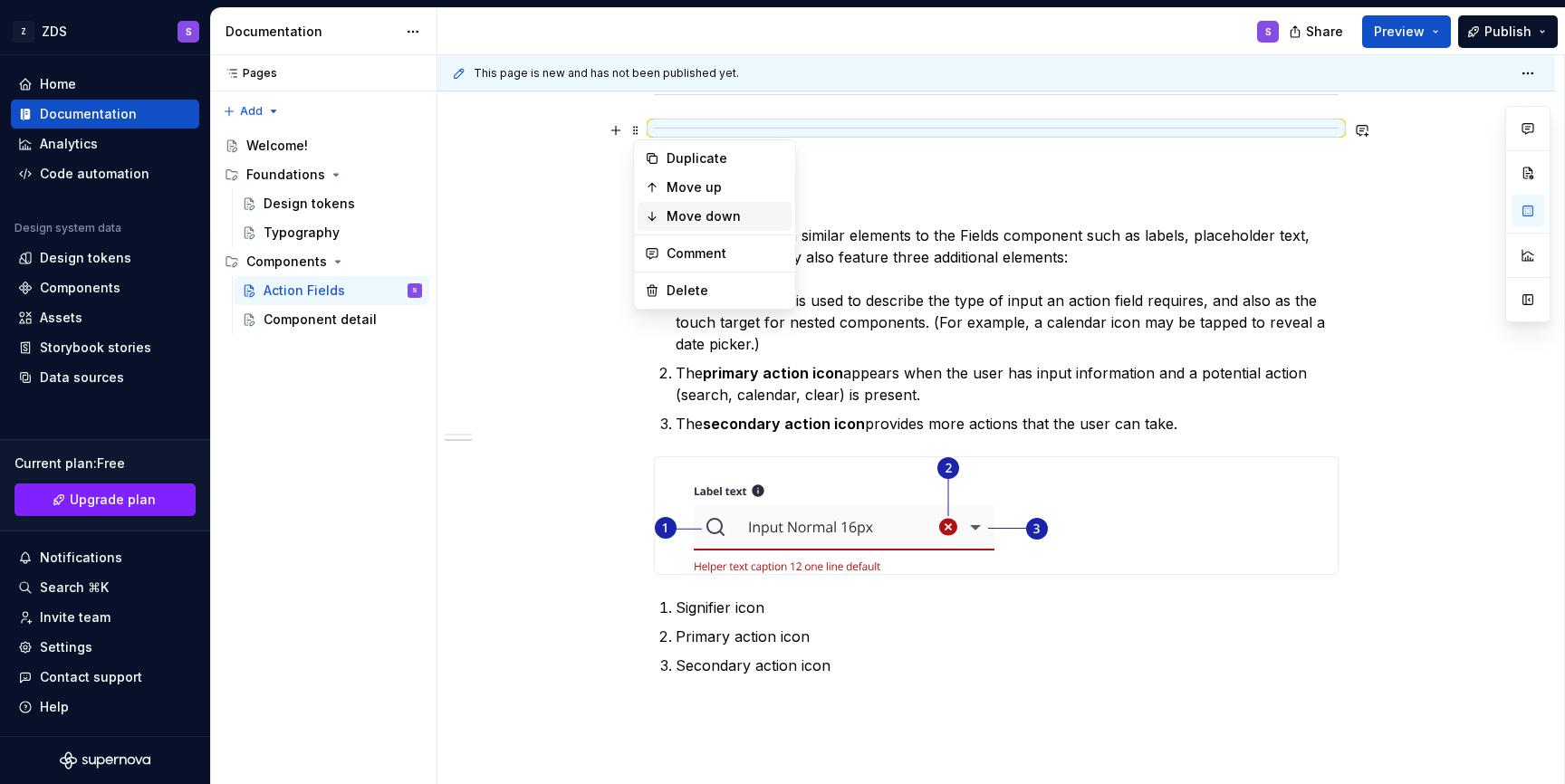
click at [647, 207] on div "Move down" at bounding box center [714, 217] width 154 height 29
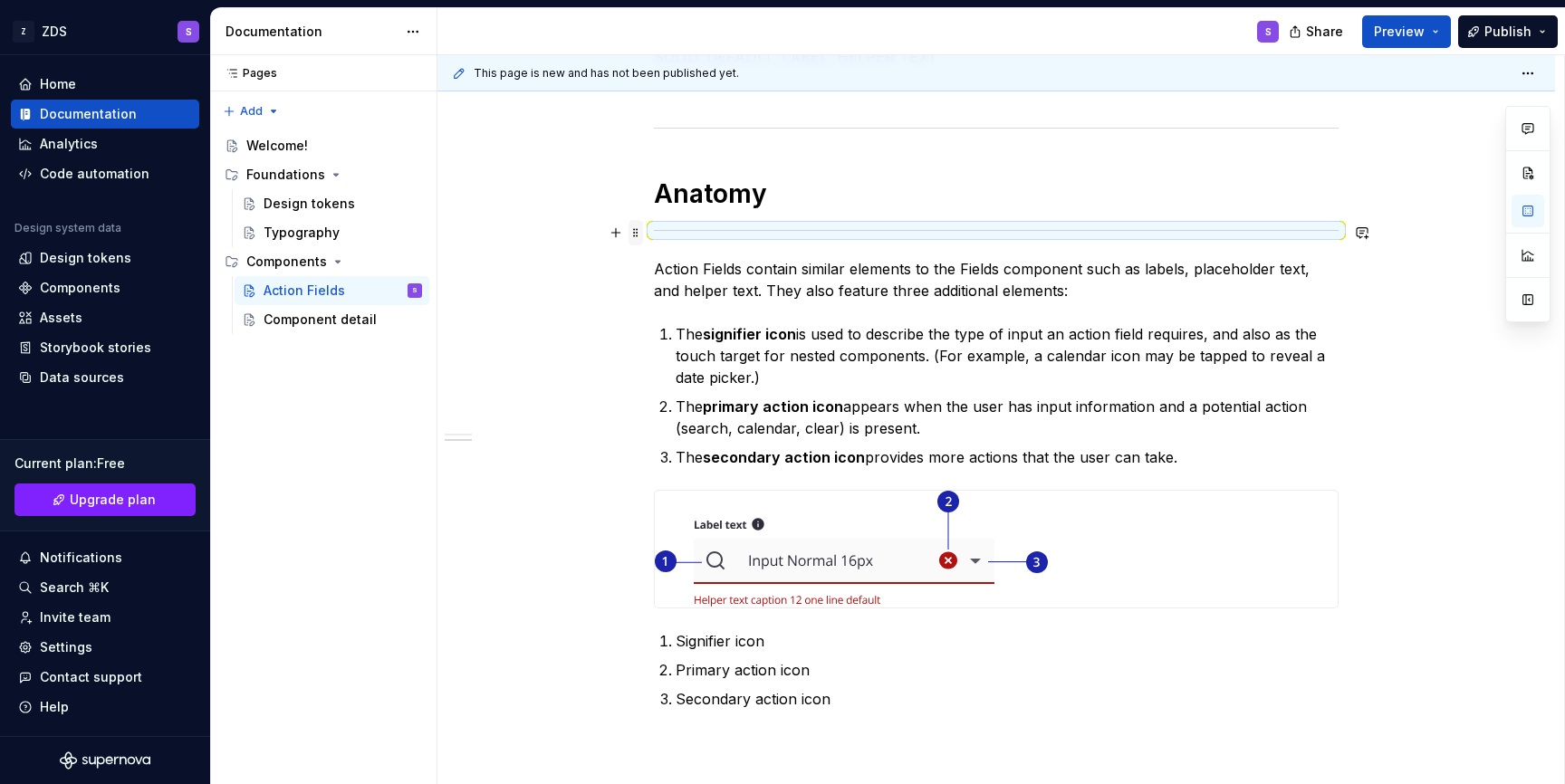
click at [640, 229] on span at bounding box center [636, 233] width 14 height 26
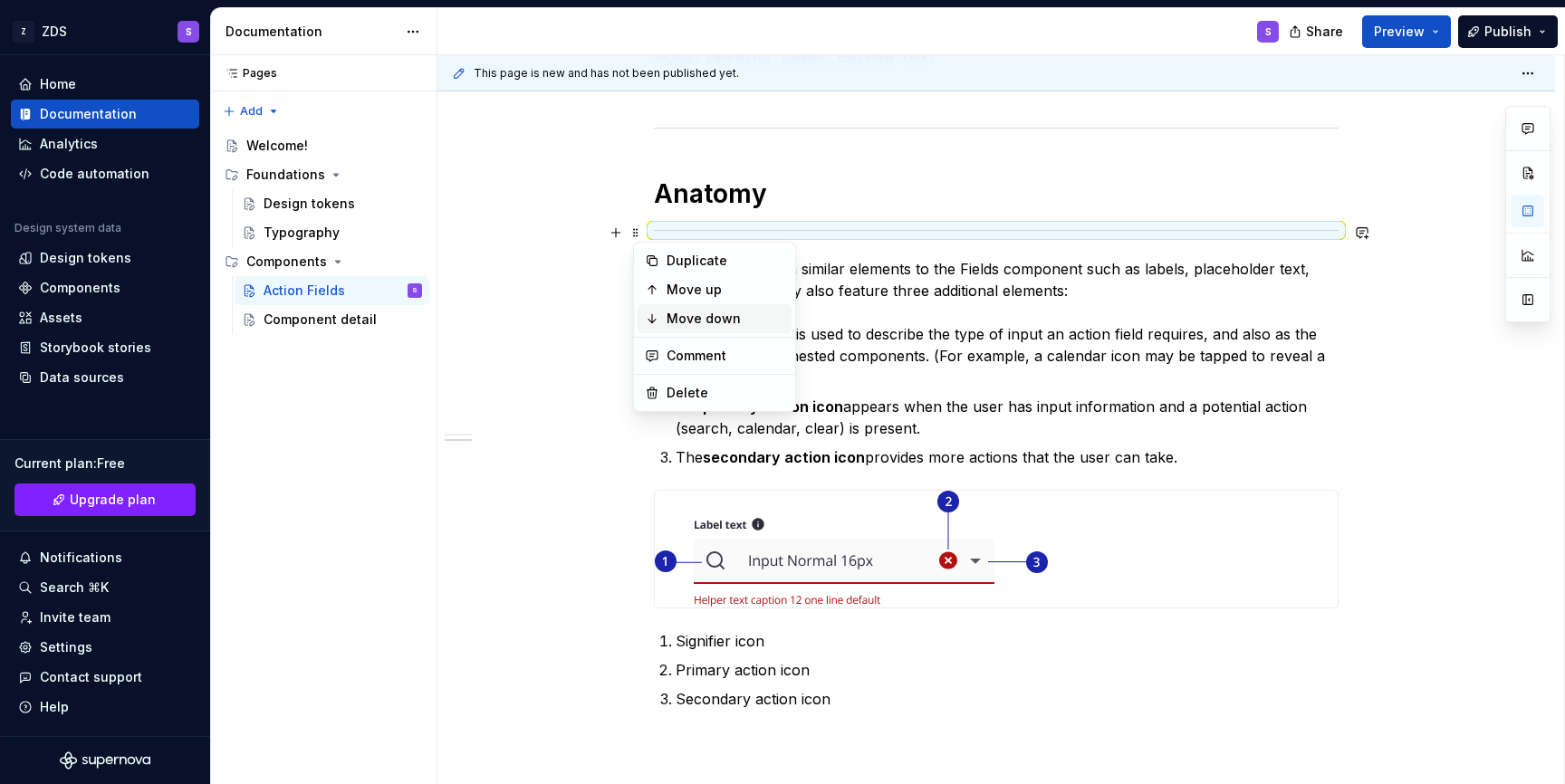
click at [658, 316] on icon at bounding box center [652, 318] width 14 height 14
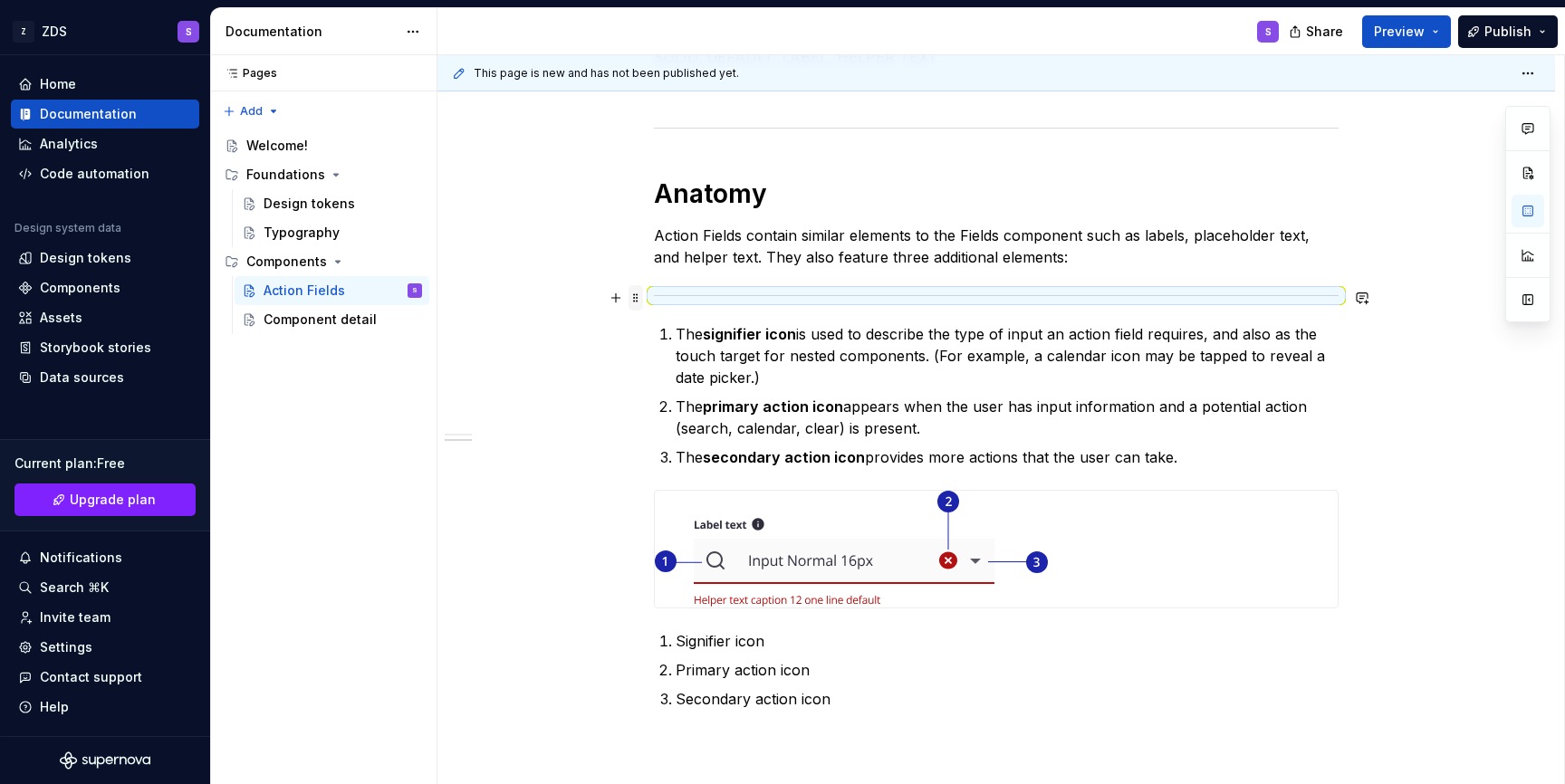
click at [640, 299] on span at bounding box center [636, 298] width 14 height 26
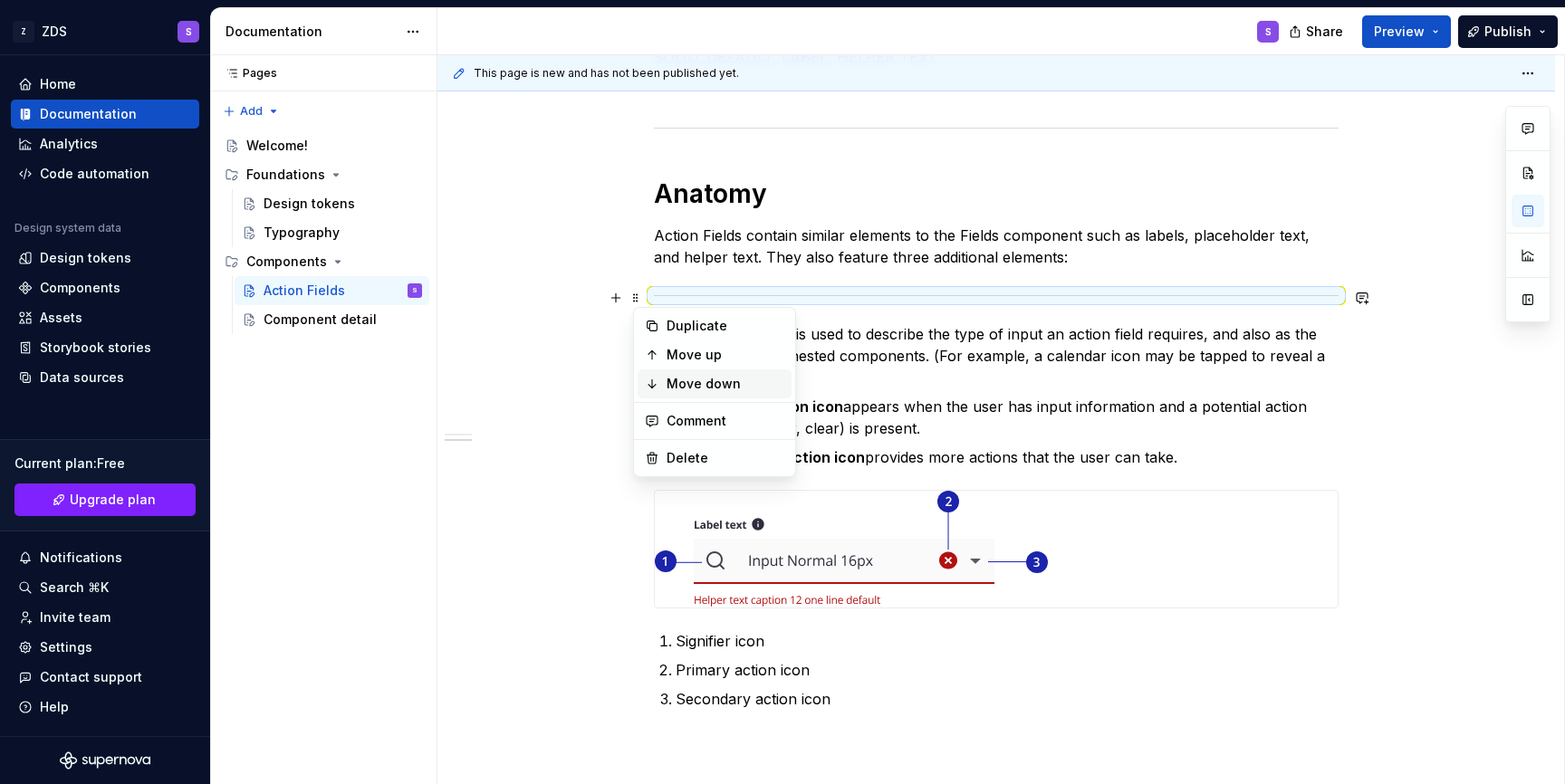
click at [663, 392] on div "Move down" at bounding box center [714, 383] width 154 height 29
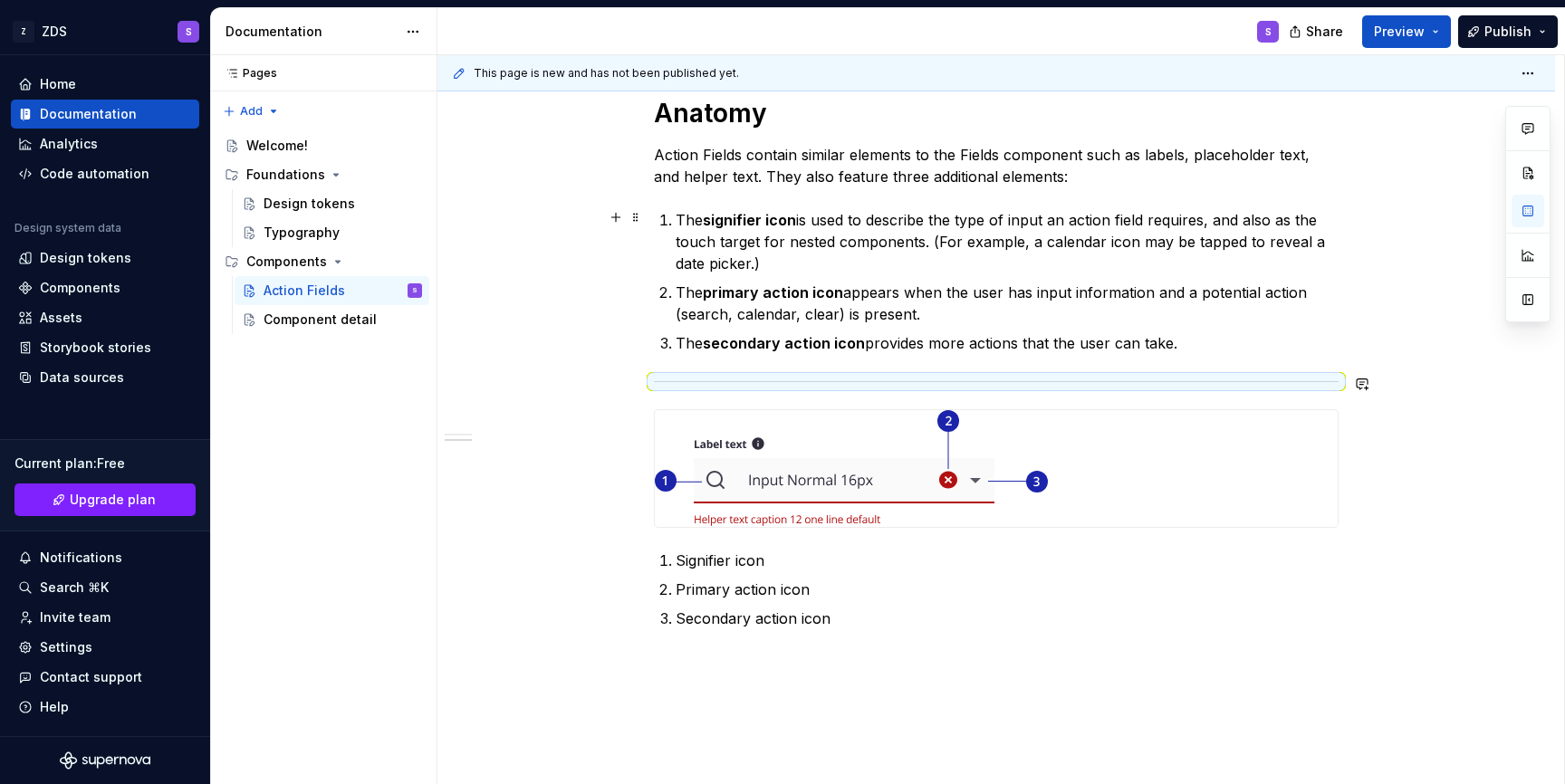
scroll to position [1437, 0]
click at [643, 382] on span at bounding box center [636, 381] width 14 height 26
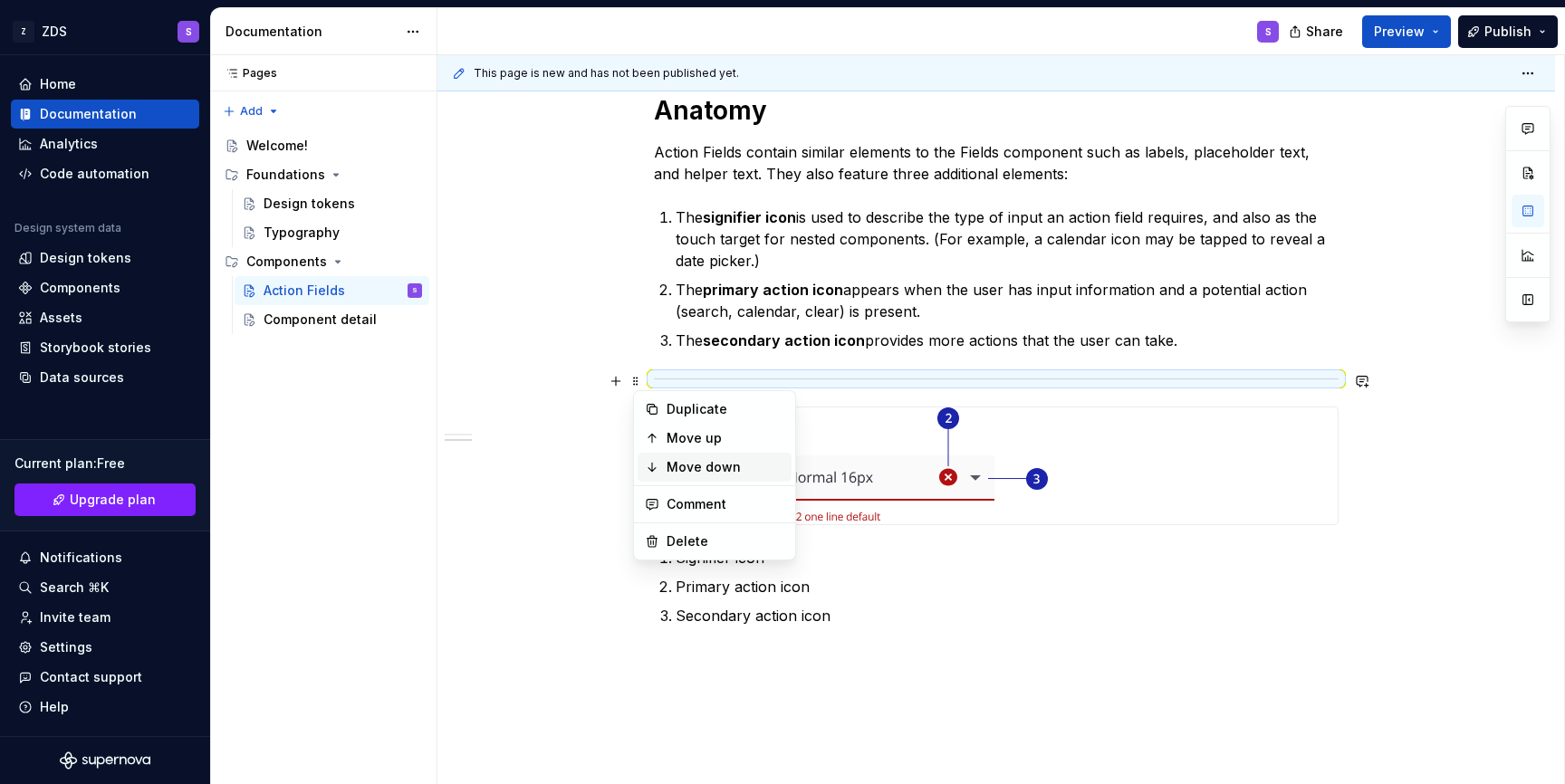
click at [653, 458] on div "Move down" at bounding box center [714, 467] width 154 height 29
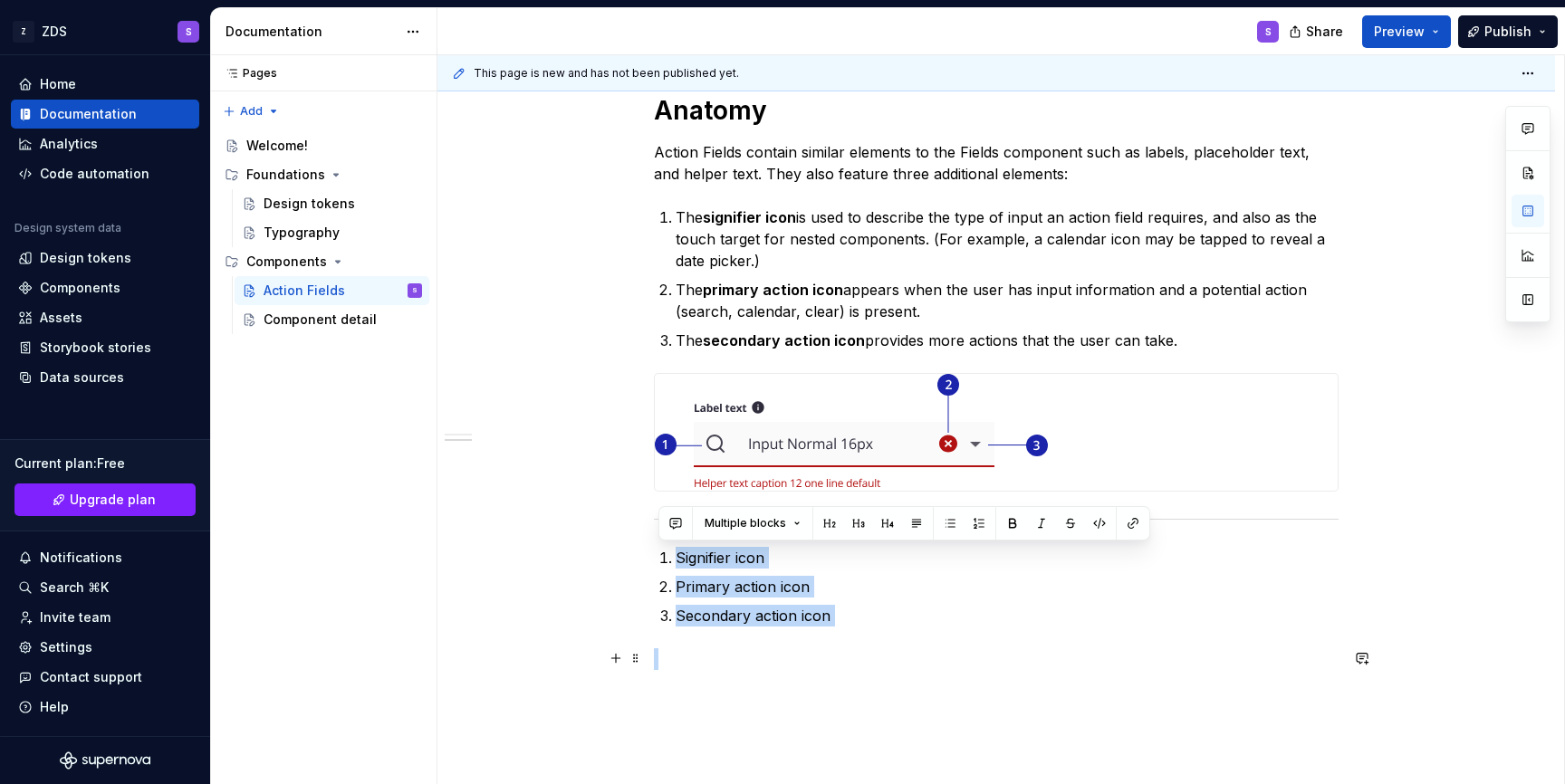
drag, startPoint x: 749, startPoint y: 514, endPoint x: 755, endPoint y: 650, distance: 136.1
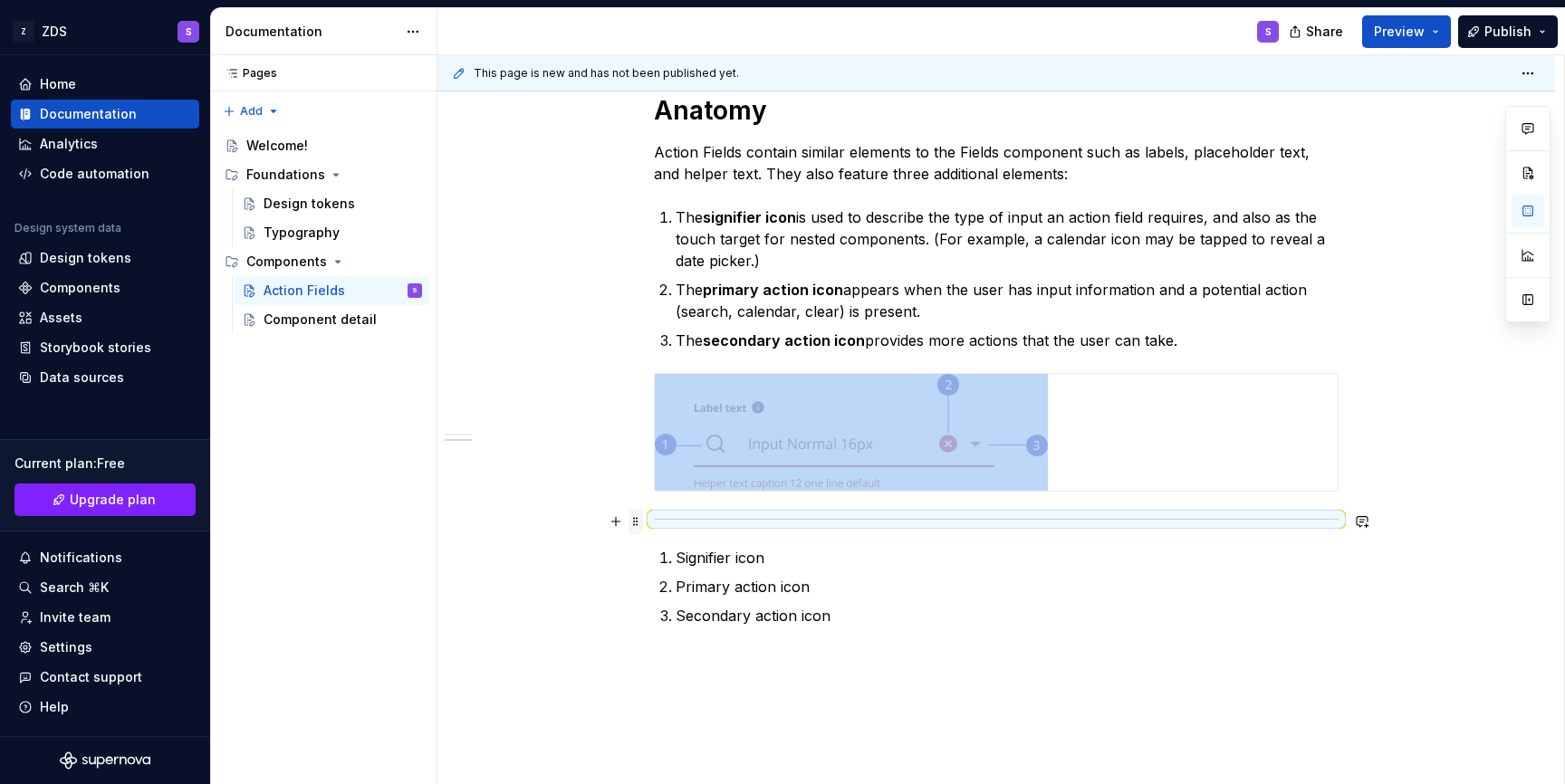
click at [637, 521] on span at bounding box center [636, 521] width 14 height 26
click at [684, 607] on div "Move down" at bounding box center [724, 607] width 117 height 18
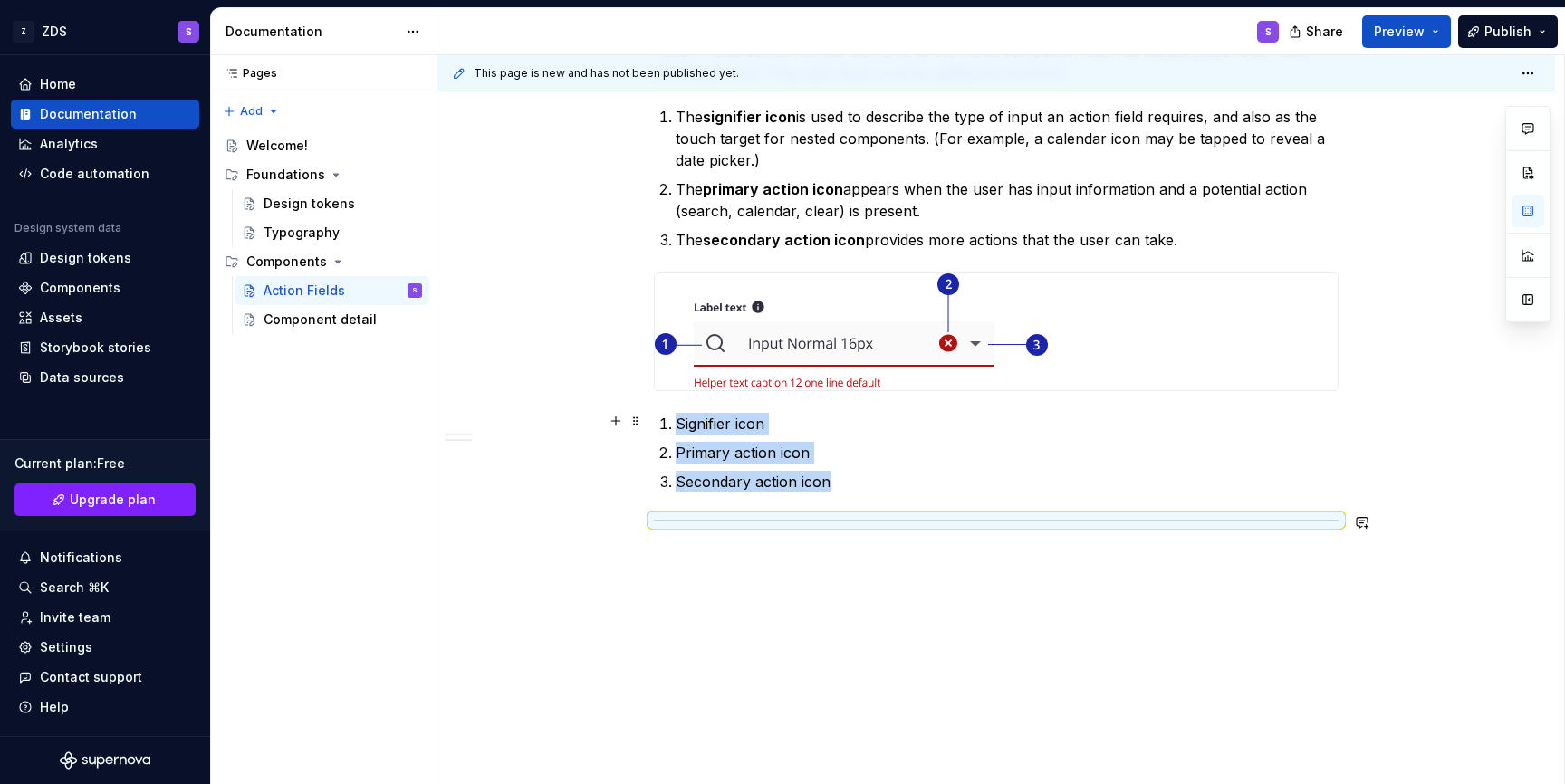
scroll to position [1578, 0]
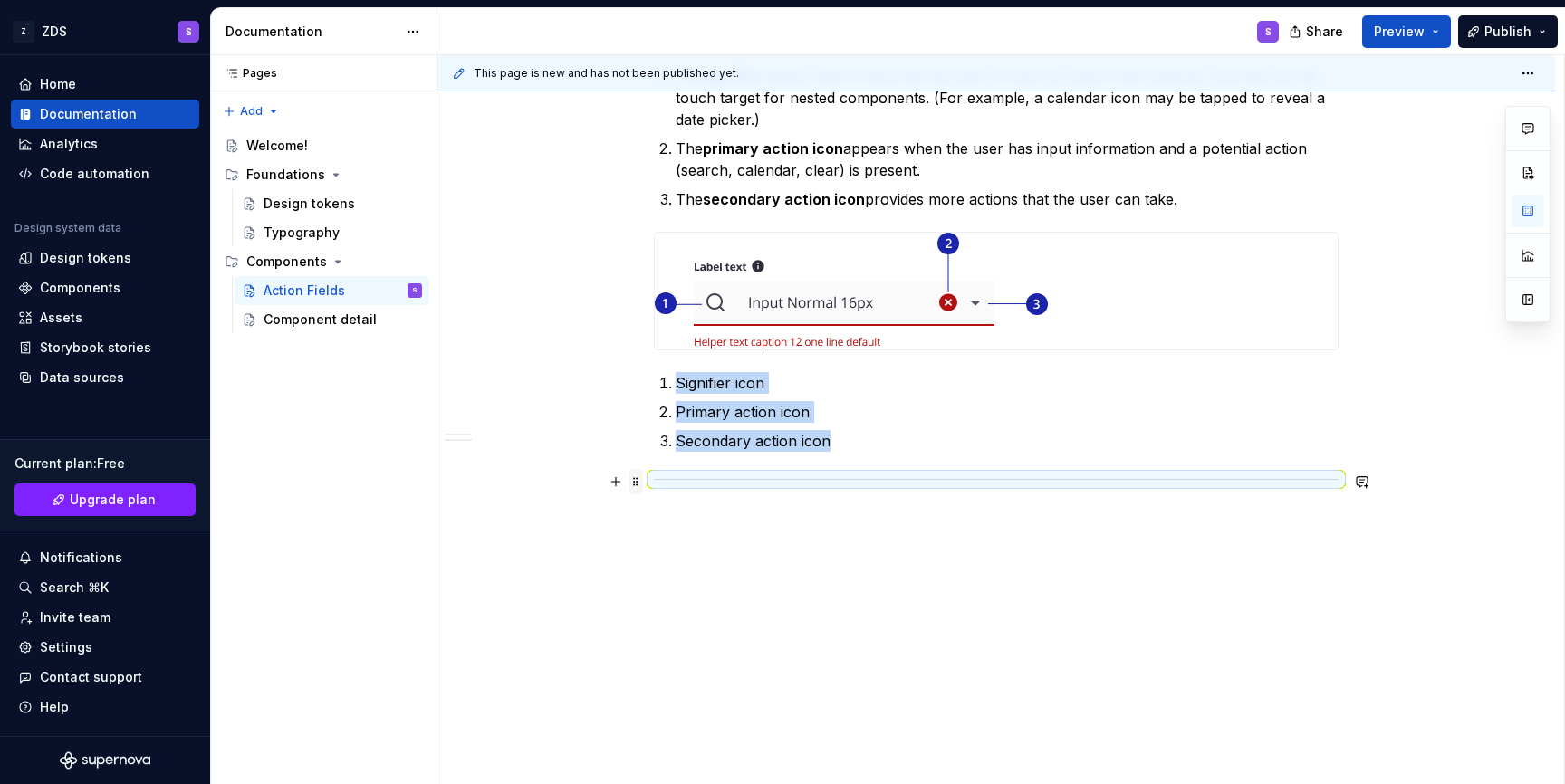
click at [638, 483] on span at bounding box center [636, 482] width 14 height 26
click at [657, 567] on icon at bounding box center [652, 567] width 14 height 14
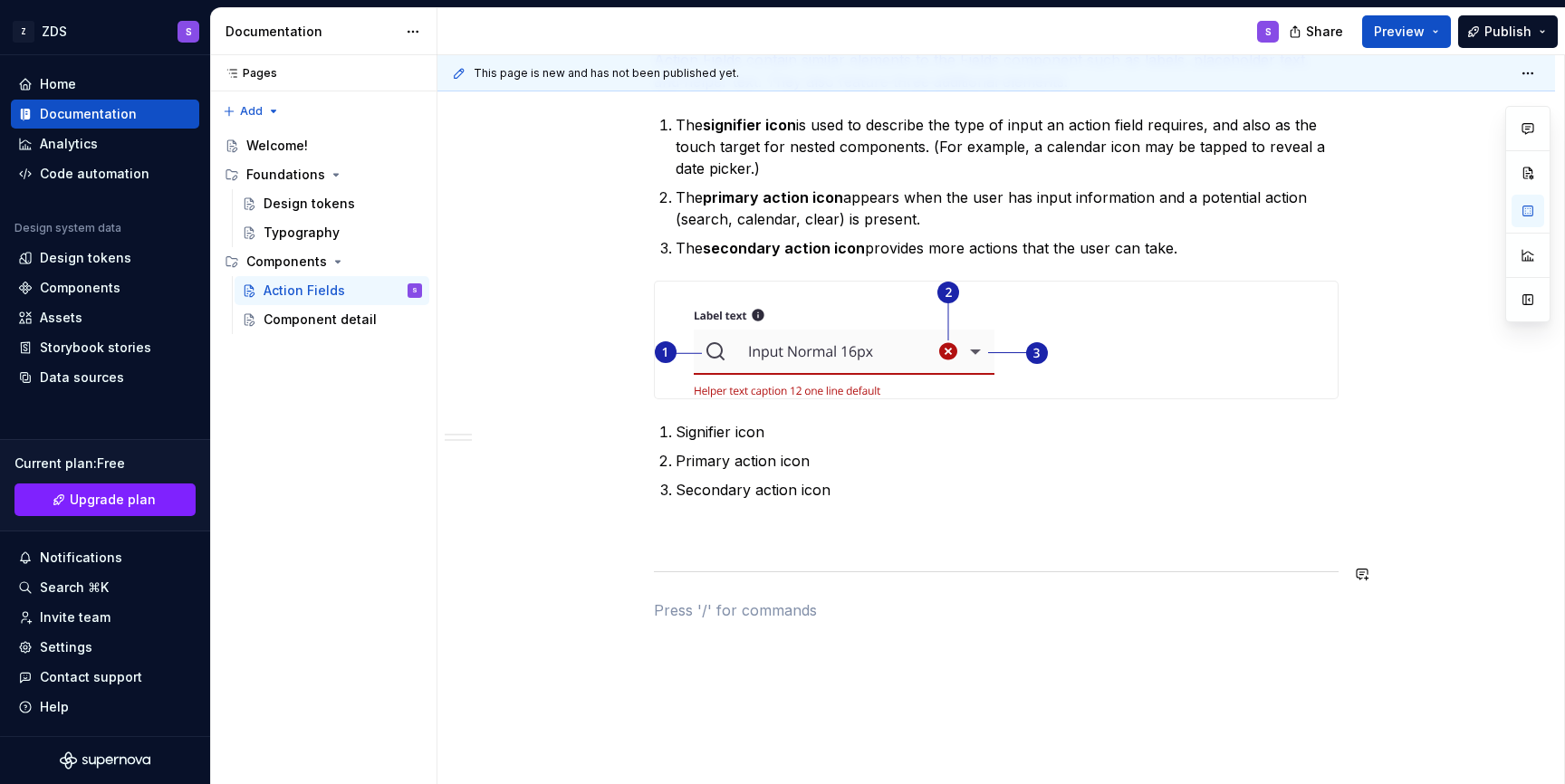
scroll to position [1526, 0]
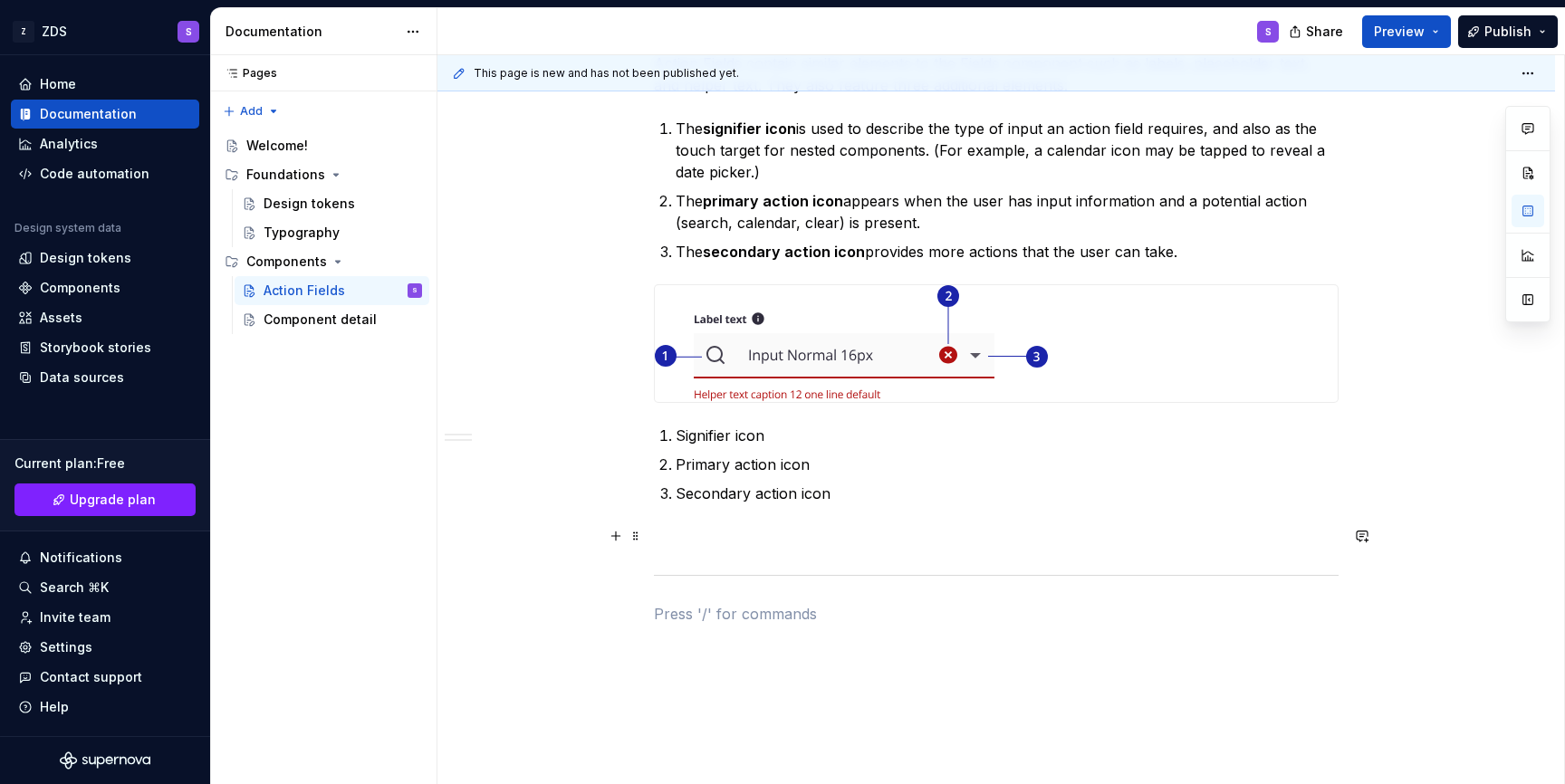
click at [670, 527] on p at bounding box center [995, 536] width 684 height 22
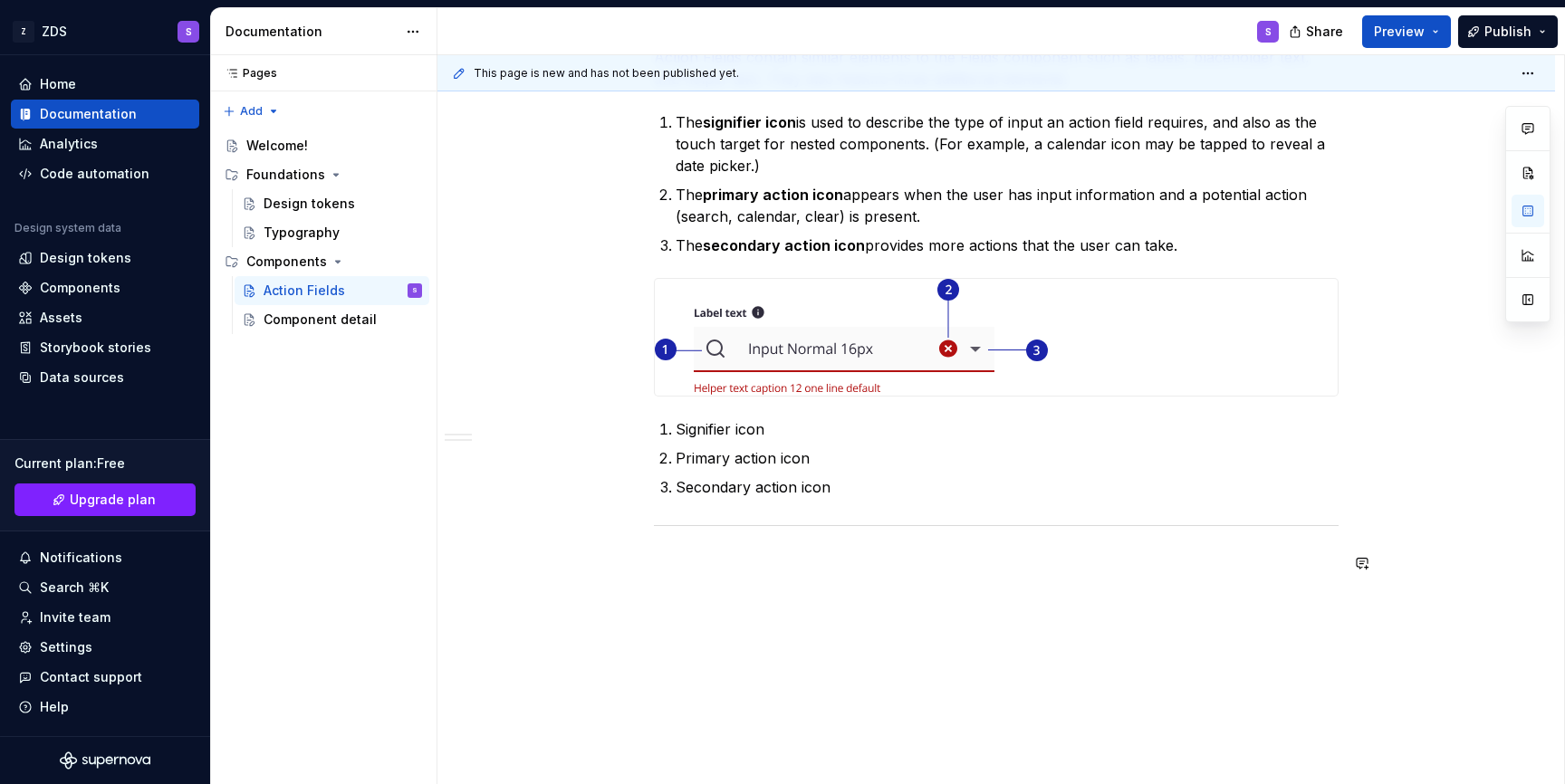
scroll to position [1535, 0]
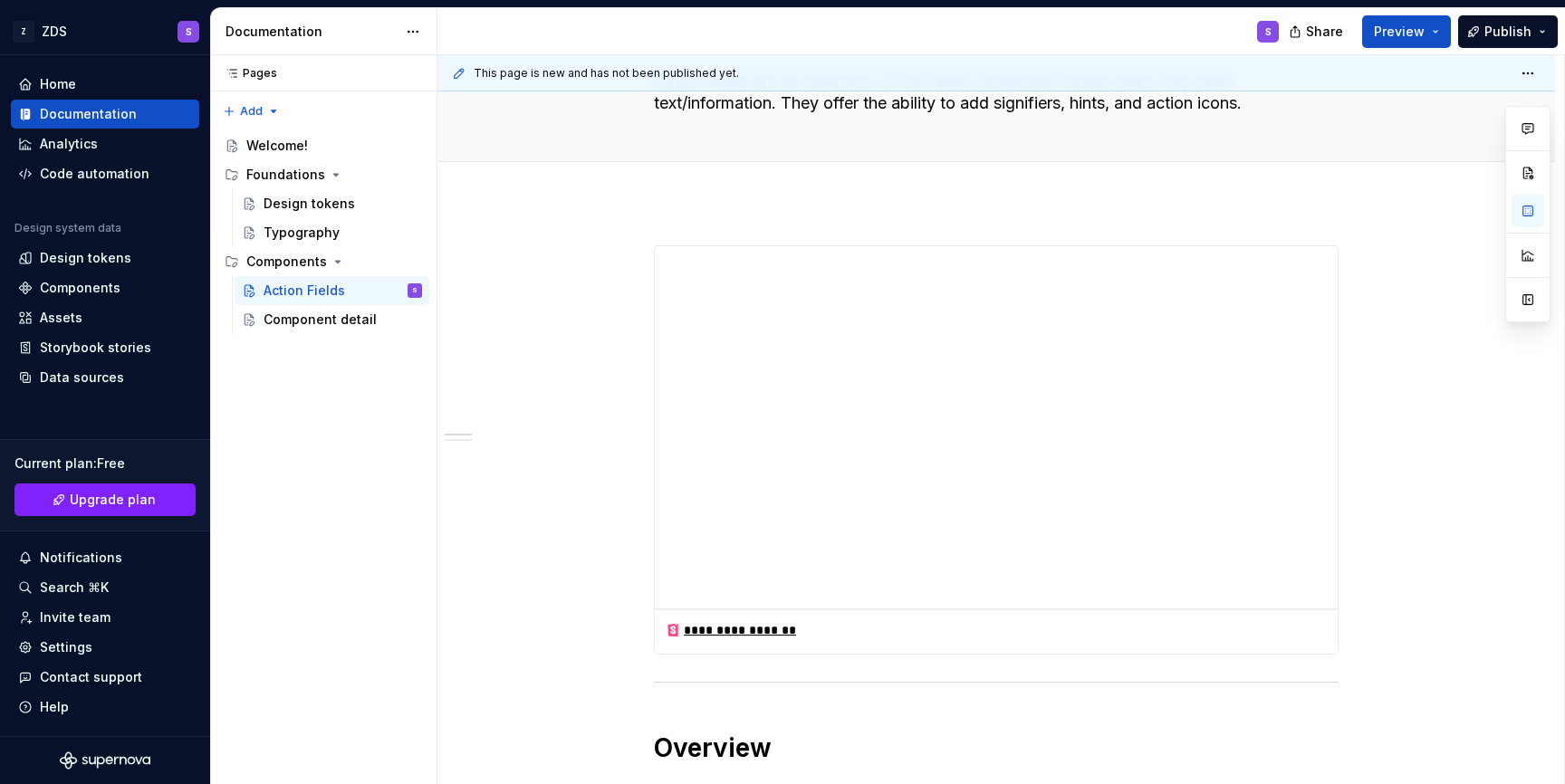
scroll to position [0, 0]
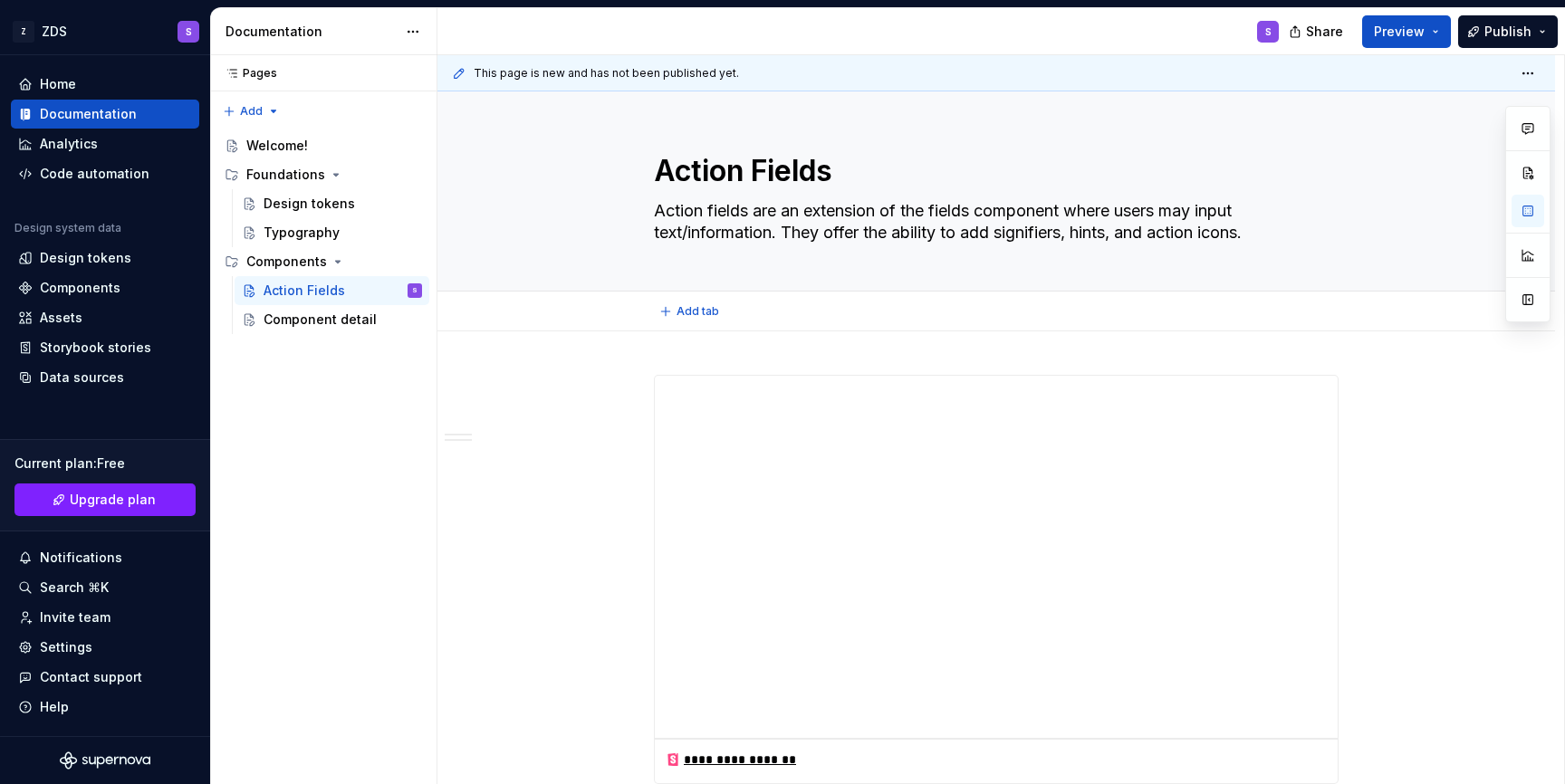
click at [684, 308] on span "Add tab" at bounding box center [698, 311] width 43 height 14
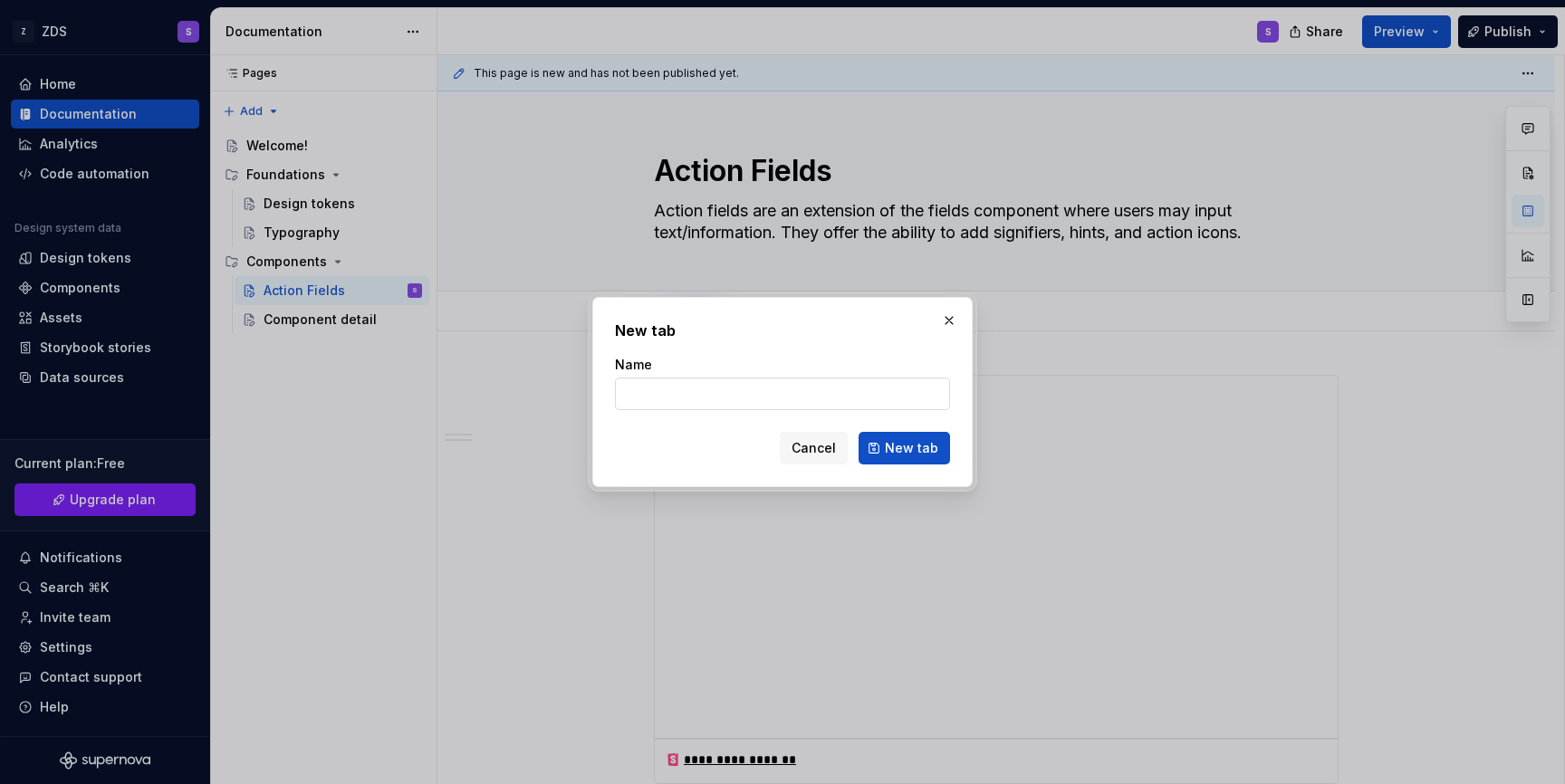
type textarea "*"
type input "Accessibility Guidelines"
click button "New tab" at bounding box center [905, 448] width 92 height 32
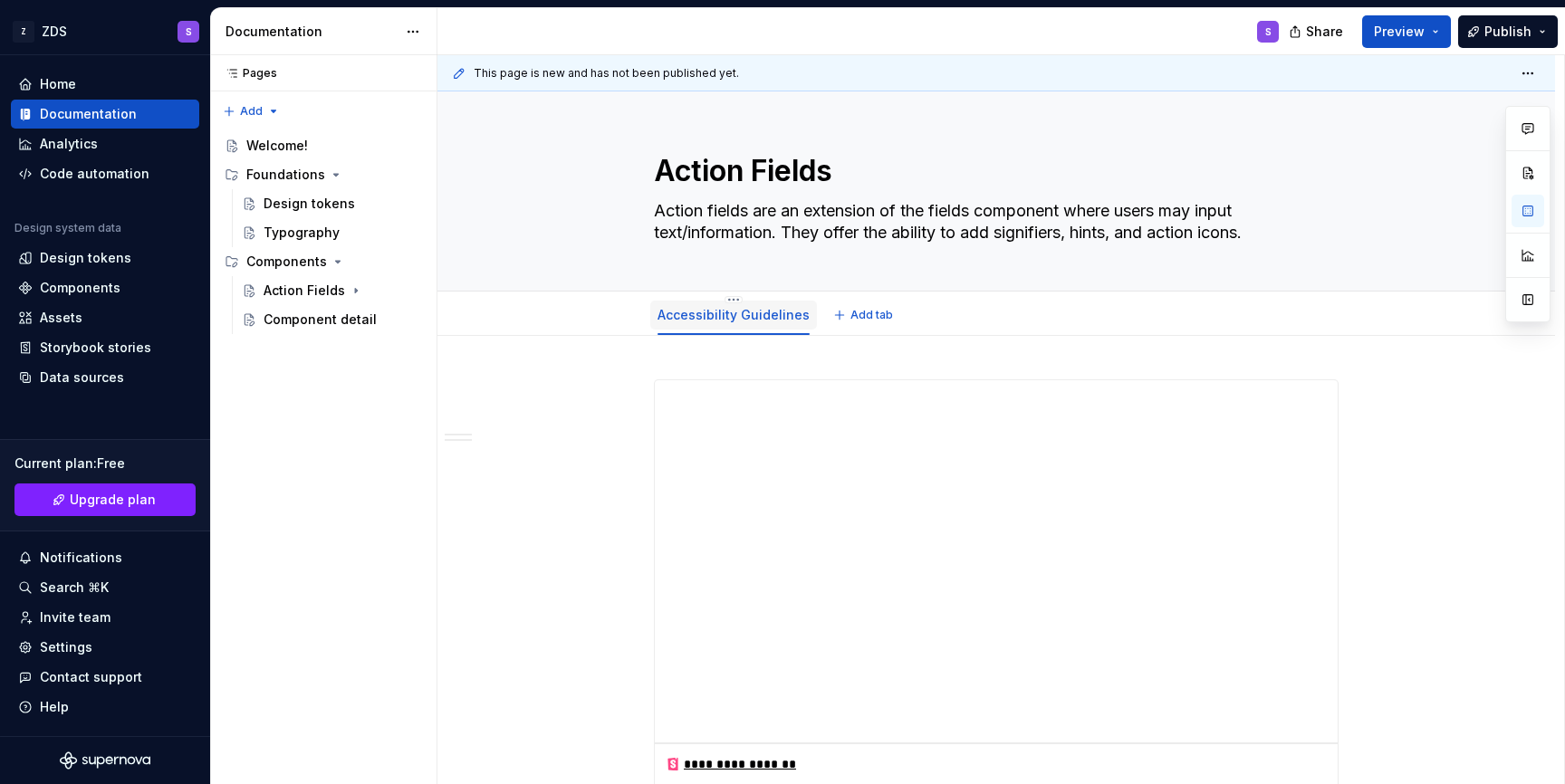
click at [775, 311] on link "Accessibility Guidelines" at bounding box center [733, 315] width 152 height 15
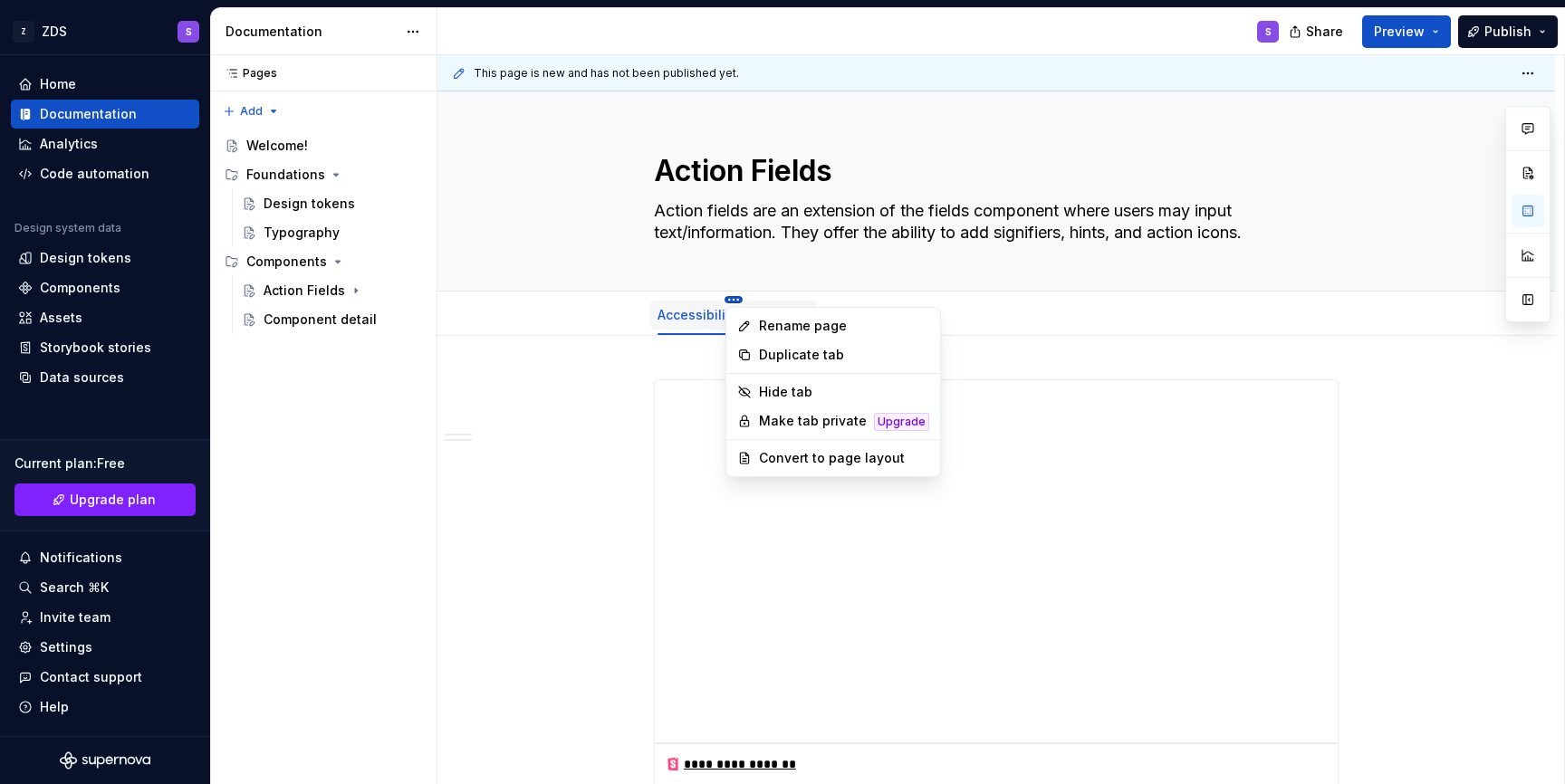
click at [857, 293] on html "Z ZDS S Home Documentation Analytics Code automation Design system data Design …" at bounding box center [782, 392] width 1565 height 784
click at [997, 364] on html "Z ZDS S Home Documentation Analytics Code automation Design system data Design …" at bounding box center [782, 392] width 1565 height 784
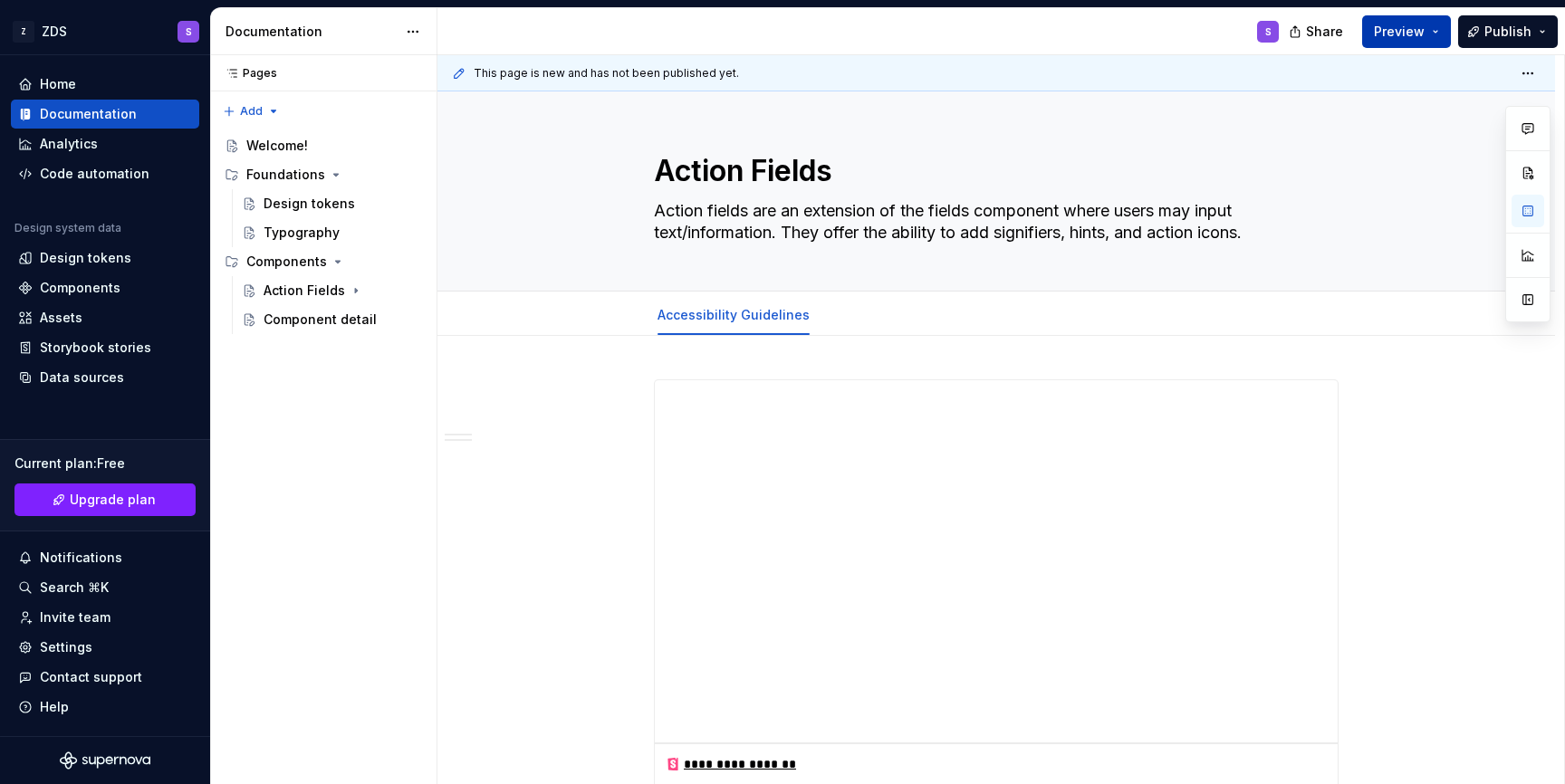
click at [1418, 31] on span "Preview" at bounding box center [1399, 31] width 51 height 18
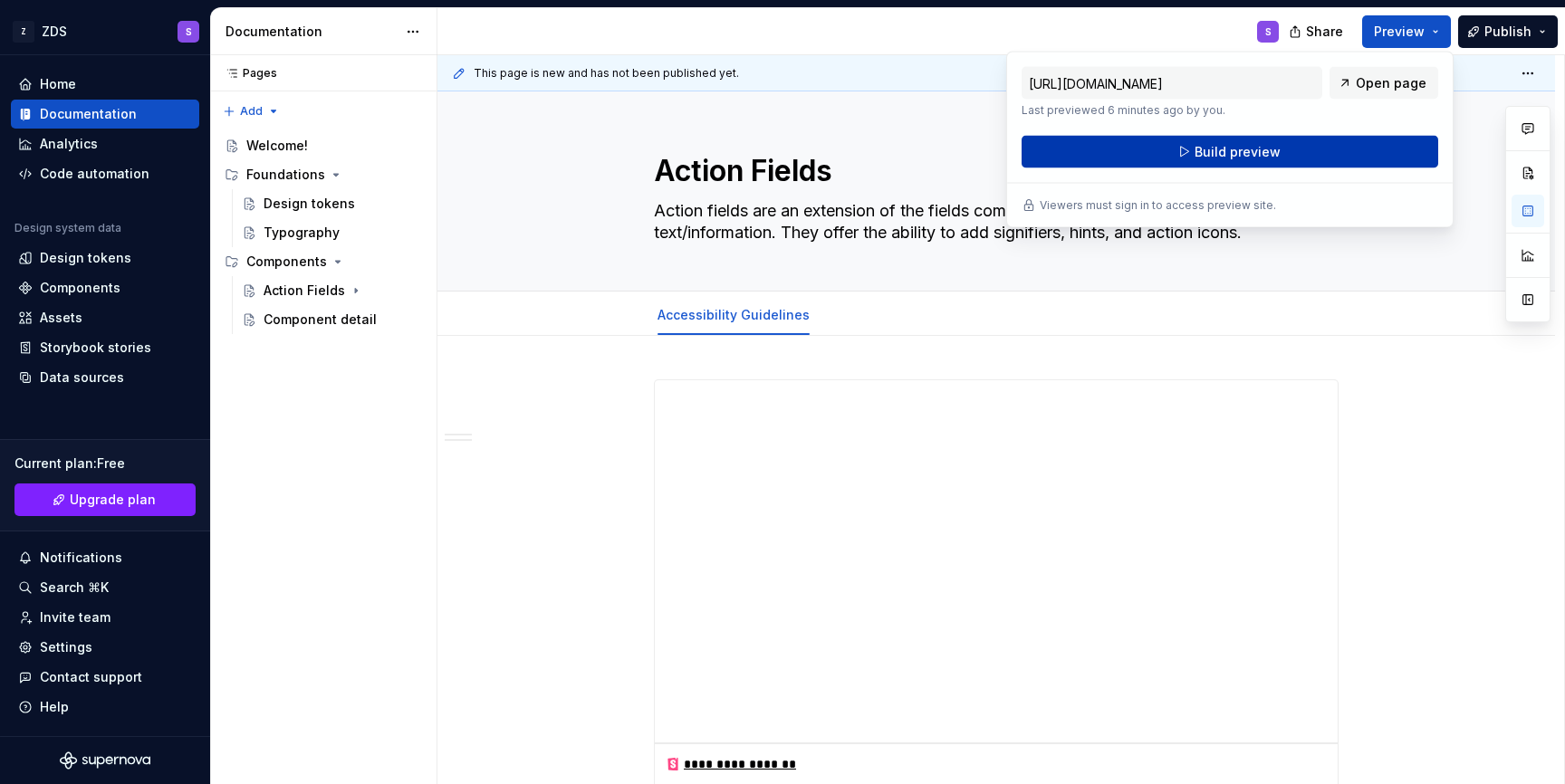
click at [1268, 147] on span "Build preview" at bounding box center [1238, 152] width 86 height 18
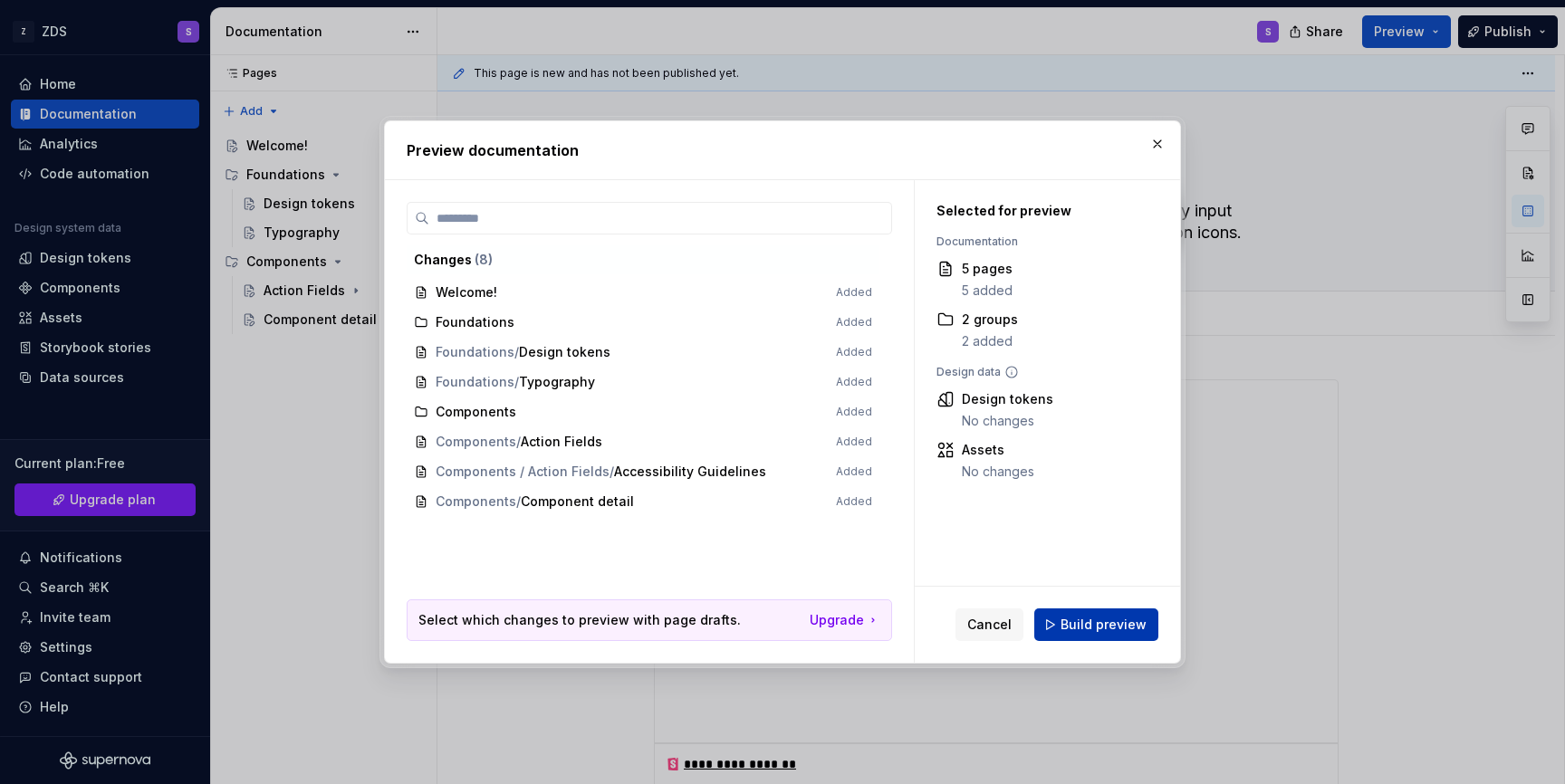
click at [1100, 633] on button "Build preview" at bounding box center [1096, 625] width 124 height 32
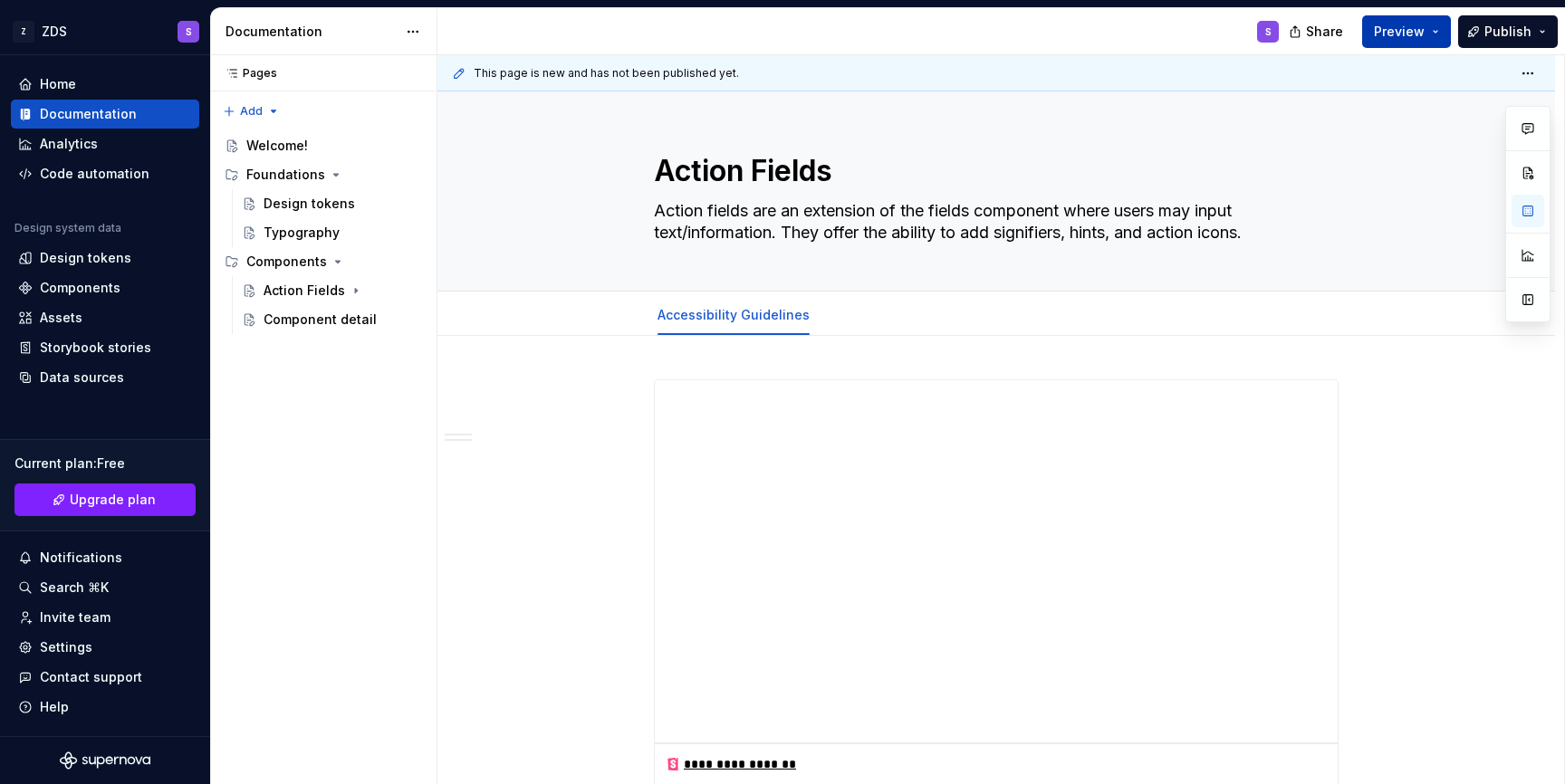
click at [1409, 23] on span "Preview" at bounding box center [1399, 31] width 51 height 18
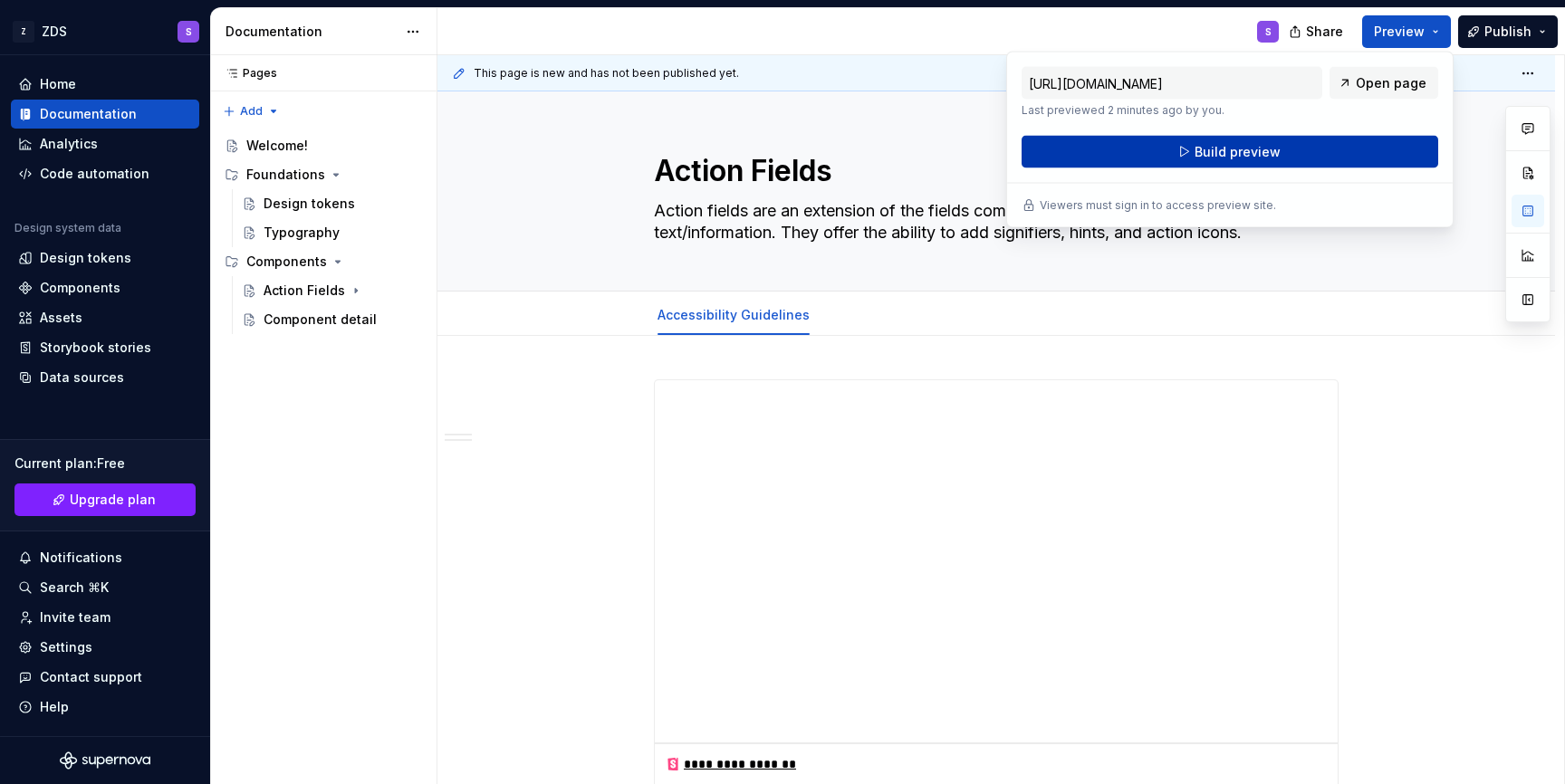
click at [1325, 138] on button "Build preview" at bounding box center [1230, 152] width 417 height 32
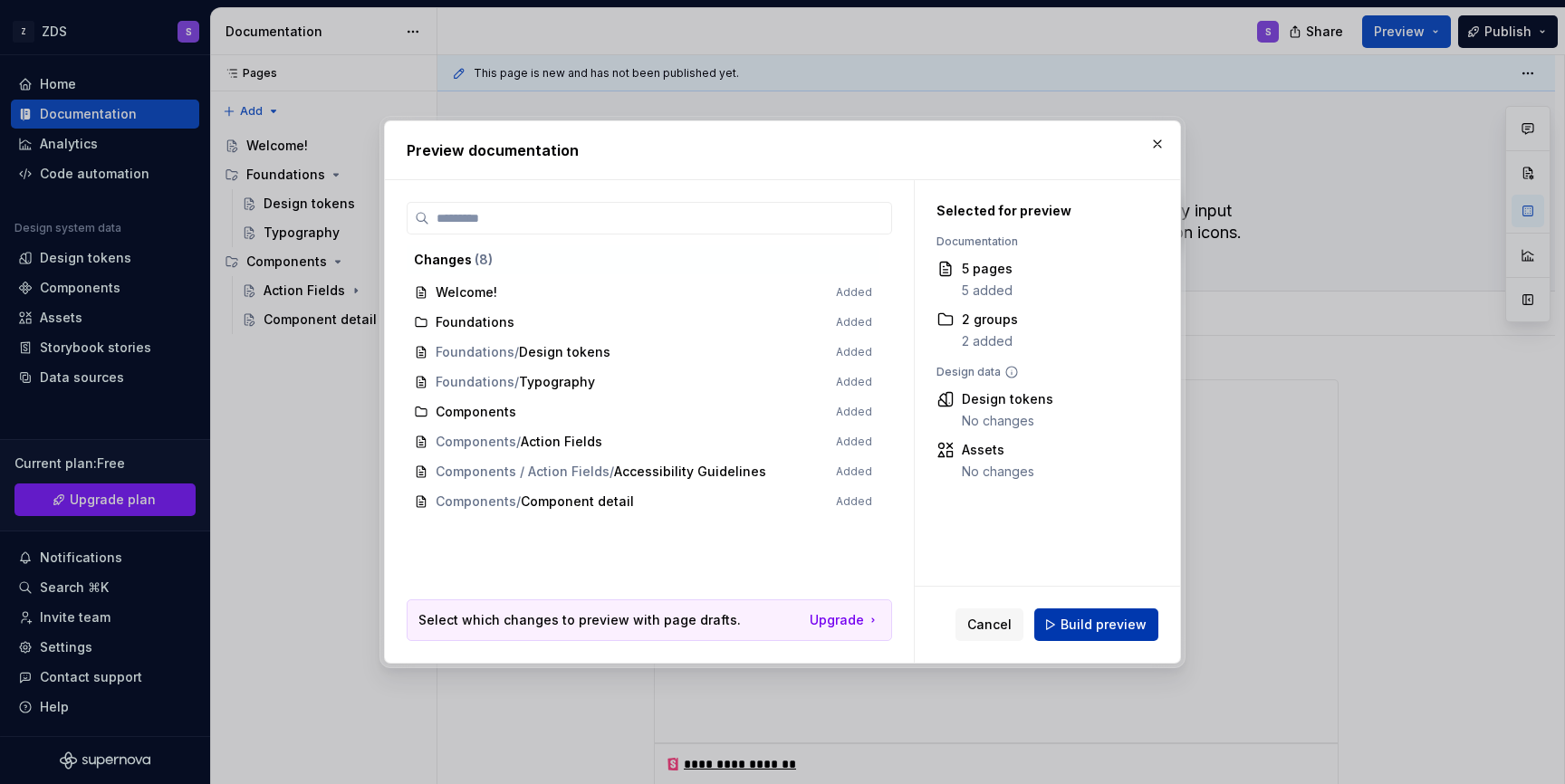
click at [1063, 630] on button "Build preview" at bounding box center [1096, 625] width 124 height 32
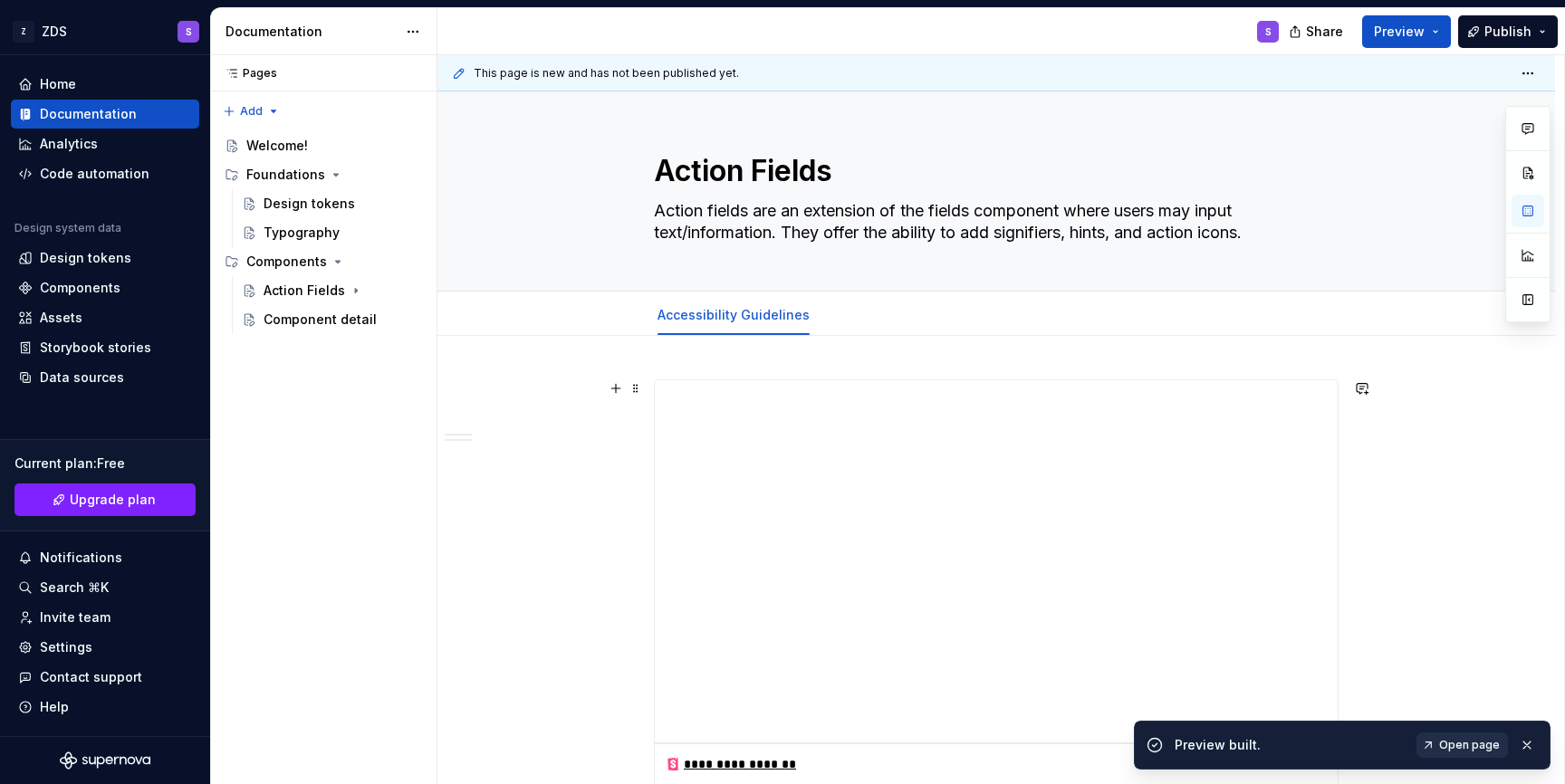
click at [1447, 743] on span "Open page" at bounding box center [1470, 744] width 61 height 14
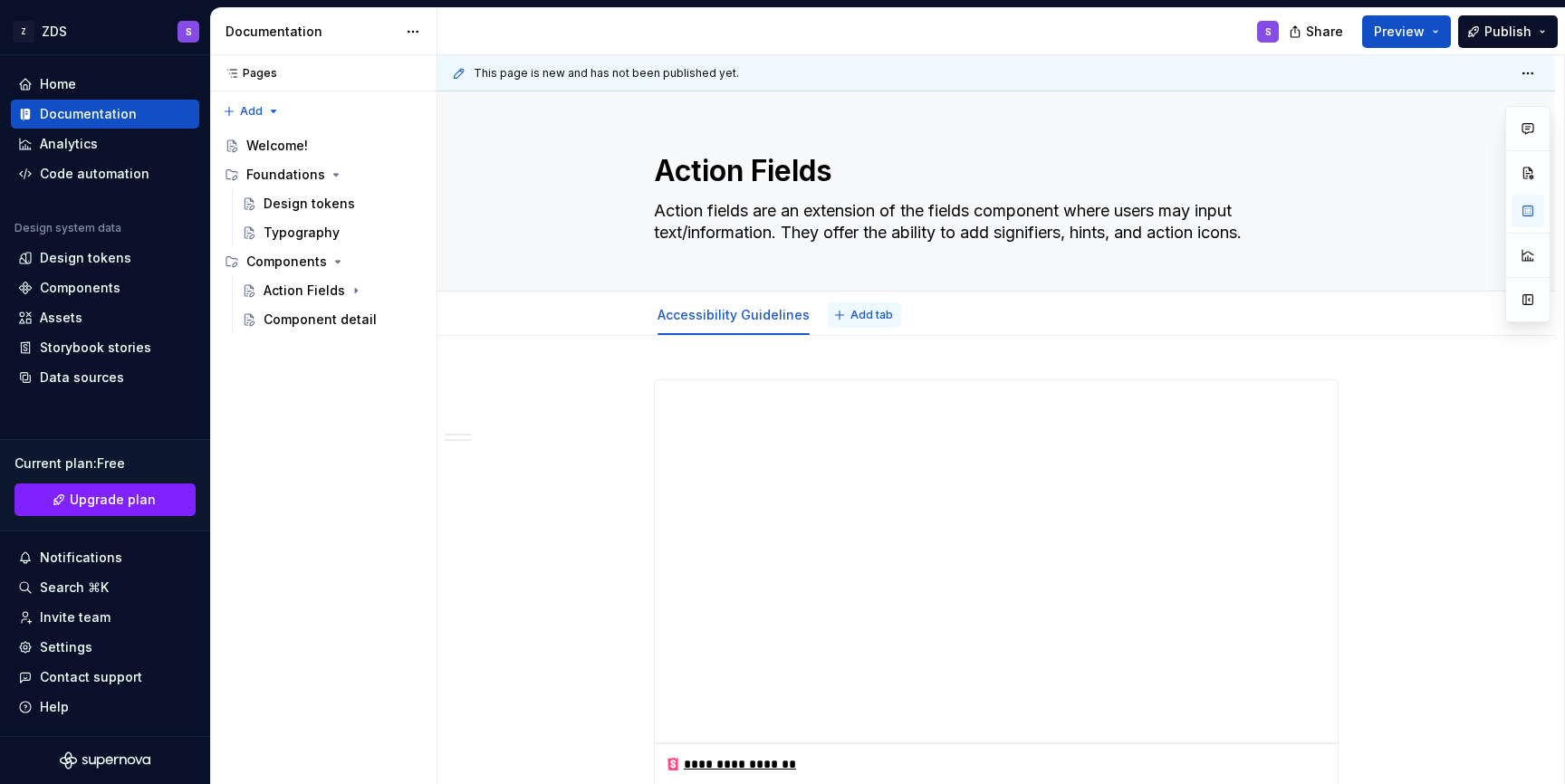
click at [863, 325] on button "Add tab" at bounding box center [864, 315] width 73 height 26
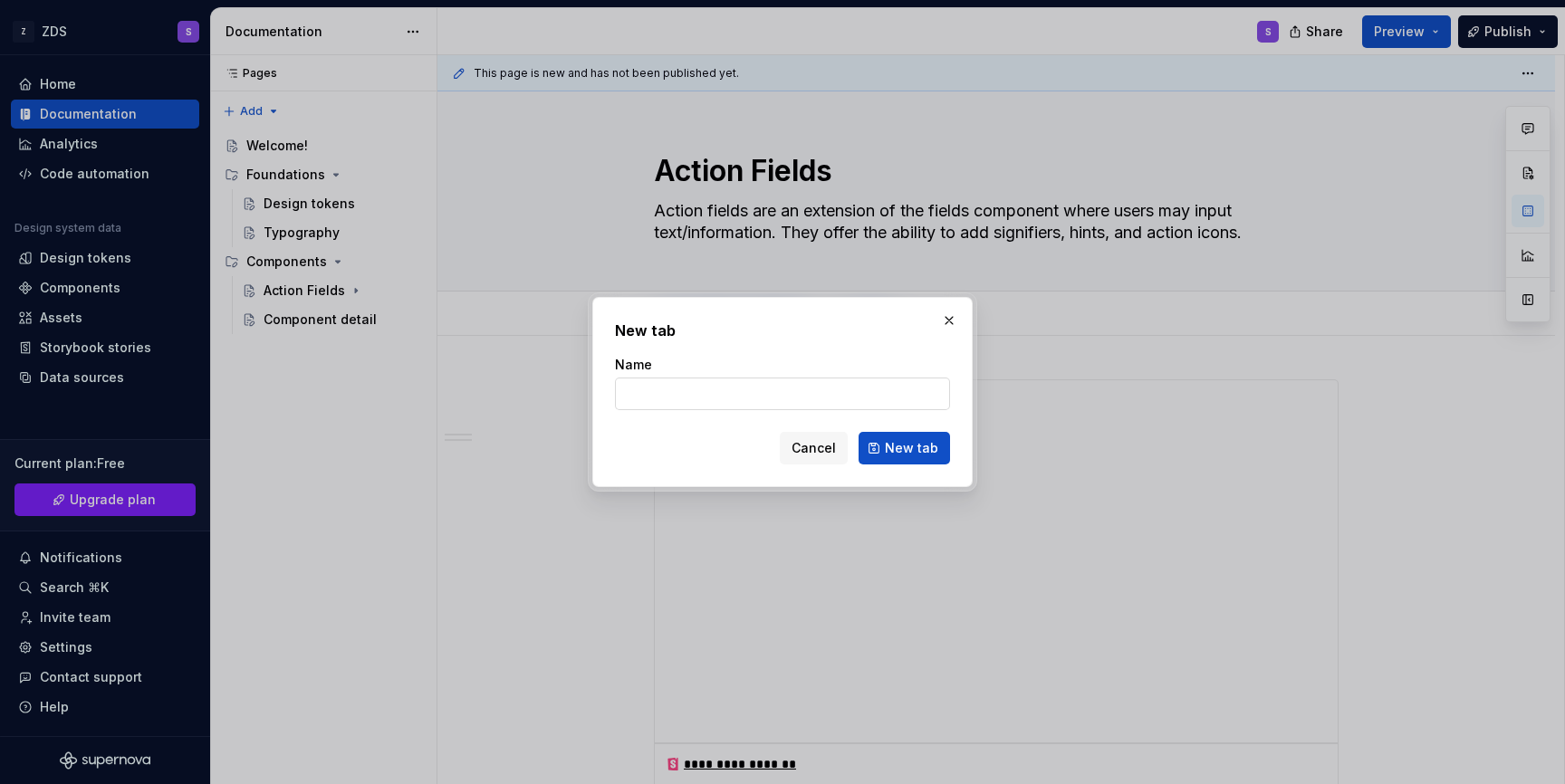
type textarea "*"
type input "Code"
click button "New tab" at bounding box center [905, 448] width 92 height 32
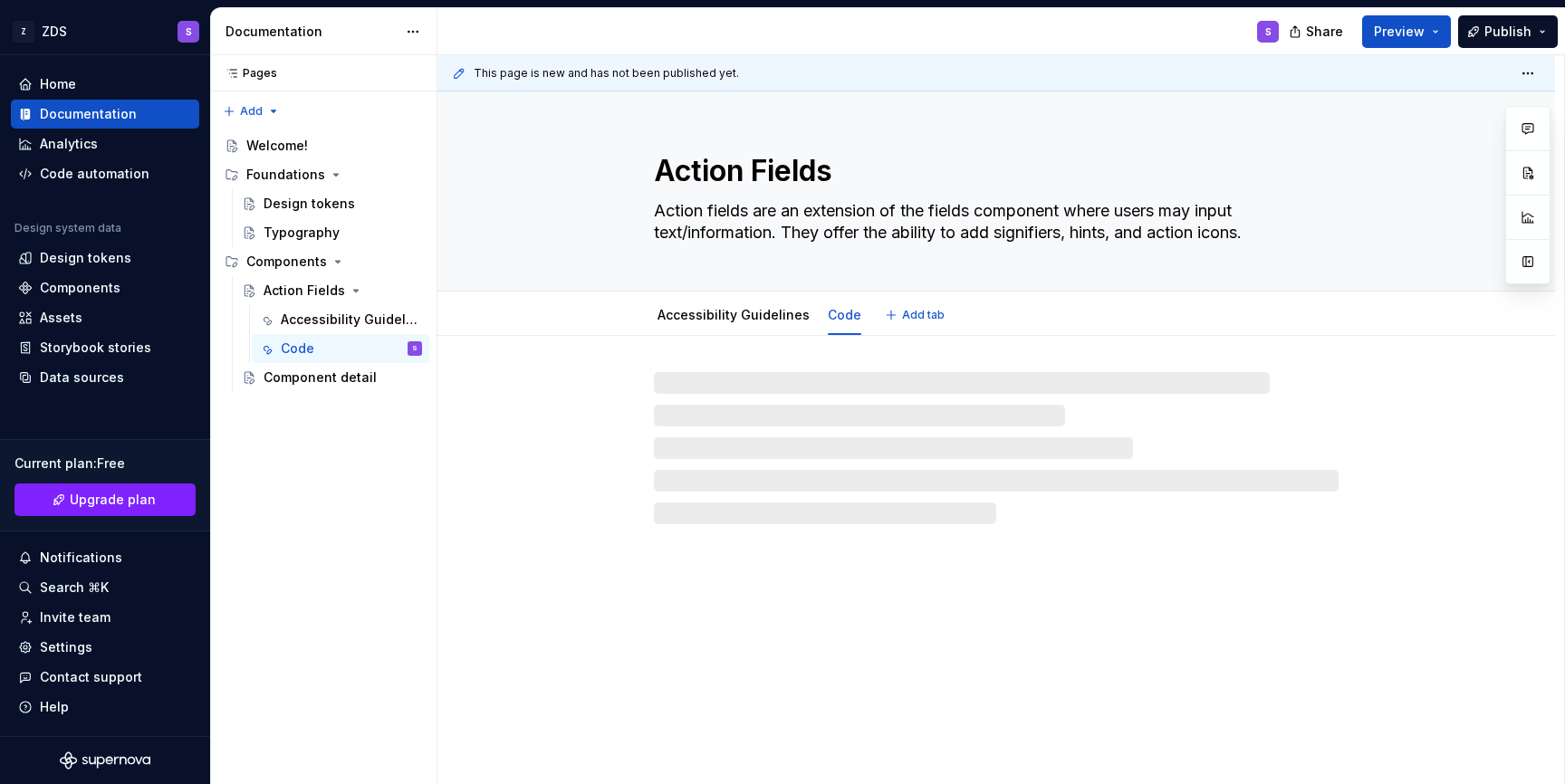
click at [771, 327] on div "Accessibility Guidelines" at bounding box center [733, 315] width 167 height 29
click at [740, 294] on div "Accessibility Guidelines Code Add tab" at bounding box center [995, 314] width 1117 height 45
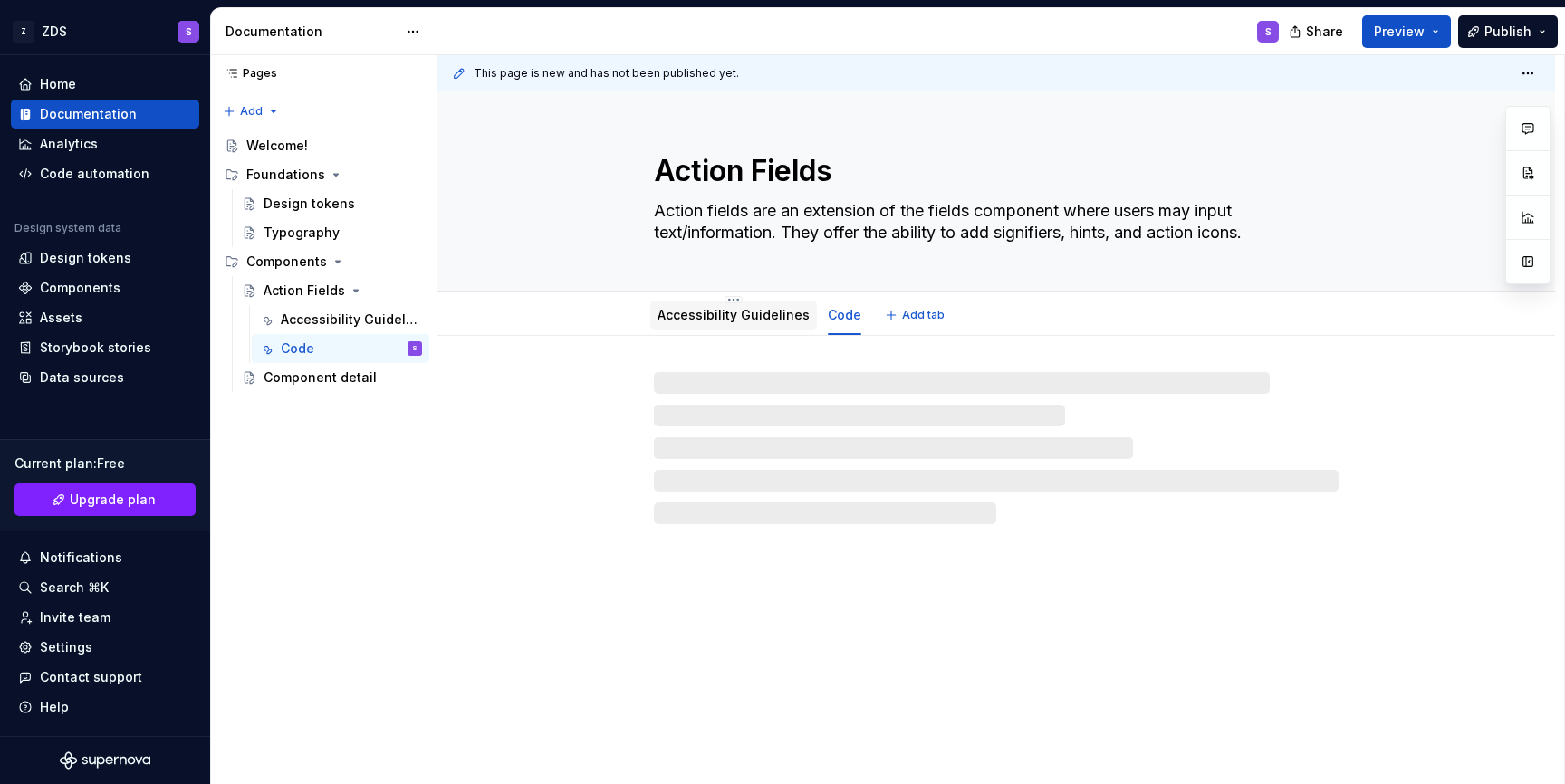
click at [733, 315] on link "Accessibility Guidelines" at bounding box center [733, 315] width 152 height 15
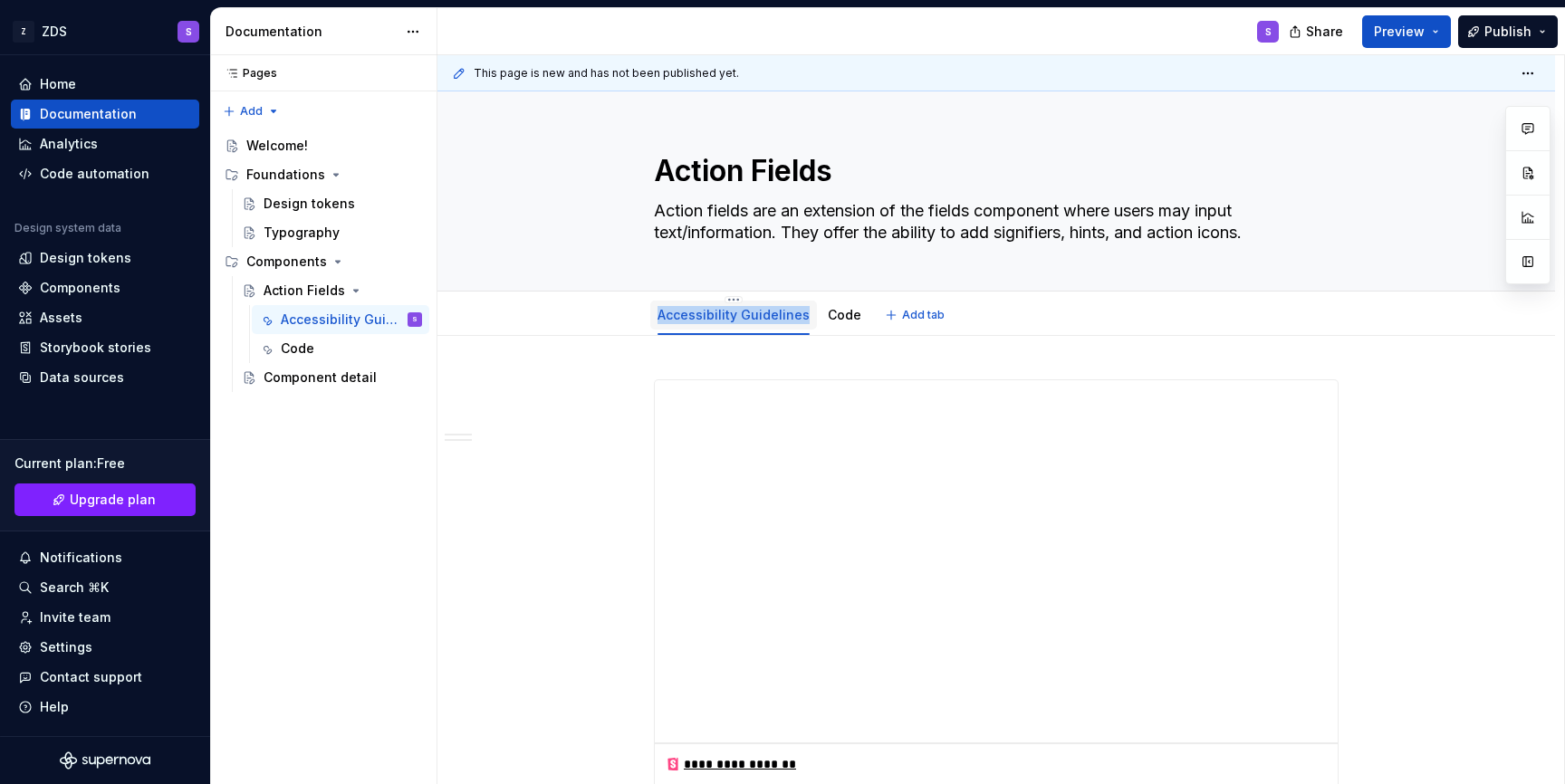
click at [733, 315] on link "Accessibility Guidelines" at bounding box center [733, 315] width 152 height 15
click at [734, 299] on html "Z ZDS S Home Documentation Analytics Code automation Design system data Design …" at bounding box center [782, 392] width 1565 height 784
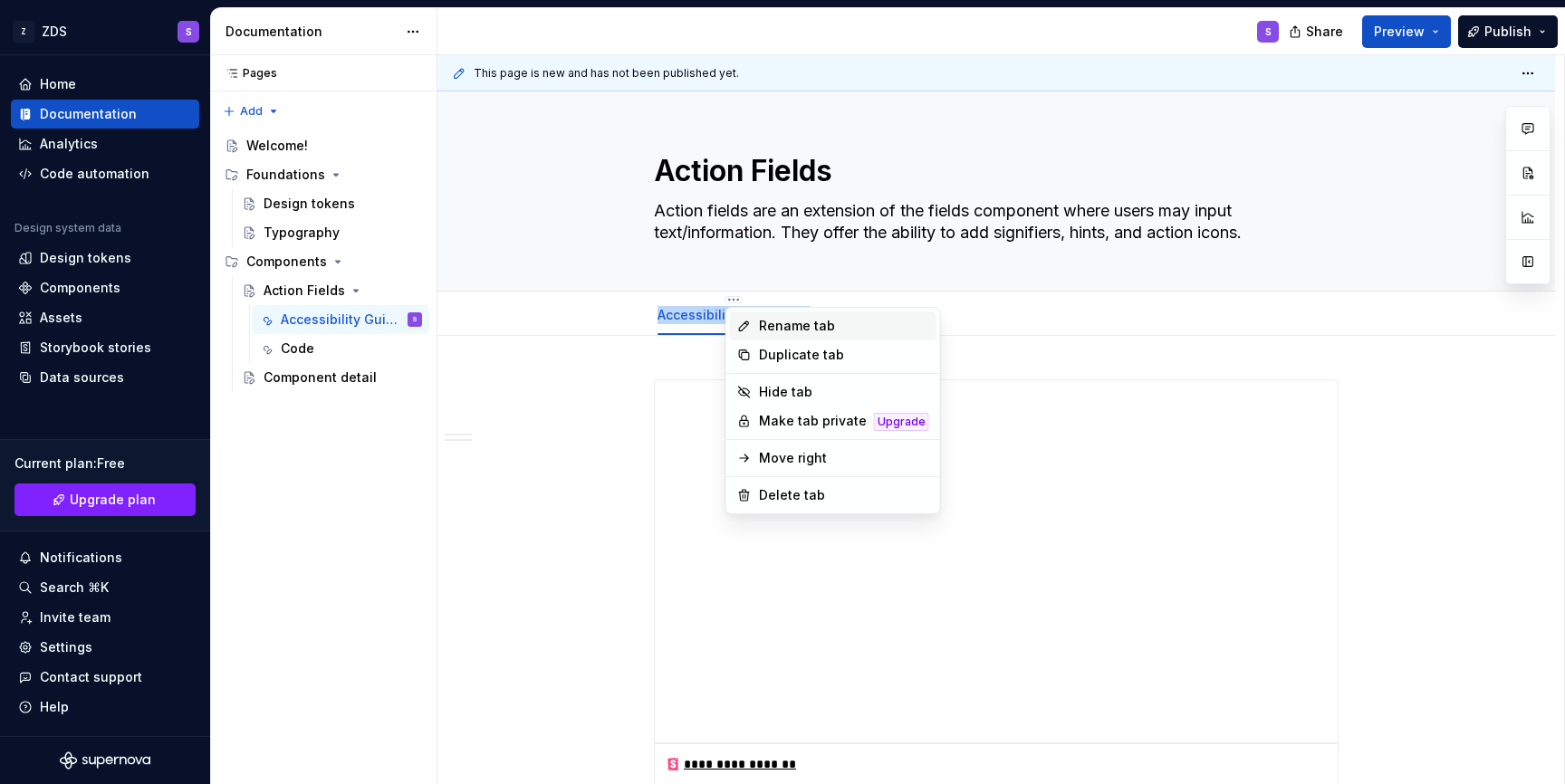
type textarea "*"
click at [755, 323] on div "Rename tab" at bounding box center [833, 325] width 206 height 29
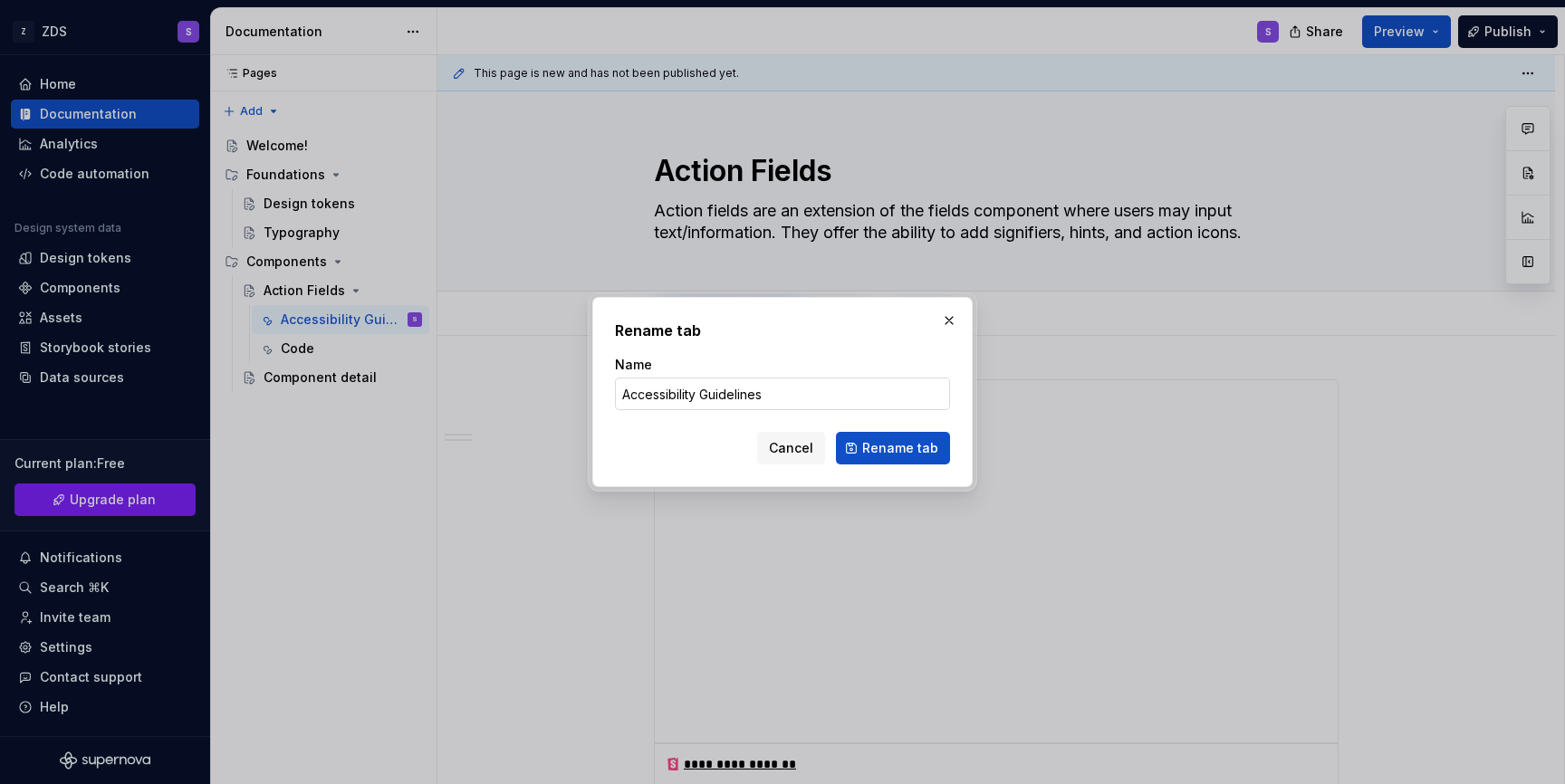
click at [769, 401] on input "Accessibility Guidelines" at bounding box center [782, 394] width 335 height 32
type input "General"
click button "Rename tab" at bounding box center [893, 448] width 115 height 32
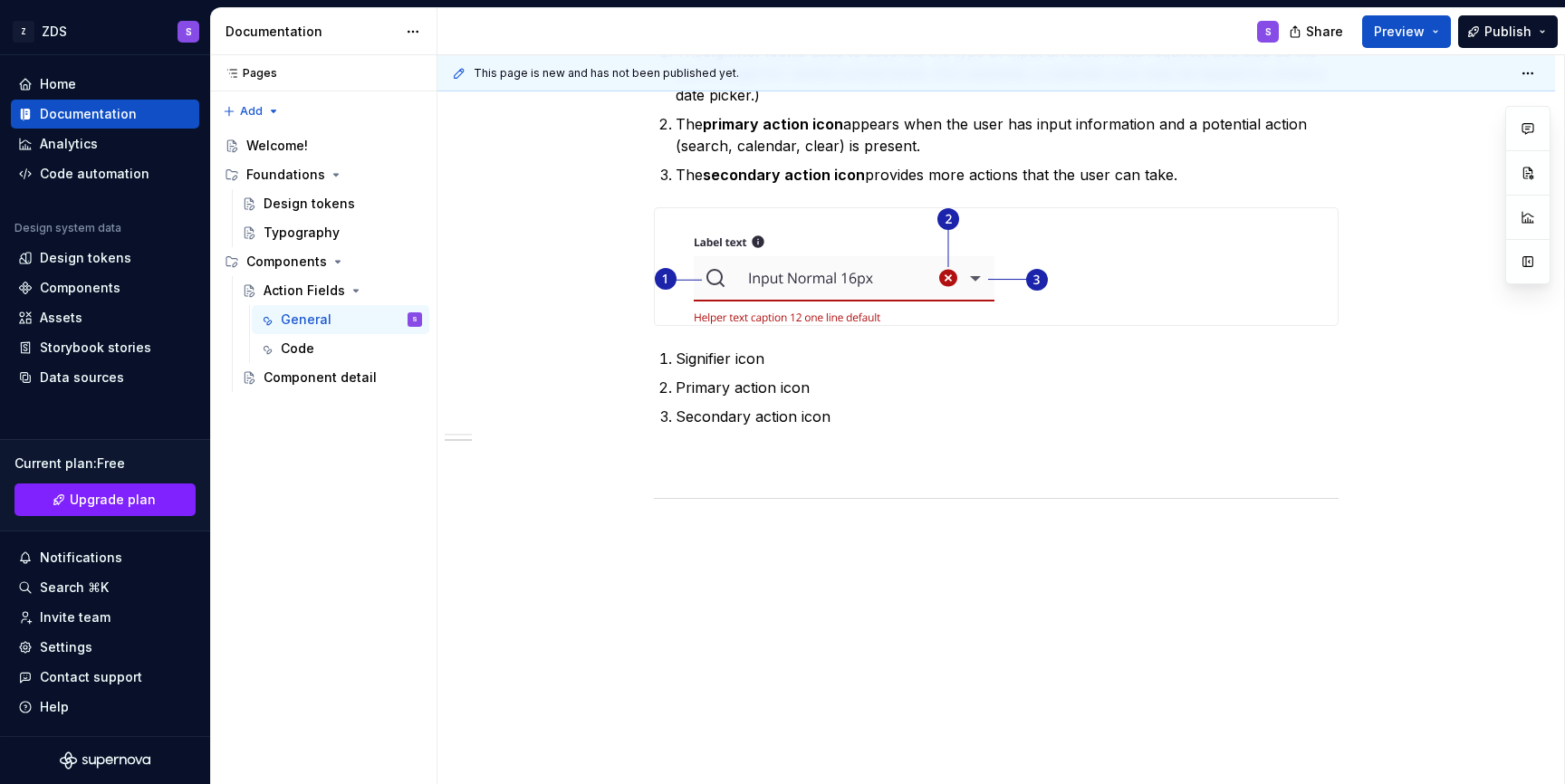
scroll to position [1607, 0]
click at [781, 543] on p at bounding box center [995, 537] width 684 height 22
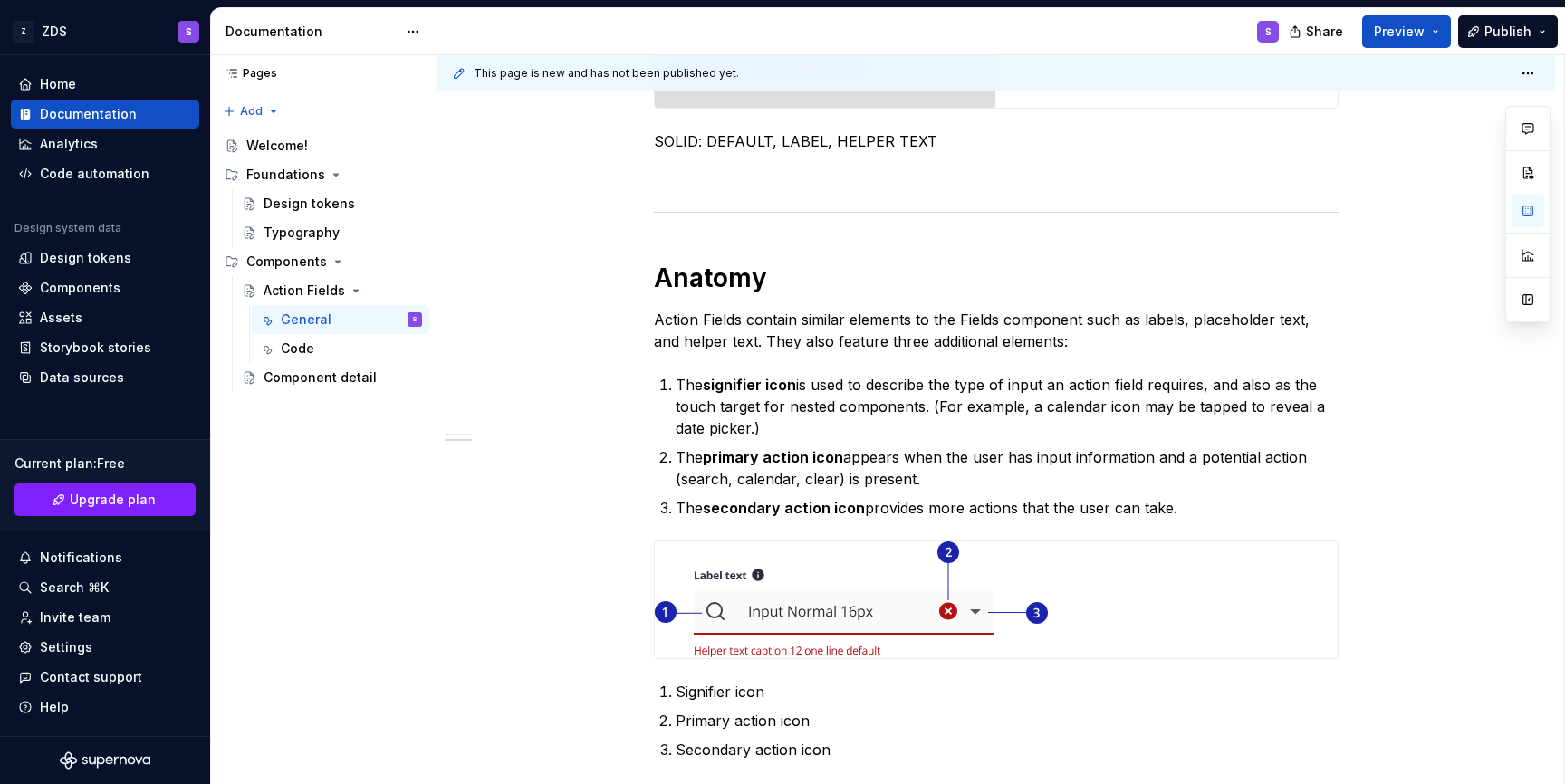
scroll to position [1626, 0]
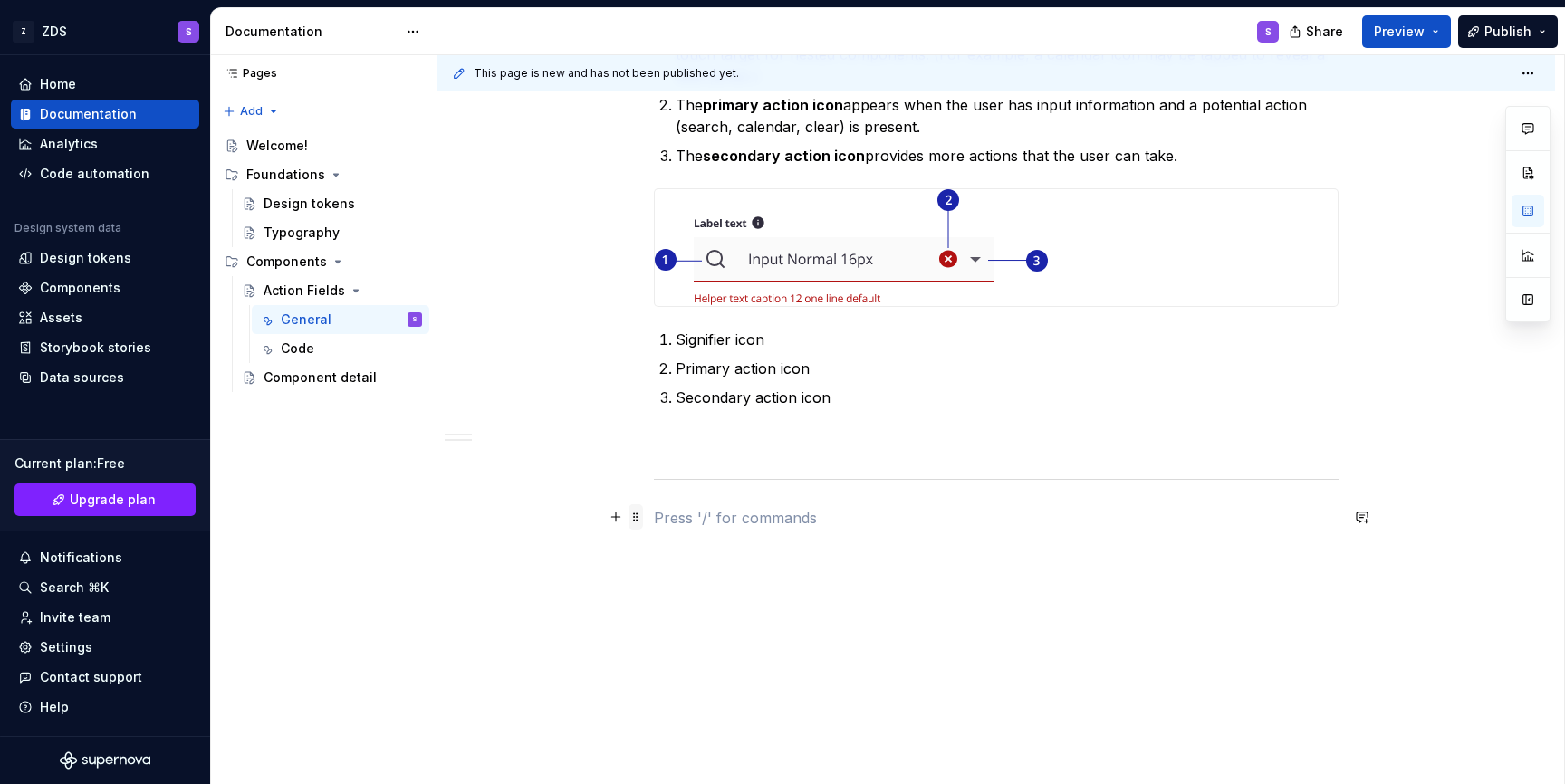
click at [643, 519] on span at bounding box center [636, 517] width 14 height 26
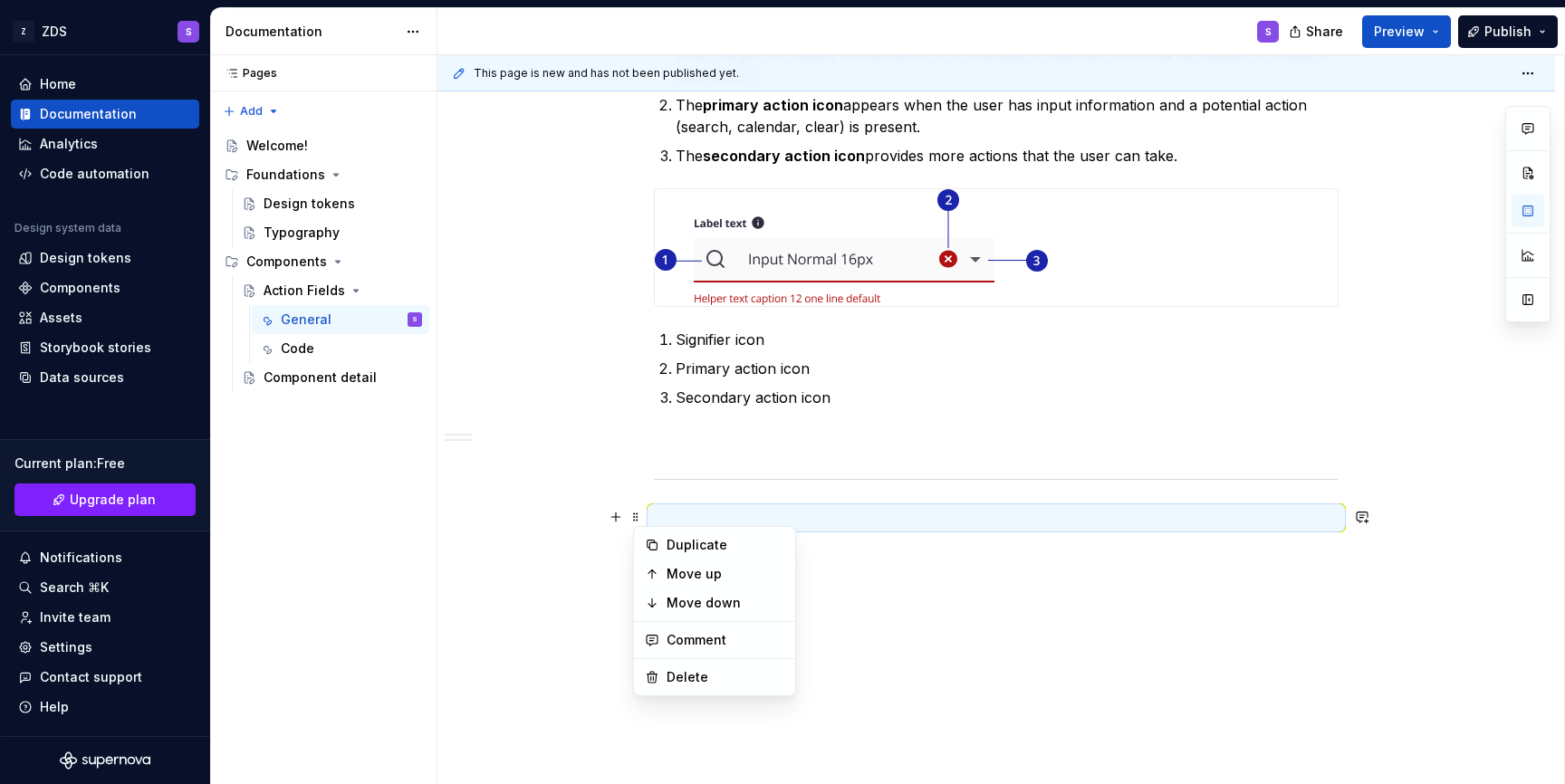
click at [728, 515] on p at bounding box center [995, 517] width 684 height 22
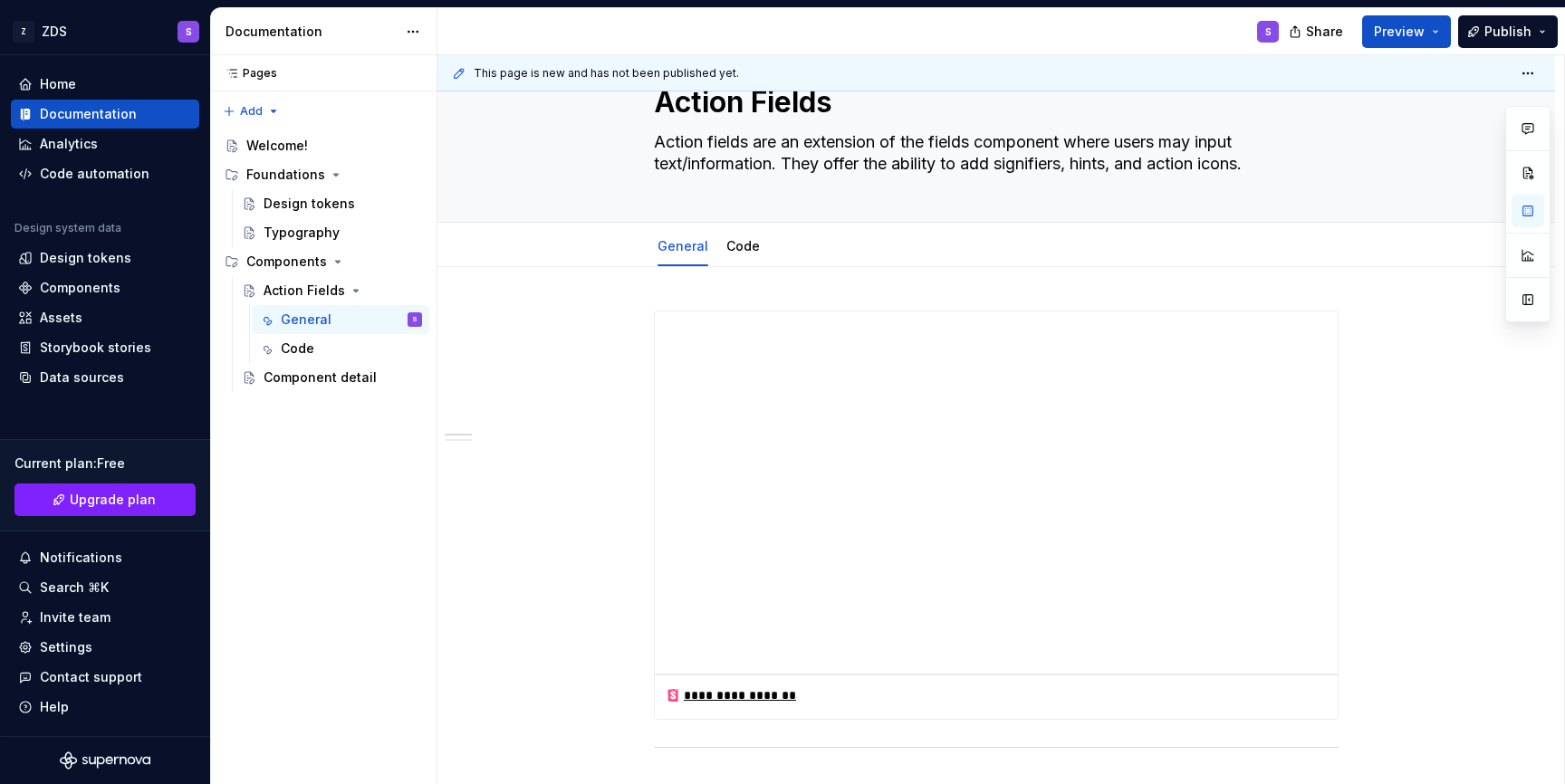
scroll to position [0, 0]
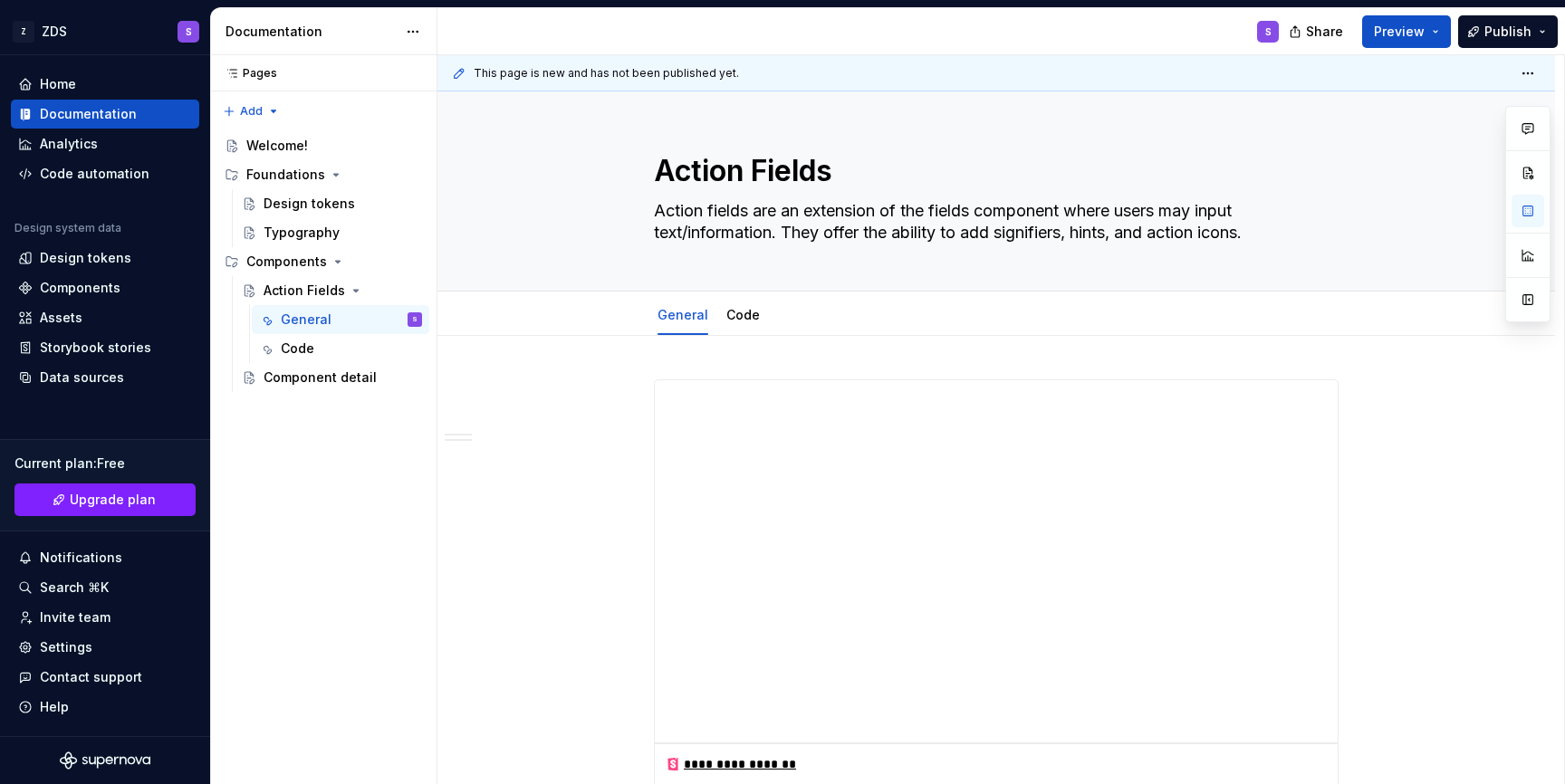
type textarea "*"
